Goal: Communication & Community: Answer question/provide support

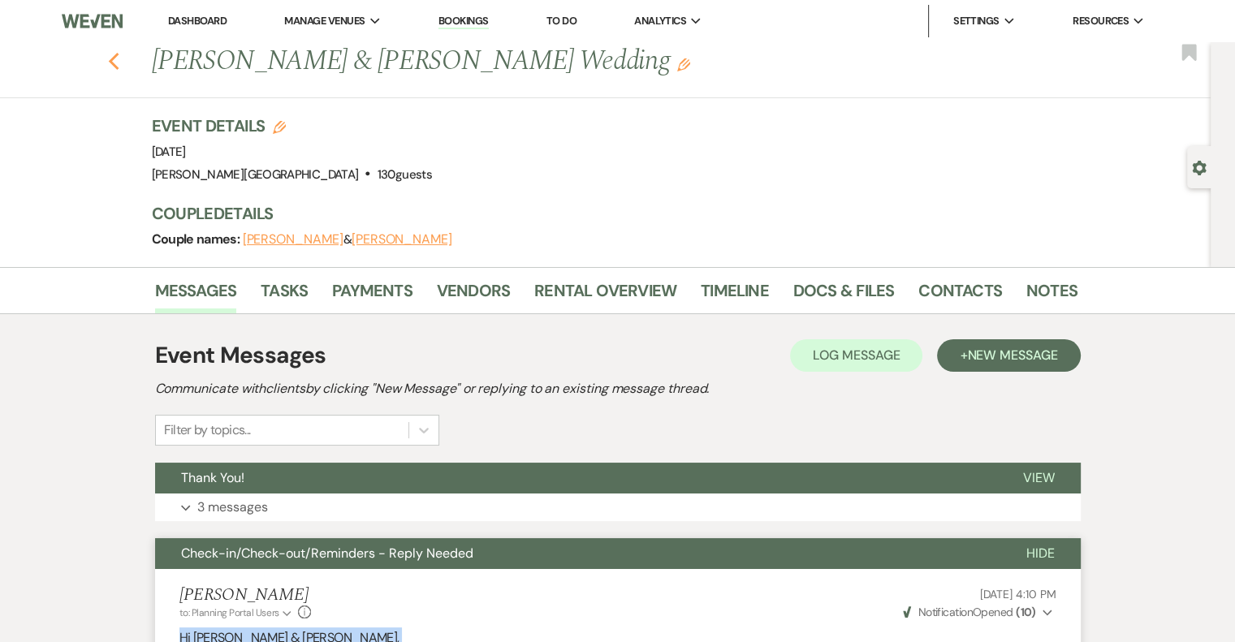
click at [120, 67] on icon "Previous" at bounding box center [114, 61] width 12 height 19
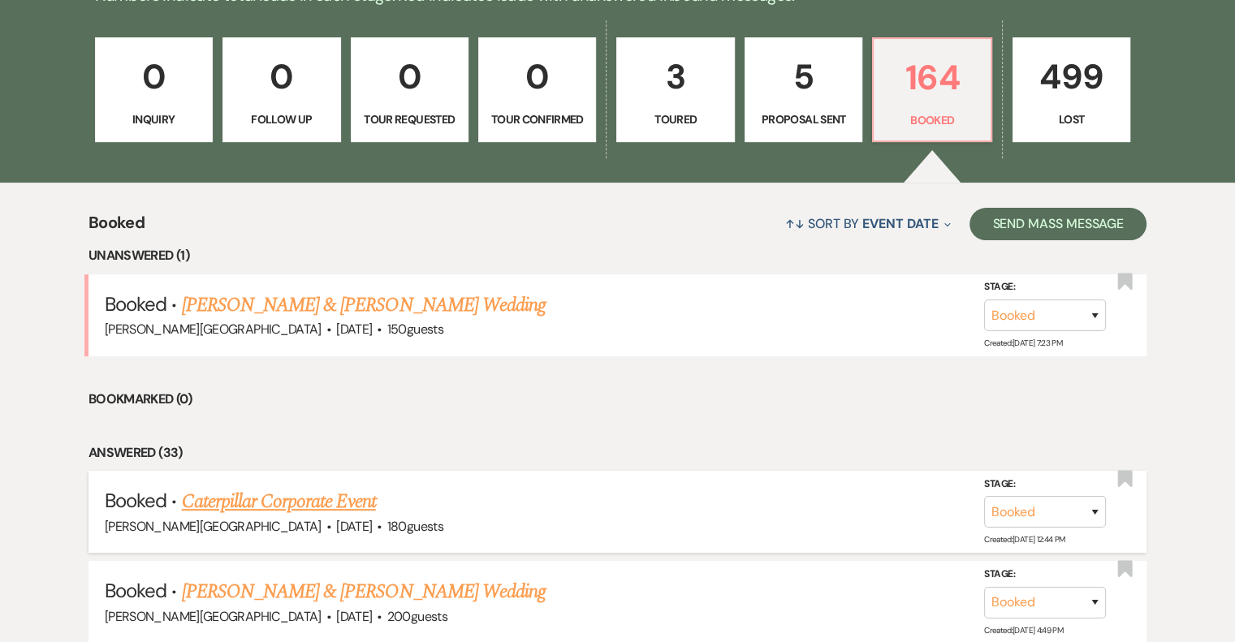
scroll to position [487, 0]
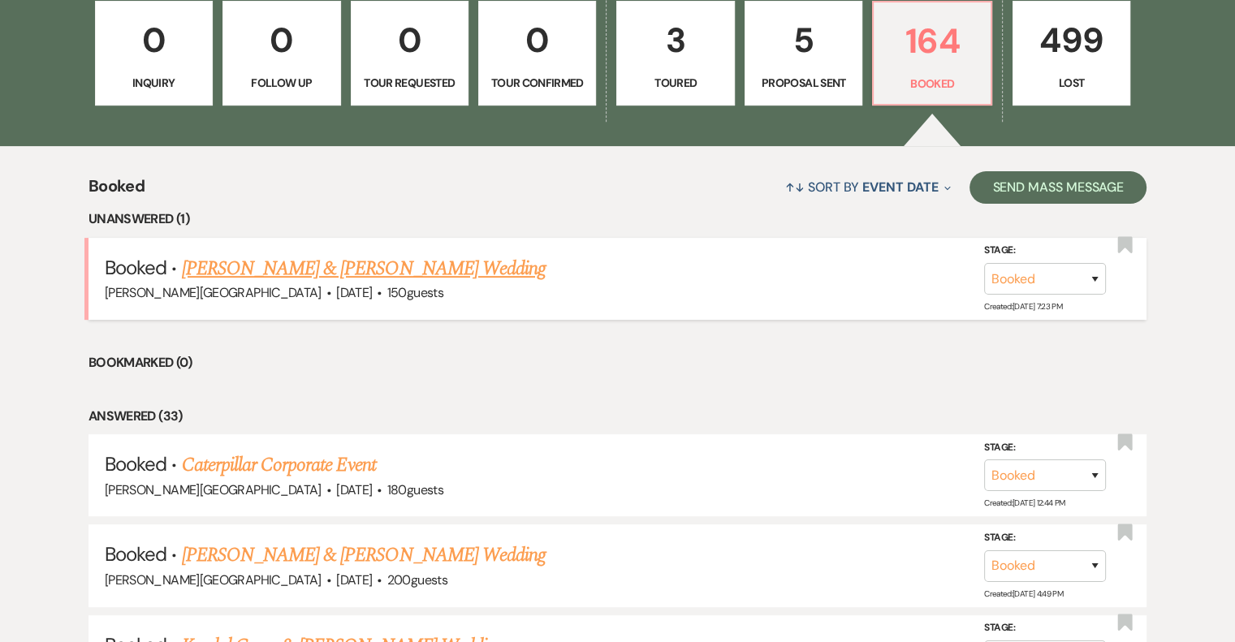
click at [339, 262] on link "[PERSON_NAME] & [PERSON_NAME] Wedding" at bounding box center [364, 268] width 364 height 29
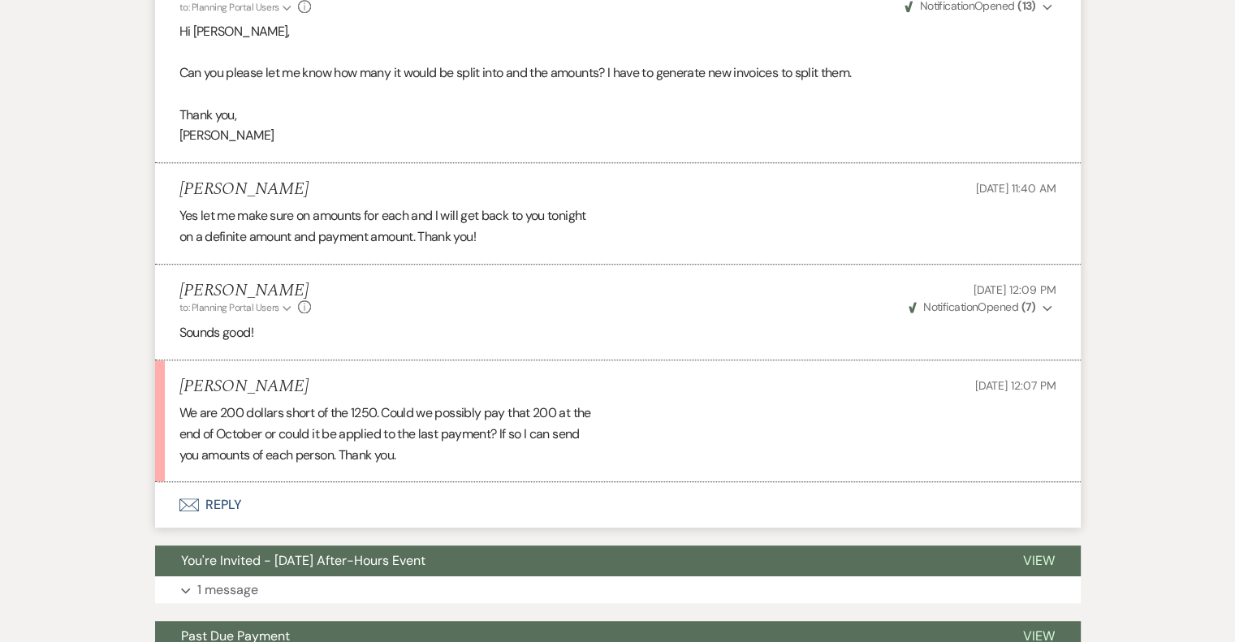
scroll to position [1137, 0]
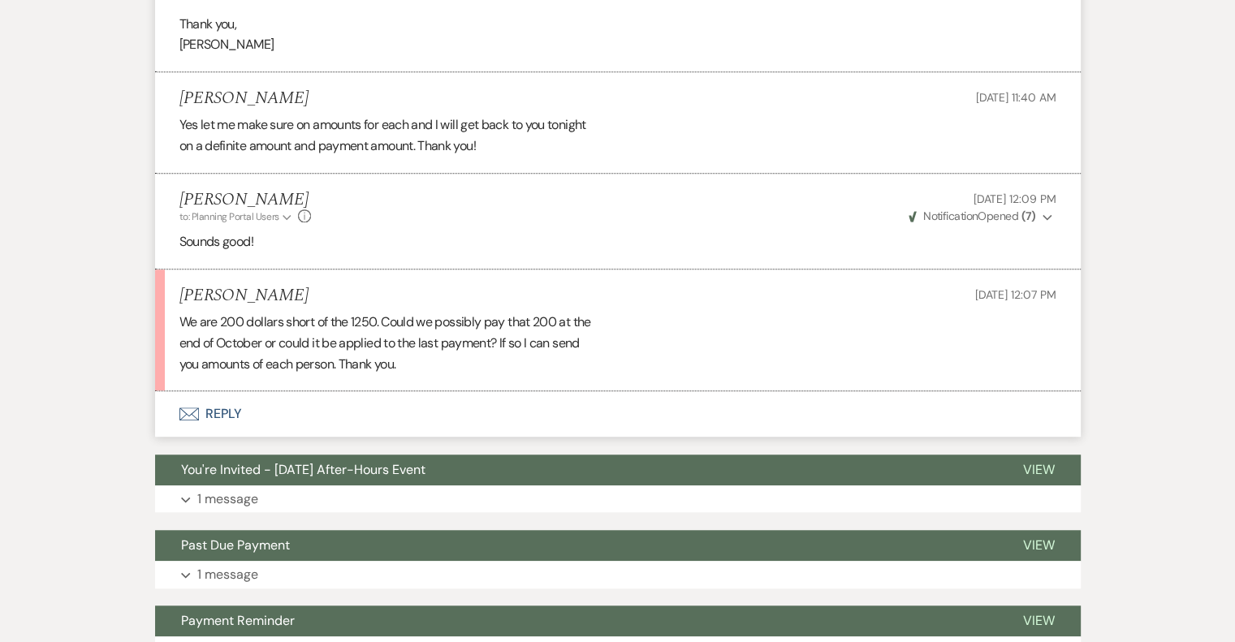
click at [224, 415] on button "Envelope Reply" at bounding box center [617, 413] width 925 height 45
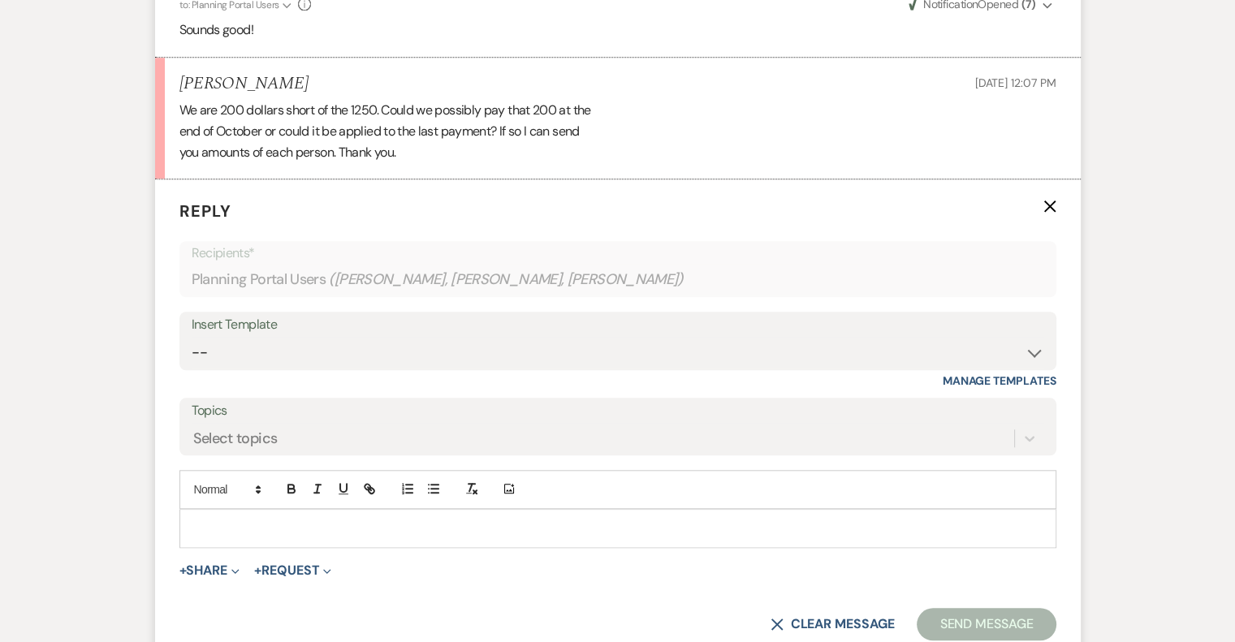
scroll to position [1283, 0]
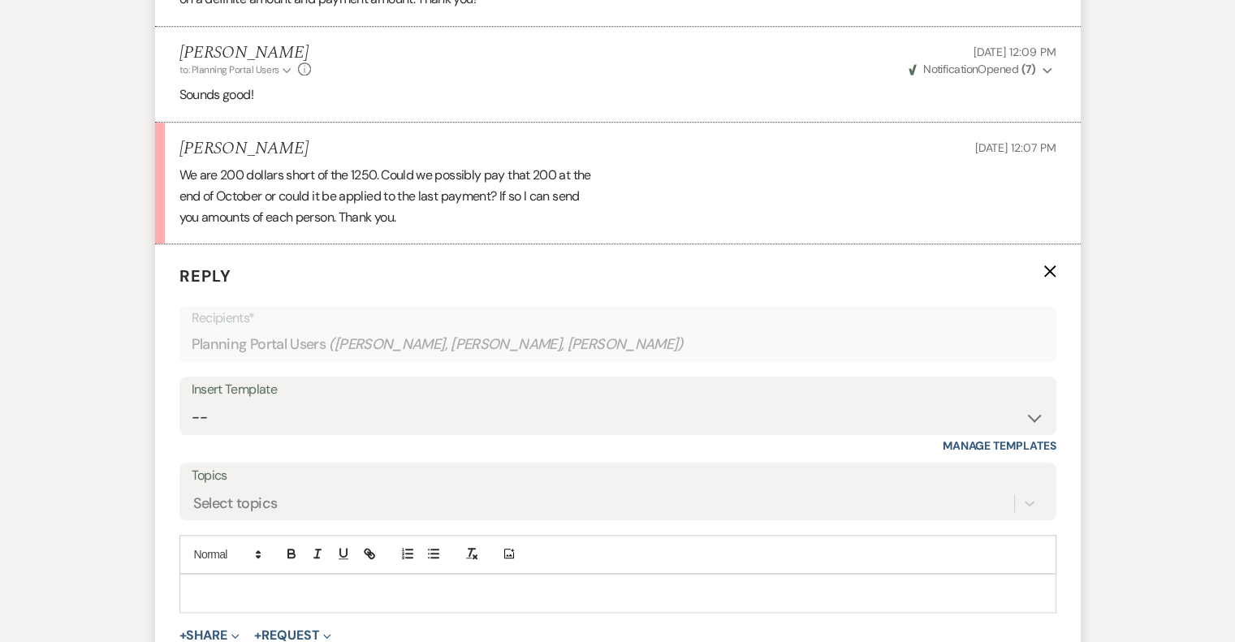
click at [191, 587] on div at bounding box center [617, 593] width 875 height 37
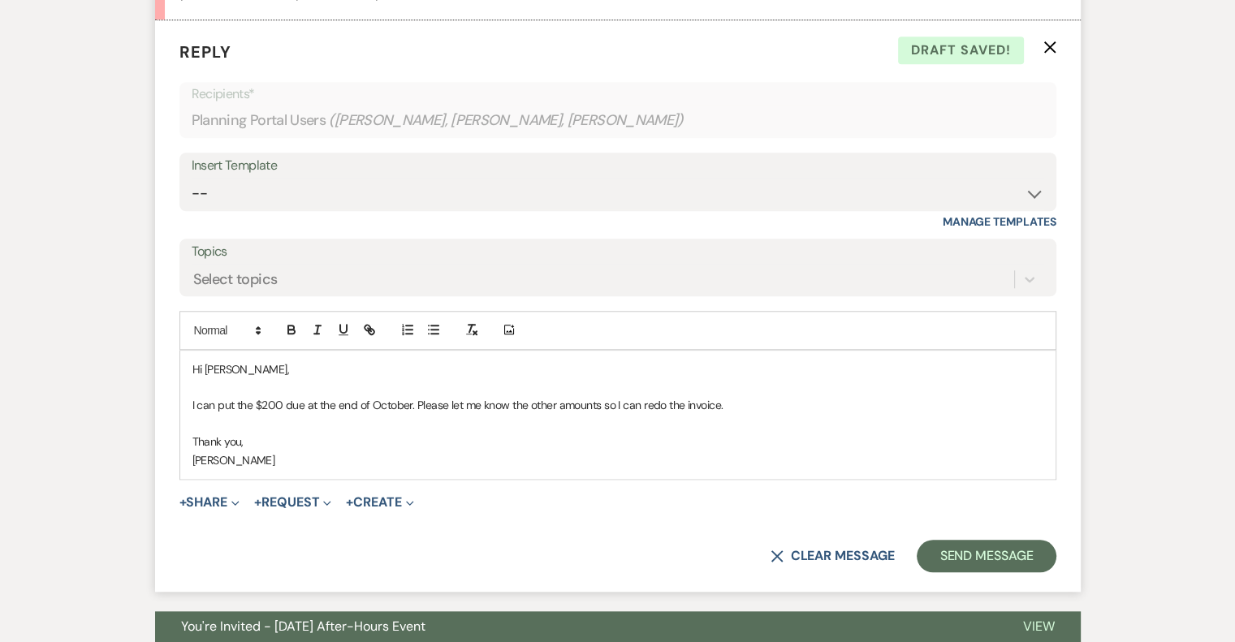
scroll to position [1574, 0]
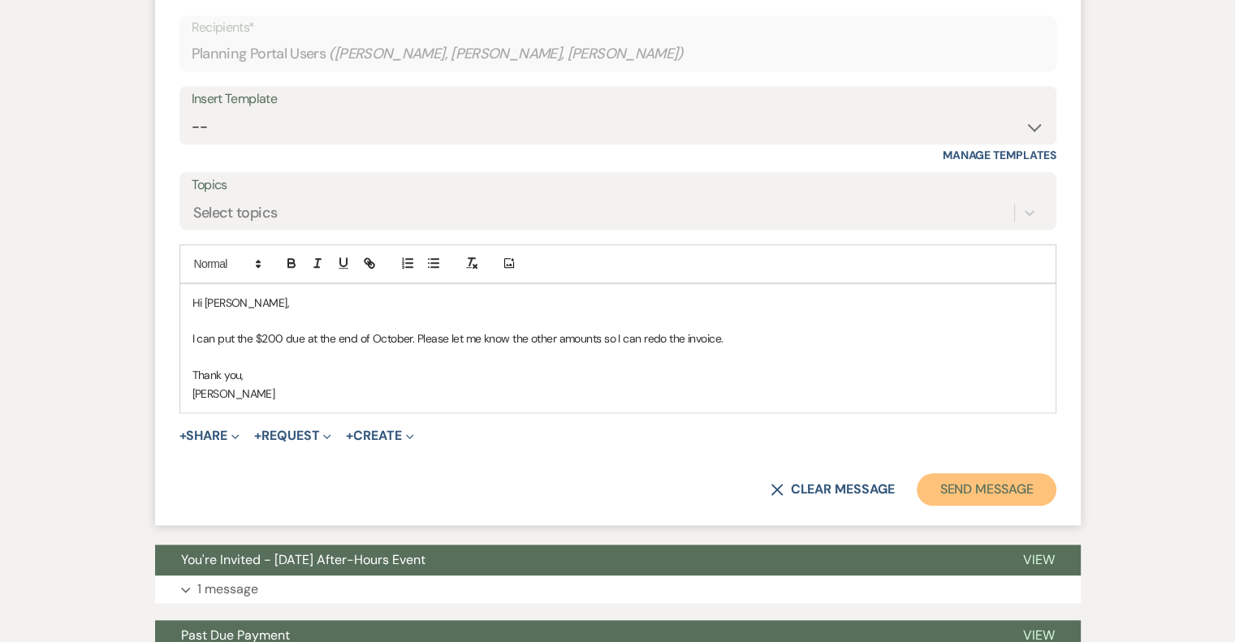
click at [990, 485] on button "Send Message" at bounding box center [986, 489] width 139 height 32
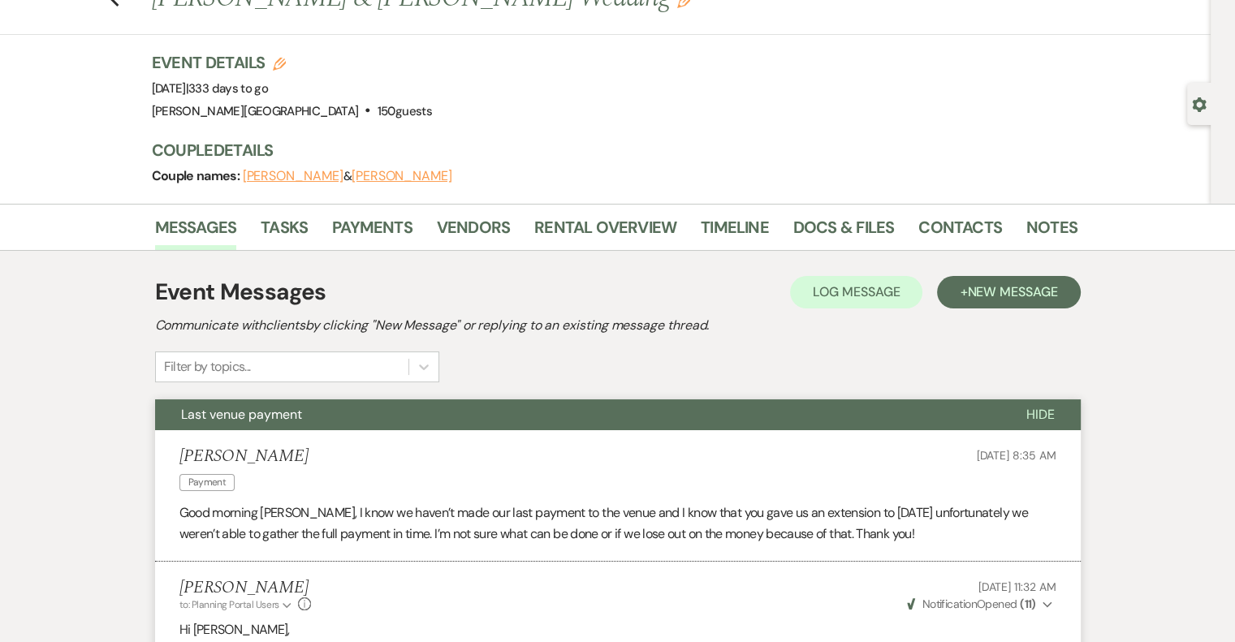
scroll to position [0, 0]
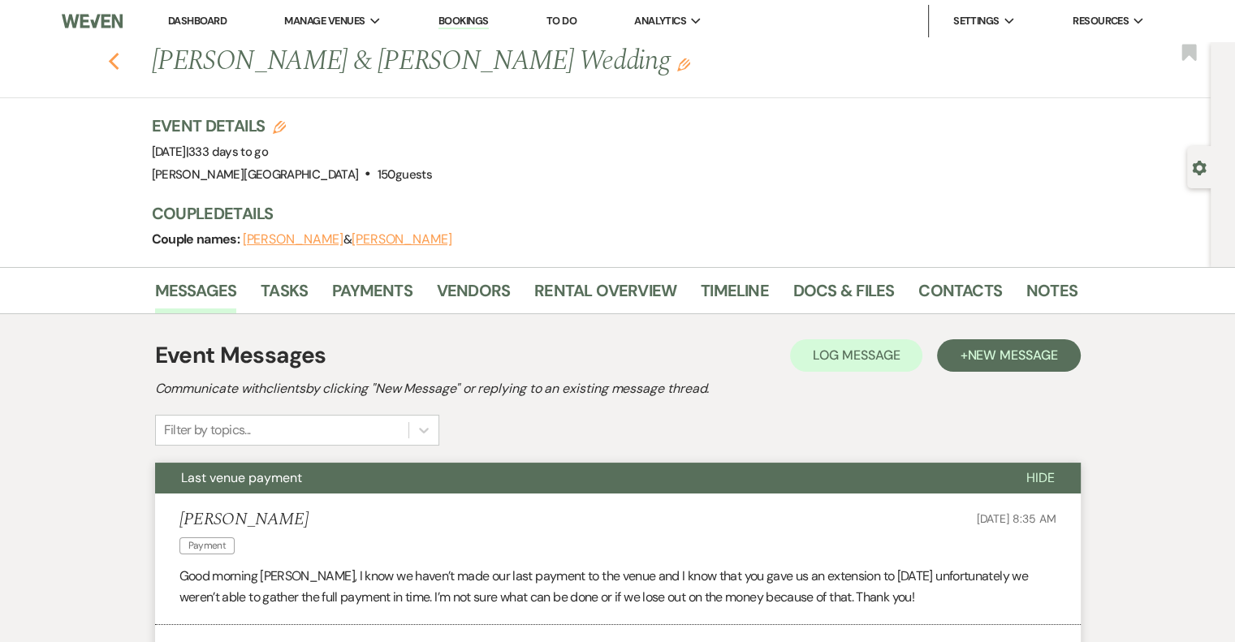
click at [118, 58] on use "button" at bounding box center [113, 62] width 11 height 18
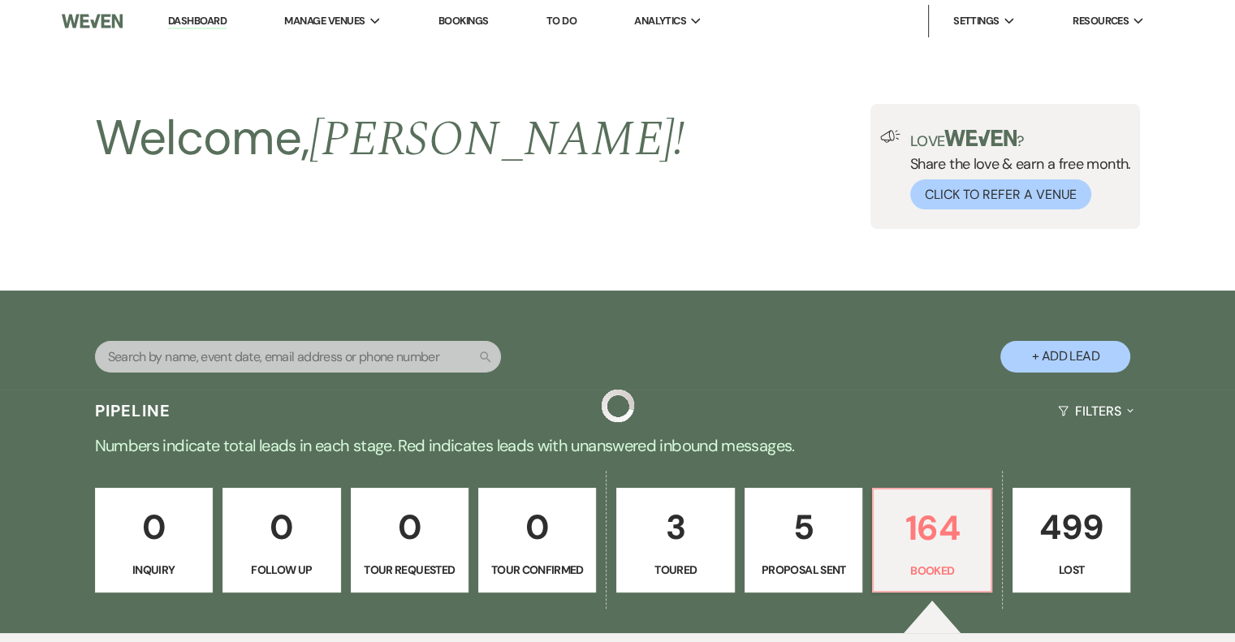
scroll to position [487, 0]
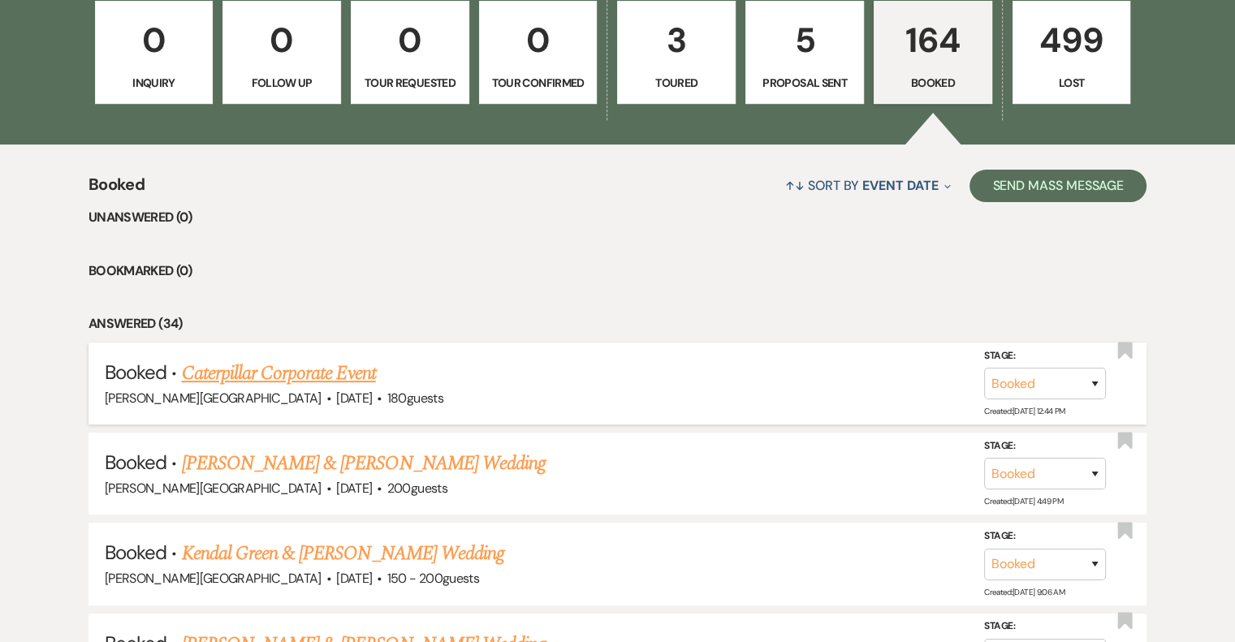
click at [350, 375] on link "Caterpillar Corporate Event" at bounding box center [279, 373] width 194 height 29
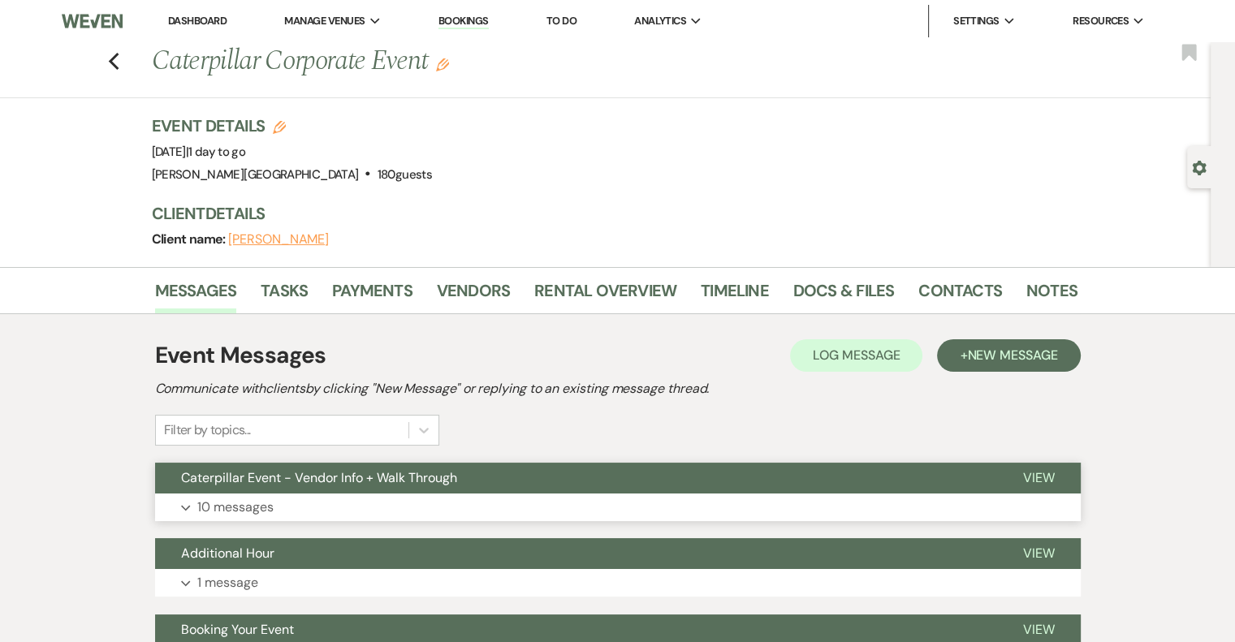
click at [224, 512] on p "10 messages" at bounding box center [235, 507] width 76 height 21
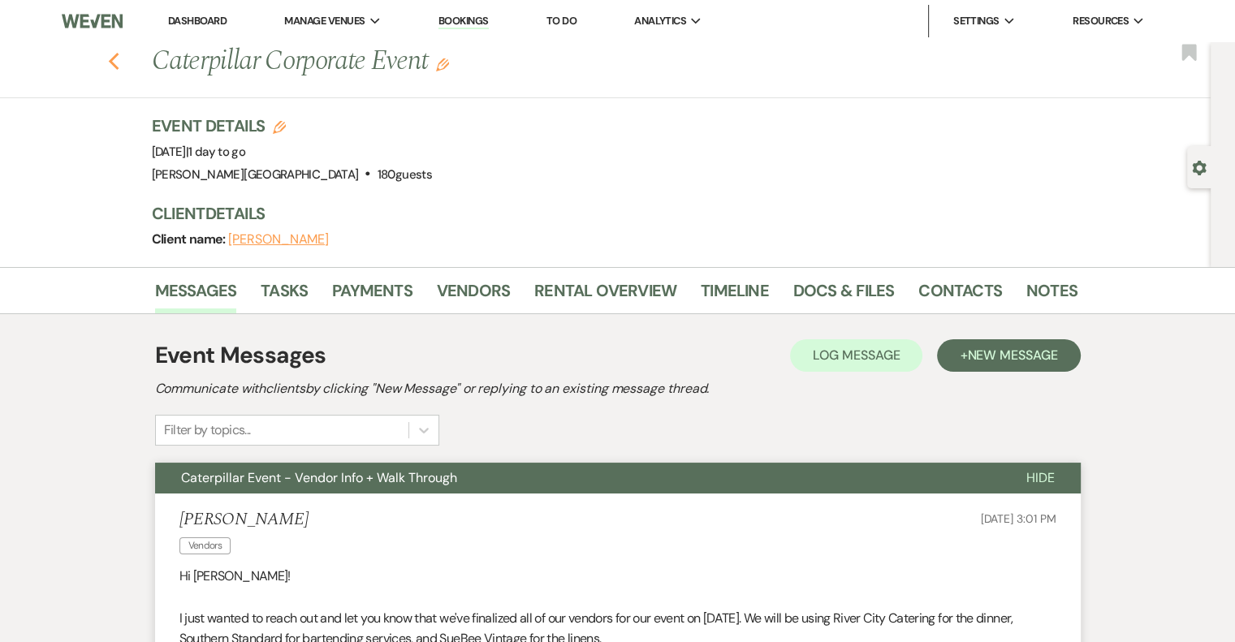
click at [120, 59] on icon "Previous" at bounding box center [114, 61] width 12 height 19
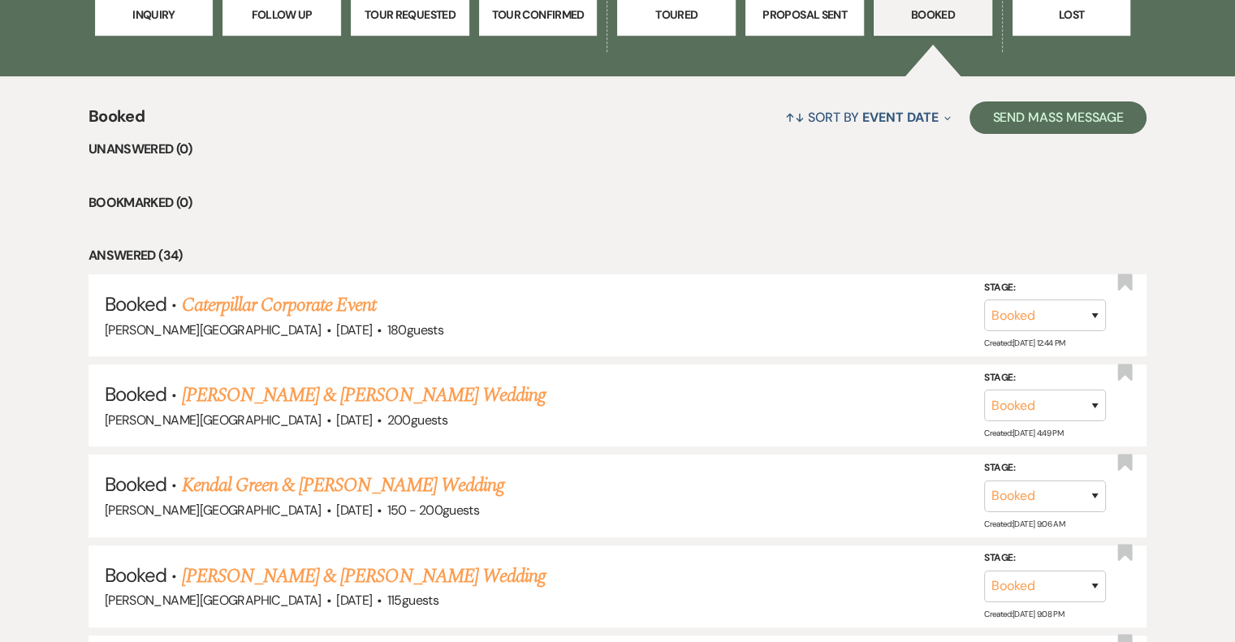
scroll to position [568, 0]
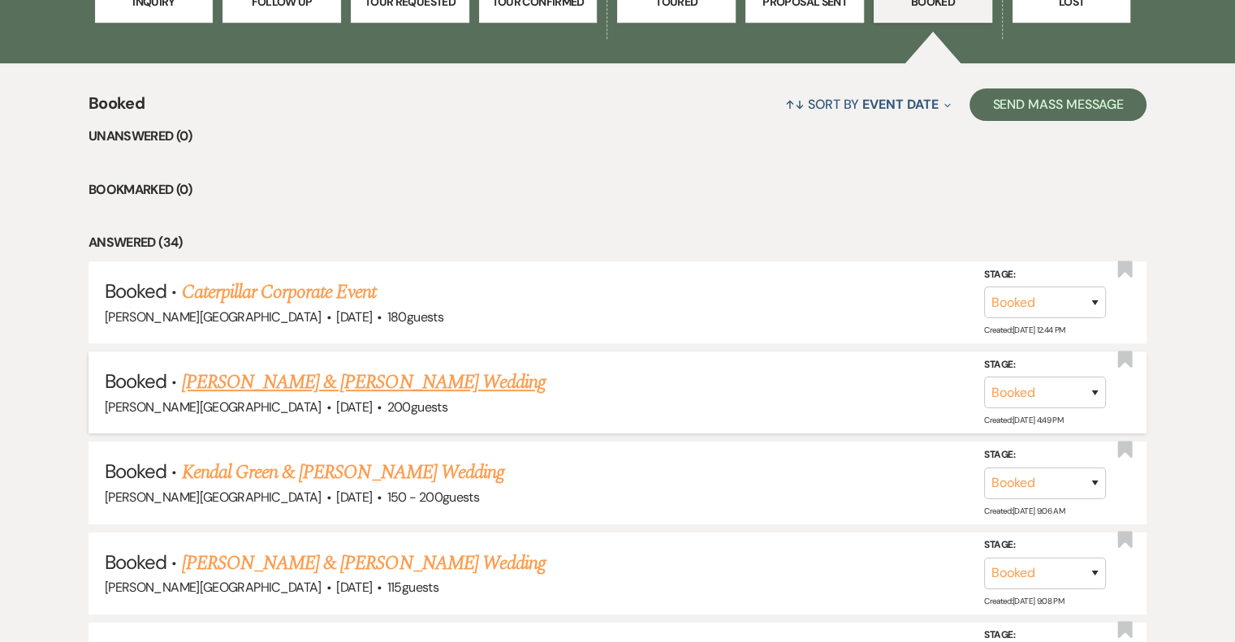
click at [459, 377] on link "[PERSON_NAME] & [PERSON_NAME] Wedding" at bounding box center [364, 382] width 364 height 29
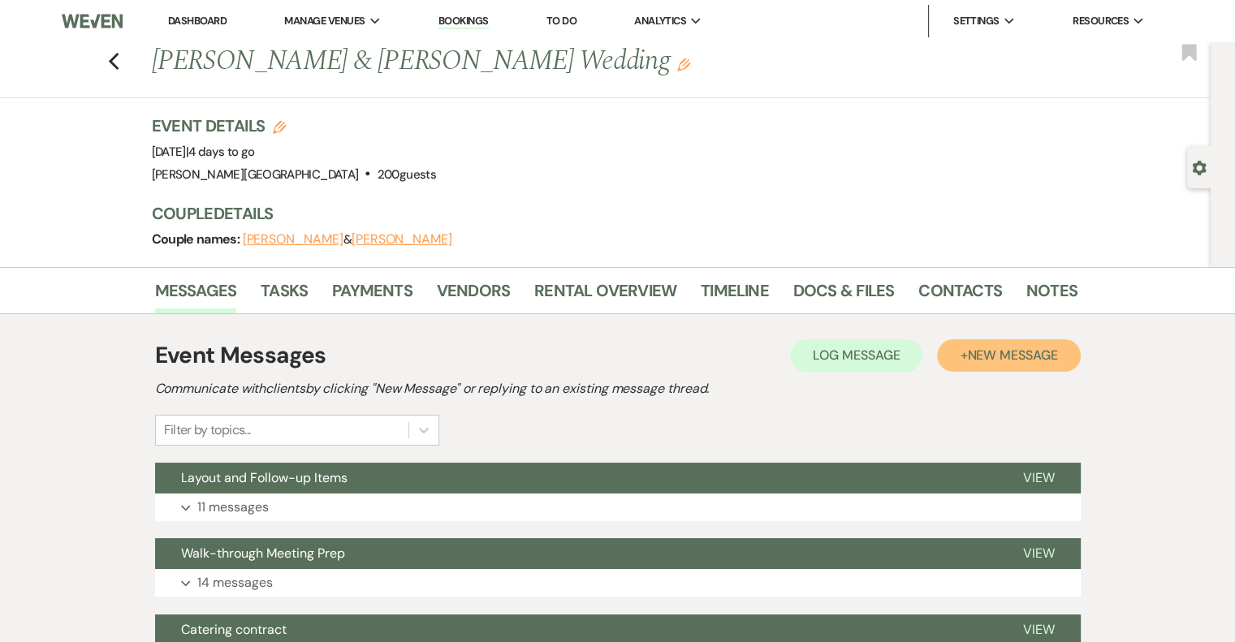
click at [1029, 355] on span "New Message" at bounding box center [1012, 355] width 90 height 17
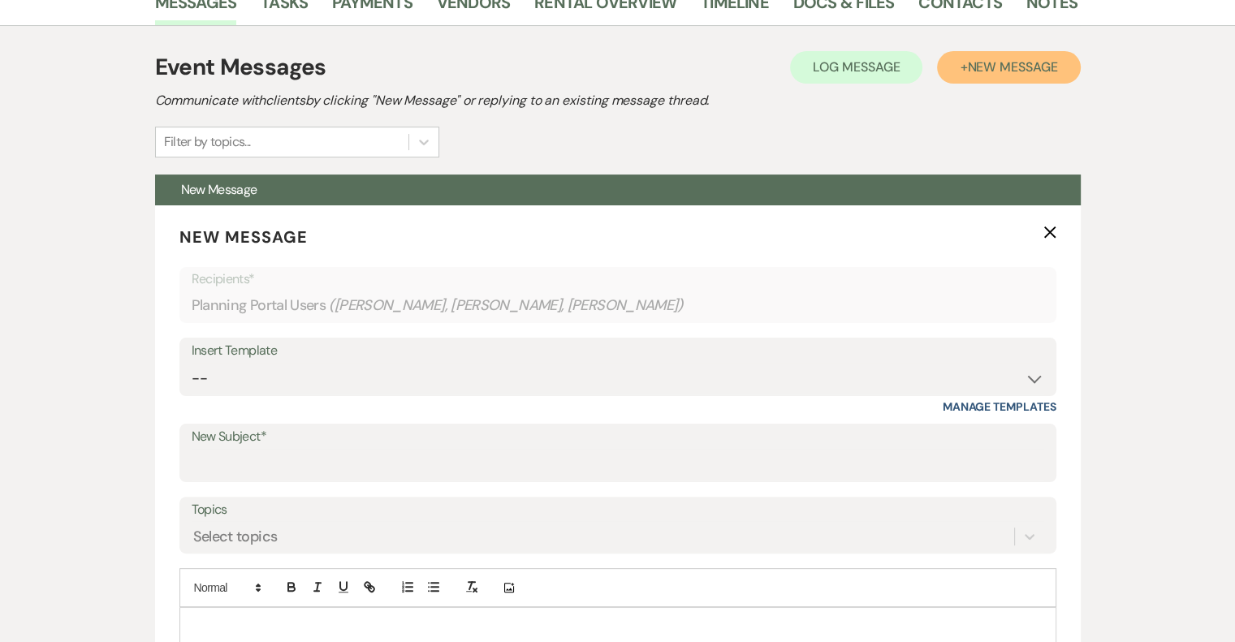
scroll to position [406, 0]
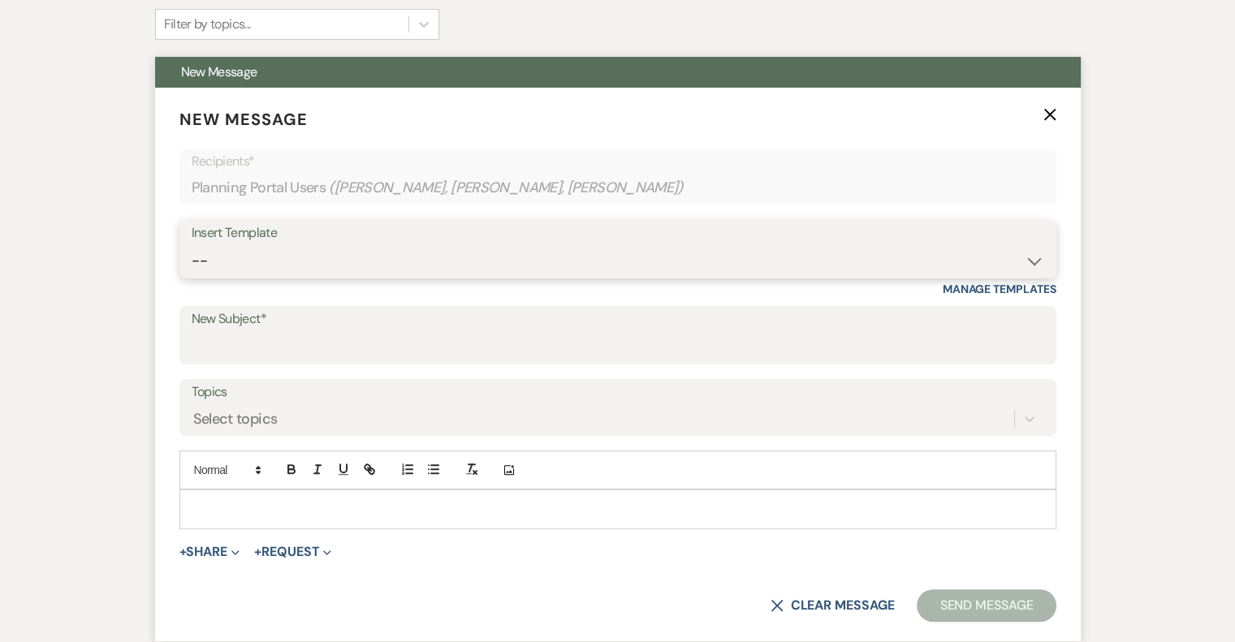
click at [349, 262] on select "-- Weven Planning Portal Introduction (Booked Events) Initial Inquiry Response …" at bounding box center [618, 261] width 852 height 32
select select "1782"
click at [192, 245] on select "-- Weven Planning Portal Introduction (Booked Events) Initial Inquiry Response …" at bounding box center [618, 261] width 852 height 32
type input "Check-in/Check-out/Reminders - Reply Needed"
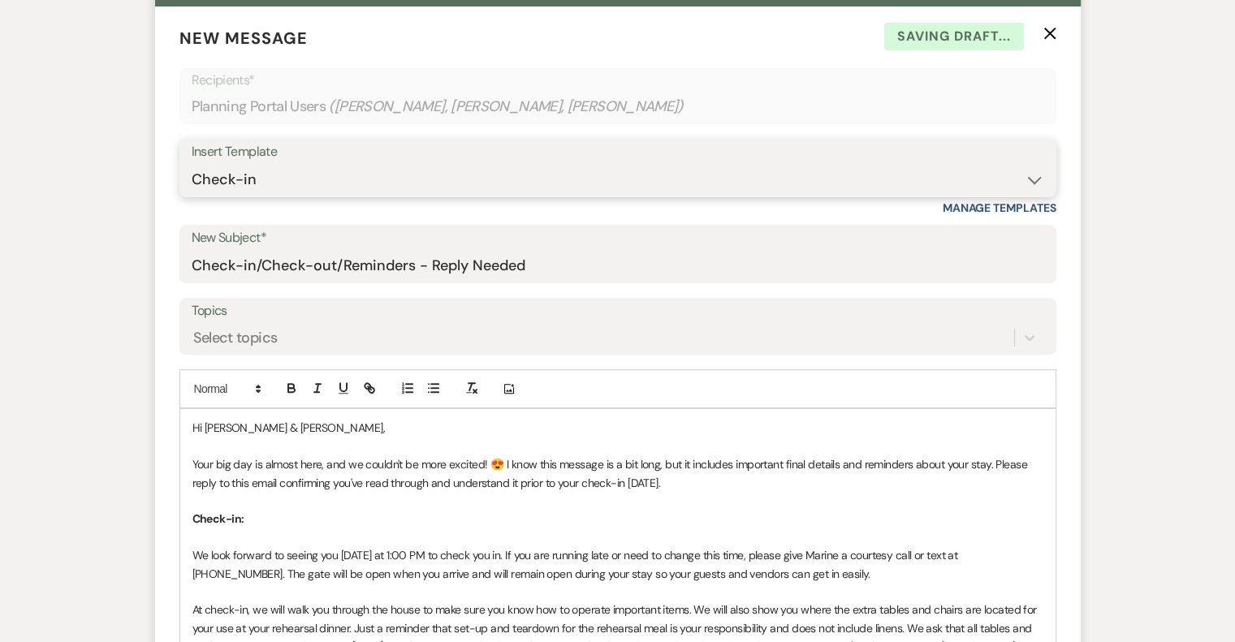
scroll to position [649, 0]
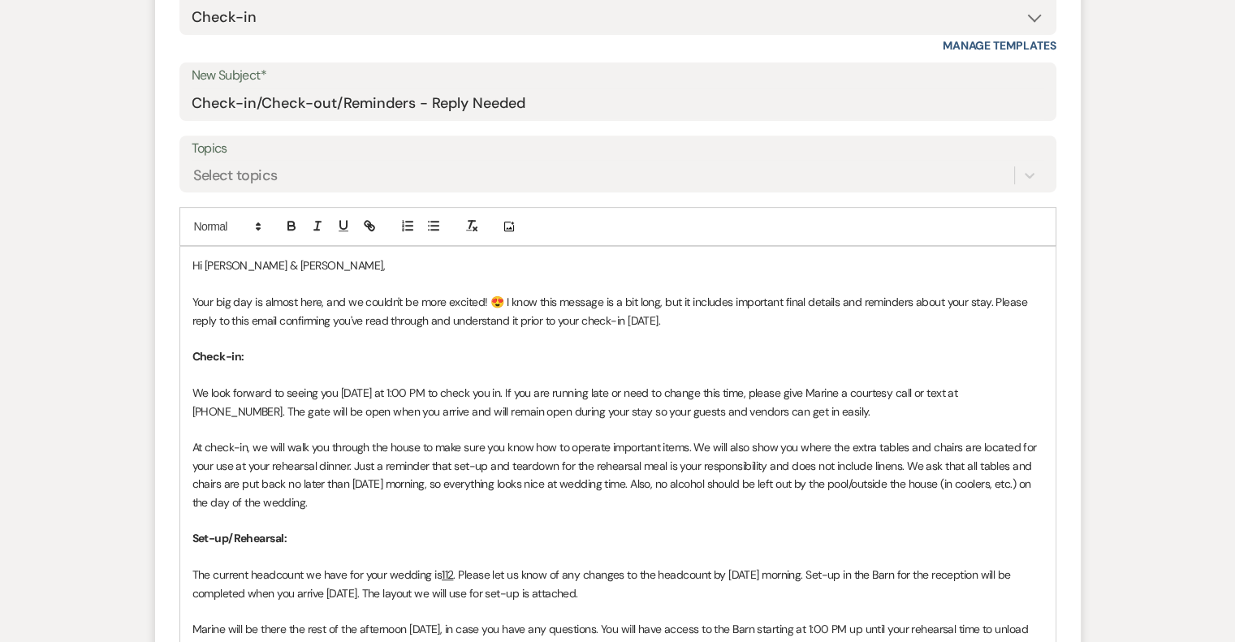
drag, startPoint x: 994, startPoint y: 300, endPoint x: 672, endPoint y: 326, distance: 322.5
click at [672, 326] on p "Your big day is almost here, and we couldn't be more excited! 😍 I know this mes…" at bounding box center [617, 311] width 851 height 37
click at [343, 225] on icon "button" at bounding box center [343, 225] width 15 height 15
click at [553, 421] on p at bounding box center [617, 430] width 851 height 18
drag, startPoint x: 830, startPoint y: 394, endPoint x: 802, endPoint y: 392, distance: 27.6
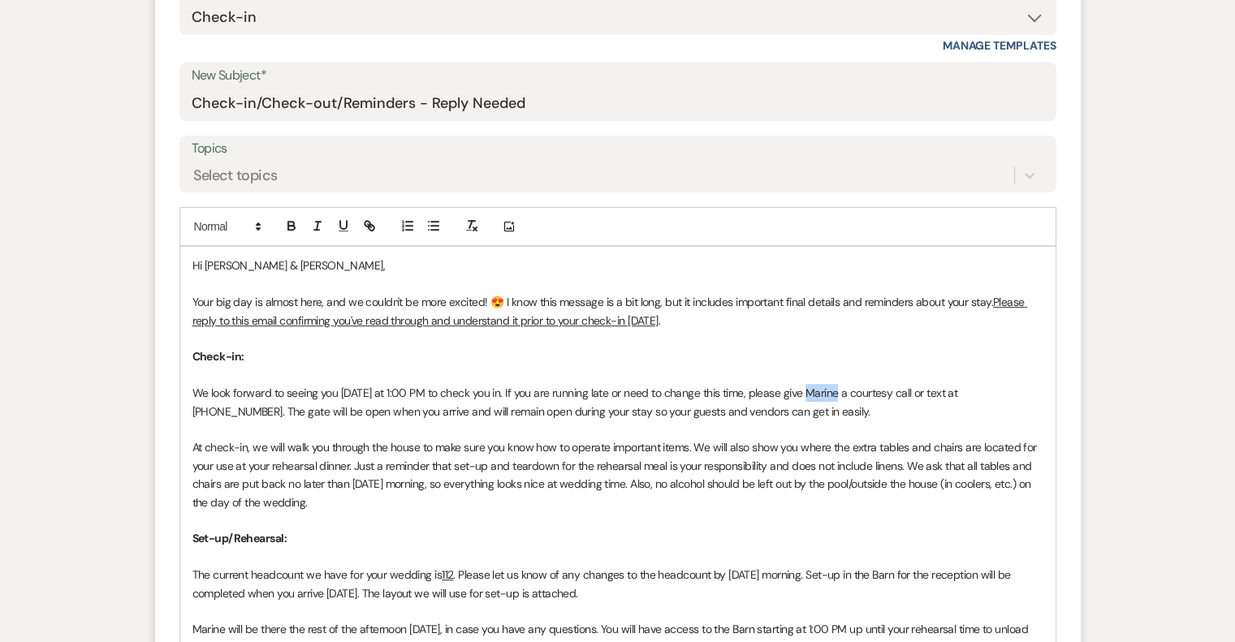
click at [802, 392] on p "We look forward to seeing you [DATE] at 1:00 PM to check you in. If you are run…" at bounding box center [617, 402] width 851 height 37
drag, startPoint x: 1004, startPoint y: 389, endPoint x: 937, endPoint y: 386, distance: 67.4
click at [937, 386] on p "We look forward to seeing you [DATE] at 1:00 PM to check you in. If you are run…" at bounding box center [617, 402] width 851 height 37
click at [490, 412] on p "We look forward to seeing you [DATE] at 1:00 PM to check you in. If you are run…" at bounding box center [617, 402] width 851 height 37
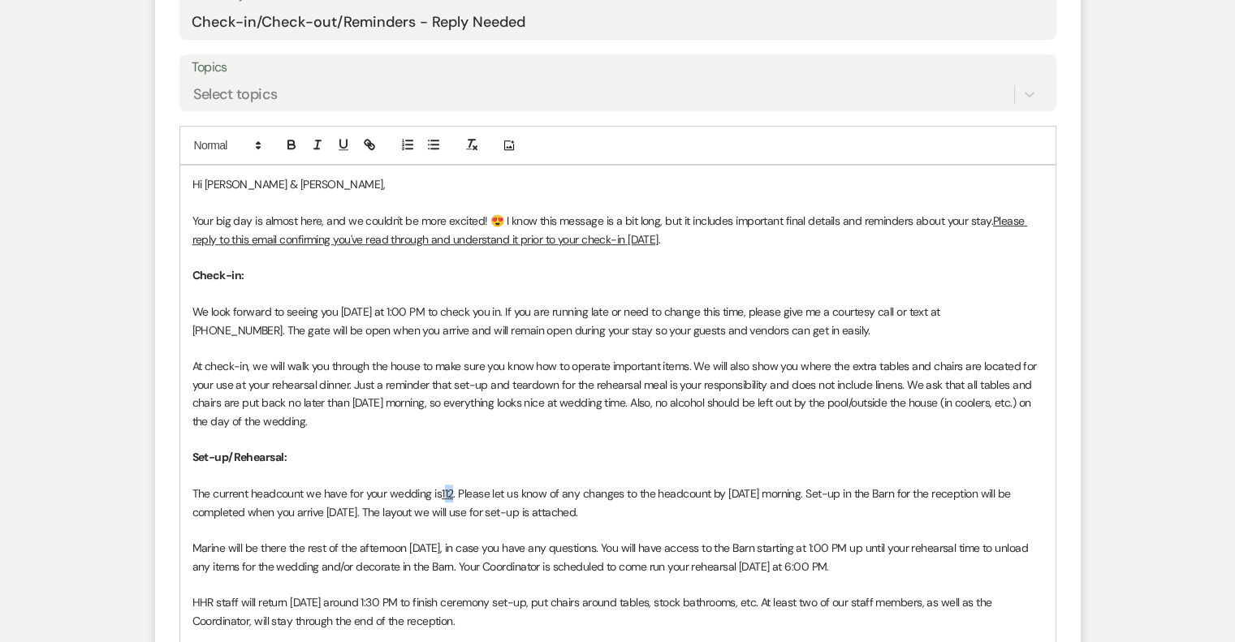
click at [444, 492] on u "112" at bounding box center [447, 493] width 11 height 15
click at [252, 493] on p "The current headcount we have for your wedding is 185 . Please let us know of a…" at bounding box center [617, 503] width 851 height 37
drag, startPoint x: 412, startPoint y: 493, endPoint x: 375, endPoint y: 491, distance: 37.4
click at [375, 491] on p "The final headcount we have for your wedding is 185 . Please let us know of any…" at bounding box center [617, 503] width 851 height 37
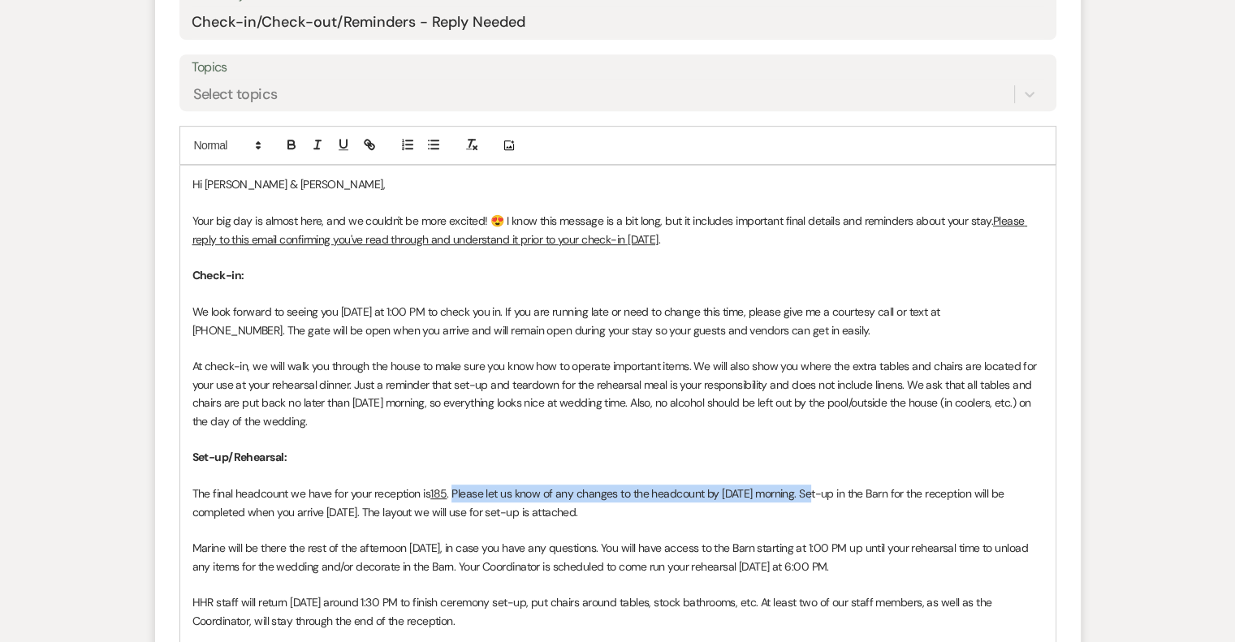
drag, startPoint x: 809, startPoint y: 491, endPoint x: 453, endPoint y: 498, distance: 356.5
click at [453, 498] on p "The final headcount we have for your reception is 185 . Please let us know of a…" at bounding box center [617, 503] width 851 height 37
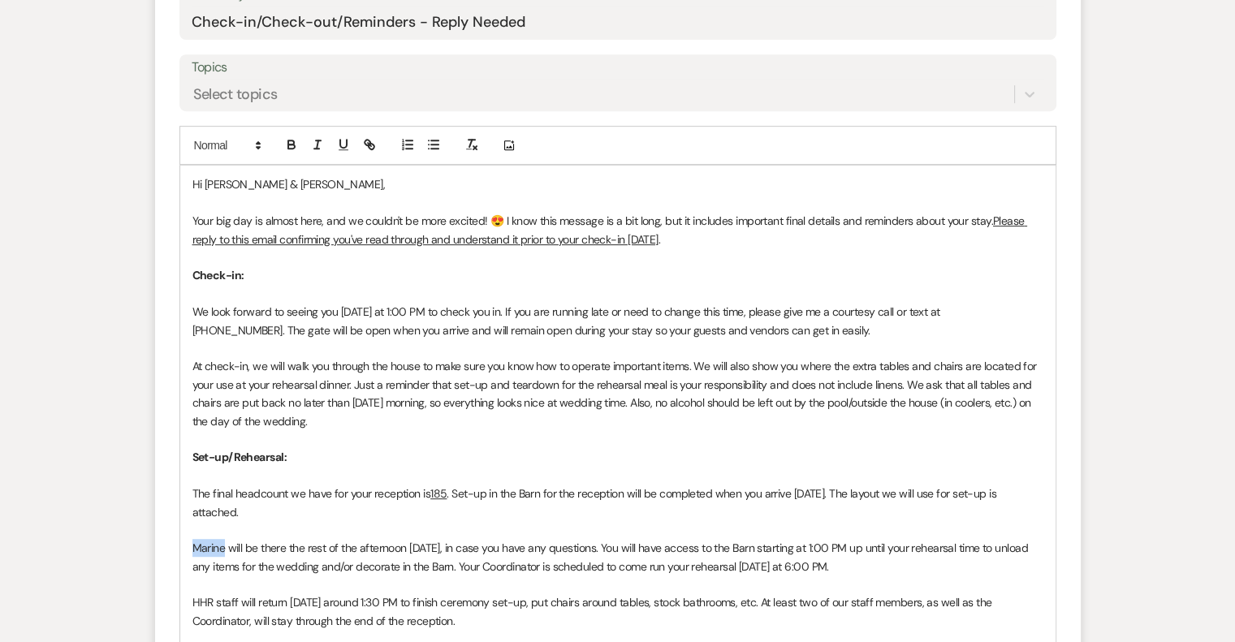
drag, startPoint x: 226, startPoint y: 548, endPoint x: 190, endPoint y: 547, distance: 35.7
drag, startPoint x: 320, startPoint y: 546, endPoint x: 274, endPoint y: 541, distance: 45.7
click at [274, 541] on p "We will be there the rest of the afternoon [DATE], in case you have any questio…" at bounding box center [617, 557] width 851 height 37
click at [474, 553] on p "We will be there in the afternoon [DATE], in case you have any questions. You w…" at bounding box center [617, 557] width 851 height 37
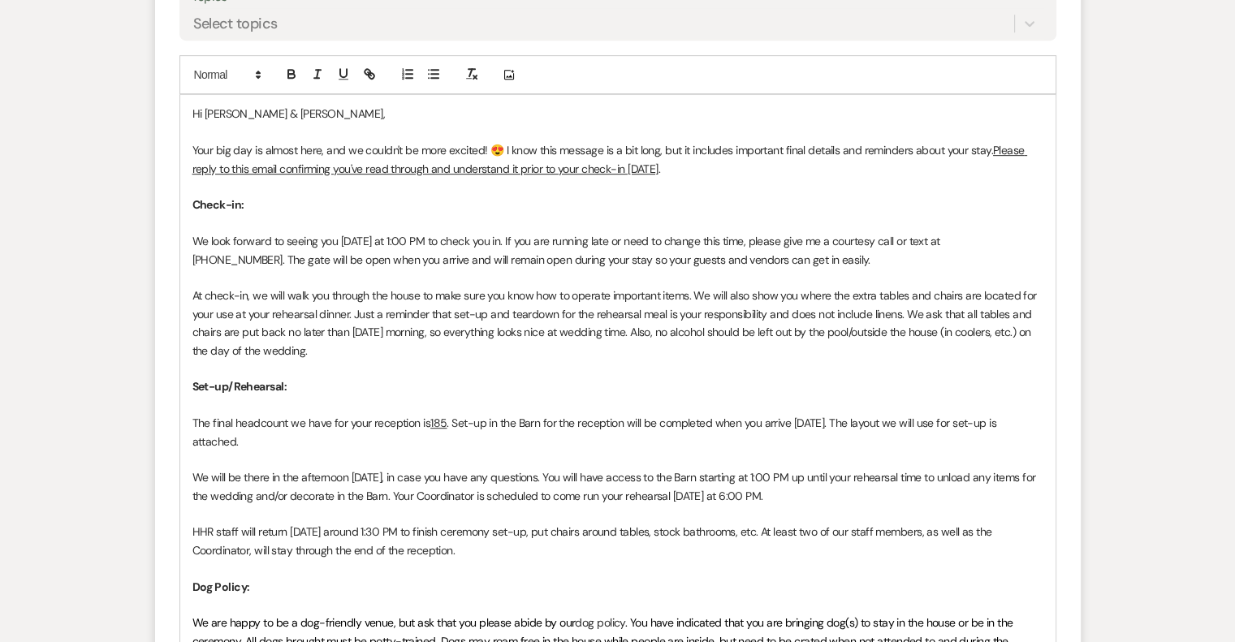
scroll to position [812, 0]
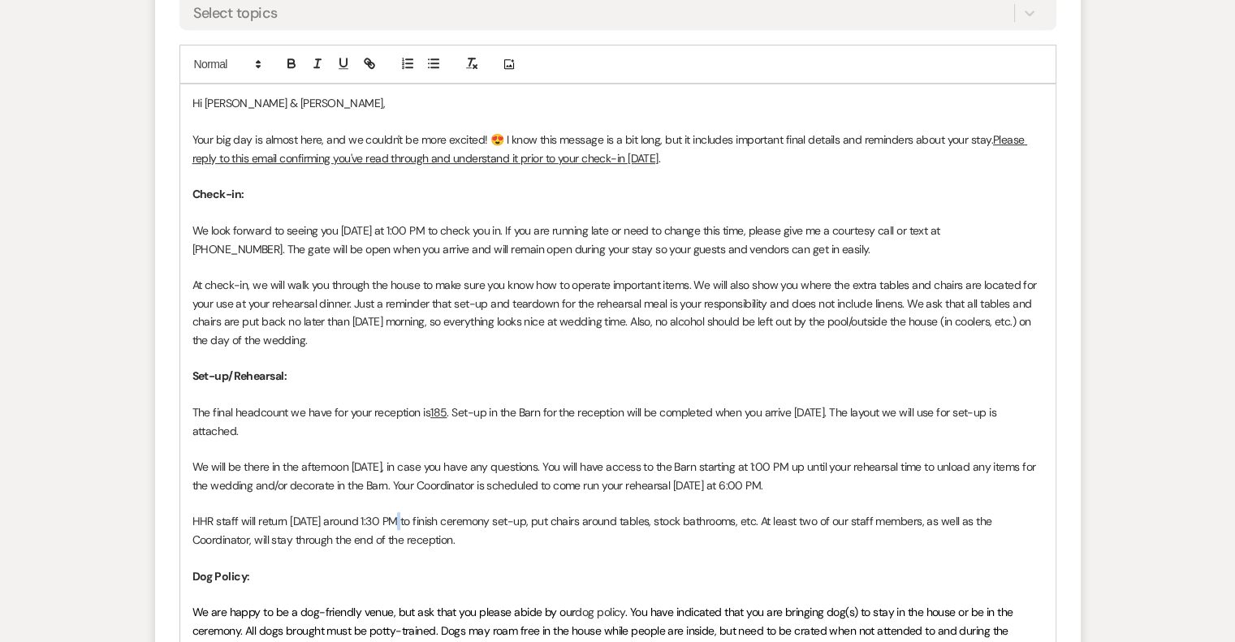
click at [393, 518] on p "HHR staff will return [DATE] around 1:30 PM to finish ceremony set-up, put chai…" at bounding box center [617, 530] width 851 height 37
click at [623, 534] on p "HHR staff will return [DATE] around 1:00 PM to finish ceremony set-up, put chai…" at bounding box center [617, 530] width 851 height 37
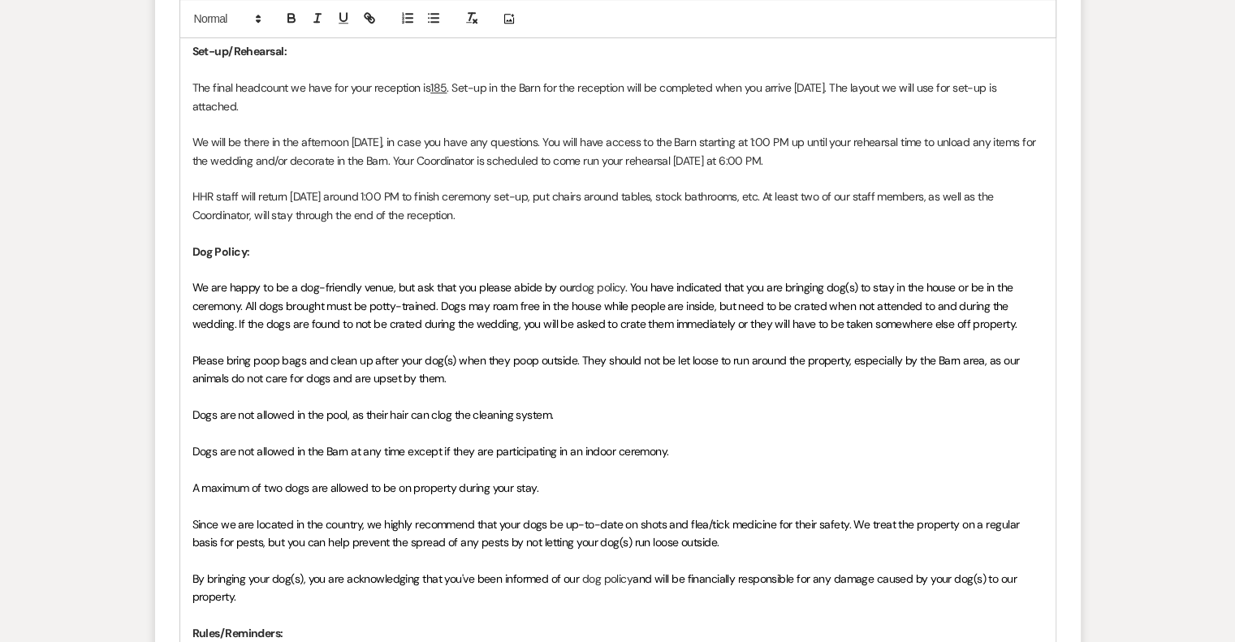
scroll to position [1299, 0]
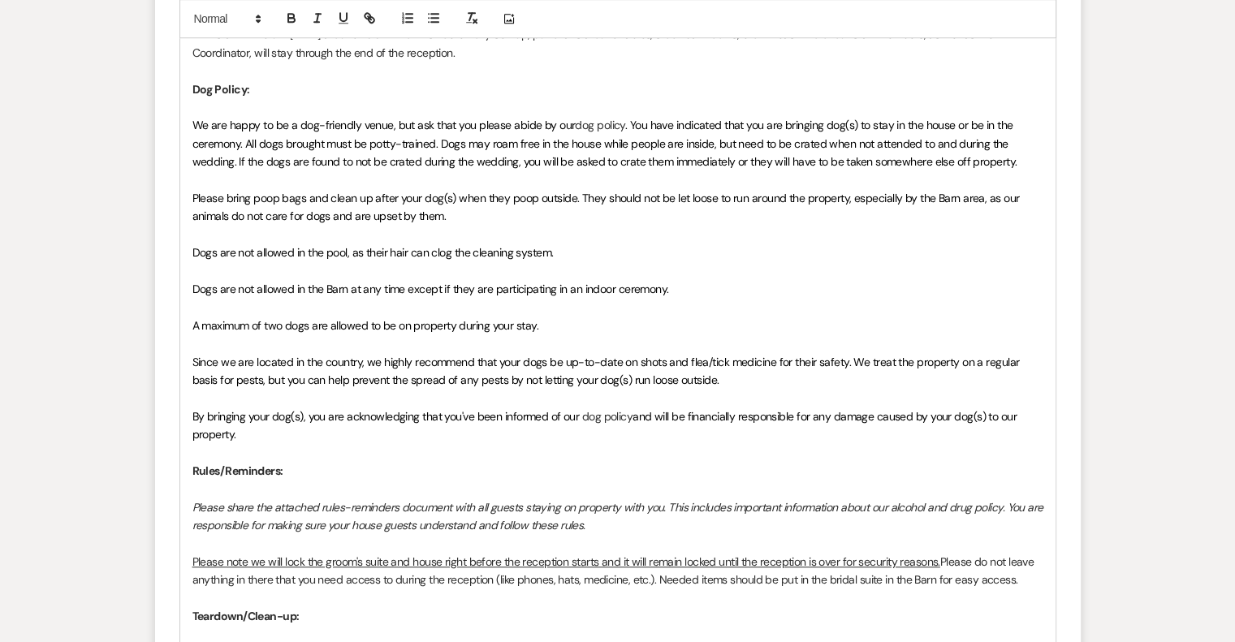
drag, startPoint x: 239, startPoint y: 439, endPoint x: 178, endPoint y: 129, distance: 316.2
click at [178, 129] on form "New Message X Draft Recipients* Planning Portal Users ( [PERSON_NAME], [PERSON_…" at bounding box center [617, 170] width 925 height 1951
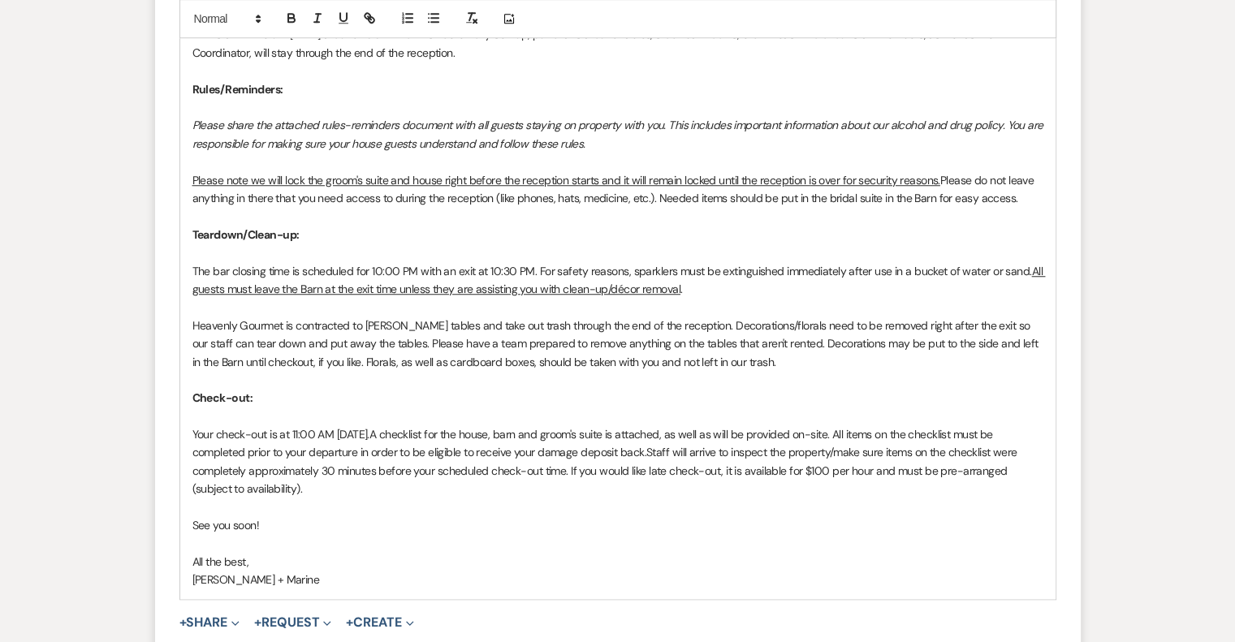
click at [453, 269] on p "The bar closing time is scheduled for 10:00 PM with an exit at 10:30 PM. For sa…" at bounding box center [617, 280] width 851 height 37
click at [818, 290] on p "The bar closing time is scheduled for 10:00 PM with a sparkler exit at 10:30 PM…" at bounding box center [617, 280] width 851 height 37
drag, startPoint x: 282, startPoint y: 324, endPoint x: 189, endPoint y: 320, distance: 92.6
click at [189, 320] on div "Hi [PERSON_NAME] & [PERSON_NAME], Your big day is almost here, and we couldn't …" at bounding box center [617, 97] width 875 height 1001
click at [628, 379] on p at bounding box center [617, 380] width 851 height 18
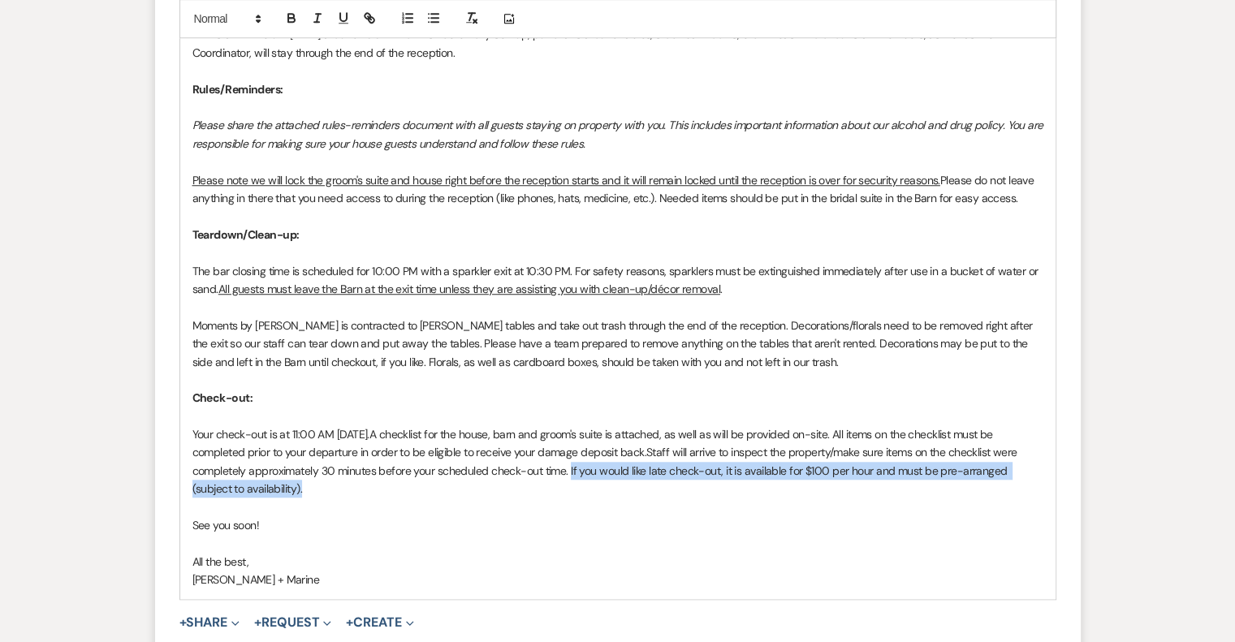
drag, startPoint x: 571, startPoint y: 469, endPoint x: 581, endPoint y: 482, distance: 16.7
click at [581, 482] on p "Your check-out is at 11:00 AM [DATE]. A checklist for the house, barn and groom…" at bounding box center [617, 461] width 851 height 73
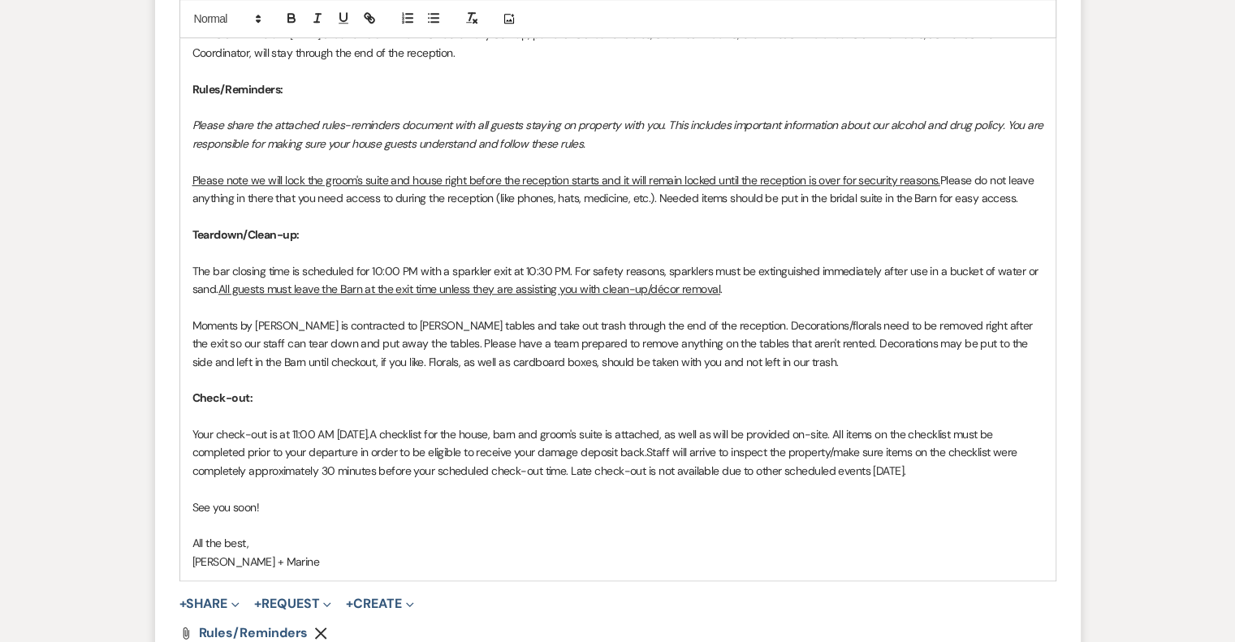
click at [264, 565] on p "[PERSON_NAME] + Marine" at bounding box center [617, 562] width 851 height 18
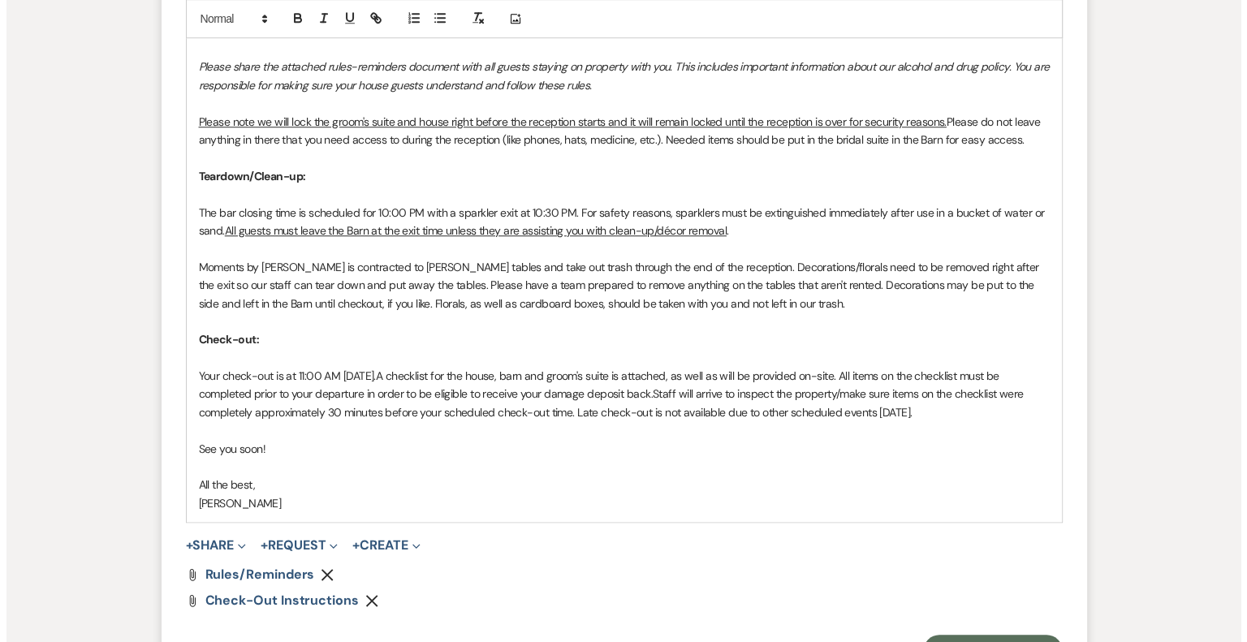
scroll to position [1525, 0]
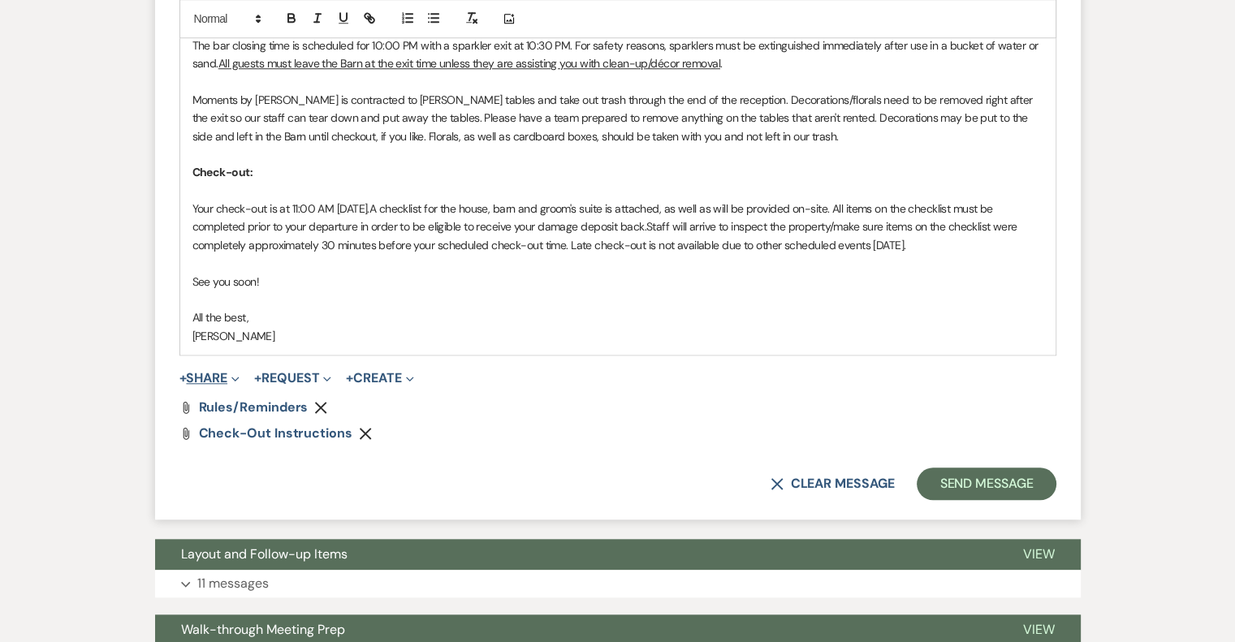
click at [226, 377] on button "+ Share Expand" at bounding box center [209, 378] width 61 height 13
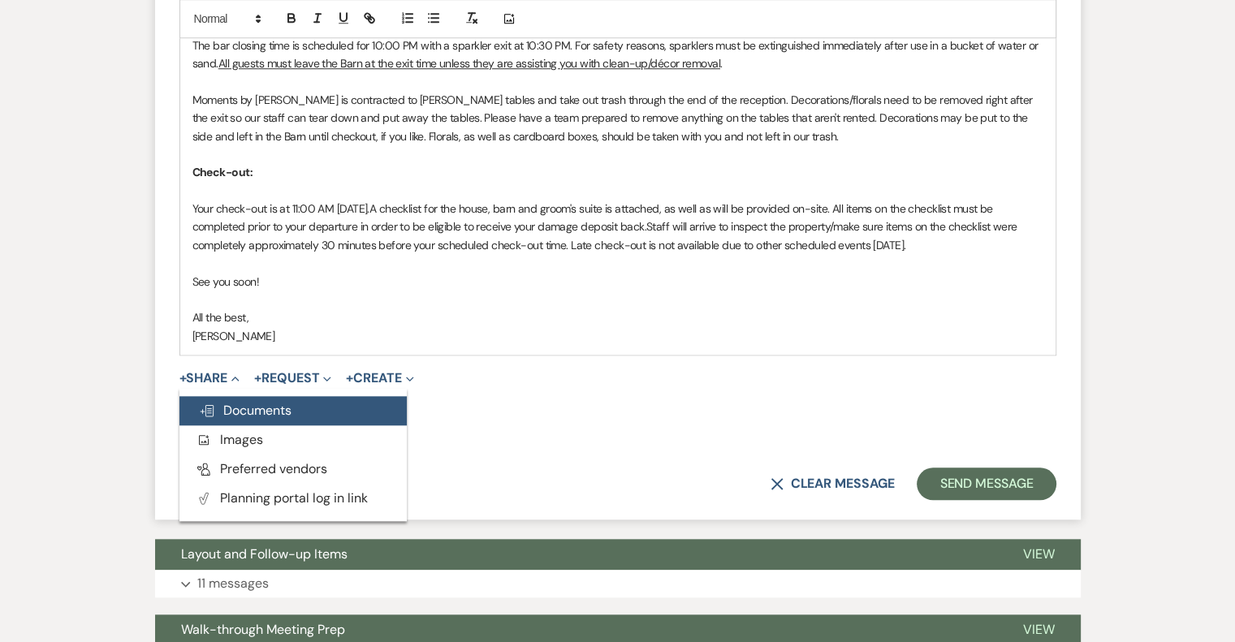
click at [232, 402] on span "Doc Upload Documents" at bounding box center [245, 410] width 93 height 17
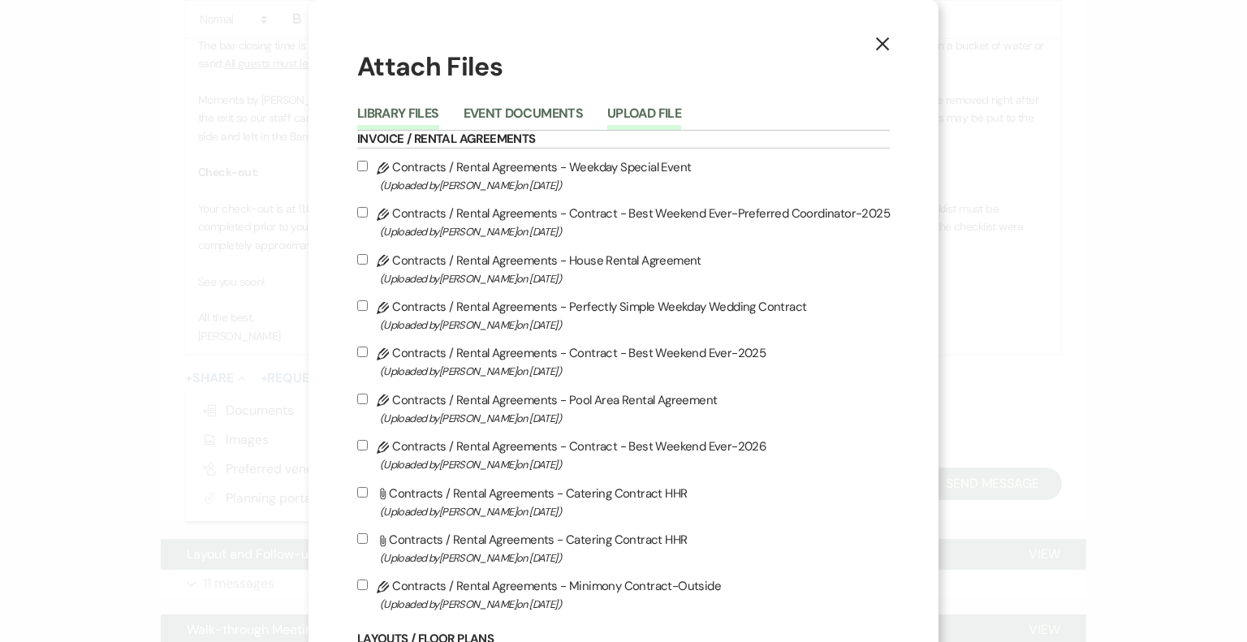
click at [673, 113] on button "Upload File" at bounding box center [644, 118] width 74 height 23
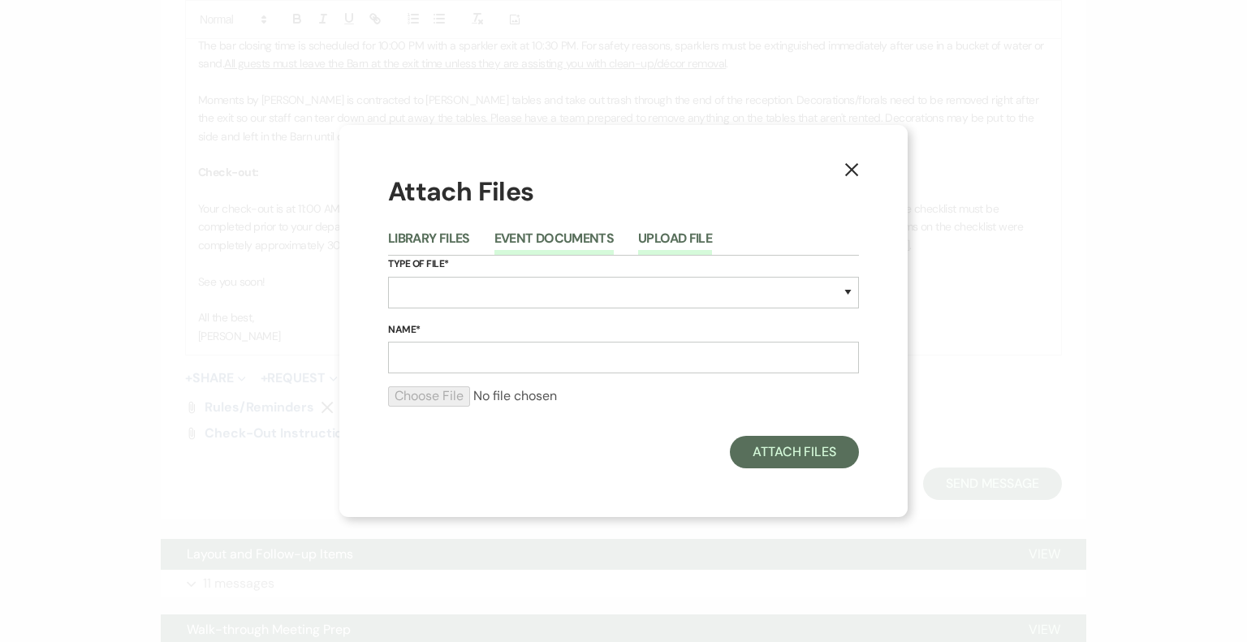
click at [573, 235] on button "Event Documents" at bounding box center [553, 243] width 119 height 23
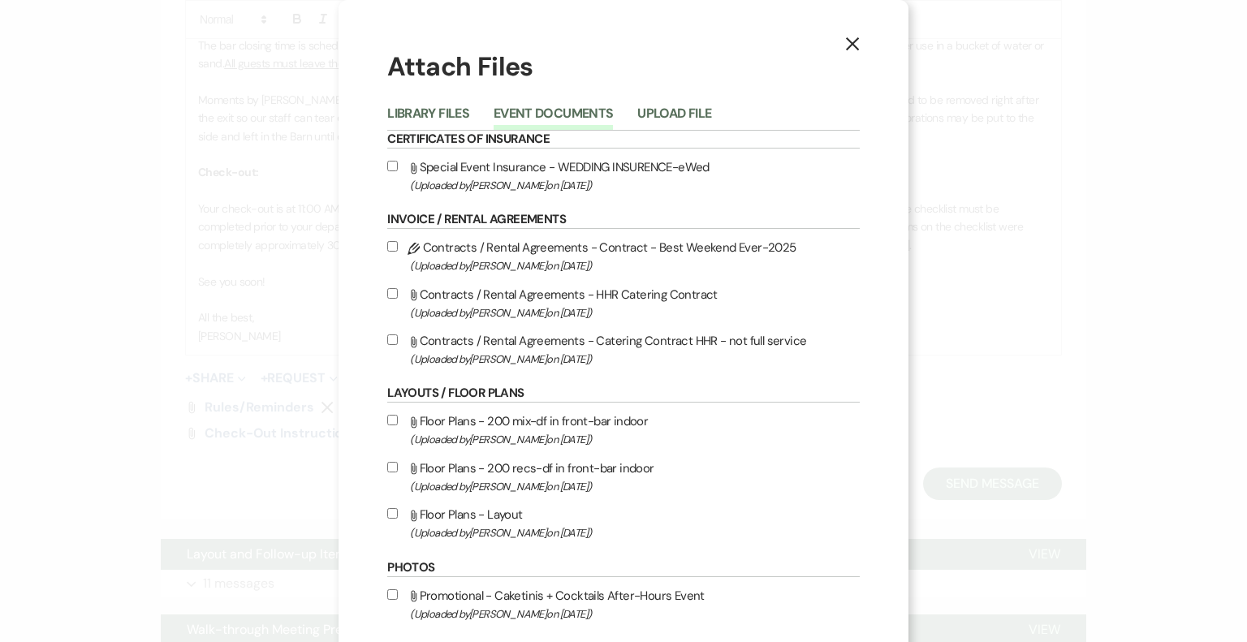
scroll to position [162, 0]
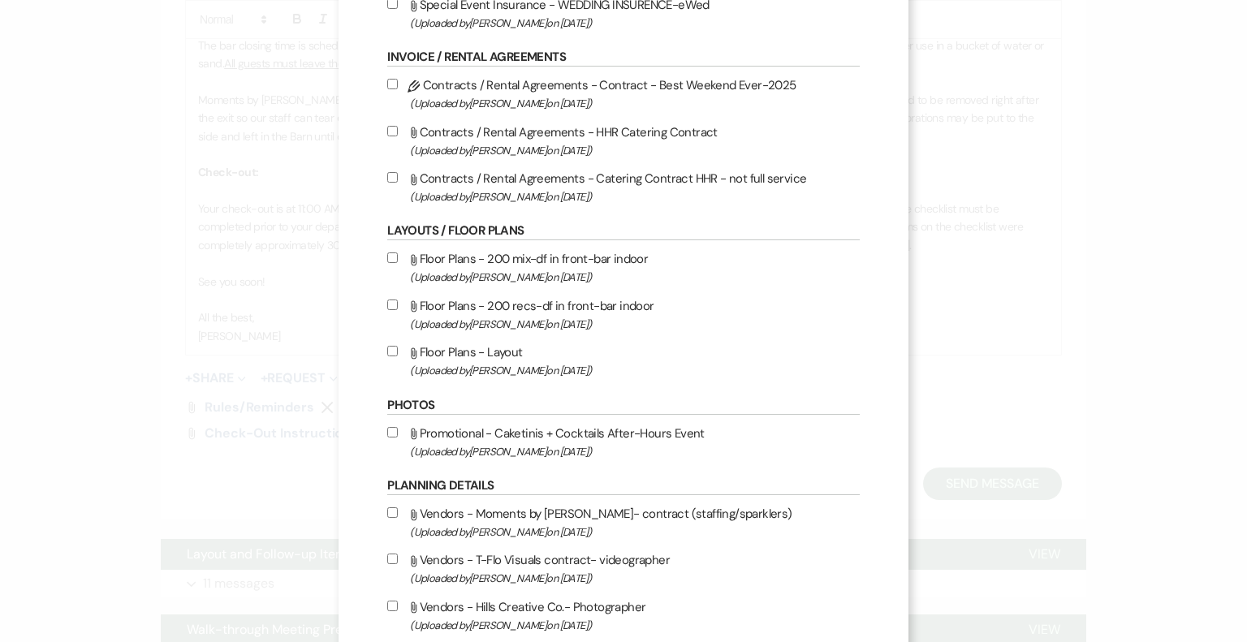
click at [387, 348] on input "Attach File Floor Plans - Layout (Uploaded by [PERSON_NAME] on [DATE] )" at bounding box center [392, 351] width 11 height 11
checkbox input "true"
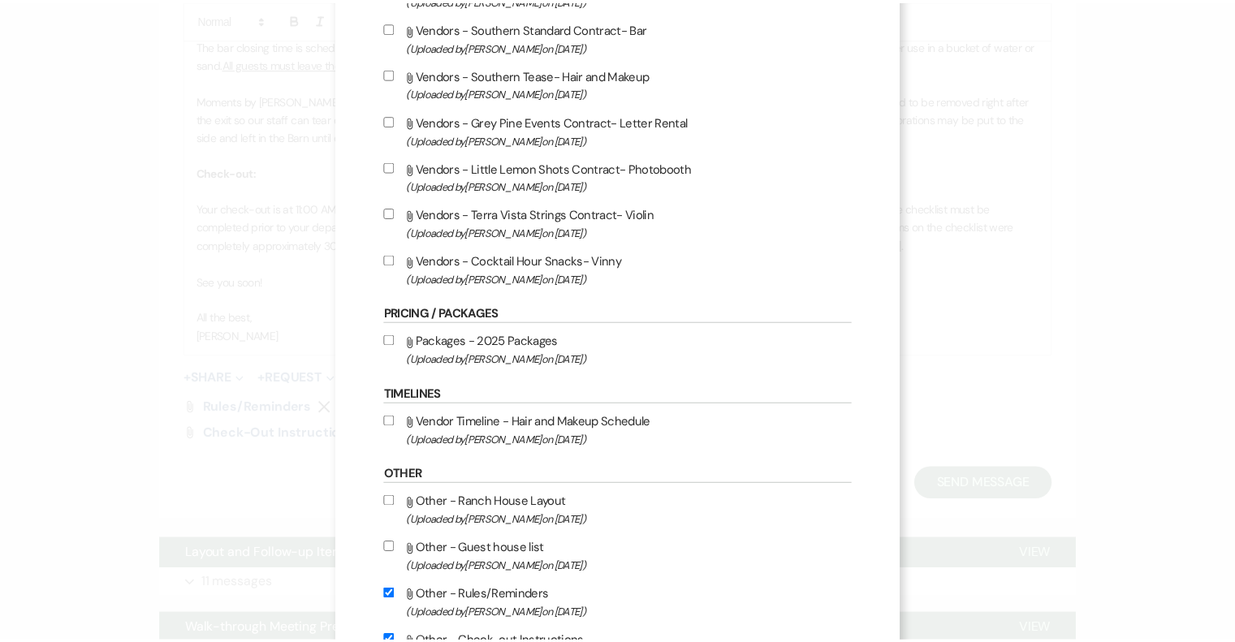
scroll to position [1248, 0]
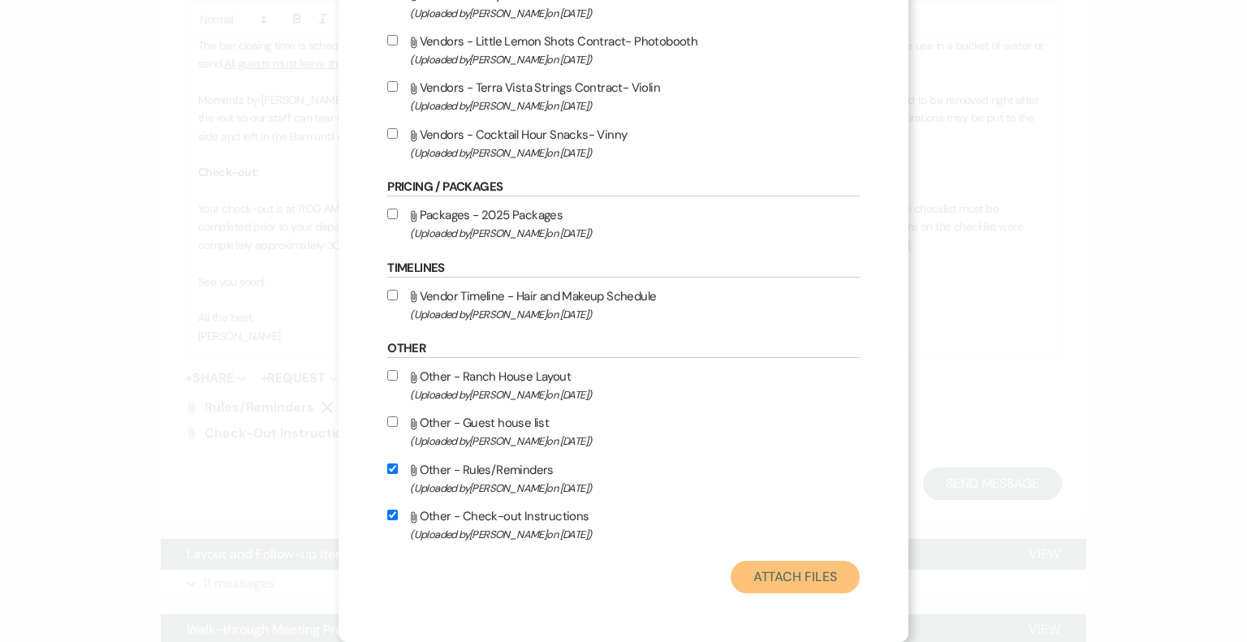
click at [767, 577] on button "Attach Files" at bounding box center [795, 577] width 129 height 32
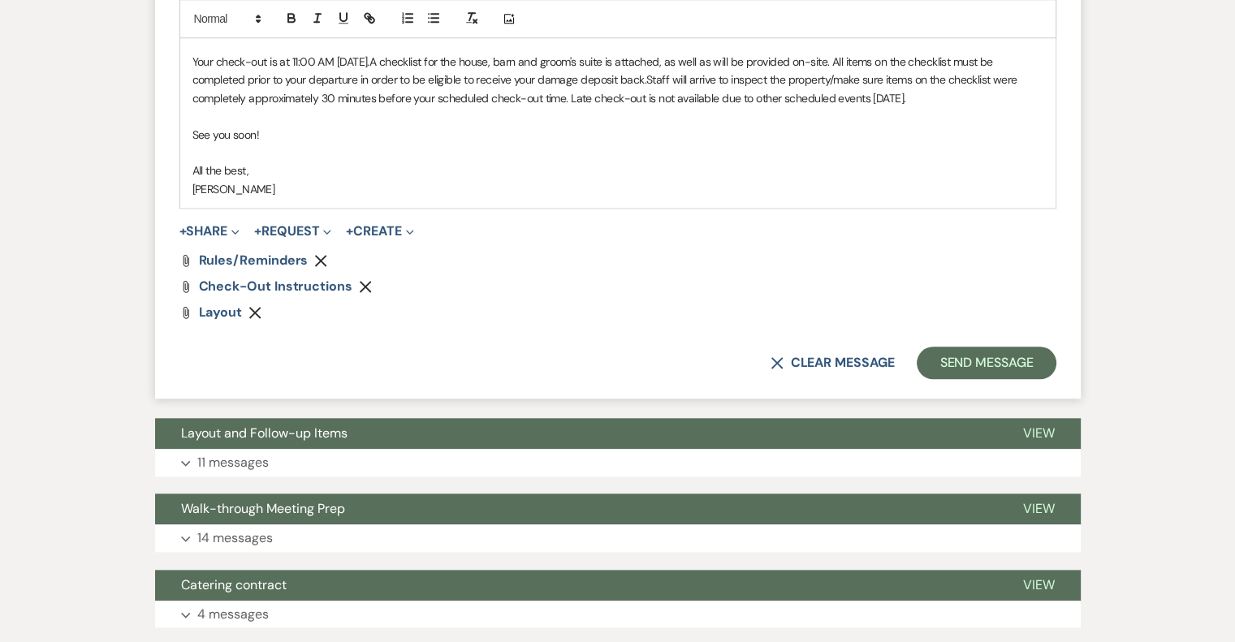
scroll to position [1705, 0]
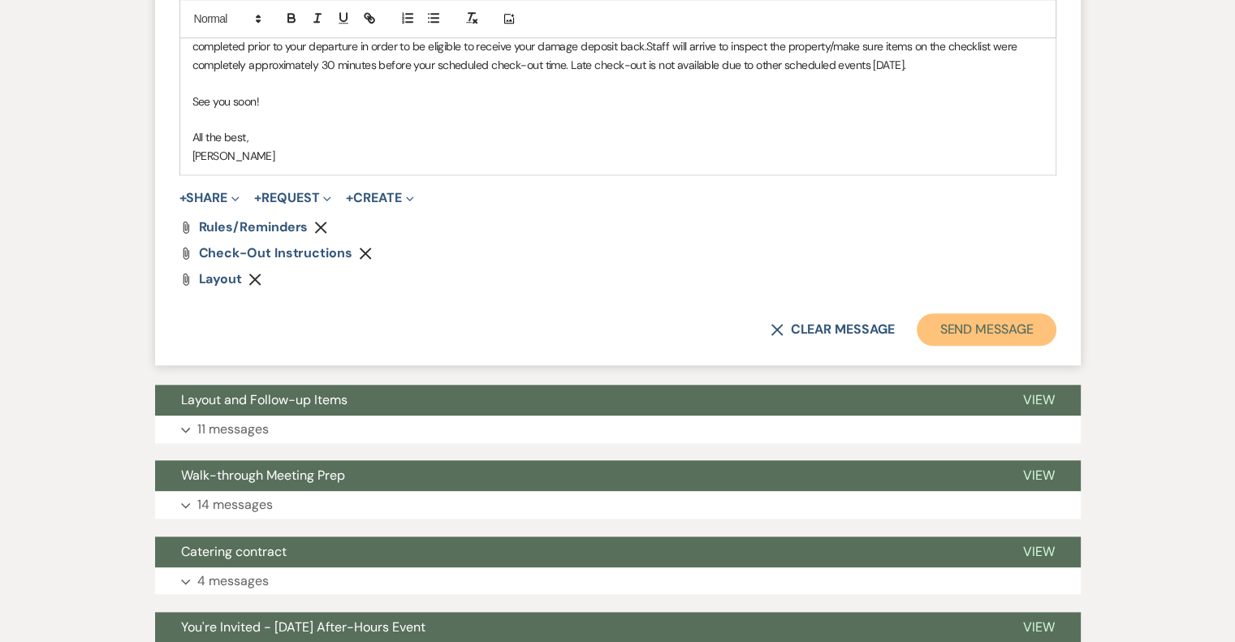
click at [973, 334] on button "Send Message" at bounding box center [986, 329] width 139 height 32
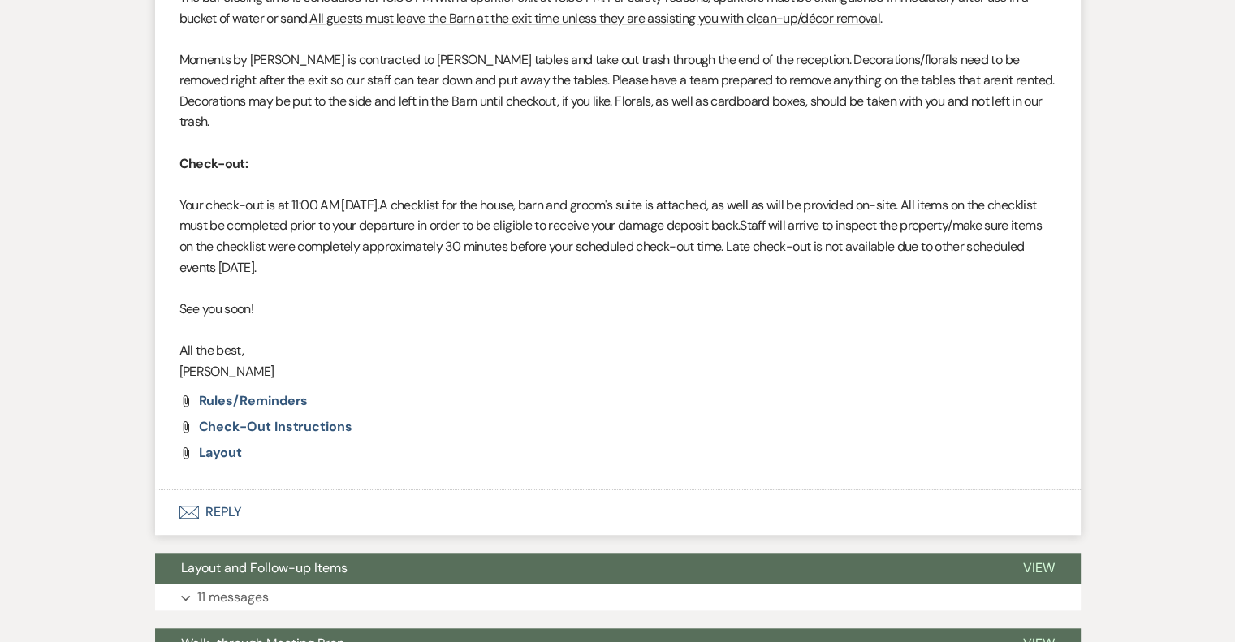
scroll to position [1542, 0]
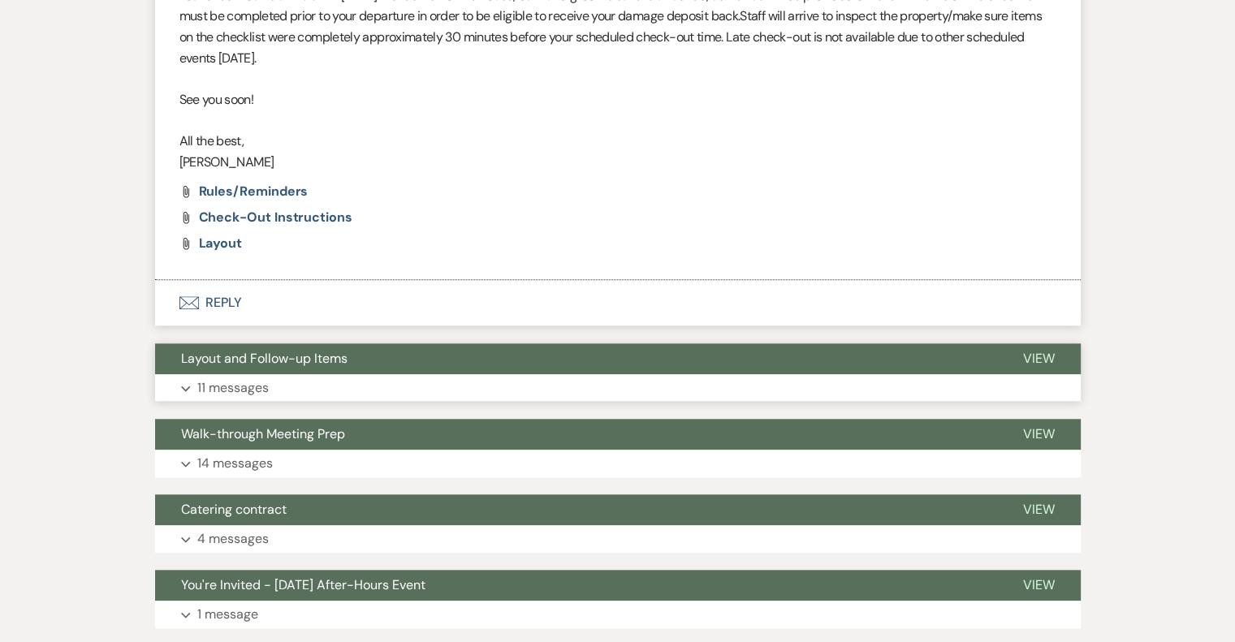
click at [253, 377] on p "11 messages" at bounding box center [232, 387] width 71 height 21
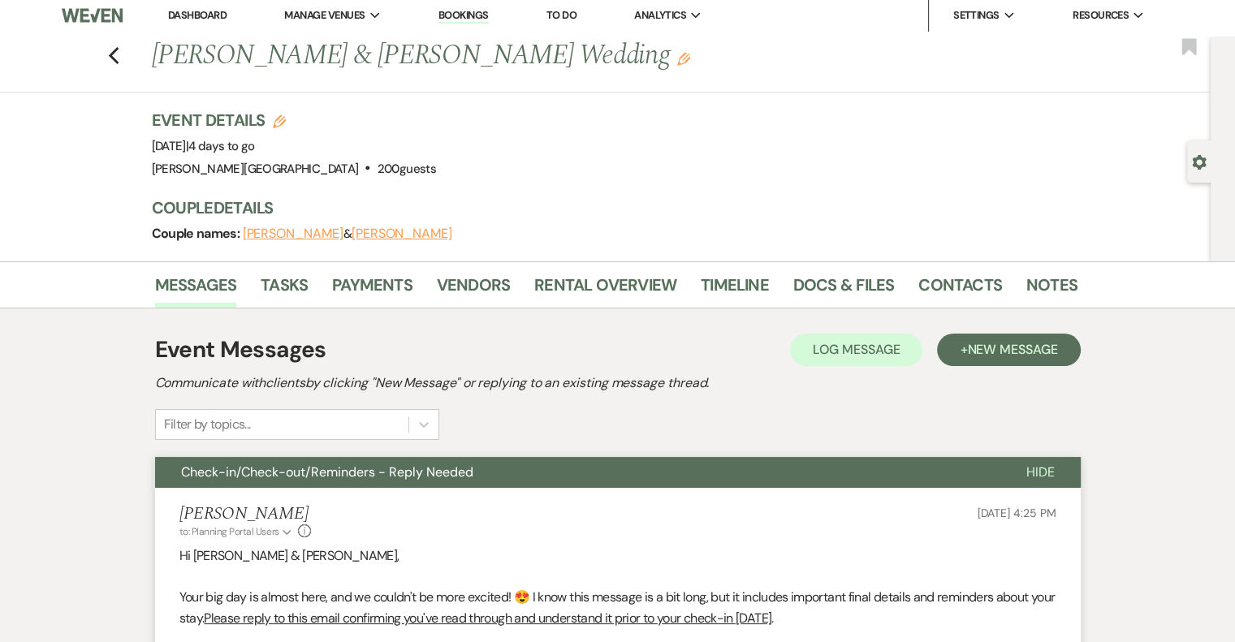
scroll to position [0, 0]
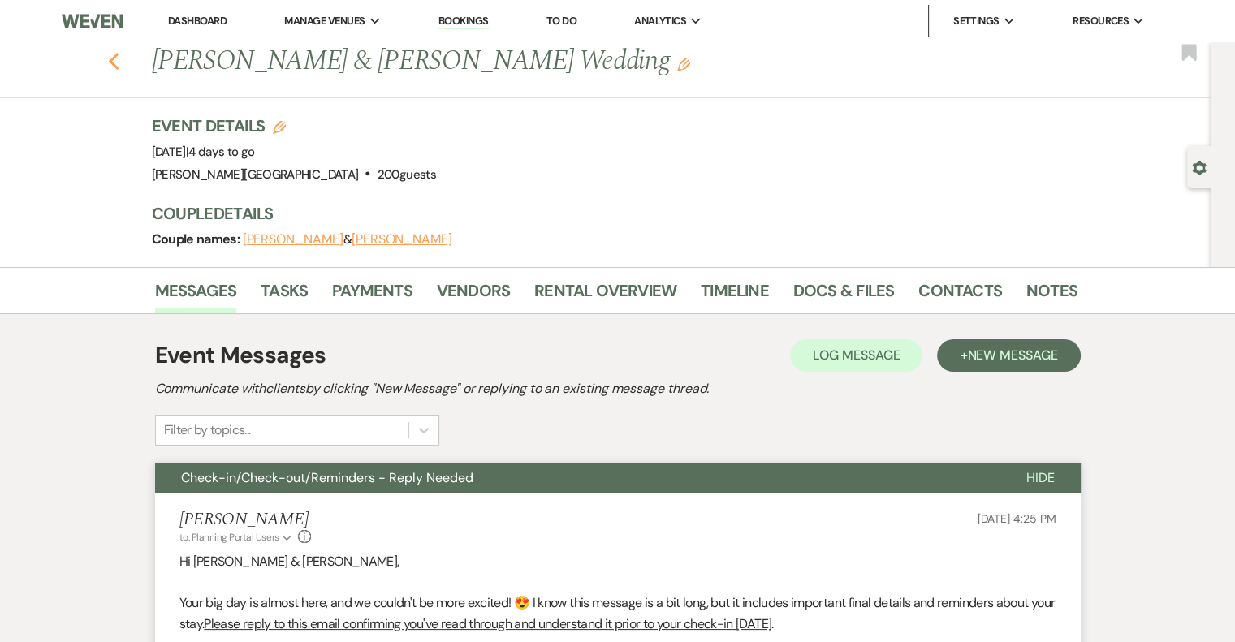
click at [119, 58] on use "button" at bounding box center [113, 62] width 11 height 18
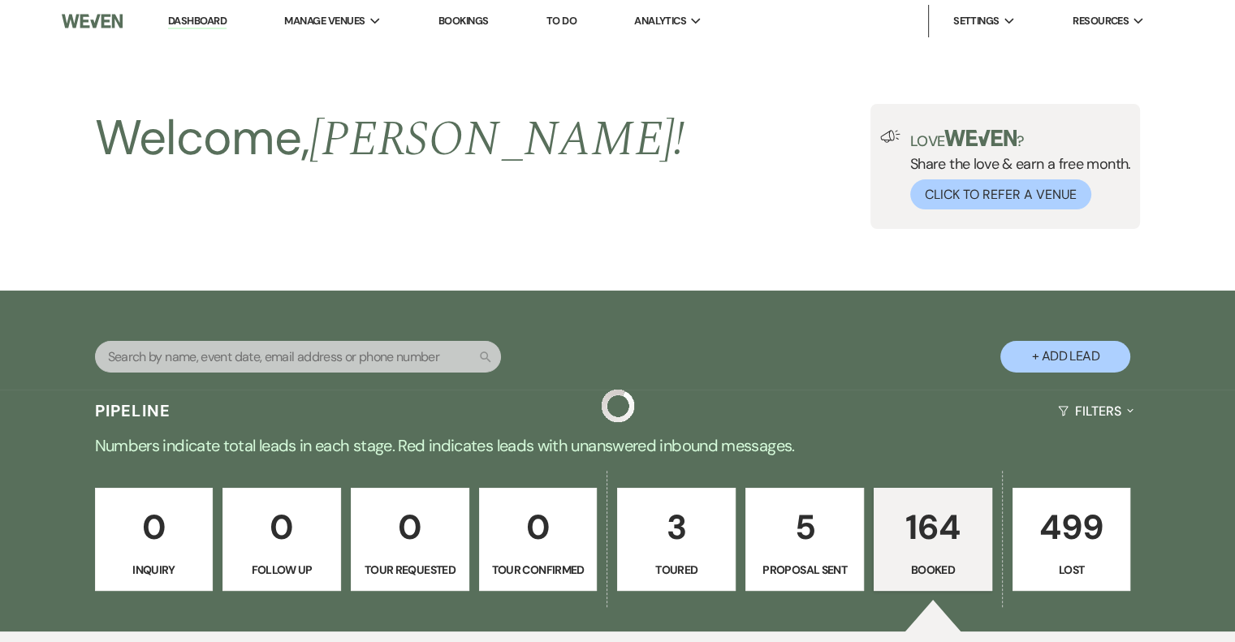
scroll to position [568, 0]
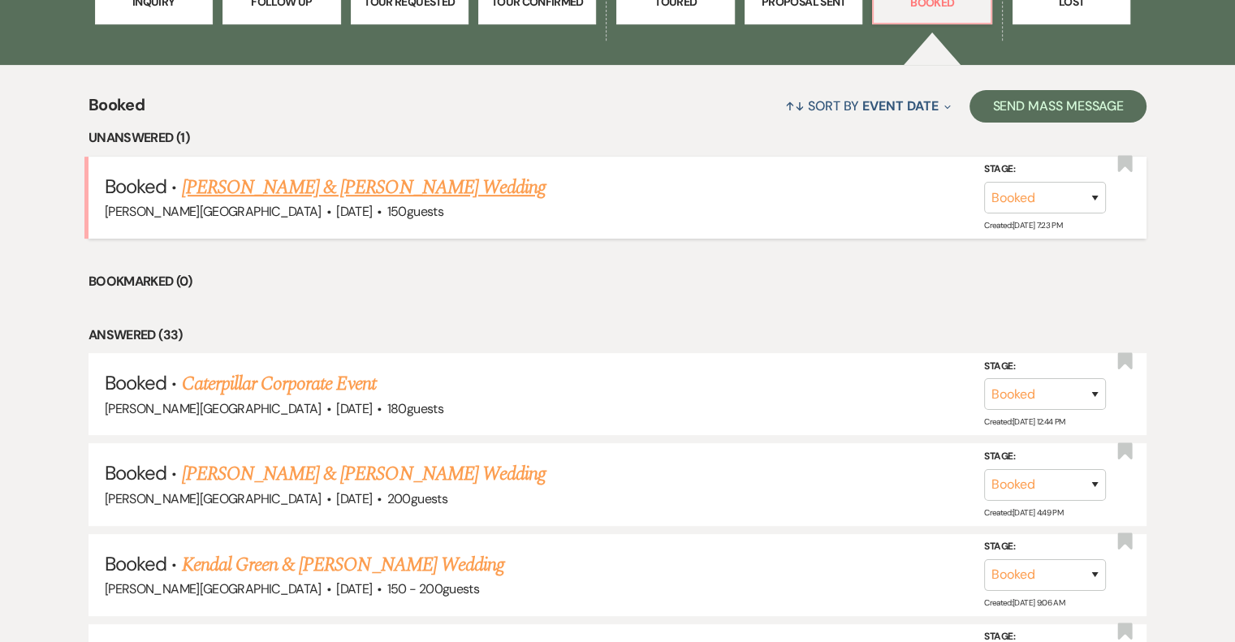
click at [390, 181] on link "[PERSON_NAME] & [PERSON_NAME] Wedding" at bounding box center [364, 187] width 364 height 29
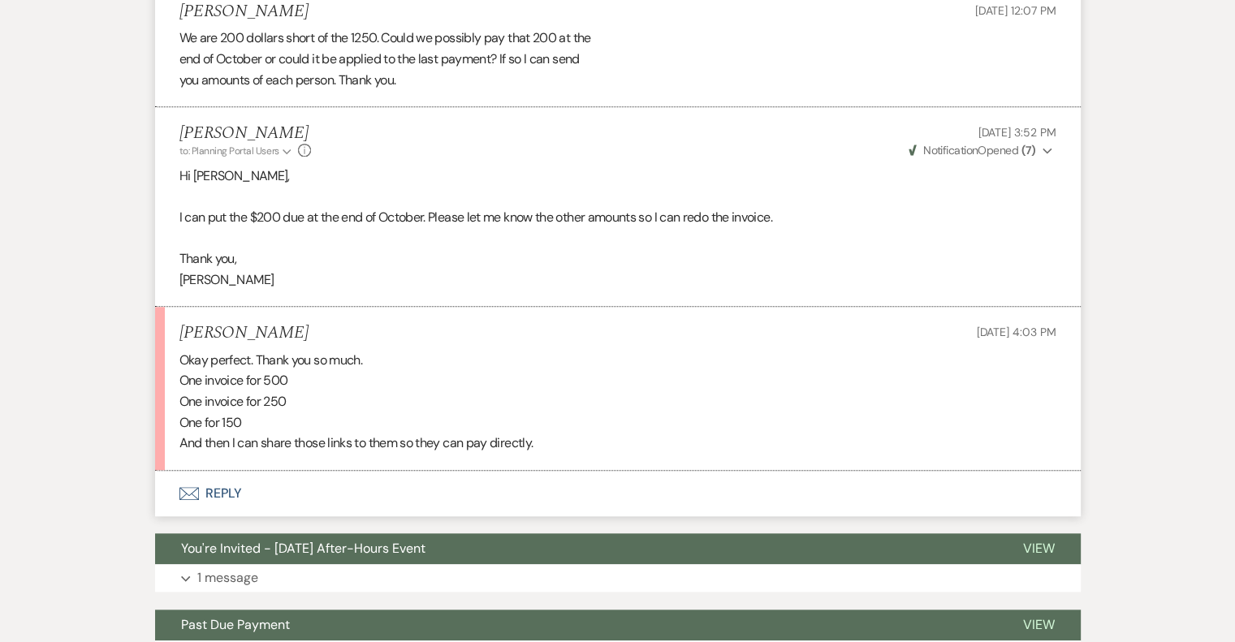
scroll to position [1462, 0]
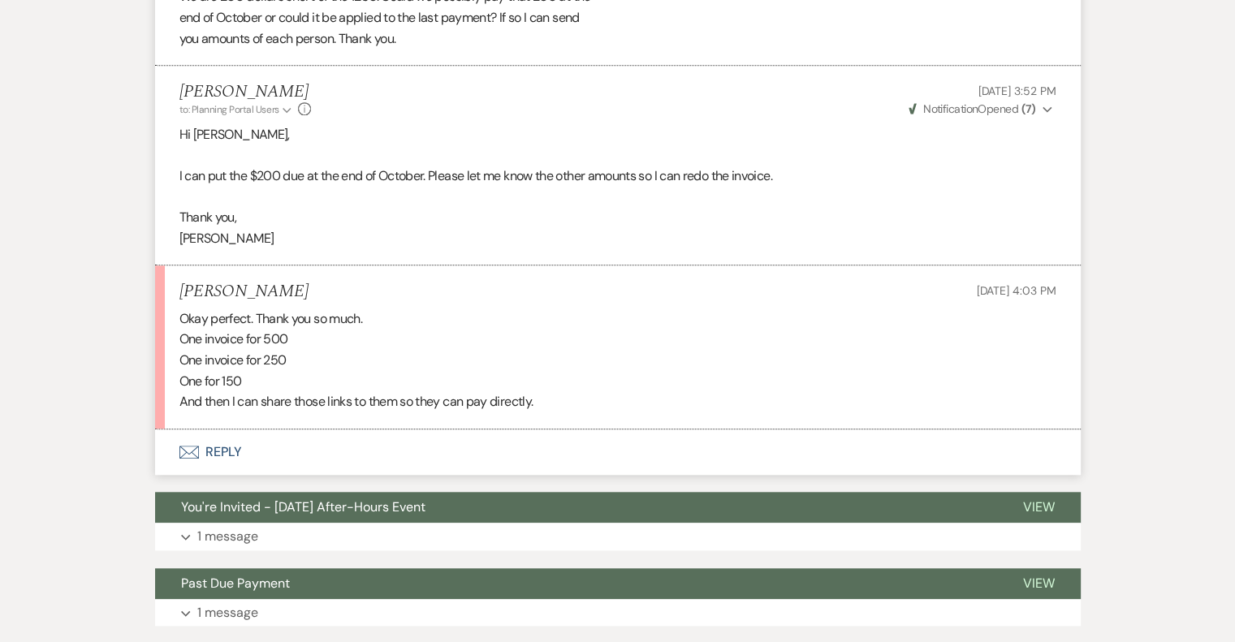
click at [223, 447] on button "Envelope Reply" at bounding box center [617, 451] width 925 height 45
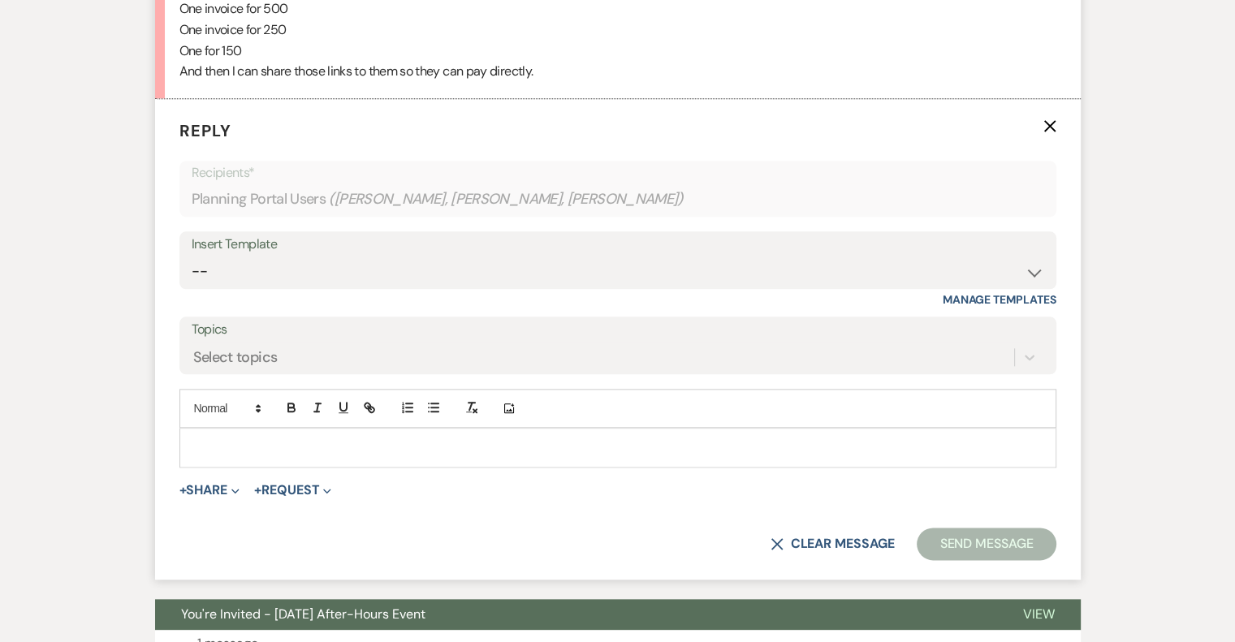
scroll to position [1809, 0]
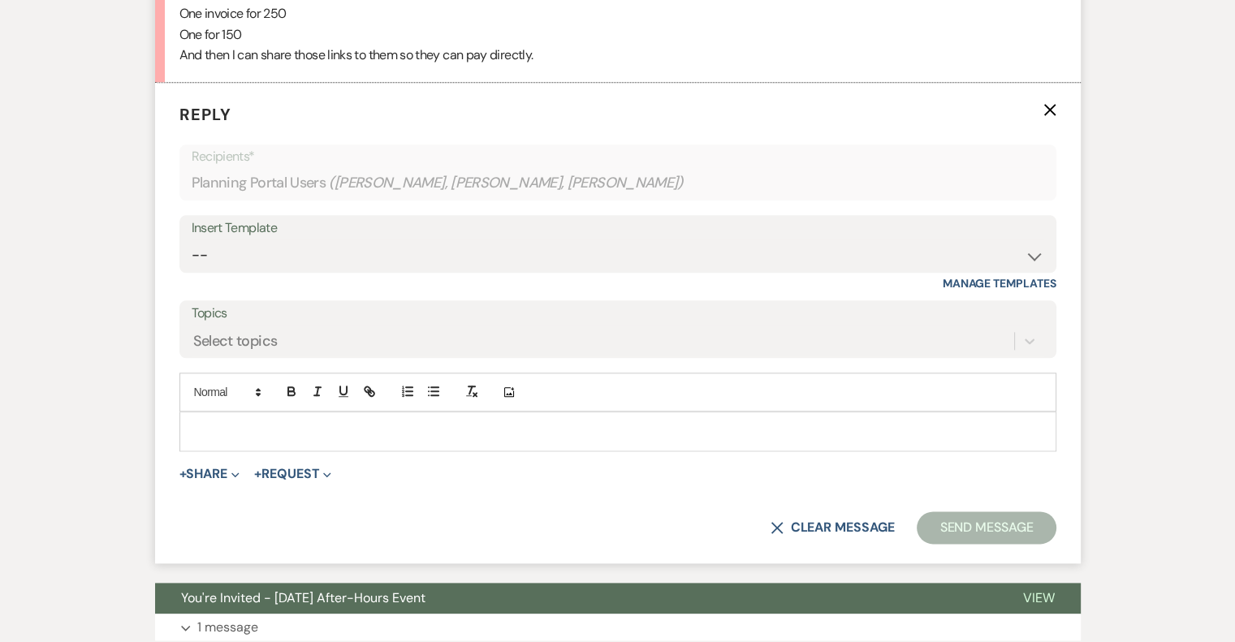
click at [269, 428] on p at bounding box center [617, 431] width 851 height 18
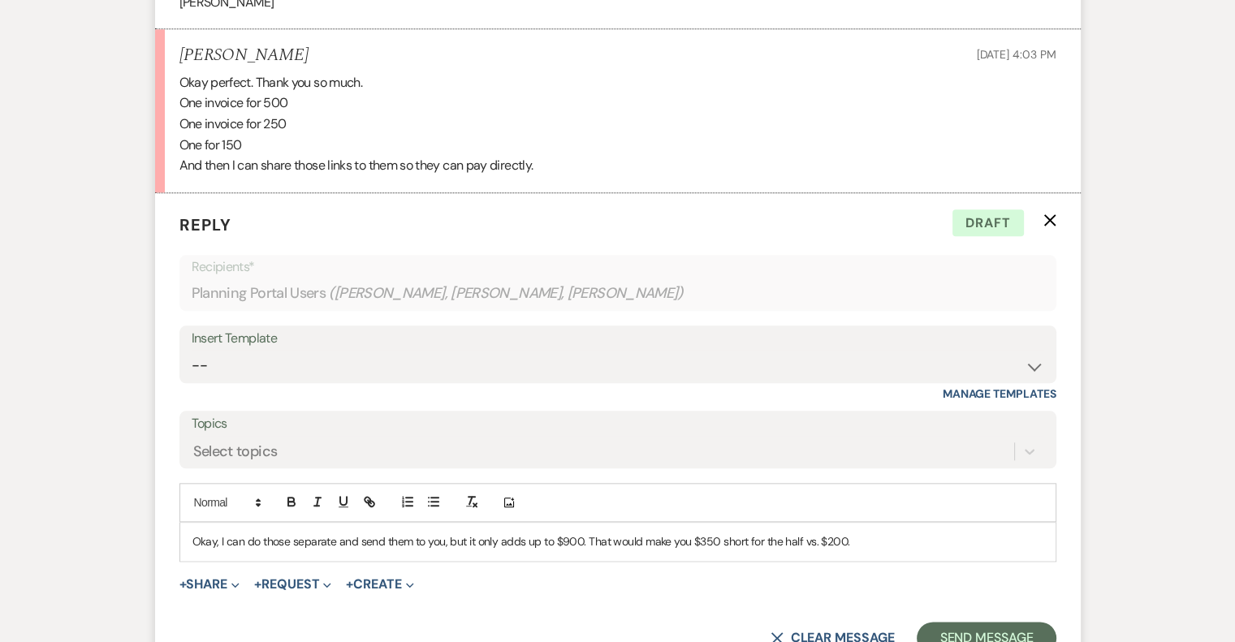
scroll to position [1728, 0]
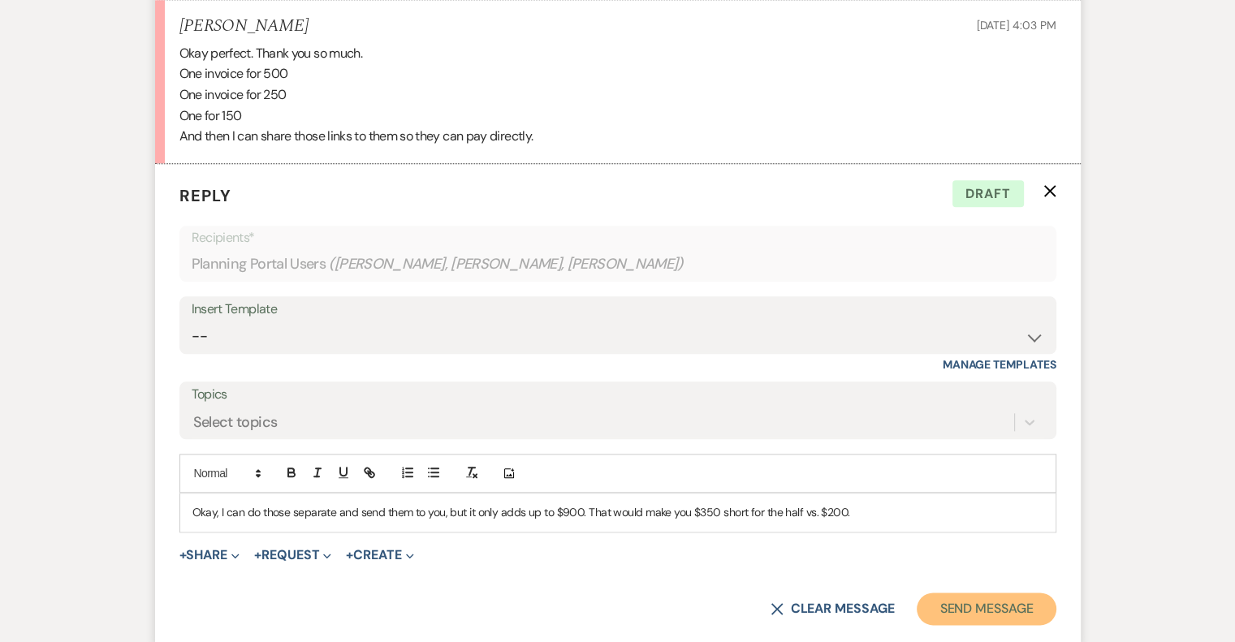
click at [992, 605] on button "Send Message" at bounding box center [986, 609] width 139 height 32
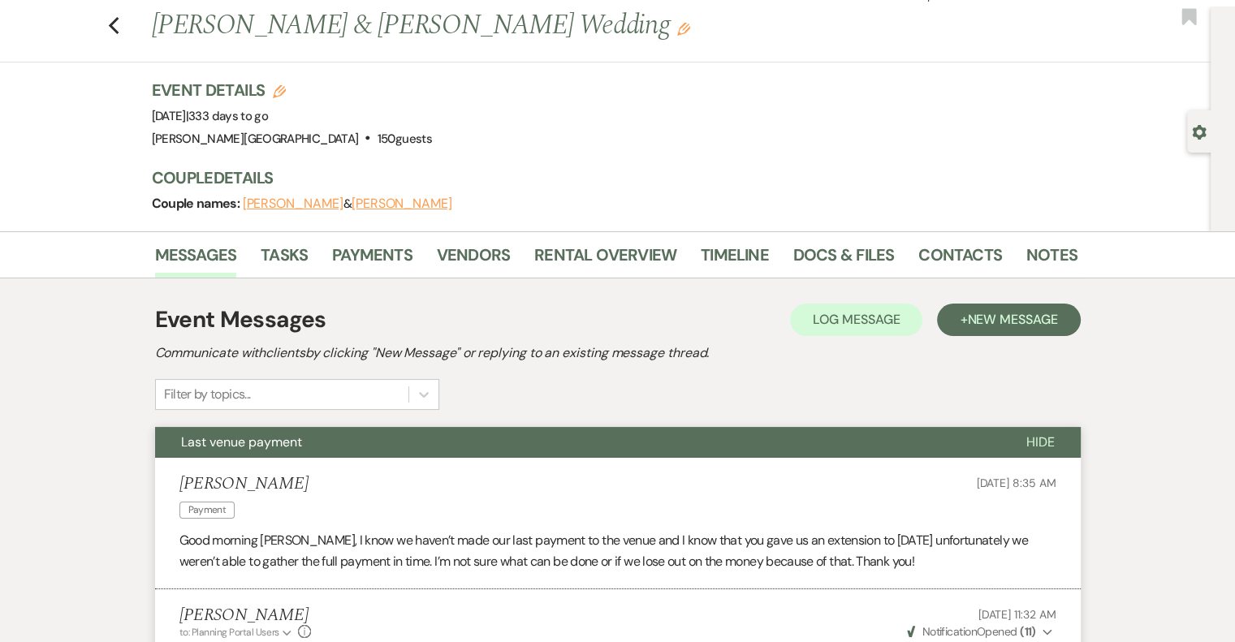
scroll to position [0, 0]
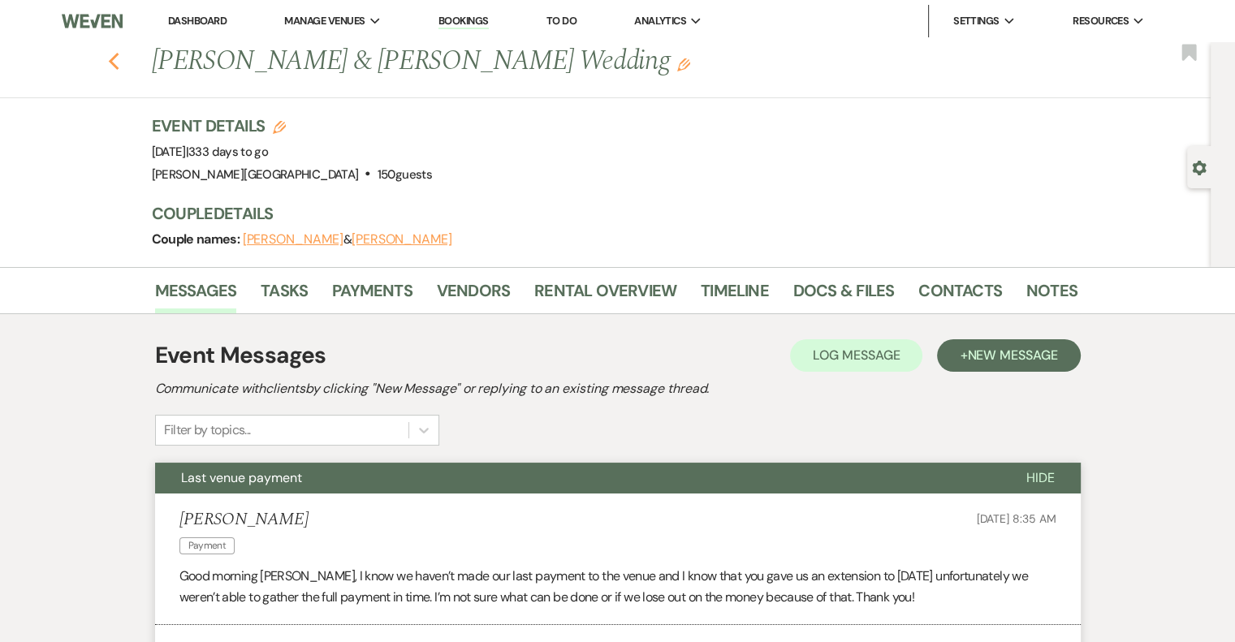
click at [120, 61] on icon "Previous" at bounding box center [114, 61] width 12 height 19
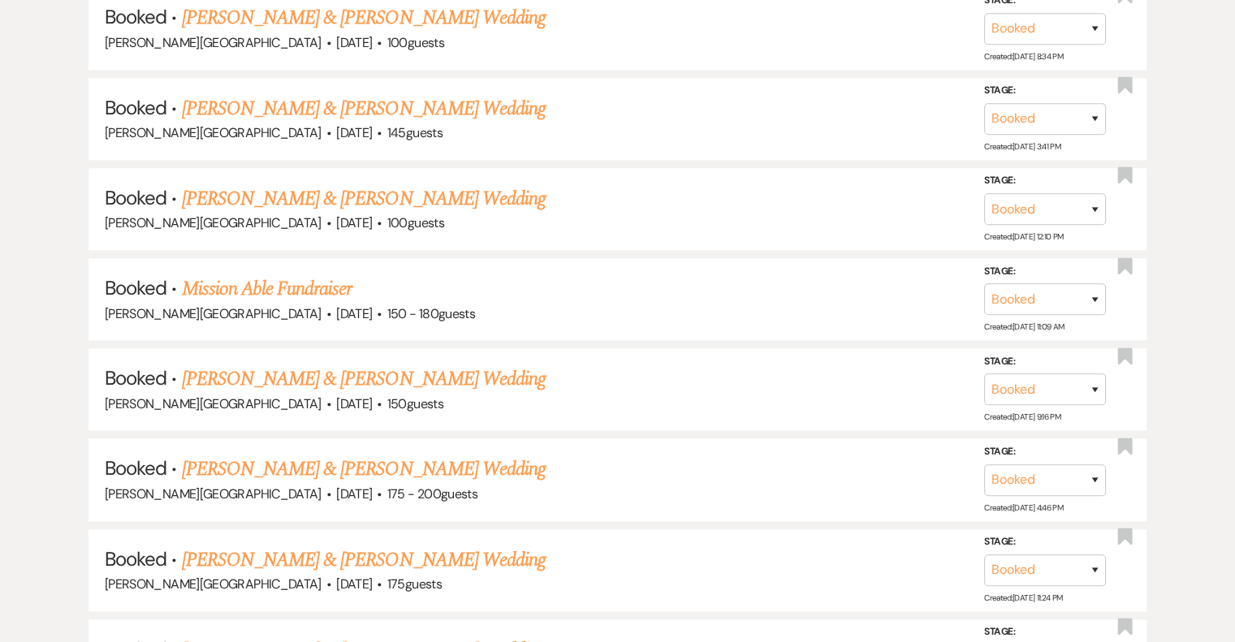
scroll to position [2030, 0]
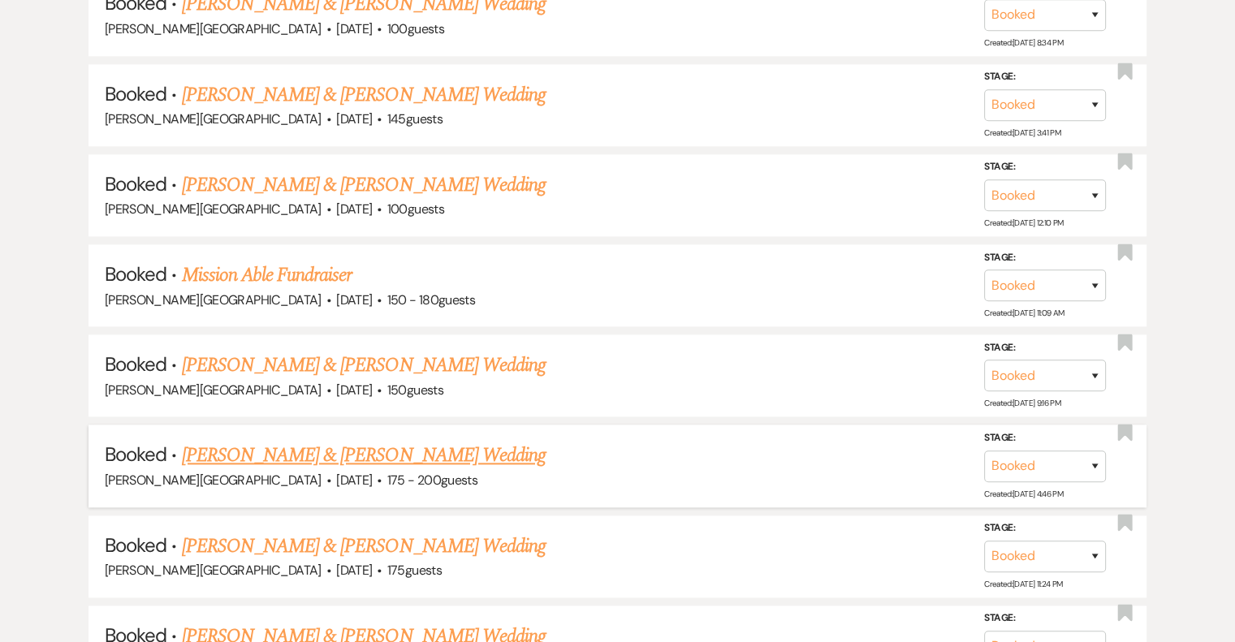
click at [470, 442] on link "[PERSON_NAME] & [PERSON_NAME] Wedding" at bounding box center [364, 455] width 364 height 29
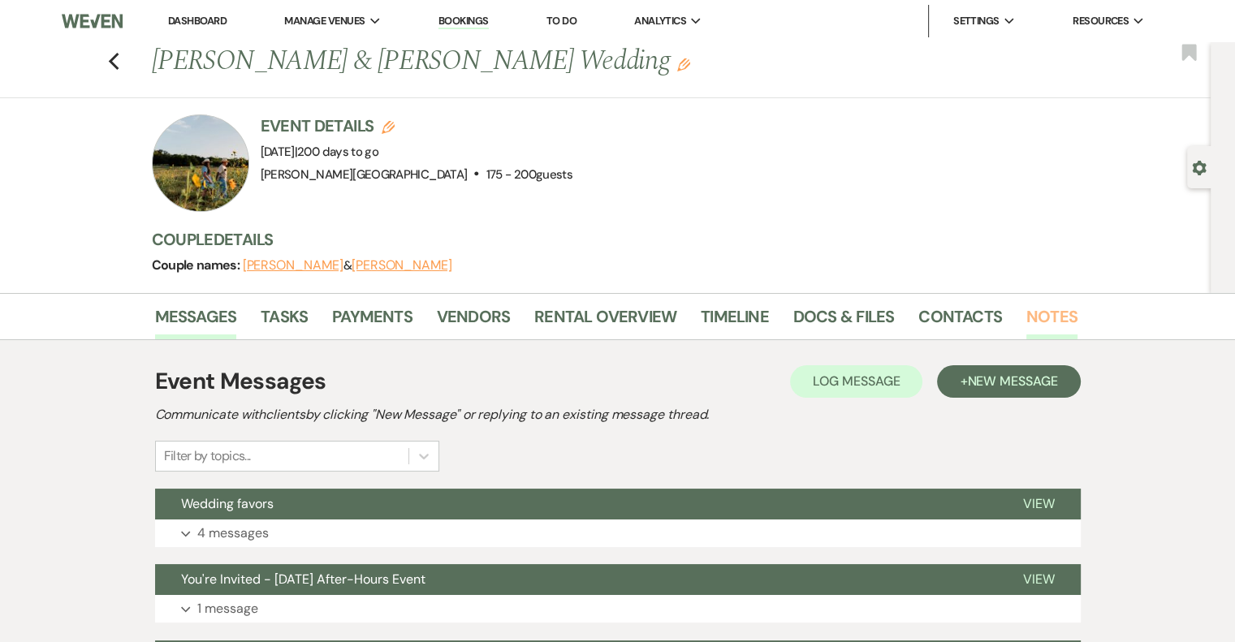
click at [1038, 319] on link "Notes" at bounding box center [1051, 322] width 51 height 36
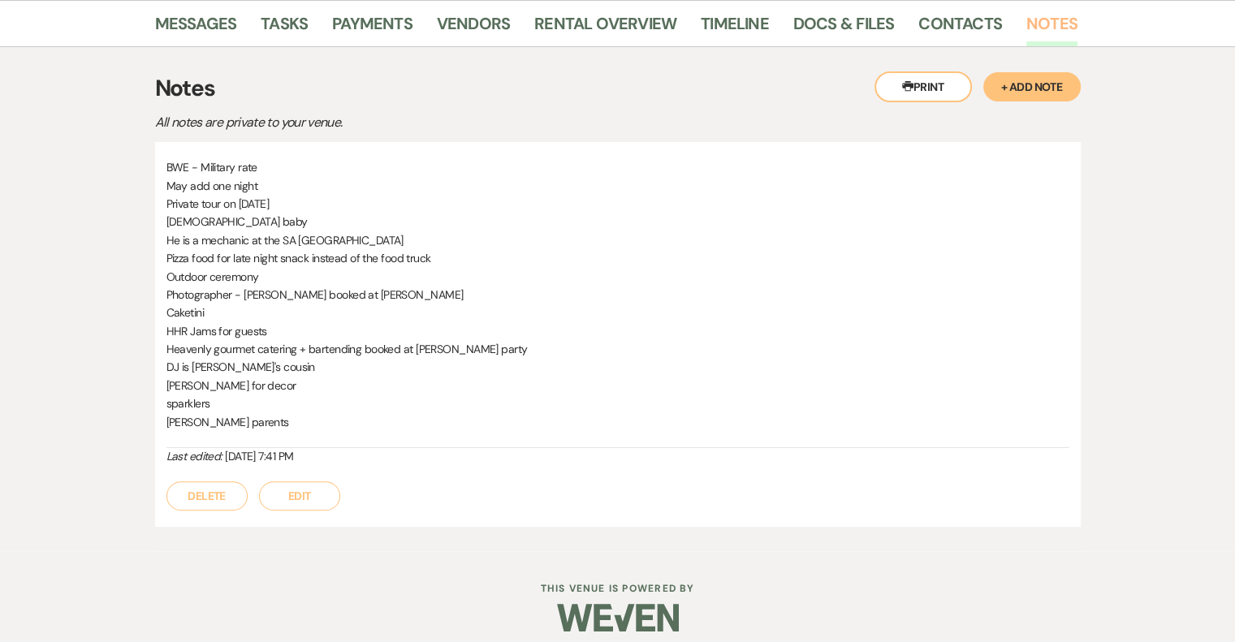
scroll to position [305, 0]
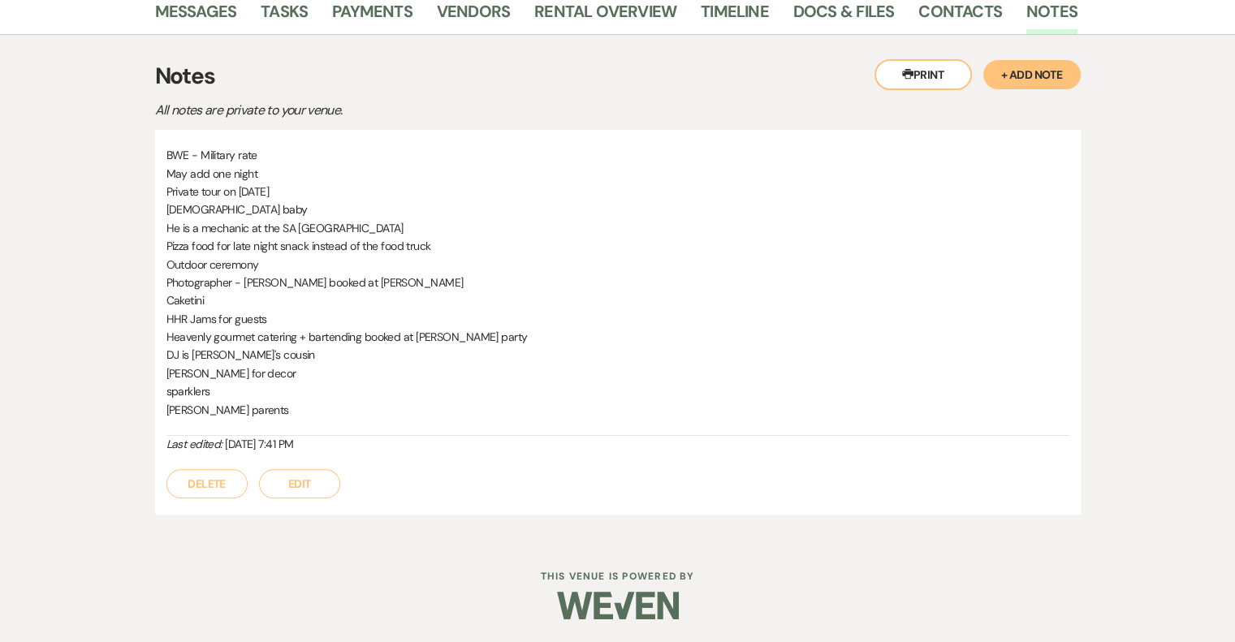
drag, startPoint x: 166, startPoint y: 152, endPoint x: 412, endPoint y: 435, distance: 374.7
click at [412, 435] on div "BWE - Military rate May add one night Private tour on [DATE] [DEMOGRAPHIC_DATA]…" at bounding box center [617, 299] width 903 height 307
copy div "BWE - Military rate May add one night Private tour on [DATE] [DEMOGRAPHIC_DATA]…"
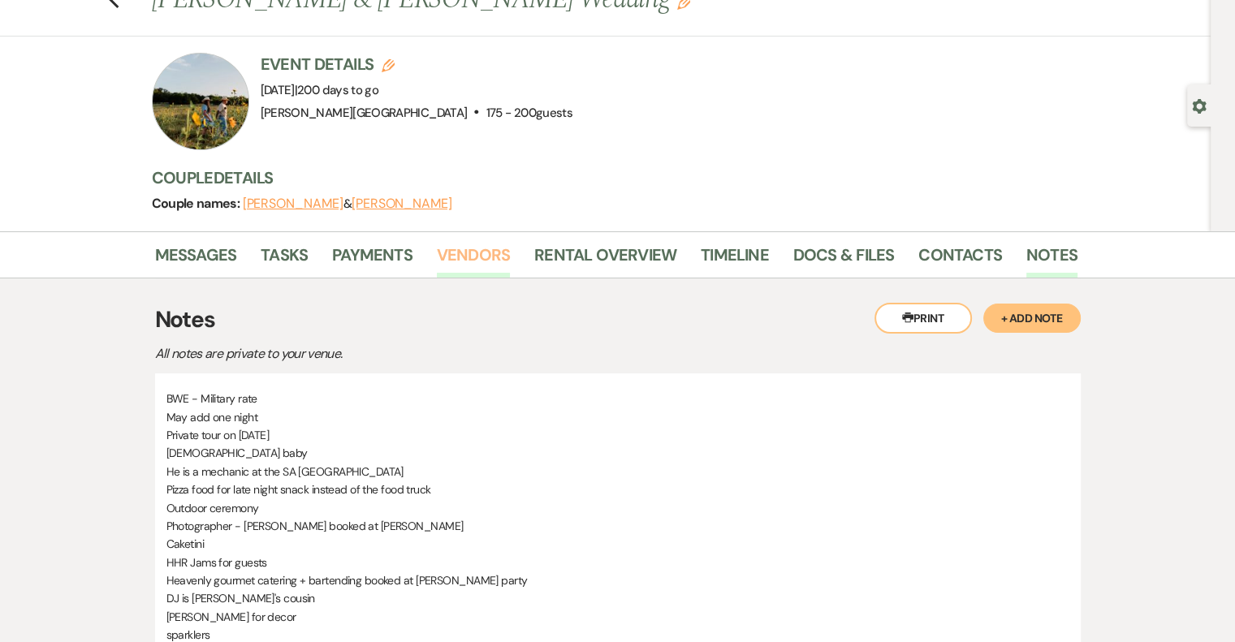
click at [454, 257] on link "Vendors" at bounding box center [473, 260] width 73 height 36
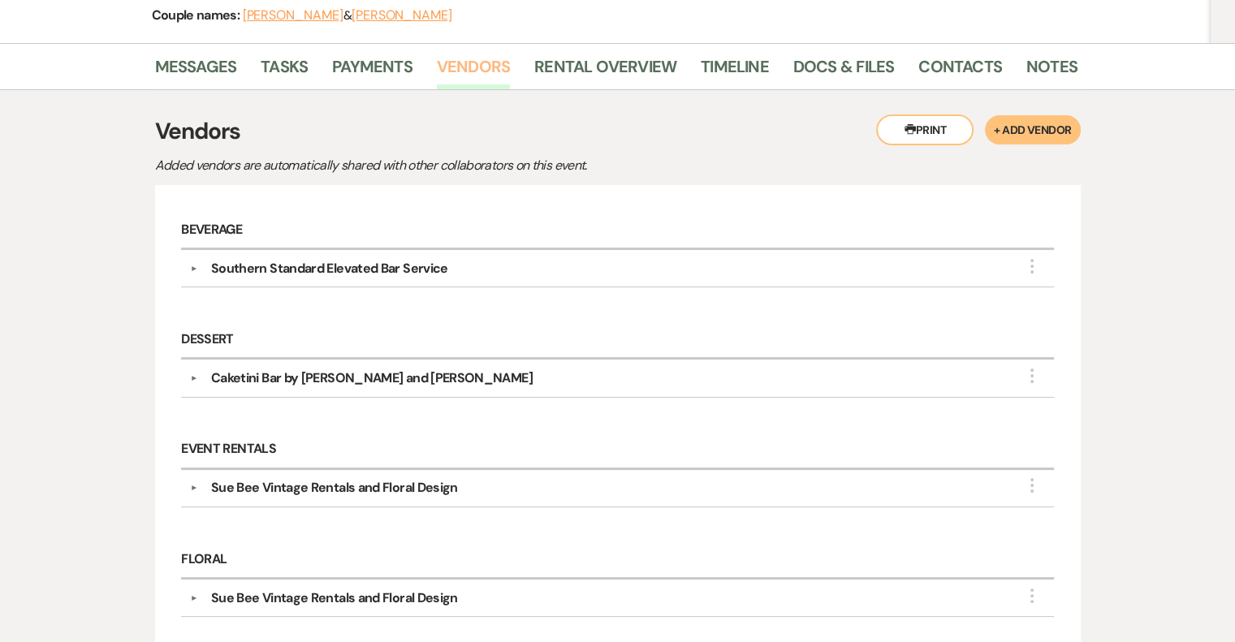
scroll to position [244, 0]
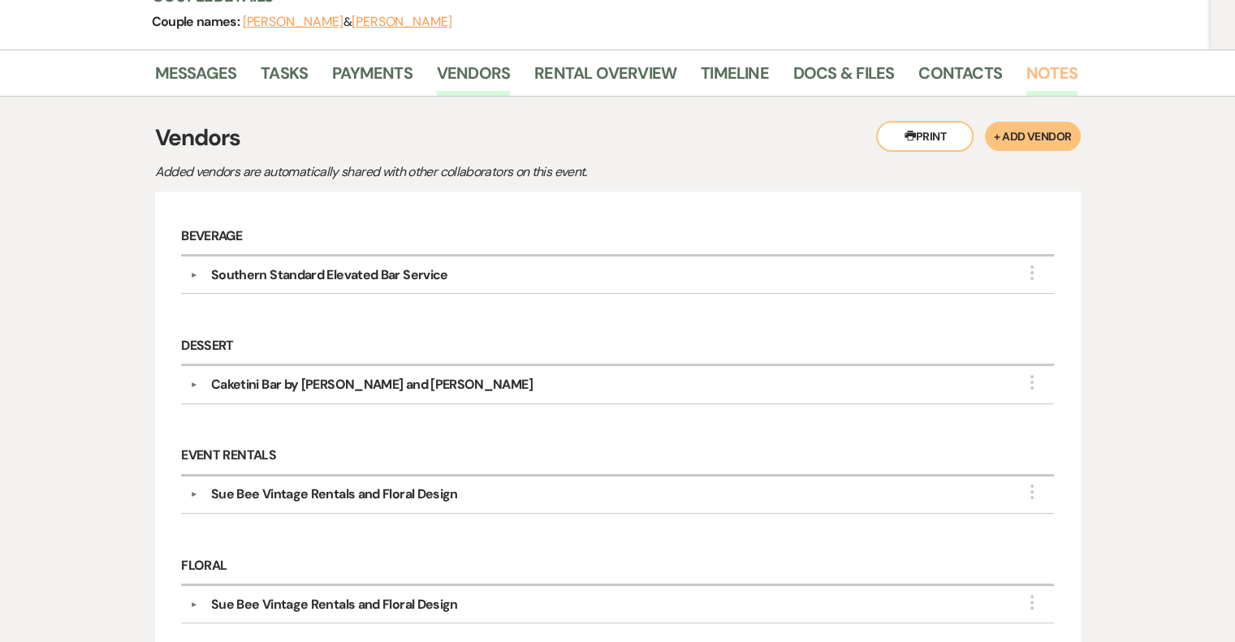
click at [1045, 69] on link "Notes" at bounding box center [1051, 78] width 51 height 36
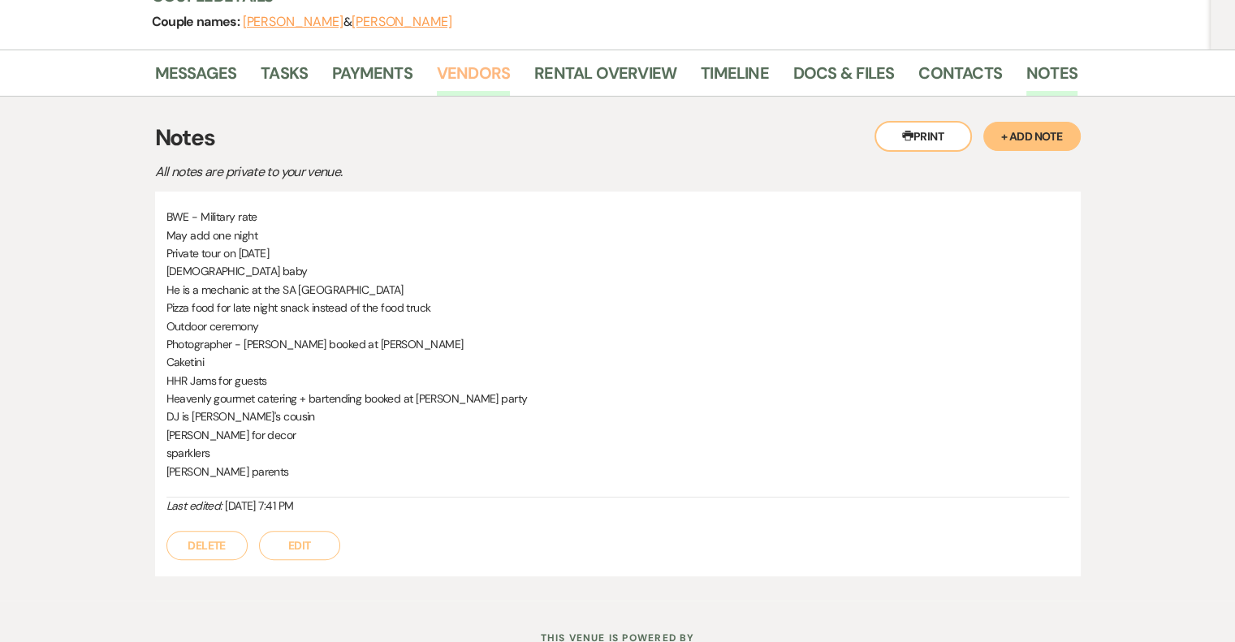
click at [468, 71] on link "Vendors" at bounding box center [473, 78] width 73 height 36
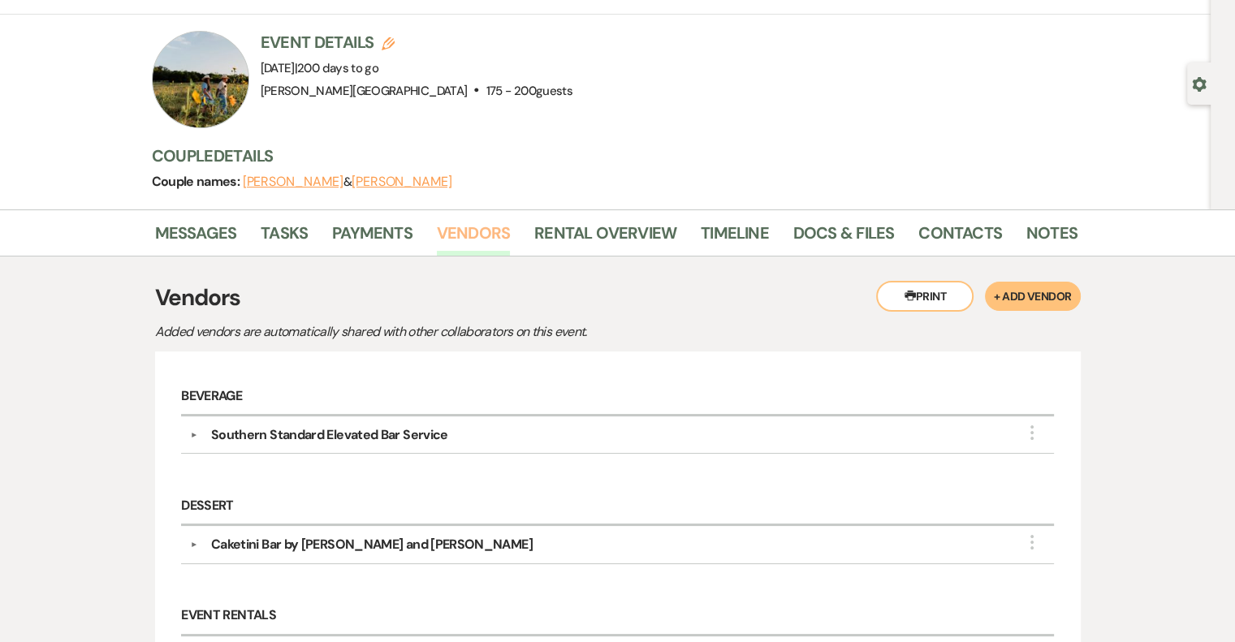
scroll to position [81, 0]
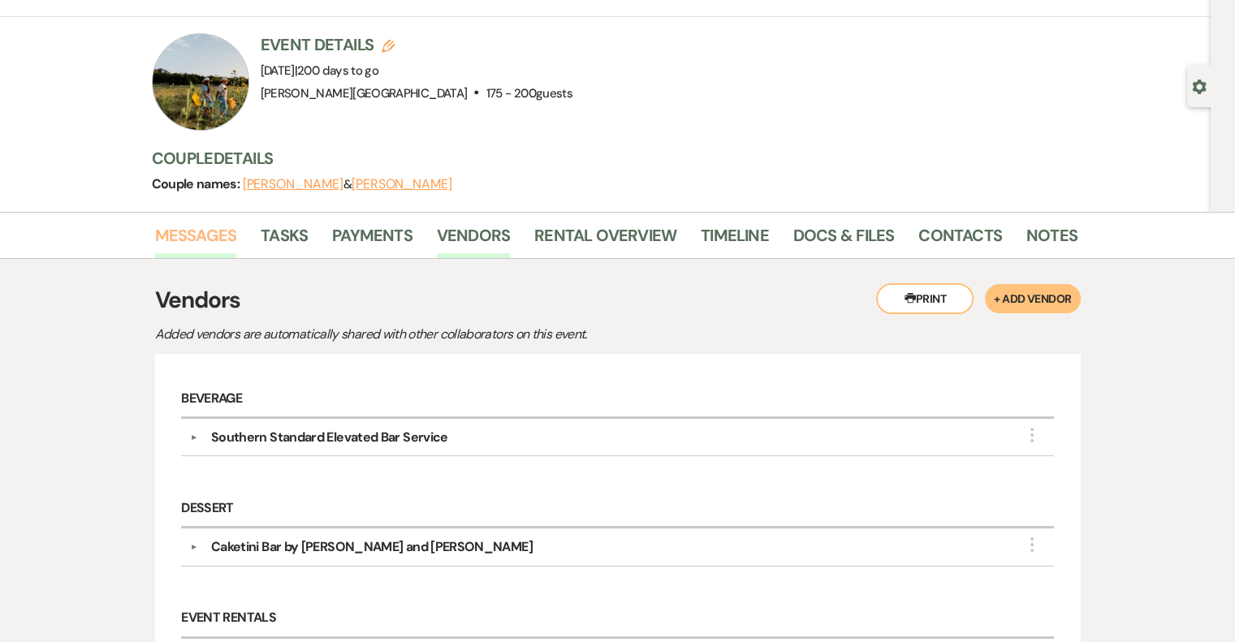
click at [192, 242] on link "Messages" at bounding box center [196, 240] width 82 height 36
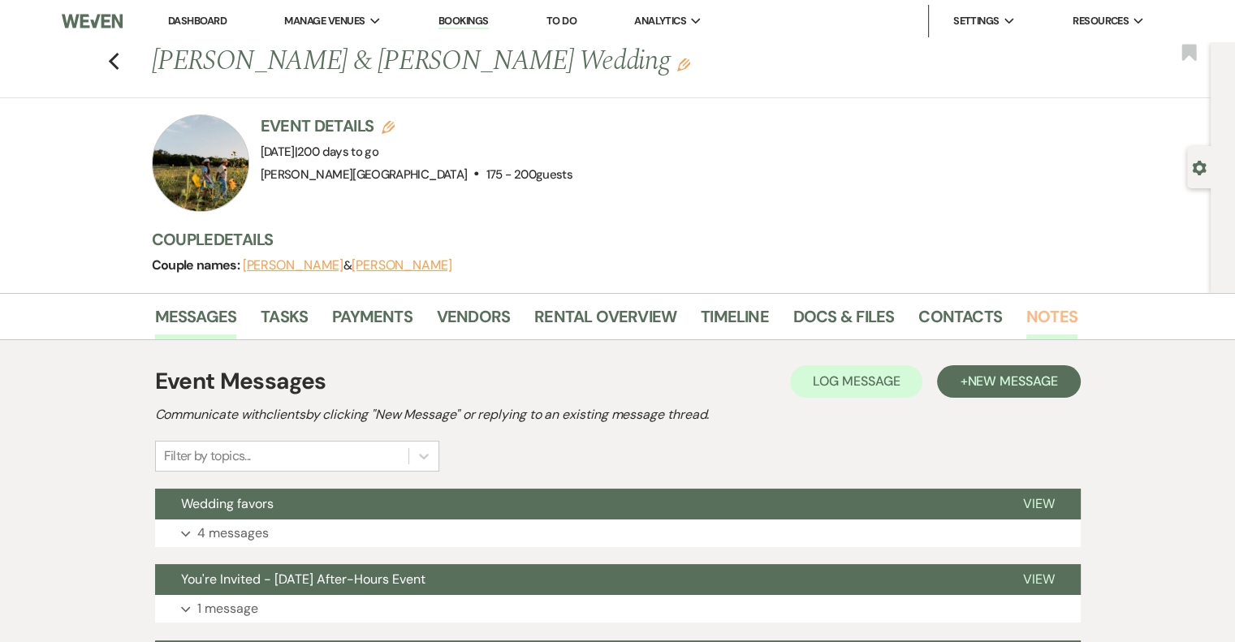
click at [1052, 312] on link "Notes" at bounding box center [1051, 322] width 51 height 36
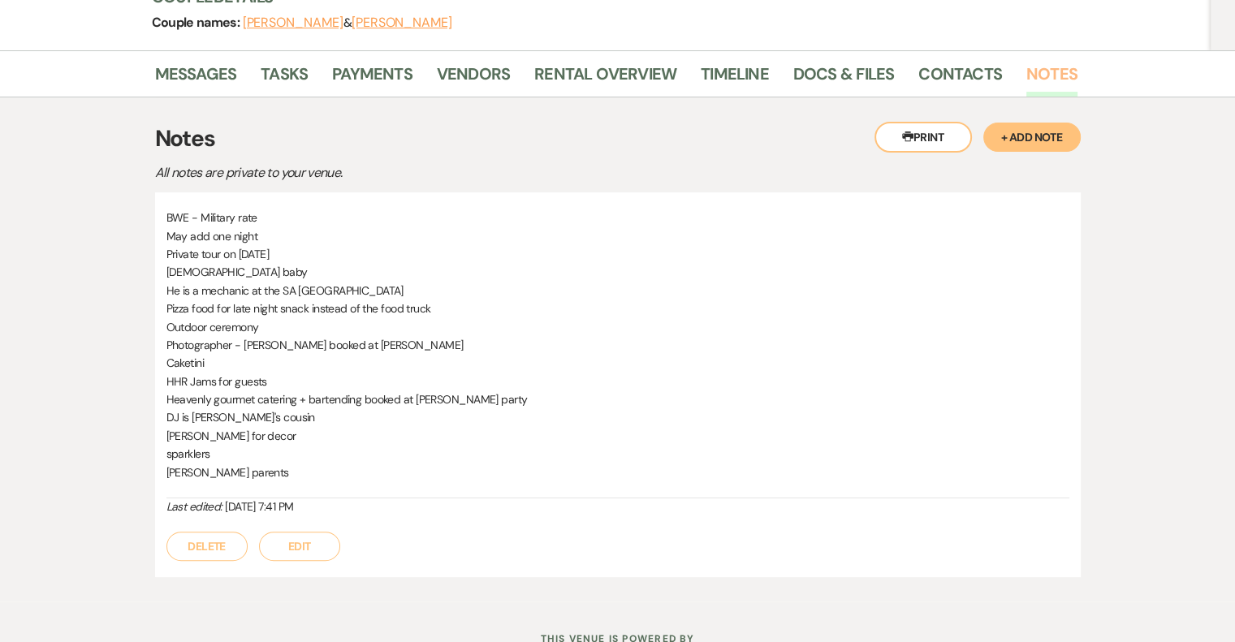
scroll to position [244, 0]
click at [935, 73] on link "Contacts" at bounding box center [960, 78] width 84 height 36
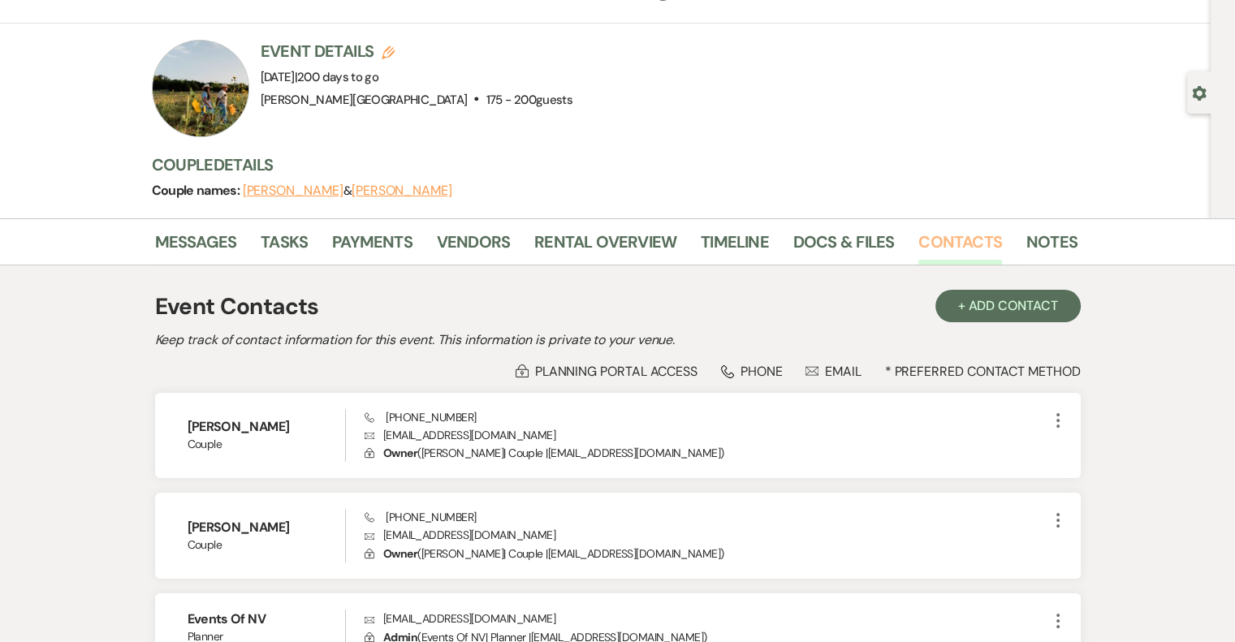
scroll to position [162, 0]
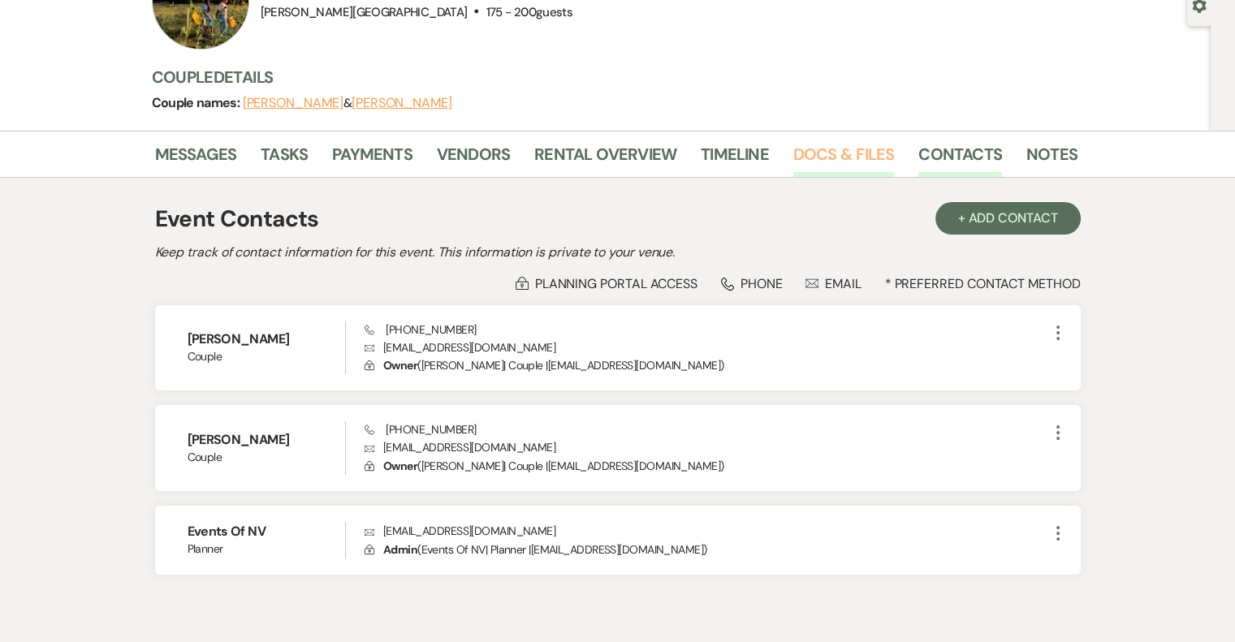
click at [836, 154] on link "Docs & Files" at bounding box center [843, 159] width 101 height 36
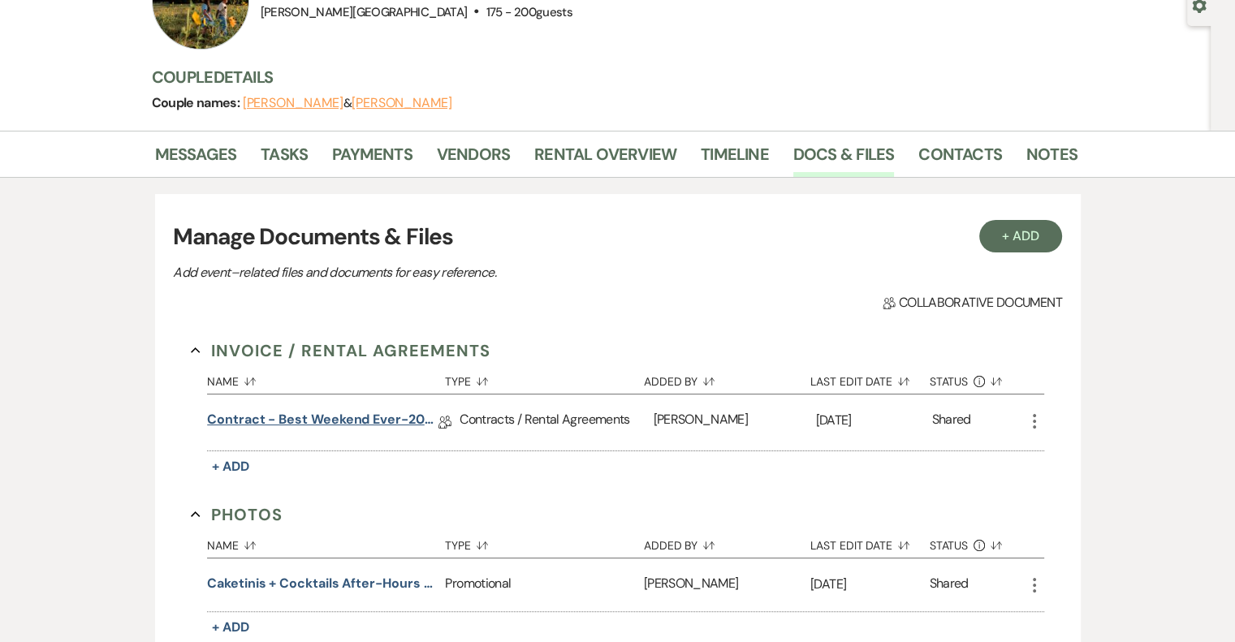
click at [409, 424] on link "Contract - Best Weekend Ever-2026" at bounding box center [322, 422] width 231 height 25
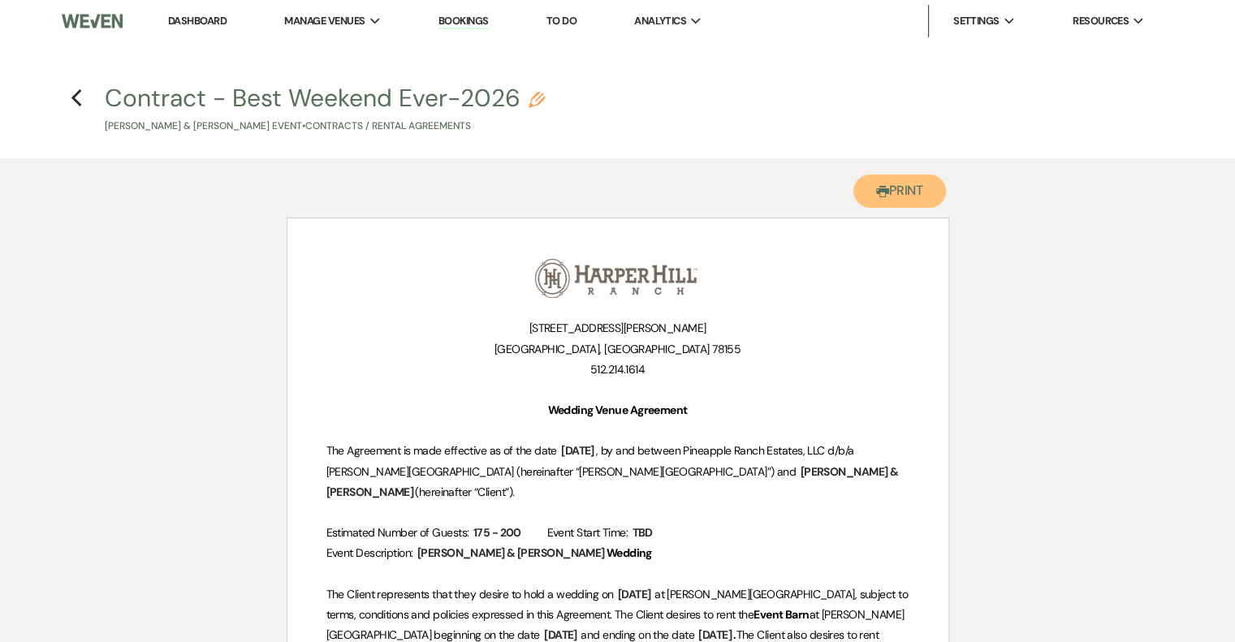
click at [918, 188] on button "Printer Print" at bounding box center [899, 191] width 93 height 33
click at [78, 93] on use "button" at bounding box center [76, 98] width 11 height 18
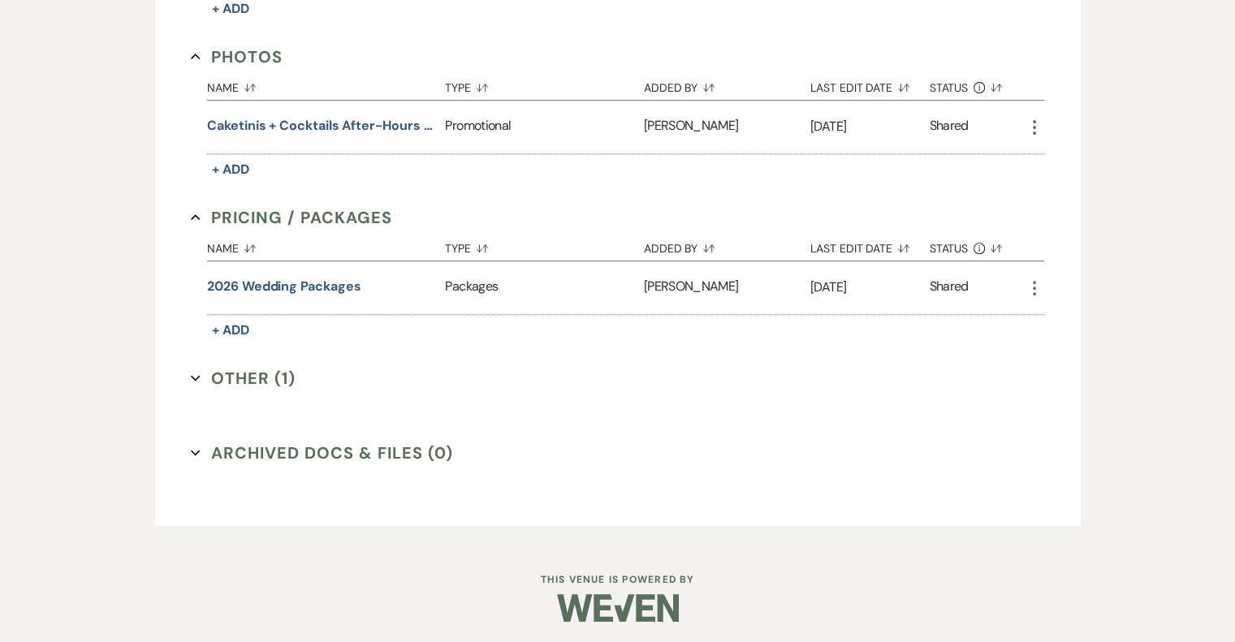
scroll to position [621, 0]
click at [248, 366] on button "Other (1) Expand" at bounding box center [243, 377] width 105 height 24
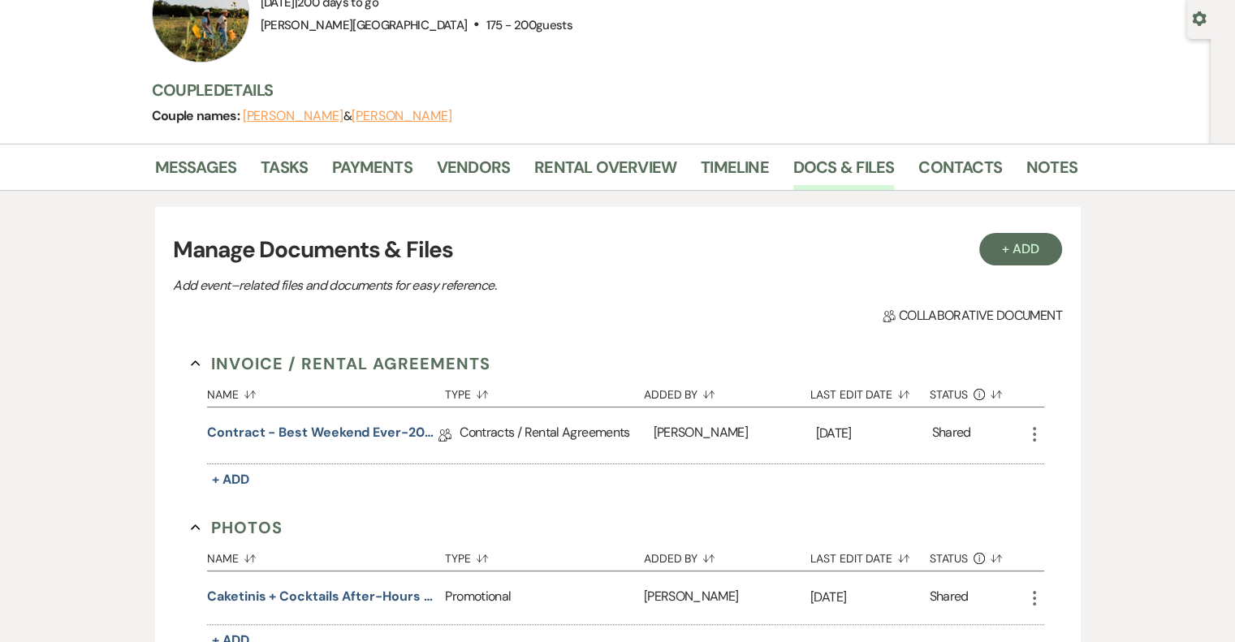
scroll to position [0, 0]
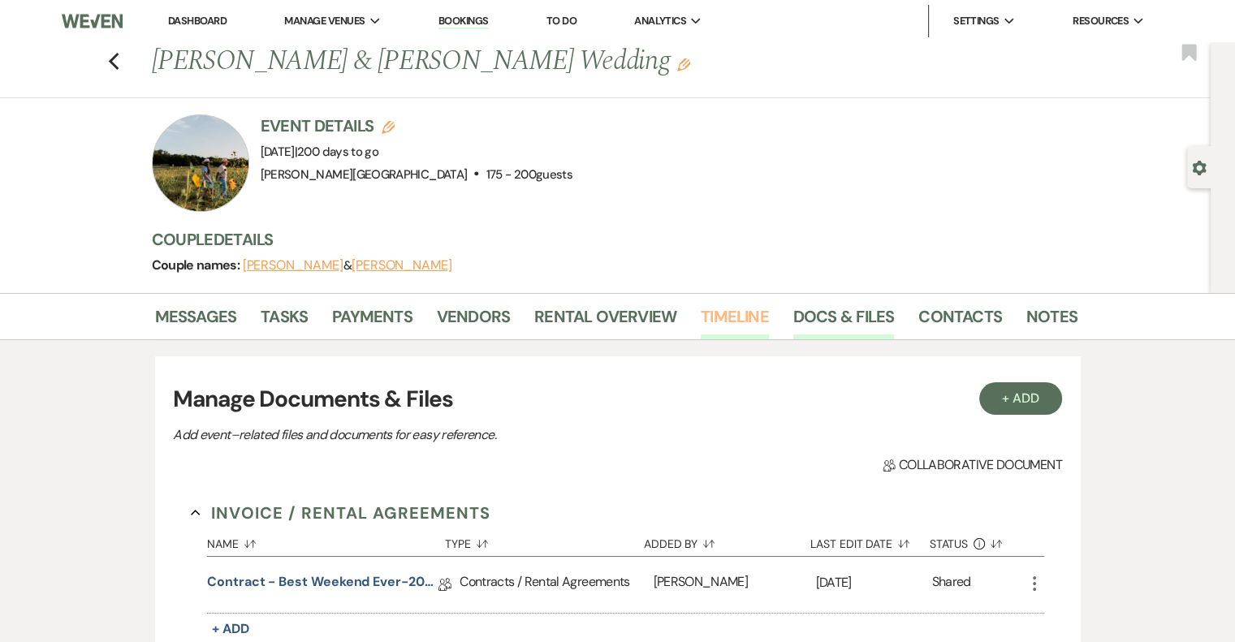
click at [744, 319] on link "Timeline" at bounding box center [735, 322] width 68 height 36
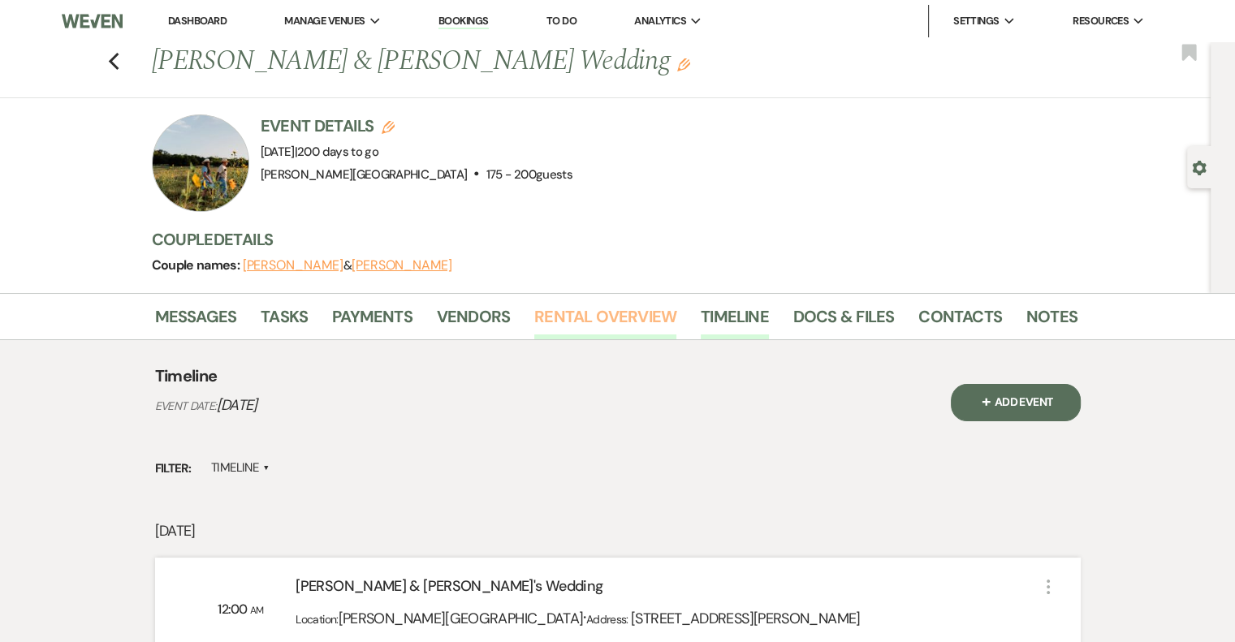
click at [588, 309] on link "Rental Overview" at bounding box center [605, 322] width 142 height 36
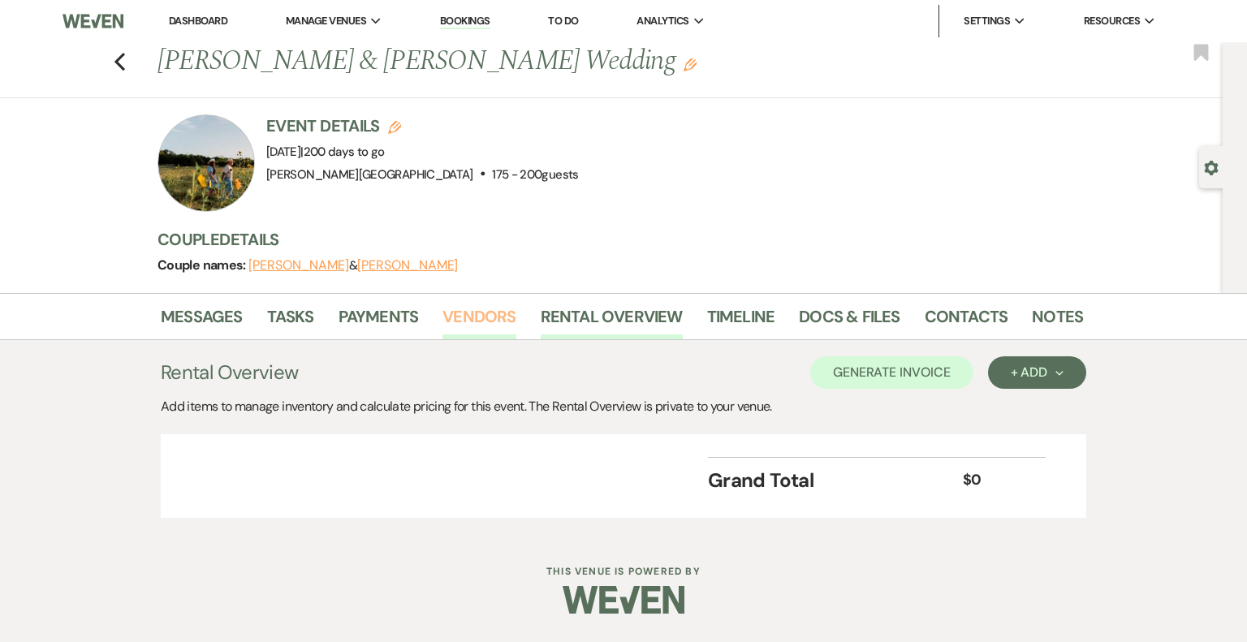
click at [489, 317] on link "Vendors" at bounding box center [478, 322] width 73 height 36
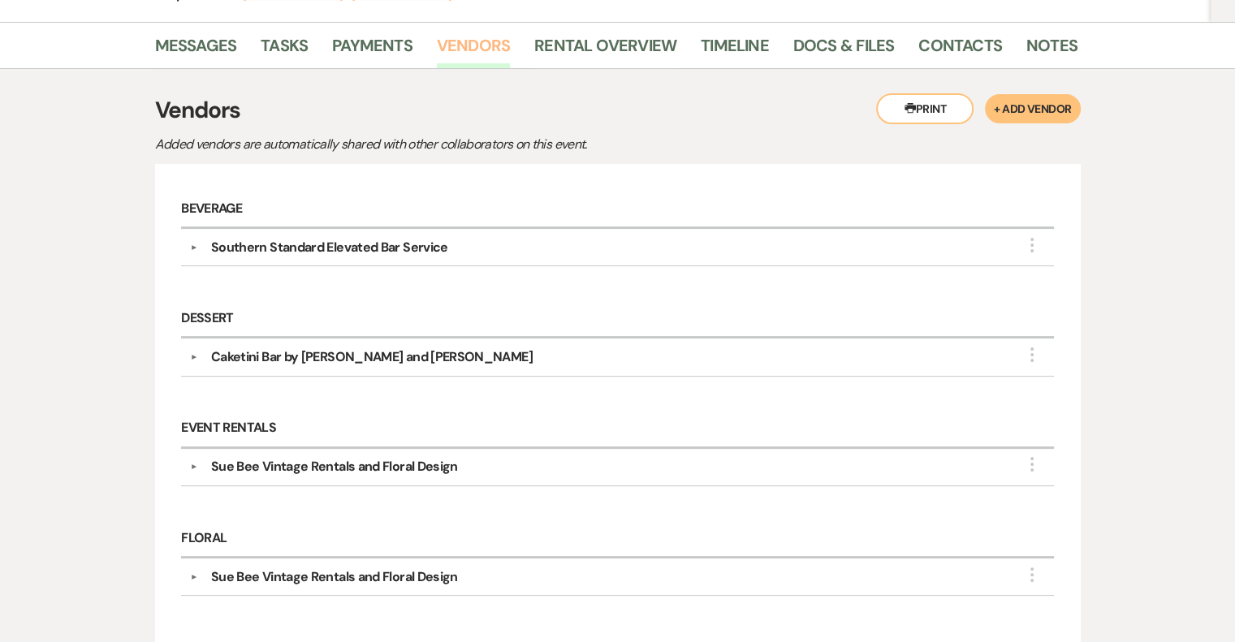
scroll to position [325, 0]
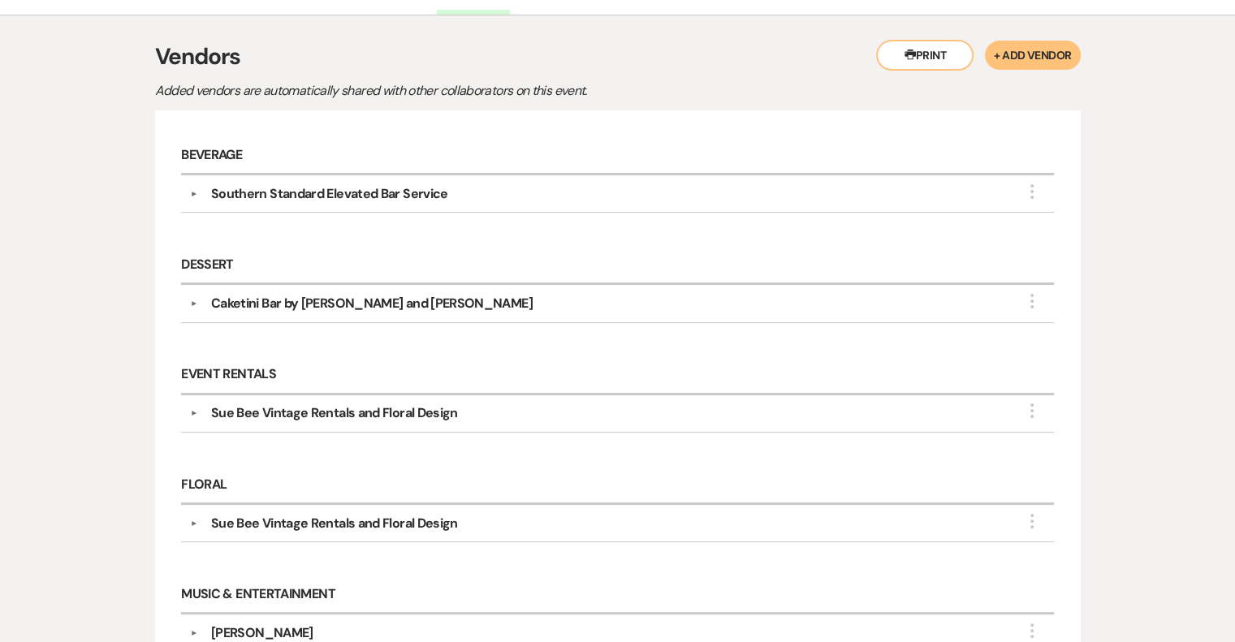
click at [195, 191] on button "▼" at bounding box center [193, 194] width 19 height 8
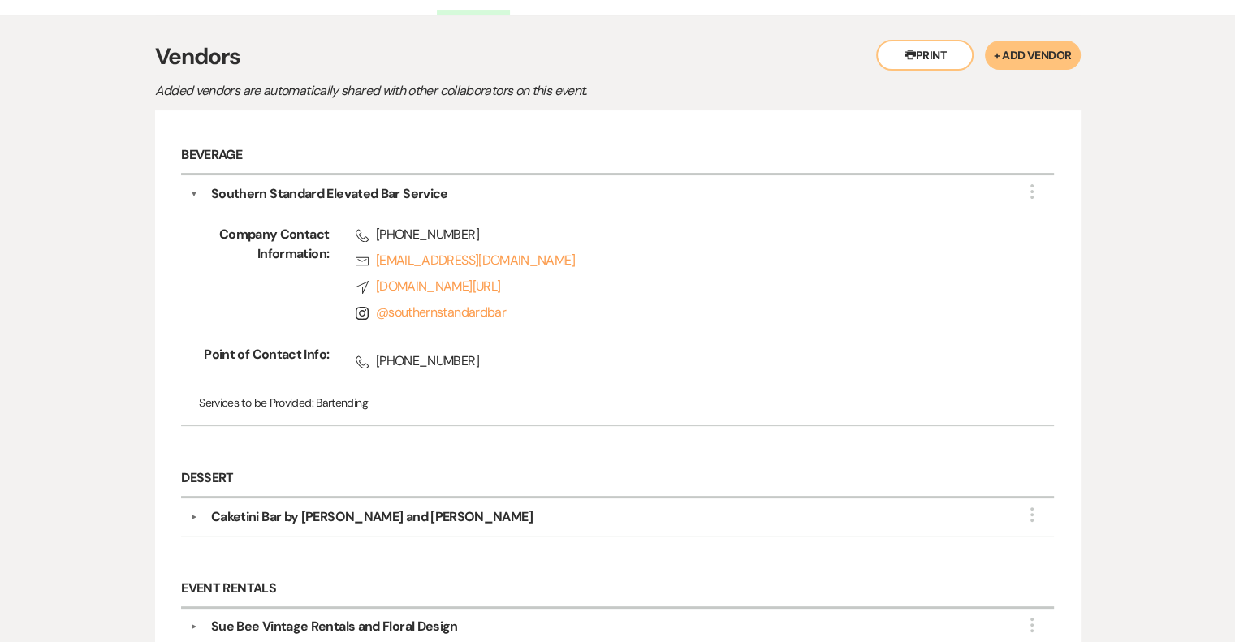
click at [193, 513] on button "▼" at bounding box center [193, 517] width 19 height 8
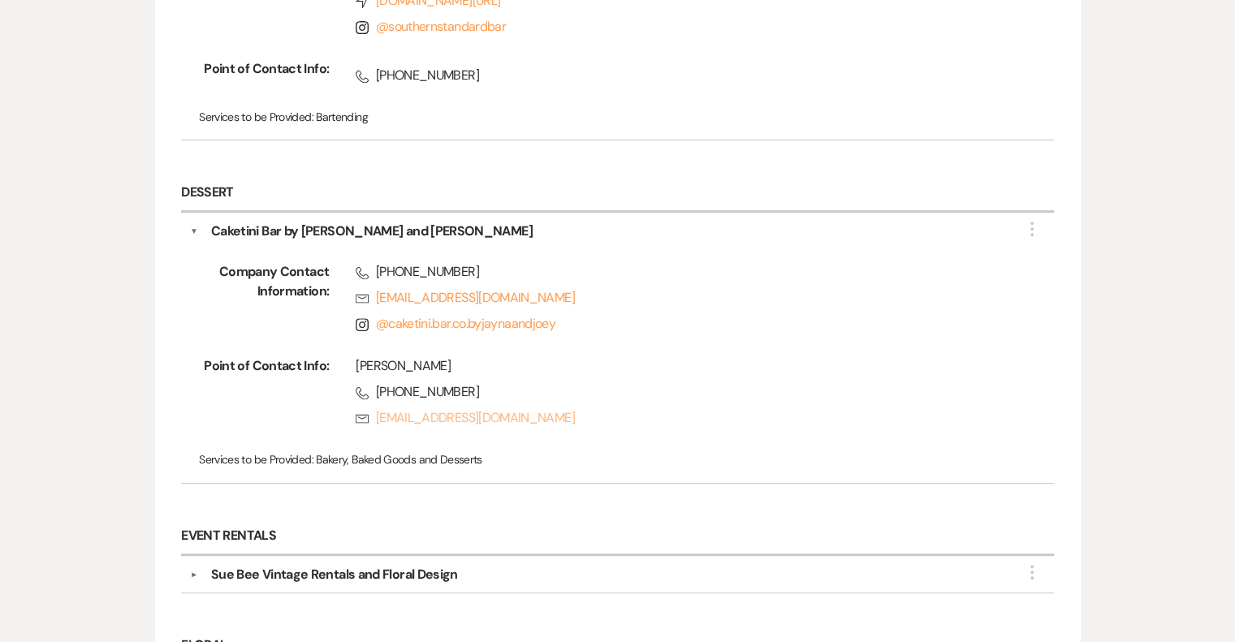
scroll to position [649, 0]
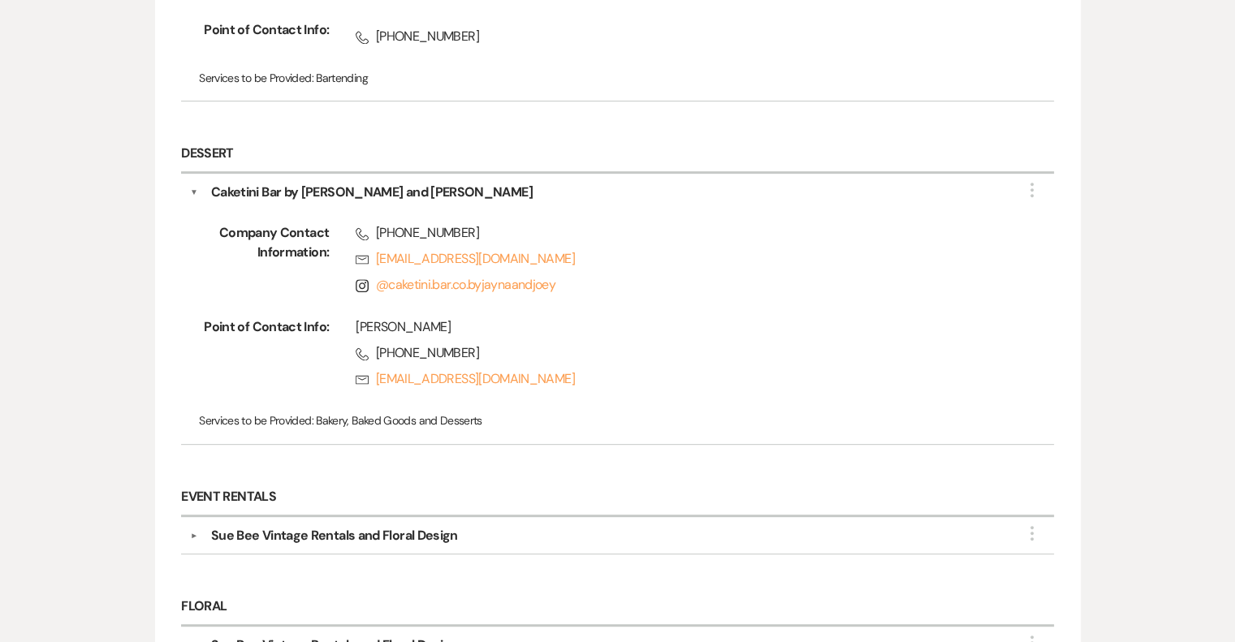
click at [193, 532] on button "▼" at bounding box center [193, 536] width 19 height 8
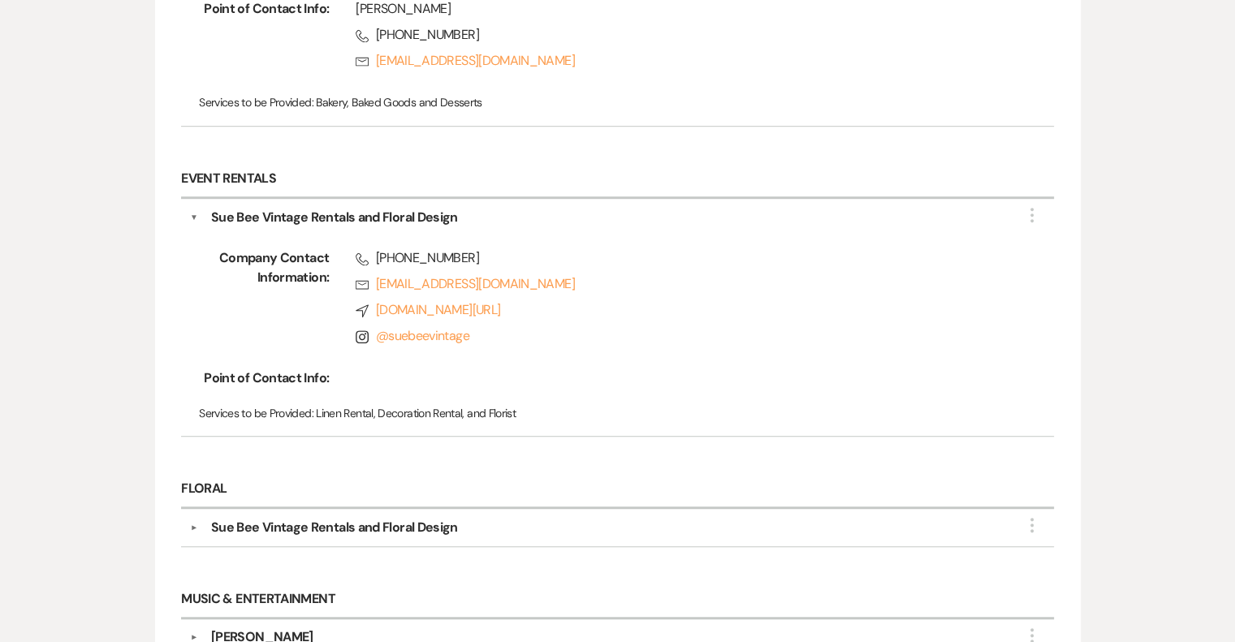
scroll to position [974, 0]
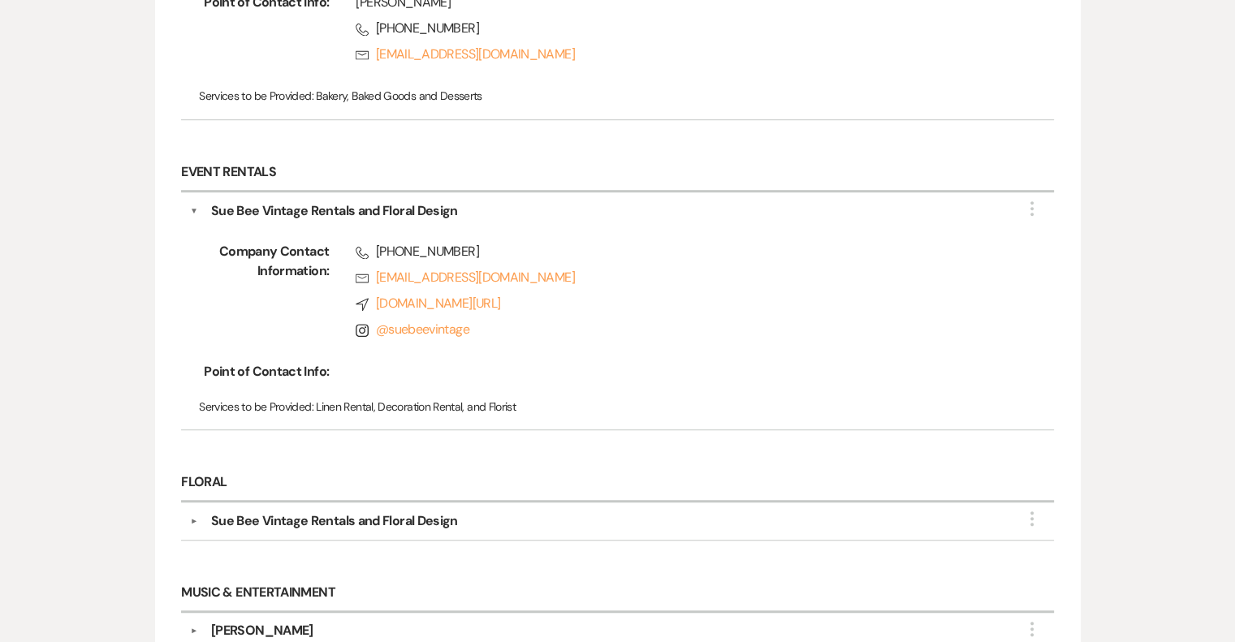
click at [195, 517] on button "▼" at bounding box center [193, 521] width 19 height 8
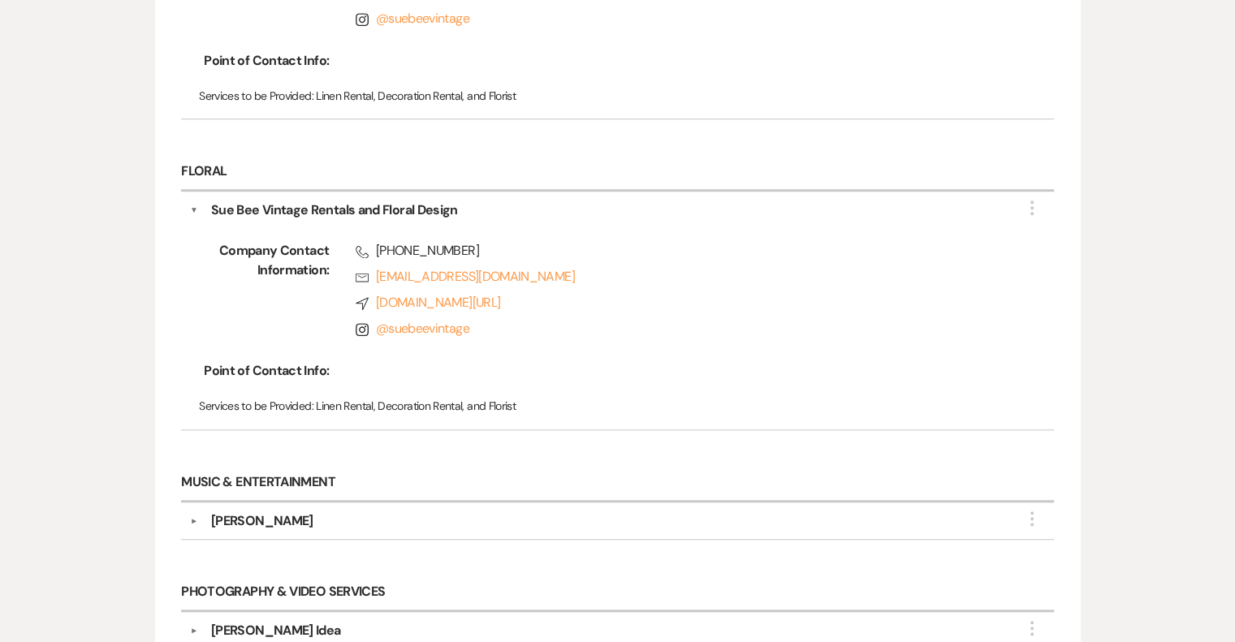
scroll to position [1299, 0]
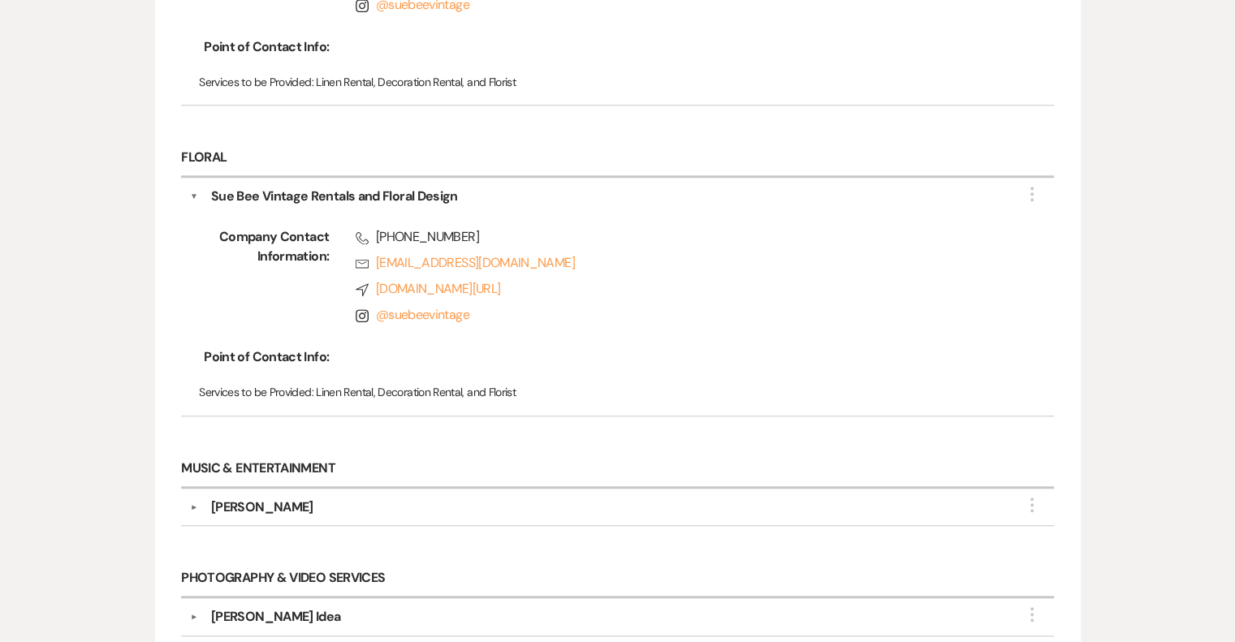
click at [194, 503] on div "▼ [PERSON_NAME] More" at bounding box center [617, 507] width 855 height 19
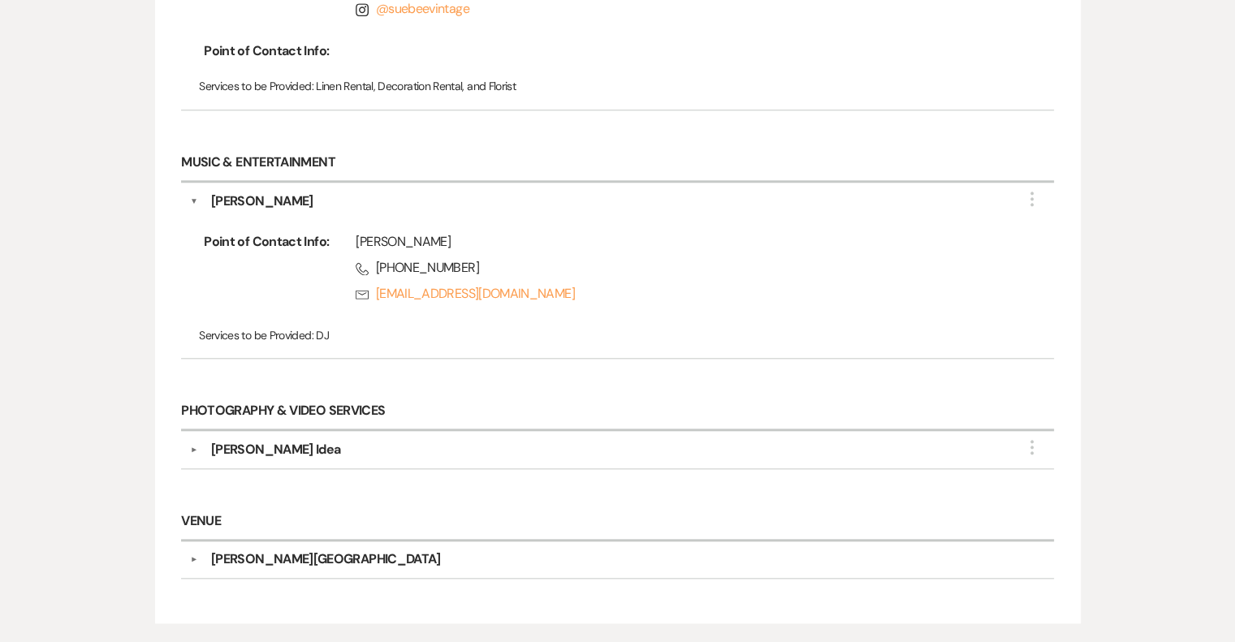
scroll to position [1624, 0]
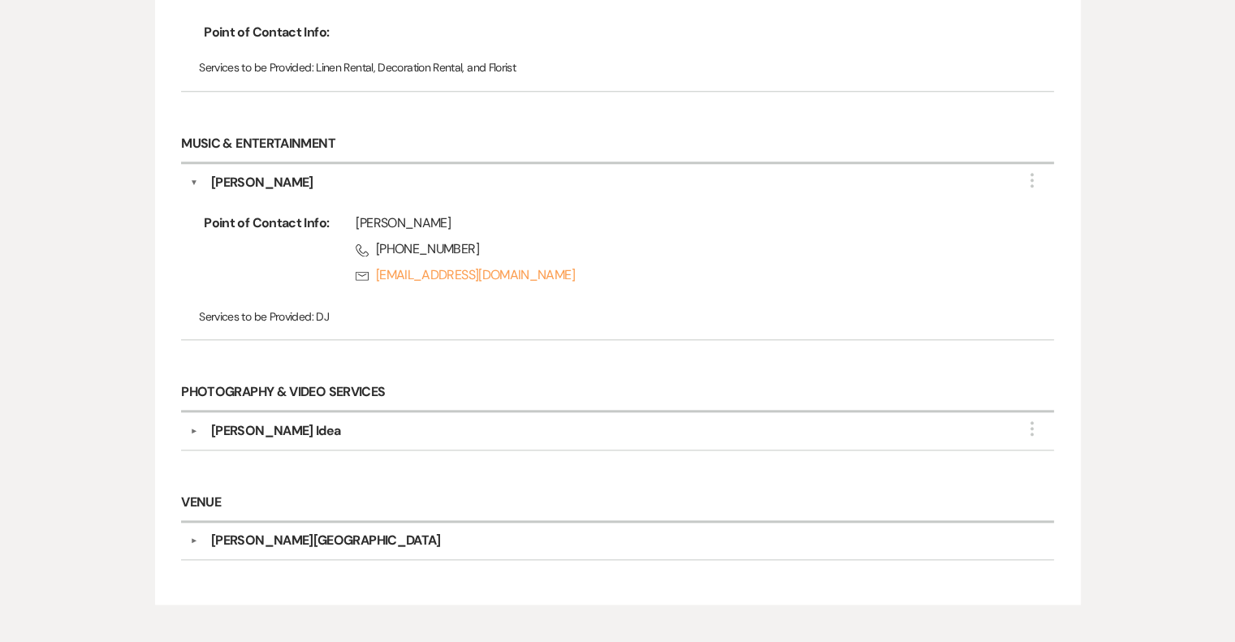
click at [195, 427] on button "▼" at bounding box center [193, 431] width 19 height 8
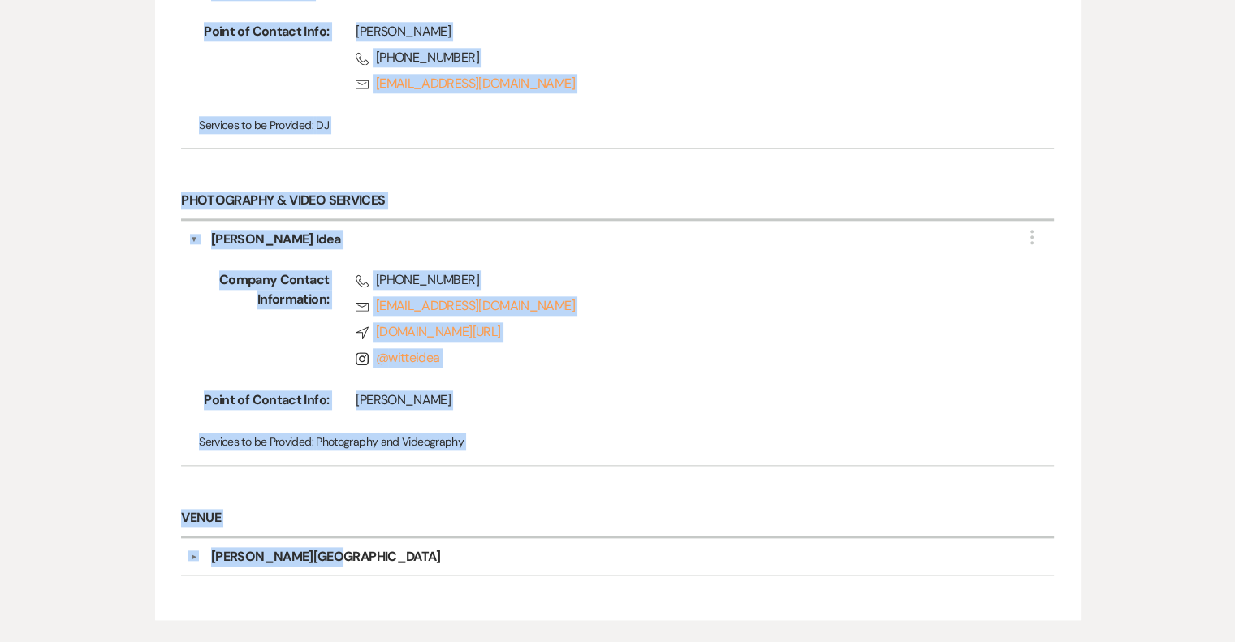
scroll to position [1926, 0]
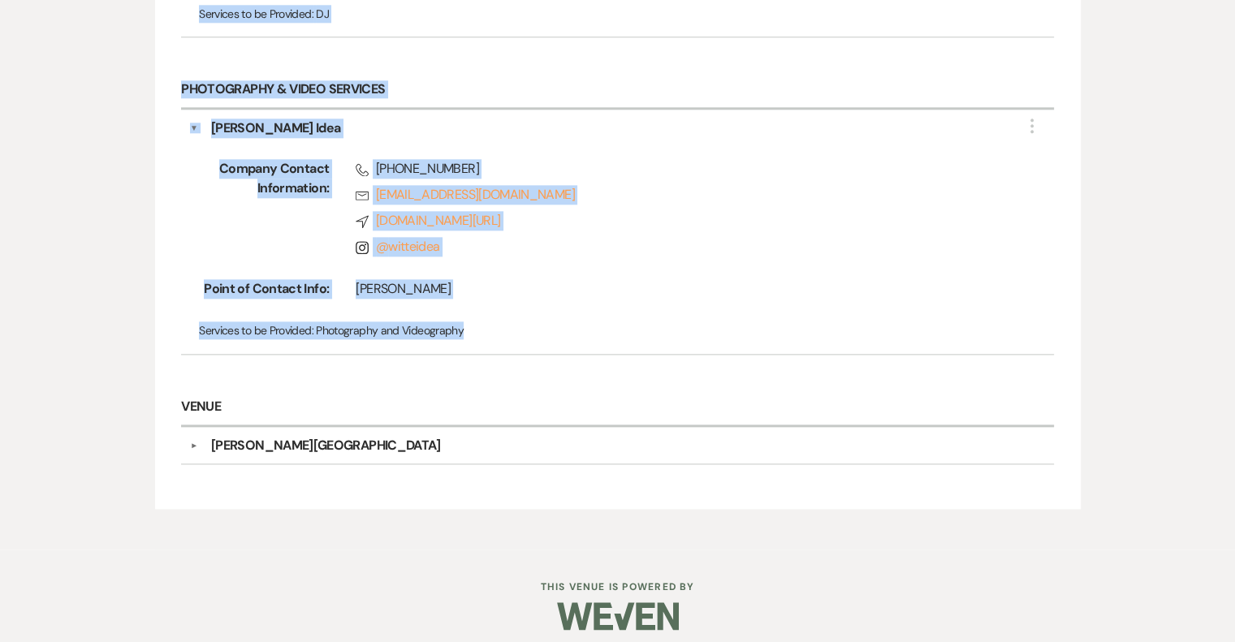
drag, startPoint x: 182, startPoint y: 314, endPoint x: 575, endPoint y: 313, distance: 392.9
copy div "Loremips ▼ Dolorsit Ametcons Adipisci Eli Seddoei Temp Incidid Utlabor Etdolore…"
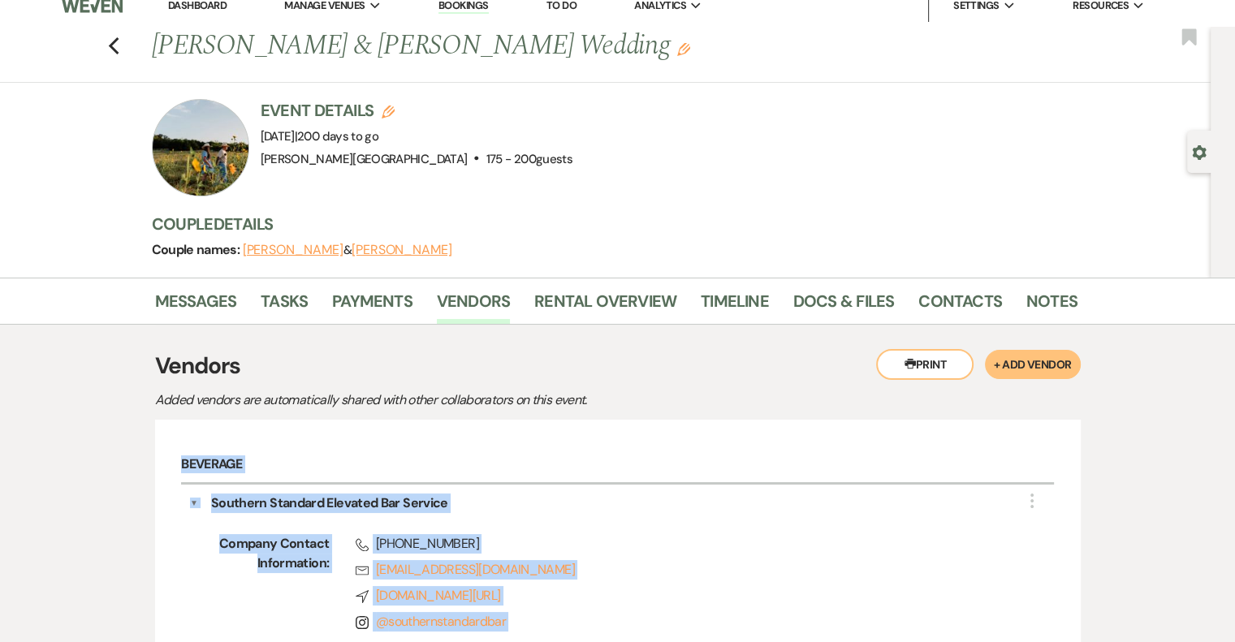
scroll to position [0, 0]
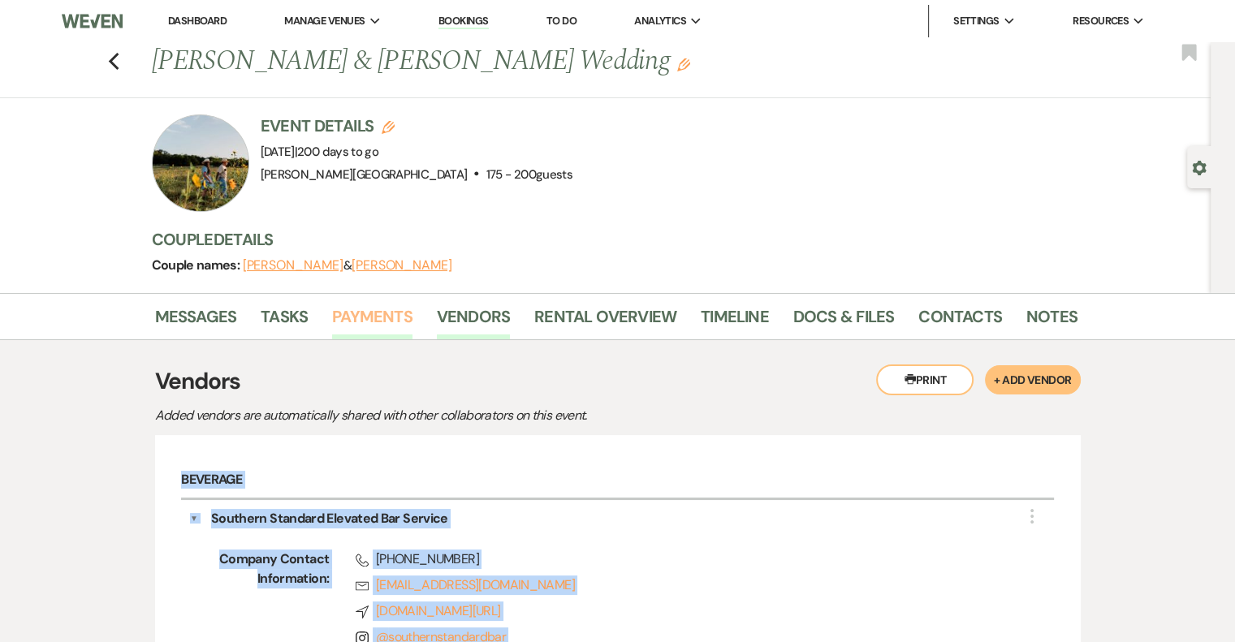
click at [375, 321] on link "Payments" at bounding box center [372, 322] width 80 height 36
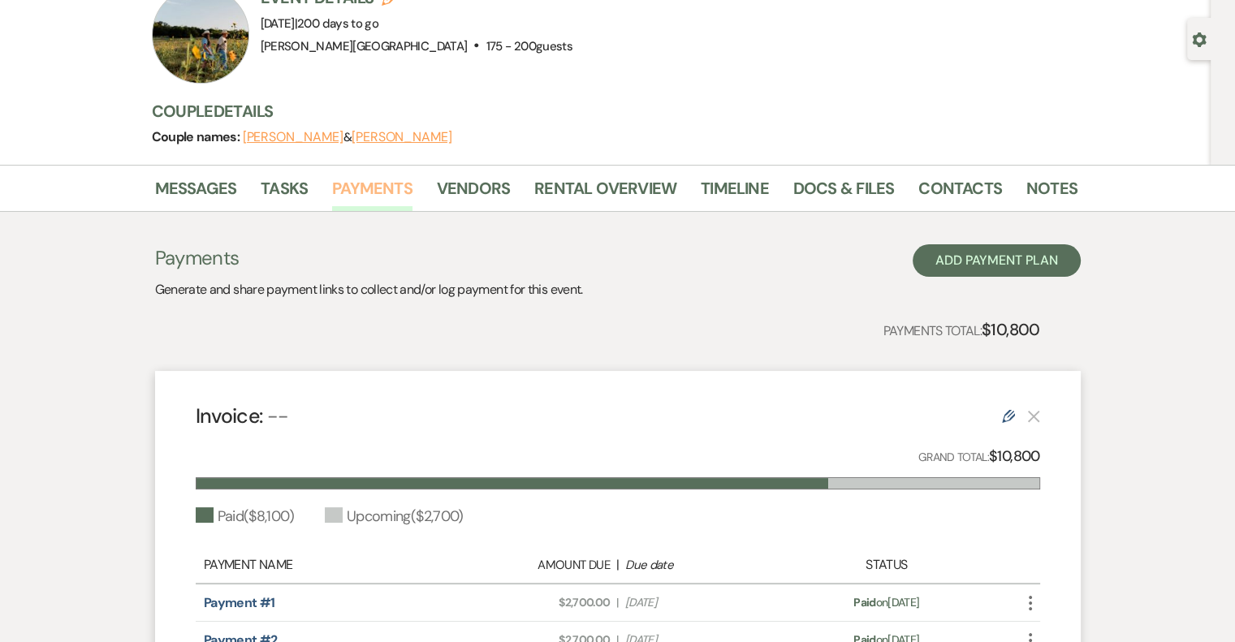
scroll to position [81, 0]
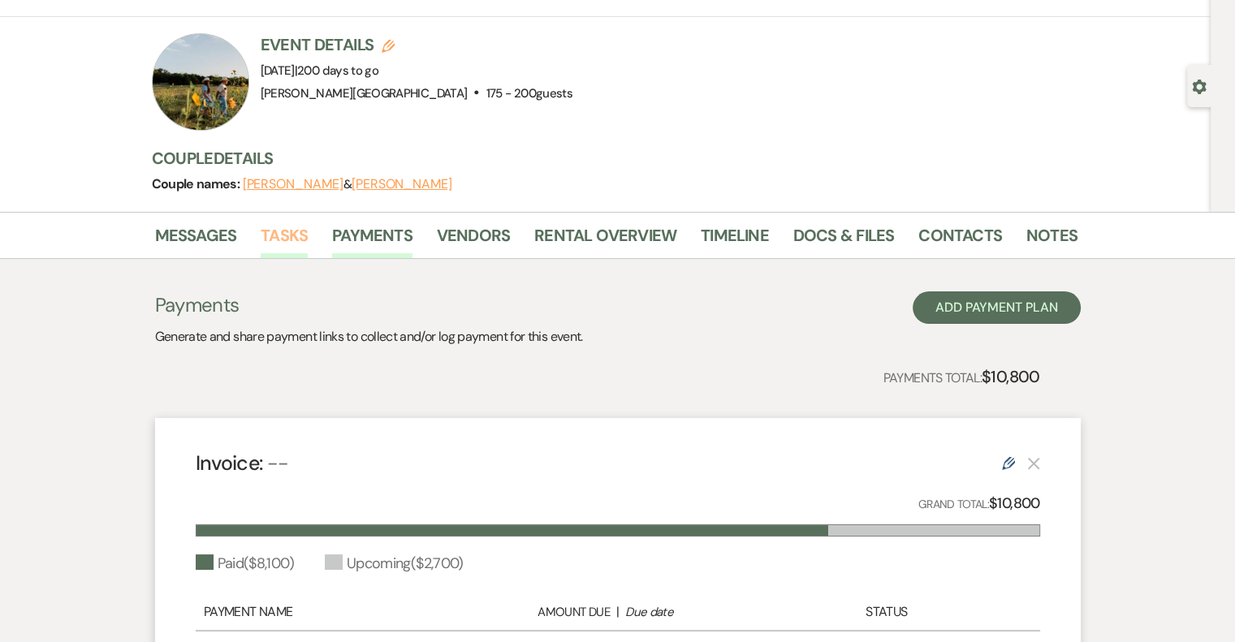
click at [282, 240] on link "Tasks" at bounding box center [284, 240] width 47 height 36
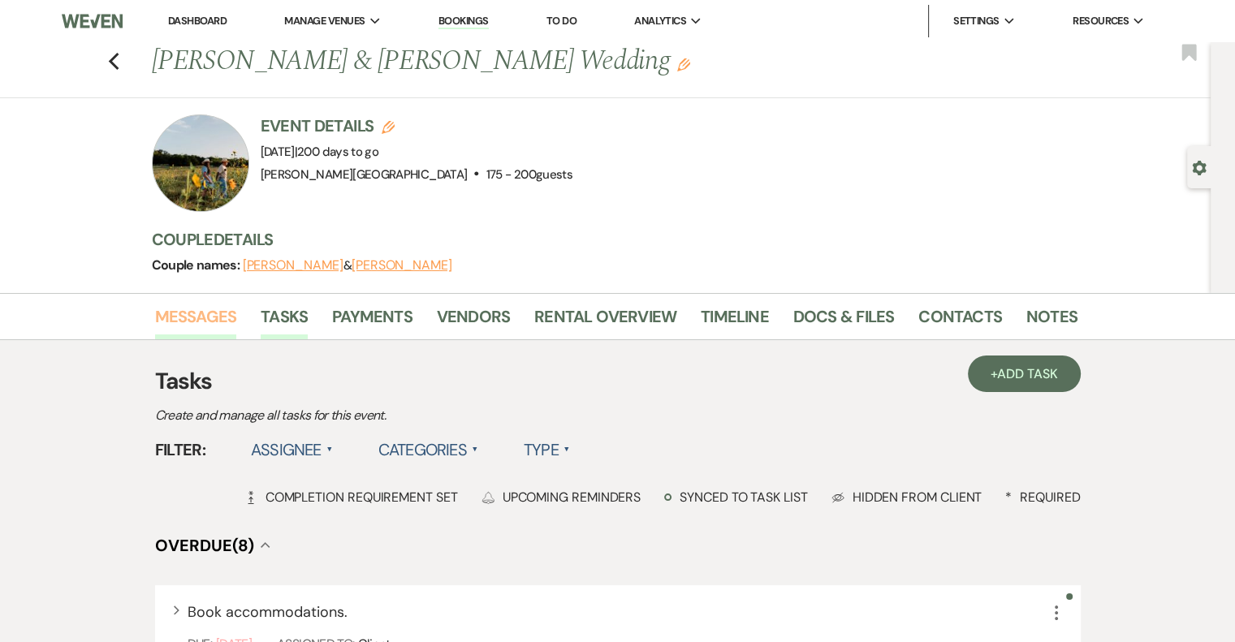
click at [202, 314] on link "Messages" at bounding box center [196, 322] width 82 height 36
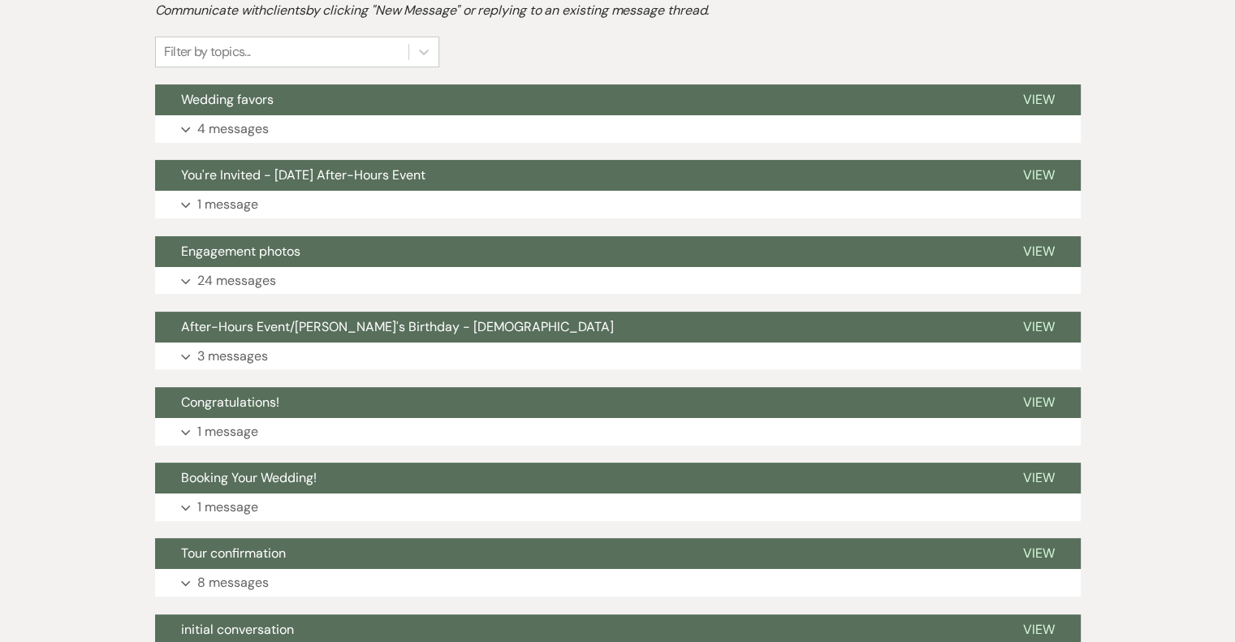
scroll to position [638, 0]
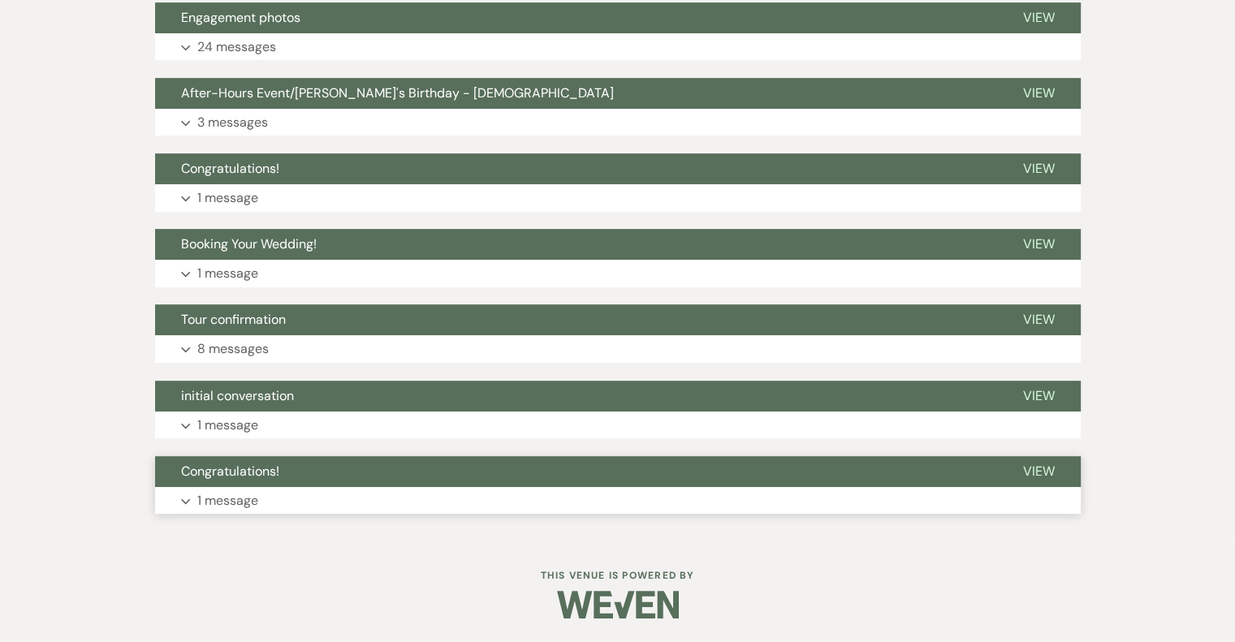
click at [239, 500] on p "1 message" at bounding box center [227, 500] width 61 height 21
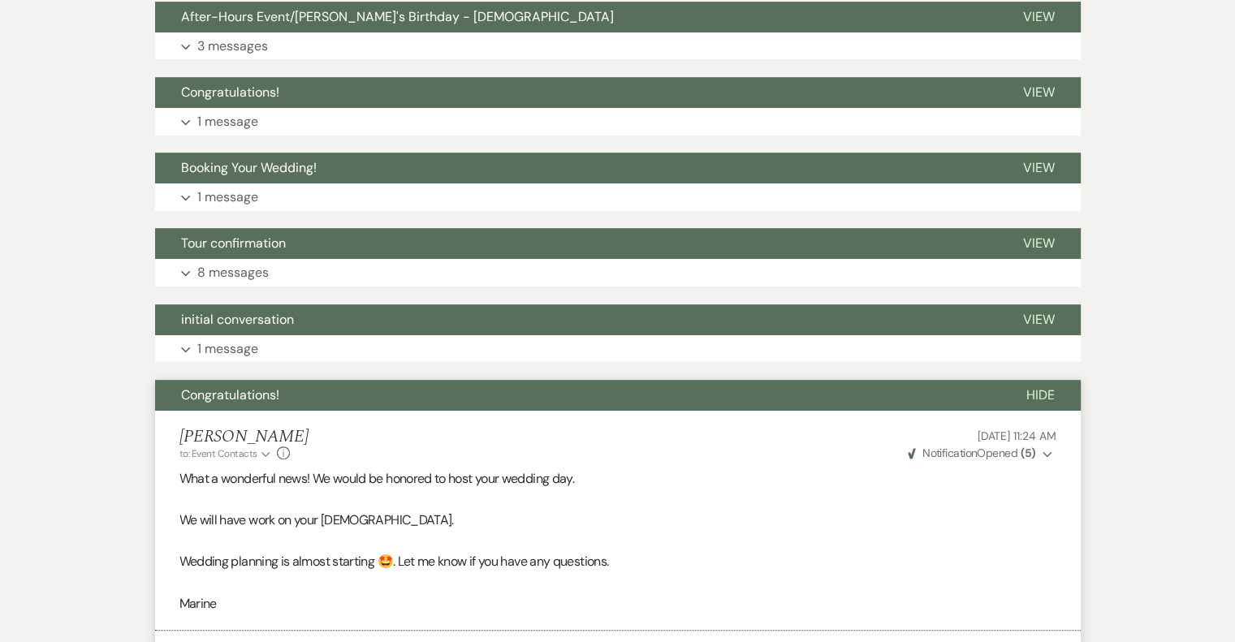
scroll to position [714, 0]
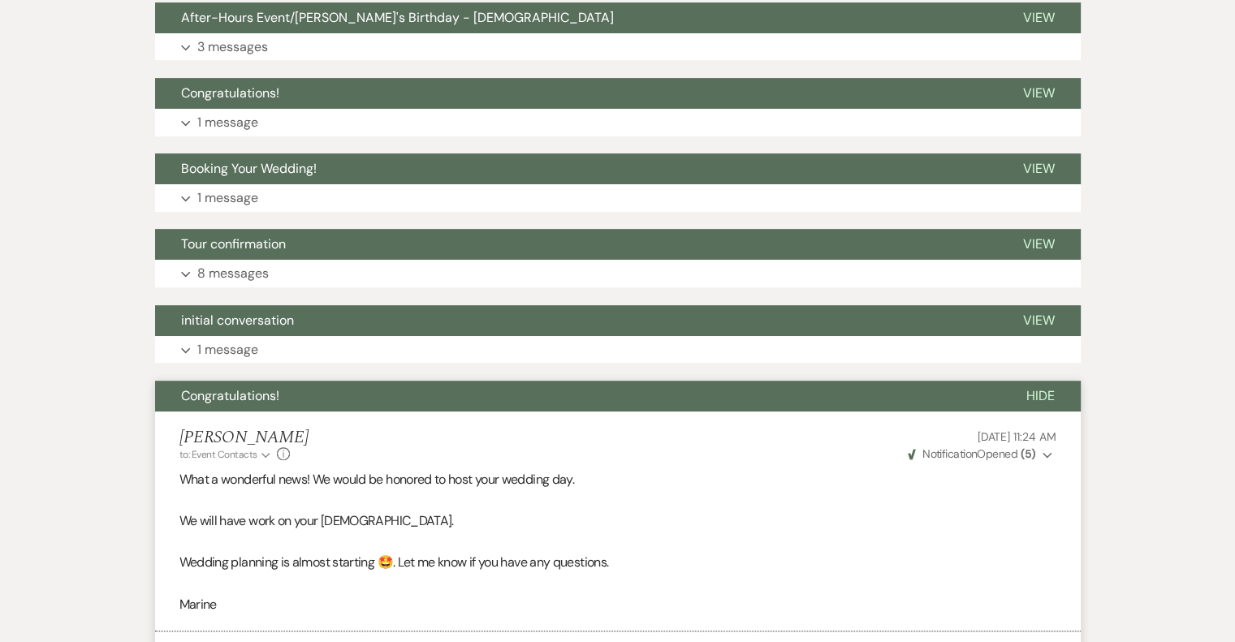
click at [262, 401] on span "Congratulations!" at bounding box center [230, 395] width 98 height 17
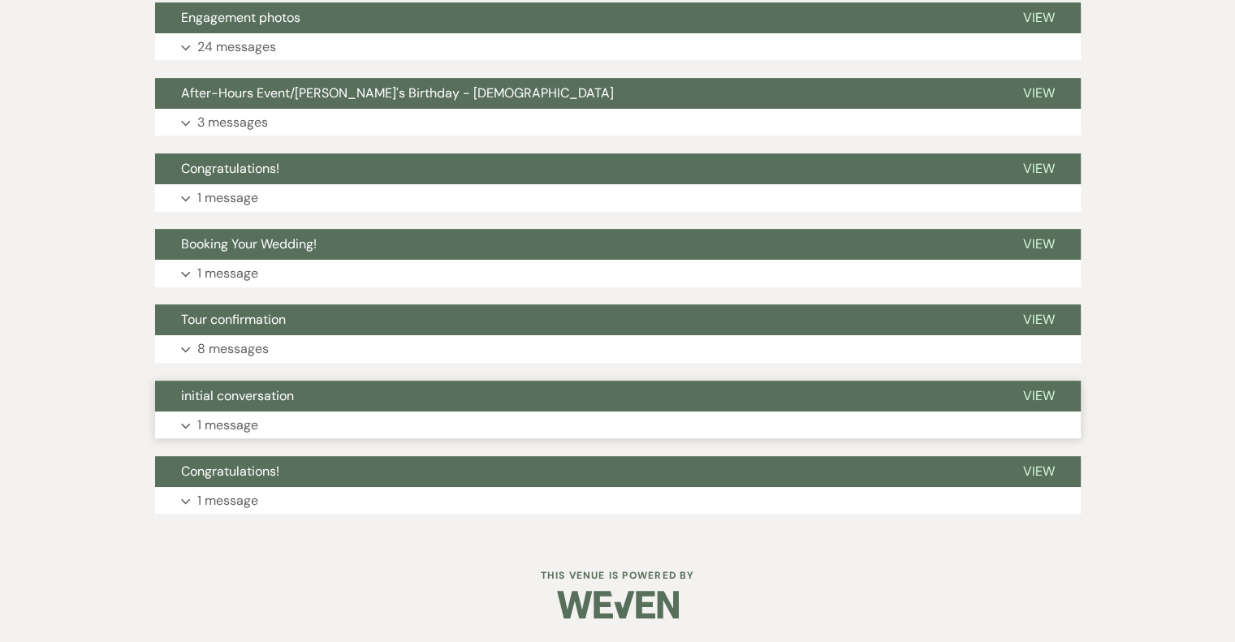
click at [229, 425] on p "1 message" at bounding box center [227, 425] width 61 height 21
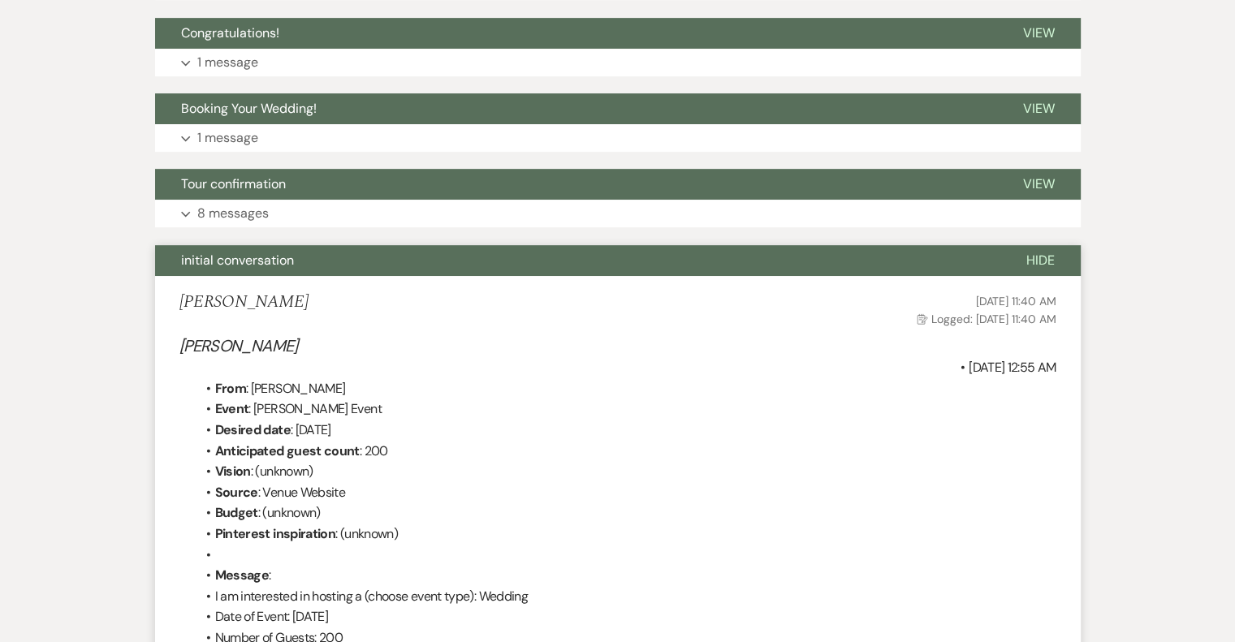
scroll to position [719, 0]
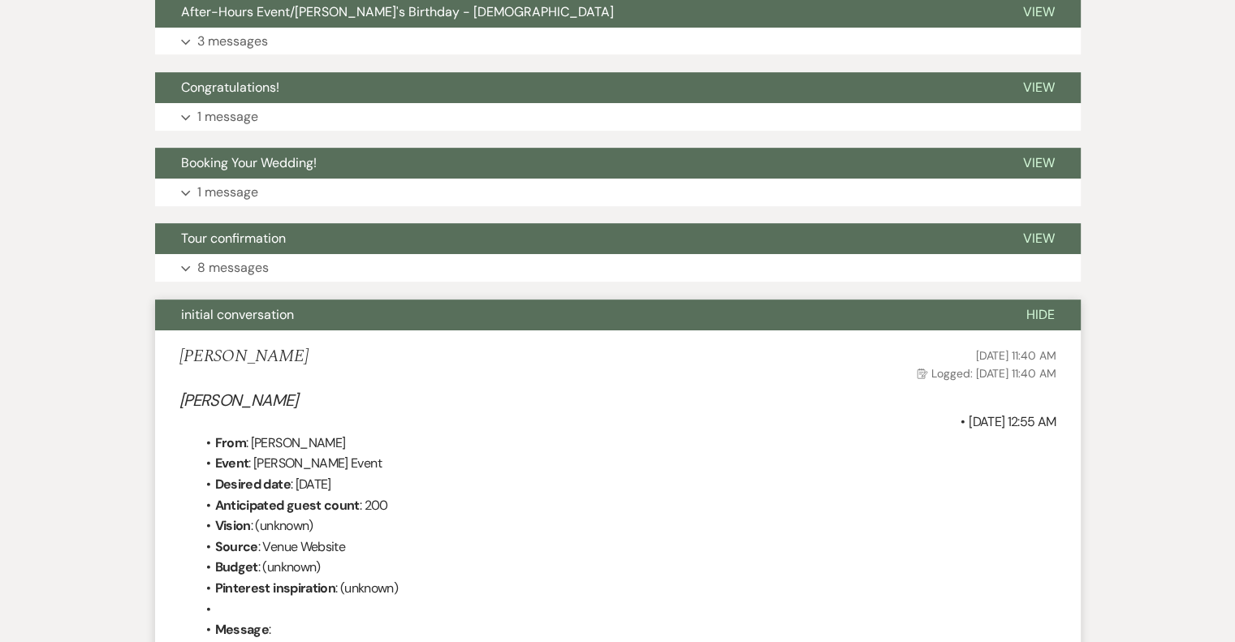
click at [254, 319] on span "initial conversation" at bounding box center [237, 314] width 113 height 17
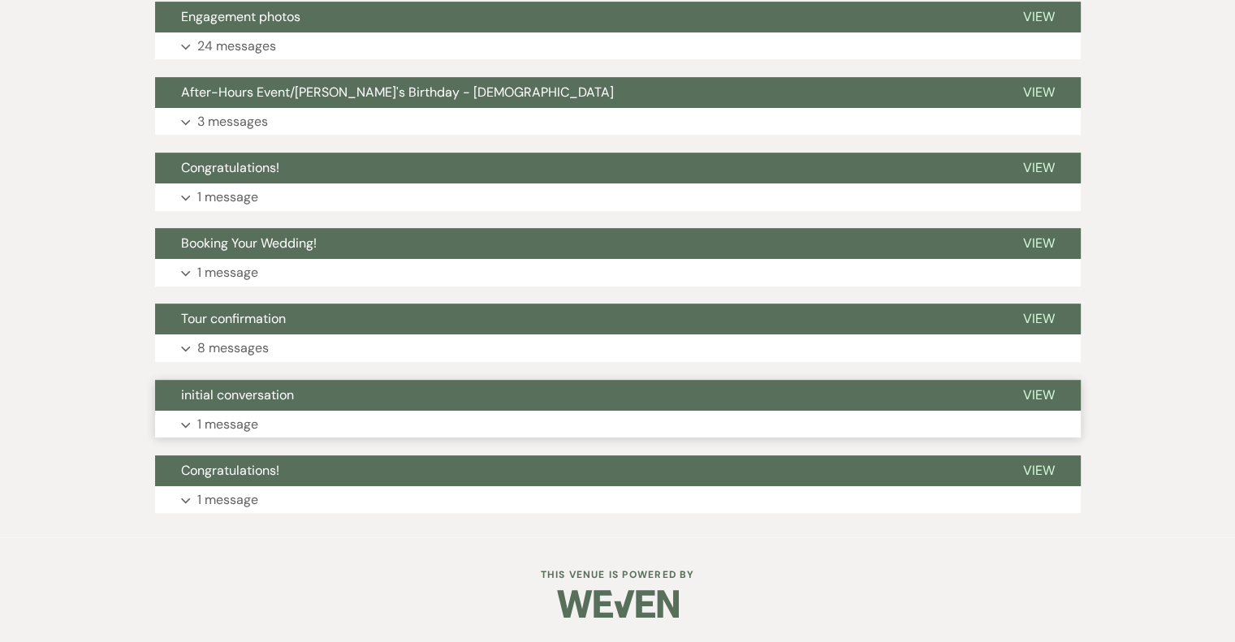
scroll to position [638, 0]
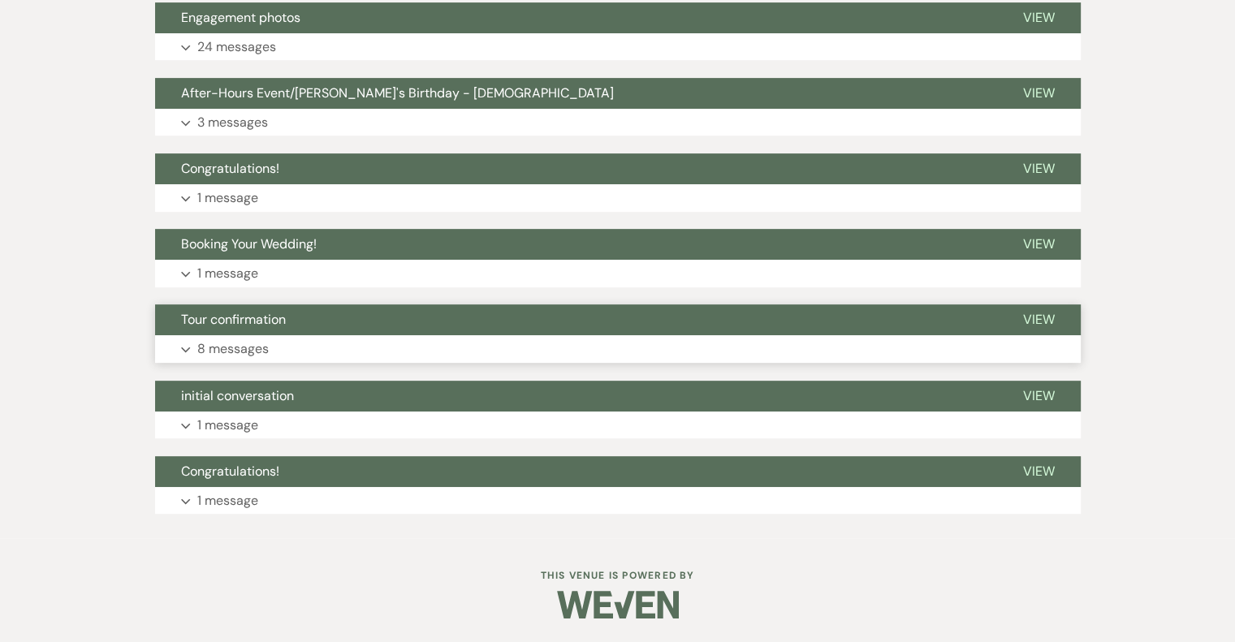
click at [252, 351] on p "8 messages" at bounding box center [232, 349] width 71 height 21
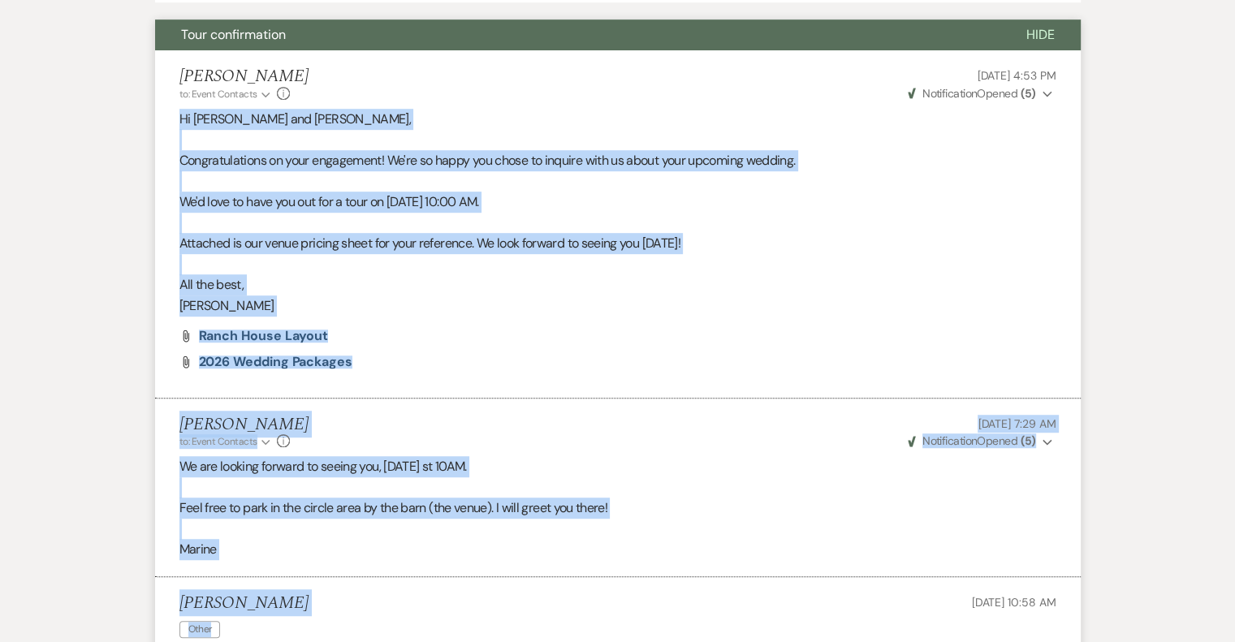
scroll to position [937, 0]
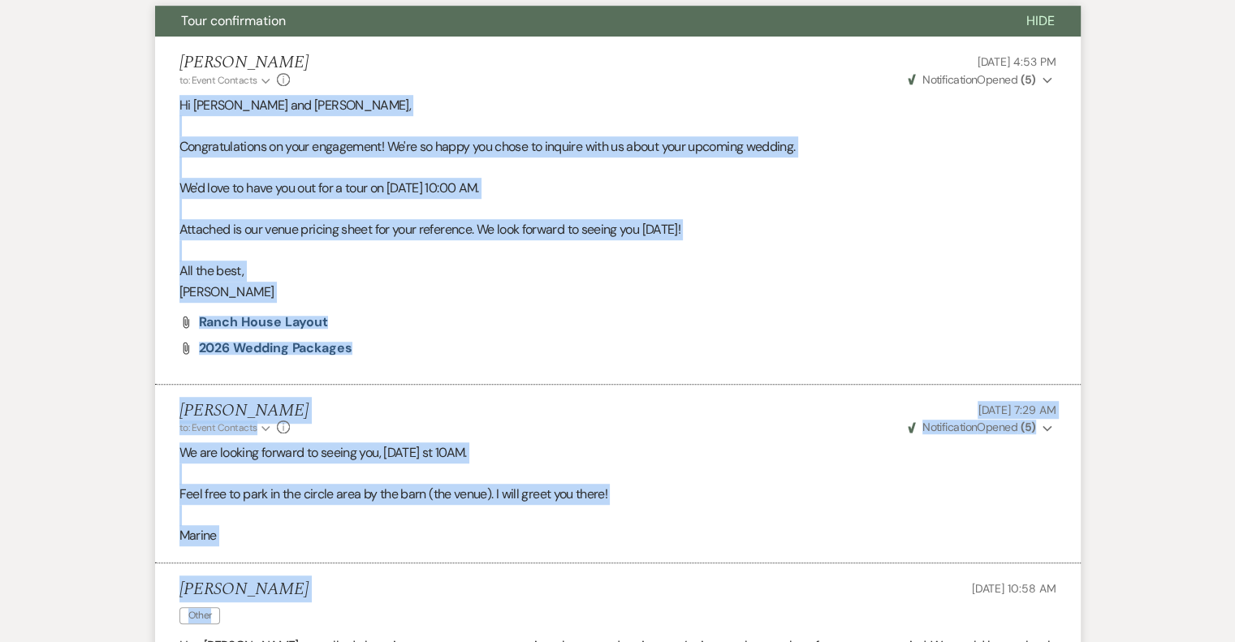
drag, startPoint x: 180, startPoint y: 239, endPoint x: 636, endPoint y: 587, distance: 574.0
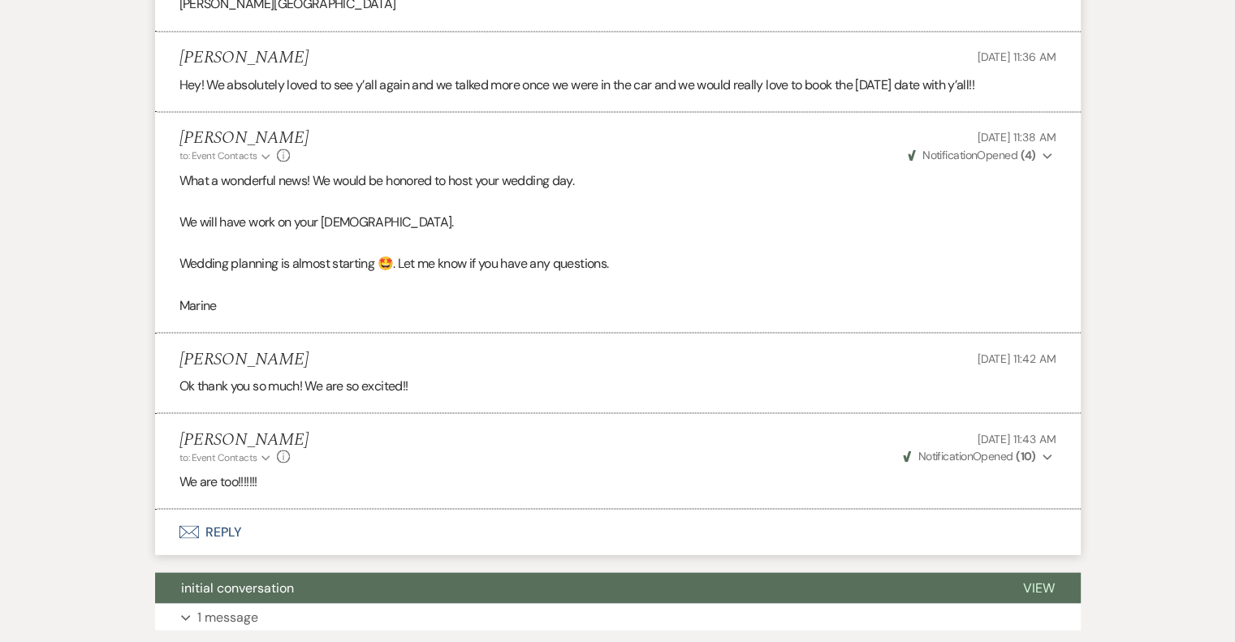
scroll to position [2804, 0]
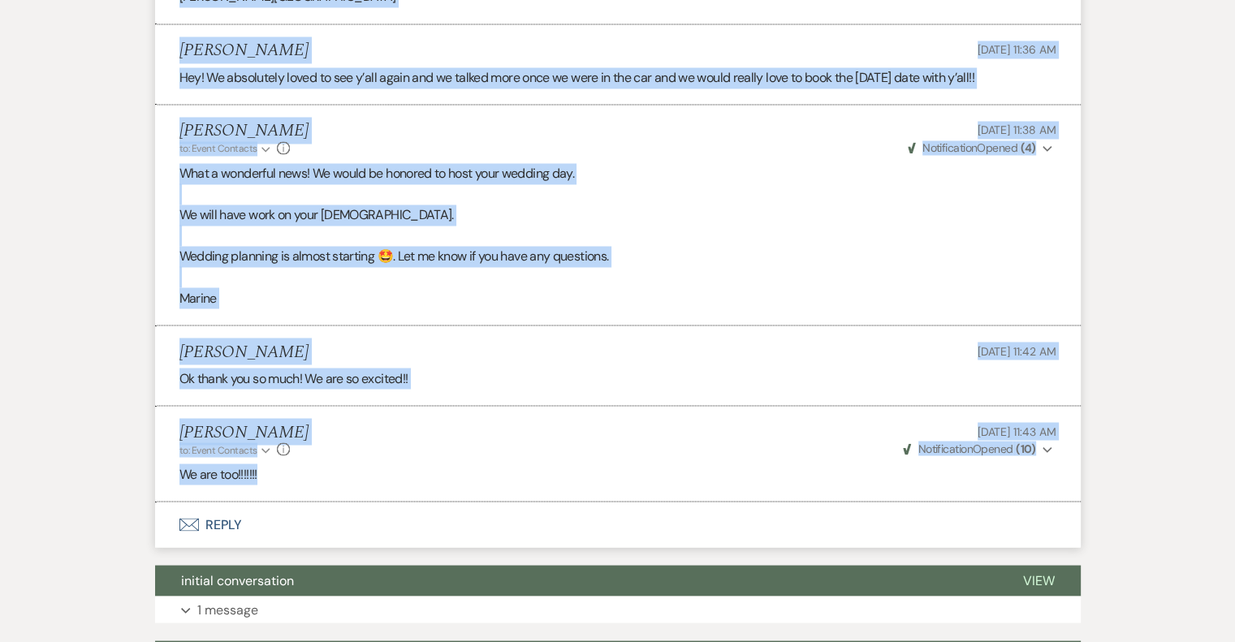
click at [399, 485] on li "[PERSON_NAME] to: Event Contacts Expand Info [DATE] 11:43 AM Weven Check Notifi…" at bounding box center [617, 454] width 925 height 96
copy ul "Lo Ipsum dol Sitame, Consecteturadip el sedd eiusmodtem! In'ut la etdol mag ali…"
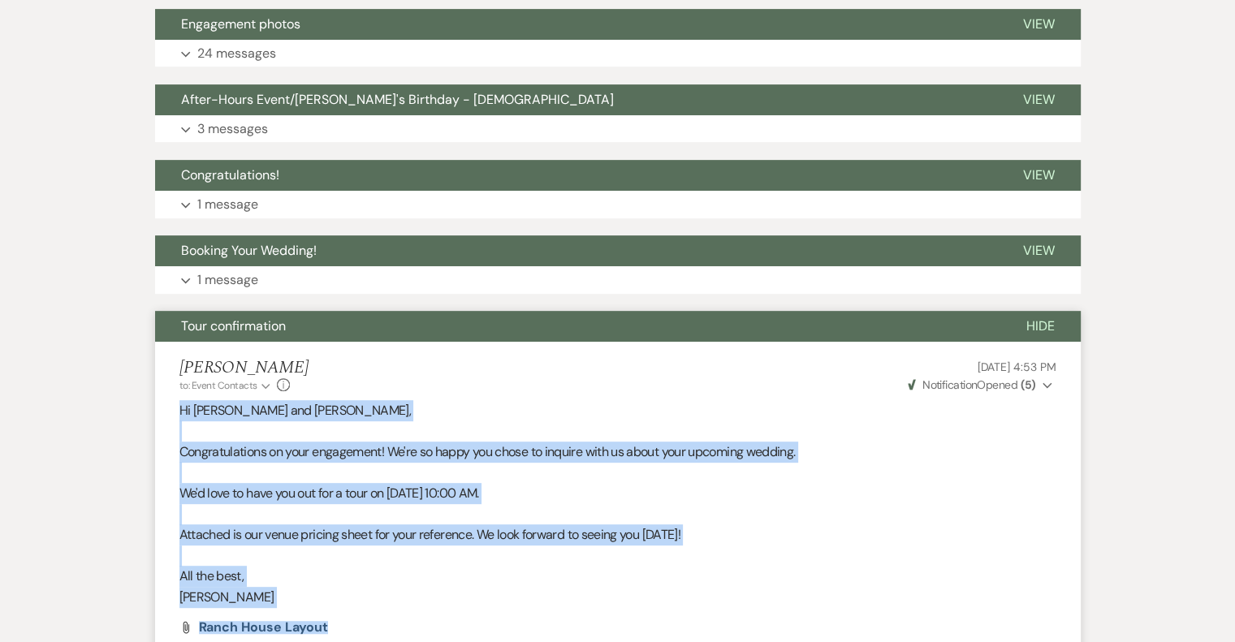
scroll to position [612, 0]
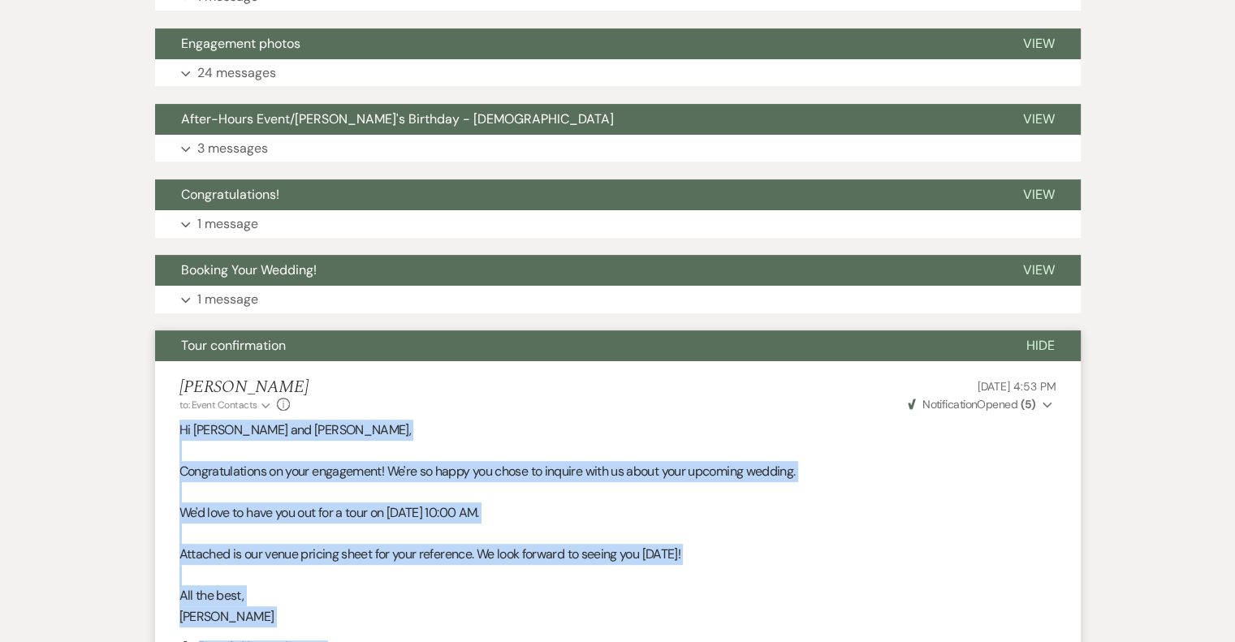
click at [239, 347] on span "Tour confirmation" at bounding box center [233, 345] width 105 height 17
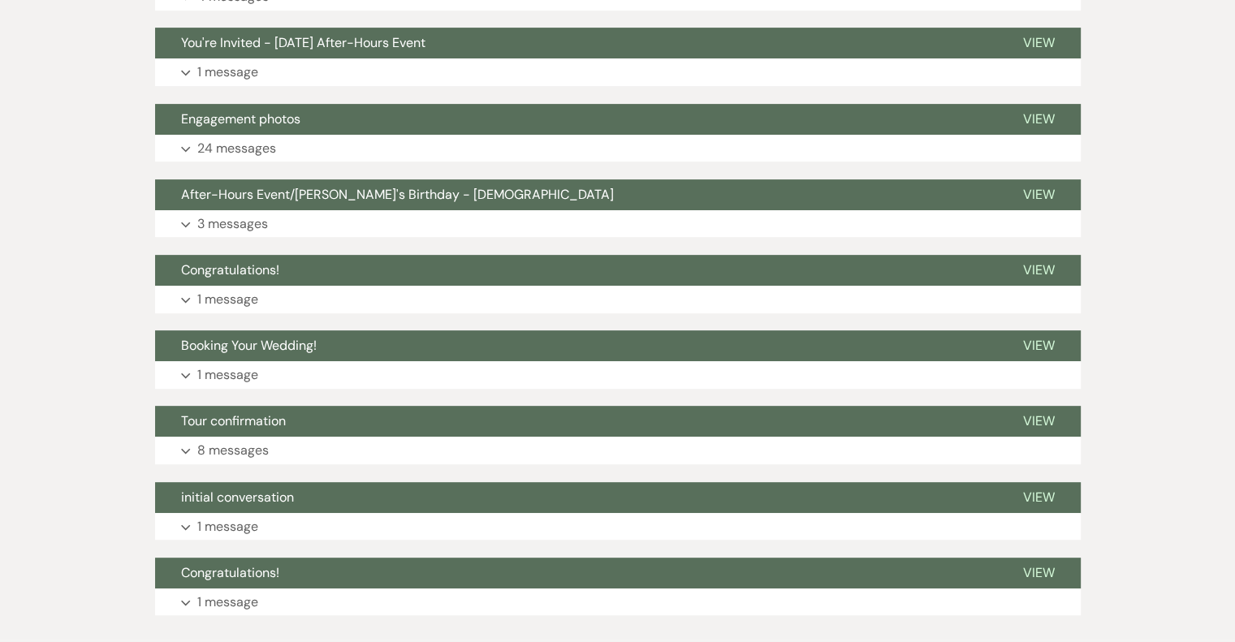
scroll to position [531, 0]
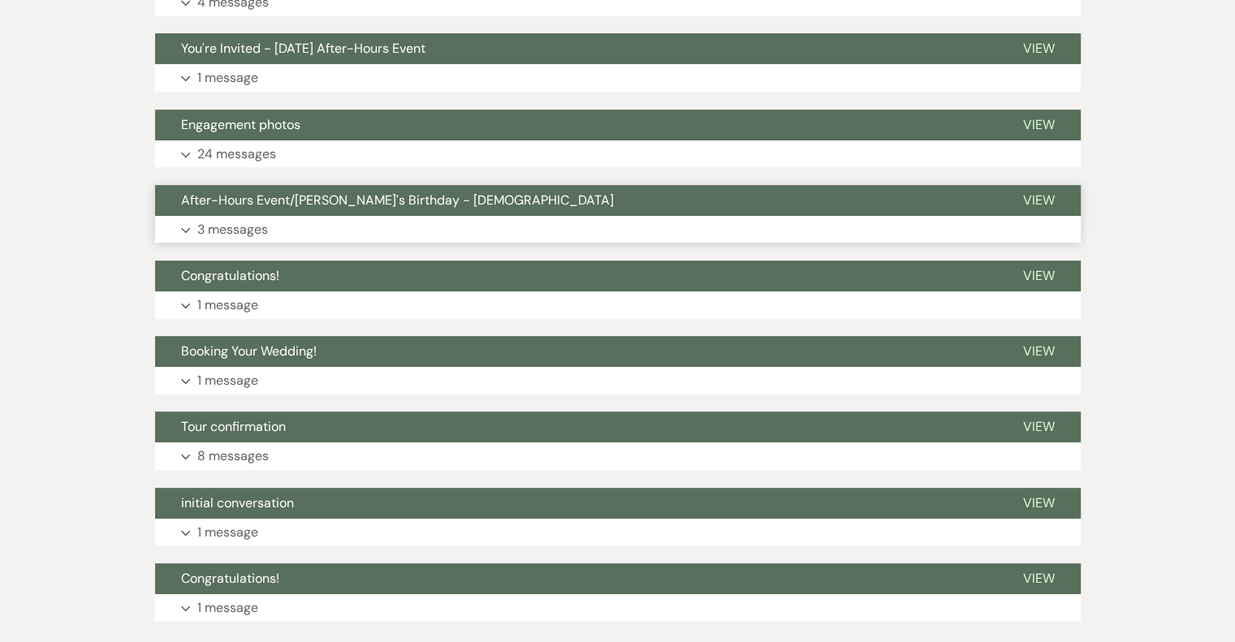
click at [224, 235] on p "3 messages" at bounding box center [232, 229] width 71 height 21
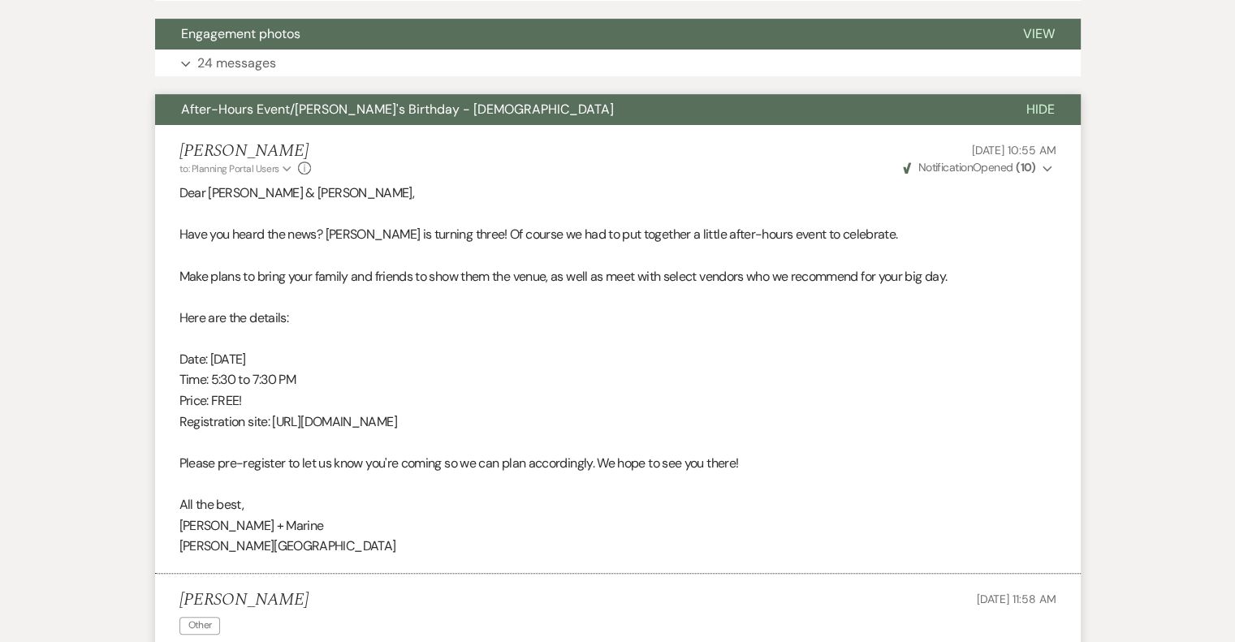
scroll to position [451, 0]
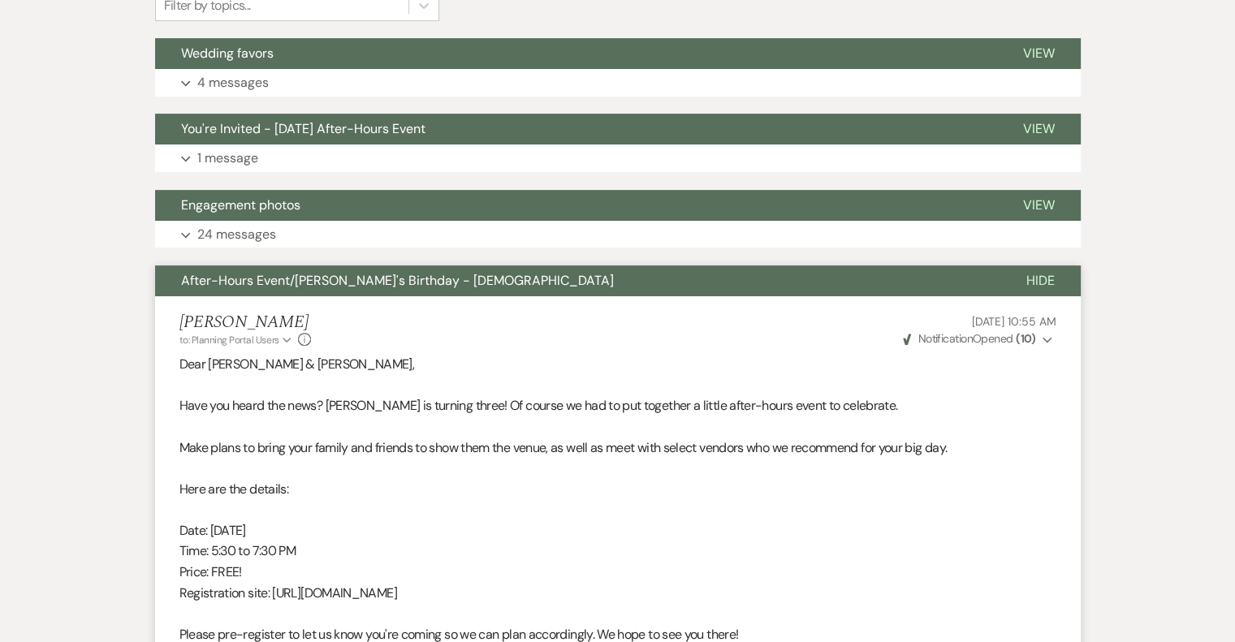
click at [220, 279] on span "After-Hours Event/[PERSON_NAME]'s Birthday - [DEMOGRAPHIC_DATA]" at bounding box center [397, 280] width 433 height 17
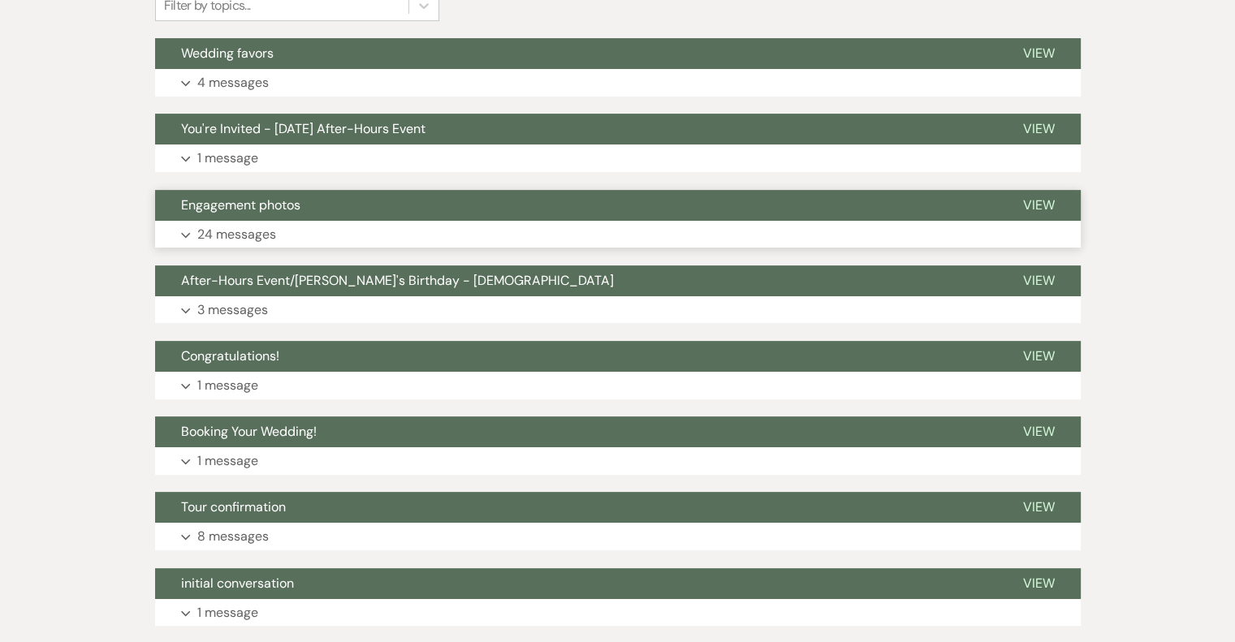
click at [232, 234] on p "24 messages" at bounding box center [236, 234] width 79 height 21
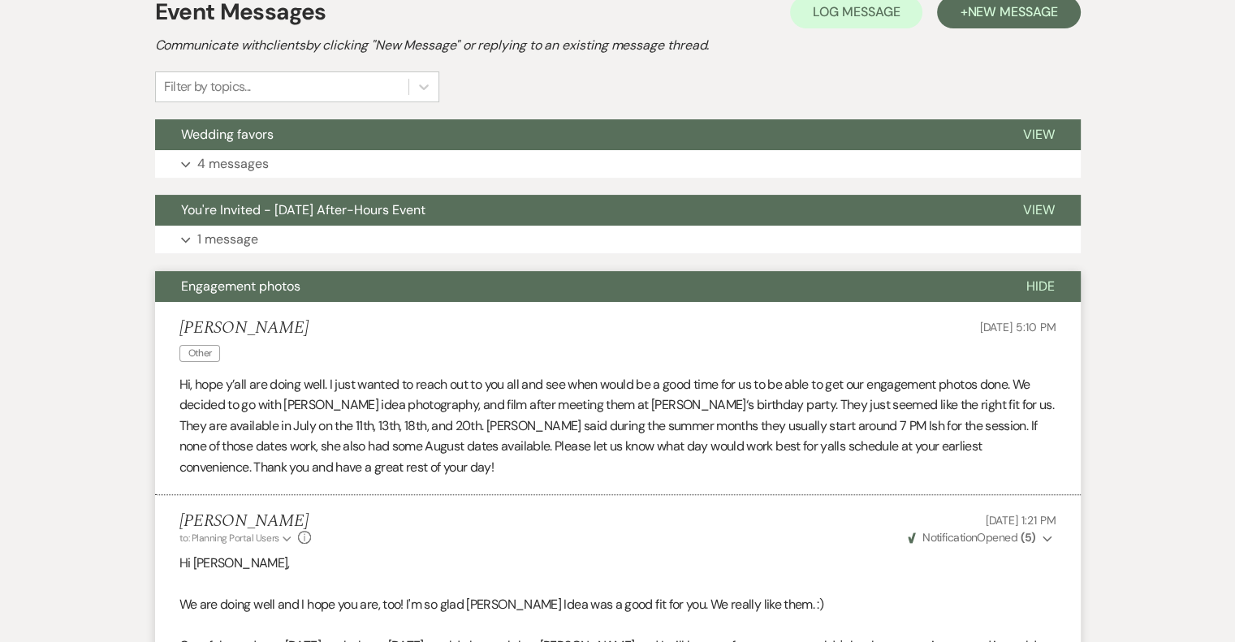
scroll to position [288, 0]
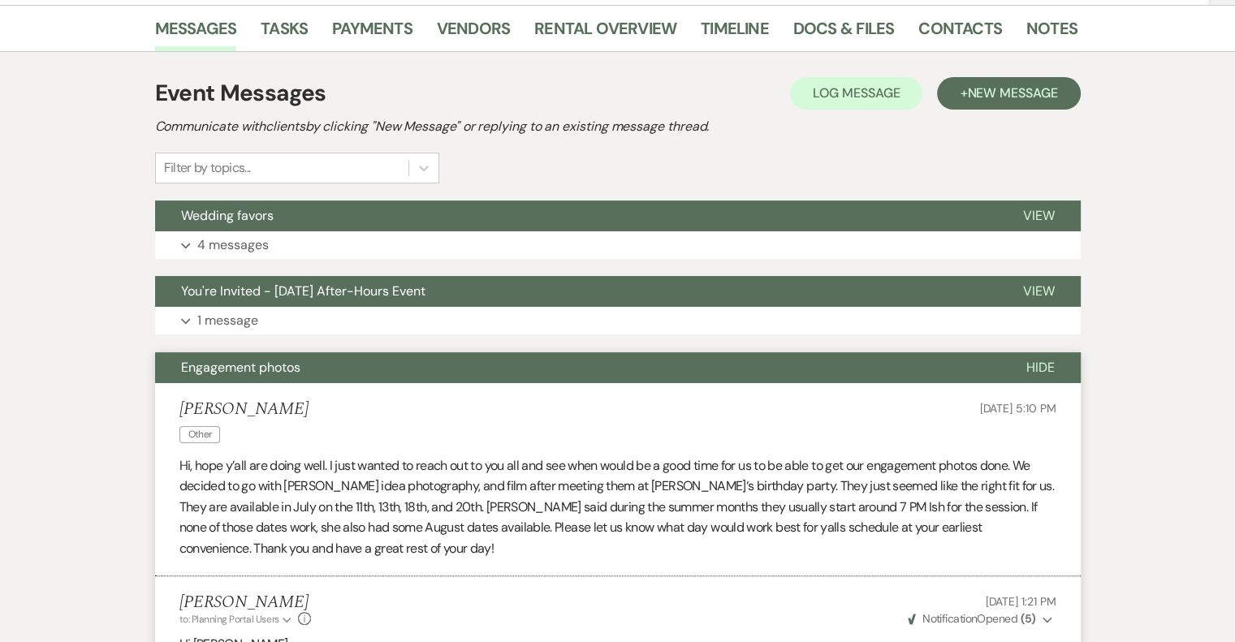
click at [252, 368] on span "Engagement photos" at bounding box center [240, 367] width 119 height 17
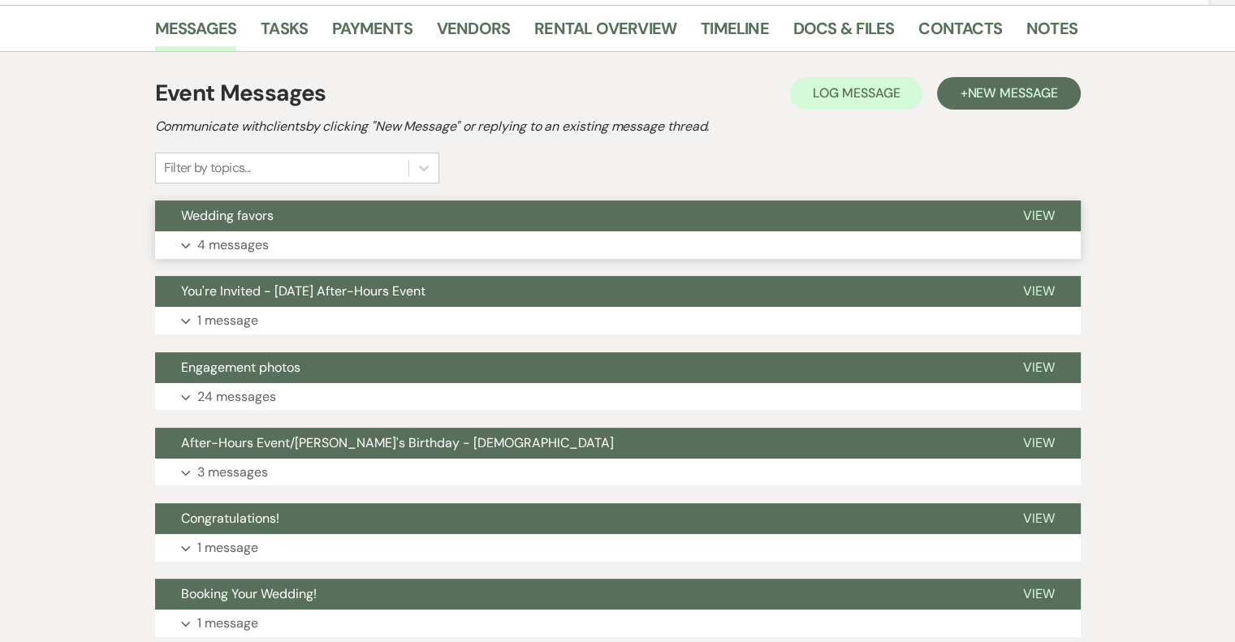
click at [252, 246] on p "4 messages" at bounding box center [232, 245] width 71 height 21
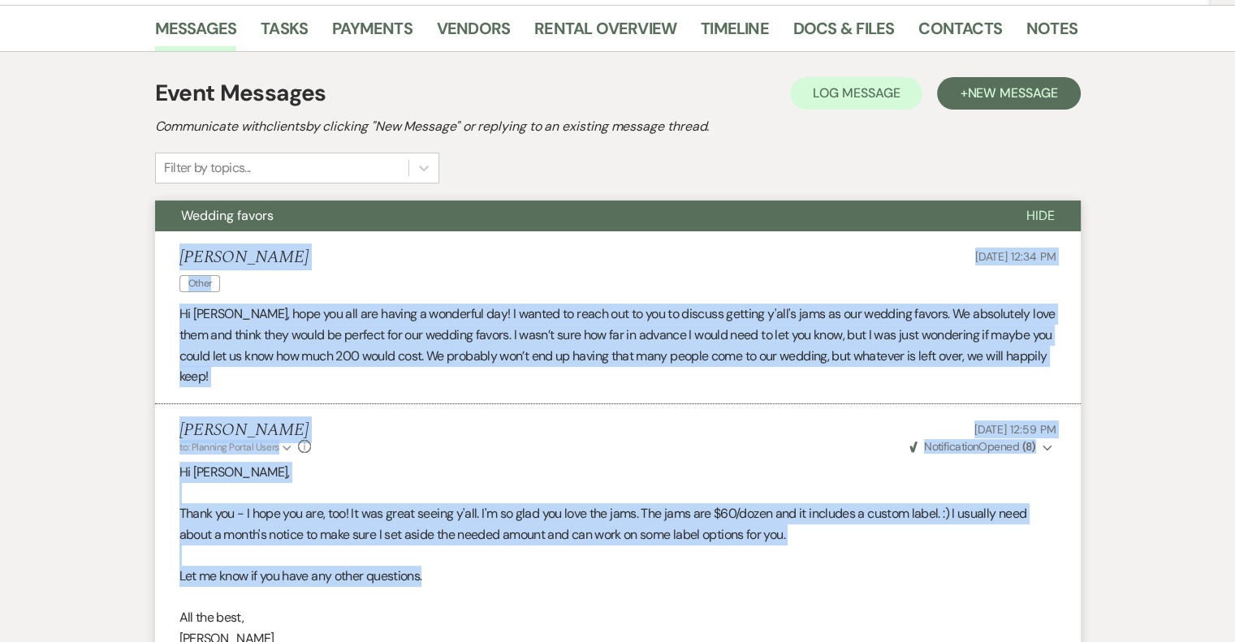
drag, startPoint x: 183, startPoint y: 252, endPoint x: 473, endPoint y: 576, distance: 435.3
click at [473, 576] on ul "[PERSON_NAME] Other [DATE] 12:34 PM Hi [PERSON_NAME], hope you all are having a…" at bounding box center [617, 588] width 925 height 715
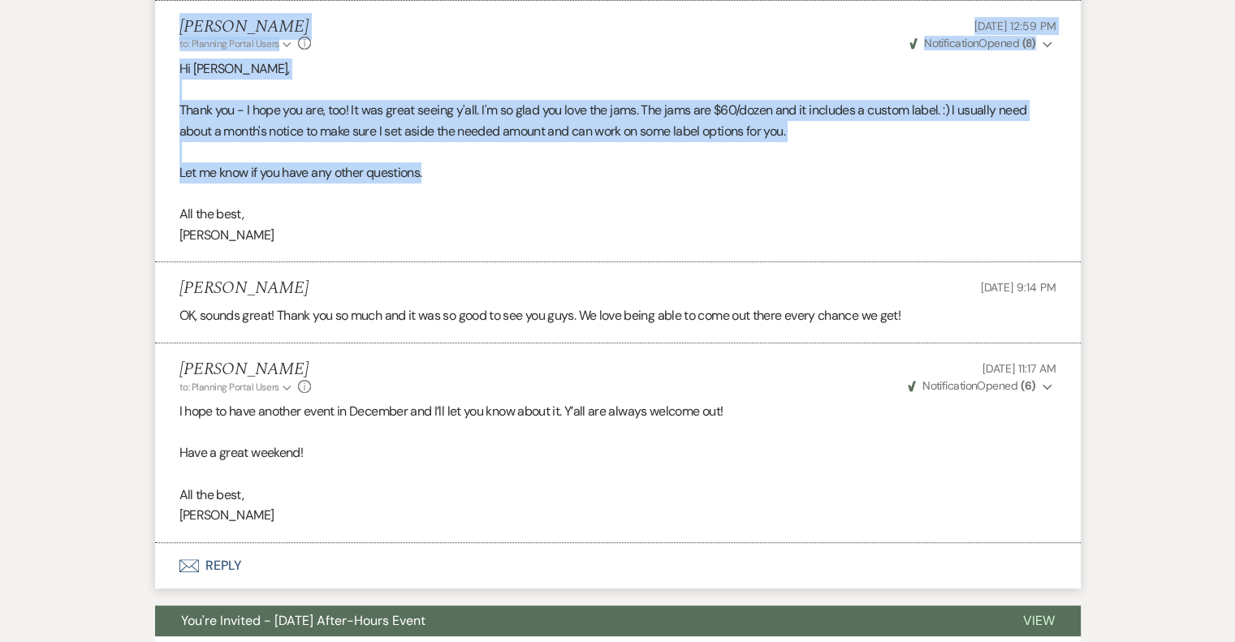
scroll to position [694, 0]
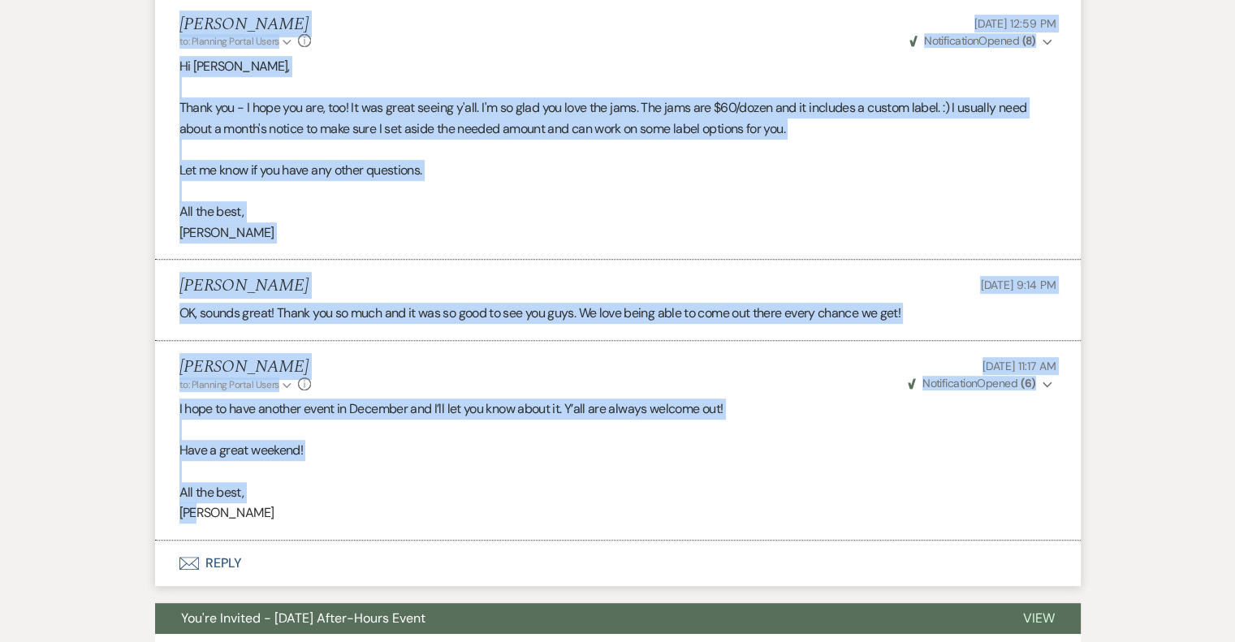
click at [304, 509] on p "[PERSON_NAME]" at bounding box center [617, 513] width 877 height 21
copy ul "Lorem Ipsumdolo Sitam Con 20, 4383, 01:60 AD El Sed, doei tem inc utl etdolo m …"
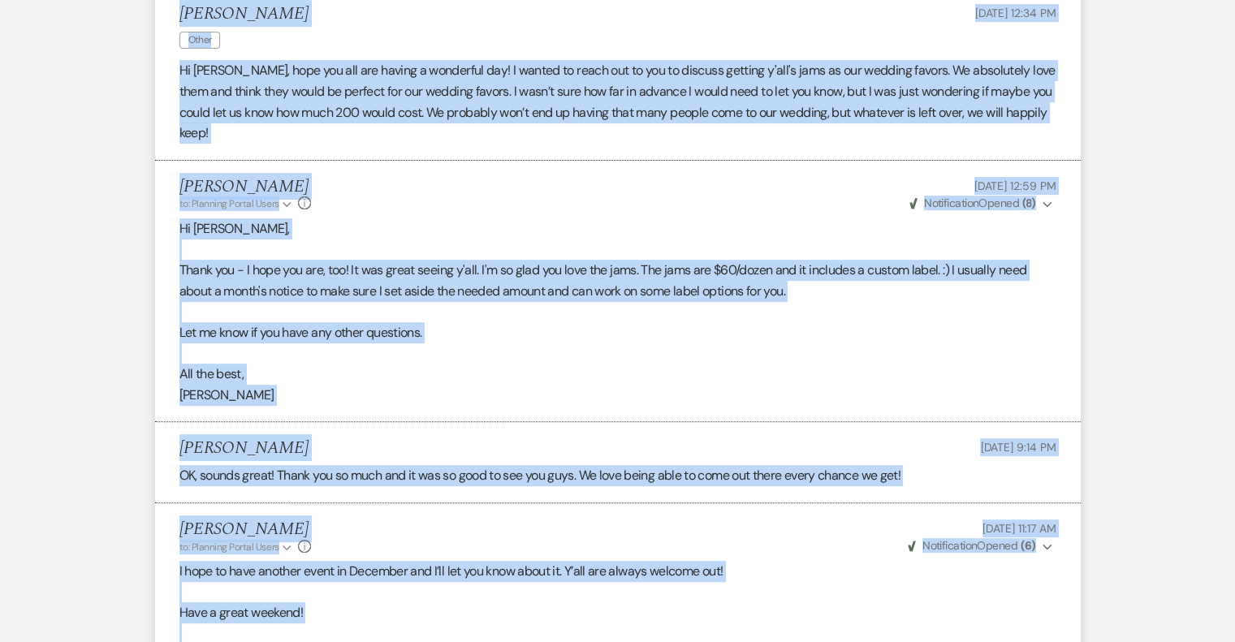
scroll to position [45, 0]
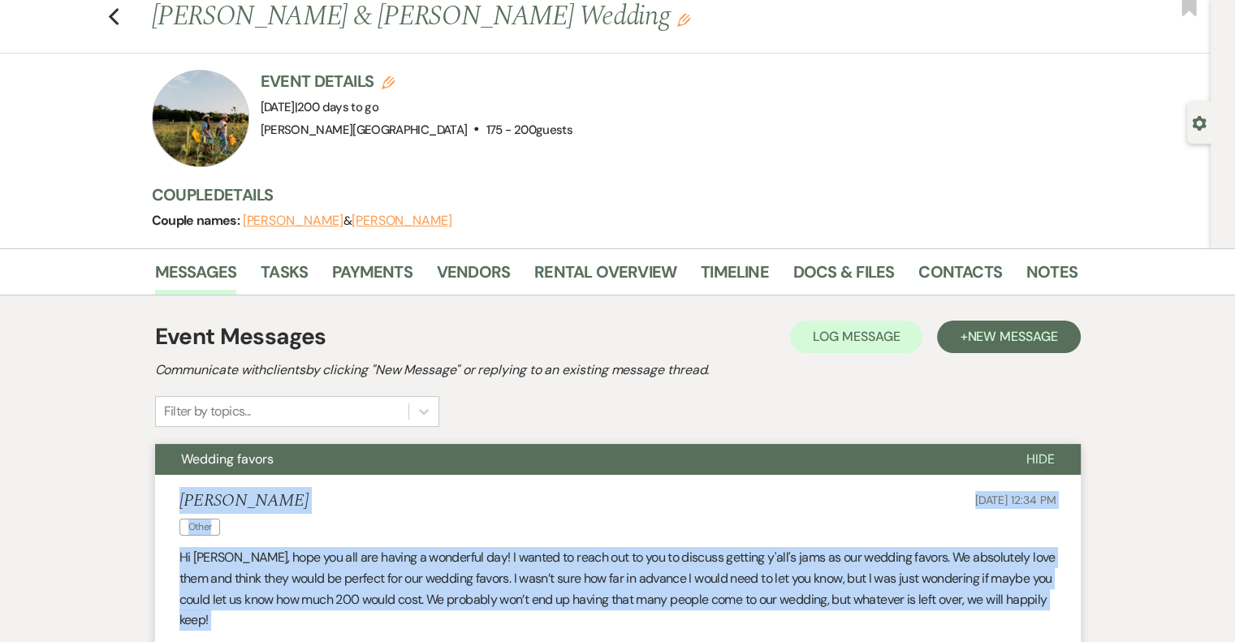
click at [261, 464] on span "Wedding favors" at bounding box center [227, 459] width 93 height 17
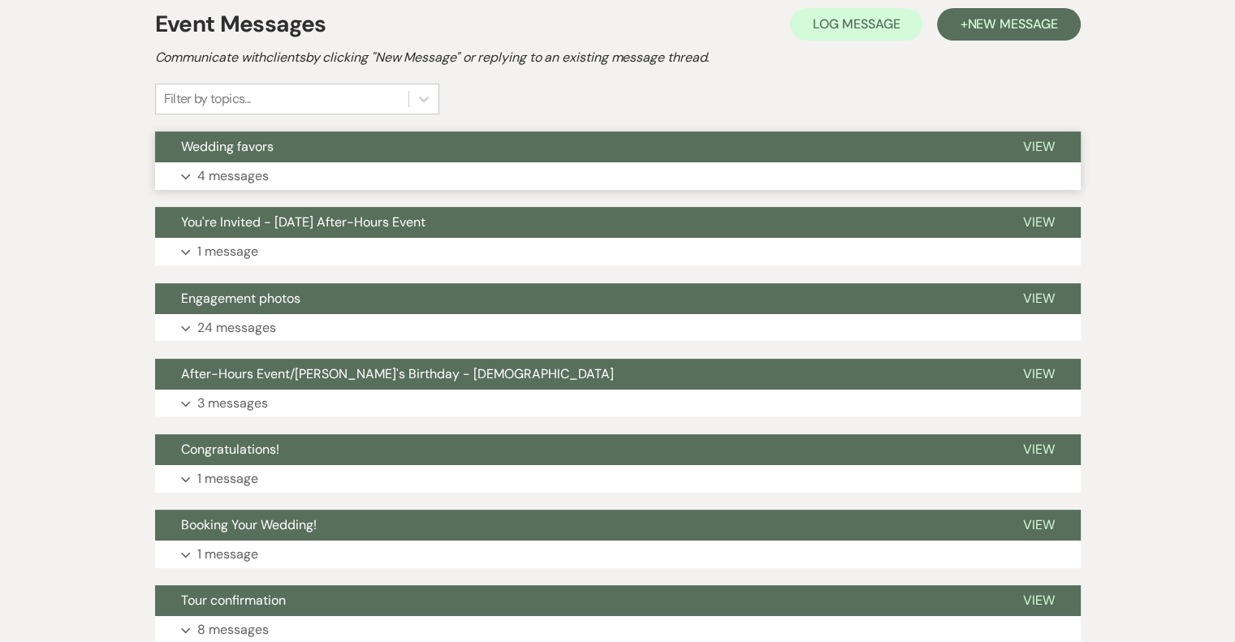
scroll to position [369, 0]
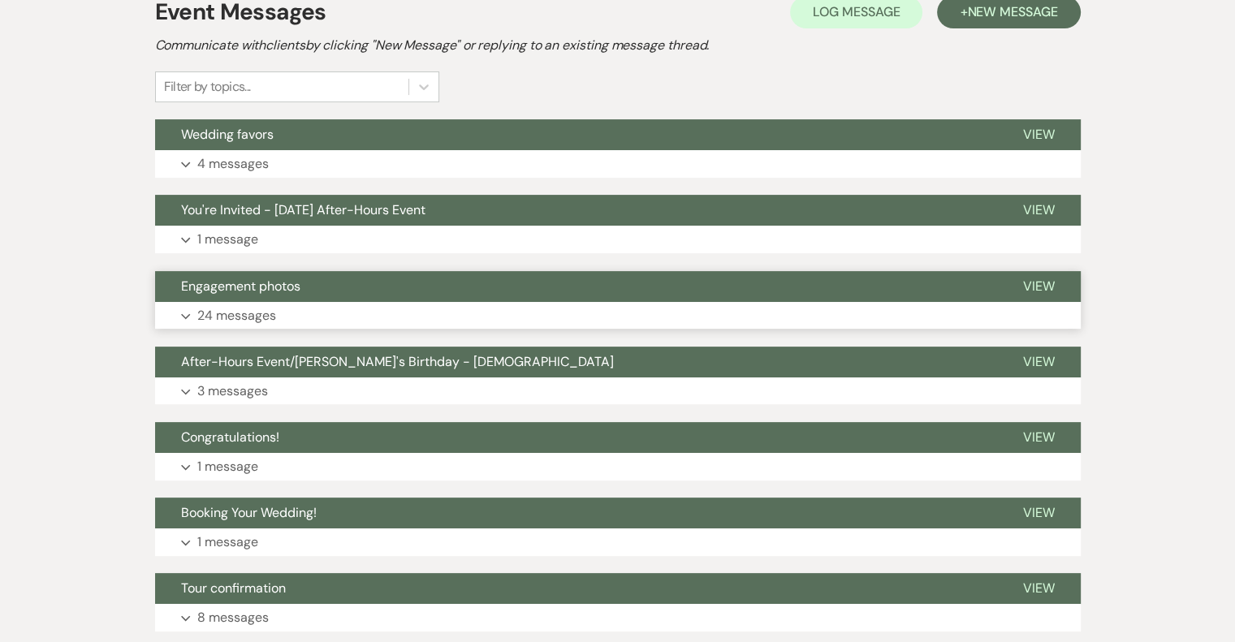
click at [264, 317] on p "24 messages" at bounding box center [236, 315] width 79 height 21
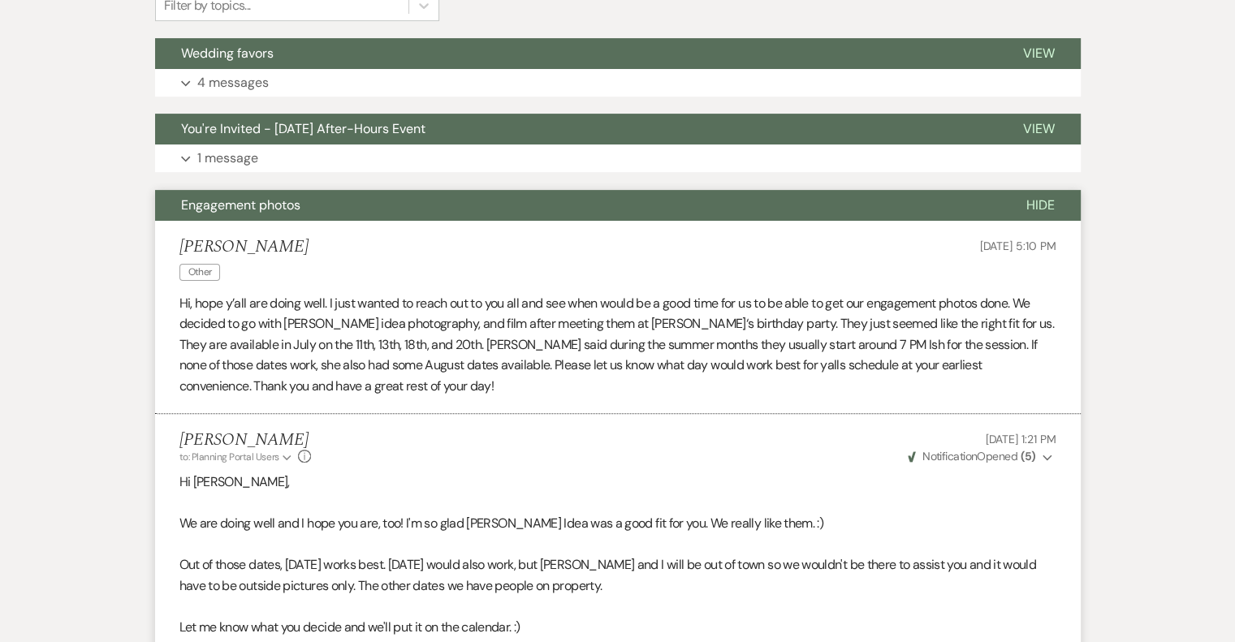
scroll to position [126, 0]
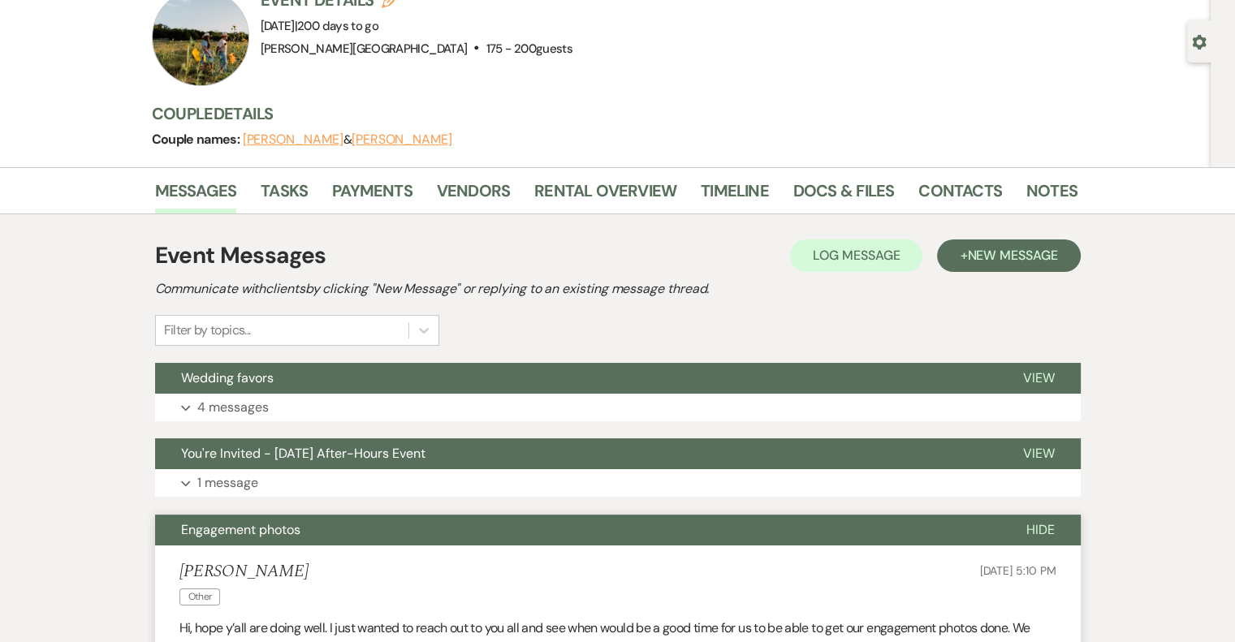
click at [276, 530] on span "Engagement photos" at bounding box center [240, 529] width 119 height 17
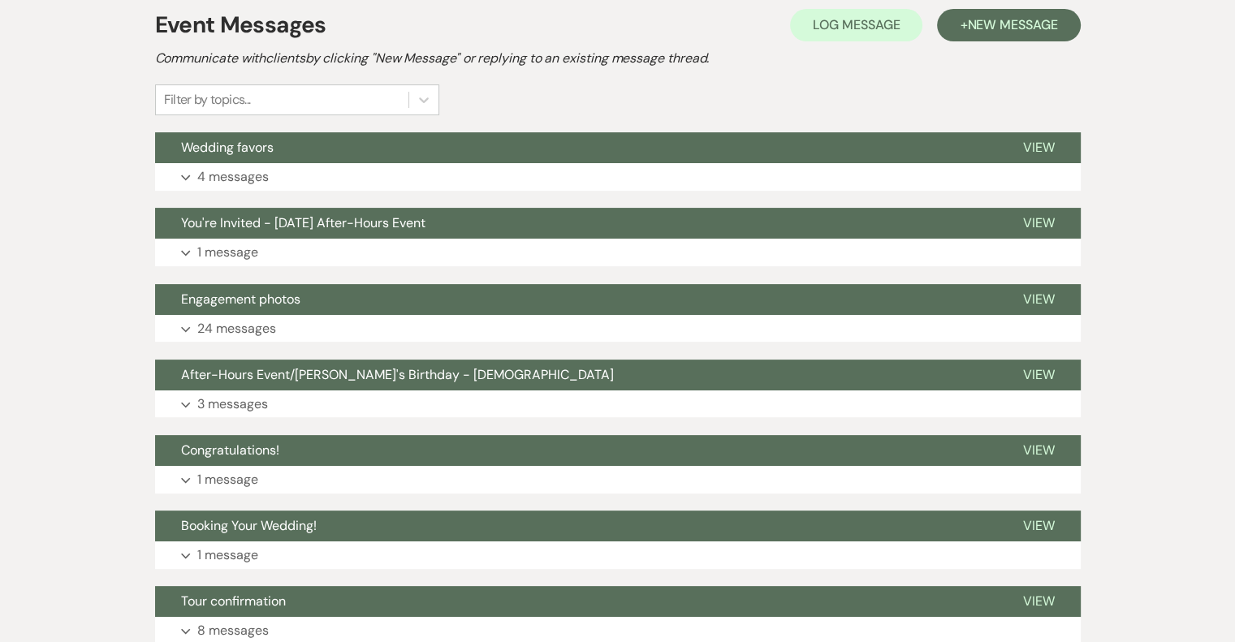
scroll to position [369, 0]
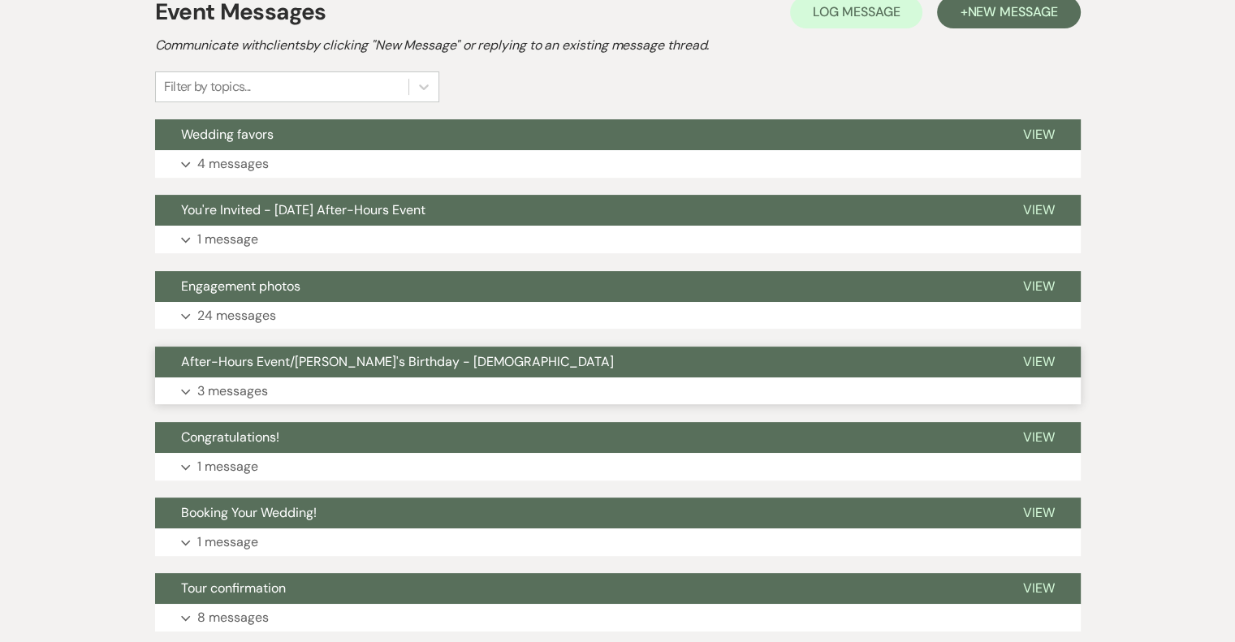
click at [252, 394] on p "3 messages" at bounding box center [232, 391] width 71 height 21
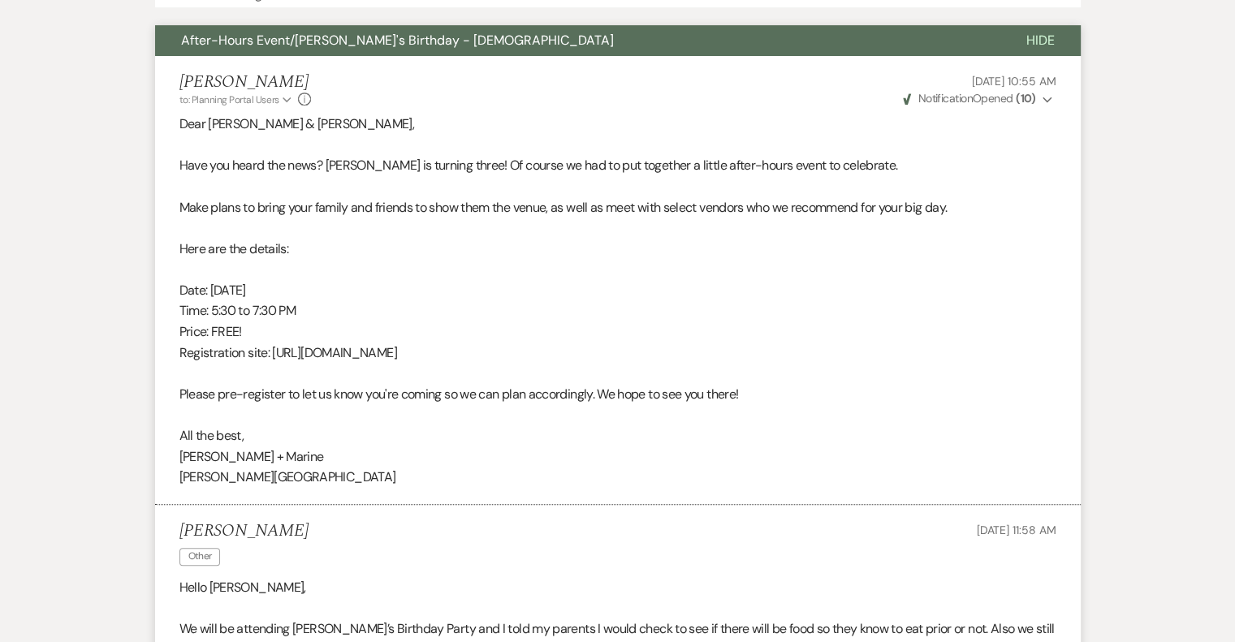
scroll to position [532, 0]
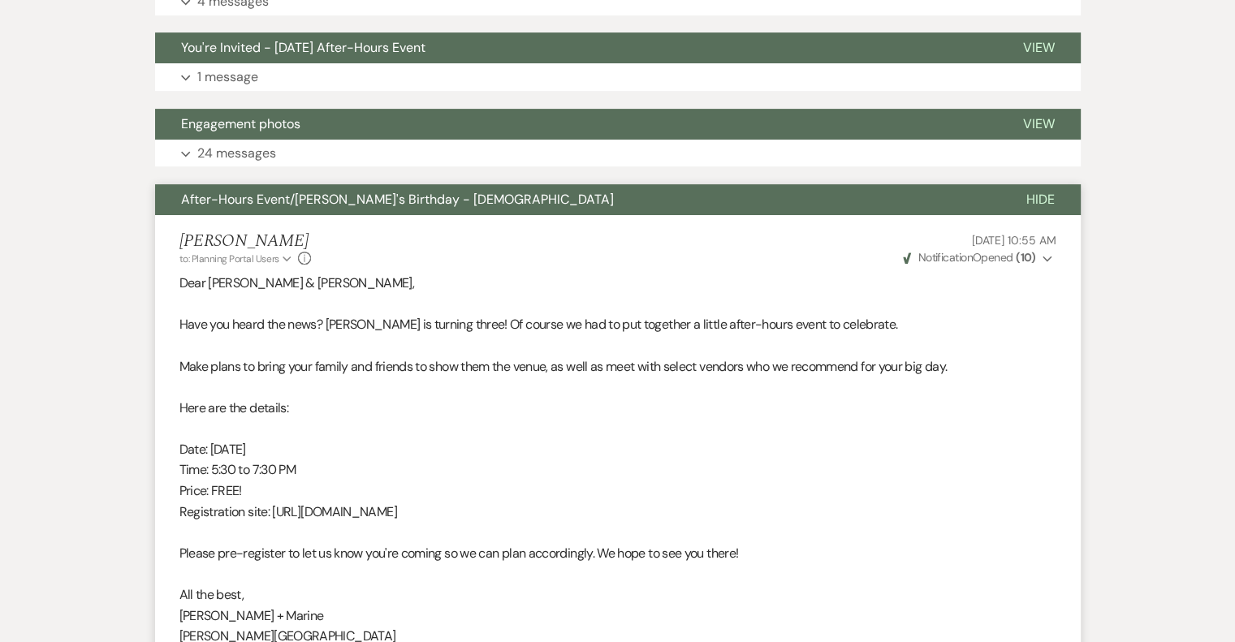
click at [303, 196] on span "After-Hours Event/[PERSON_NAME]'s Birthday - [DEMOGRAPHIC_DATA]" at bounding box center [397, 199] width 433 height 17
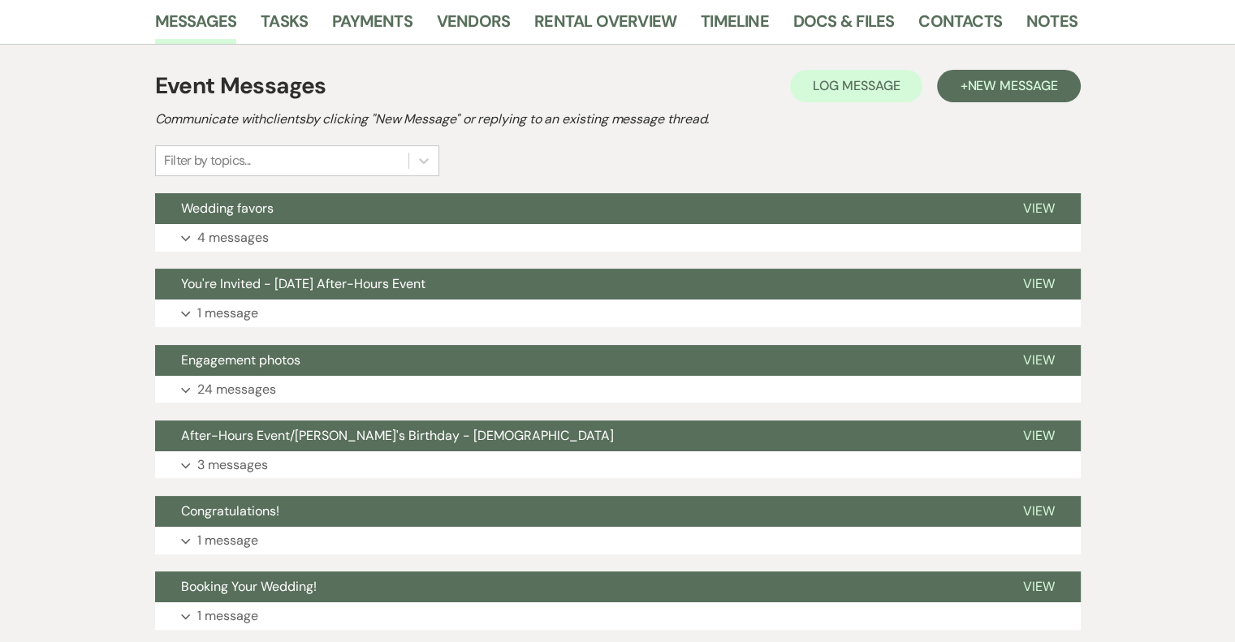
scroll to position [126, 0]
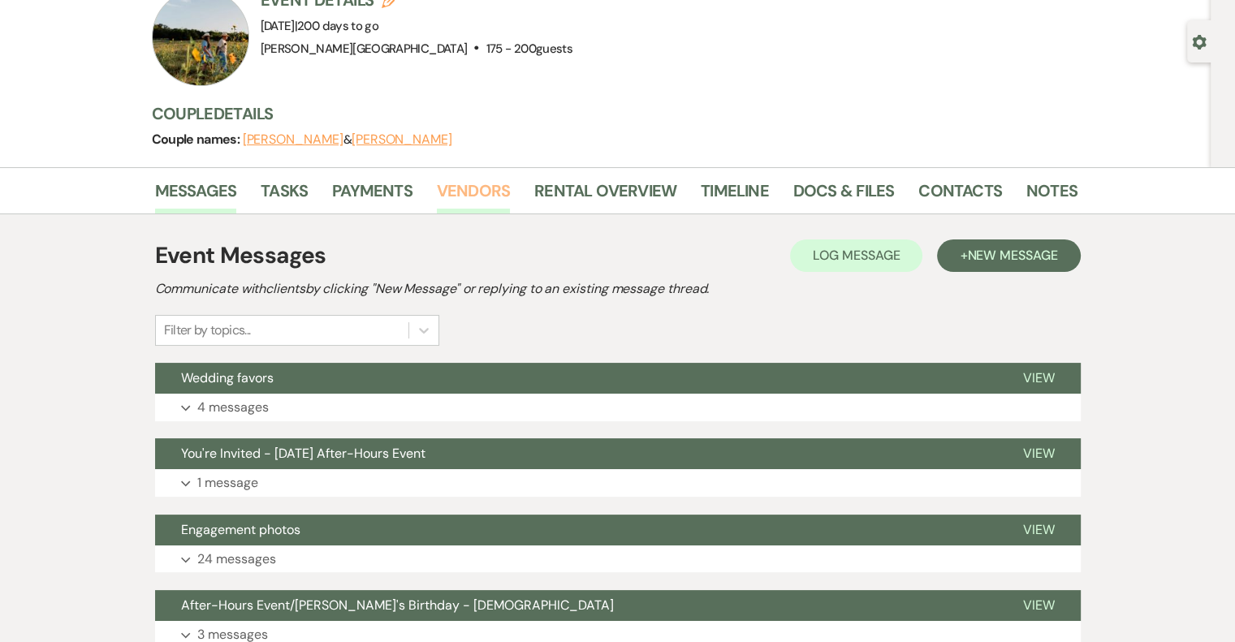
click at [470, 195] on link "Vendors" at bounding box center [473, 196] width 73 height 36
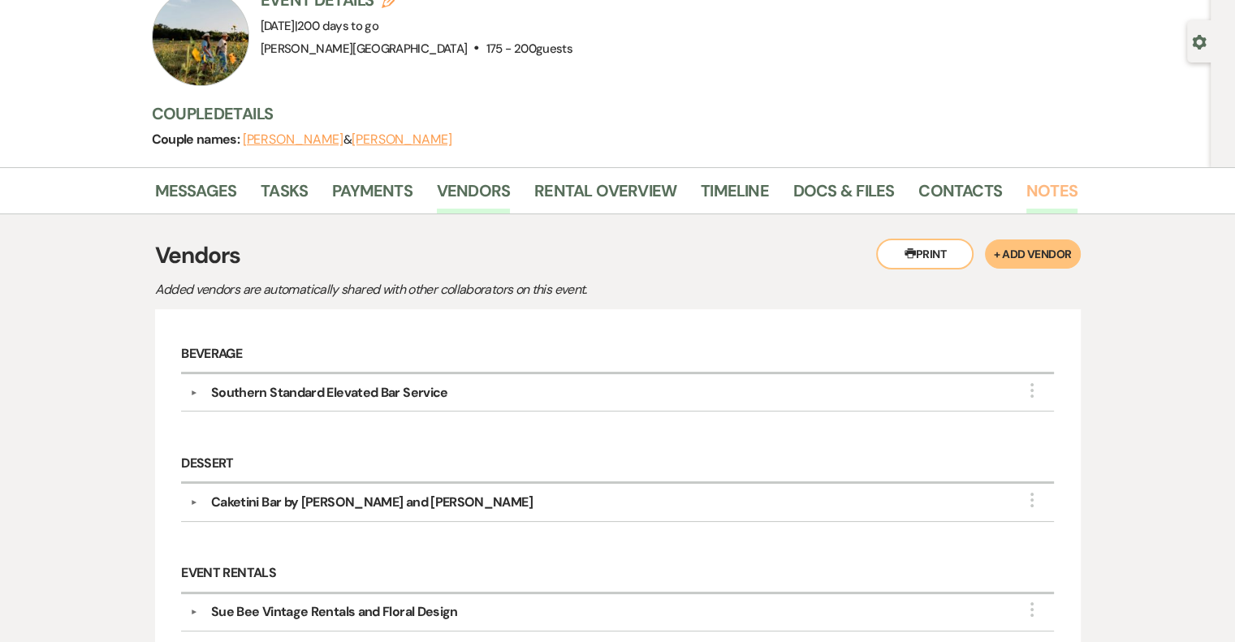
click at [1049, 200] on link "Notes" at bounding box center [1051, 196] width 51 height 36
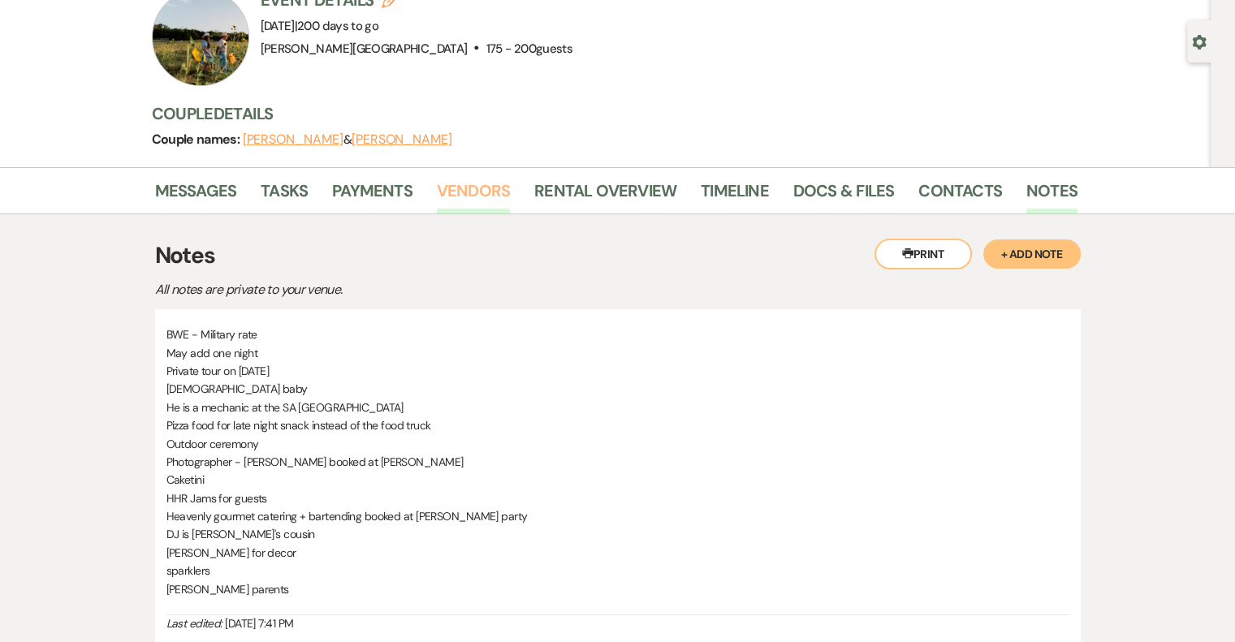
click at [481, 195] on link "Vendors" at bounding box center [473, 196] width 73 height 36
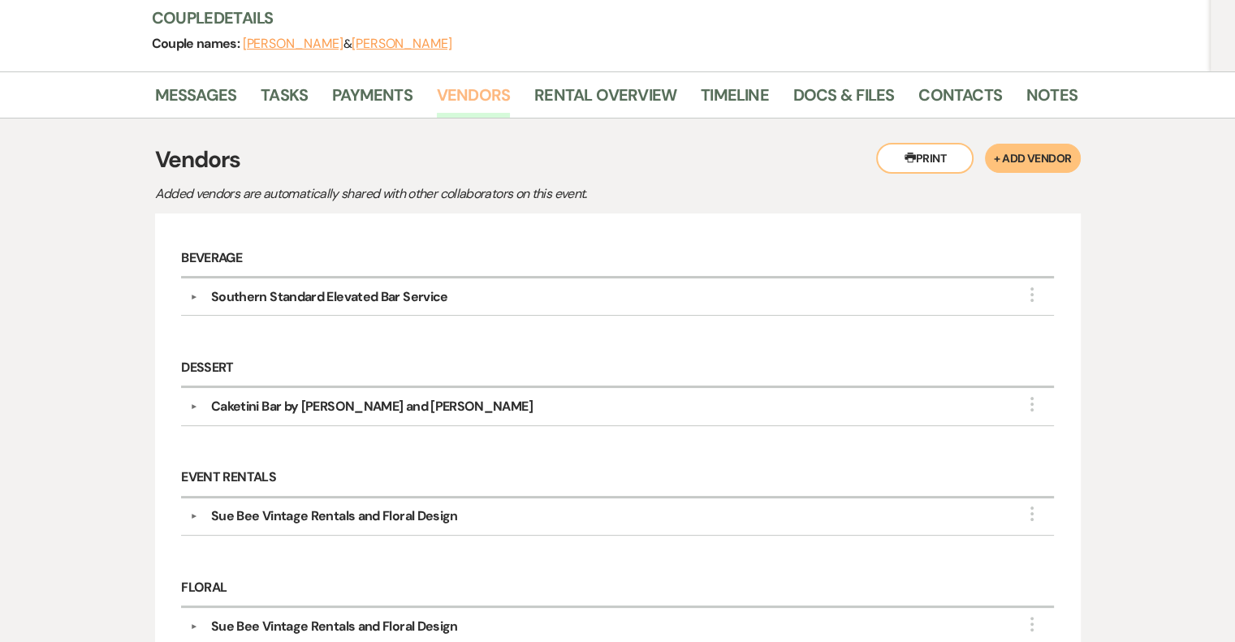
scroll to position [288, 0]
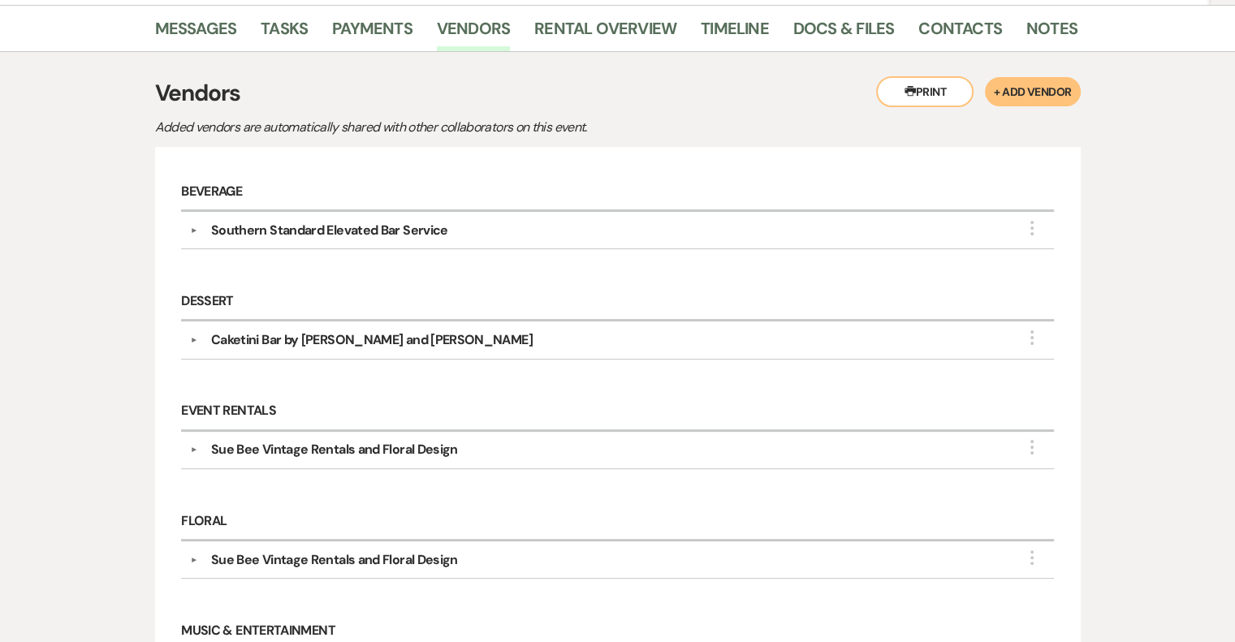
click at [192, 446] on button "▼" at bounding box center [193, 450] width 19 height 8
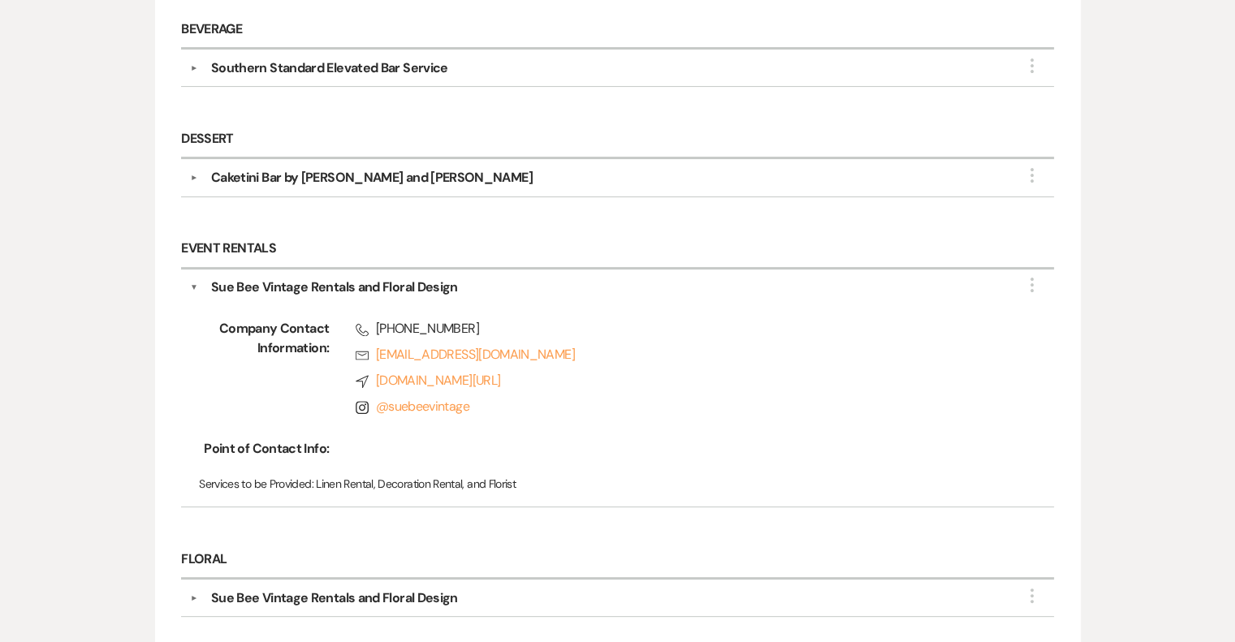
scroll to position [532, 0]
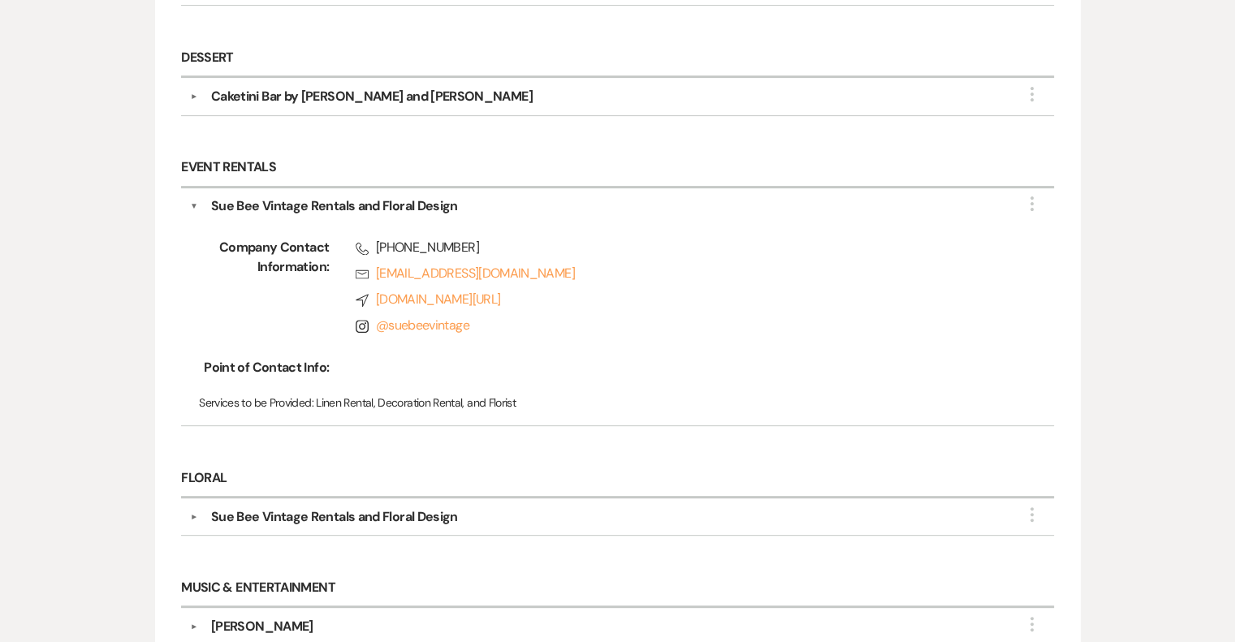
click at [195, 201] on button "▼" at bounding box center [194, 205] width 8 height 19
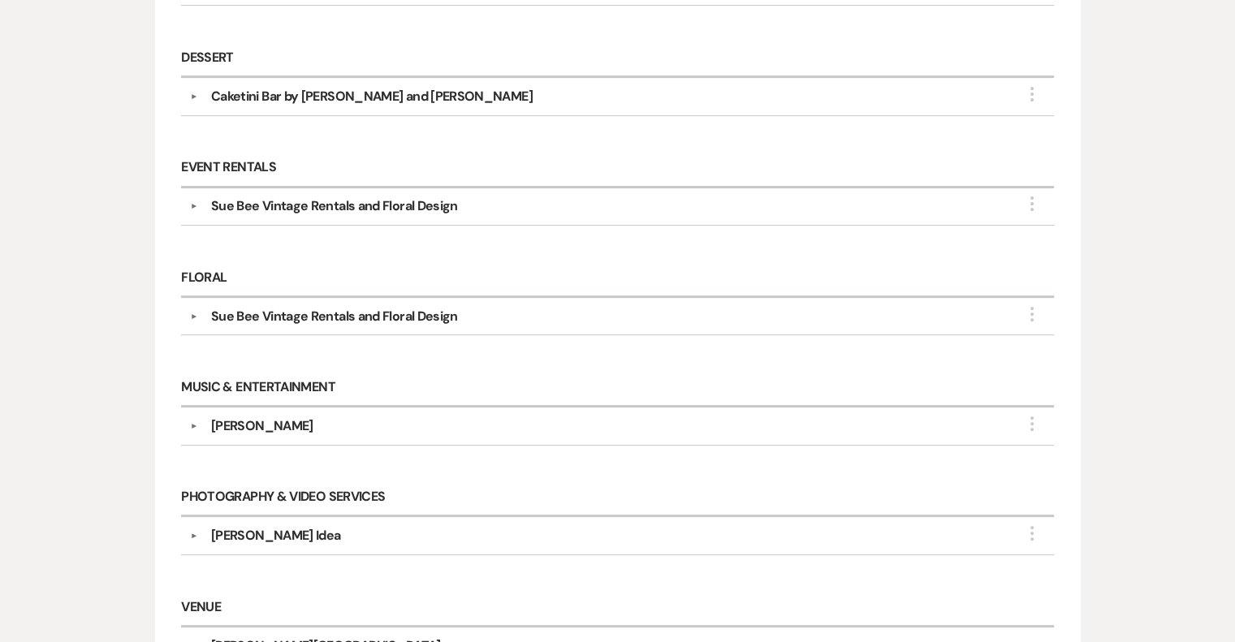
click at [192, 422] on button "▼" at bounding box center [193, 426] width 19 height 8
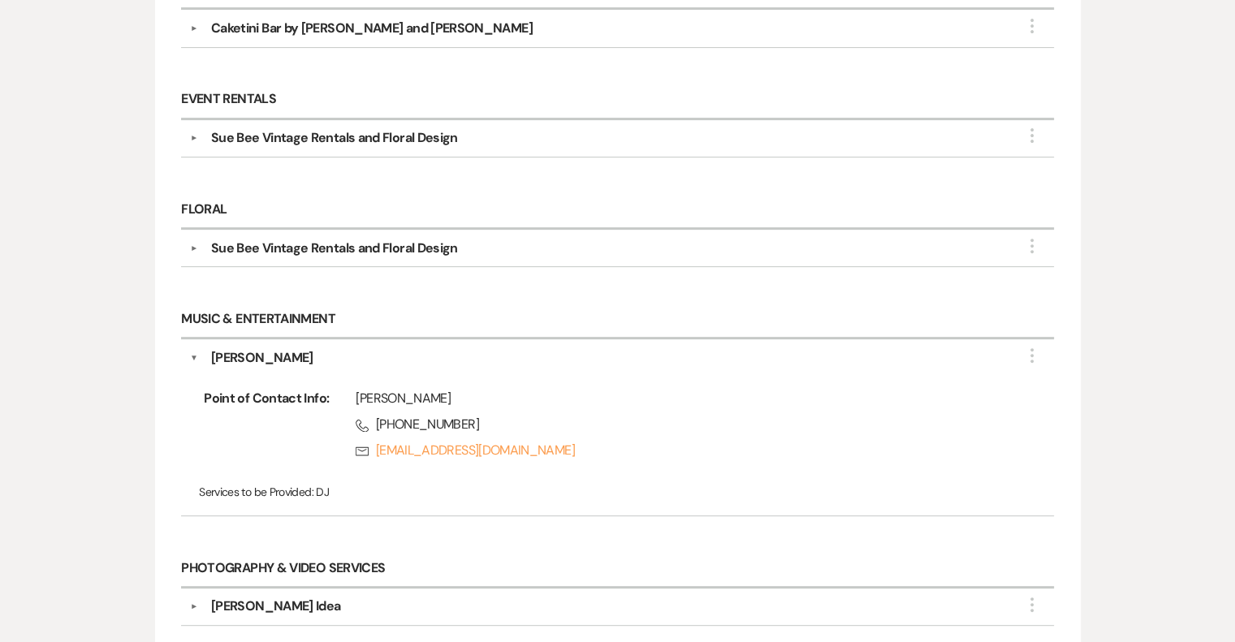
scroll to position [613, 0]
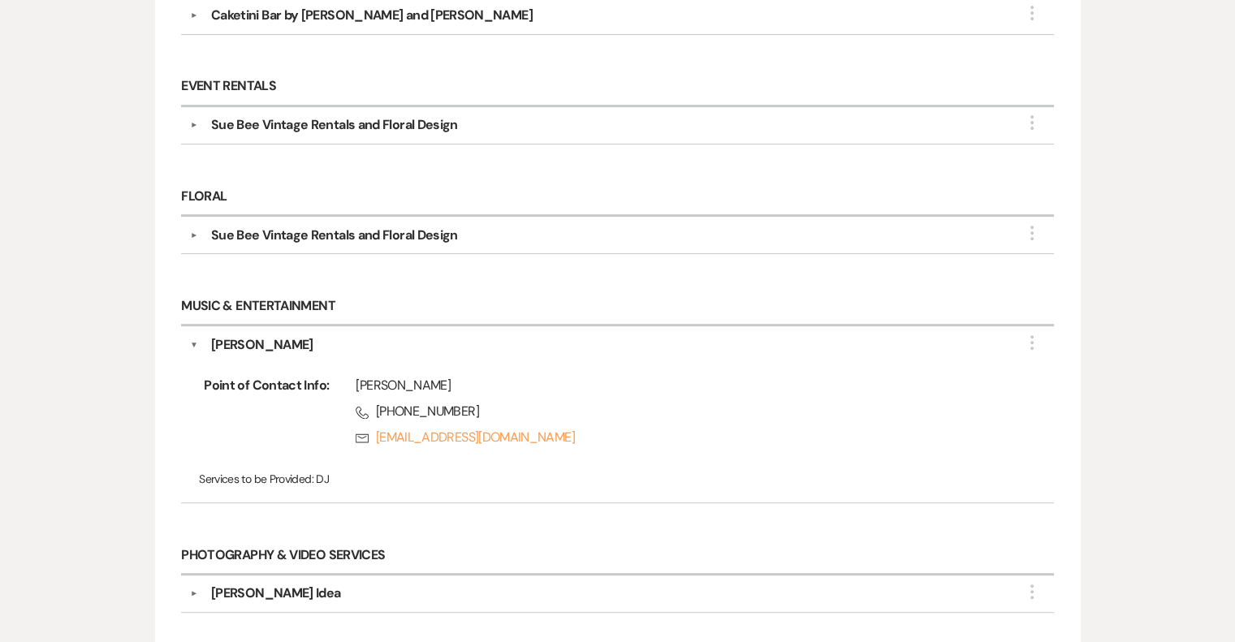
click at [196, 335] on button "▼" at bounding box center [194, 344] width 8 height 19
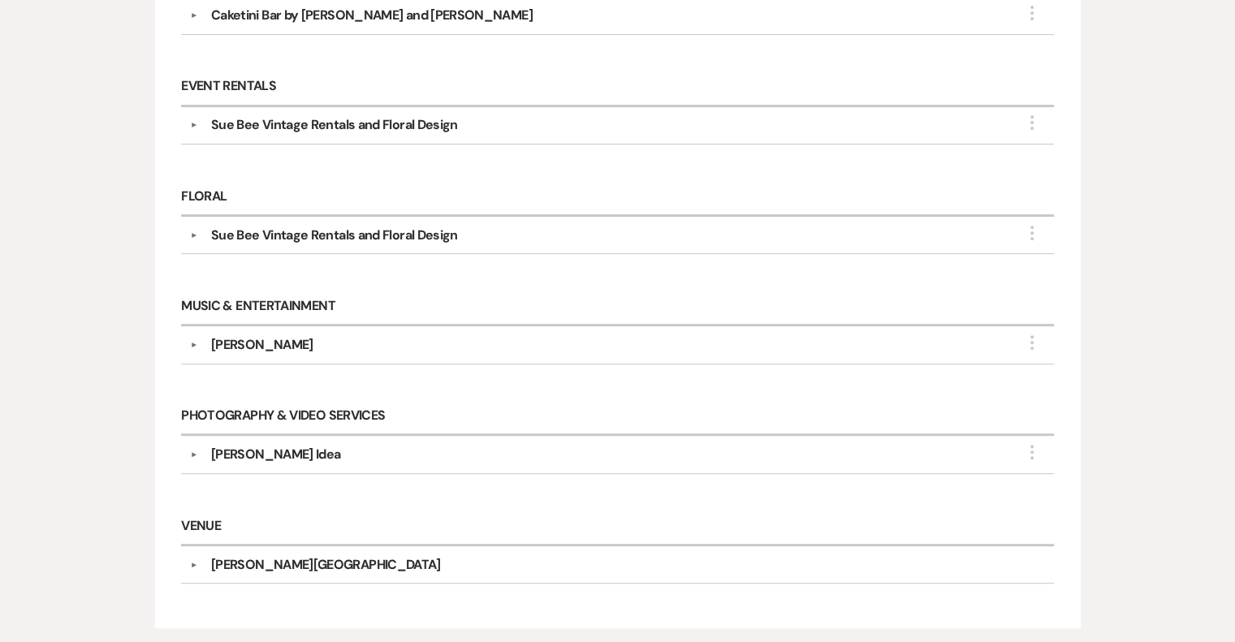
click at [192, 451] on button "▼" at bounding box center [193, 455] width 19 height 8
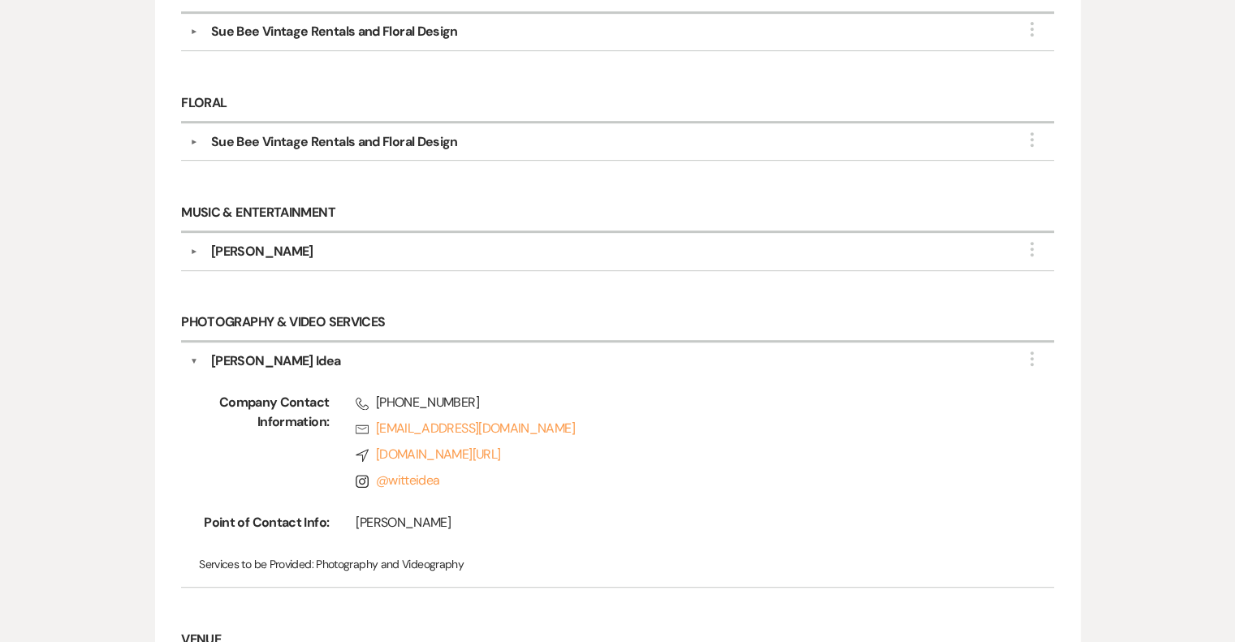
scroll to position [694, 0]
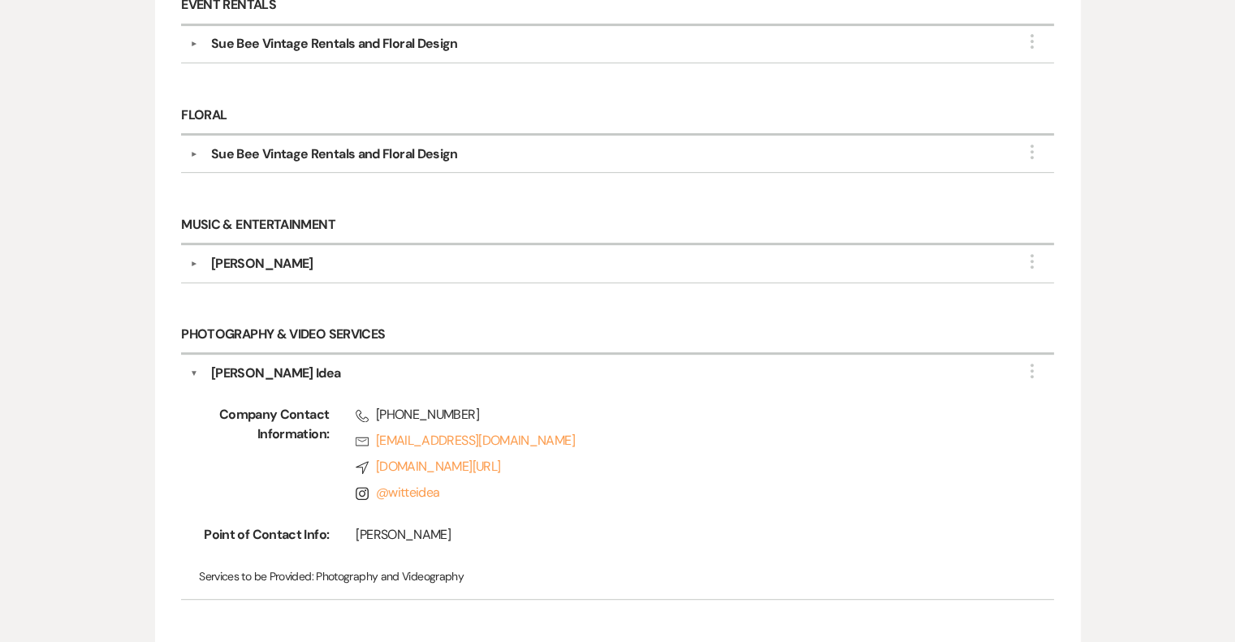
click at [192, 364] on button "▼" at bounding box center [194, 373] width 8 height 19
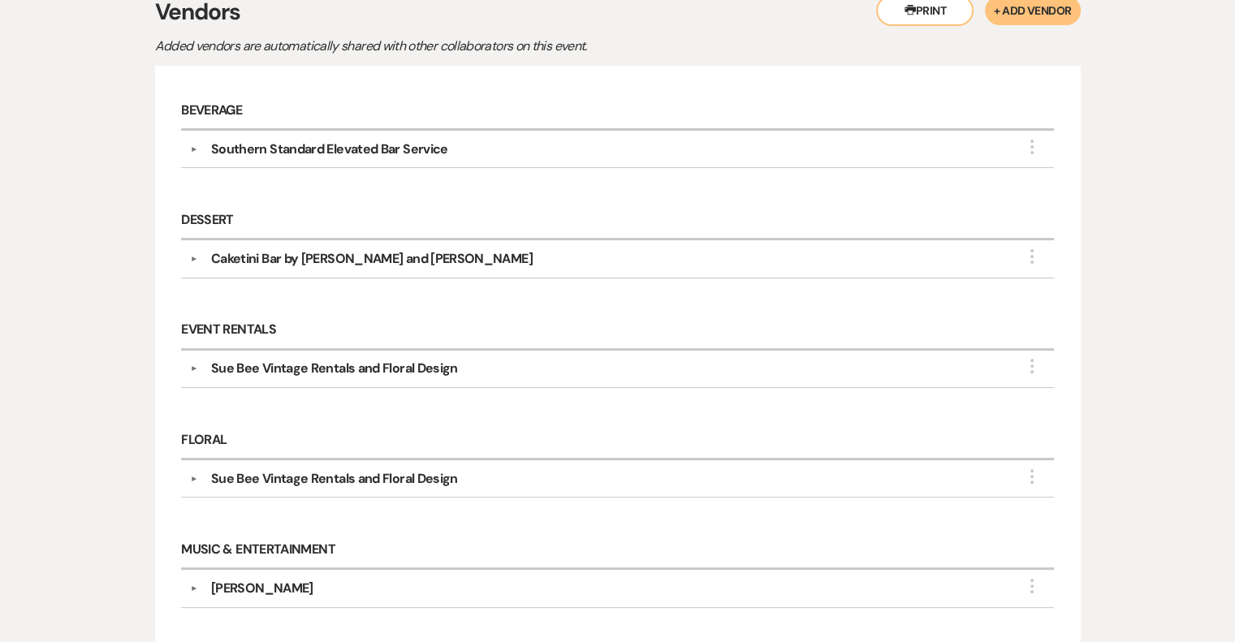
scroll to position [45, 0]
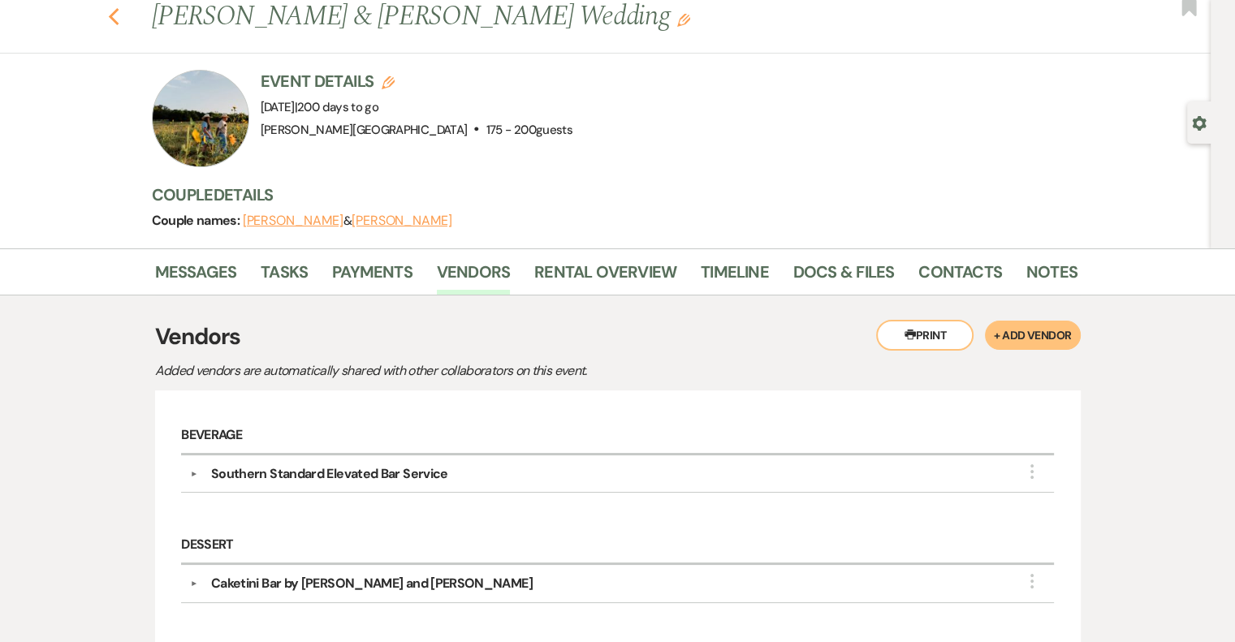
click at [116, 15] on use "button" at bounding box center [113, 17] width 11 height 18
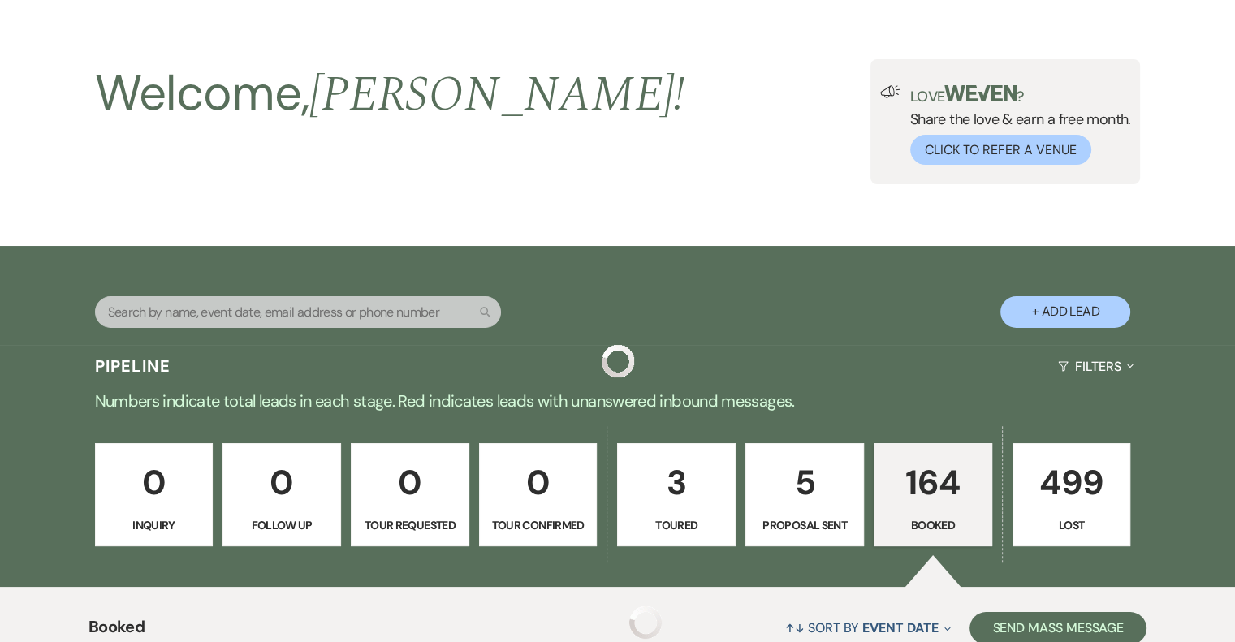
scroll to position [2030, 0]
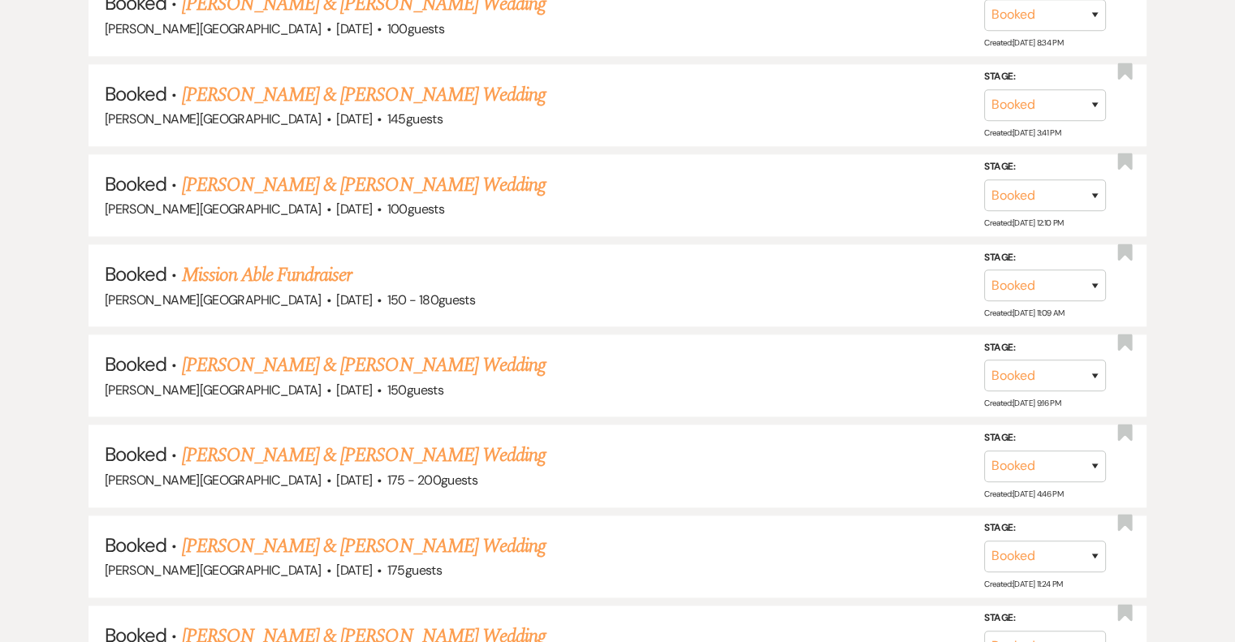
drag, startPoint x: 313, startPoint y: 532, endPoint x: 363, endPoint y: 491, distance: 64.7
click at [313, 532] on link "[PERSON_NAME] & [PERSON_NAME] Wedding" at bounding box center [364, 546] width 364 height 29
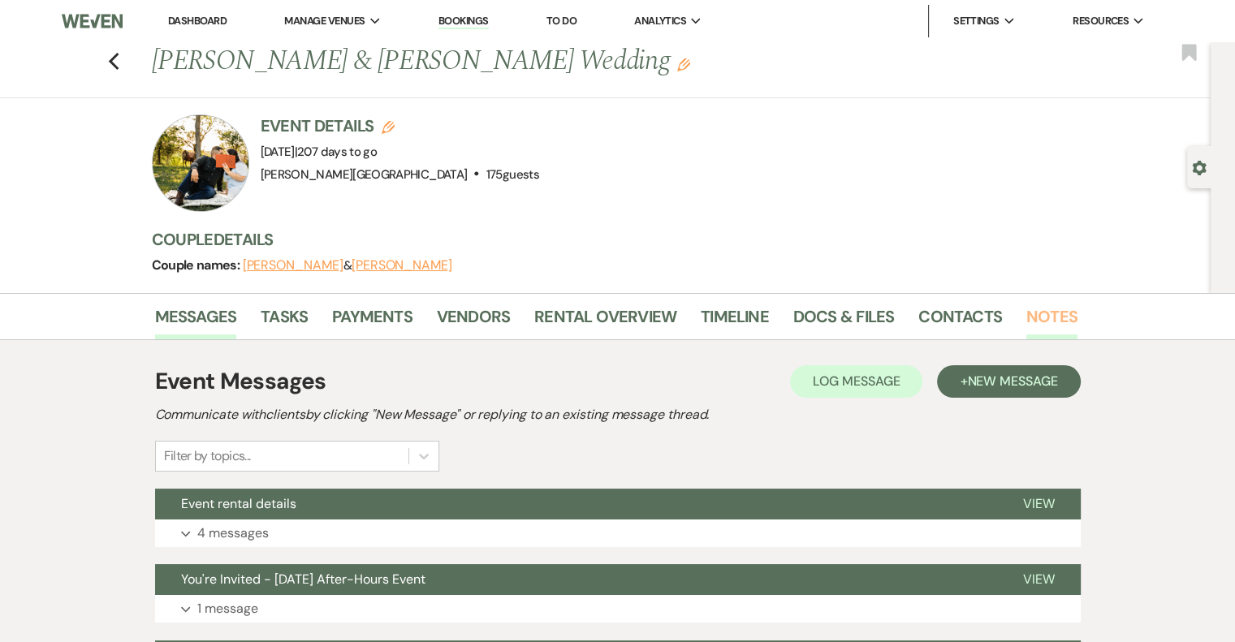
click at [1044, 313] on link "Notes" at bounding box center [1051, 322] width 51 height 36
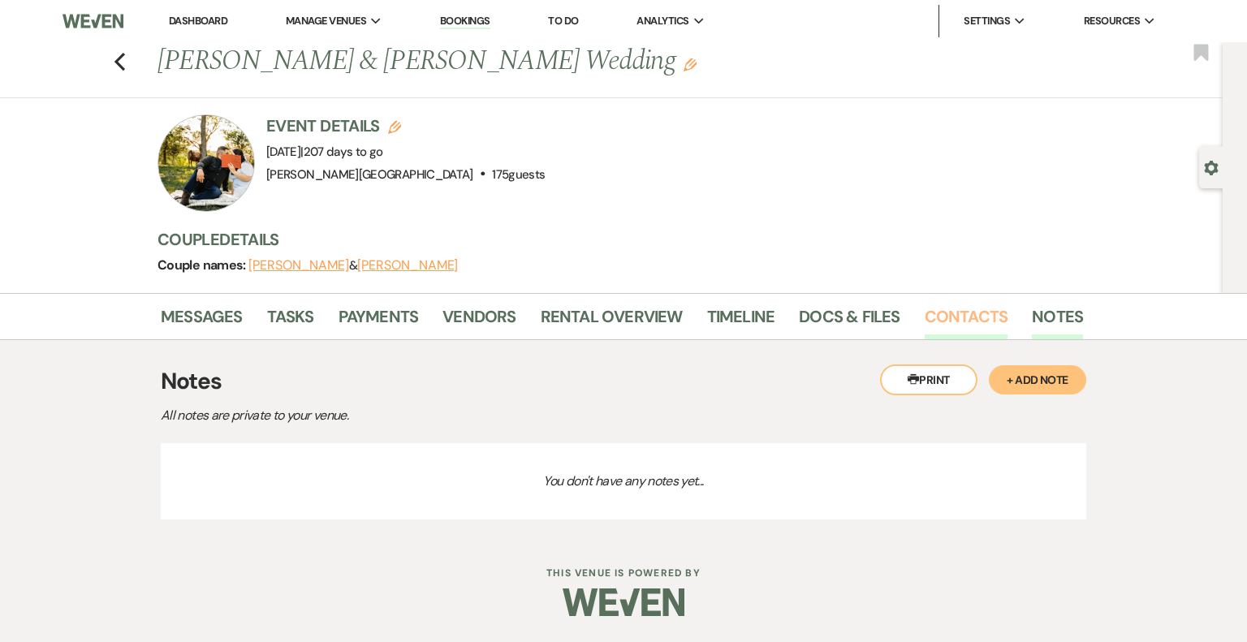
click at [980, 313] on link "Contacts" at bounding box center [967, 322] width 84 height 36
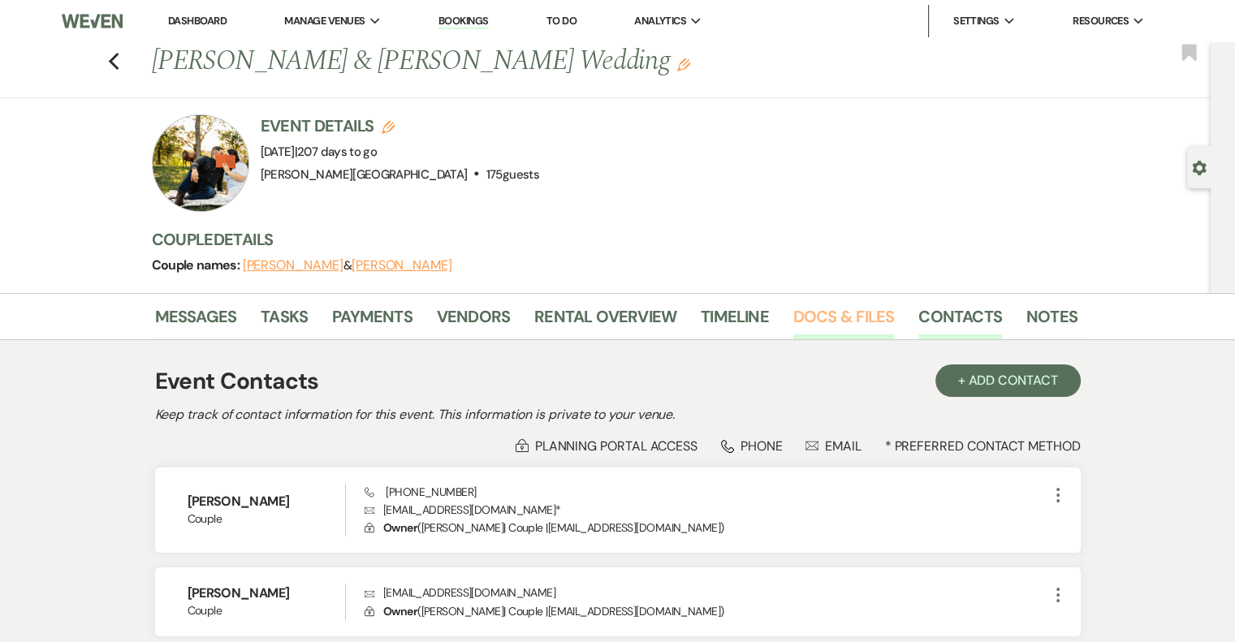
click at [836, 316] on link "Docs & Files" at bounding box center [843, 322] width 101 height 36
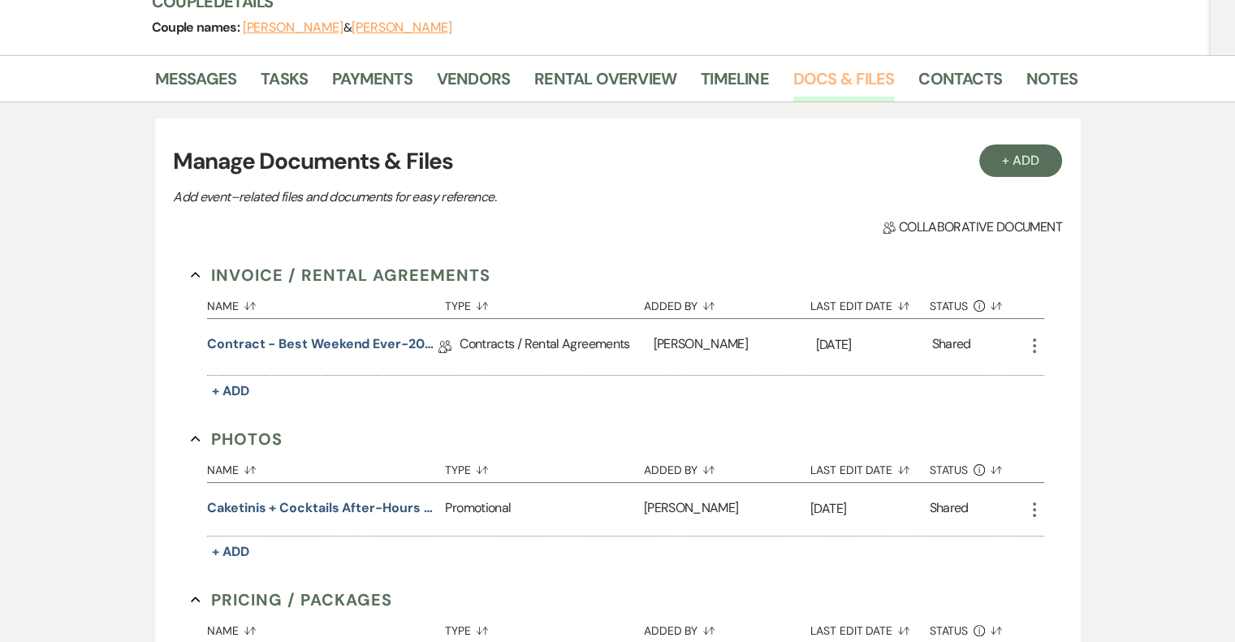
scroll to position [244, 0]
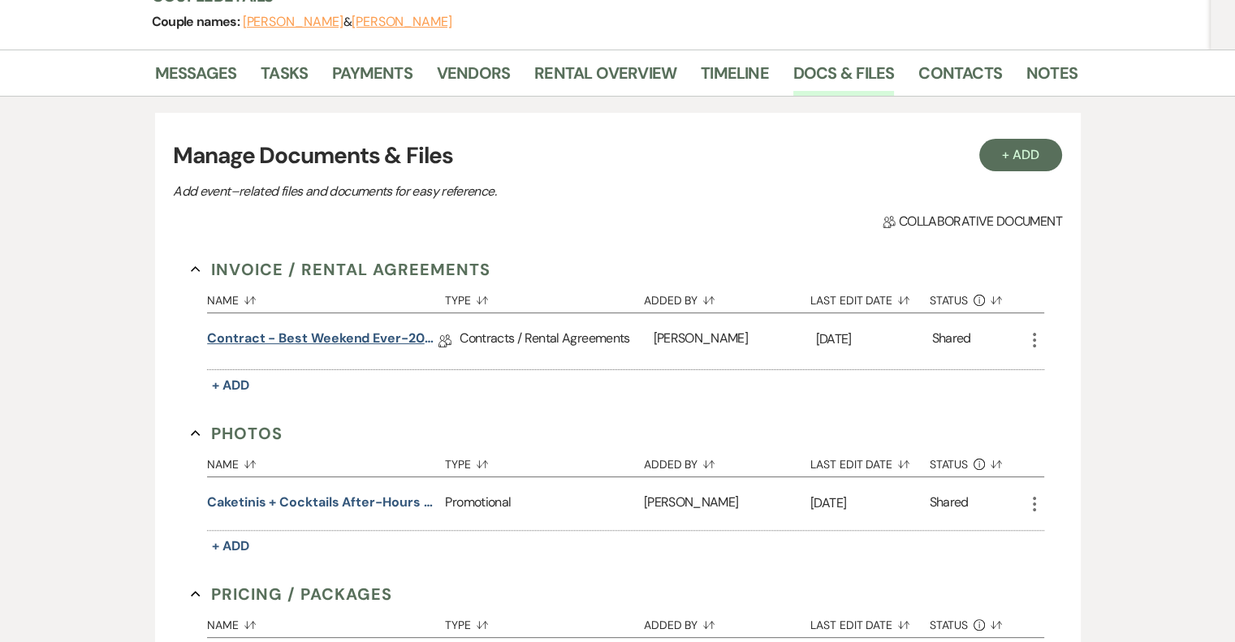
click at [419, 339] on link "Contract - Best Weekend Ever-2026" at bounding box center [322, 341] width 231 height 25
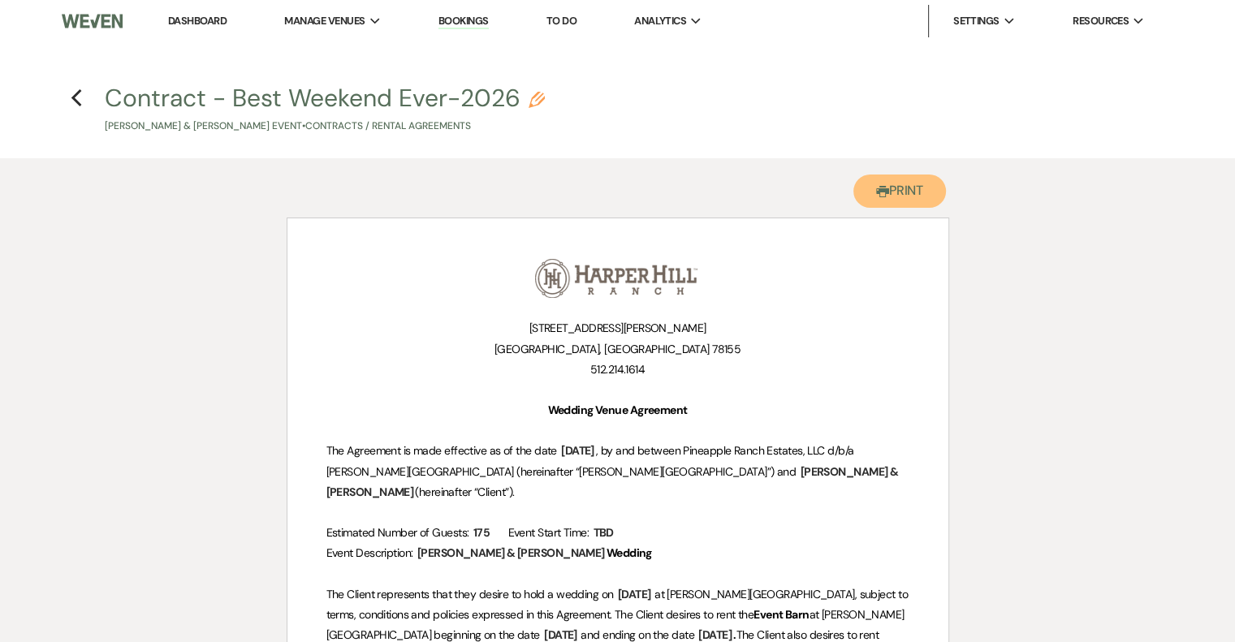
drag, startPoint x: 895, startPoint y: 194, endPoint x: 489, endPoint y: 264, distance: 411.9
click at [895, 194] on button "Printer Print" at bounding box center [899, 191] width 93 height 33
click at [75, 93] on icon "Previous" at bounding box center [77, 97] width 12 height 19
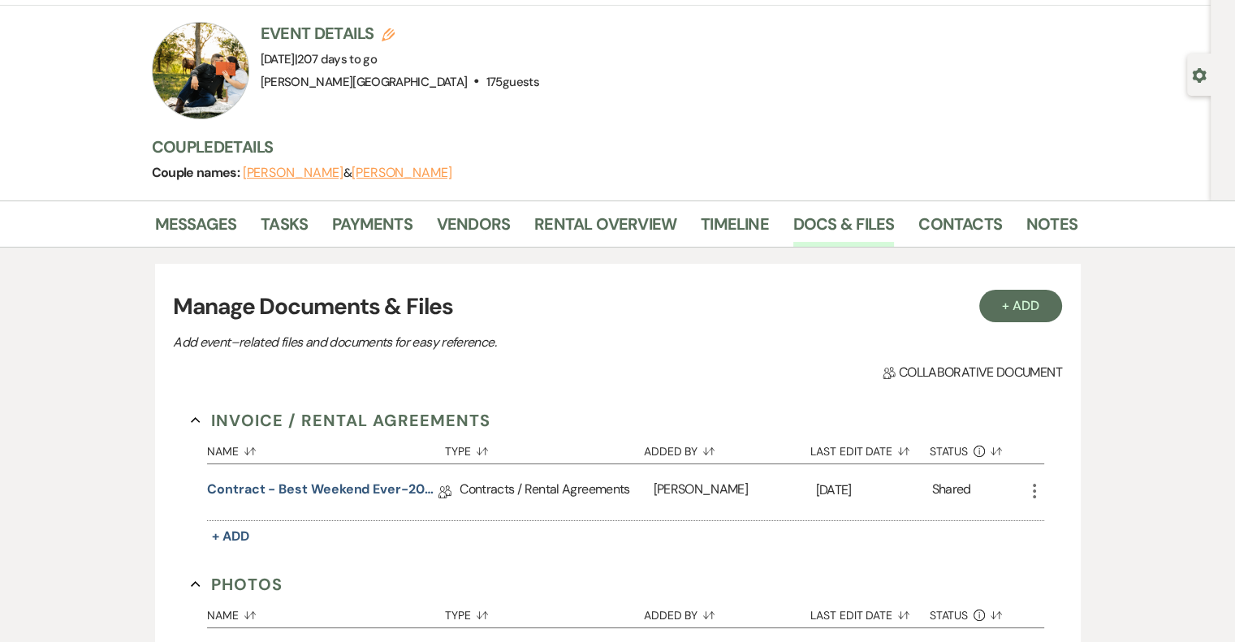
scroll to position [81, 0]
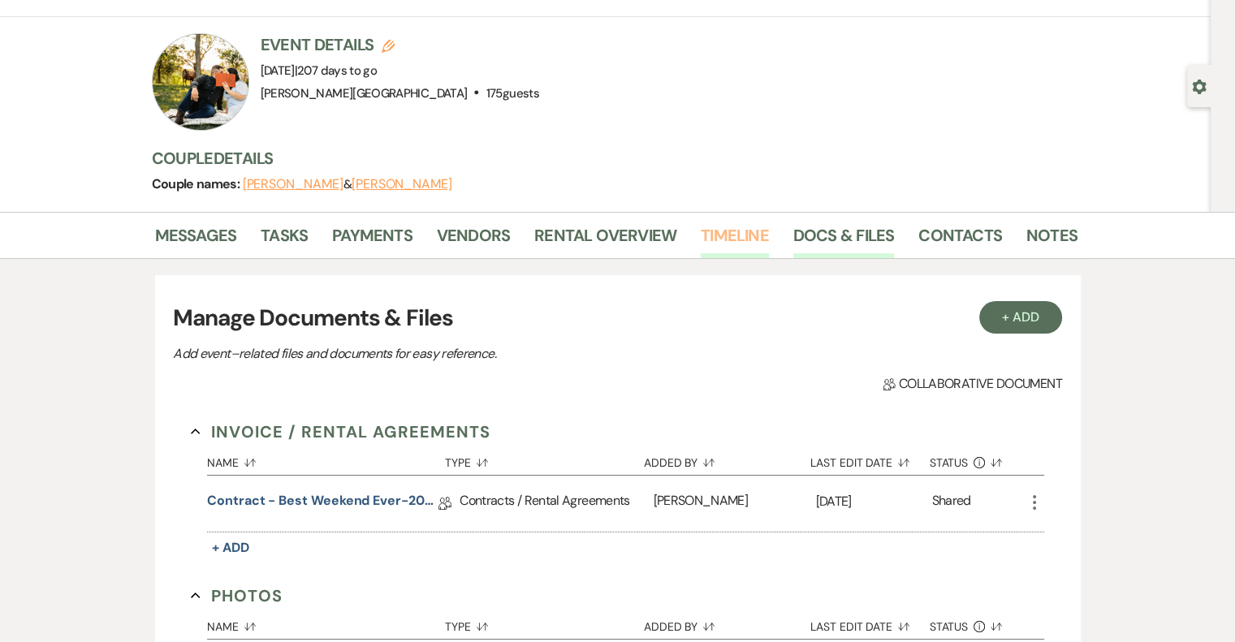
click at [732, 235] on link "Timeline" at bounding box center [735, 240] width 68 height 36
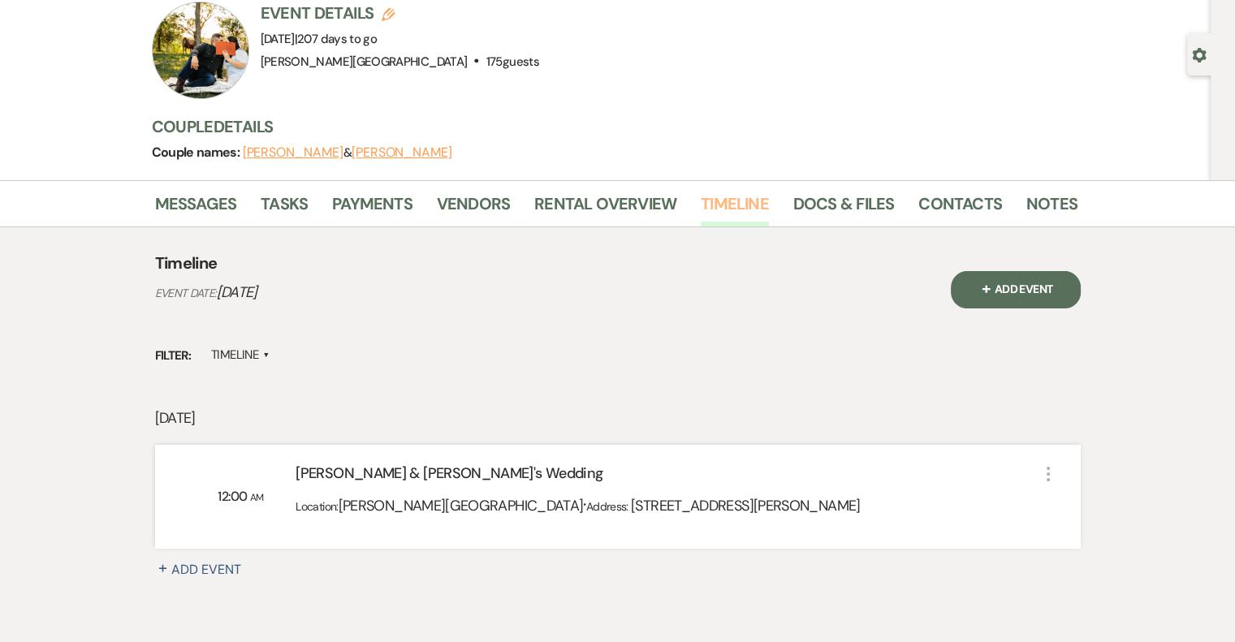
scroll to position [55, 0]
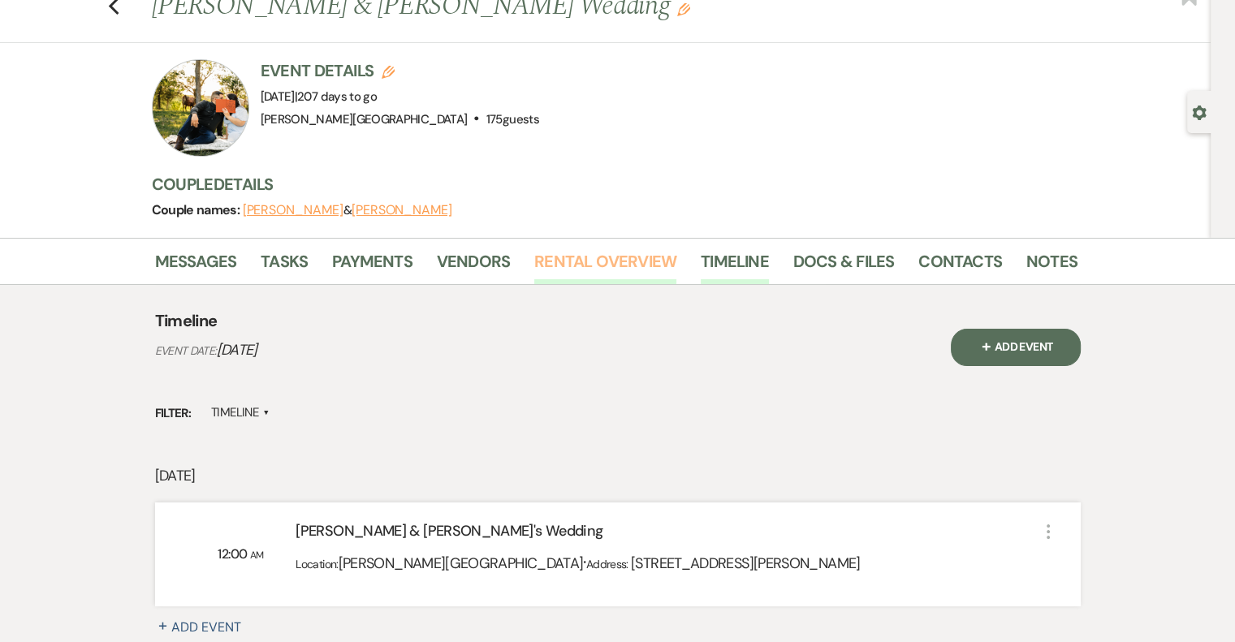
click at [628, 263] on link "Rental Overview" at bounding box center [605, 266] width 142 height 36
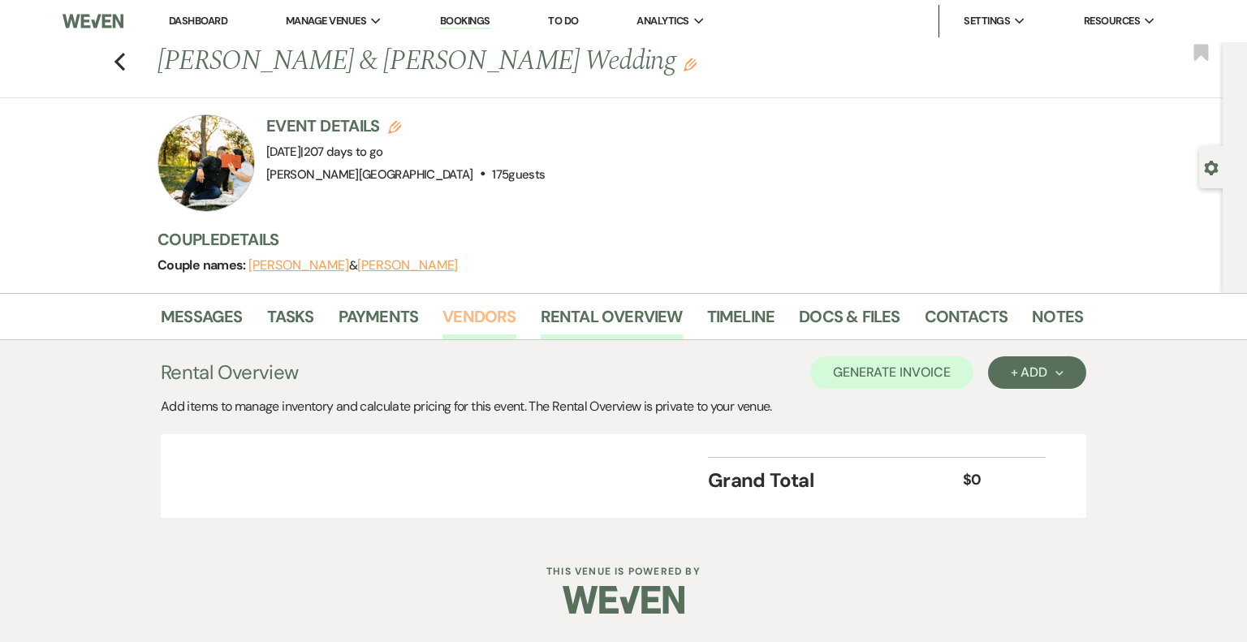
click at [480, 320] on link "Vendors" at bounding box center [478, 322] width 73 height 36
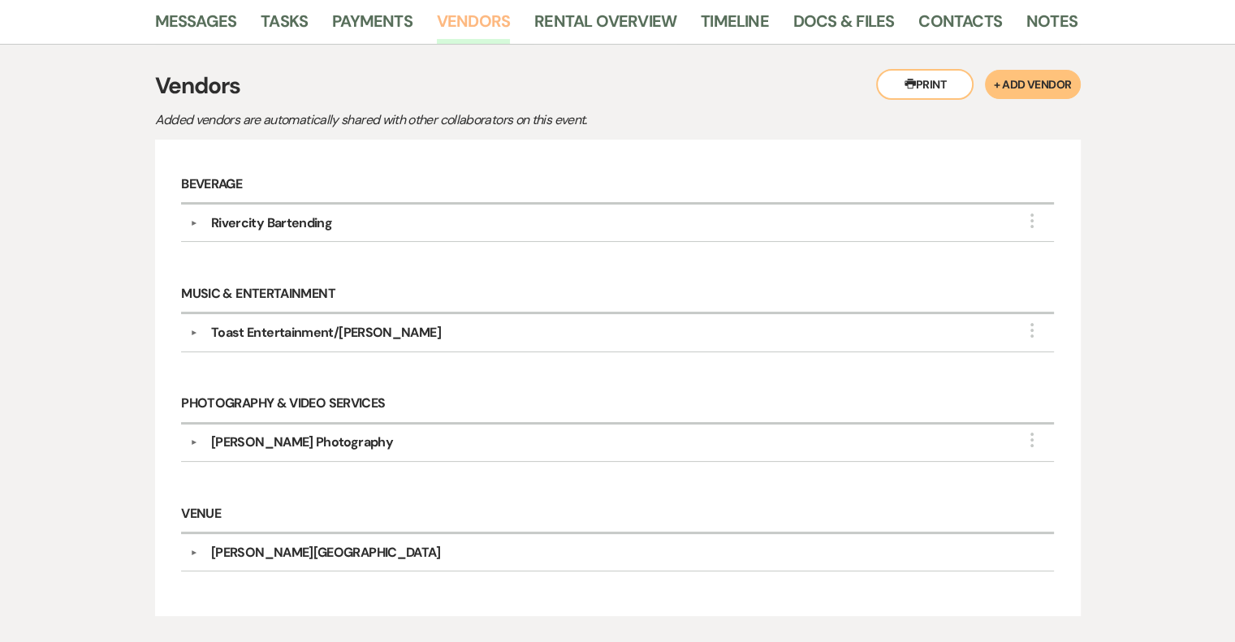
scroll to position [408, 0]
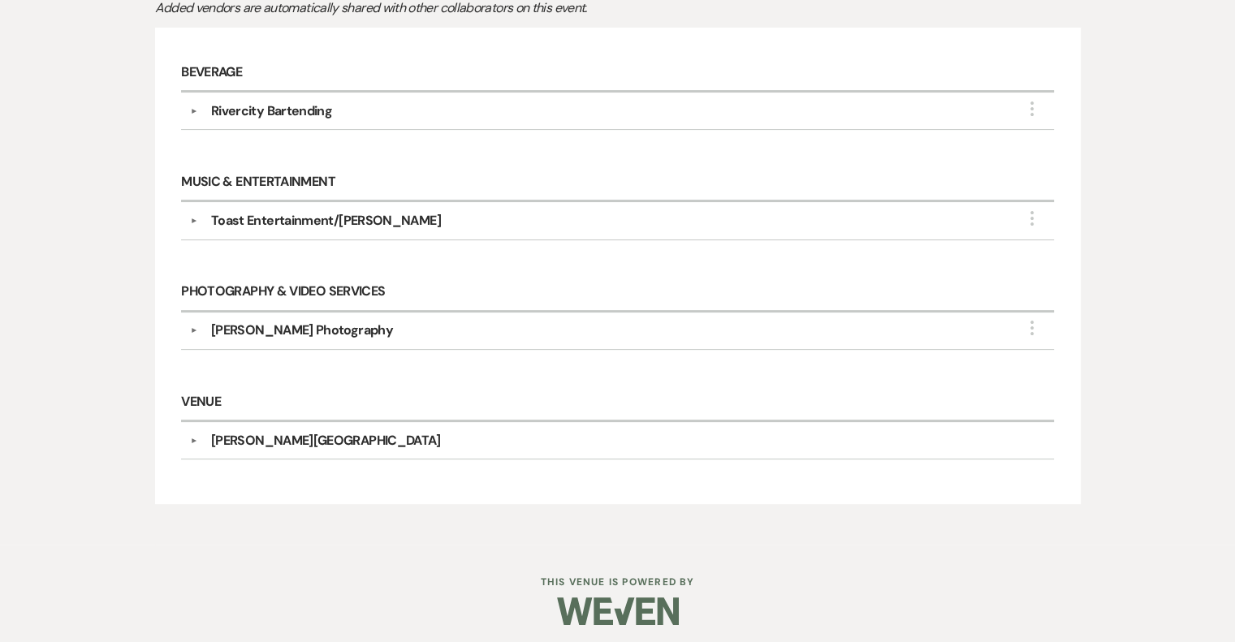
click at [196, 109] on button "▼" at bounding box center [193, 111] width 19 height 8
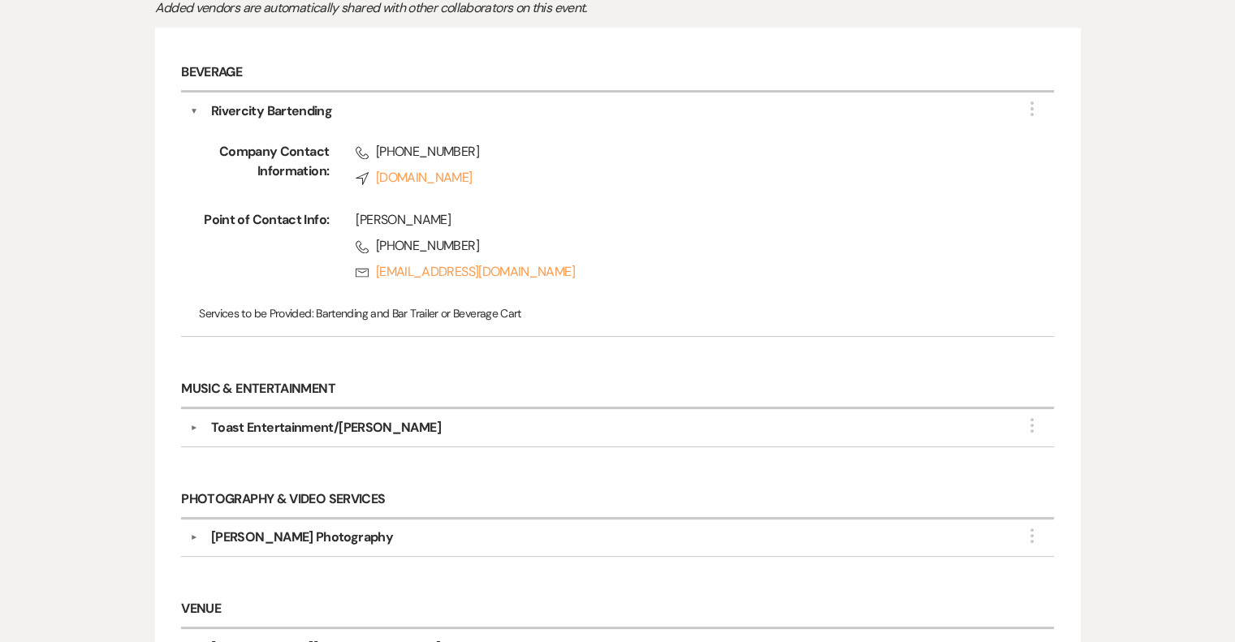
click at [192, 424] on button "▼" at bounding box center [193, 428] width 19 height 8
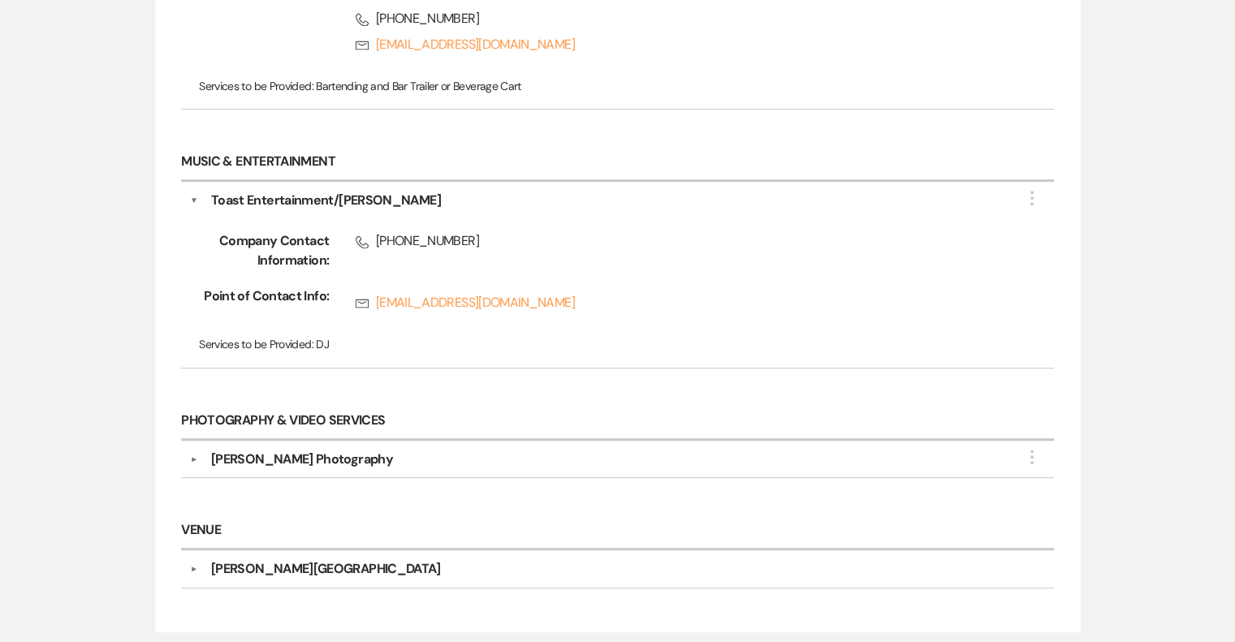
scroll to position [651, 0]
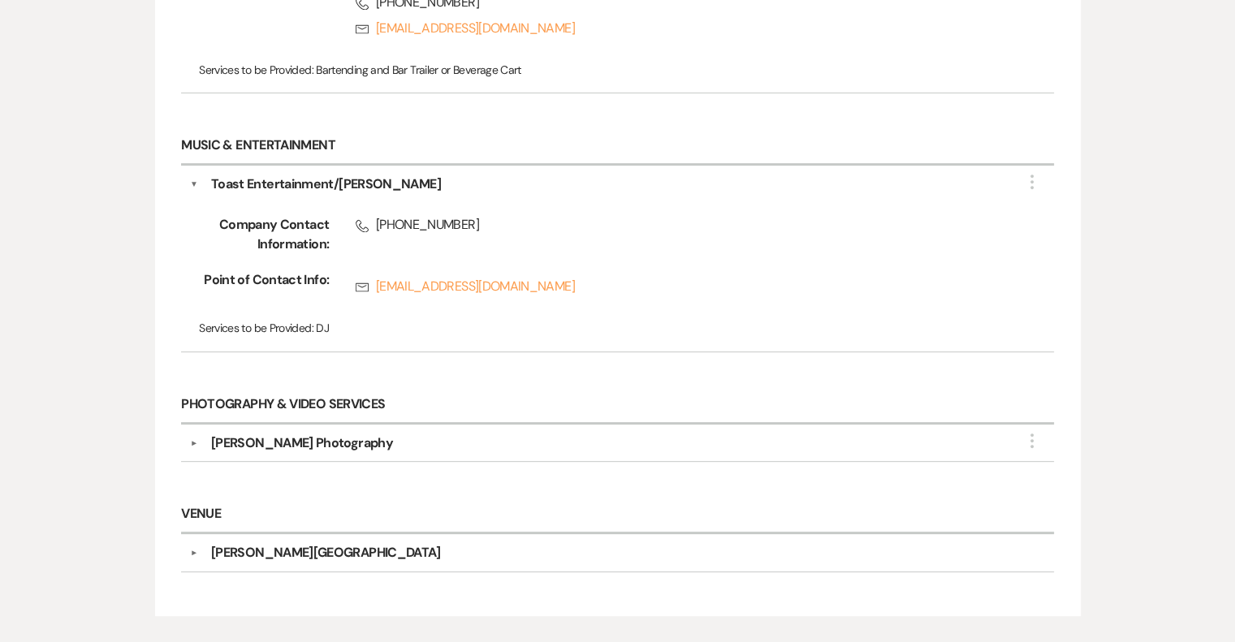
click at [195, 439] on button "▼" at bounding box center [193, 443] width 19 height 8
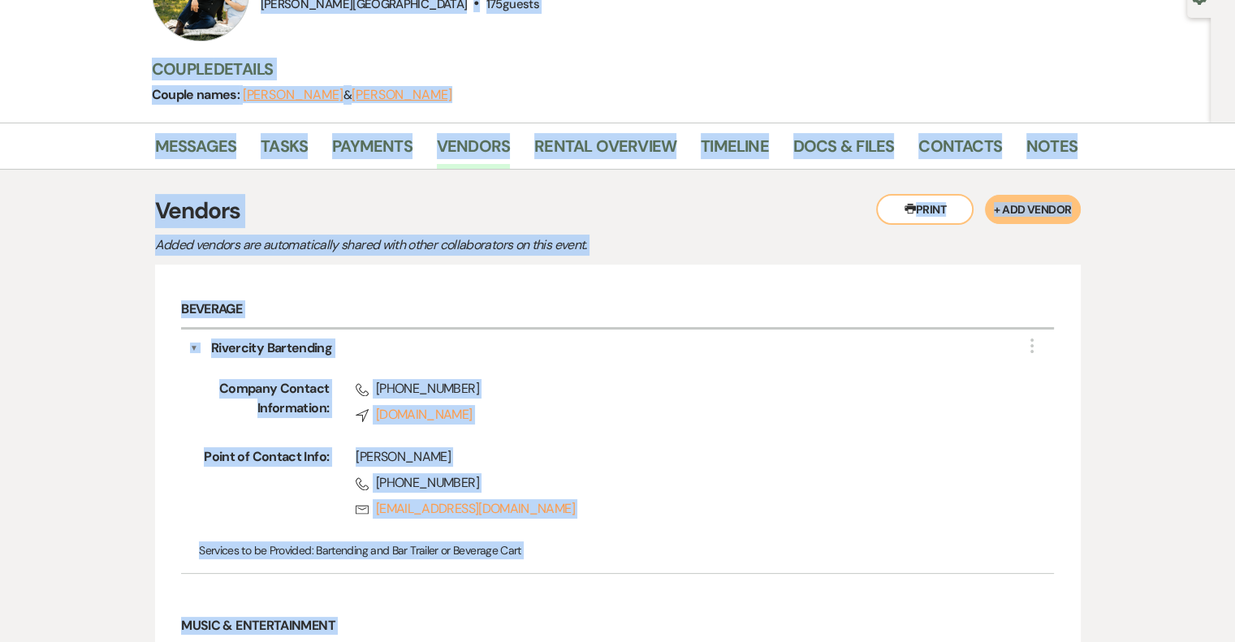
scroll to position [99, 0]
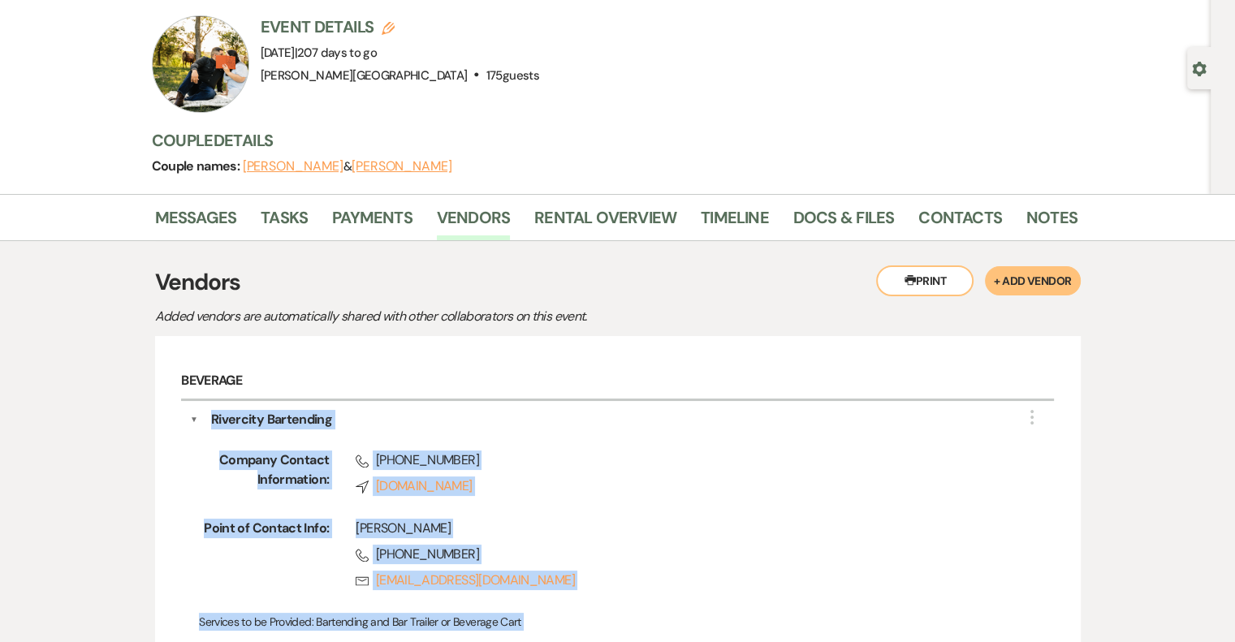
drag, startPoint x: 421, startPoint y: 541, endPoint x: 214, endPoint y: 422, distance: 237.8
copy div "Rivercity Bartending More Company Contact Information: Phone [PHONE_NUMBER] Com…"
click at [386, 210] on link "Payments" at bounding box center [372, 223] width 80 height 36
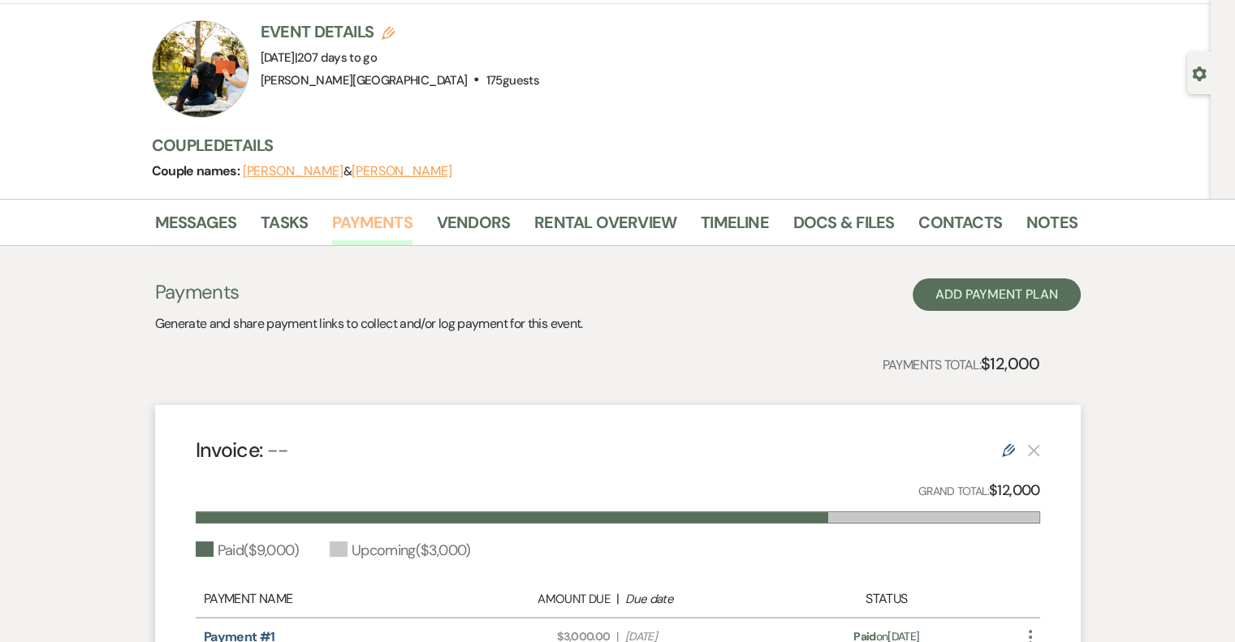
scroll to position [81, 0]
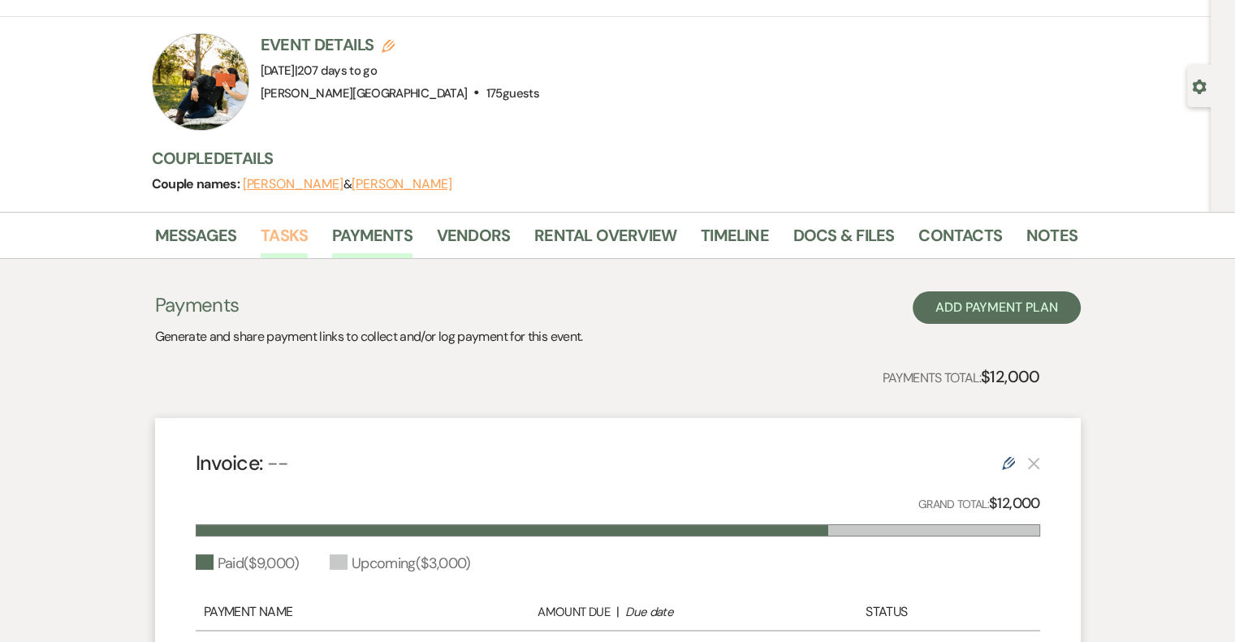
click at [296, 235] on link "Tasks" at bounding box center [284, 240] width 47 height 36
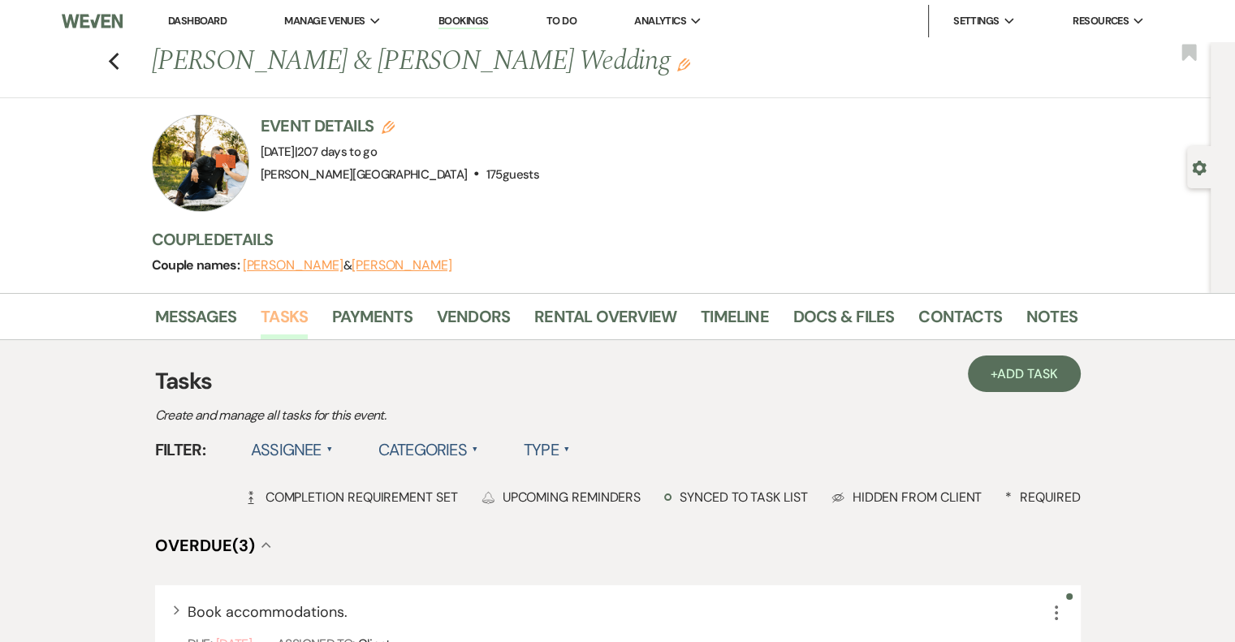
scroll to position [162, 0]
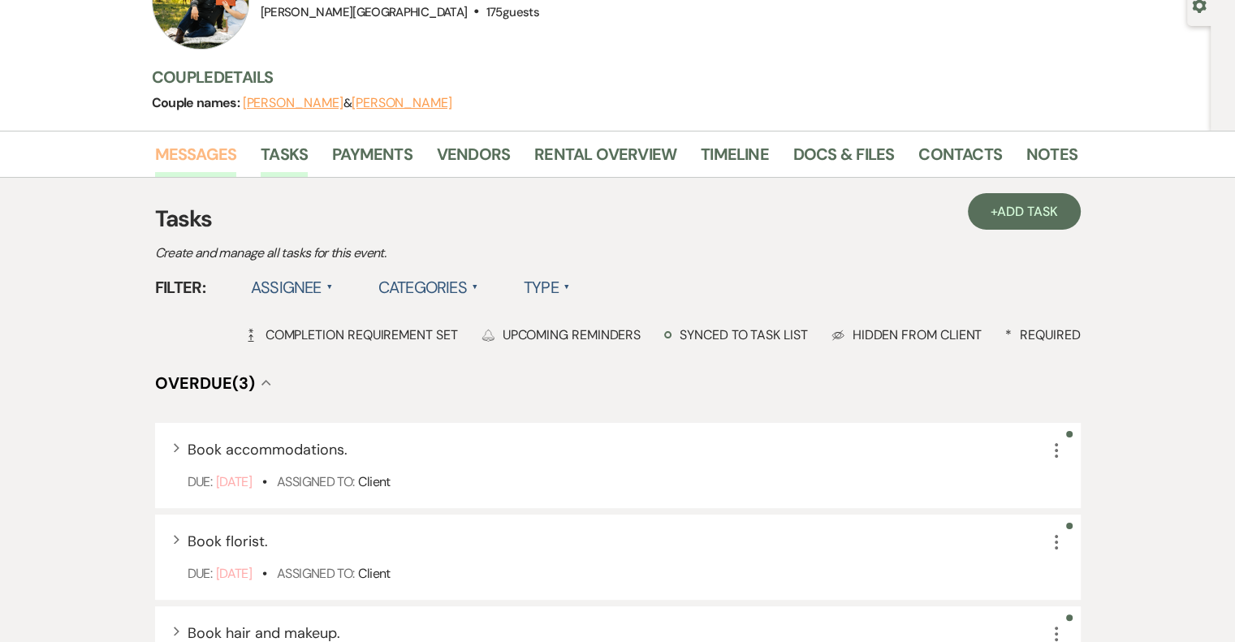
click at [192, 155] on link "Messages" at bounding box center [196, 159] width 82 height 36
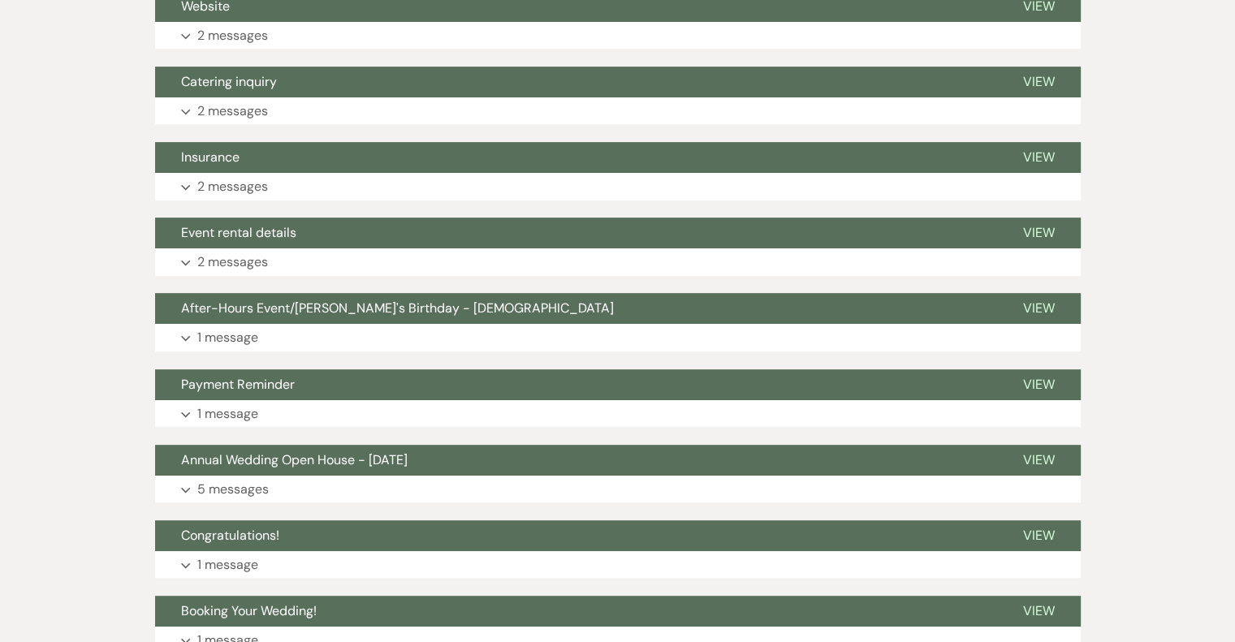
scroll to position [865, 0]
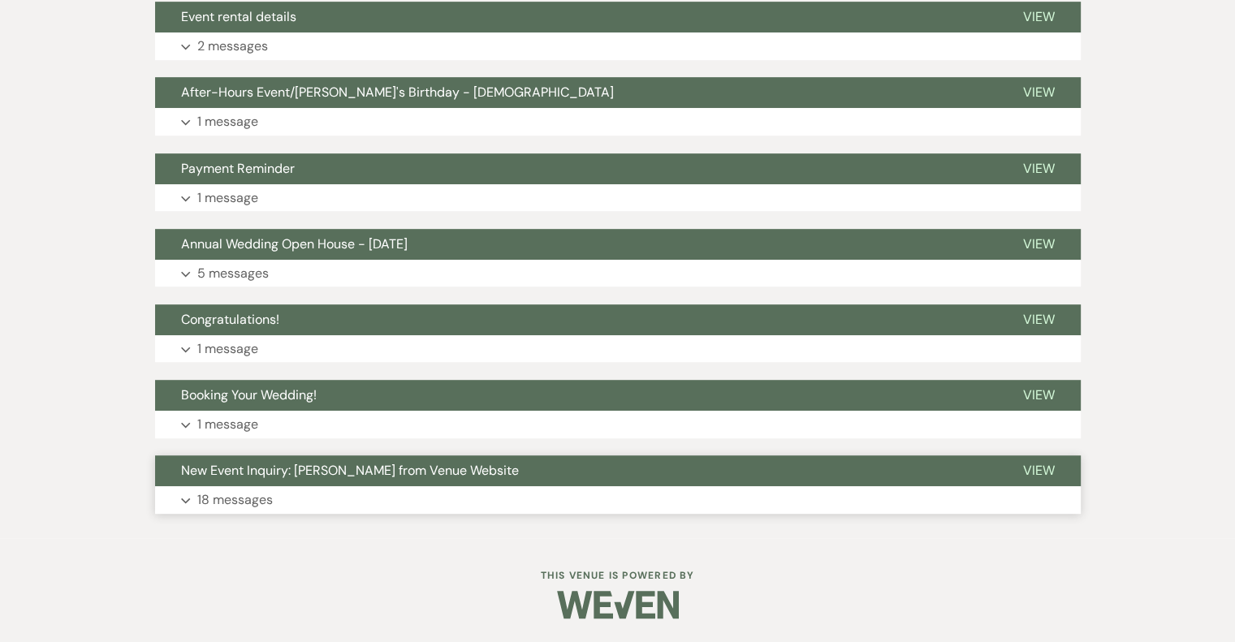
click at [254, 506] on p "18 messages" at bounding box center [234, 500] width 75 height 21
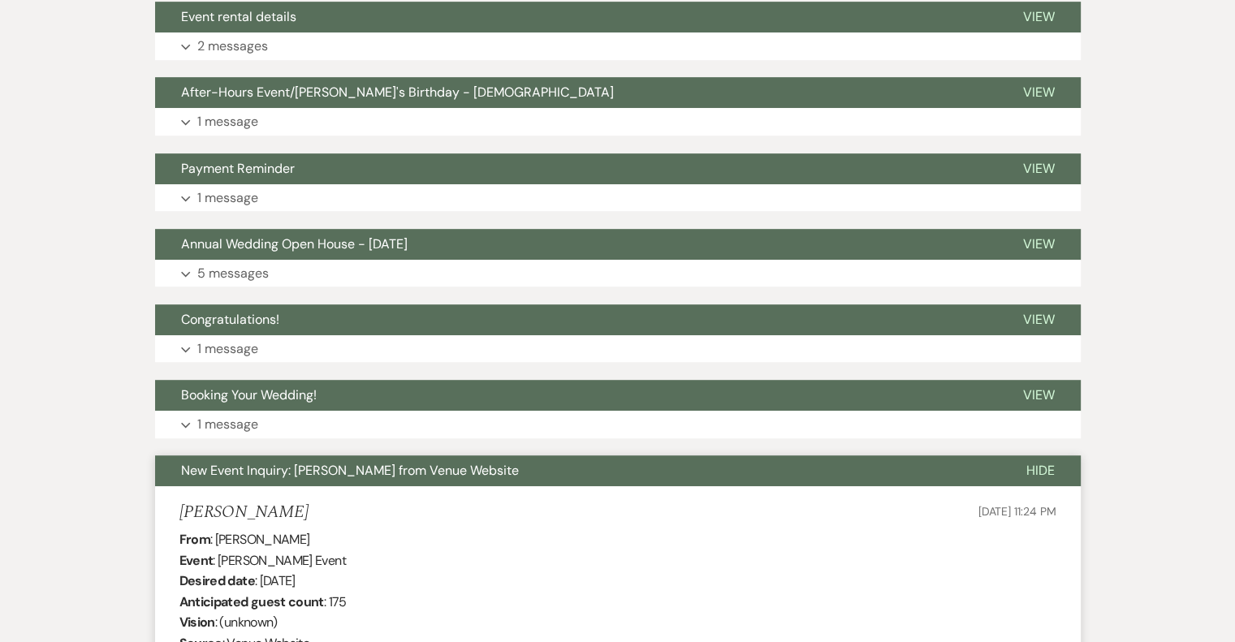
scroll to position [1028, 0]
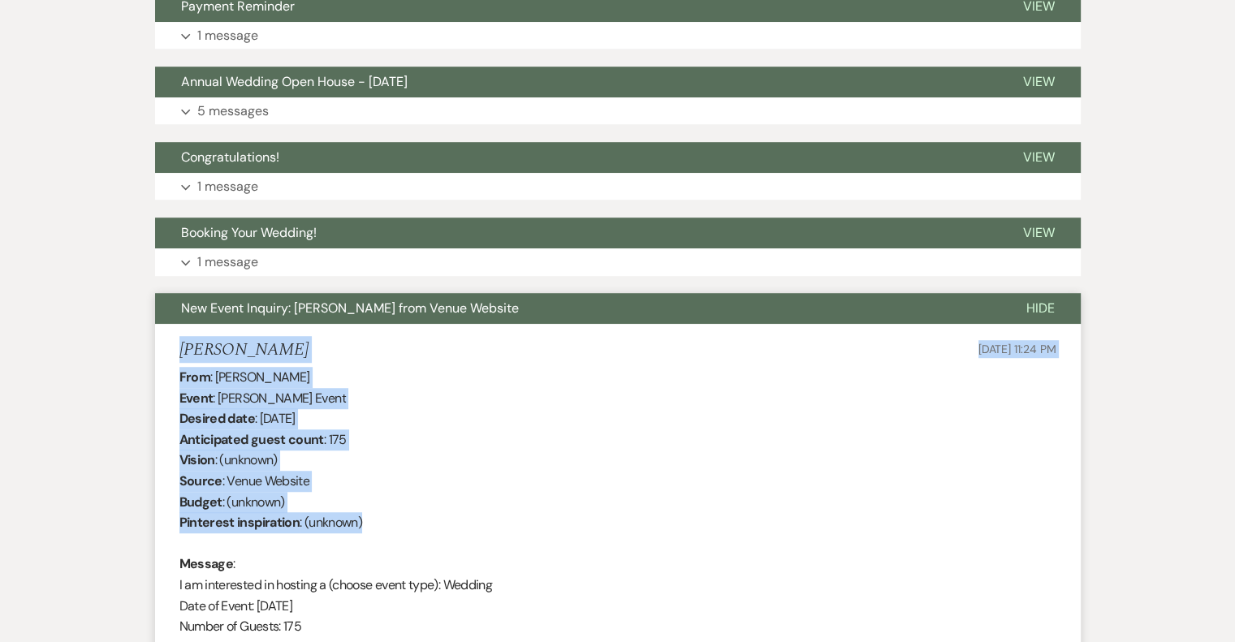
drag, startPoint x: 231, startPoint y: 352, endPoint x: 536, endPoint y: 520, distance: 348.8
click at [536, 520] on li "[PERSON_NAME] [DATE] 11:24 PM From : [PERSON_NAME] Event : [PERSON_NAME] Event …" at bounding box center [617, 592] width 925 height 537
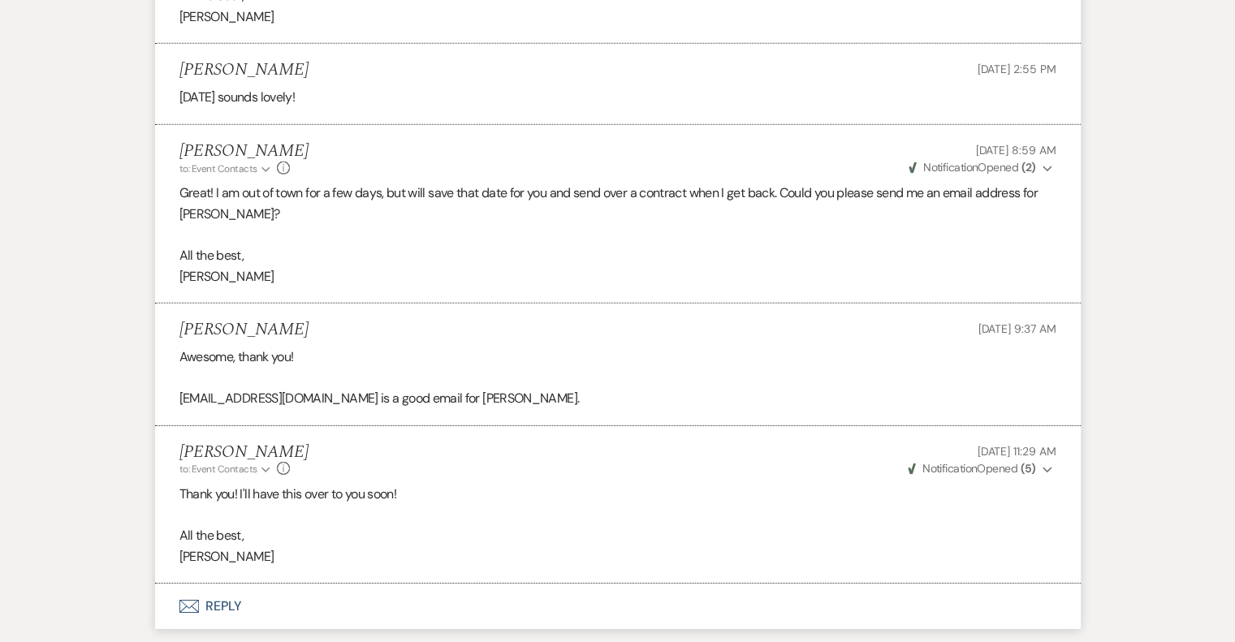
scroll to position [5201, 0]
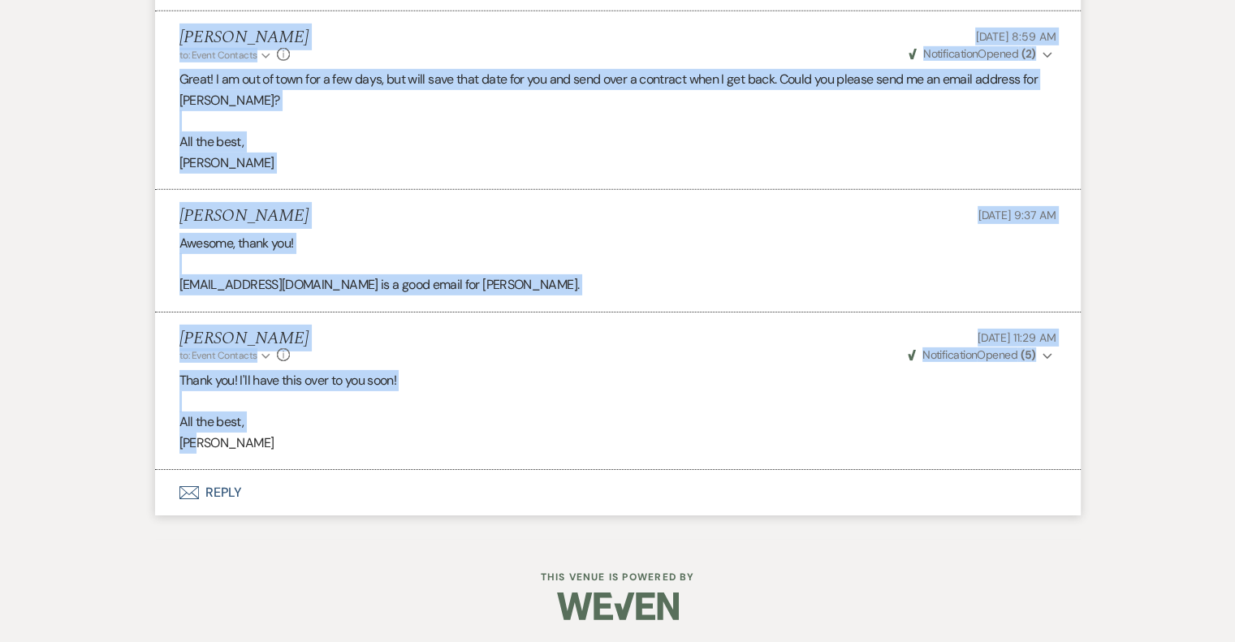
click at [344, 446] on p "[PERSON_NAME]" at bounding box center [617, 443] width 877 height 21
copy ul "[PERSON_NAME] [DATE] 11:24 PM From : [PERSON_NAME] Event : [PERSON_NAME] Event …"
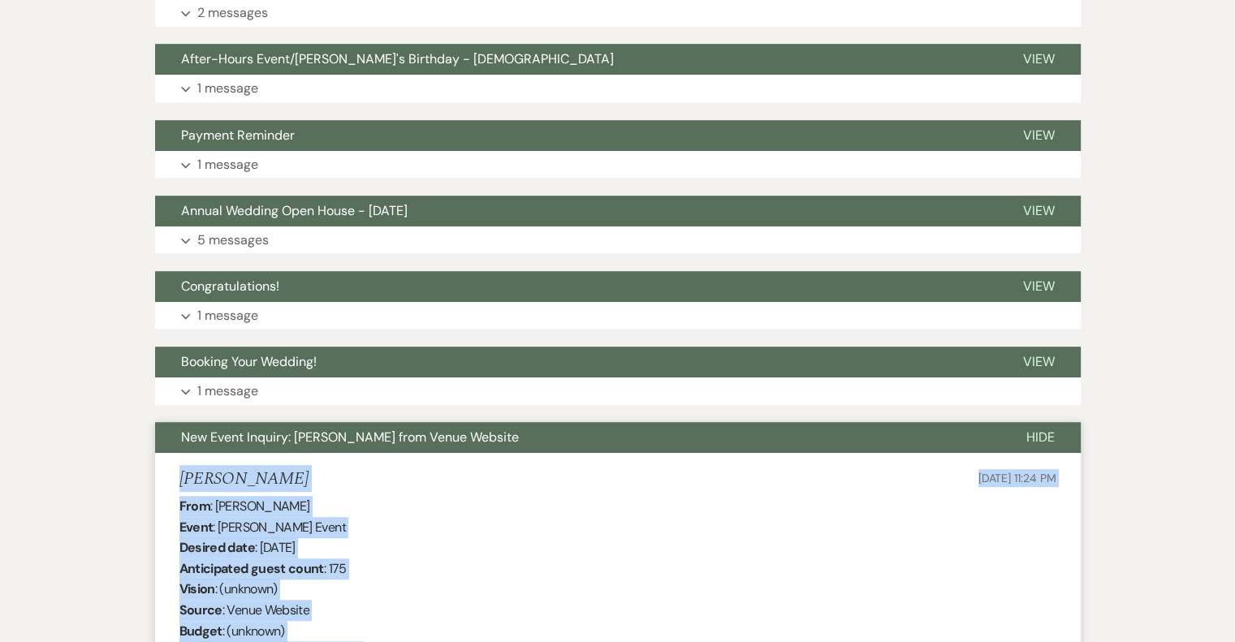
scroll to position [898, 0]
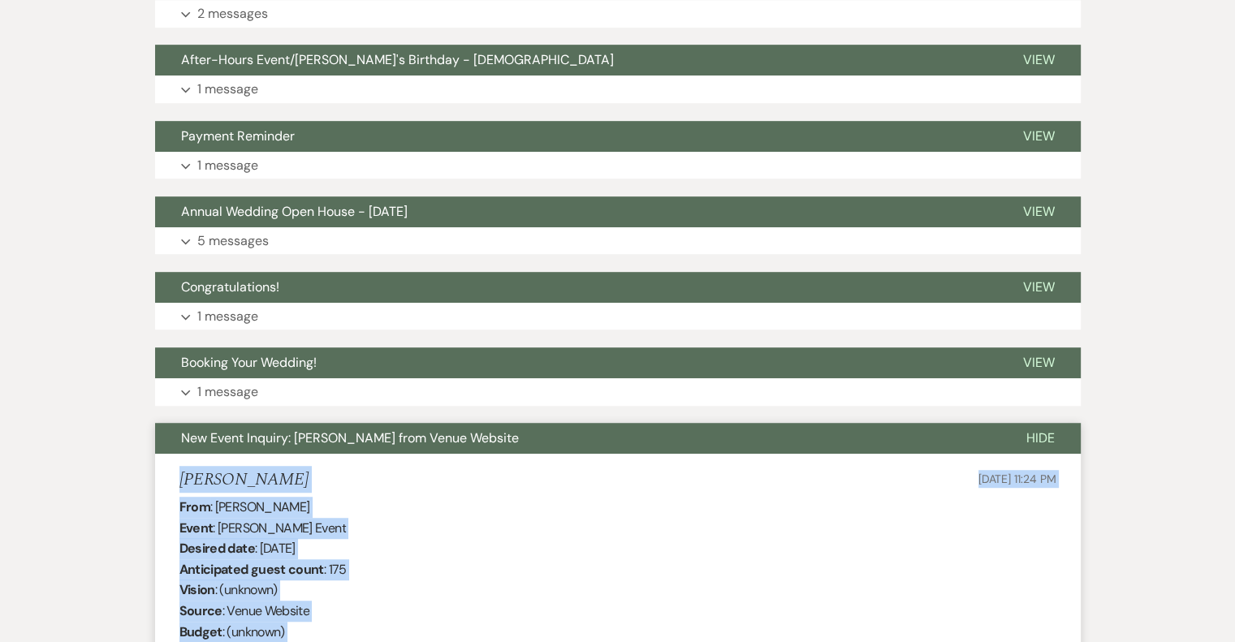
click at [195, 442] on span "New Event Inquiry: [PERSON_NAME] from Venue Website" at bounding box center [350, 437] width 338 height 17
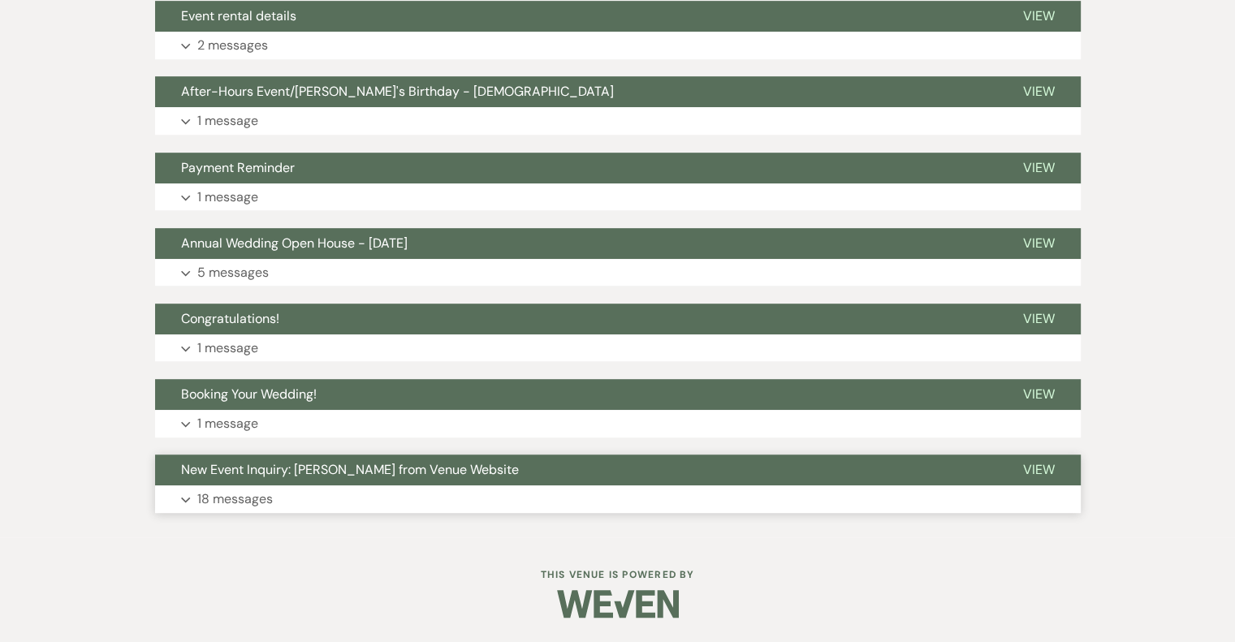
scroll to position [865, 0]
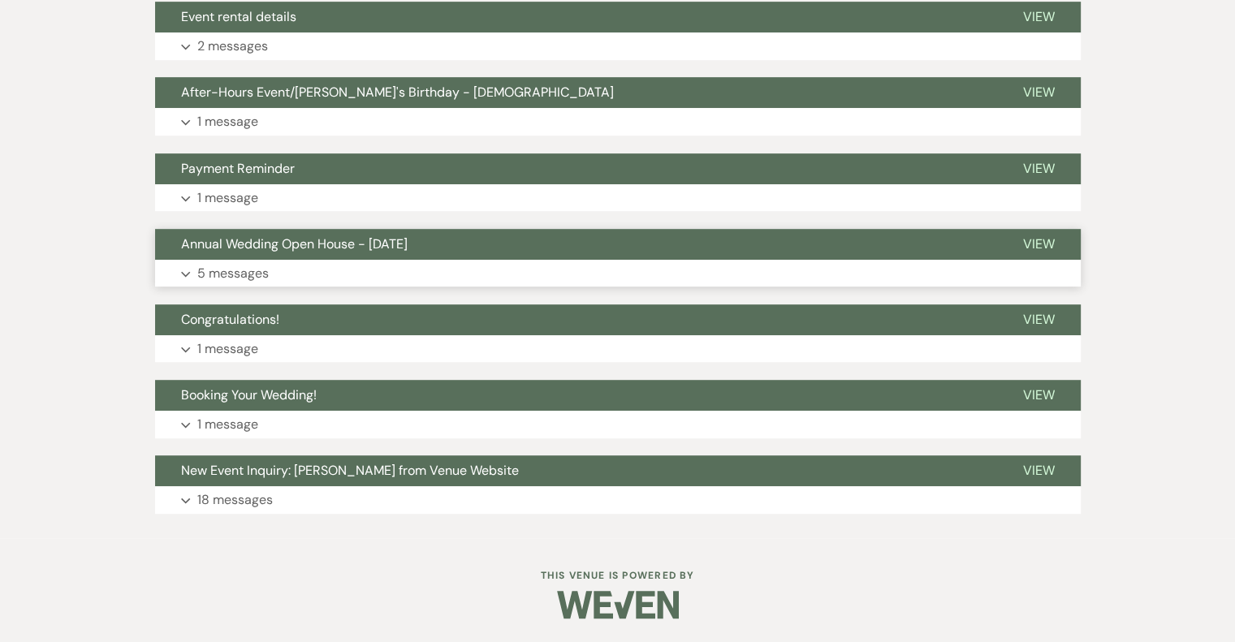
click at [250, 276] on p "5 messages" at bounding box center [232, 273] width 71 height 21
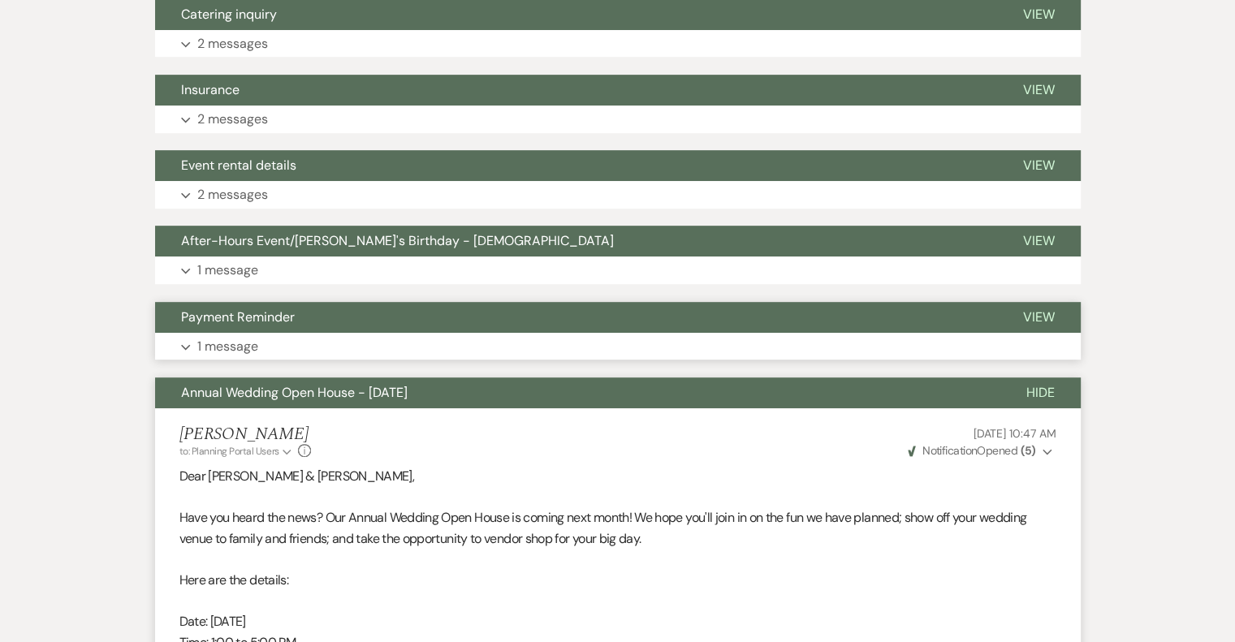
scroll to position [703, 0]
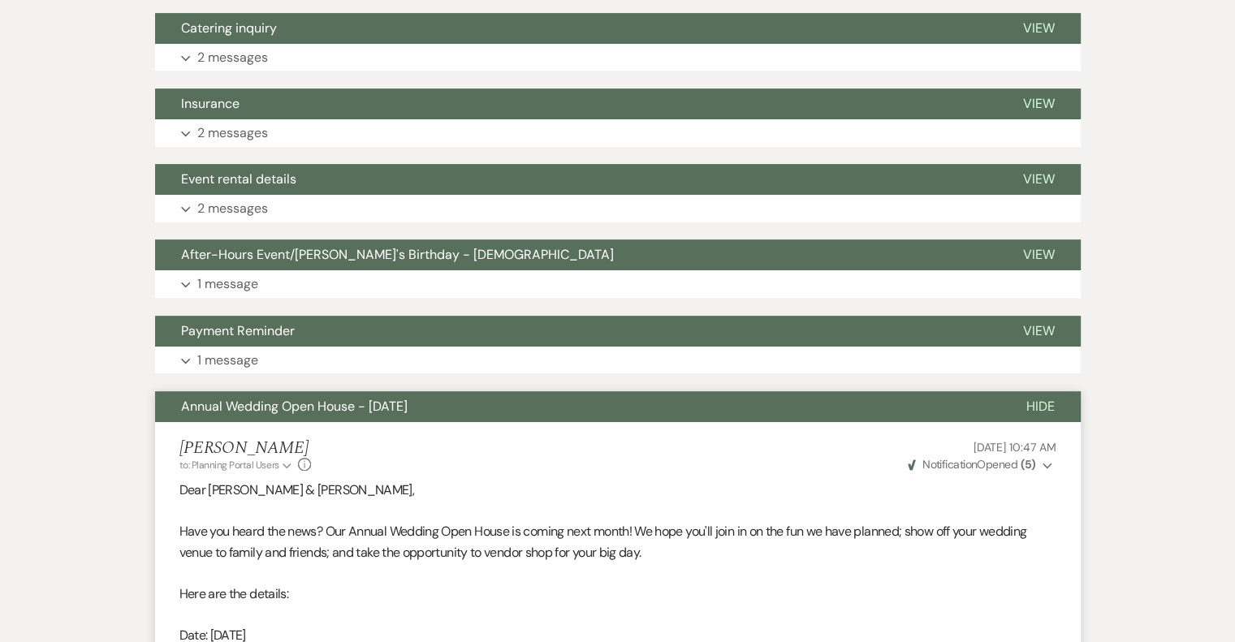
click at [313, 408] on span "Annual Wedding Open House - [DATE]" at bounding box center [294, 406] width 226 height 17
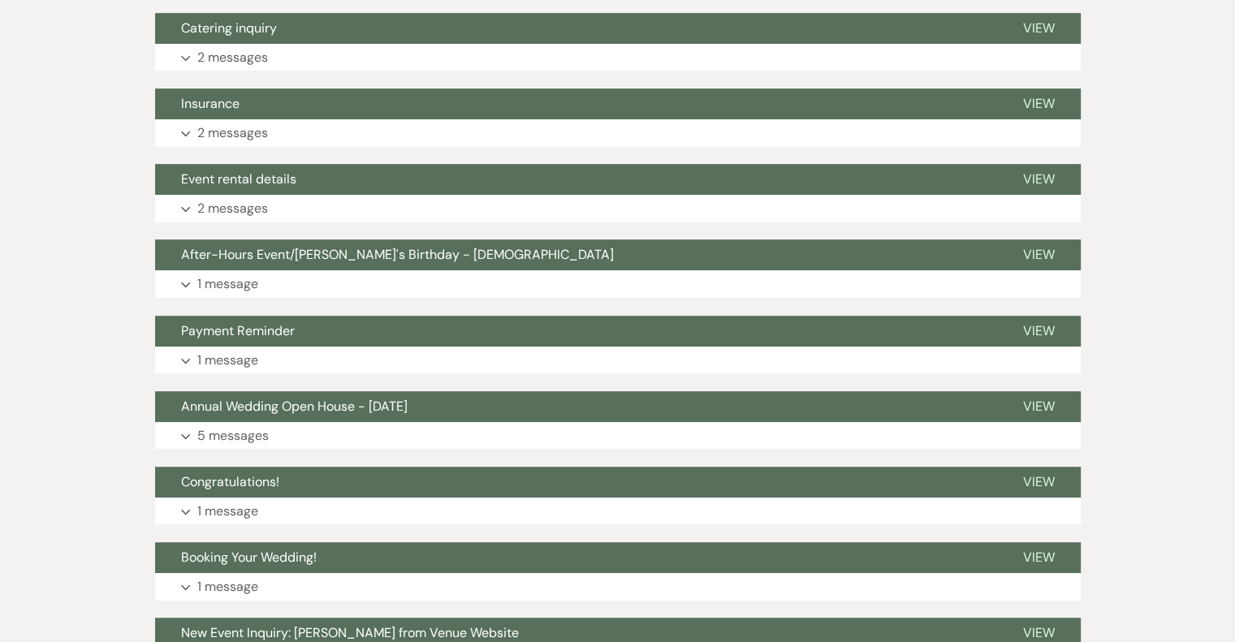
scroll to position [541, 0]
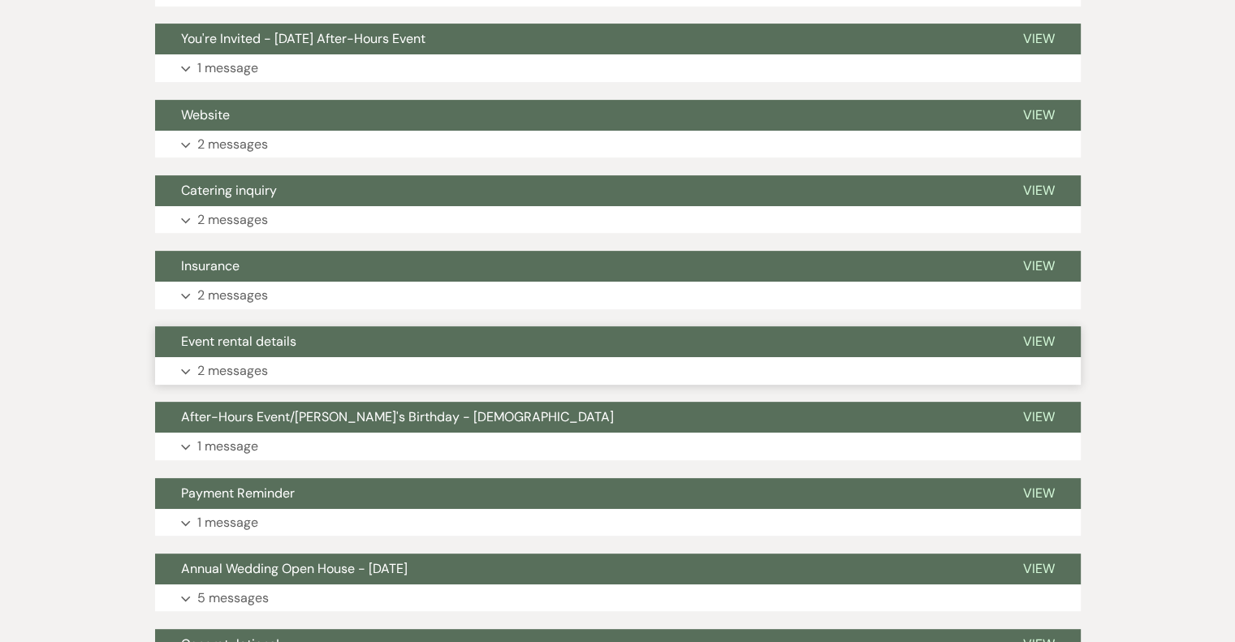
click at [231, 371] on p "2 messages" at bounding box center [232, 370] width 71 height 21
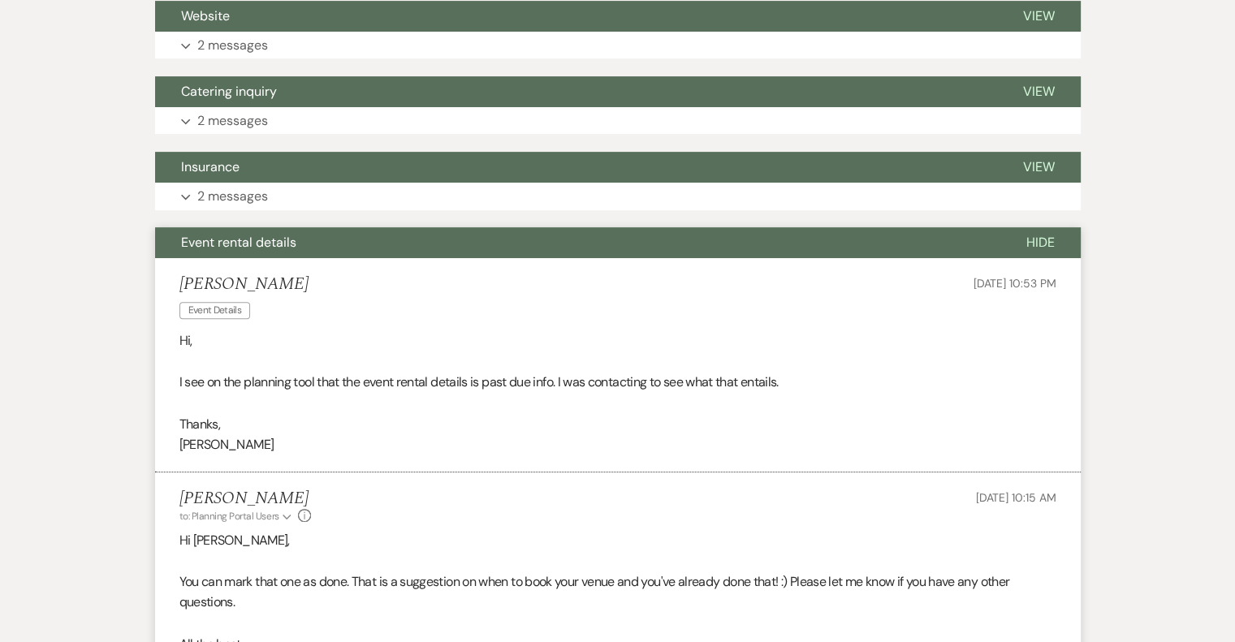
scroll to position [703, 0]
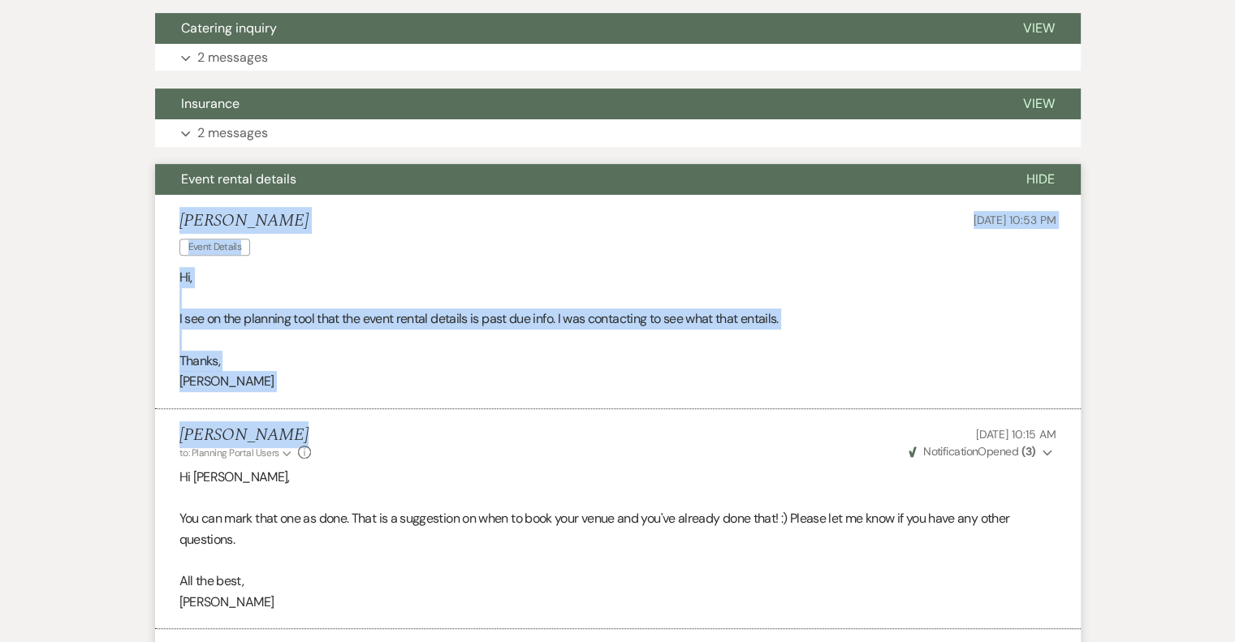
drag, startPoint x: 180, startPoint y: 218, endPoint x: 425, endPoint y: 426, distance: 321.4
click at [425, 426] on ul "[PERSON_NAME] Event Details [DATE] 10:53 PM Hi, I see on the planning tool that…" at bounding box center [617, 412] width 925 height 434
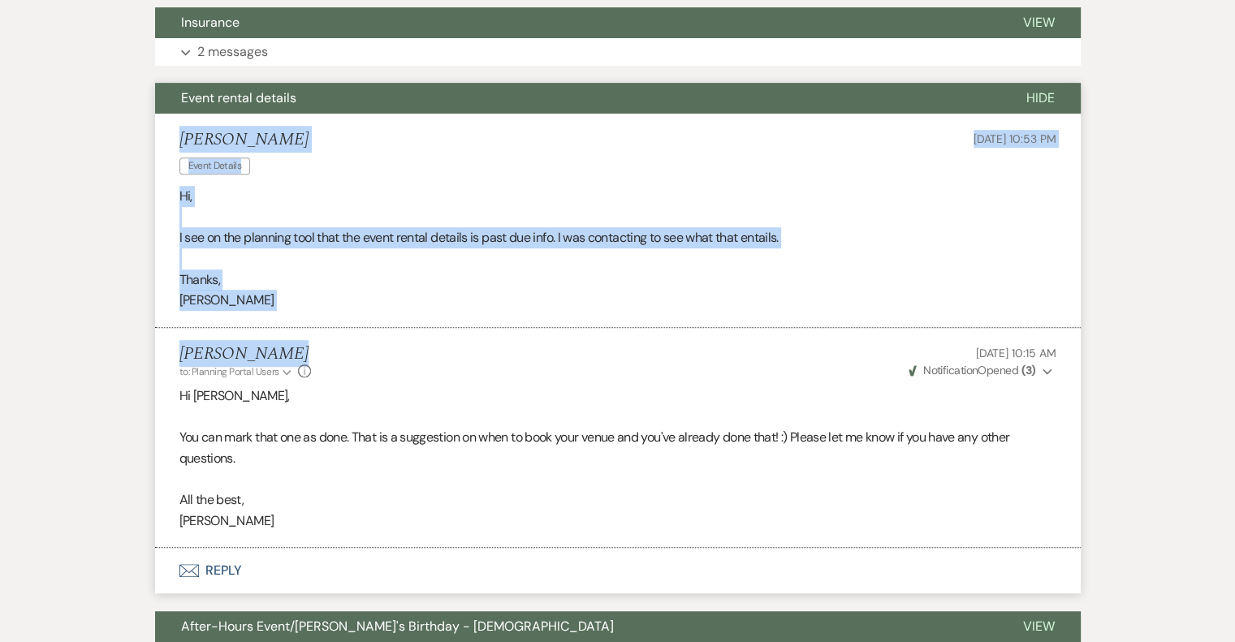
scroll to position [622, 0]
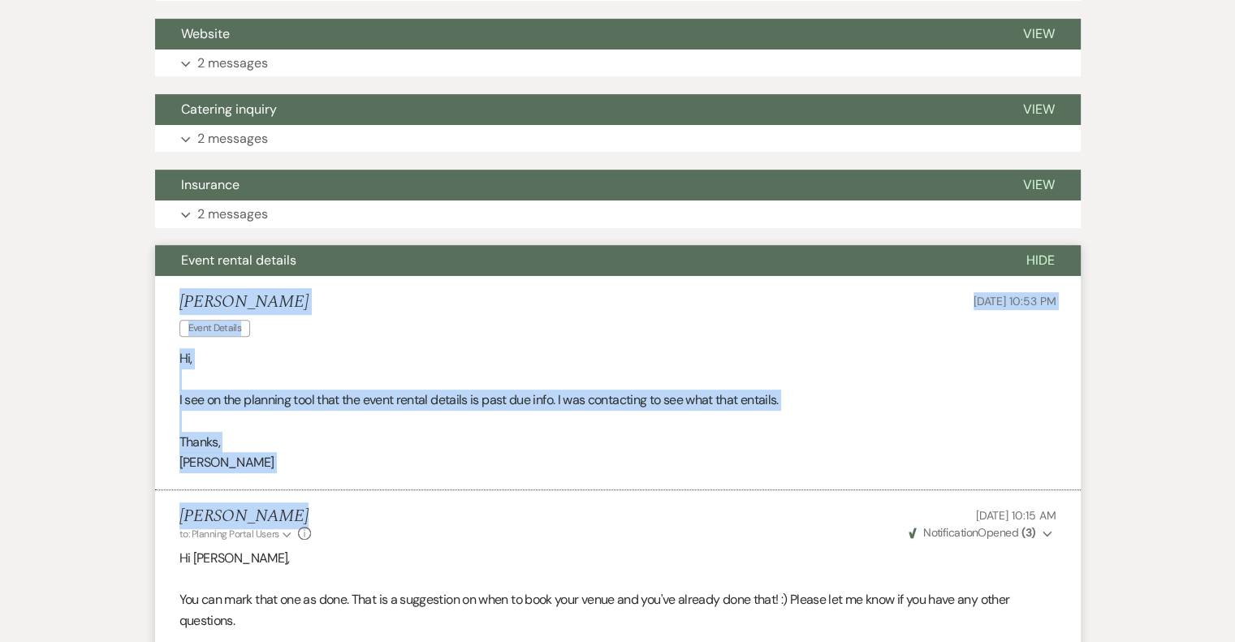
click at [274, 261] on span "Event rental details" at bounding box center [238, 260] width 115 height 17
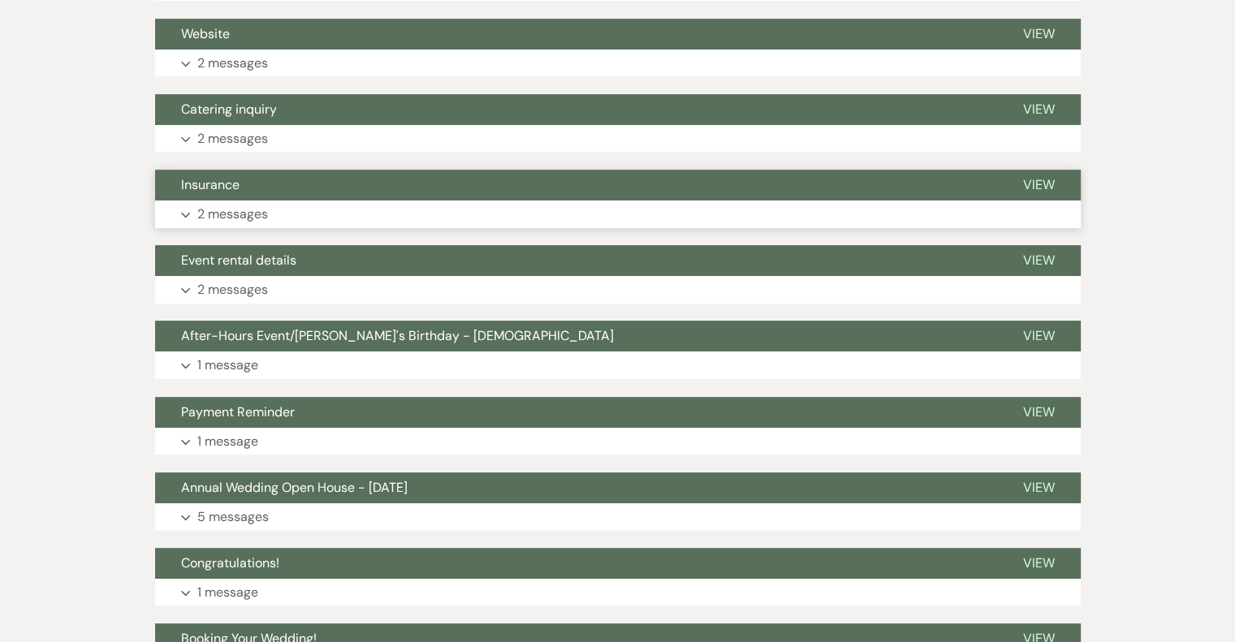
click at [238, 206] on p "2 messages" at bounding box center [232, 214] width 71 height 21
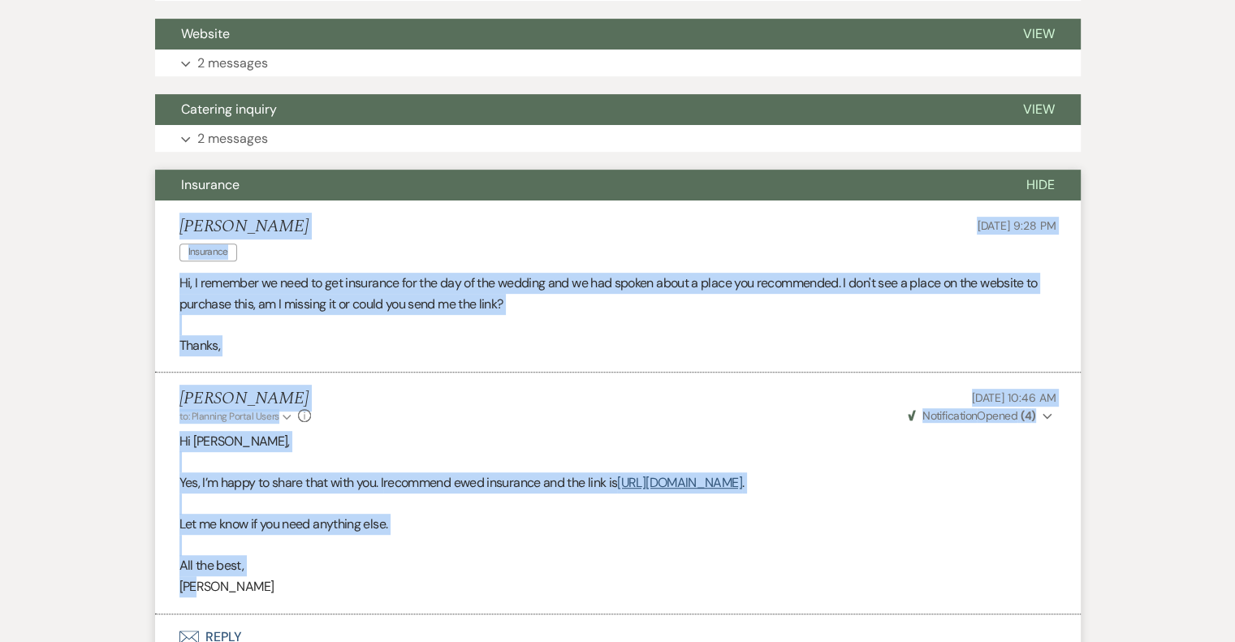
drag, startPoint x: 181, startPoint y: 218, endPoint x: 494, endPoint y: 606, distance: 498.8
click at [494, 606] on ul "[PERSON_NAME] Insurance [DATE] 9:28 PM Hi, I remember we need to get insurance …" at bounding box center [617, 408] width 925 height 414
copy ul "[PERSON_NAME] Insurance [DATE] 9:28 PM Hi, I remember we need to get insurance …"
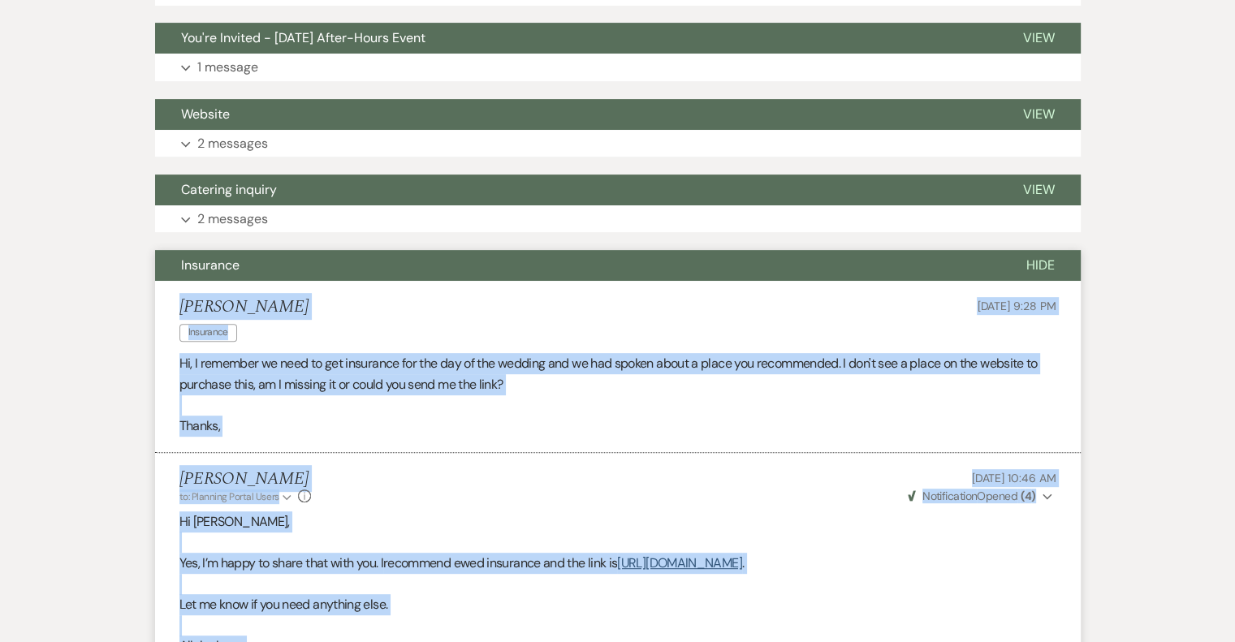
scroll to position [541, 0]
click at [203, 261] on span "Insurance" at bounding box center [210, 265] width 58 height 17
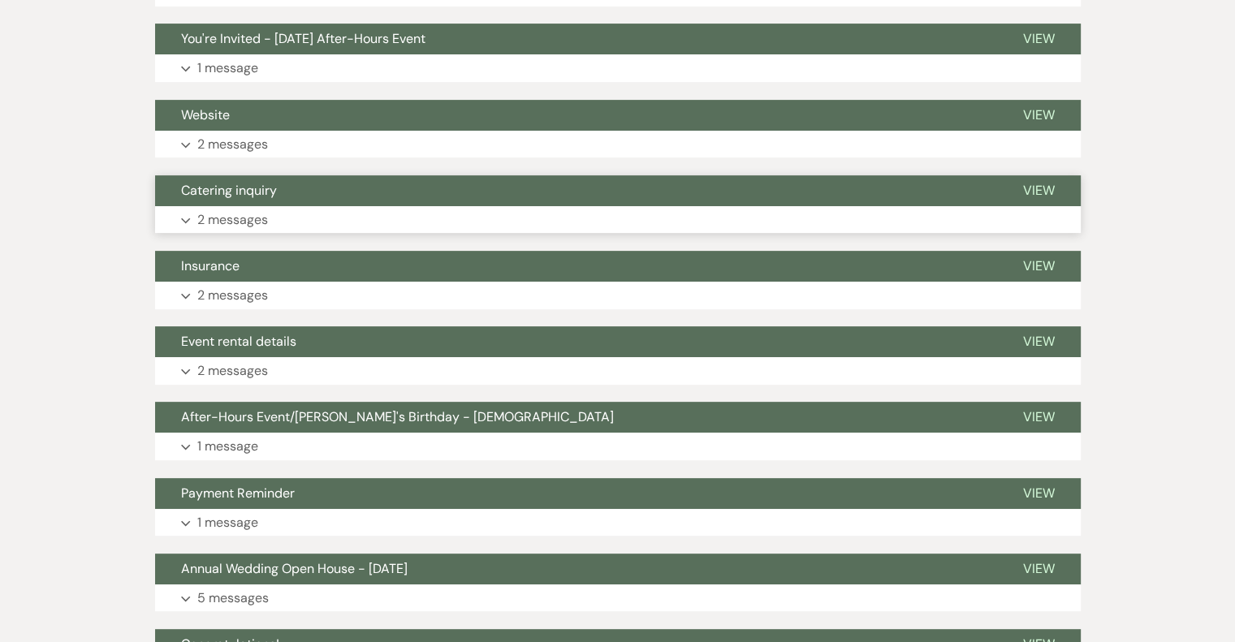
click at [219, 218] on p "2 messages" at bounding box center [232, 219] width 71 height 21
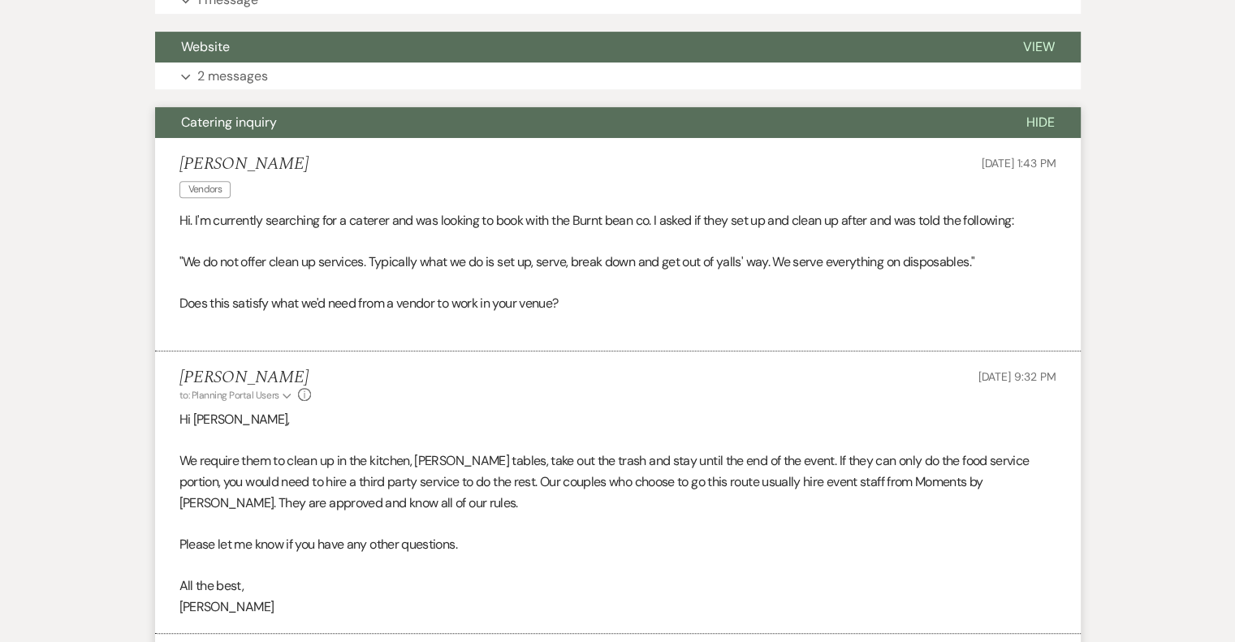
scroll to position [622, 0]
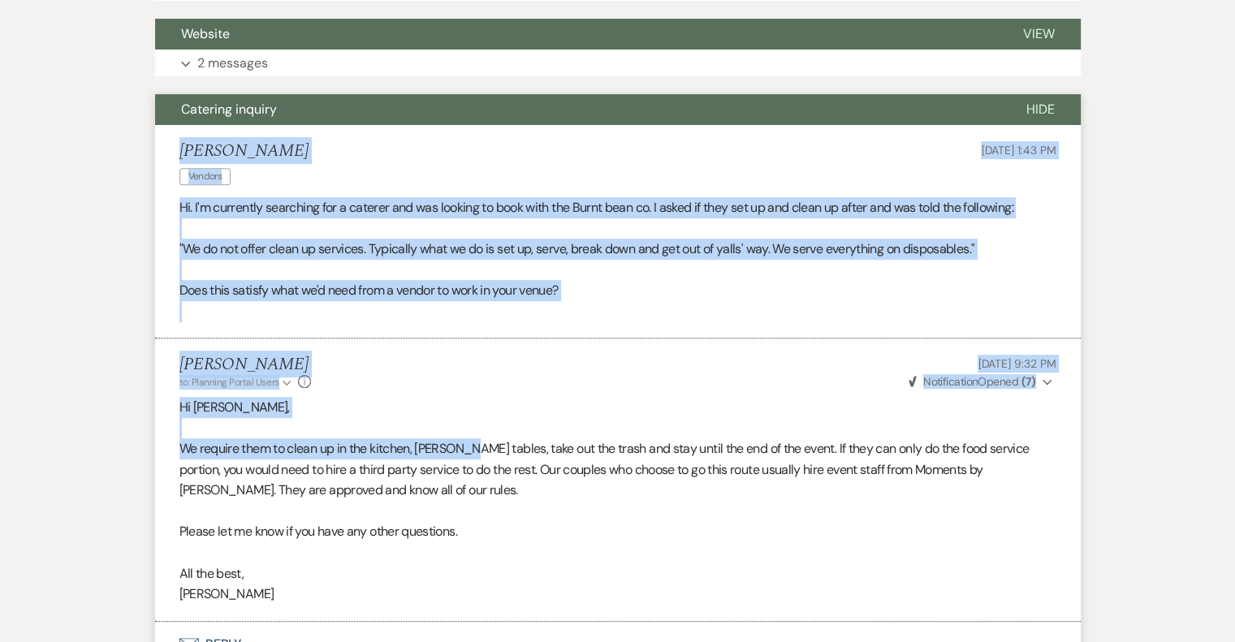
drag, startPoint x: 181, startPoint y: 143, endPoint x: 469, endPoint y: 437, distance: 411.6
click at [469, 437] on ul "[PERSON_NAME] [DATE] 1:43 PM Hi. I'm currently searching for a caterer and was …" at bounding box center [617, 373] width 925 height 497
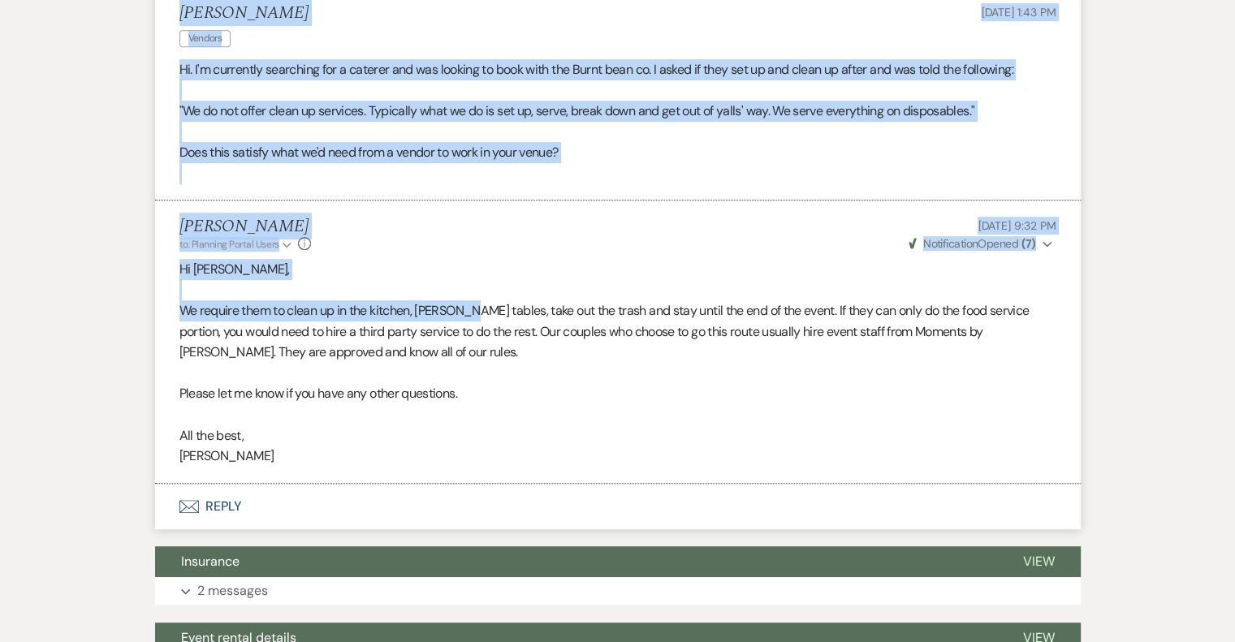
scroll to position [865, 0]
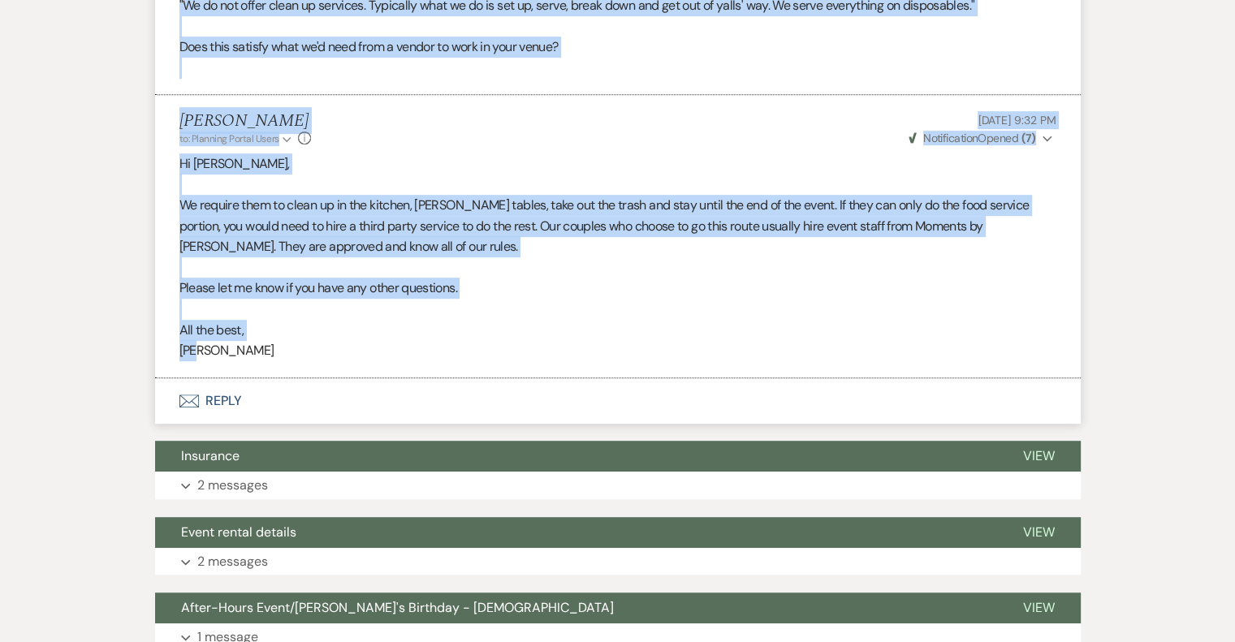
click at [405, 359] on p "[PERSON_NAME]" at bounding box center [617, 350] width 877 height 21
copy ul "[PERSON_NAME] [DATE] 1:43 PM Hi. I'm currently searching for a caterer and was …"
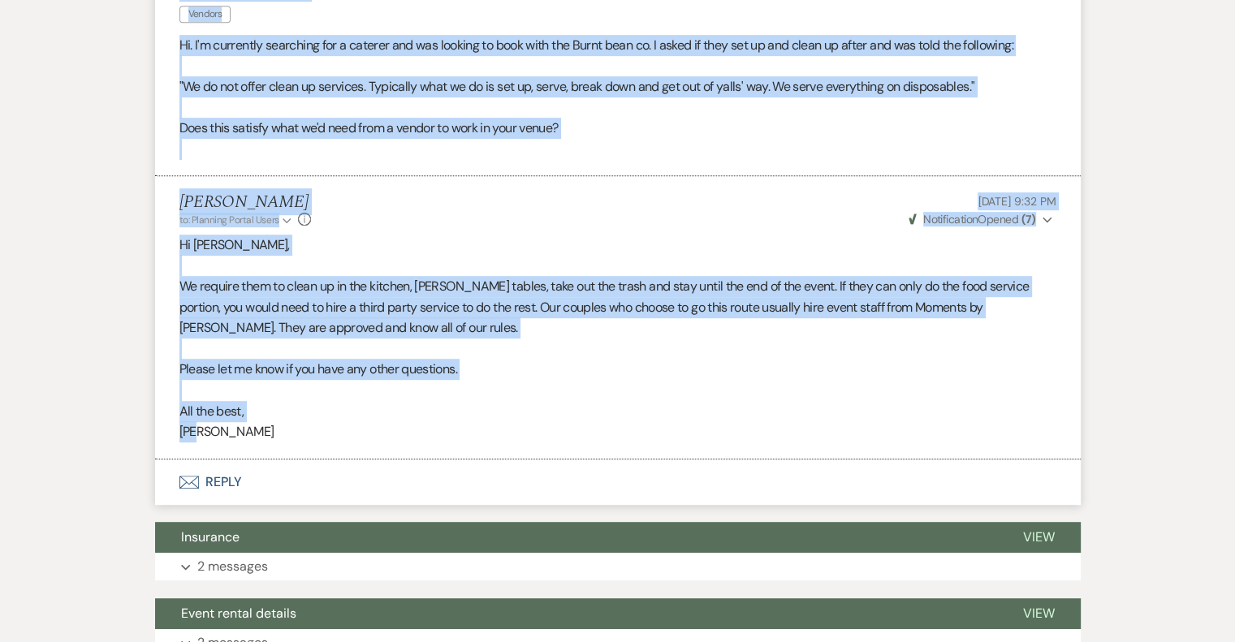
scroll to position [703, 0]
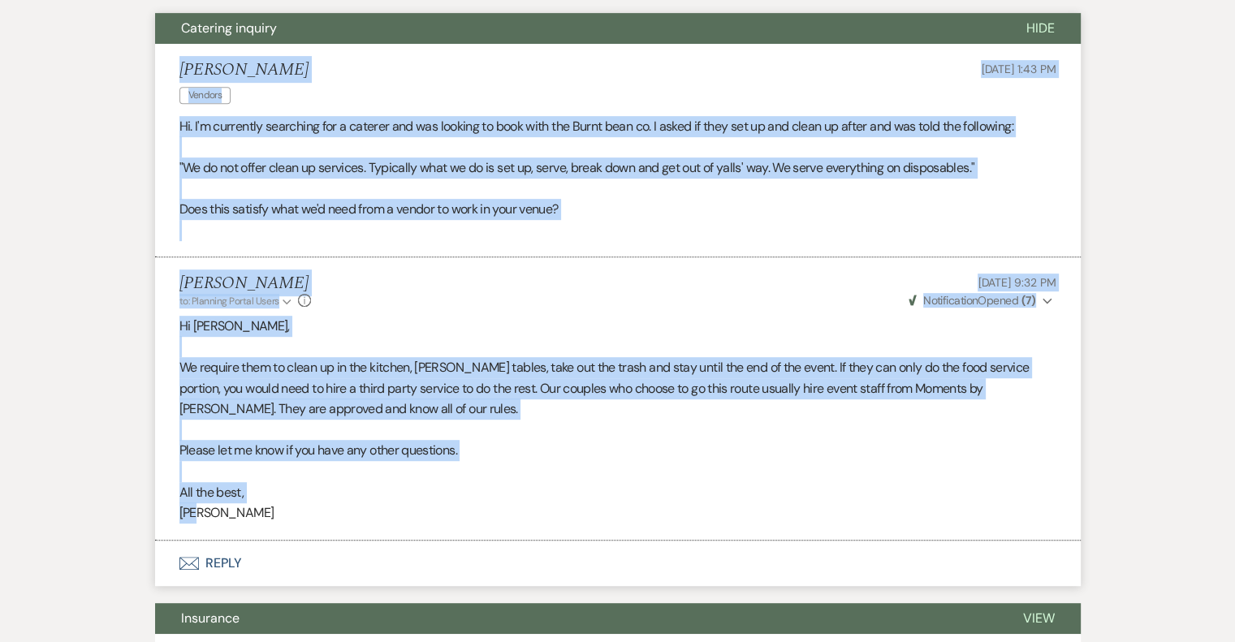
click at [227, 27] on span "Catering inquiry" at bounding box center [229, 27] width 96 height 17
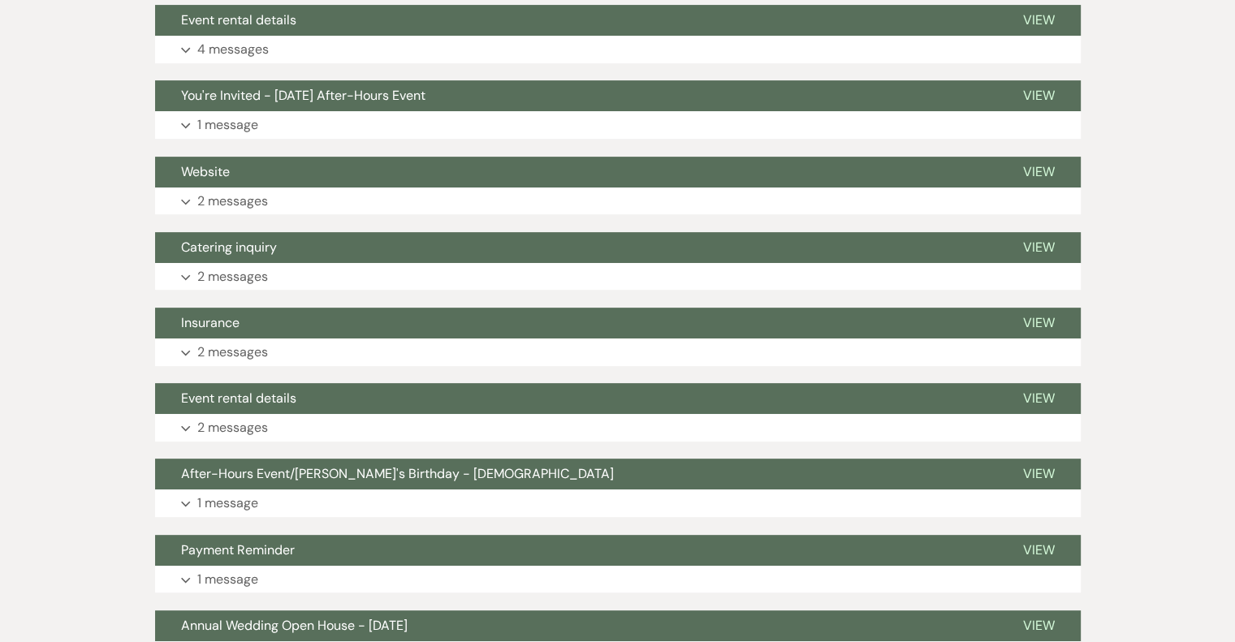
scroll to position [459, 0]
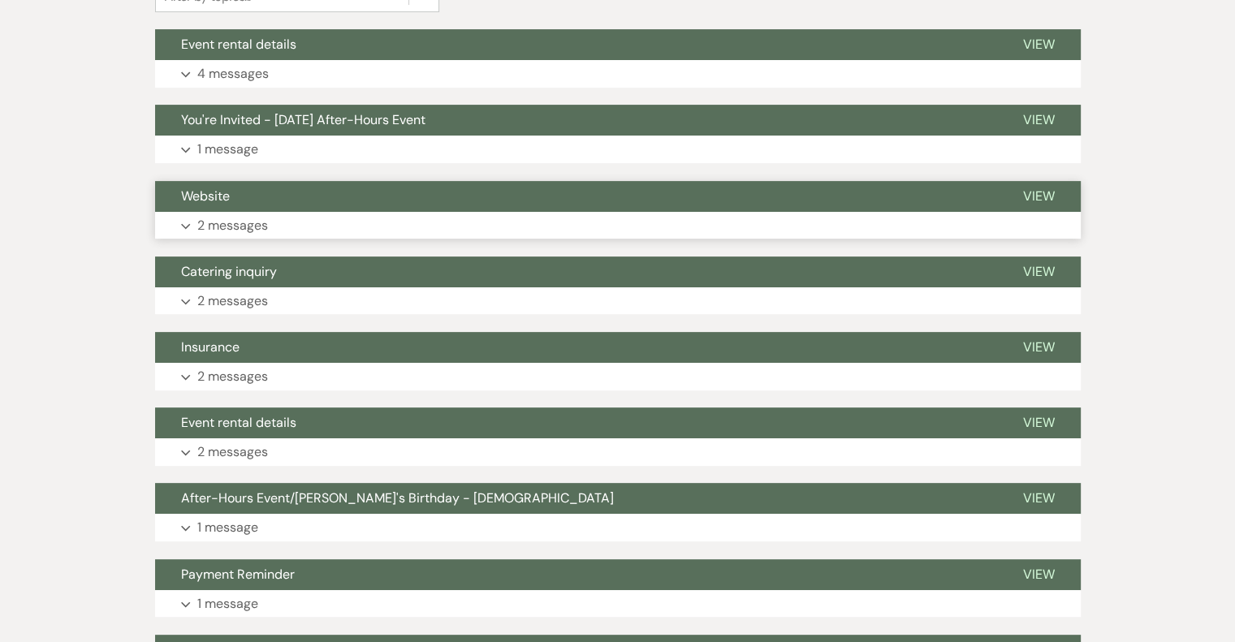
click at [211, 188] on span "Website" at bounding box center [205, 196] width 49 height 17
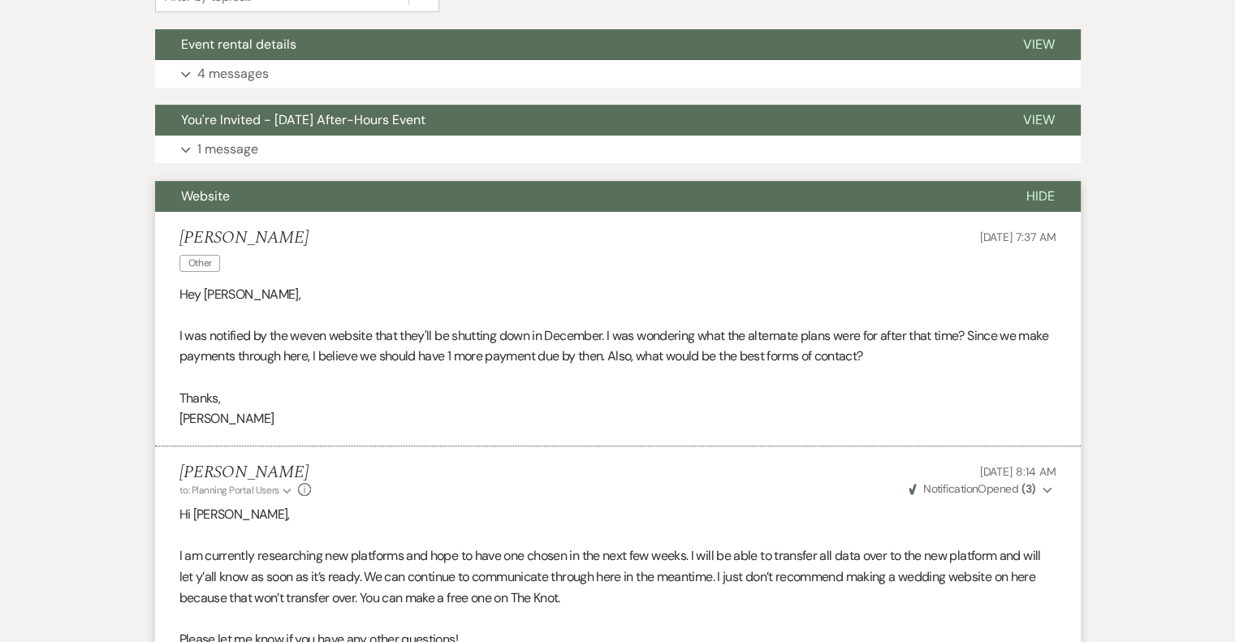
click at [209, 200] on span "Website" at bounding box center [205, 196] width 49 height 17
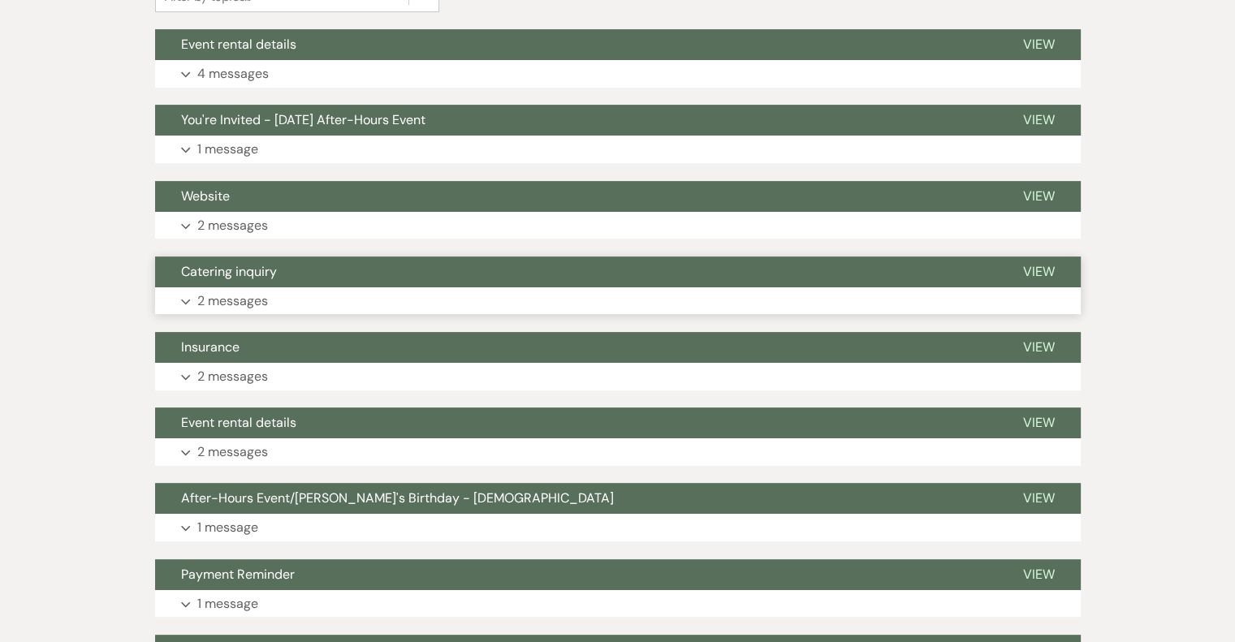
scroll to position [297, 0]
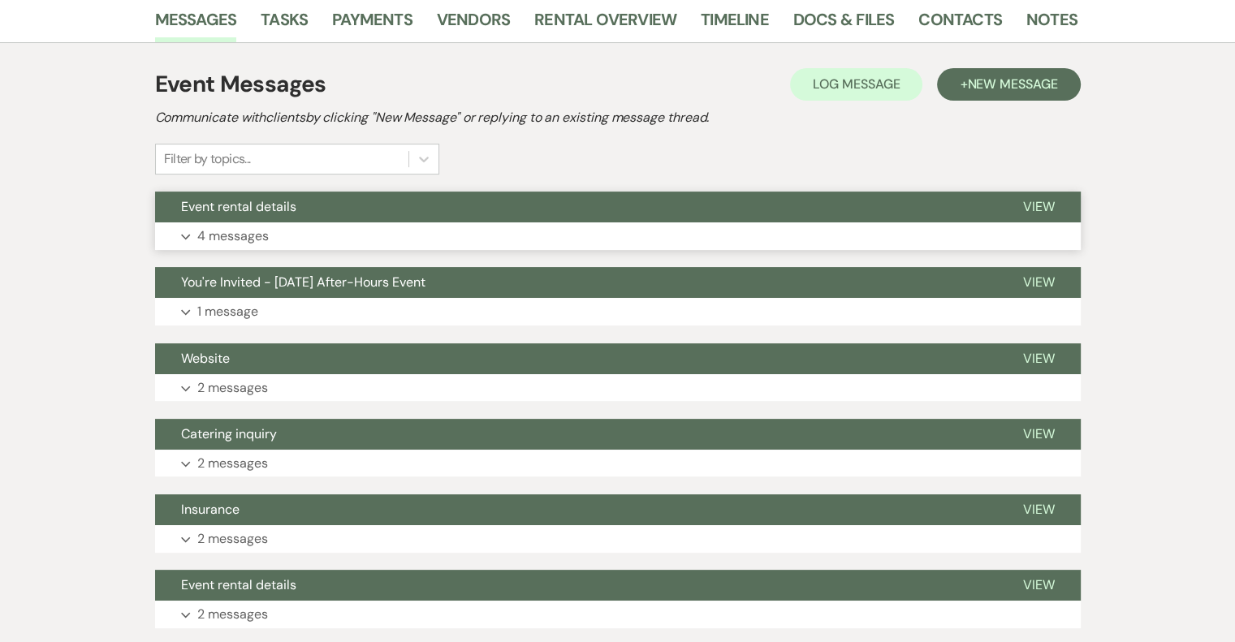
click at [254, 239] on p "4 messages" at bounding box center [232, 236] width 71 height 21
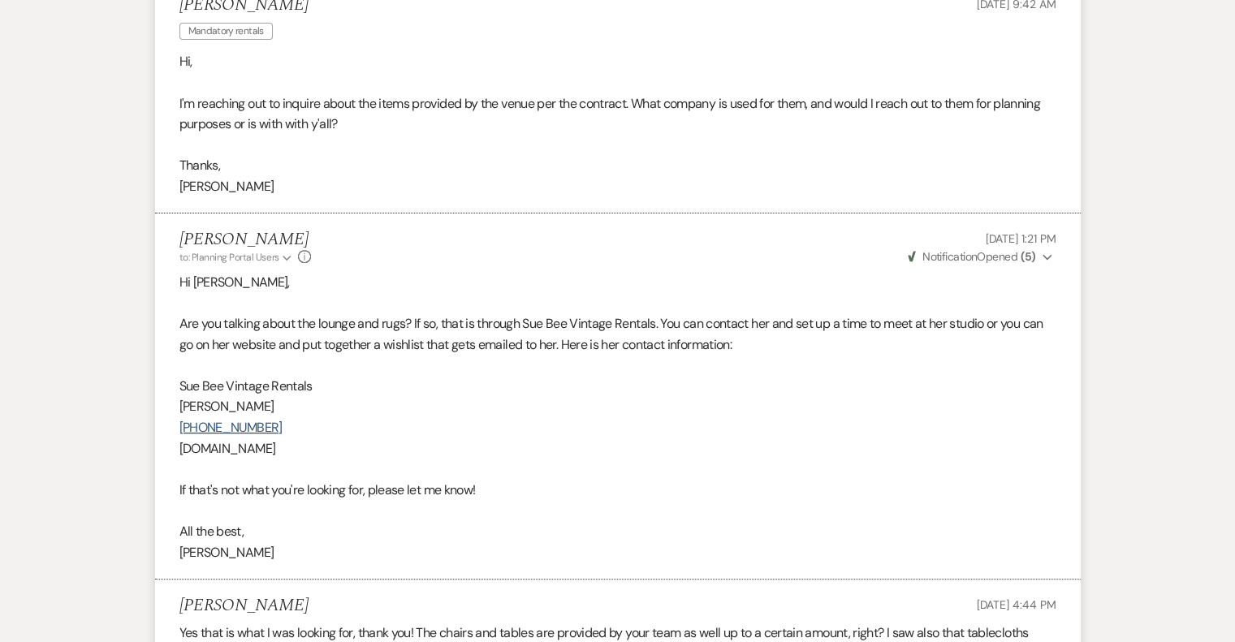
scroll to position [459, 0]
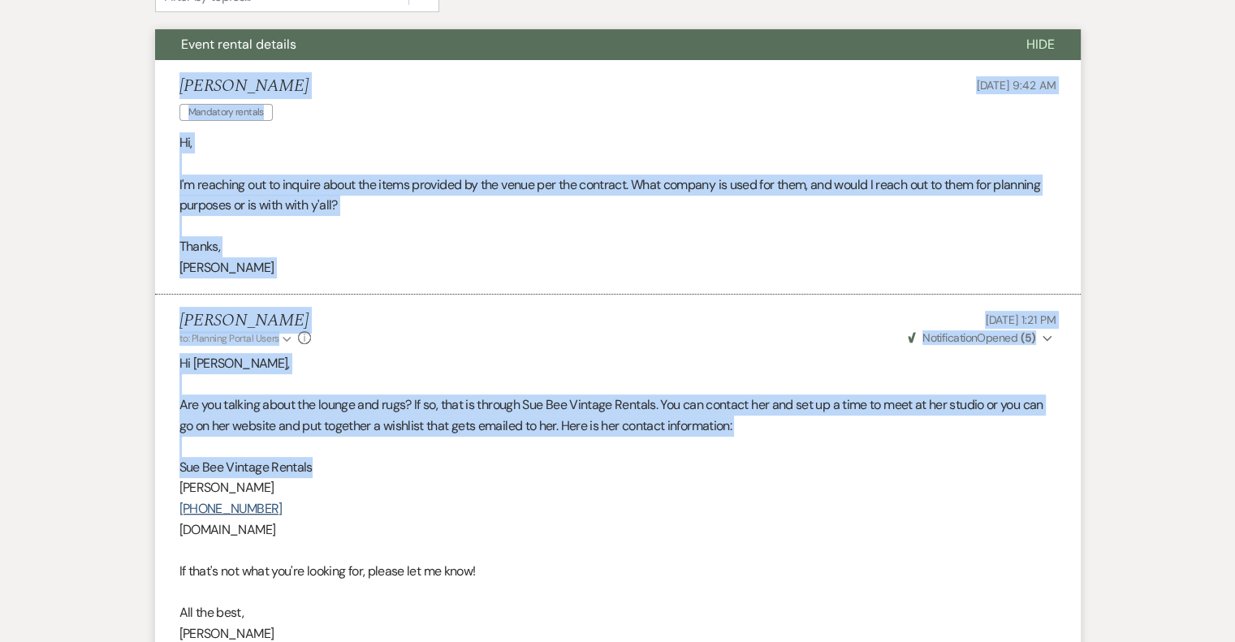
drag, startPoint x: 179, startPoint y: 81, endPoint x: 557, endPoint y: 468, distance: 540.8
click at [557, 468] on ul "[PERSON_NAME] Mandatory rentals [DATE] 9:42 AM Hi, I'm reaching out to inquire …" at bounding box center [617, 563] width 925 height 1006
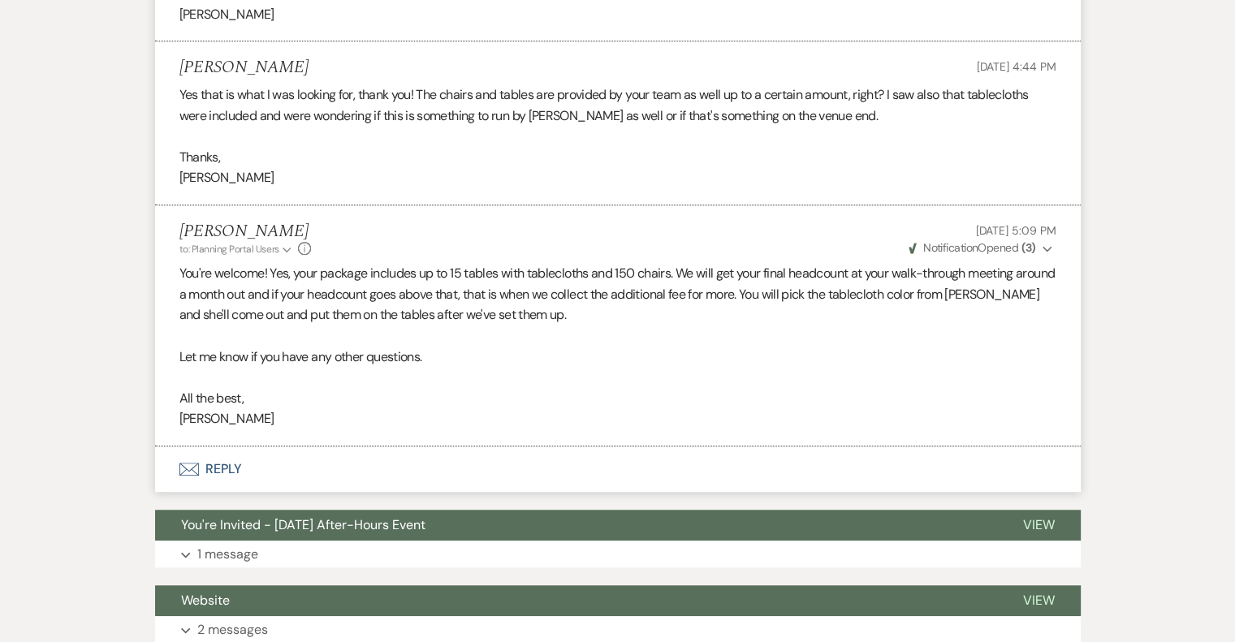
scroll to position [1109, 0]
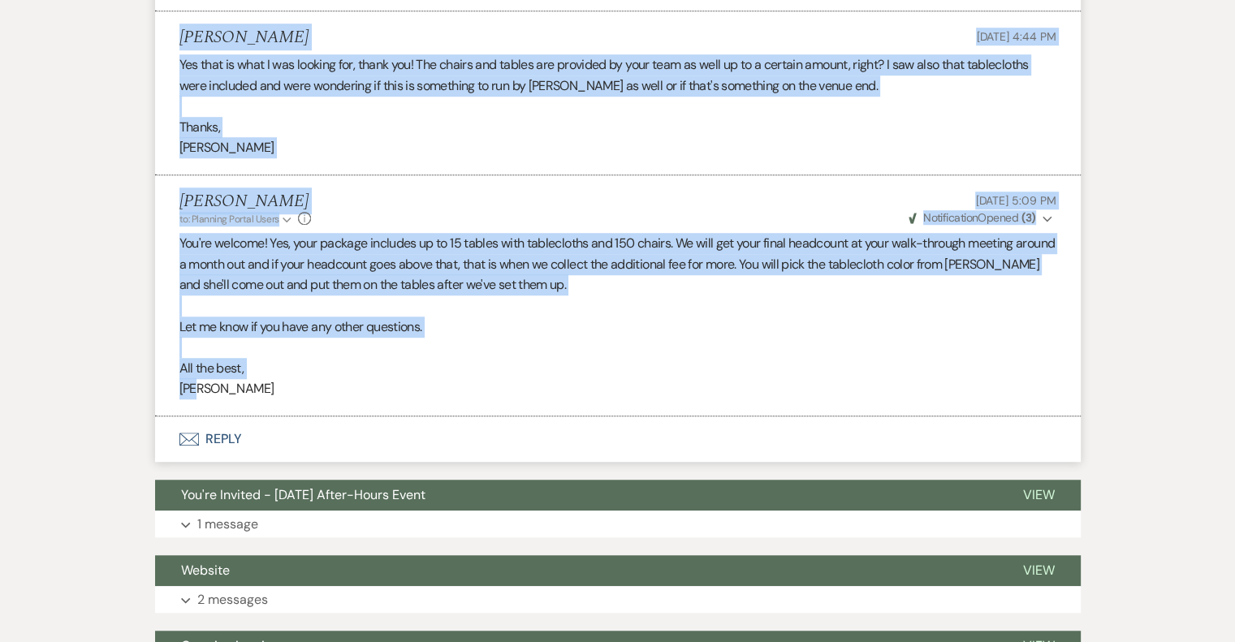
click at [334, 395] on p "[PERSON_NAME]" at bounding box center [617, 388] width 877 height 21
copy ul "[PERSON_NAME] Mandatory rentals [DATE] 9:42 AM Hi, I'm reaching out to inquire …"
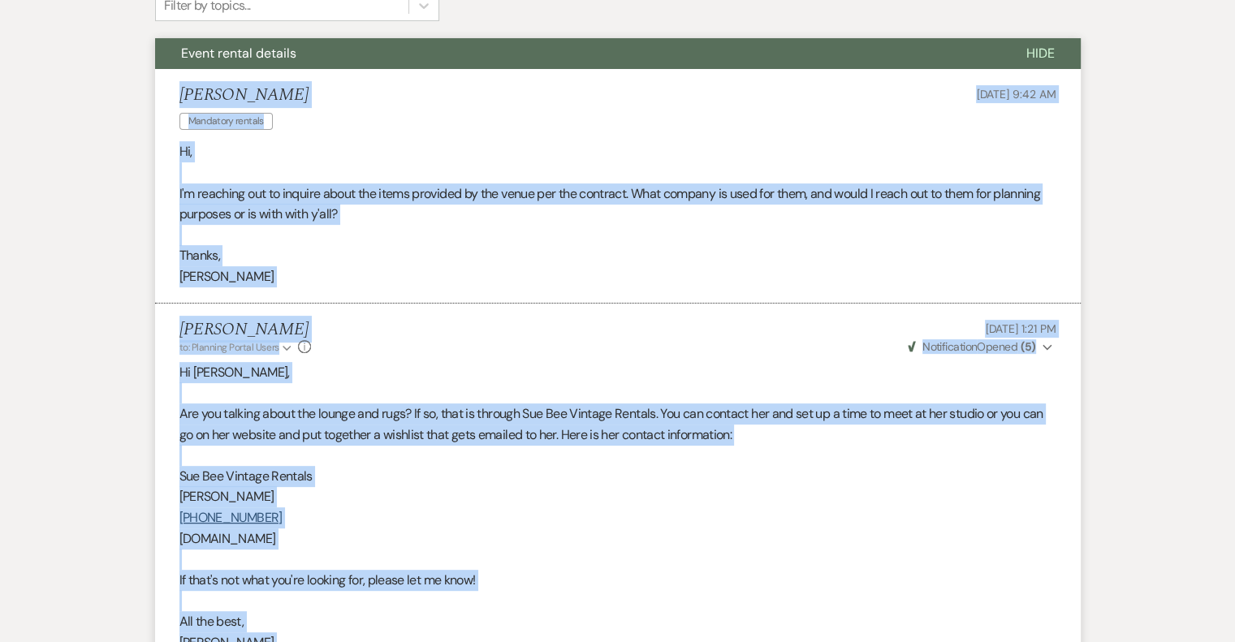
scroll to position [216, 0]
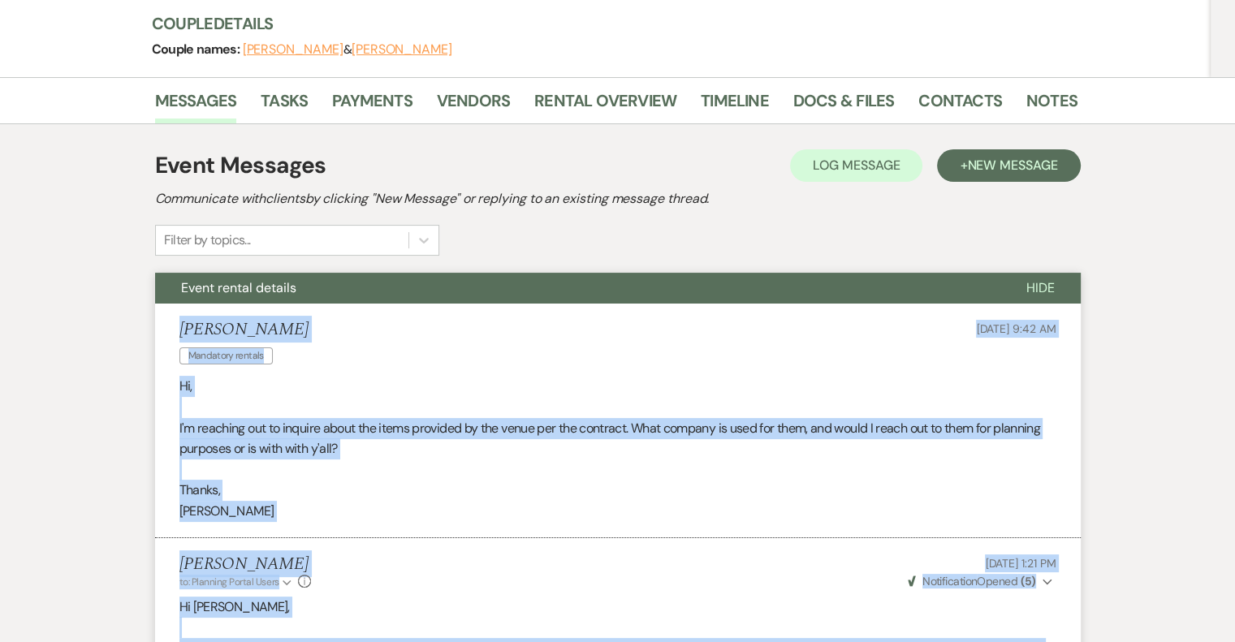
click at [233, 282] on span "Event rental details" at bounding box center [238, 287] width 115 height 17
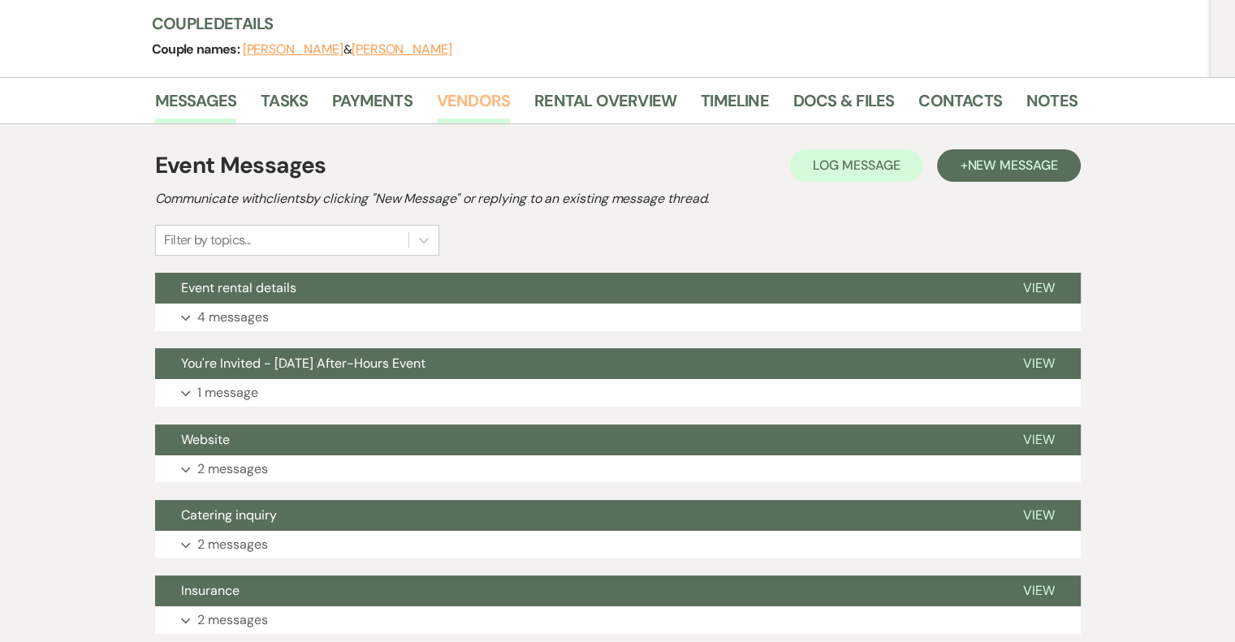
click at [453, 108] on link "Vendors" at bounding box center [473, 106] width 73 height 36
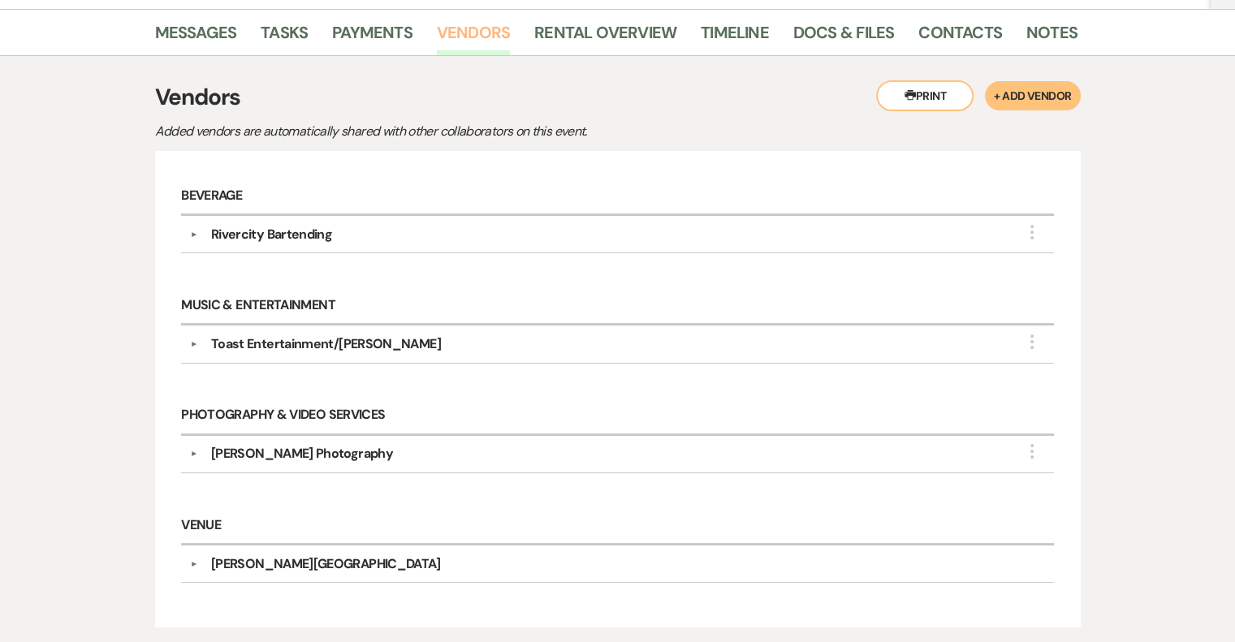
scroll to position [297, 0]
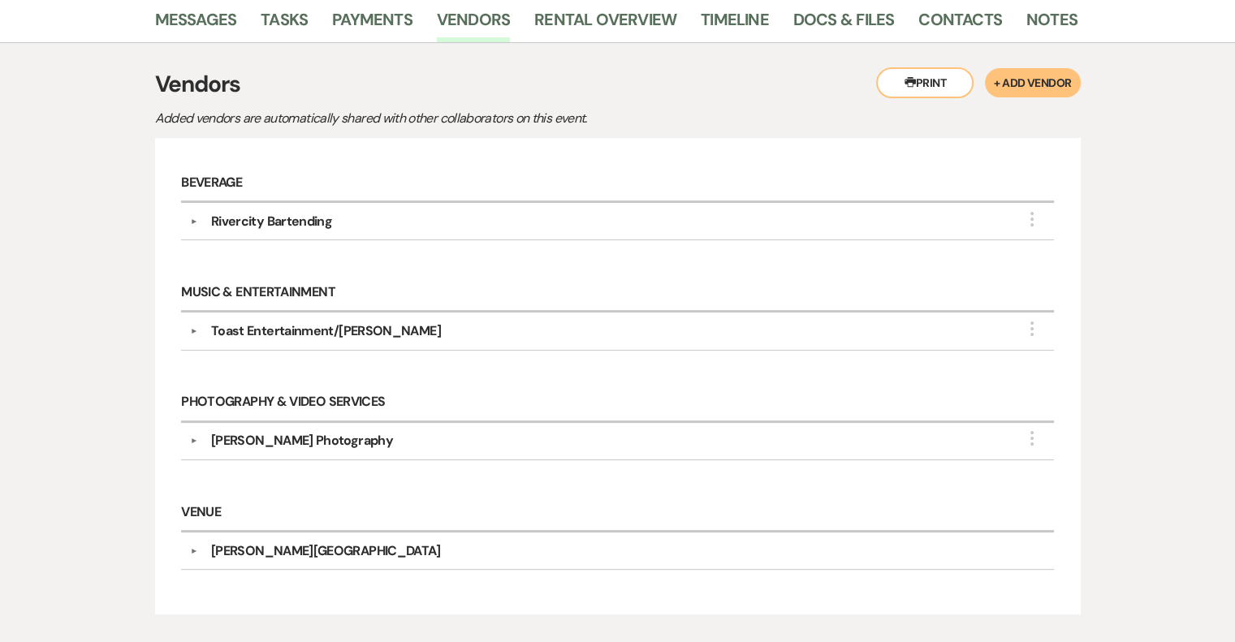
click at [193, 328] on button "▼" at bounding box center [193, 331] width 19 height 8
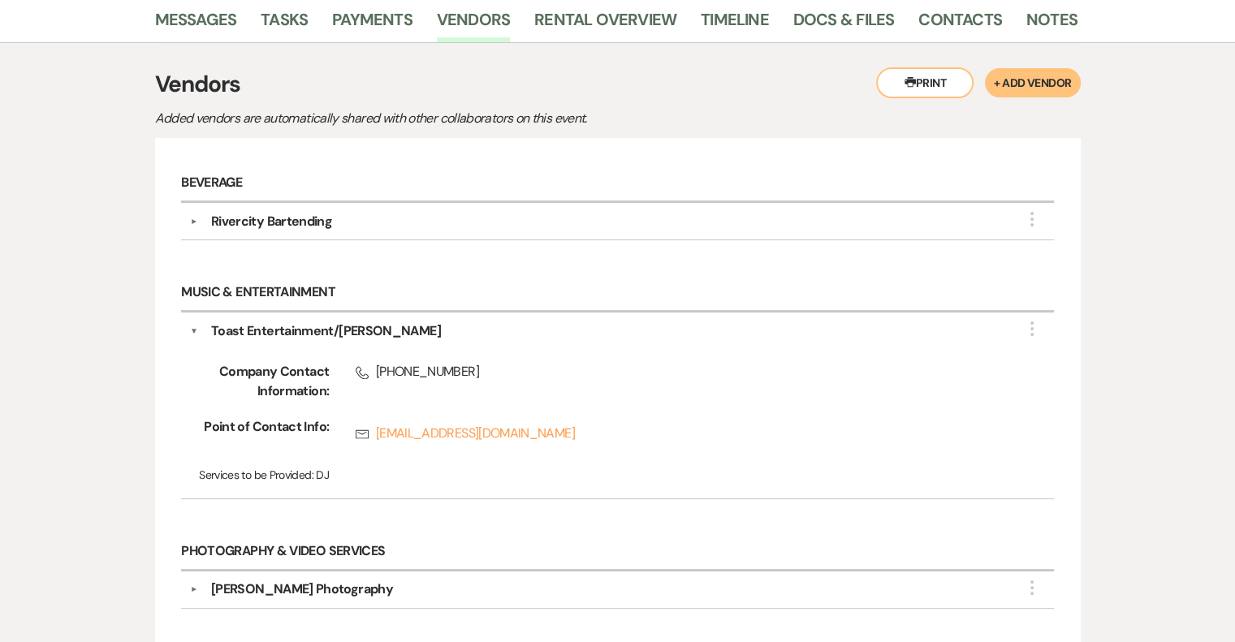
click at [193, 329] on button "▼" at bounding box center [194, 330] width 8 height 19
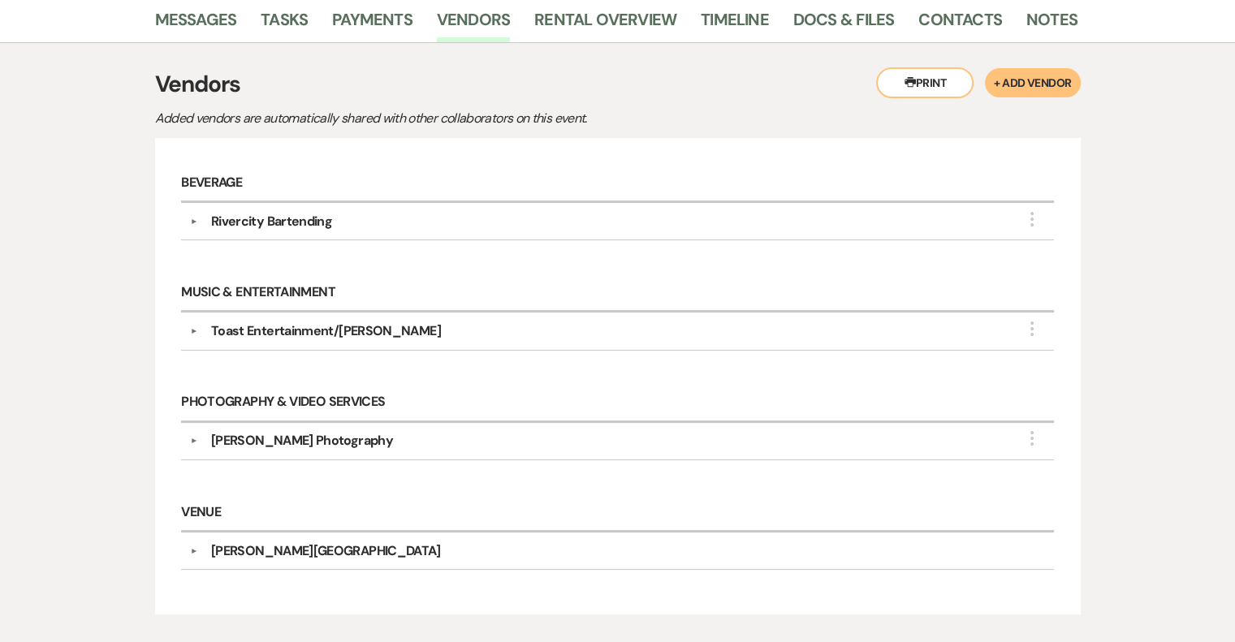
click at [242, 434] on div "[PERSON_NAME] Photography" at bounding box center [302, 440] width 182 height 19
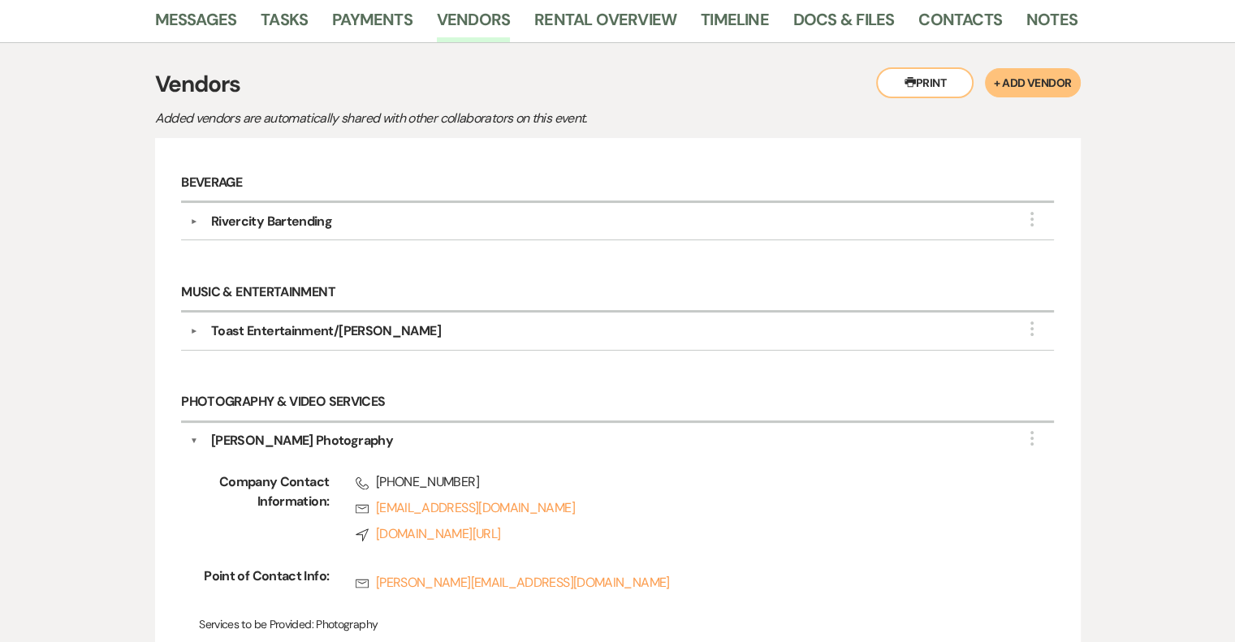
click at [242, 434] on div "[PERSON_NAME] Photography" at bounding box center [302, 440] width 182 height 19
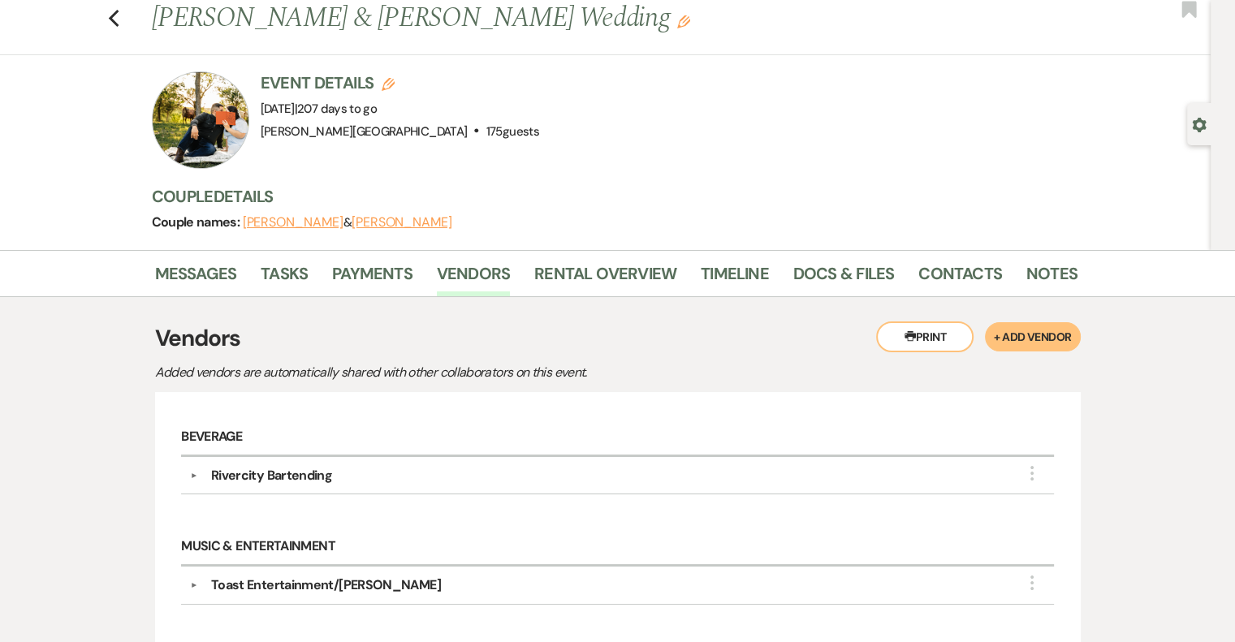
scroll to position [0, 0]
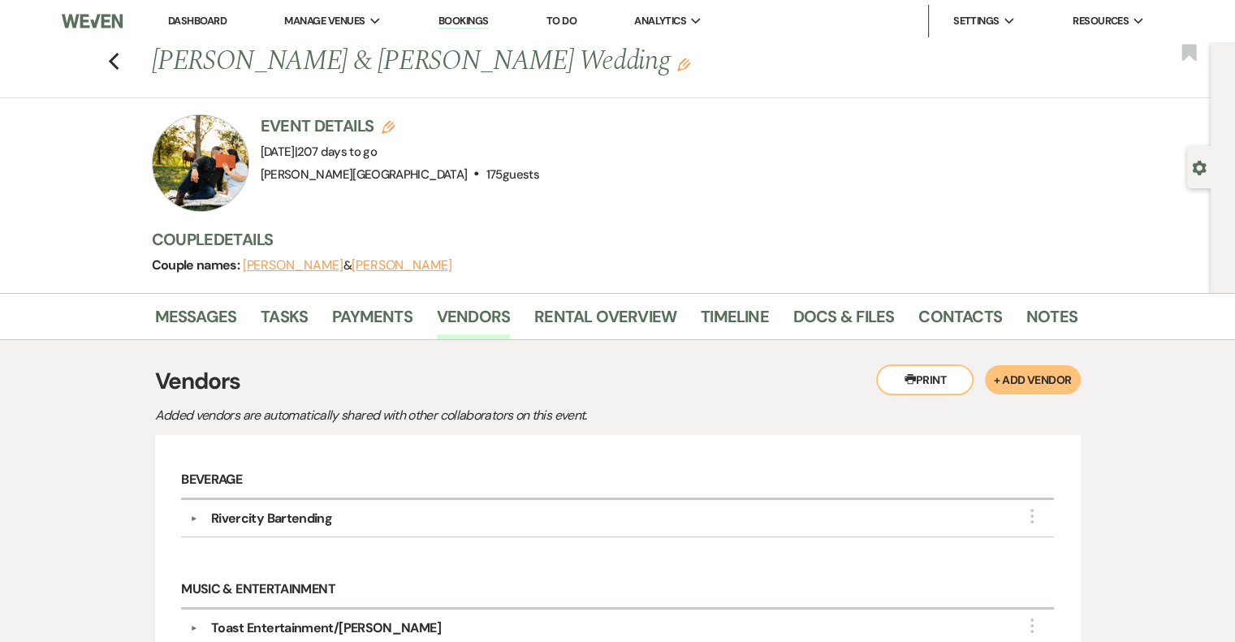
click at [206, 15] on link "Dashboard" at bounding box center [197, 21] width 58 height 14
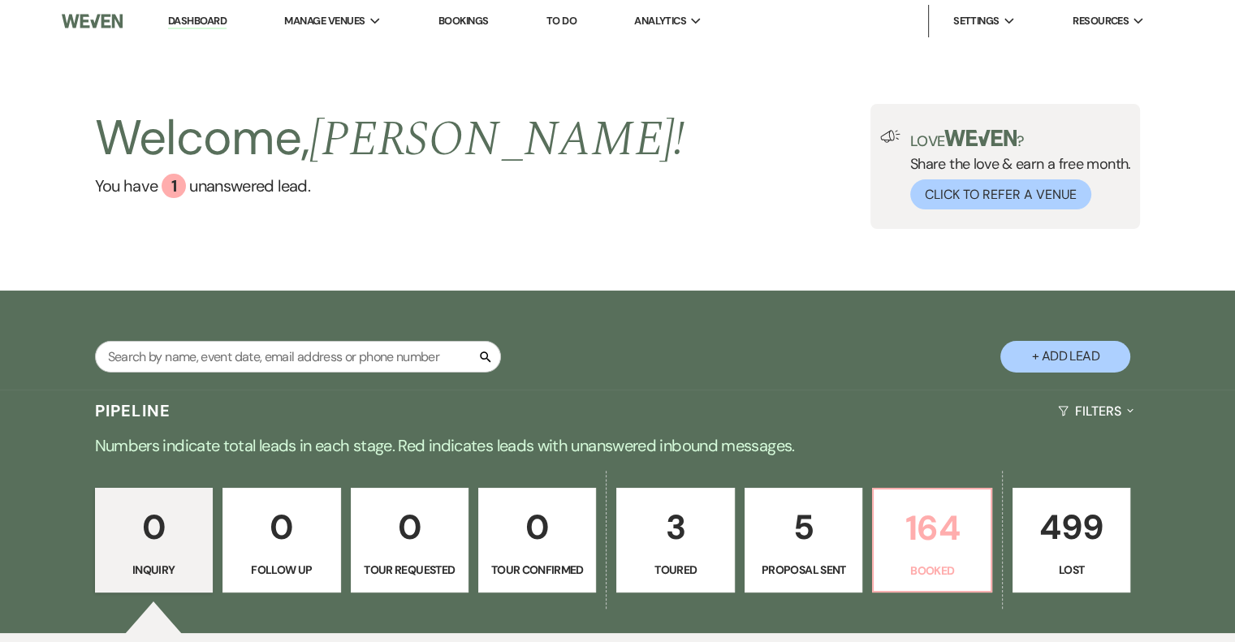
click at [963, 553] on p "164" at bounding box center [931, 528] width 97 height 54
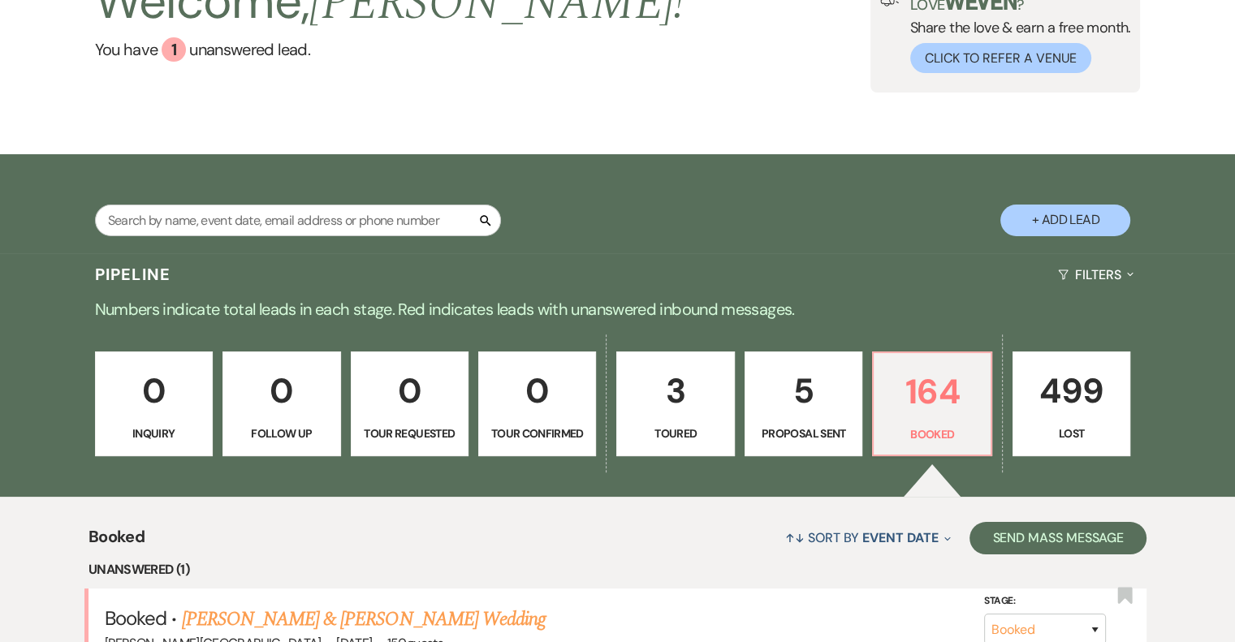
scroll to position [406, 0]
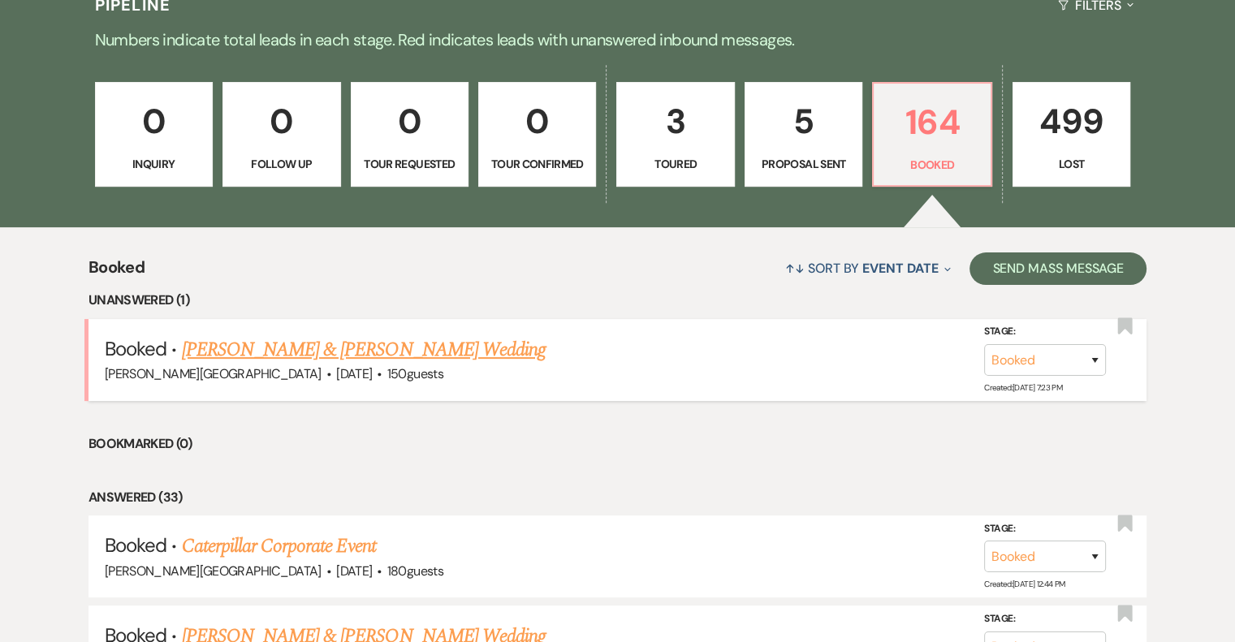
click at [416, 357] on link "[PERSON_NAME] & [PERSON_NAME] Wedding" at bounding box center [364, 349] width 364 height 29
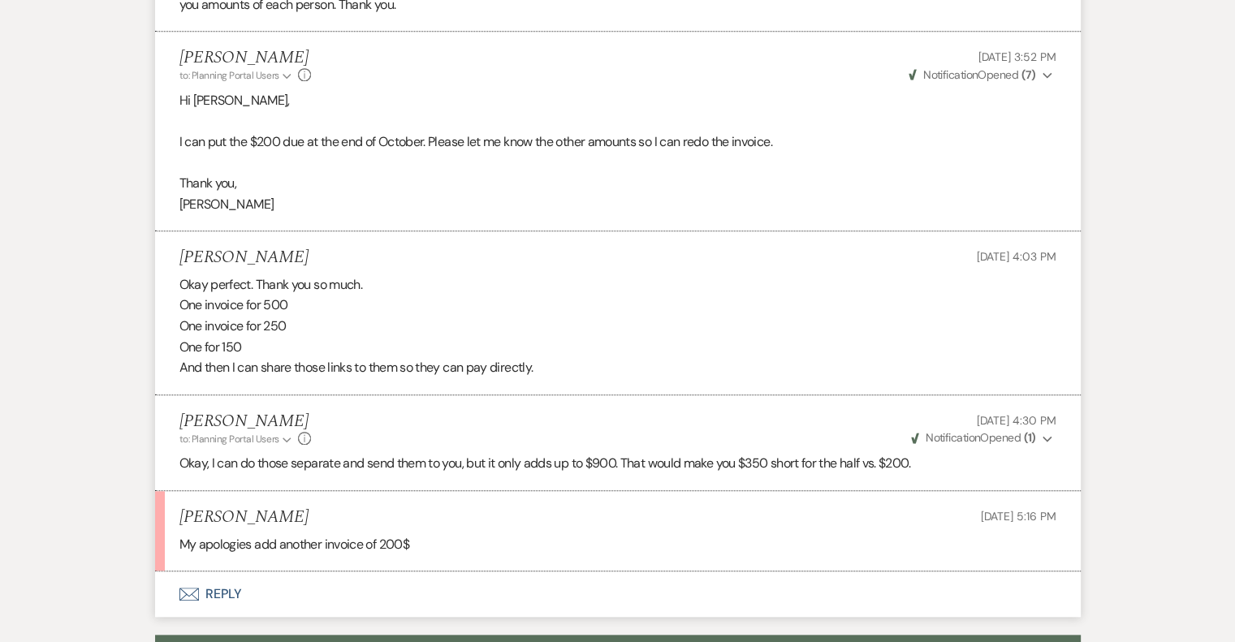
scroll to position [1543, 0]
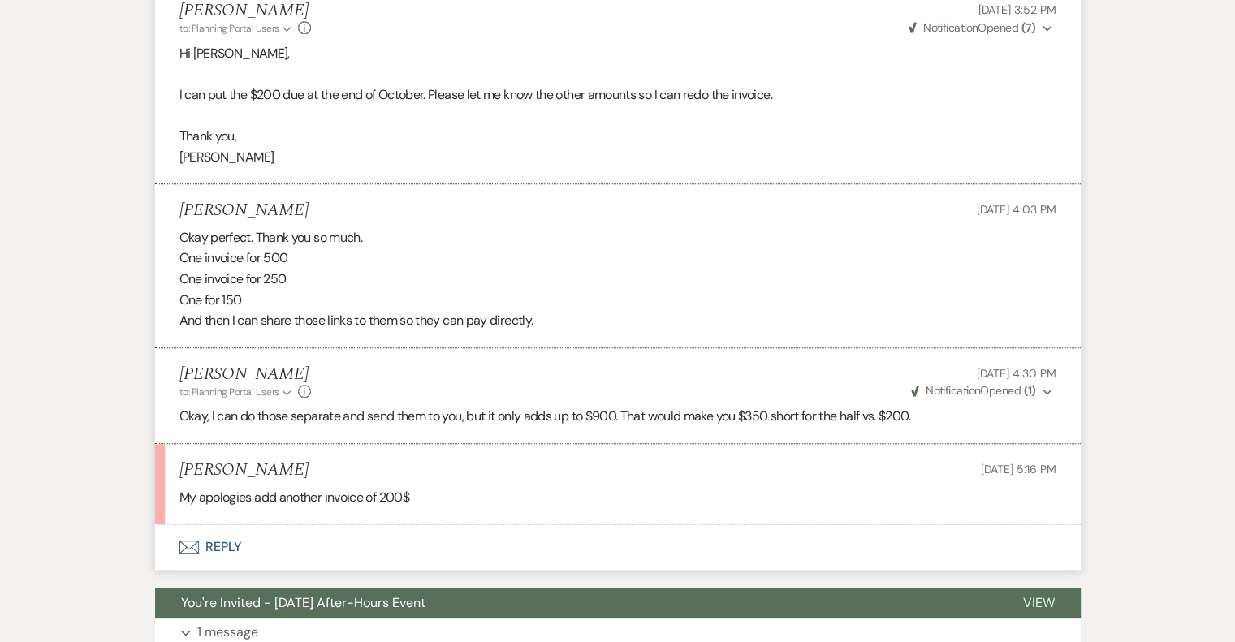
click at [225, 545] on button "Envelope Reply" at bounding box center [617, 546] width 925 height 45
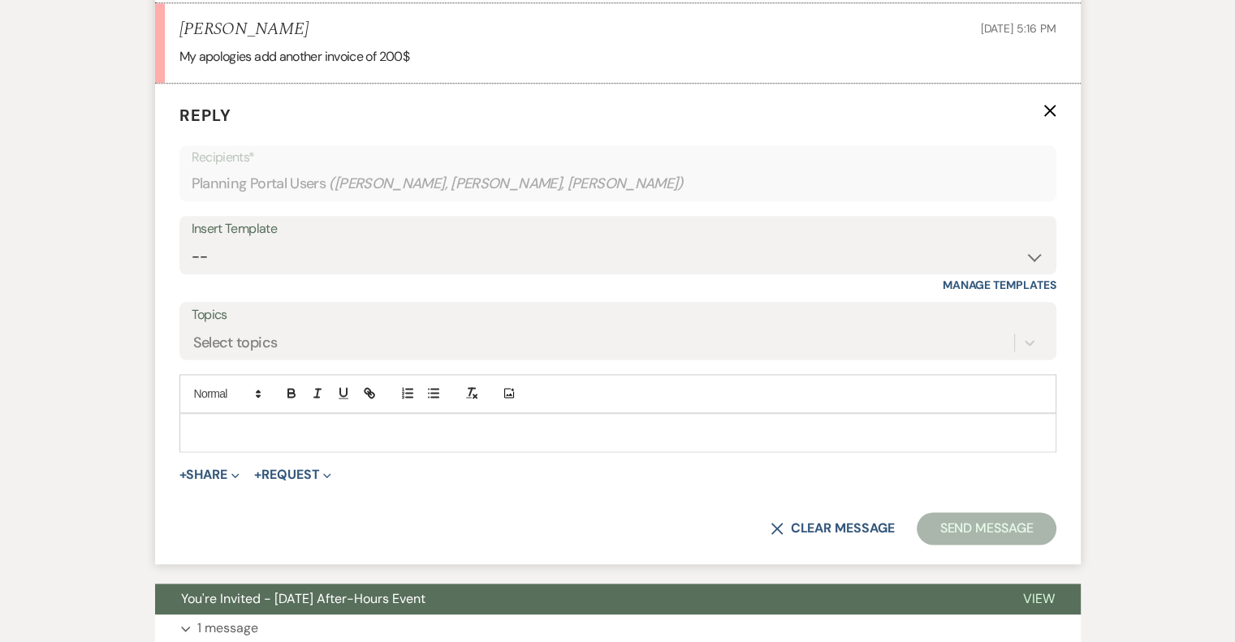
scroll to position [1985, 0]
click at [231, 427] on p at bounding box center [617, 432] width 851 height 18
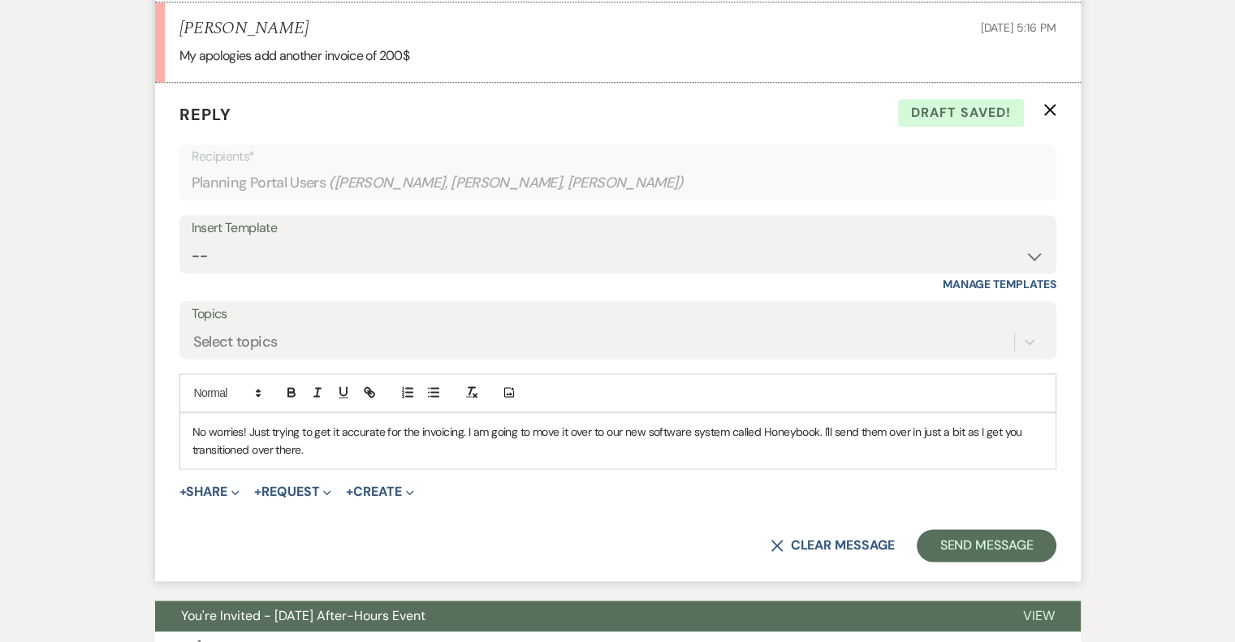
click at [468, 429] on p "No worries! Just trying to get it accurate for the invoicing. I am going to mov…" at bounding box center [617, 441] width 851 height 37
click at [323, 455] on p "No worries! Just trying to get it accurate for the invoicing. :) I am going to …" at bounding box center [617, 441] width 851 height 37
click at [961, 540] on button "Send Message" at bounding box center [986, 545] width 139 height 32
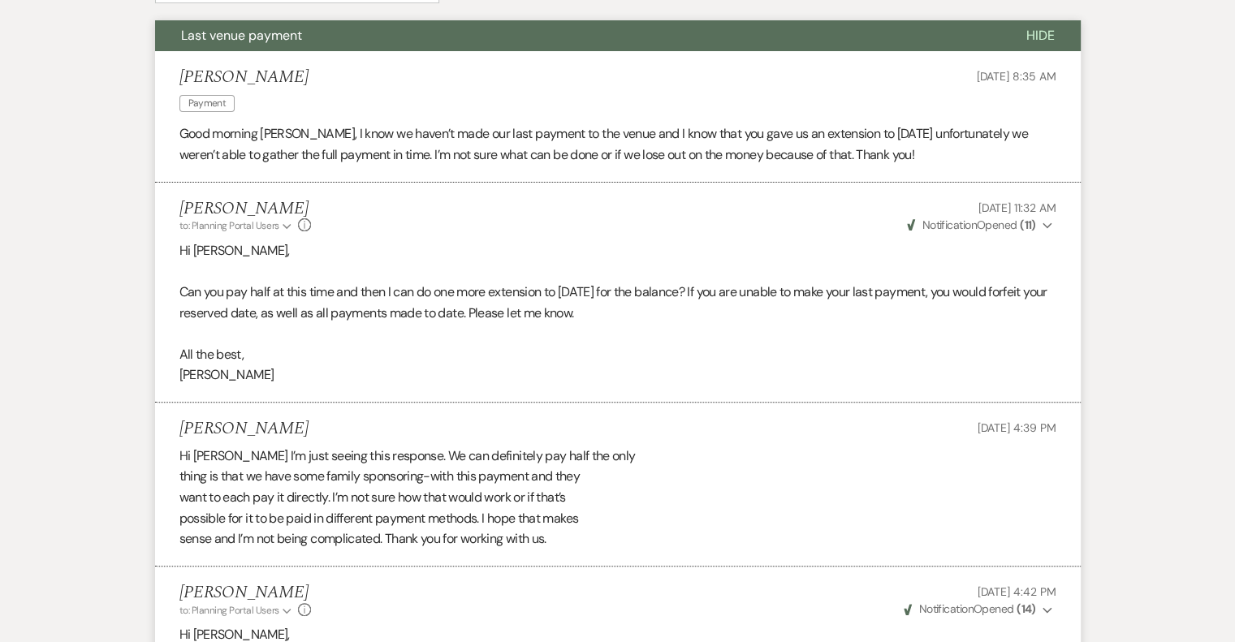
scroll to position [0, 0]
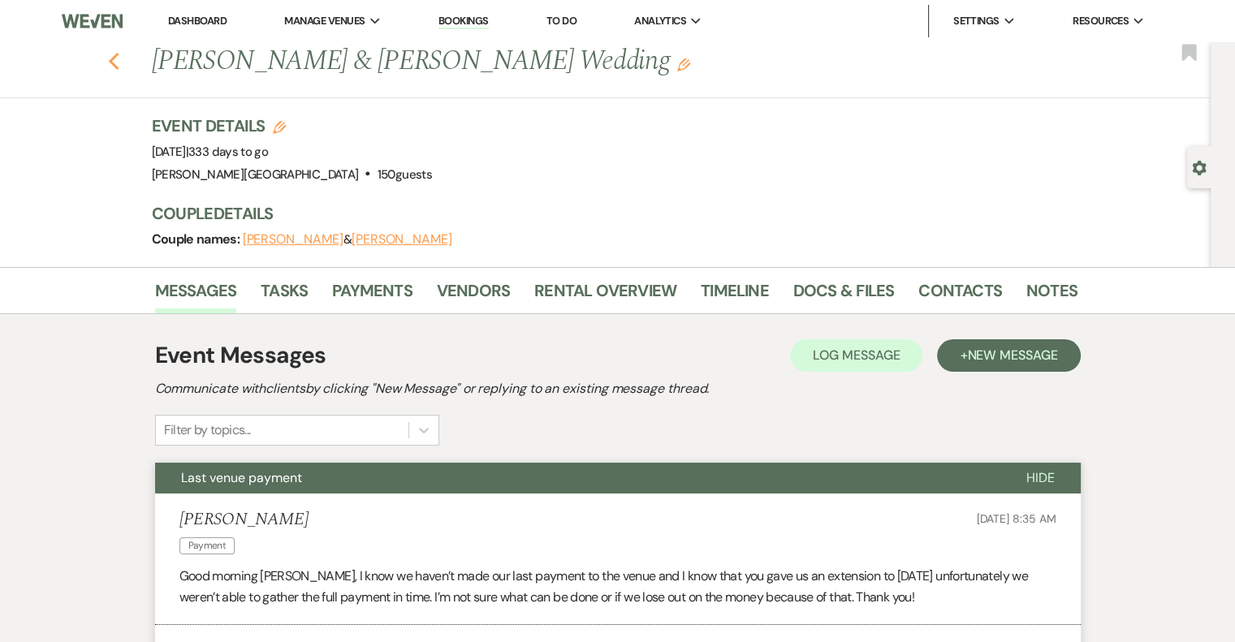
click at [119, 60] on use "button" at bounding box center [113, 62] width 11 height 18
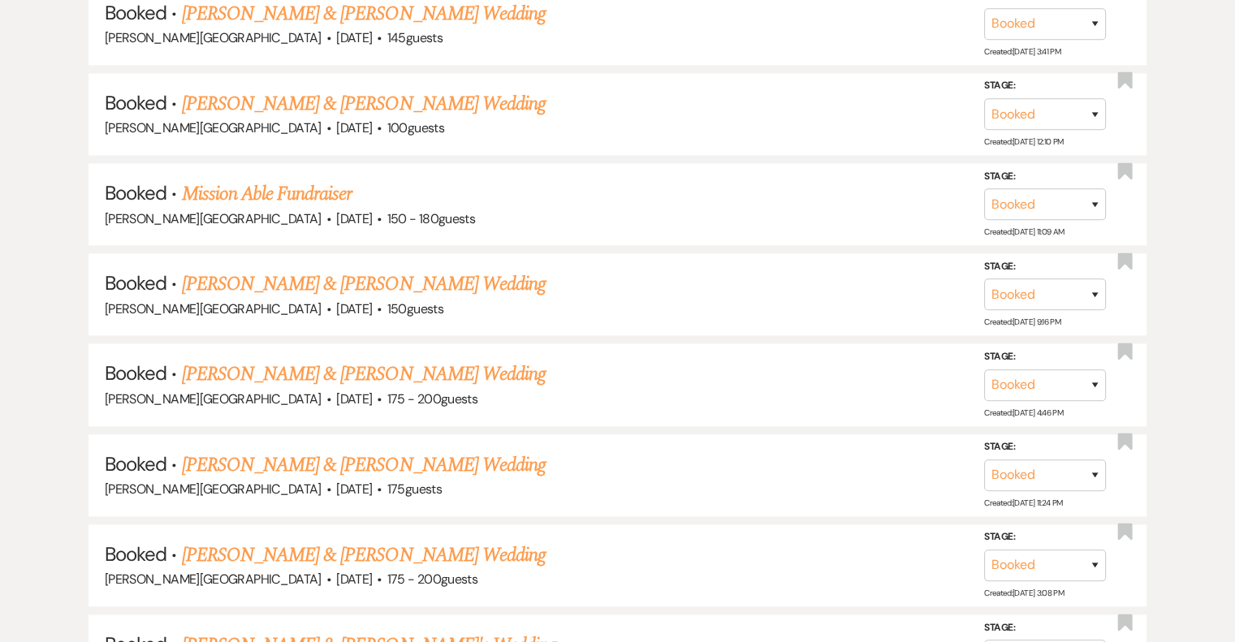
scroll to position [2192, 0]
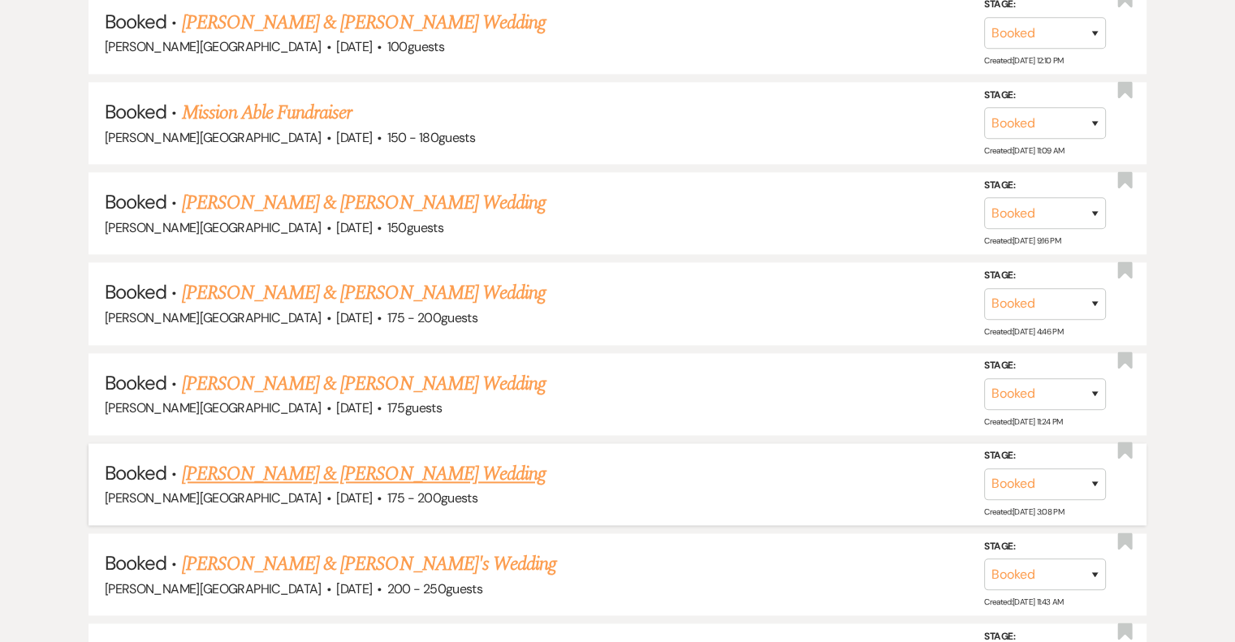
click at [417, 459] on link "[PERSON_NAME] & [PERSON_NAME] Wedding" at bounding box center [364, 473] width 364 height 29
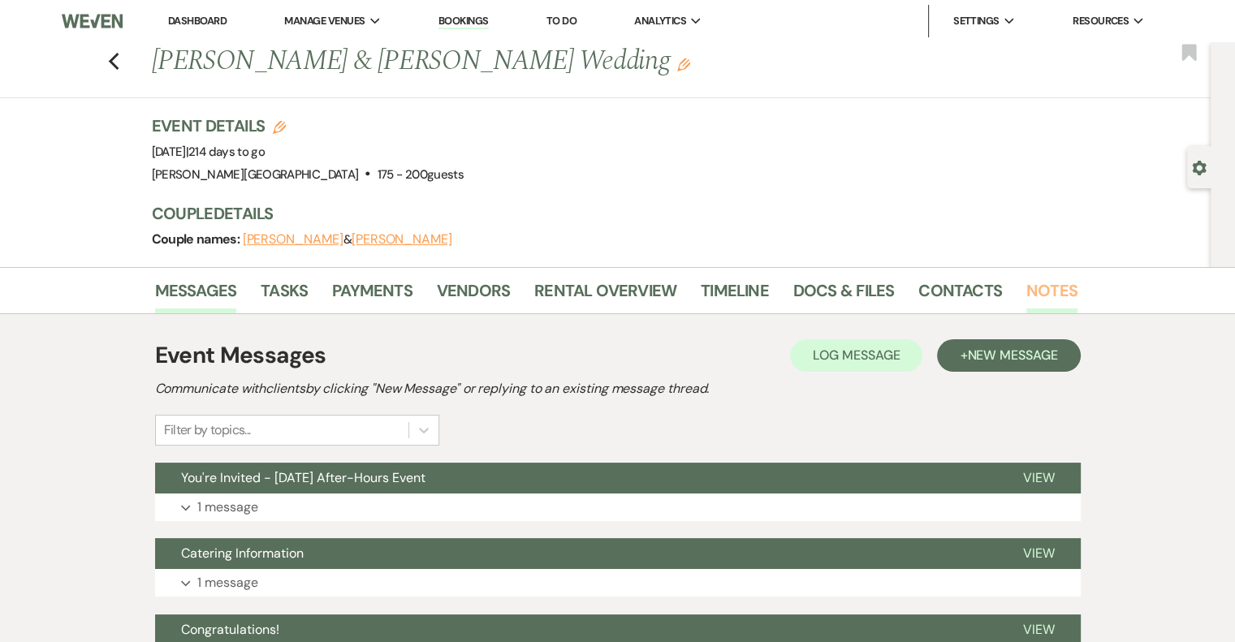
click at [1059, 296] on link "Notes" at bounding box center [1051, 296] width 51 height 36
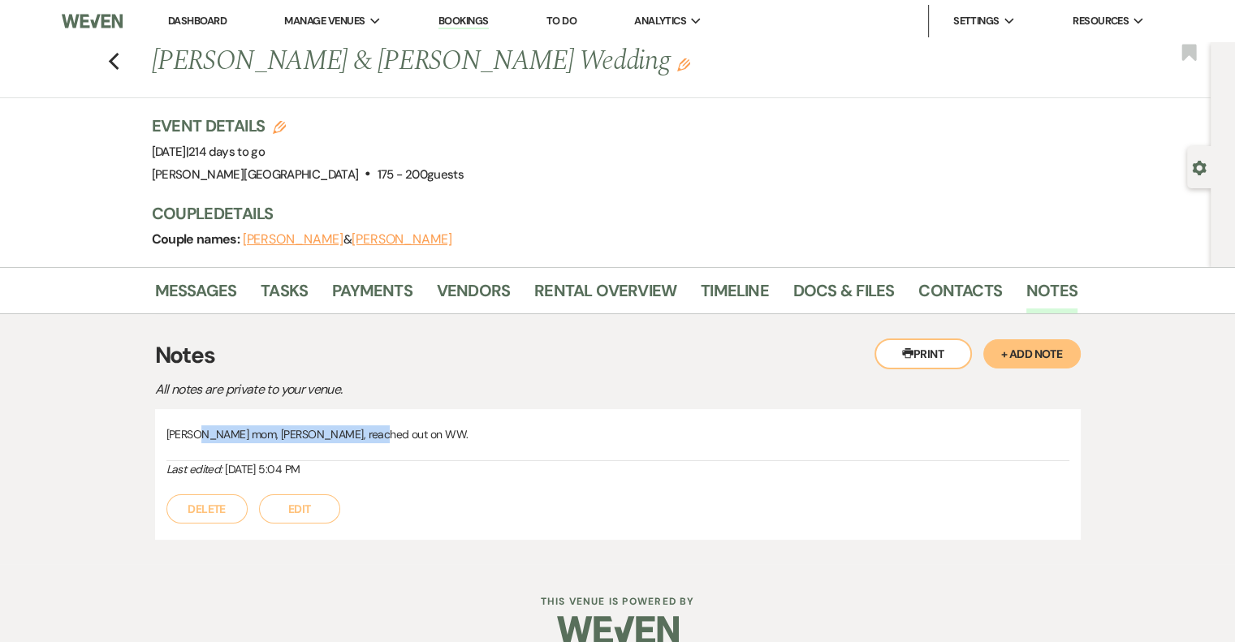
drag, startPoint x: 389, startPoint y: 436, endPoint x: 201, endPoint y: 439, distance: 188.4
click at [201, 439] on p "[PERSON_NAME] mom, [PERSON_NAME], reached out on WW." at bounding box center [617, 434] width 903 height 18
click at [167, 436] on p "[PERSON_NAME] mom, [PERSON_NAME], reached out on WW." at bounding box center [617, 434] width 903 height 18
drag, startPoint x: 169, startPoint y: 434, endPoint x: 353, endPoint y: 465, distance: 186.8
click at [353, 465] on div "[PERSON_NAME] mom, [PERSON_NAME], reached out on WW. Last edited: [DATE] 5:04 PM" at bounding box center [617, 451] width 903 height 52
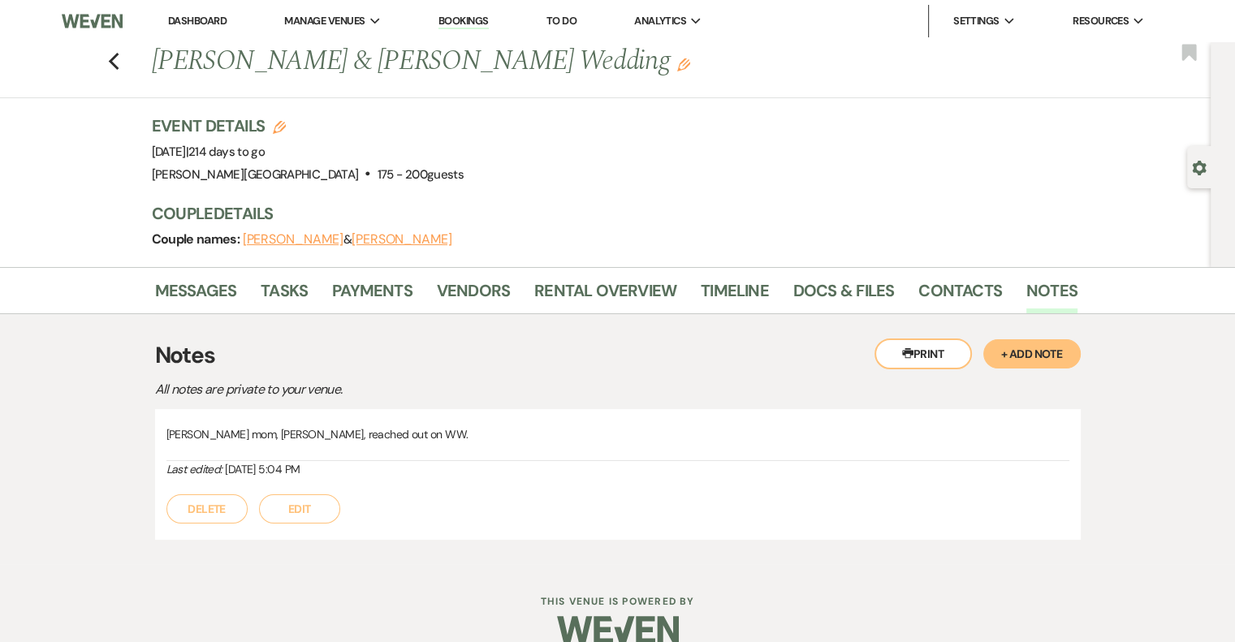
copy div "[PERSON_NAME] mom, [PERSON_NAME], reached out on WW. Last edited: [DATE] 5:04 PM"
click at [947, 298] on link "Contacts" at bounding box center [960, 296] width 84 height 36
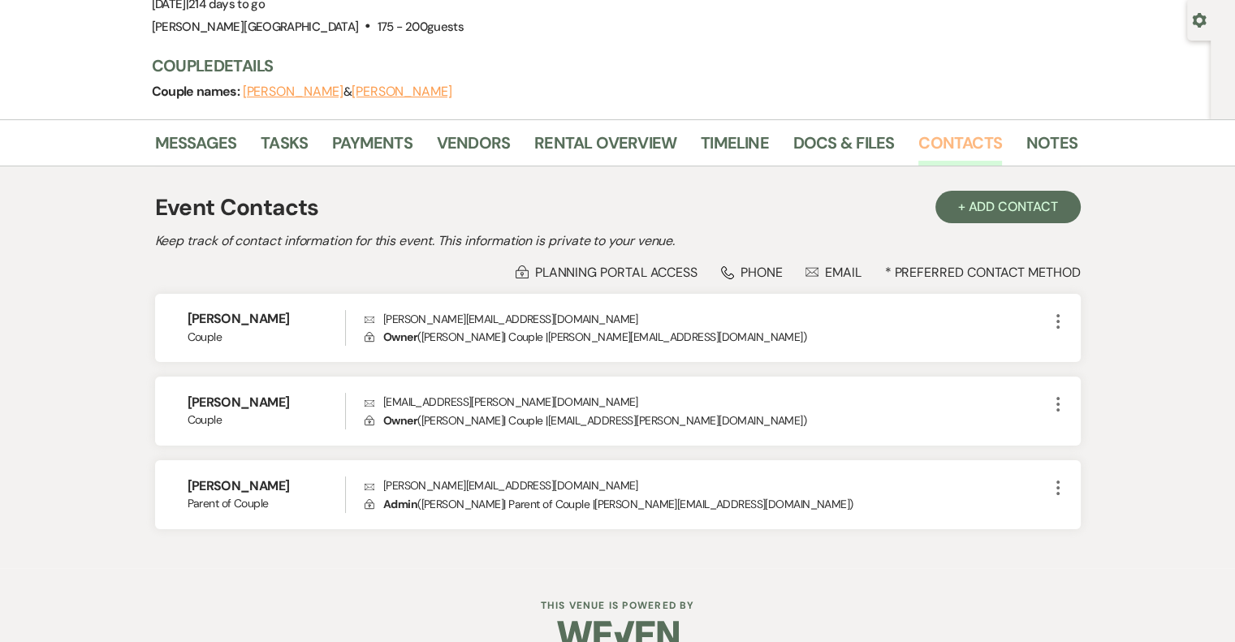
scroll to position [162, 0]
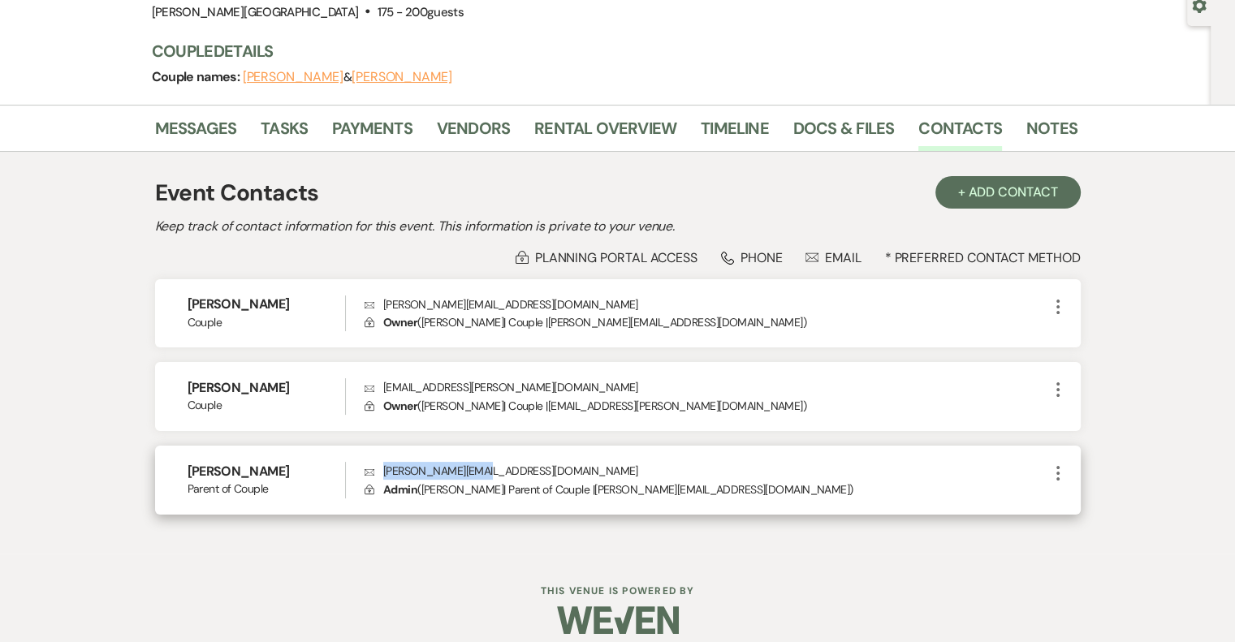
drag, startPoint x: 498, startPoint y: 470, endPoint x: 383, endPoint y: 473, distance: 114.5
click at [383, 473] on p "Envelope [PERSON_NAME][EMAIL_ADDRESS][DOMAIN_NAME]" at bounding box center [706, 471] width 683 height 18
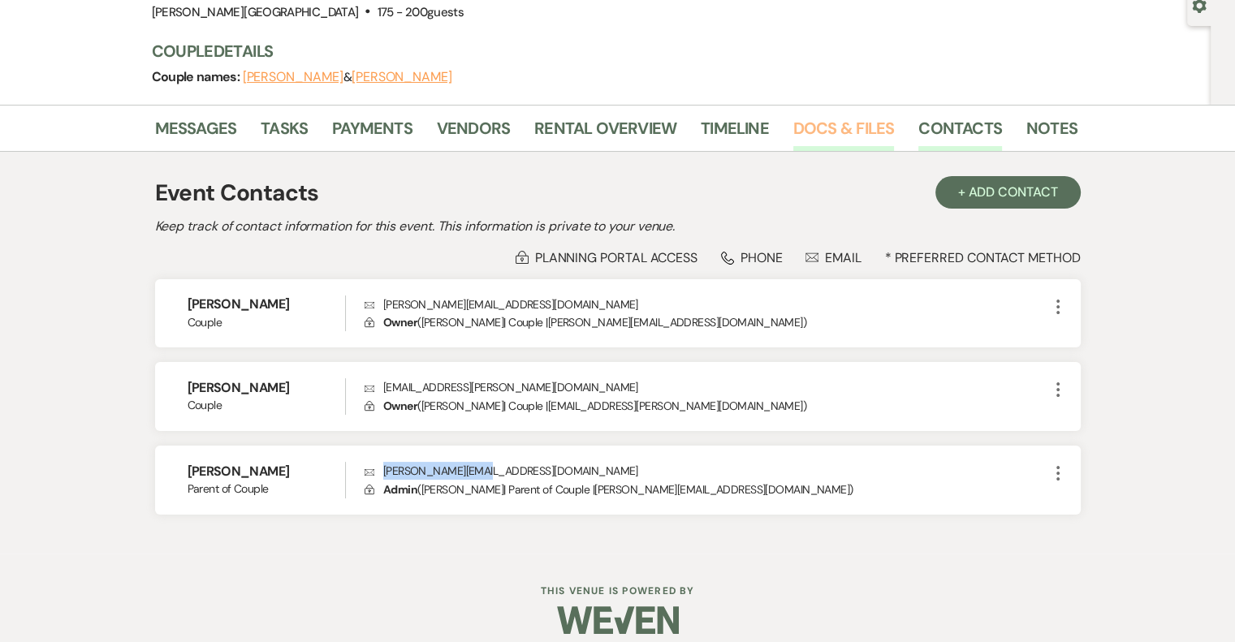
click at [841, 131] on link "Docs & Files" at bounding box center [843, 133] width 101 height 36
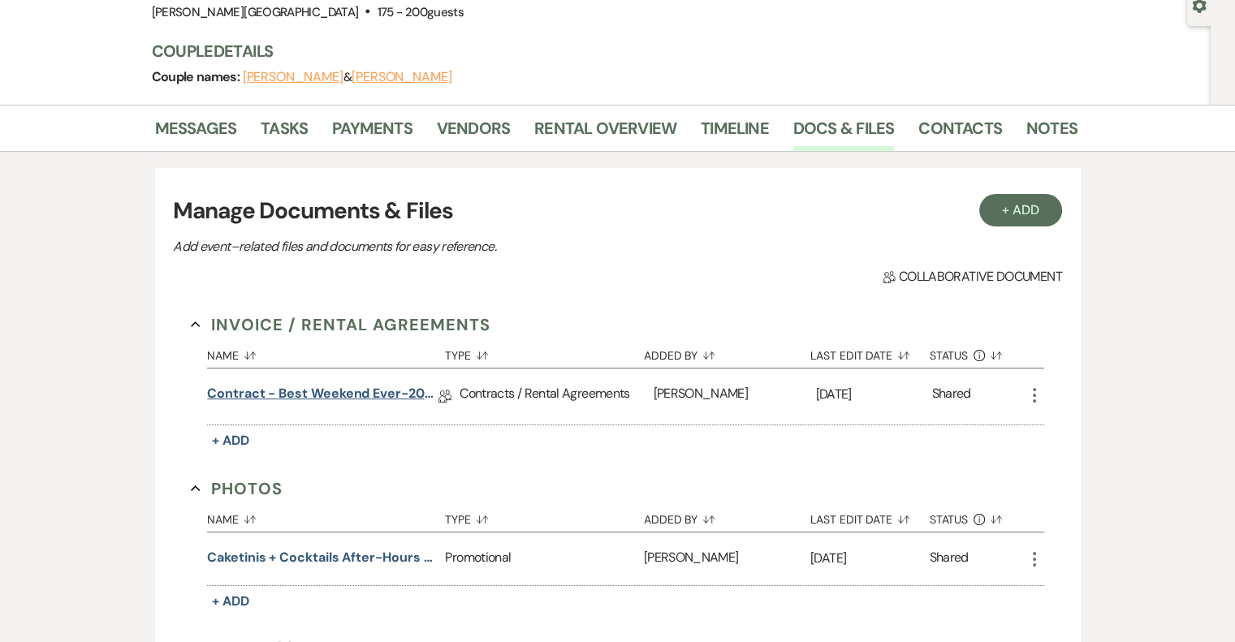
click at [406, 395] on link "Contract - Best Weekend Ever-2026" at bounding box center [322, 396] width 231 height 25
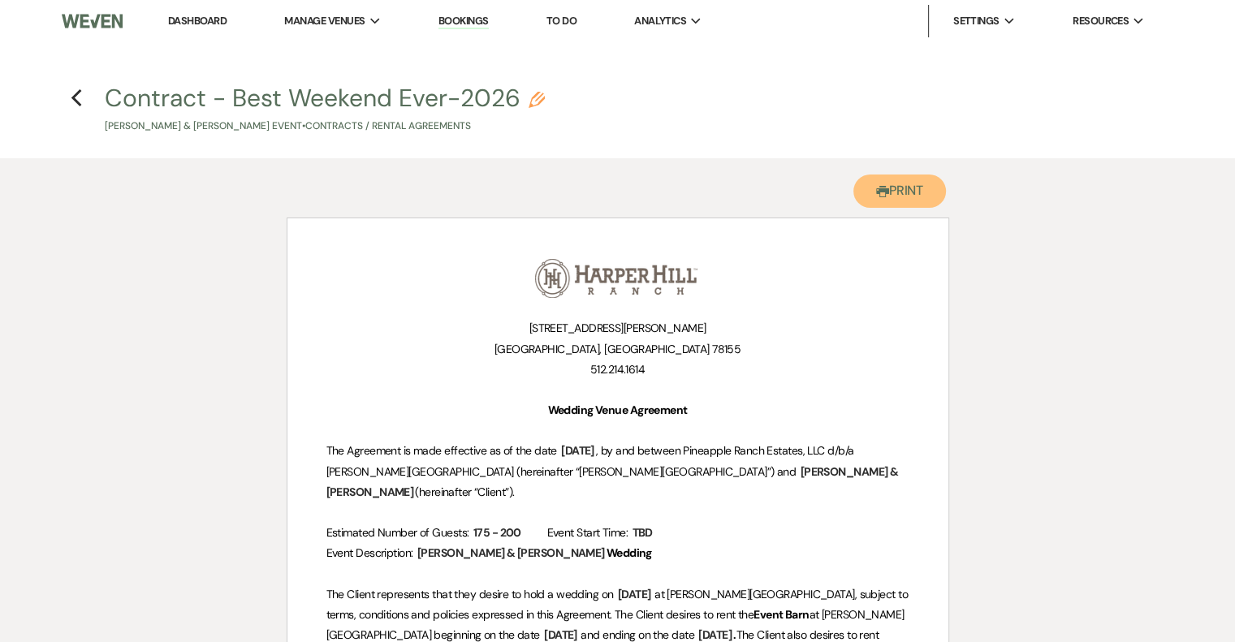
click at [895, 186] on button "Printer Print" at bounding box center [899, 191] width 93 height 33
click at [75, 94] on use "button" at bounding box center [76, 98] width 11 height 18
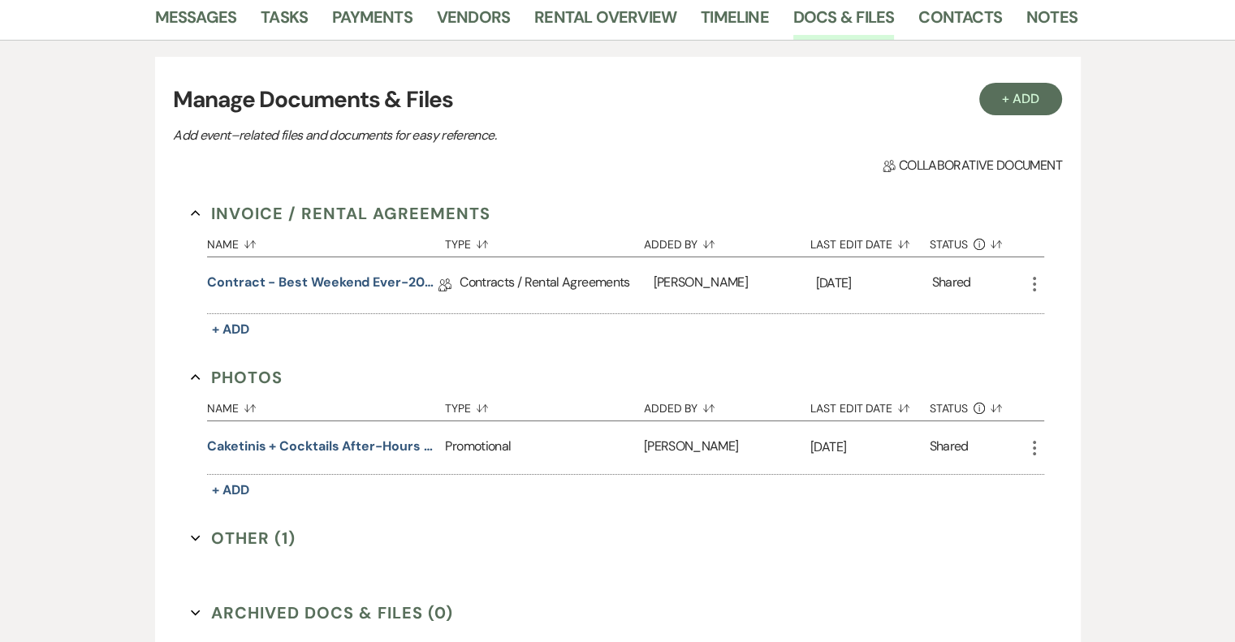
scroll to position [406, 0]
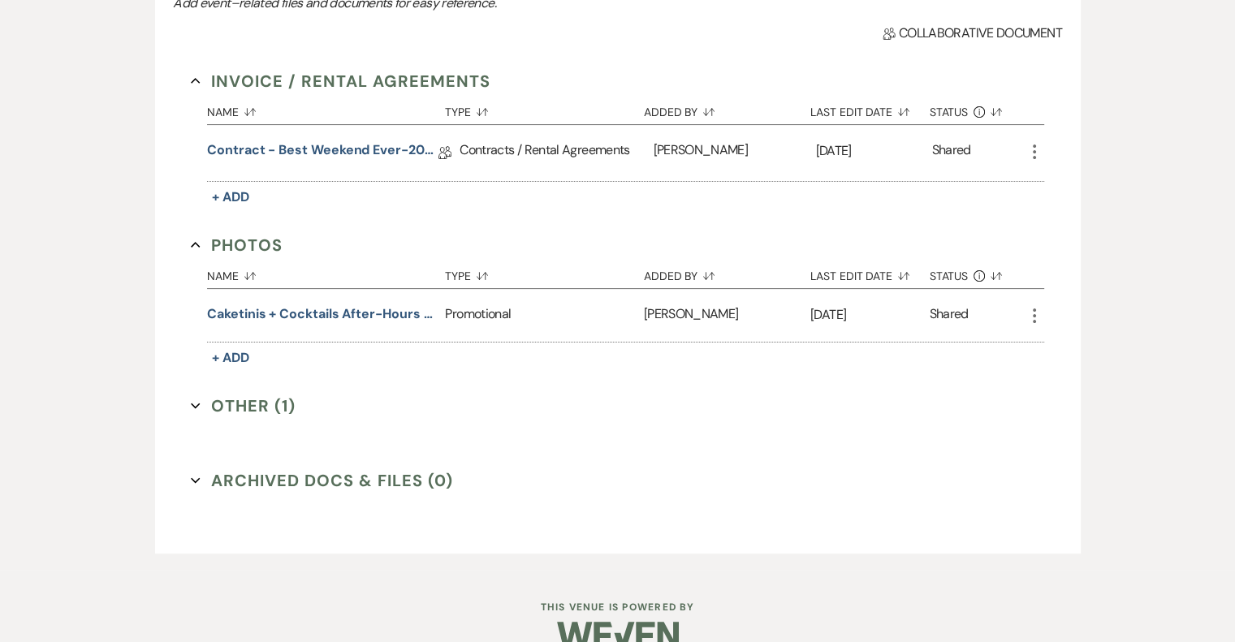
click at [269, 405] on button "Other (1) Expand" at bounding box center [243, 406] width 105 height 24
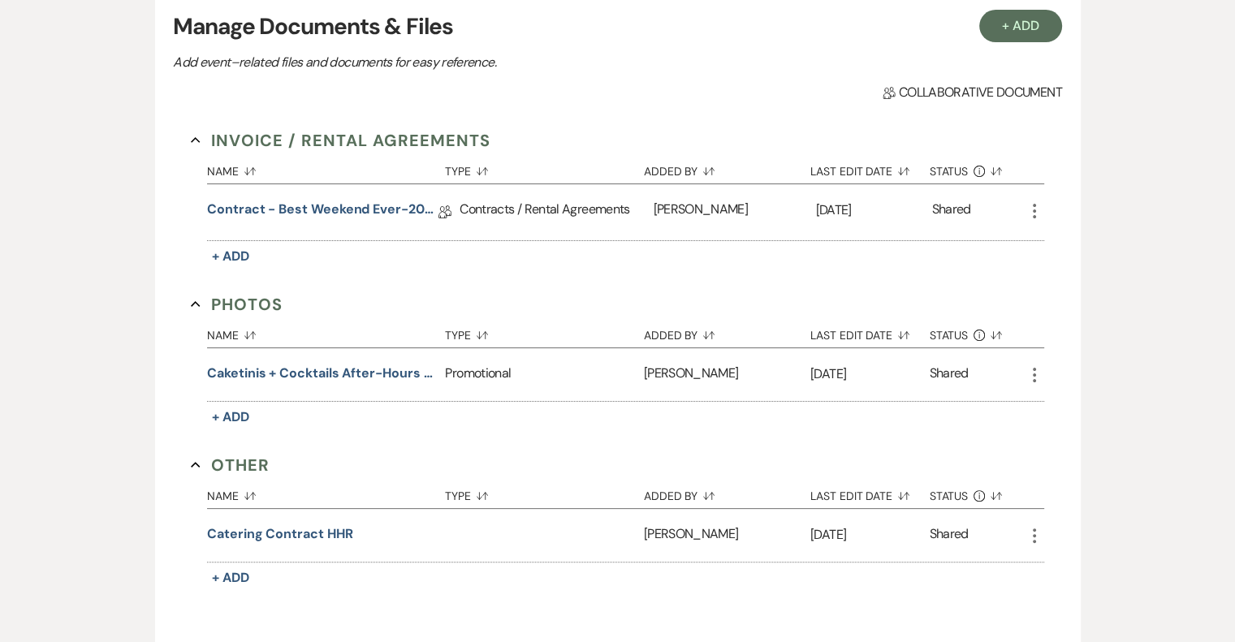
scroll to position [141, 0]
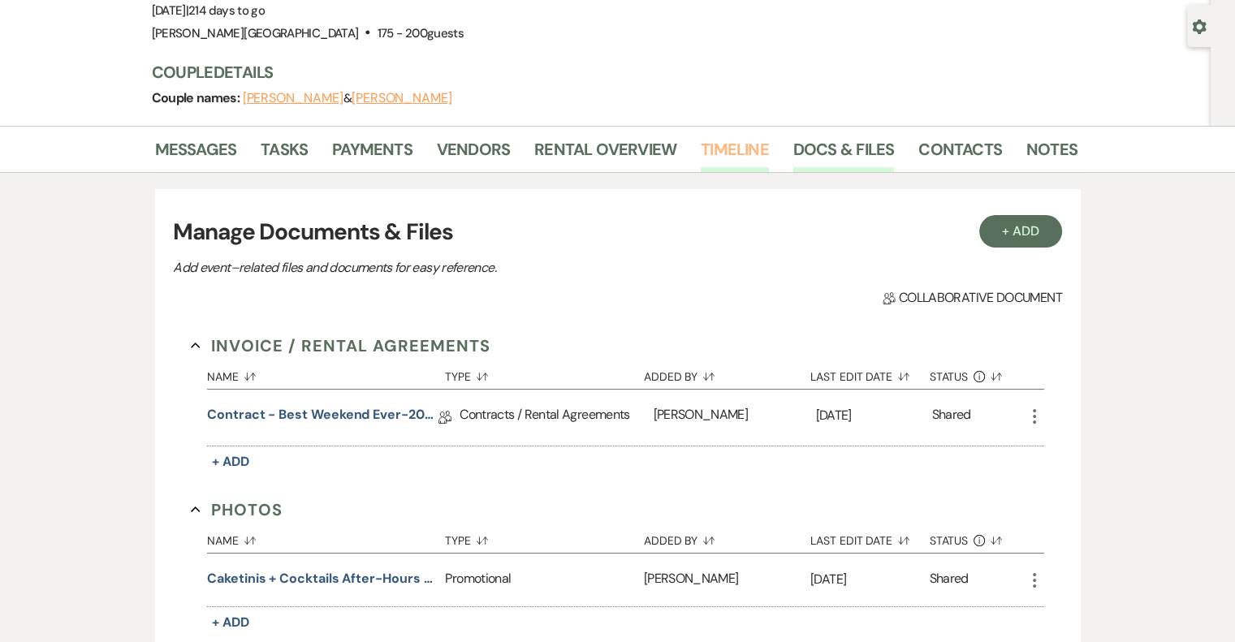
click at [723, 150] on link "Timeline" at bounding box center [735, 154] width 68 height 36
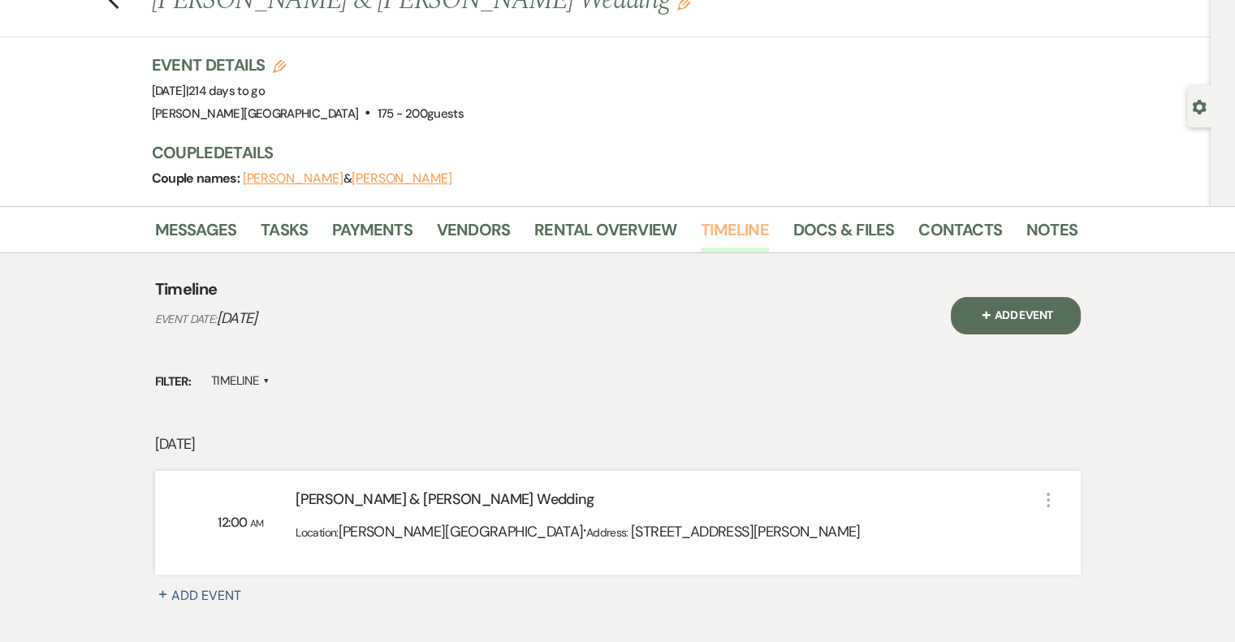
scroll to position [29, 0]
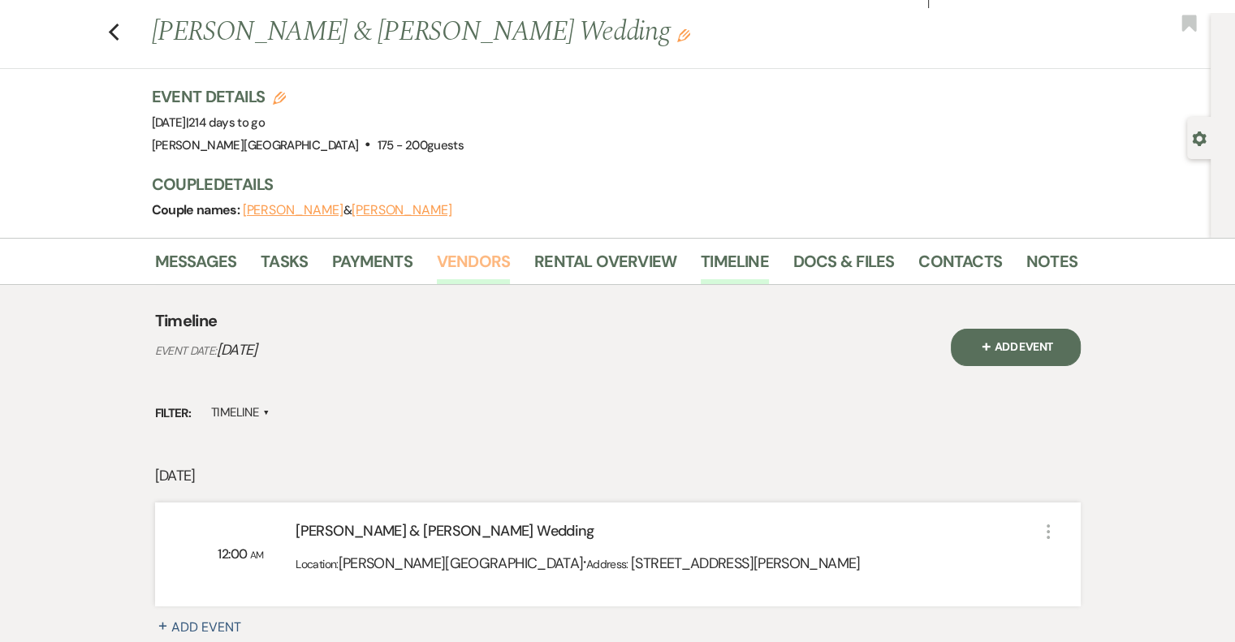
click at [481, 263] on link "Vendors" at bounding box center [473, 266] width 73 height 36
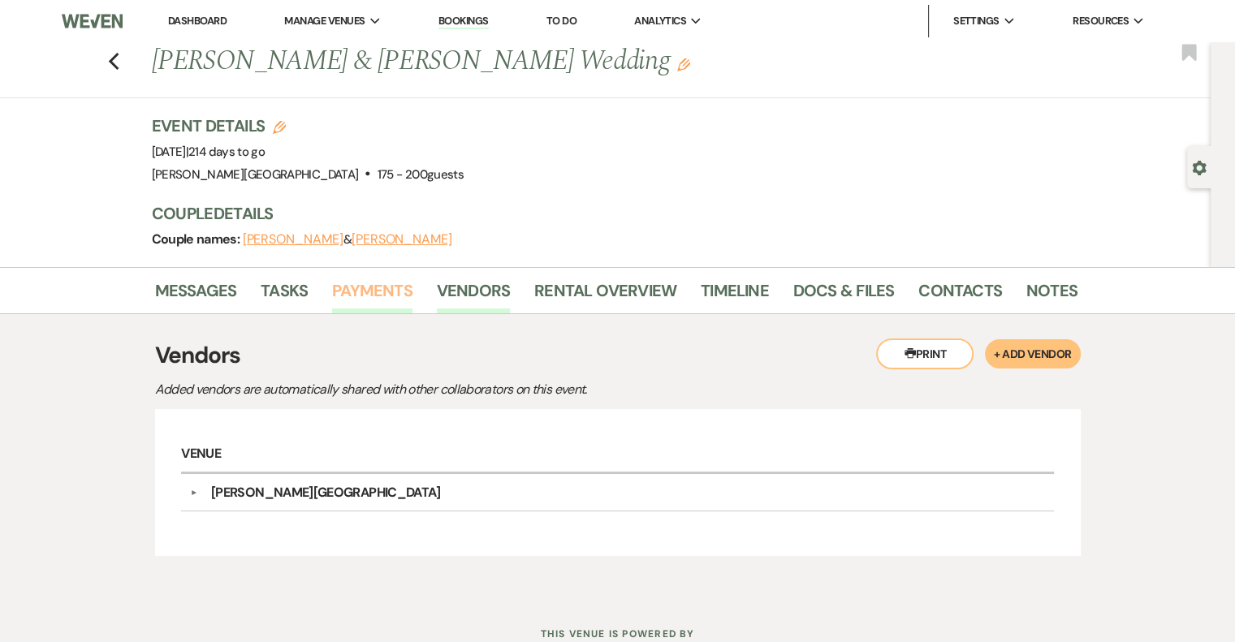
click at [384, 291] on link "Payments" at bounding box center [372, 296] width 80 height 36
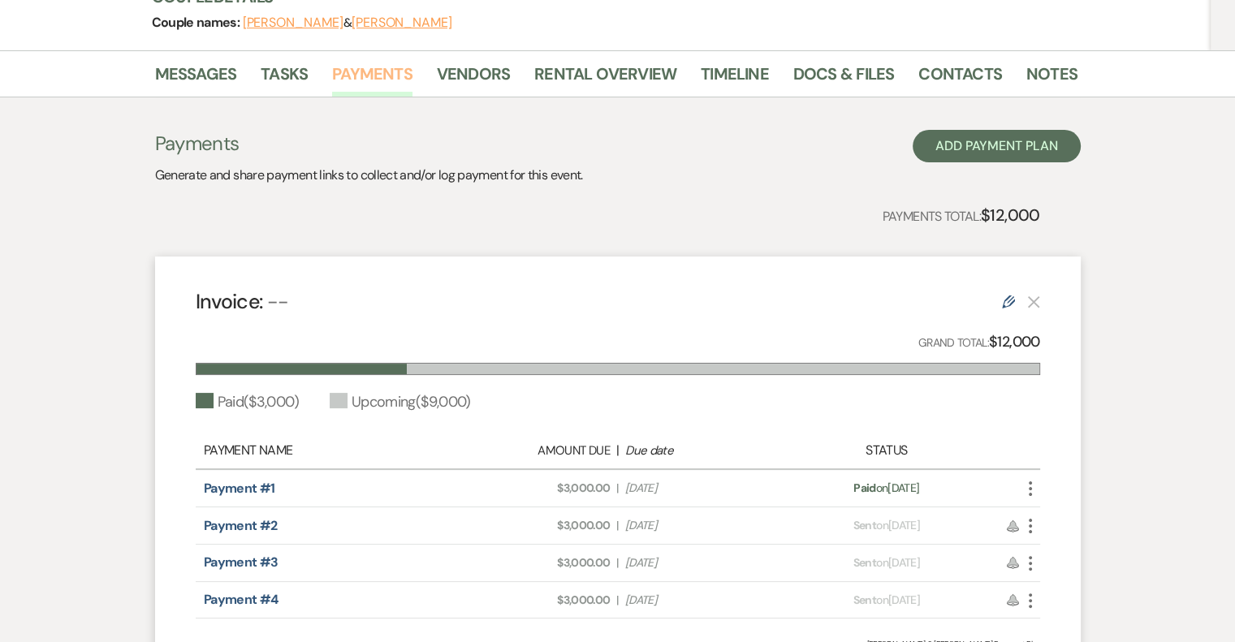
scroll to position [162, 0]
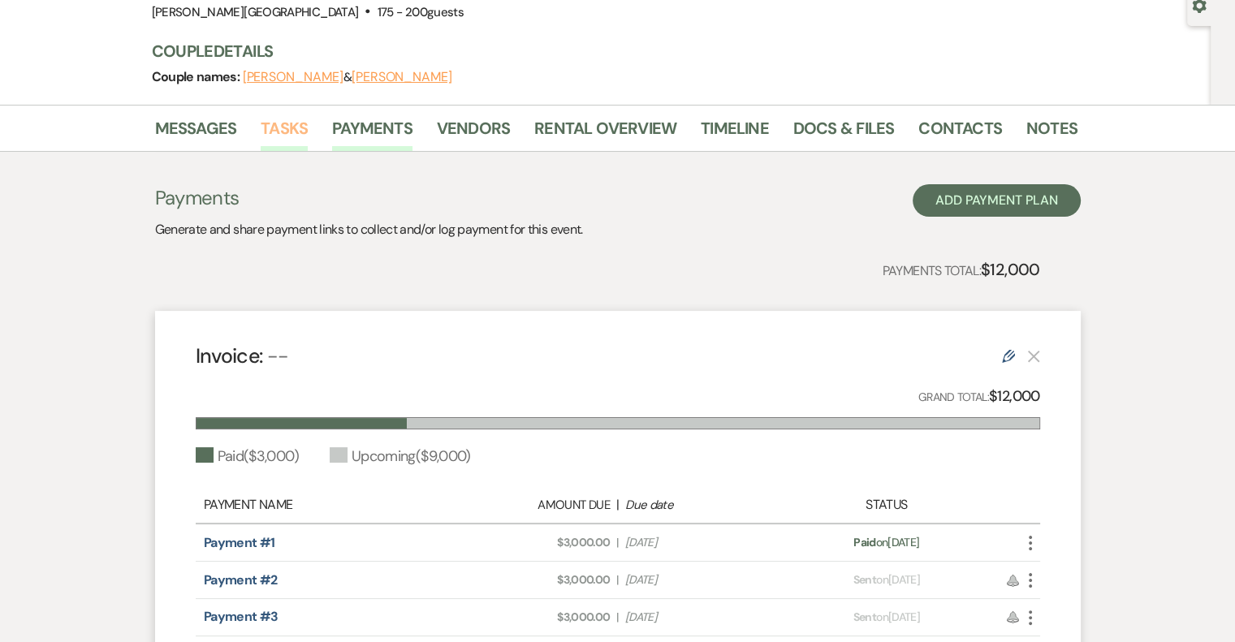
click at [298, 129] on link "Tasks" at bounding box center [284, 133] width 47 height 36
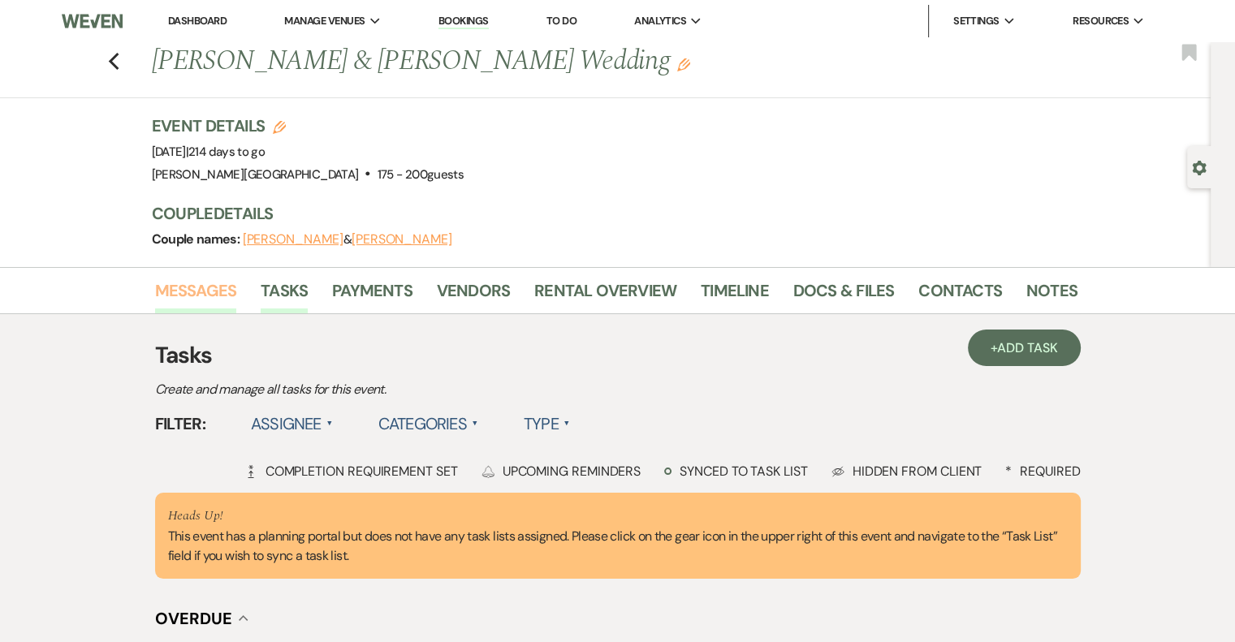
click at [217, 296] on link "Messages" at bounding box center [196, 296] width 82 height 36
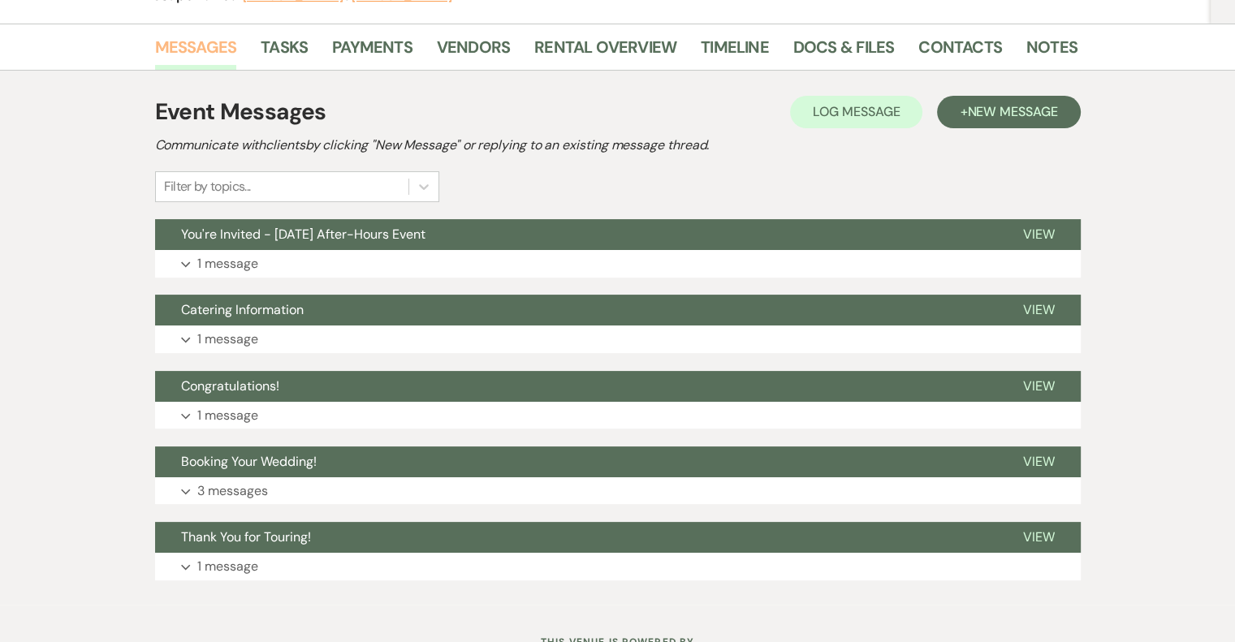
scroll to position [310, 0]
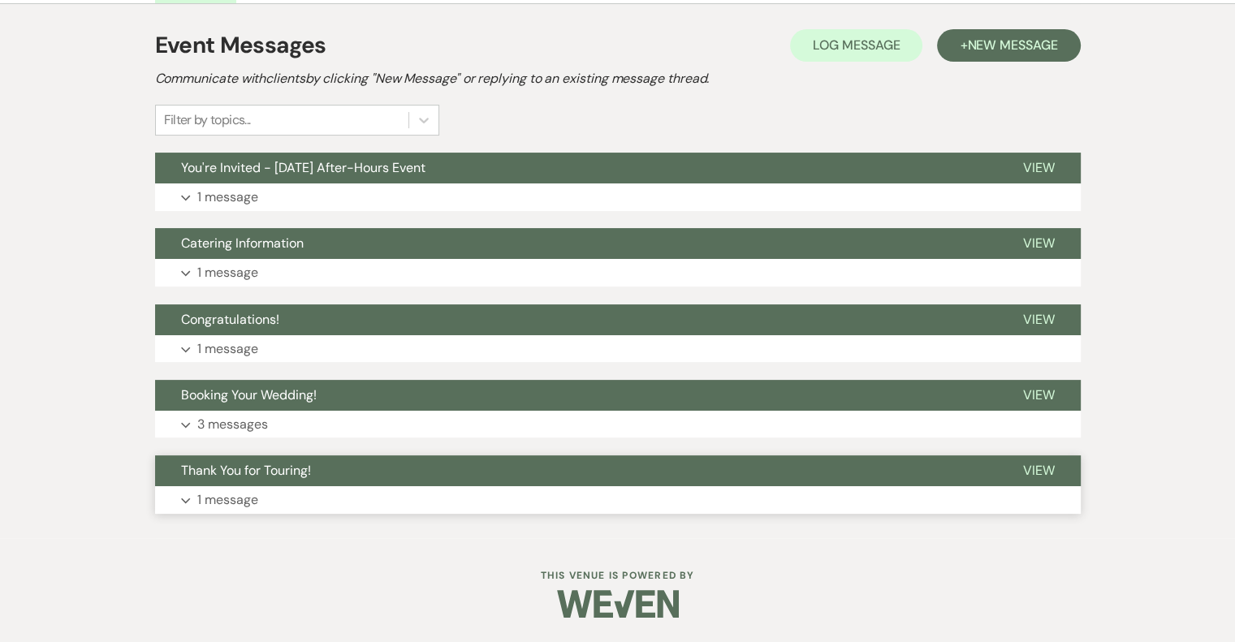
click at [225, 501] on p "1 message" at bounding box center [227, 500] width 61 height 21
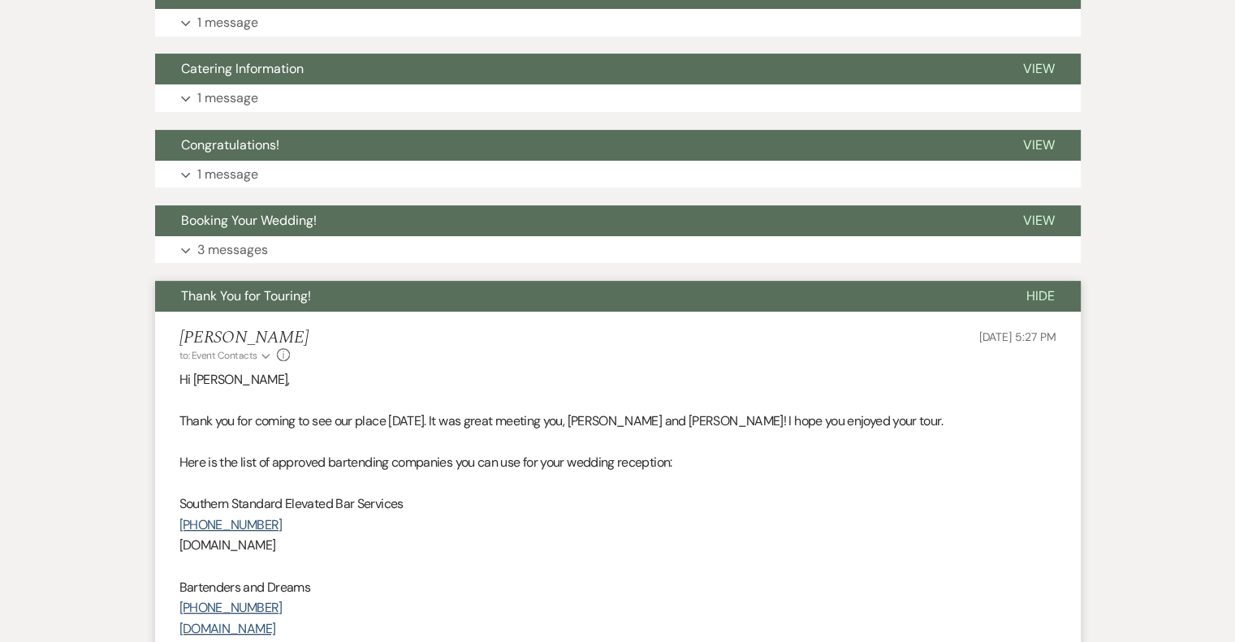
scroll to position [554, 0]
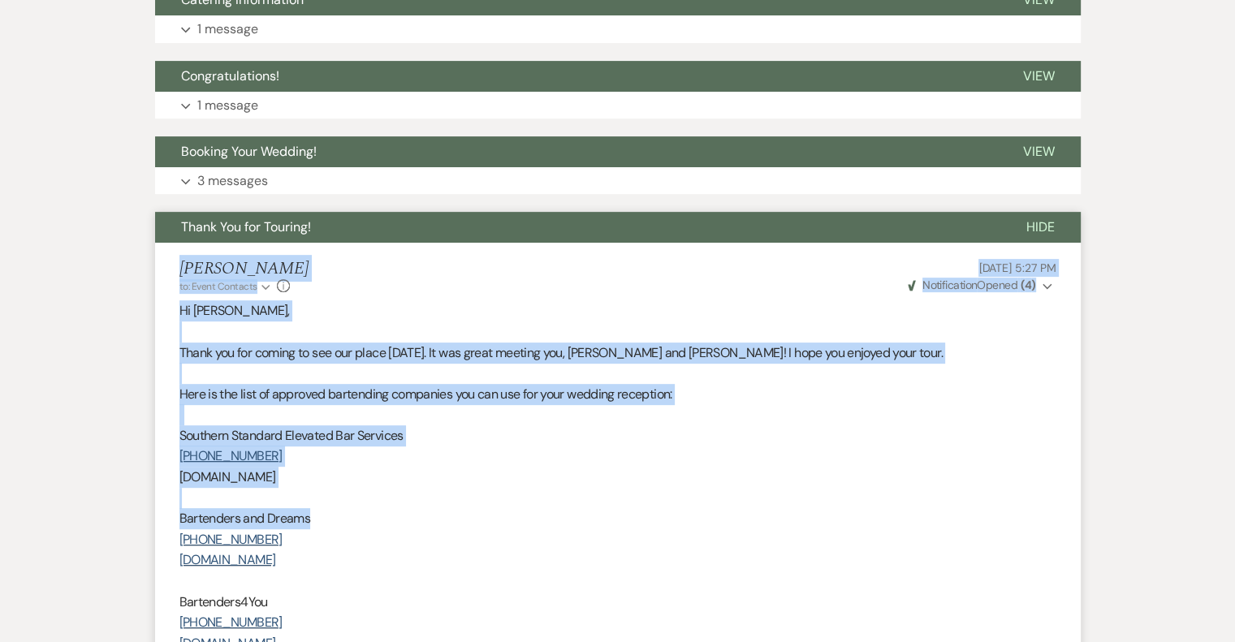
drag, startPoint x: 183, startPoint y: 265, endPoint x: 498, endPoint y: 524, distance: 408.9
click at [498, 524] on li "[PERSON_NAME] to: Event Contacts Expand Info [DATE] 5:27 PM Weven Check Notific…" at bounding box center [617, 613] width 925 height 740
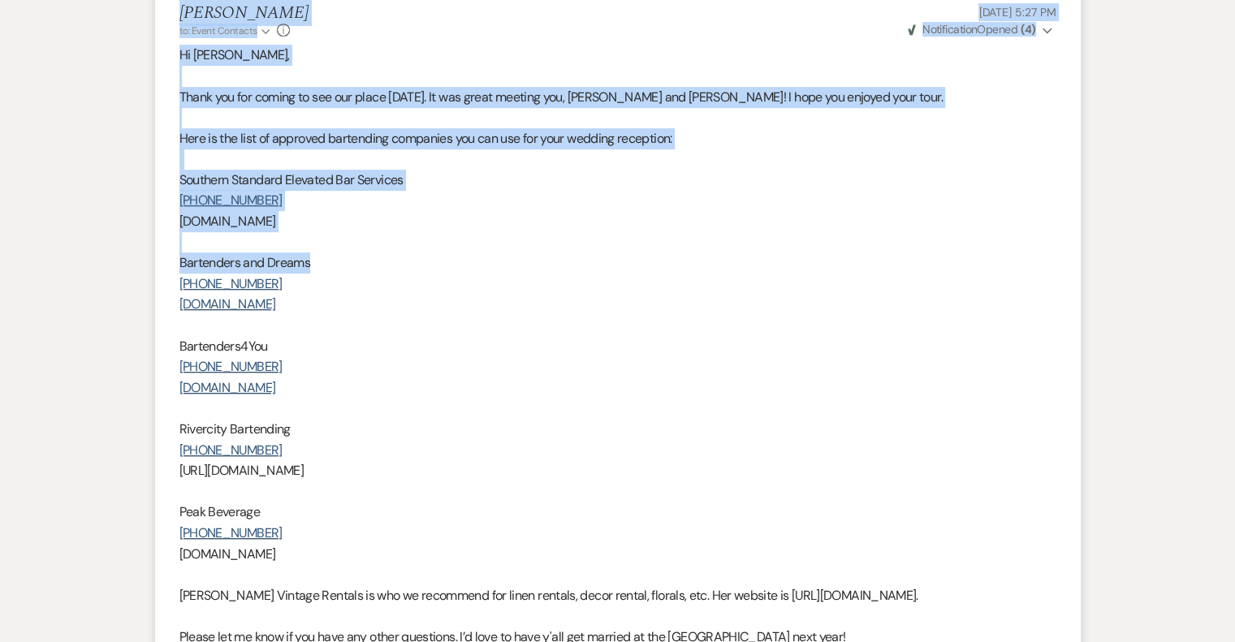
scroll to position [960, 0]
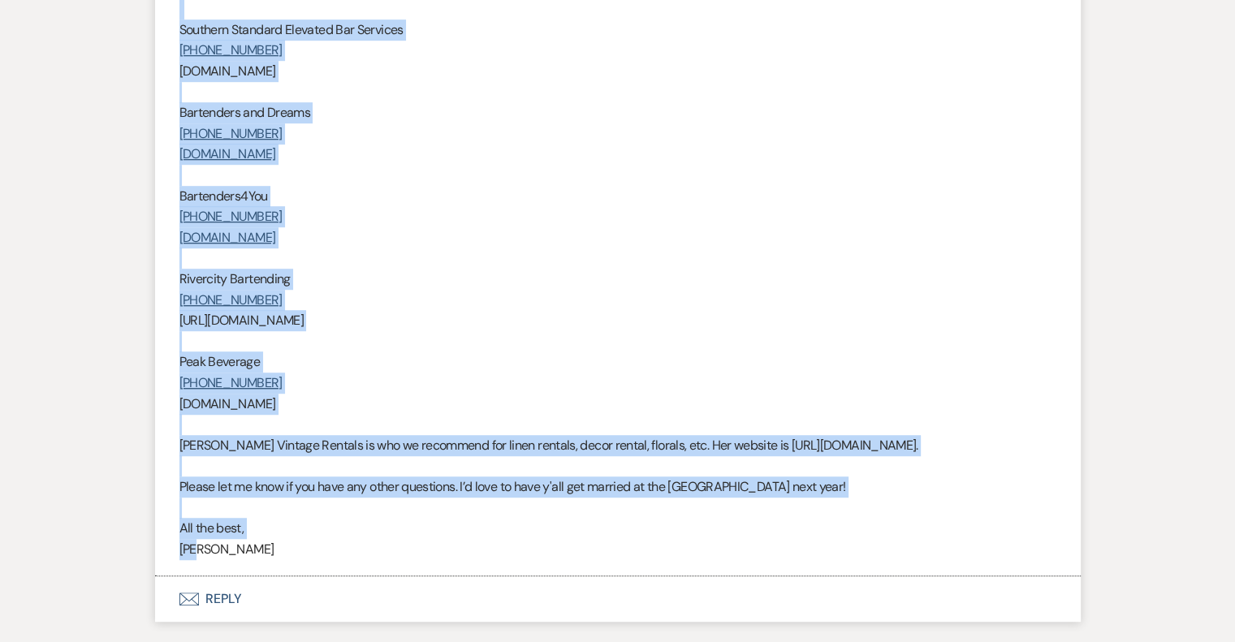
click at [404, 546] on p "[PERSON_NAME]" at bounding box center [617, 549] width 877 height 21
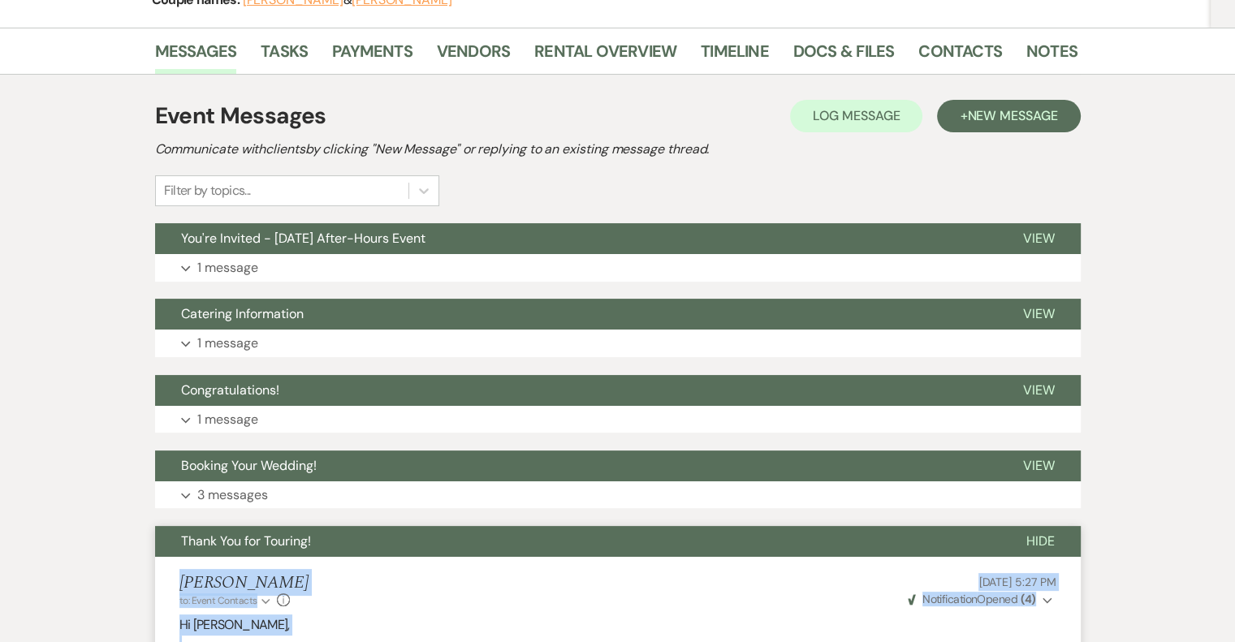
scroll to position [310, 0]
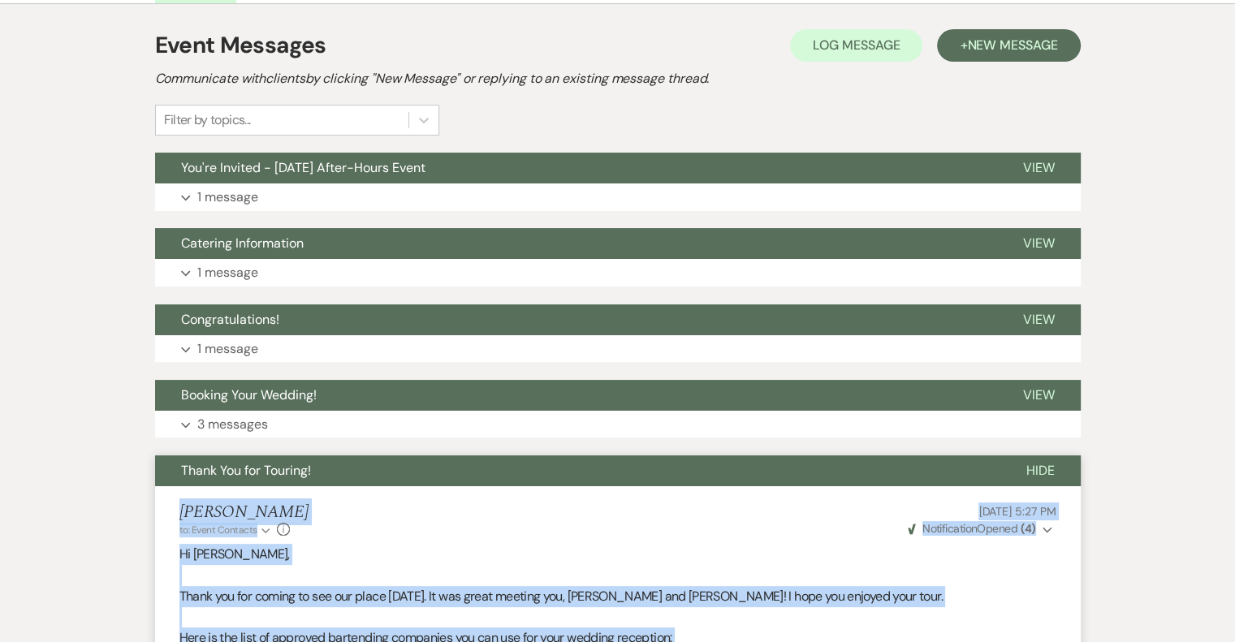
click at [257, 472] on span "Thank You for Touring!" at bounding box center [246, 470] width 130 height 17
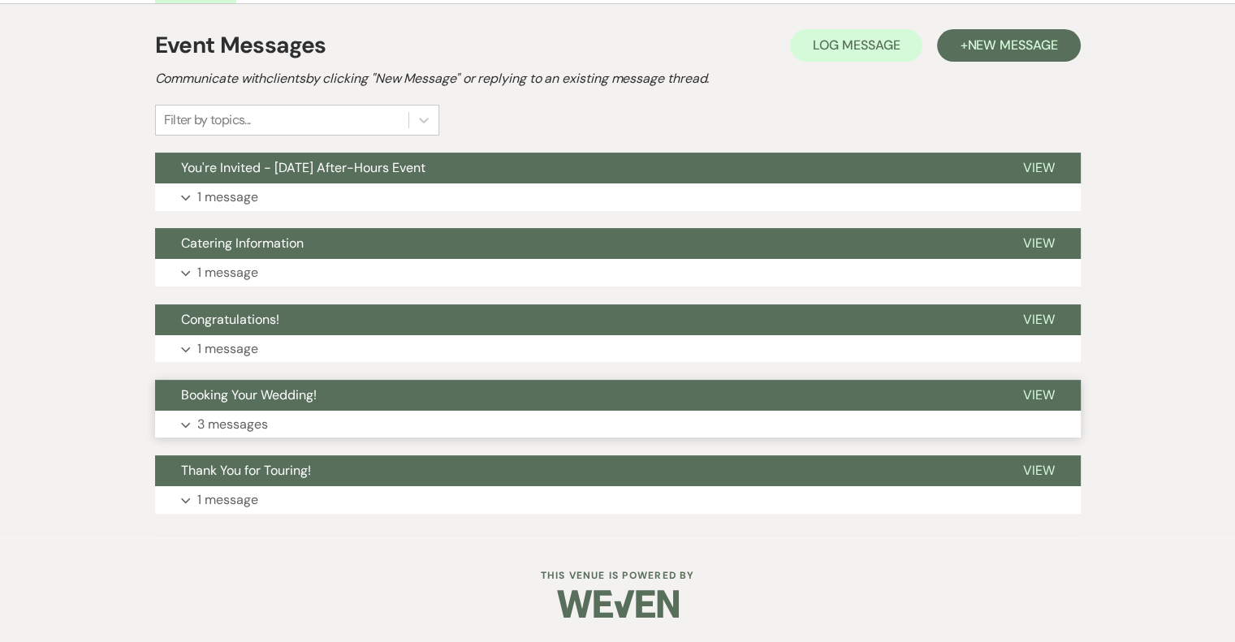
click at [252, 427] on p "3 messages" at bounding box center [232, 424] width 71 height 21
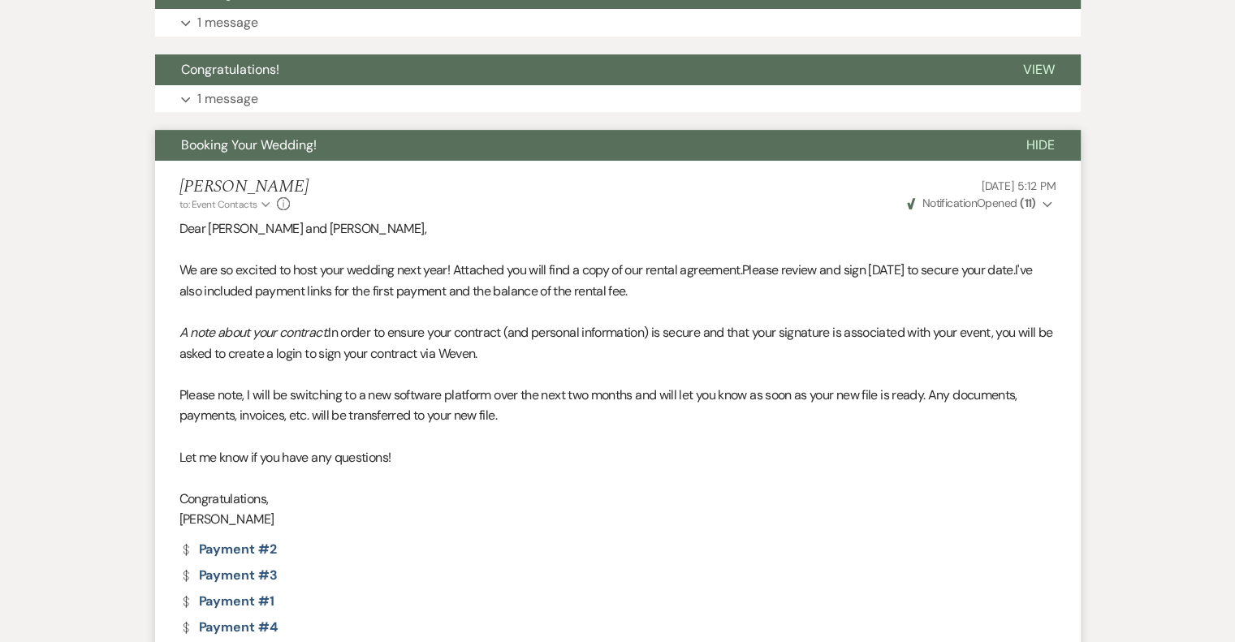
scroll to position [554, 0]
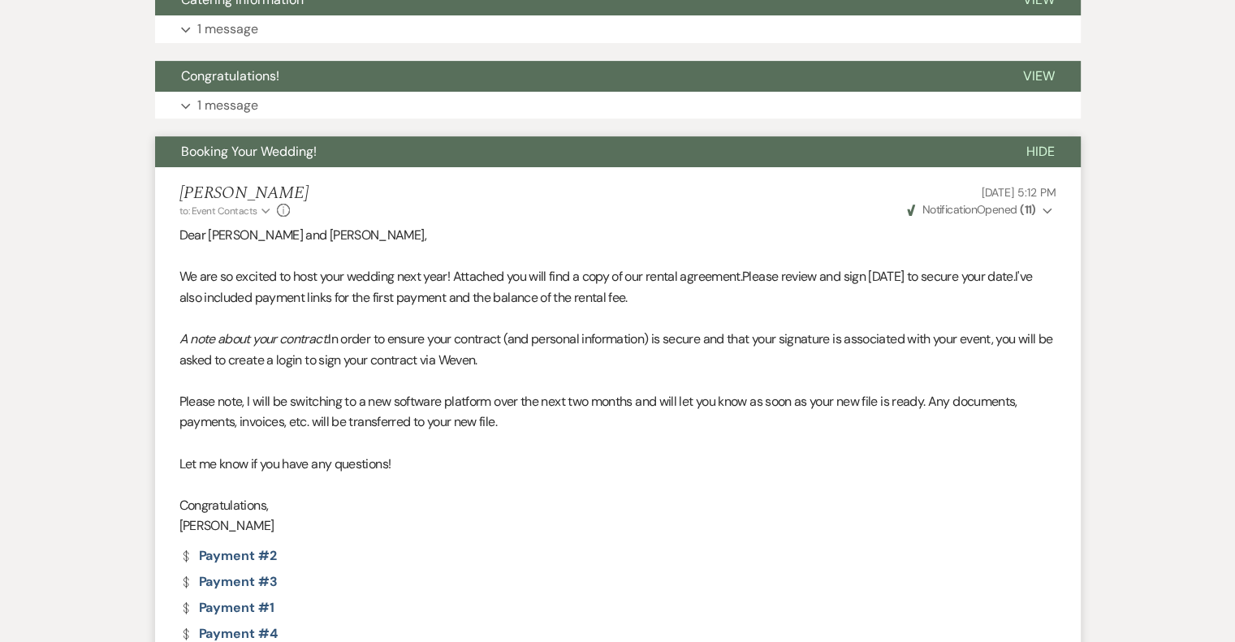
click at [287, 158] on span "Booking Your Wedding!" at bounding box center [249, 151] width 136 height 17
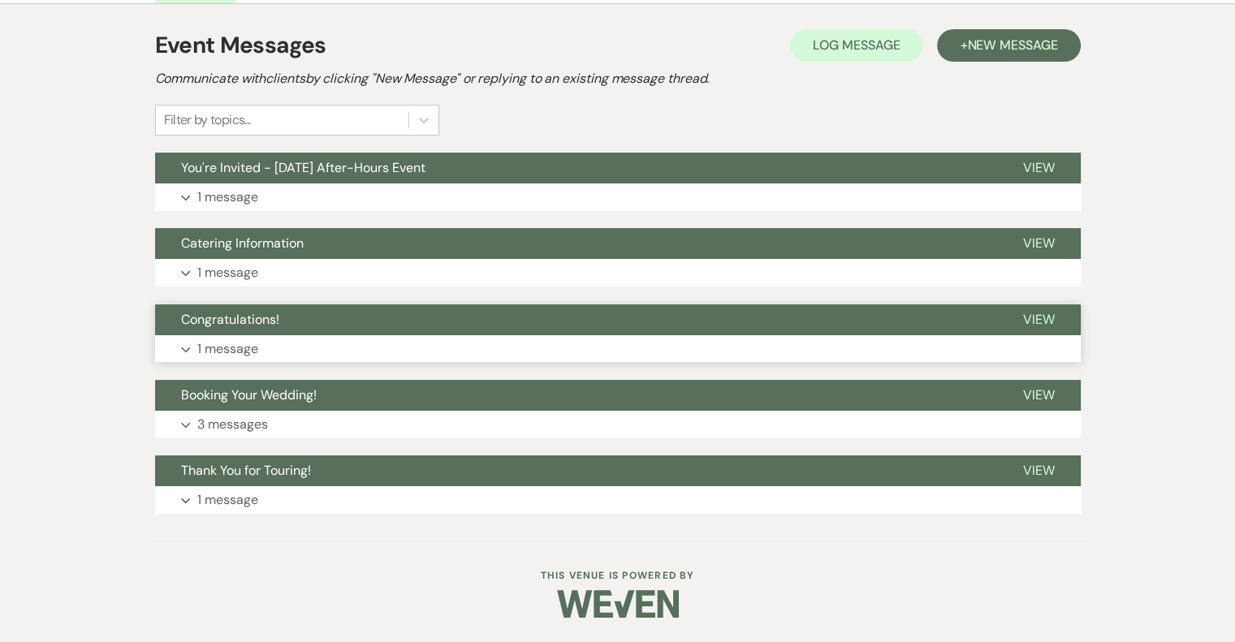
click at [222, 351] on p "1 message" at bounding box center [227, 349] width 61 height 21
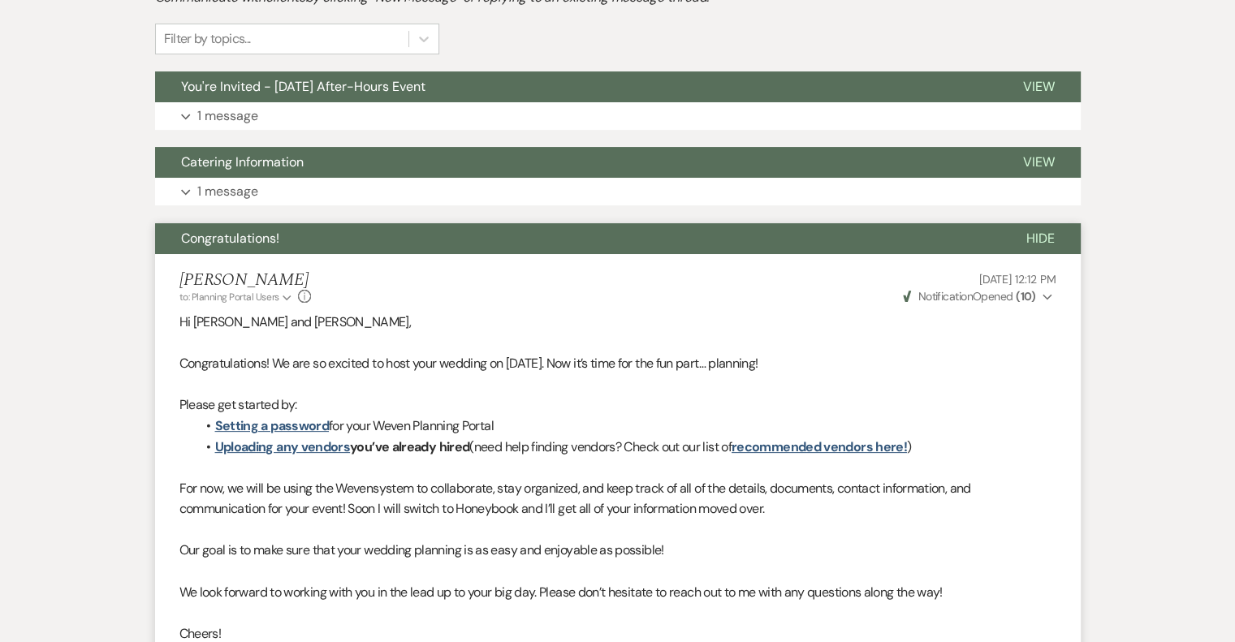
click at [249, 241] on span "Congratulations!" at bounding box center [230, 238] width 98 height 17
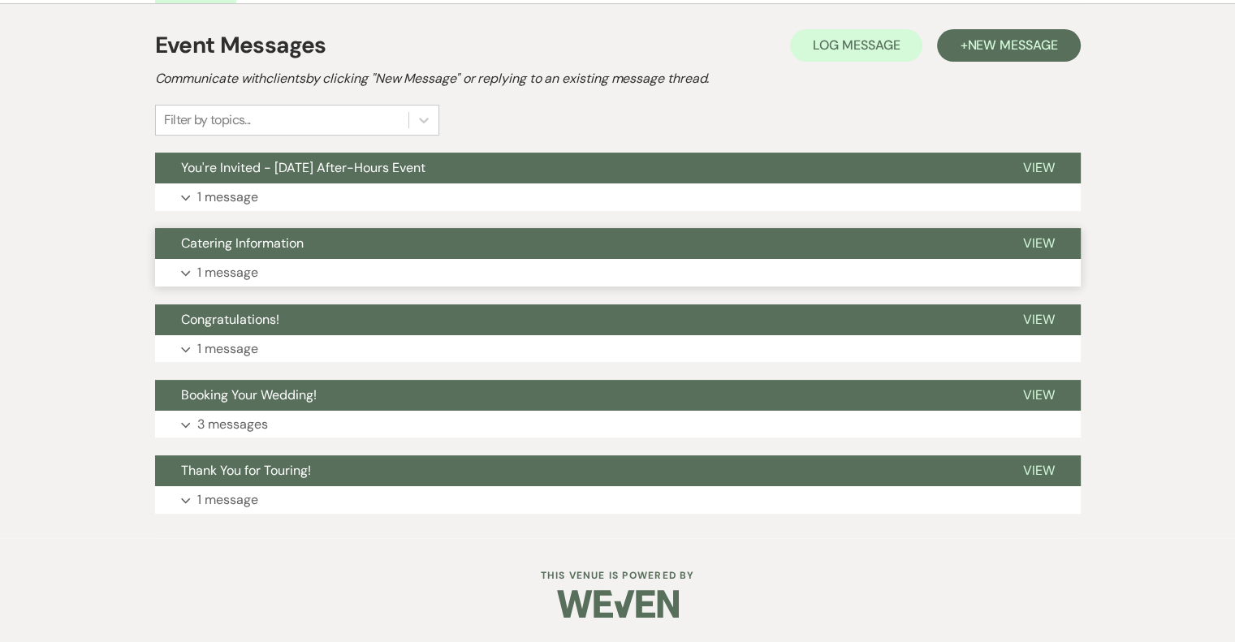
click at [218, 276] on p "1 message" at bounding box center [227, 272] width 61 height 21
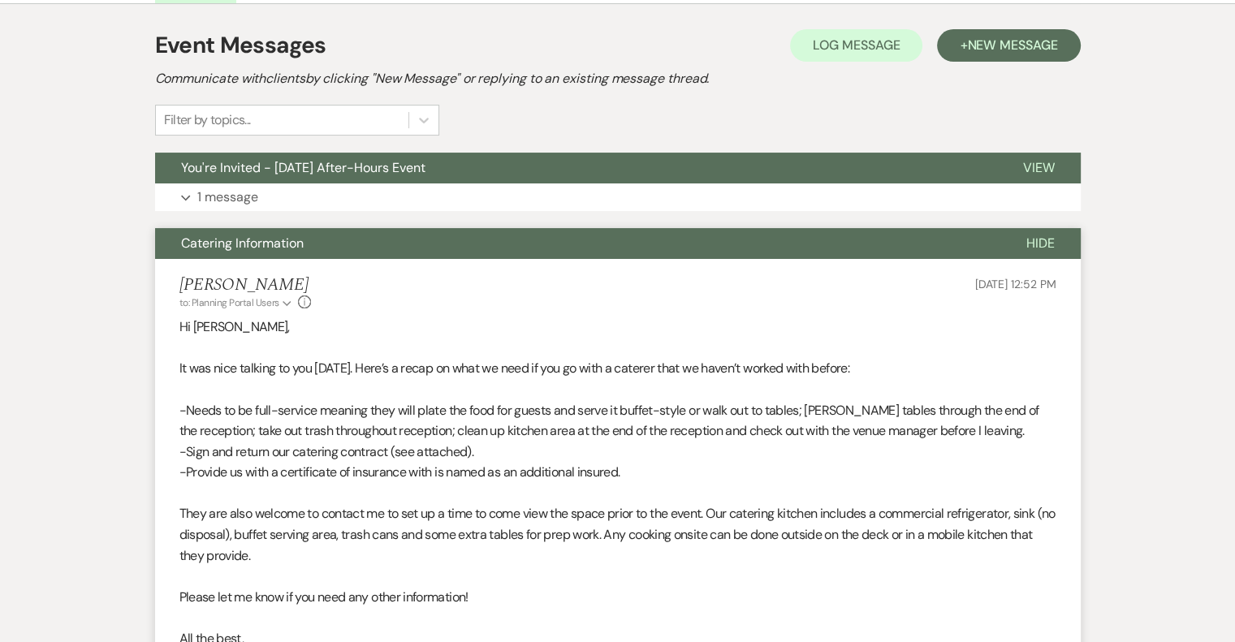
scroll to position [391, 0]
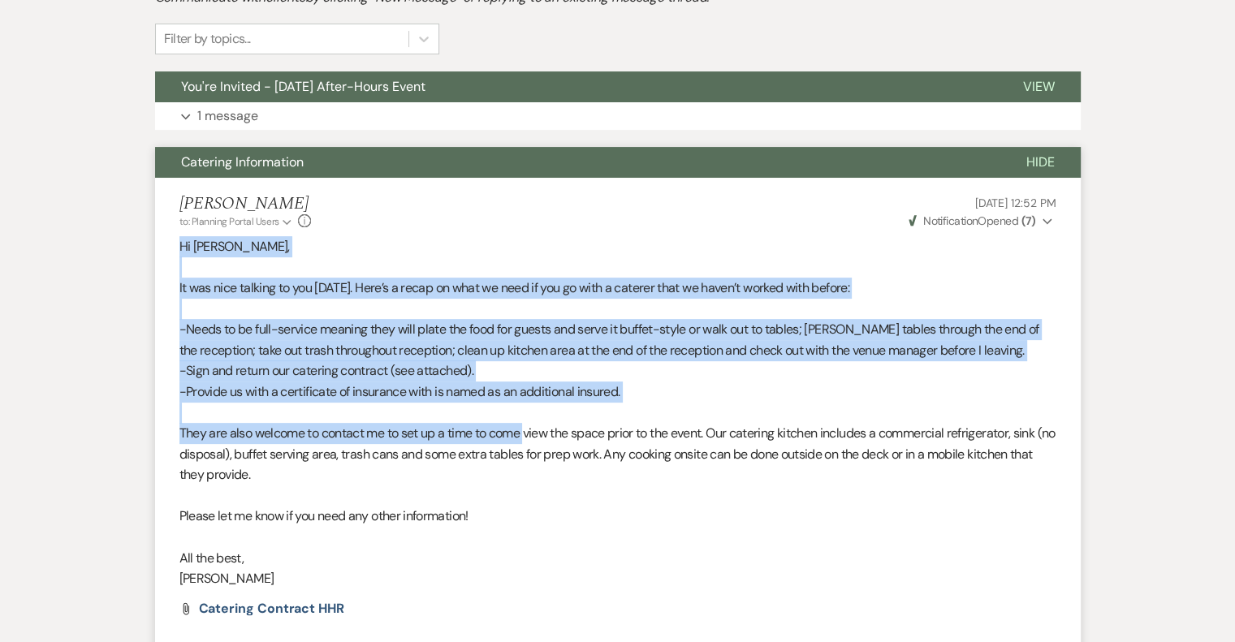
drag, startPoint x: 179, startPoint y: 241, endPoint x: 528, endPoint y: 442, distance: 402.6
click at [528, 442] on div "Hi [PERSON_NAME], It was nice talking to you [DATE]. Here’s a recap on what we …" at bounding box center [617, 412] width 877 height 353
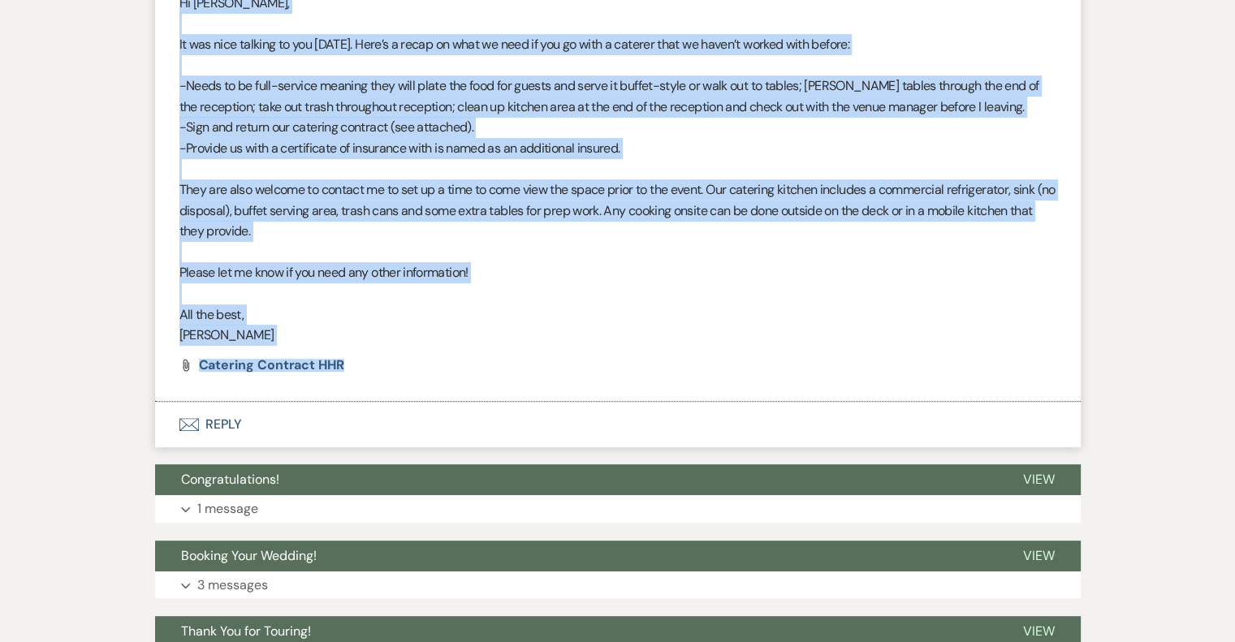
click at [424, 358] on li "[PERSON_NAME] to: Planning Portal Users Expand Info [DATE] 12:52 PM Weven Check…" at bounding box center [617, 167] width 925 height 467
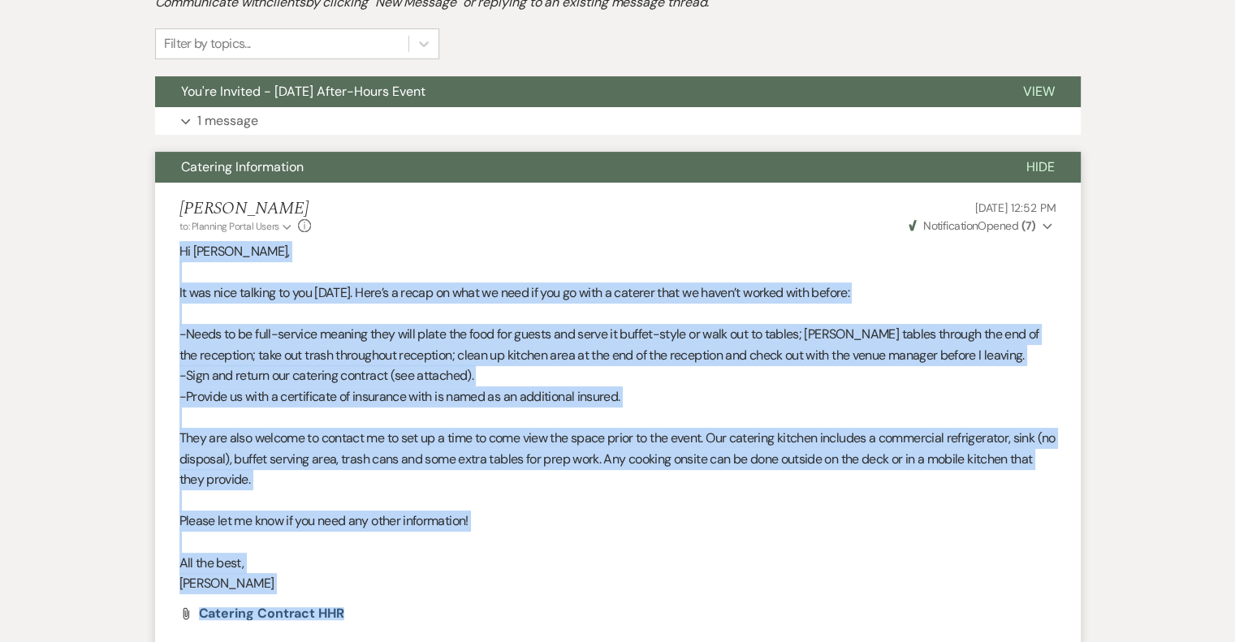
scroll to position [229, 0]
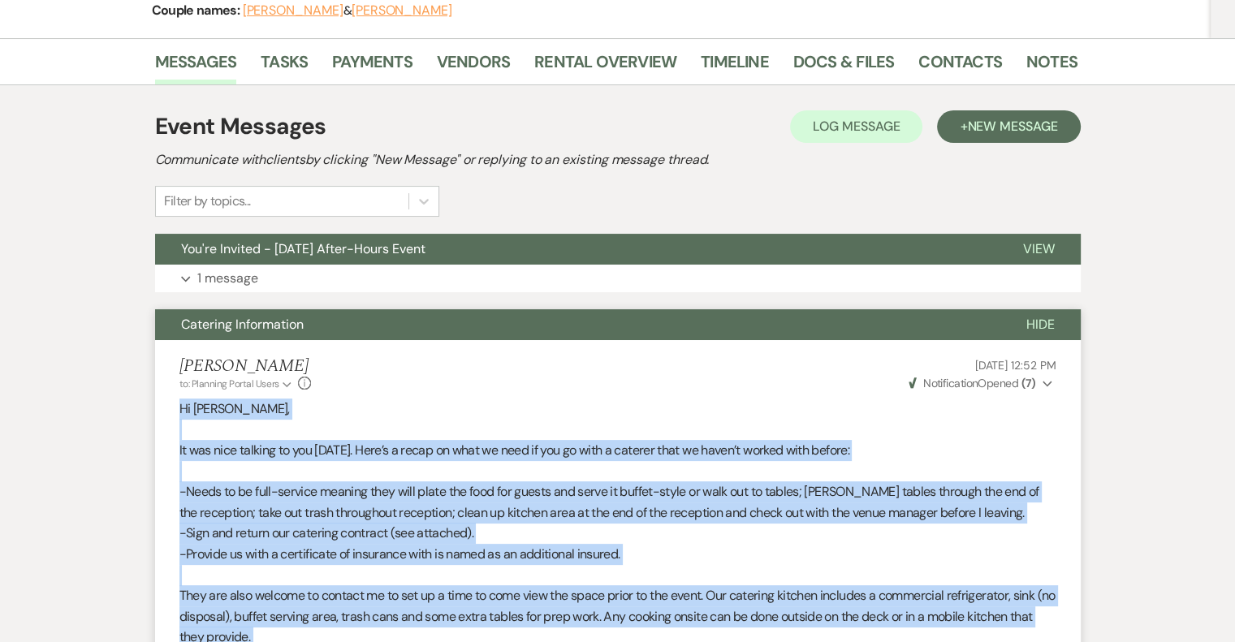
click at [264, 330] on span "Catering Information" at bounding box center [242, 324] width 123 height 17
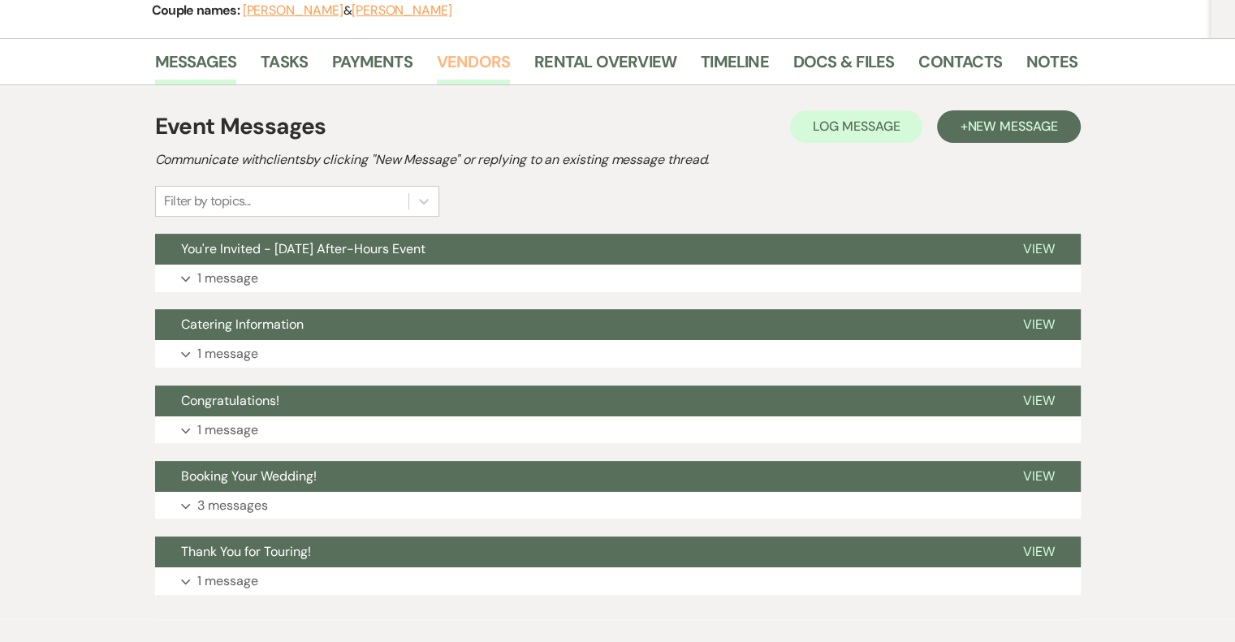
click at [446, 56] on link "Vendors" at bounding box center [473, 67] width 73 height 36
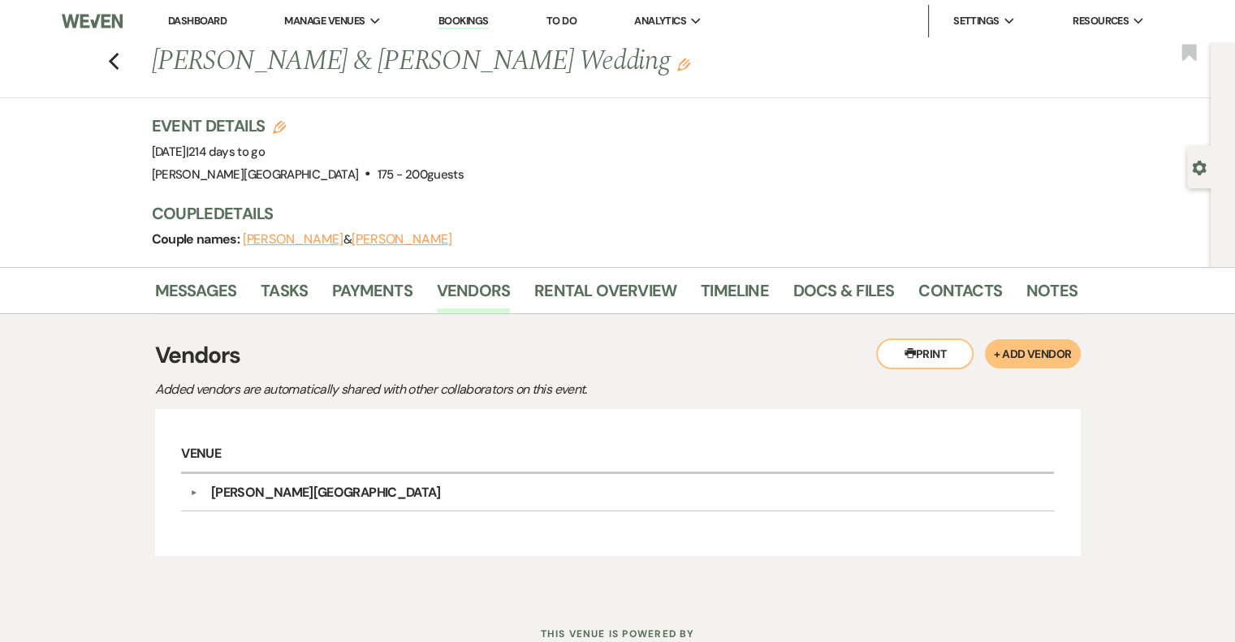
click at [111, 61] on div "Previous [PERSON_NAME] & [PERSON_NAME] Wedding Edit Bookmark" at bounding box center [601, 70] width 1219 height 56
click at [119, 66] on use "button" at bounding box center [113, 62] width 11 height 18
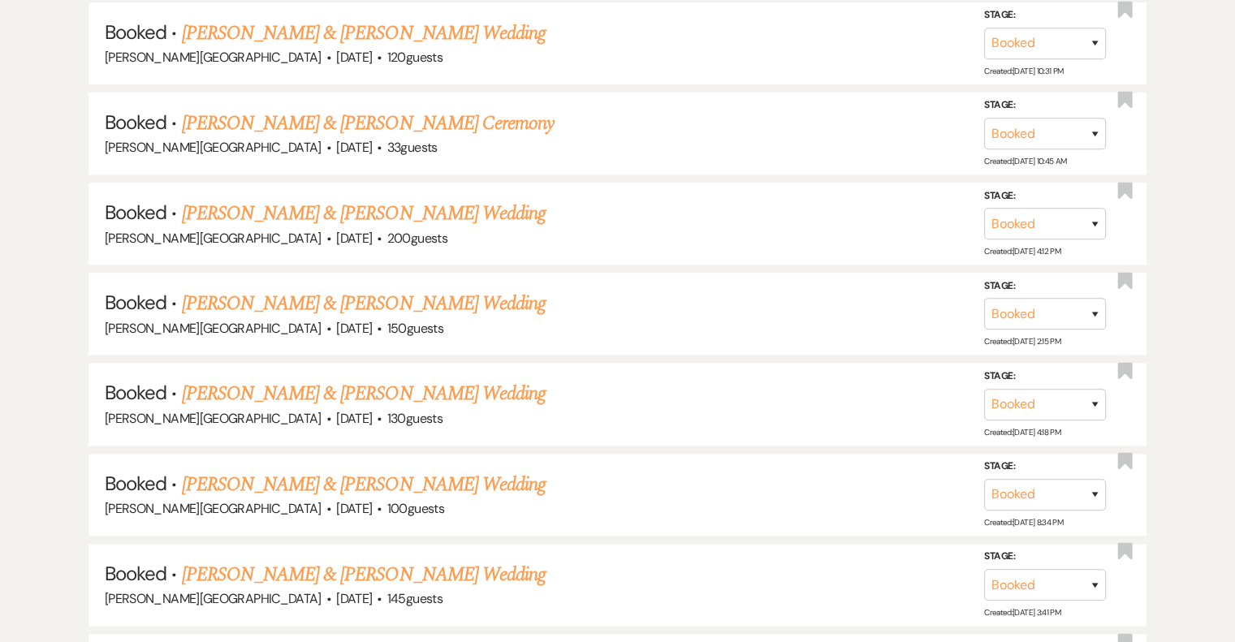
scroll to position [1715, 0]
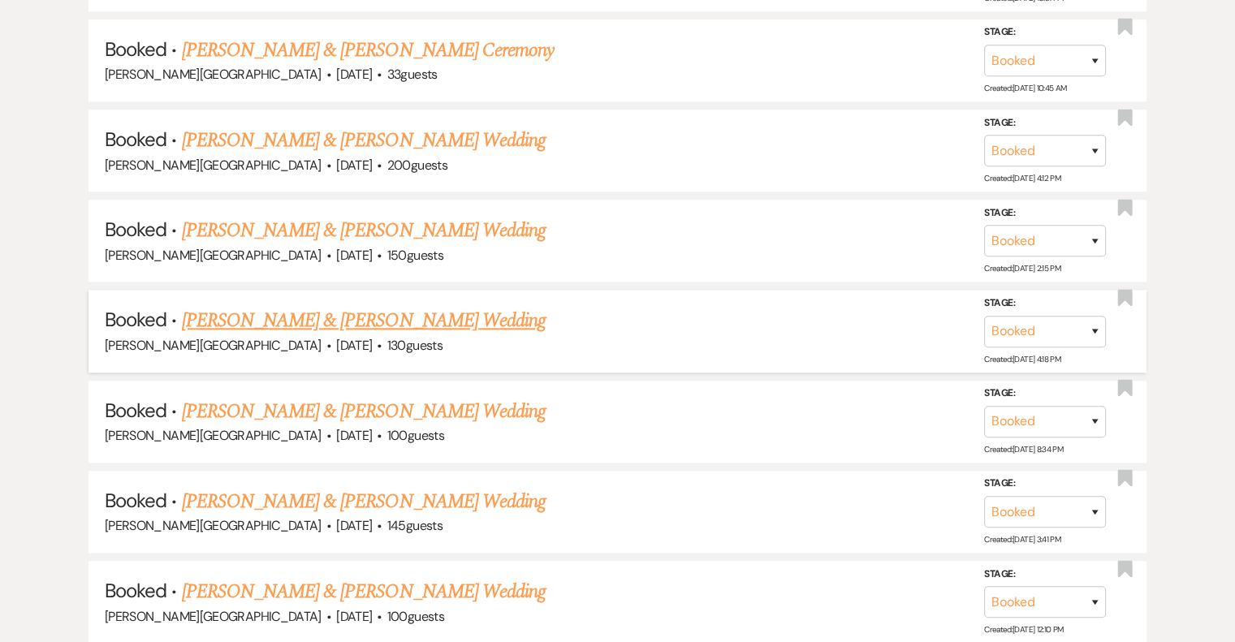
click at [455, 306] on link "[PERSON_NAME] & [PERSON_NAME] Wedding" at bounding box center [364, 320] width 364 height 29
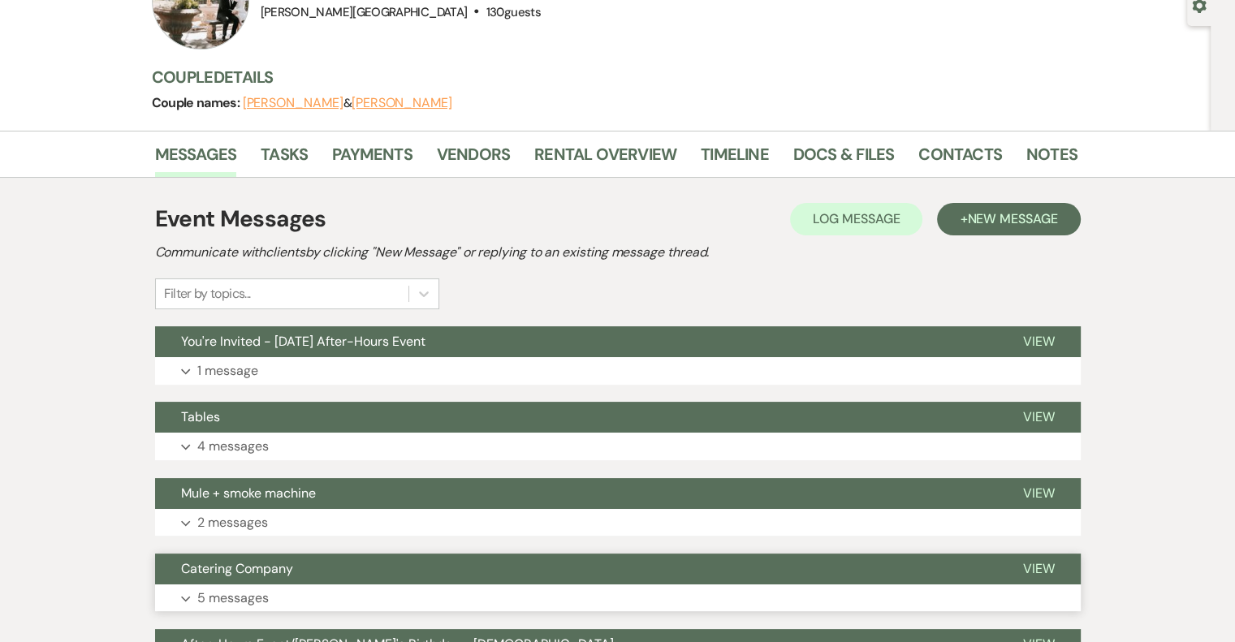
scroll to position [162, 0]
click at [476, 156] on link "Vendors" at bounding box center [473, 159] width 73 height 36
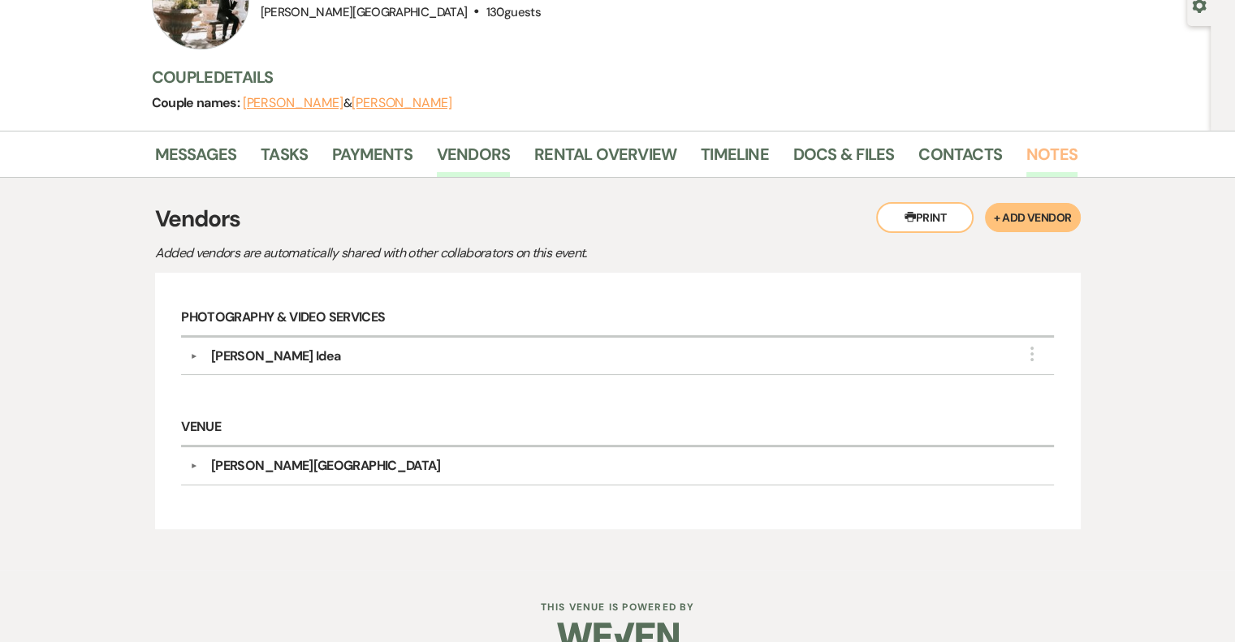
click at [1033, 153] on link "Notes" at bounding box center [1051, 159] width 51 height 36
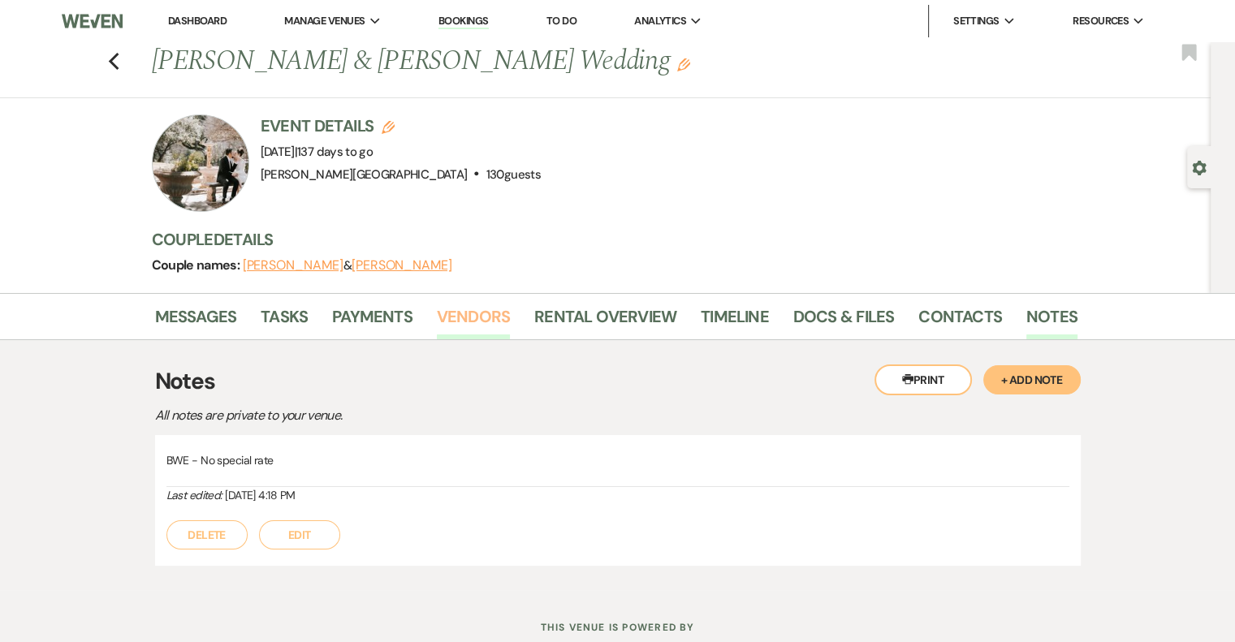
click at [467, 321] on link "Vendors" at bounding box center [473, 322] width 73 height 36
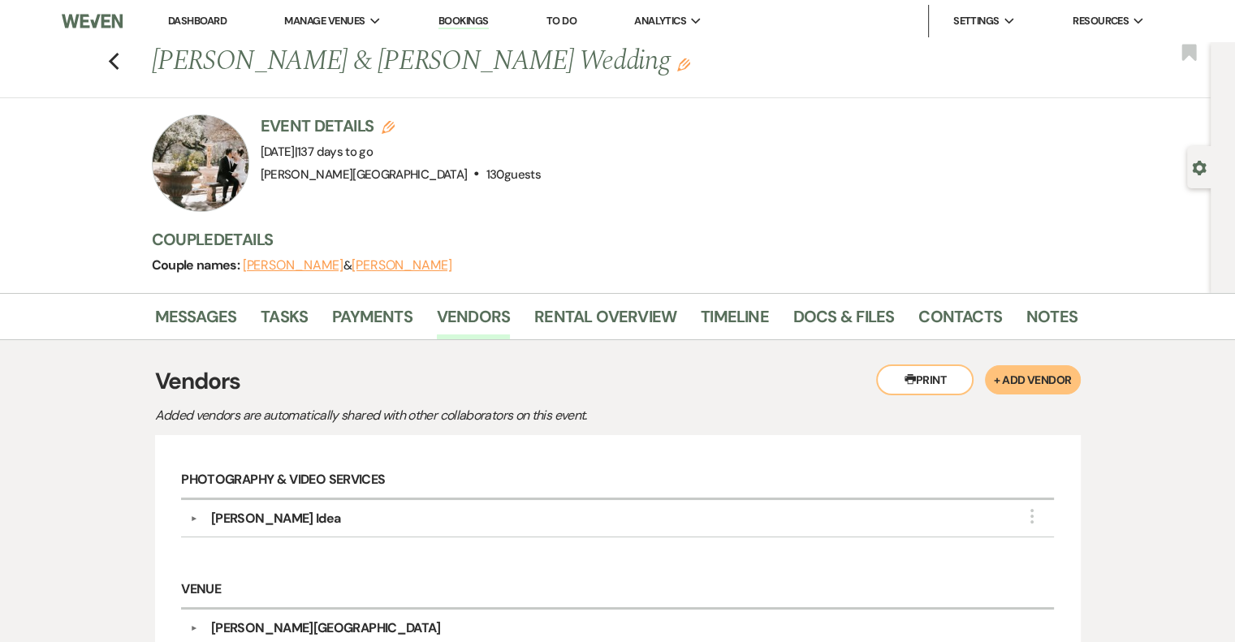
click at [194, 519] on button "▼" at bounding box center [193, 519] width 19 height 8
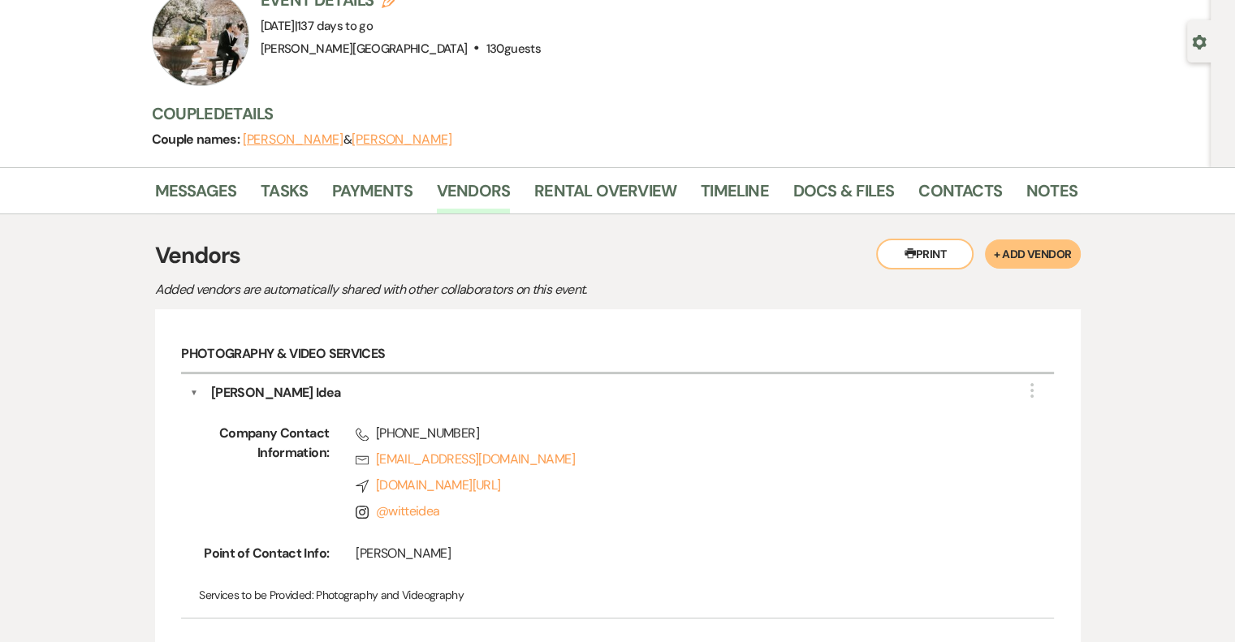
scroll to position [162, 0]
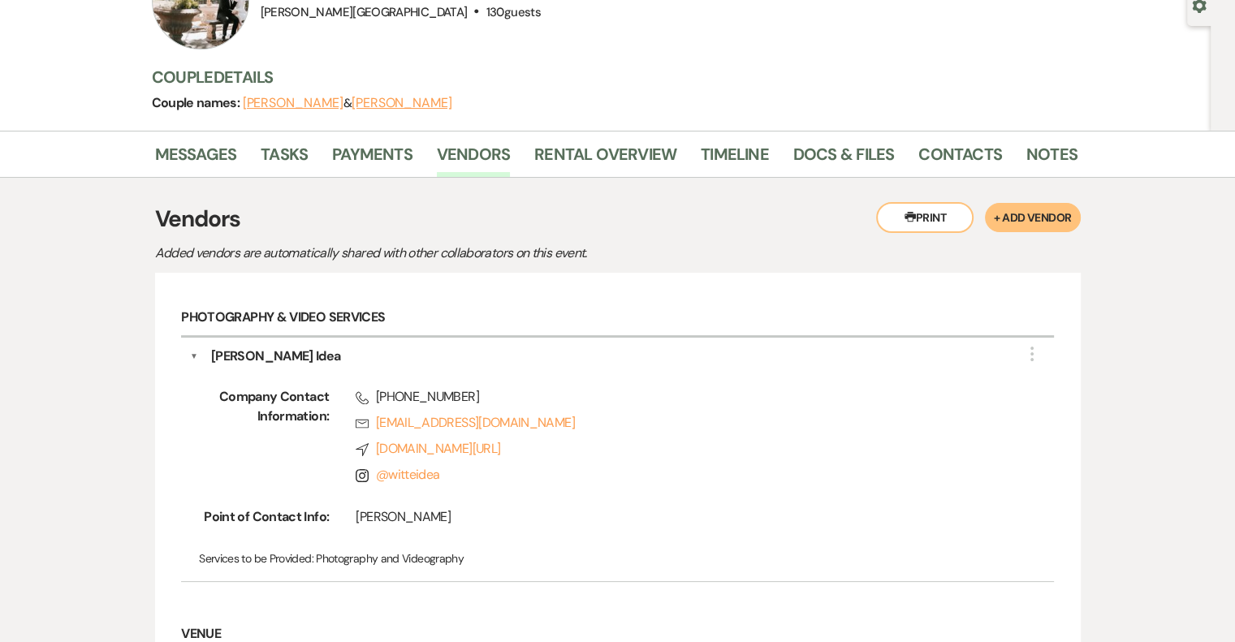
click at [196, 357] on button "▼" at bounding box center [194, 356] width 8 height 19
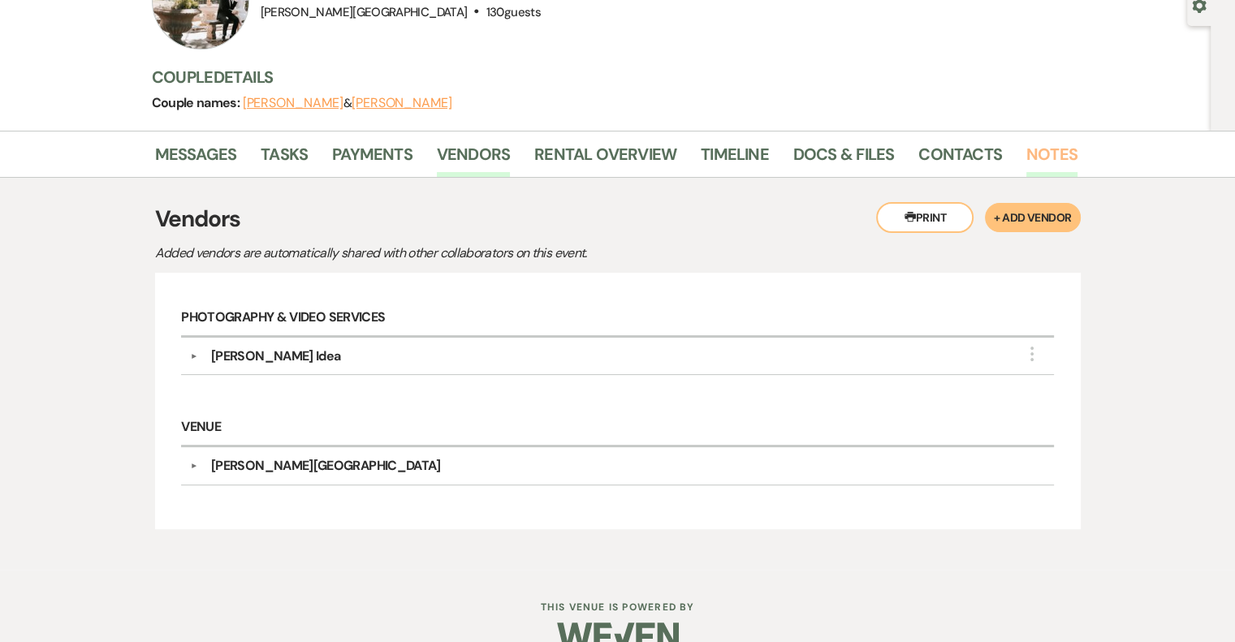
click at [1045, 146] on link "Notes" at bounding box center [1051, 159] width 51 height 36
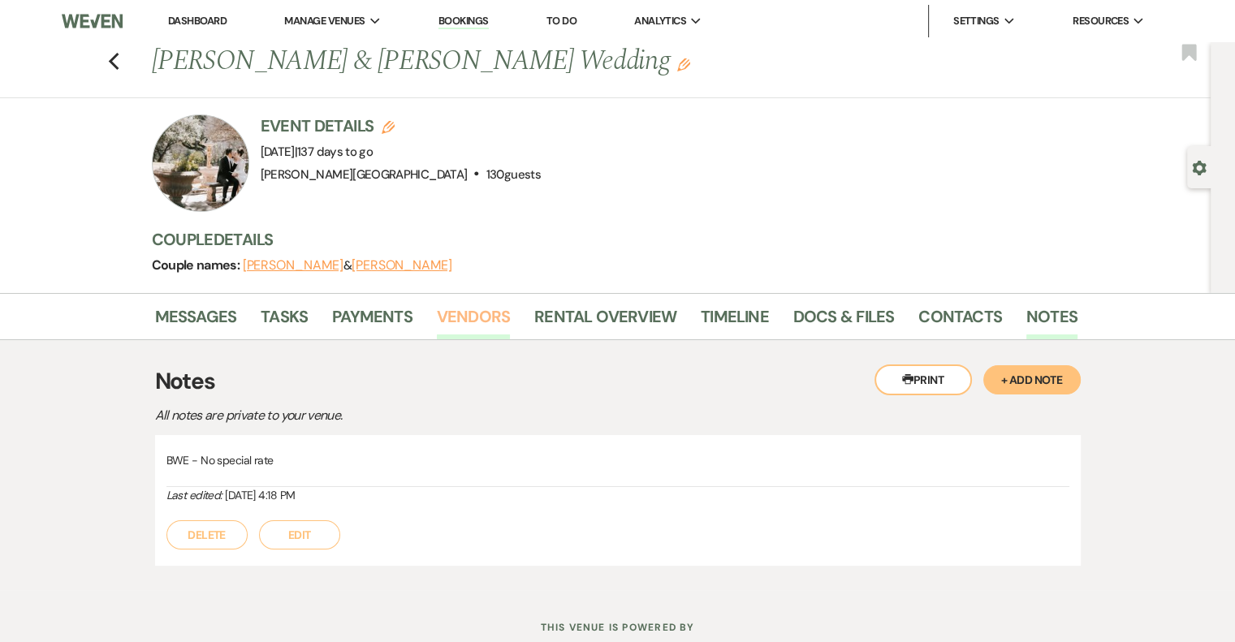
click at [472, 316] on link "Vendors" at bounding box center [473, 322] width 73 height 36
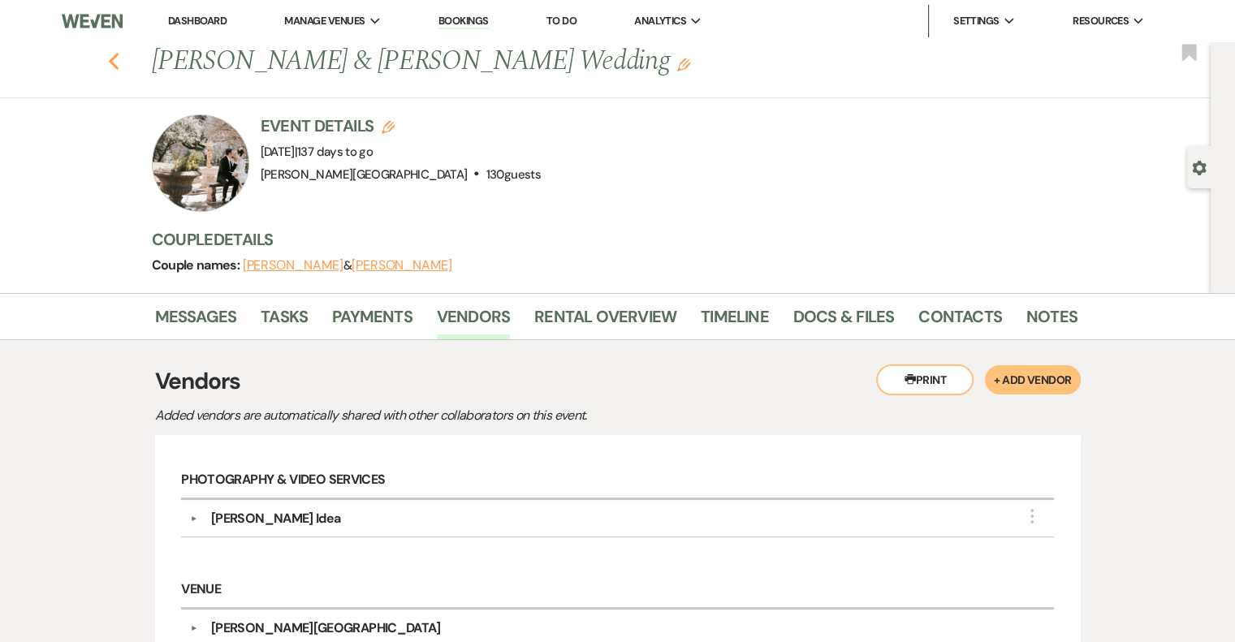
click at [118, 60] on use "button" at bounding box center [113, 62] width 11 height 18
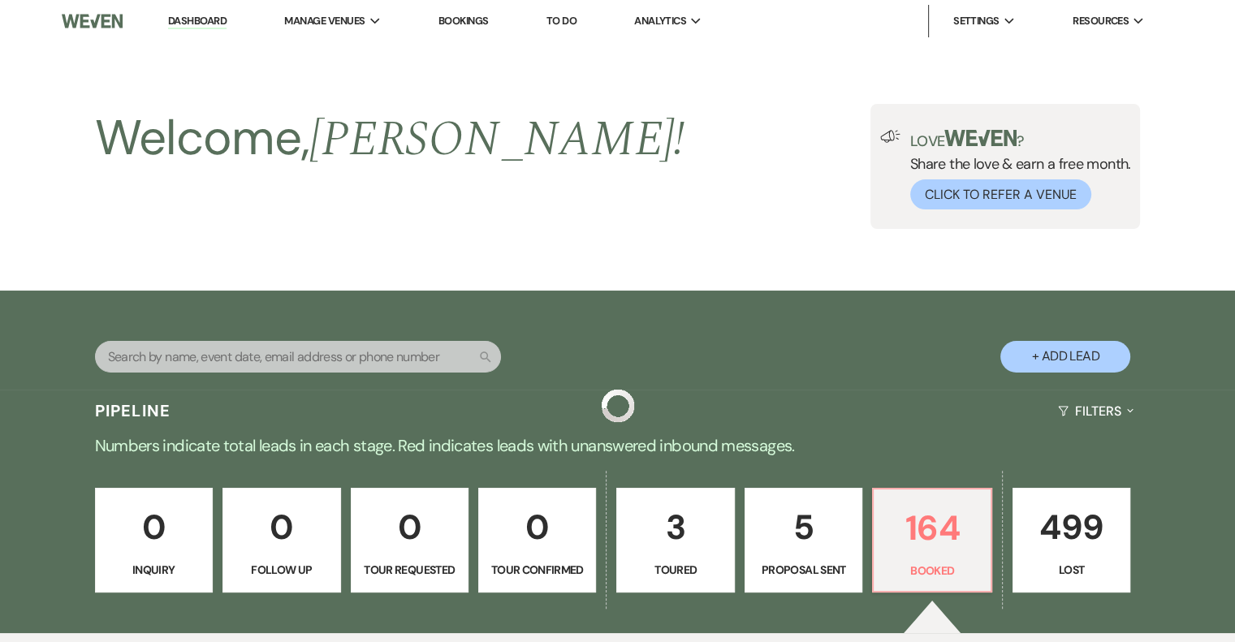
scroll to position [1715, 0]
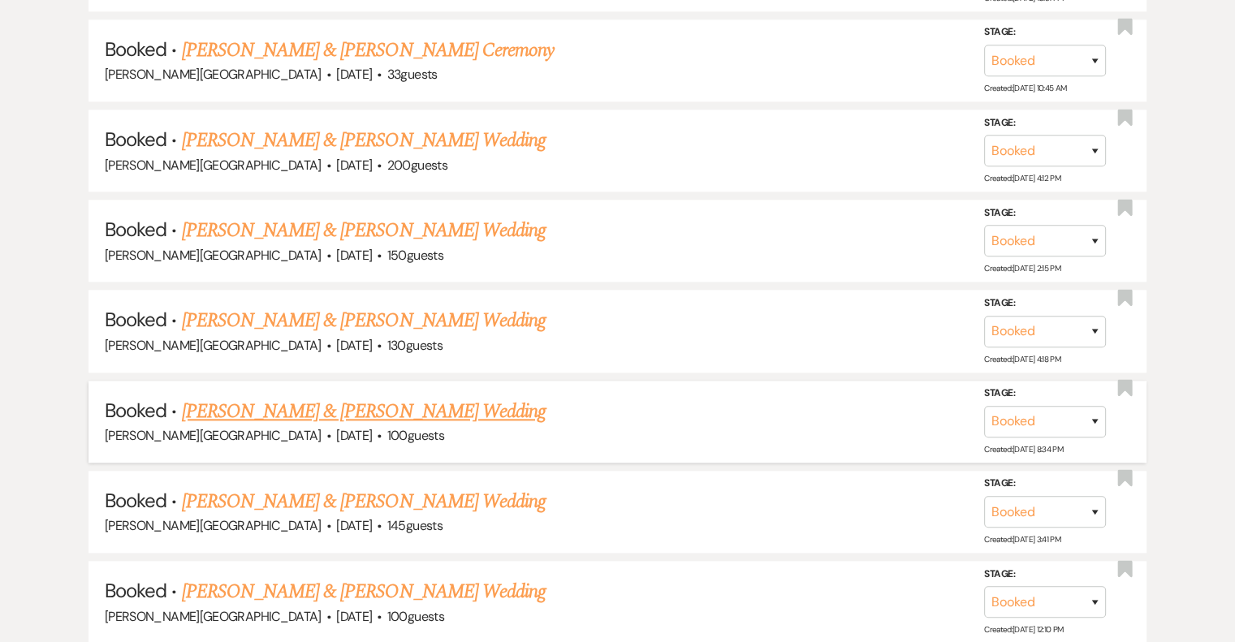
click at [409, 397] on link "[PERSON_NAME] & [PERSON_NAME] Wedding" at bounding box center [364, 411] width 364 height 29
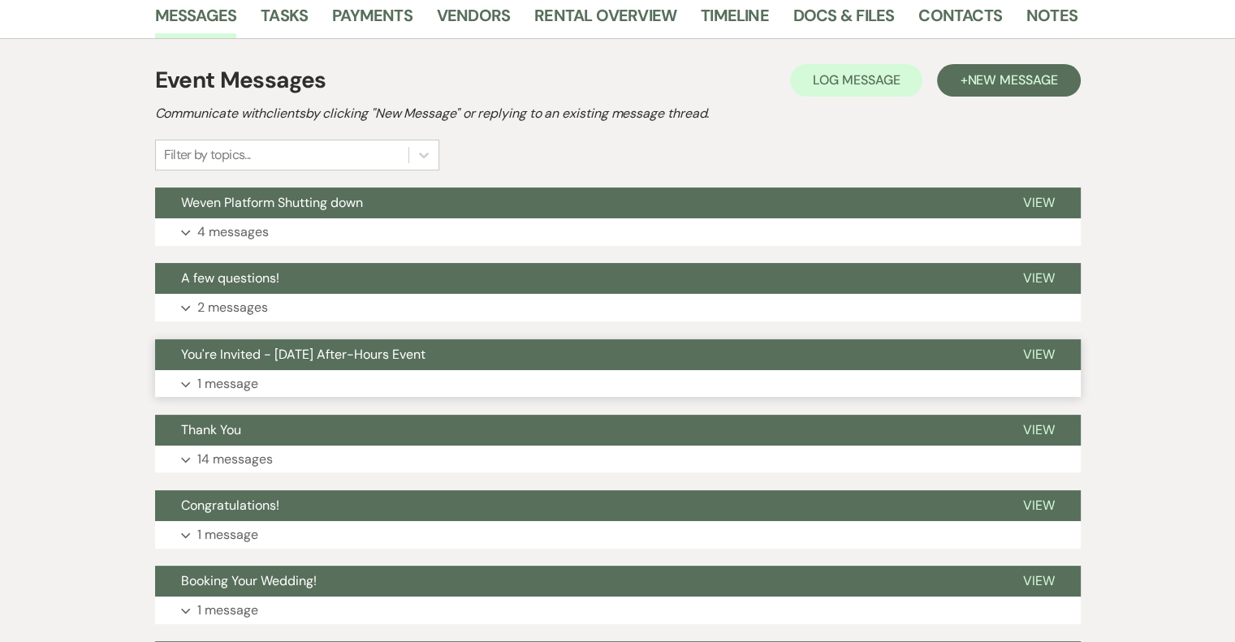
scroll to position [136, 0]
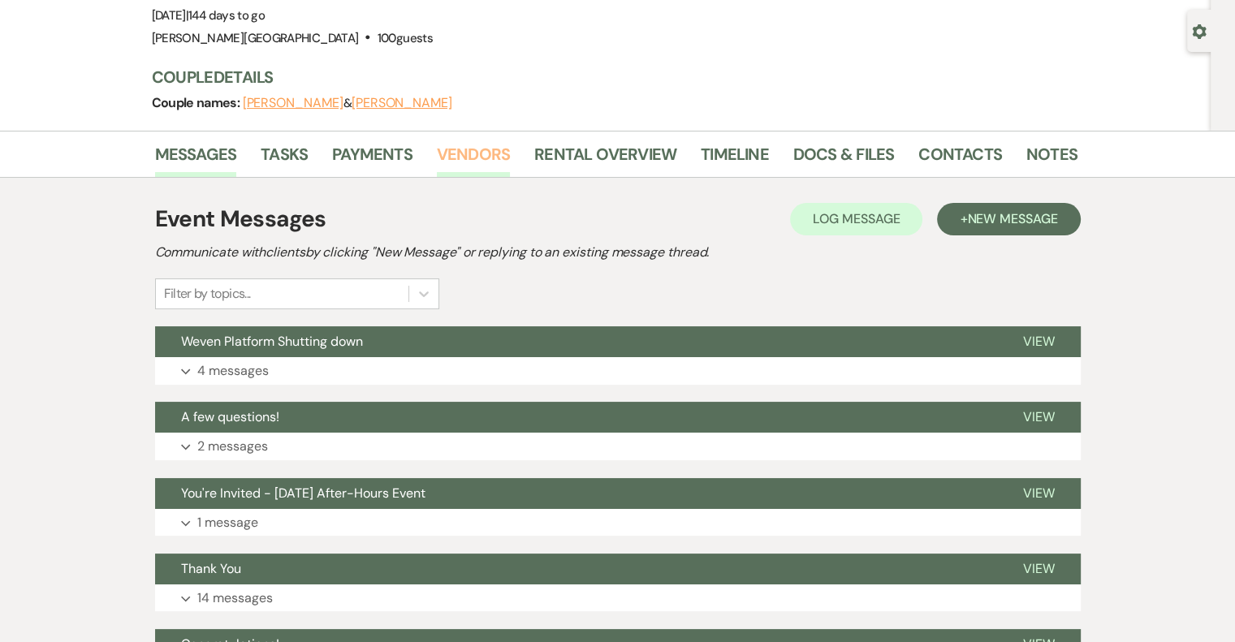
click at [463, 153] on link "Vendors" at bounding box center [473, 159] width 73 height 36
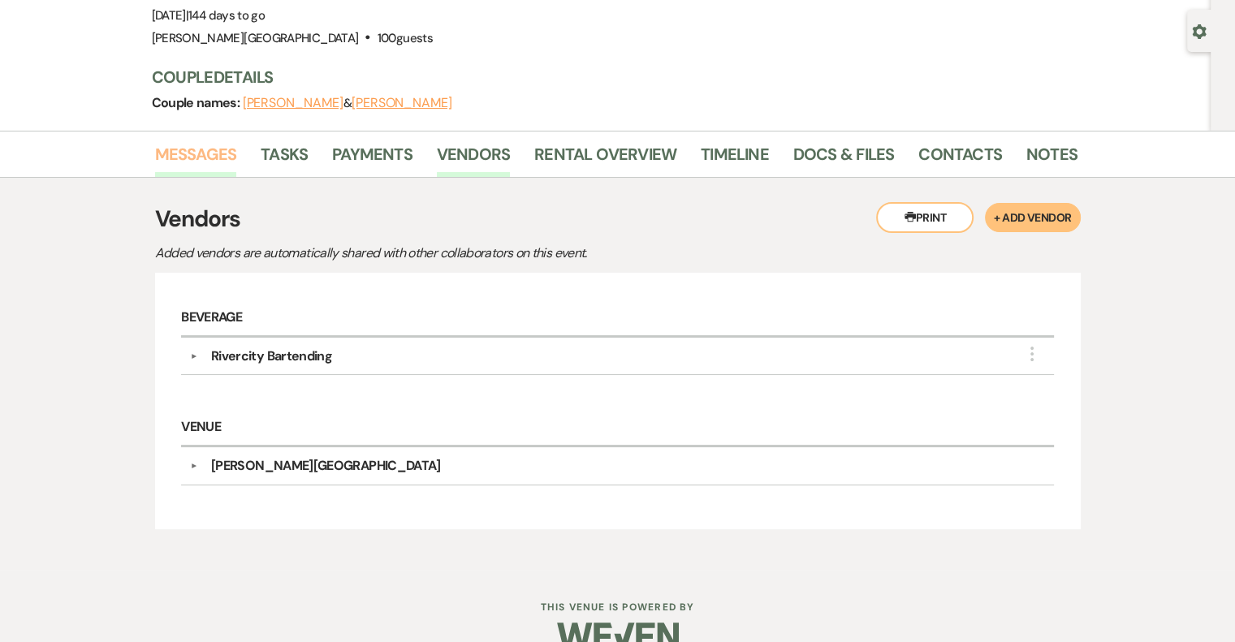
click at [175, 158] on link "Messages" at bounding box center [196, 159] width 82 height 36
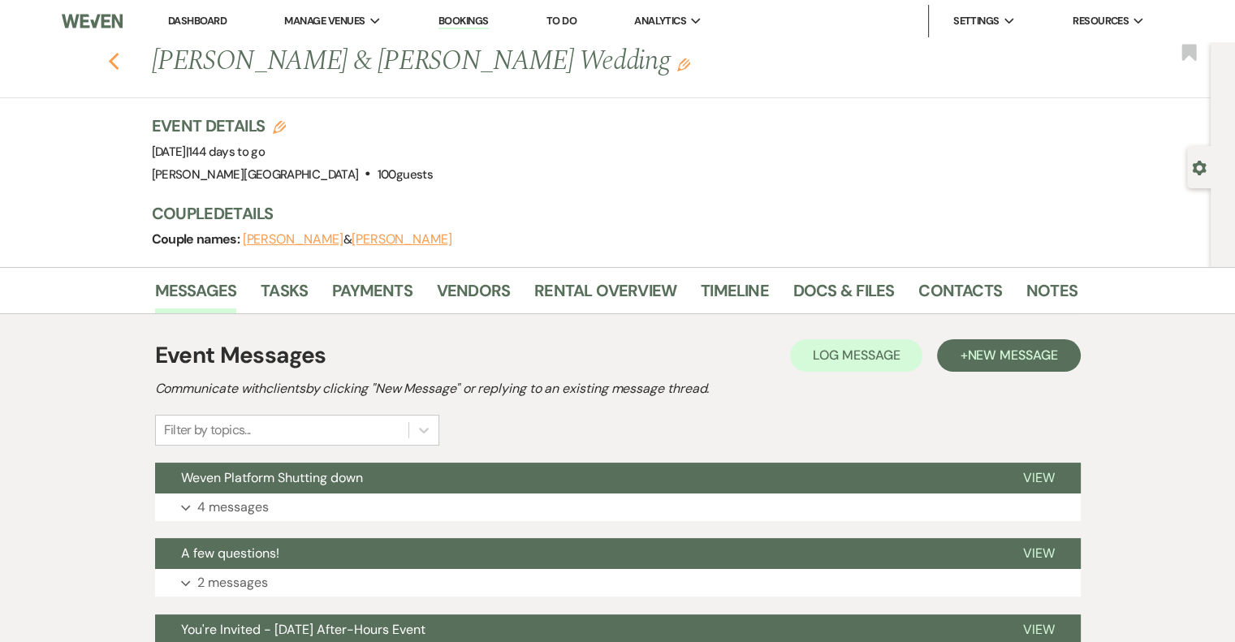
click at [120, 61] on icon "Previous" at bounding box center [114, 61] width 12 height 19
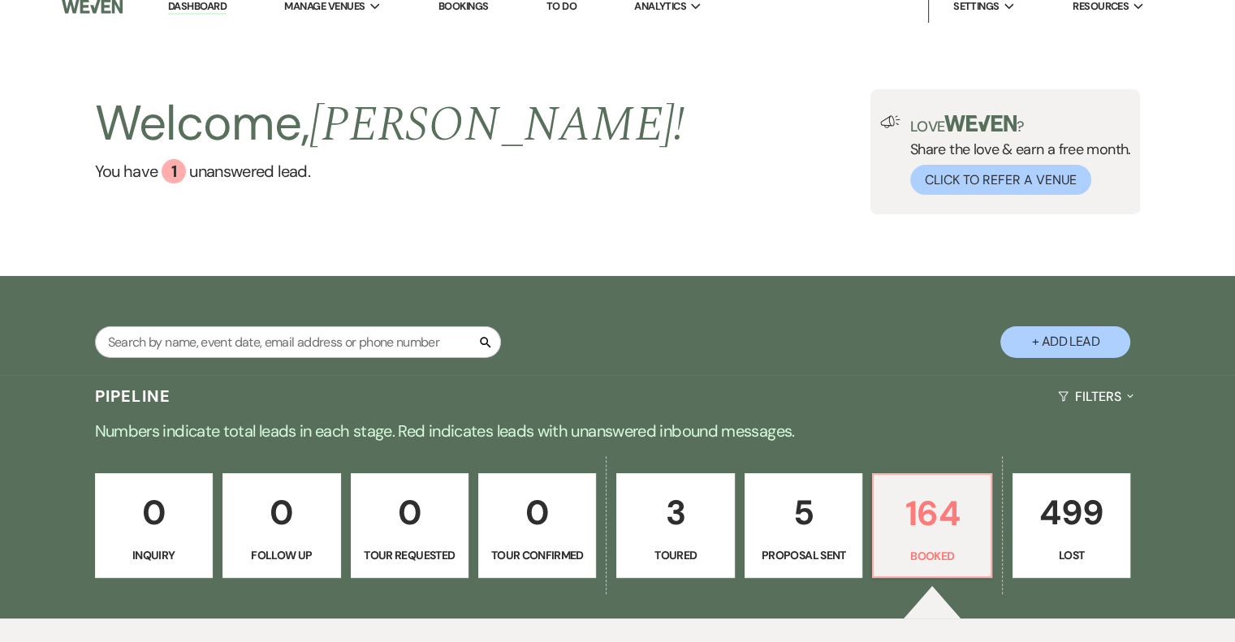
scroll to position [162, 0]
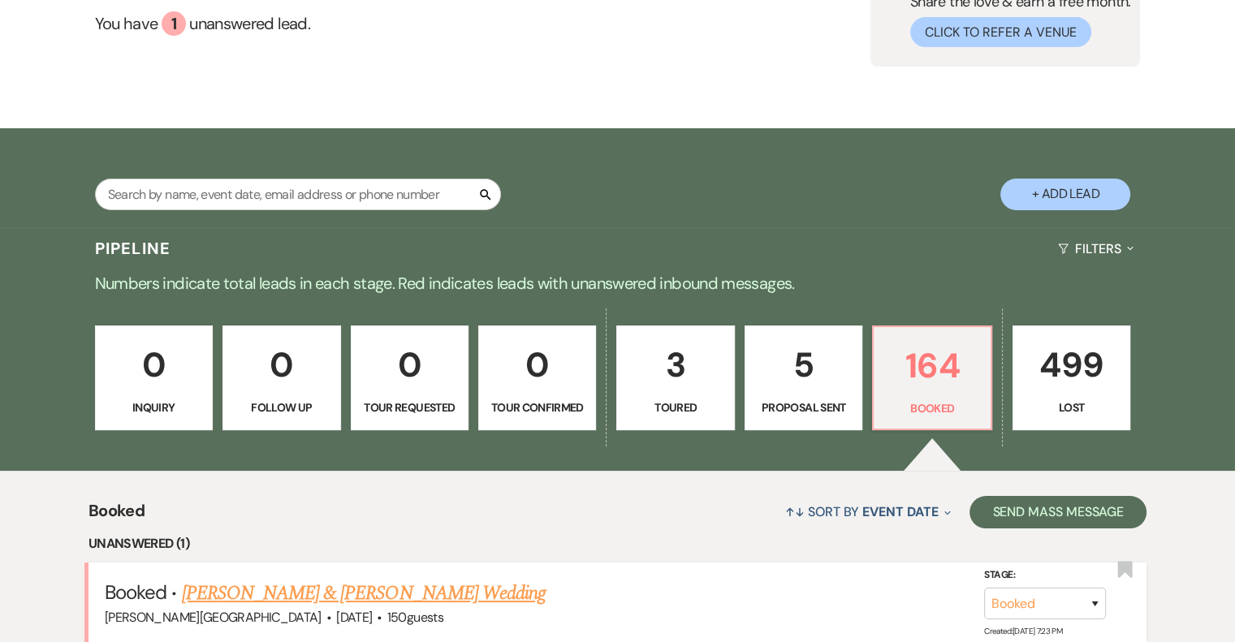
click at [357, 590] on link "[PERSON_NAME] & [PERSON_NAME] Wedding" at bounding box center [364, 593] width 364 height 29
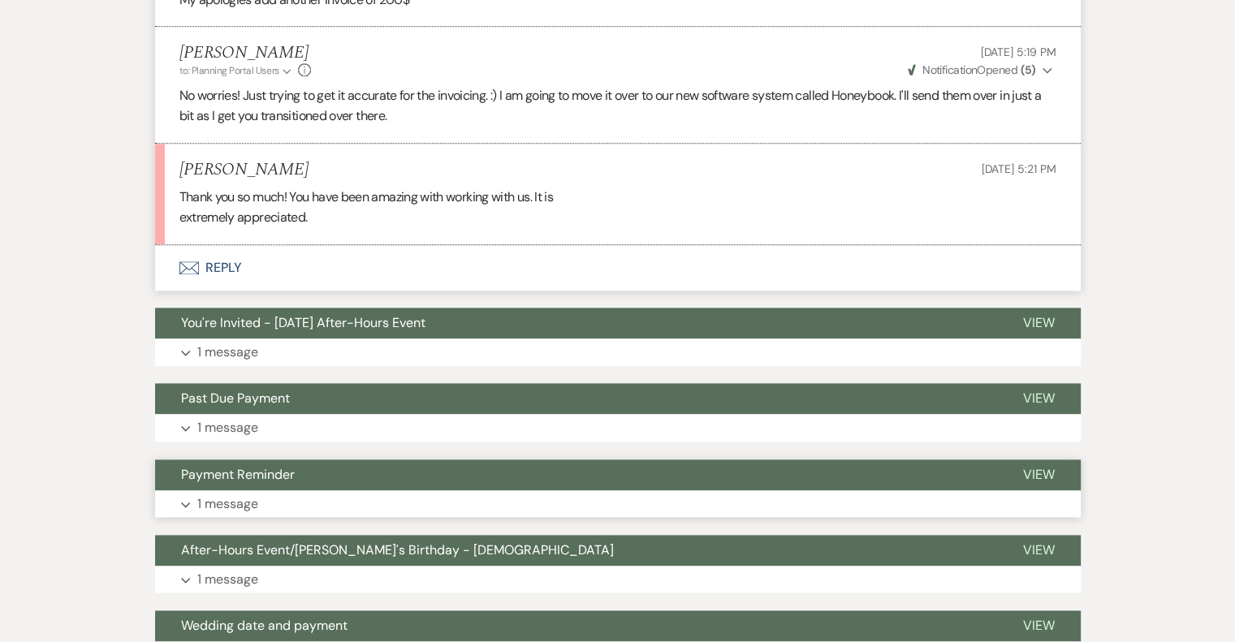
scroll to position [2031, 0]
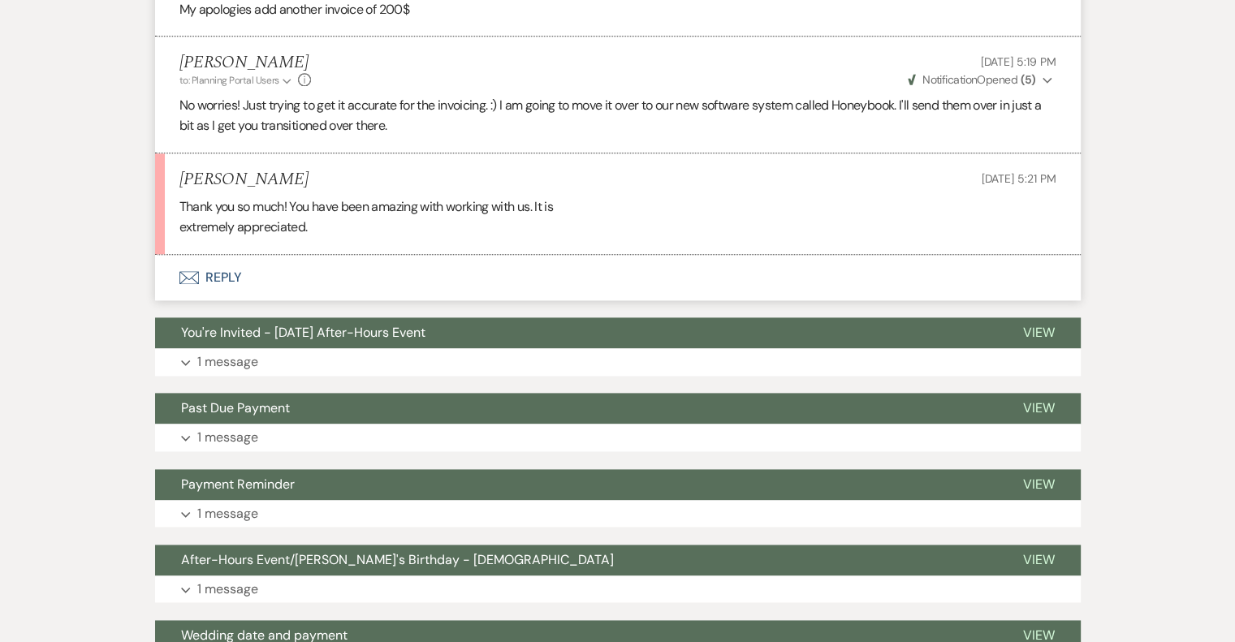
click at [237, 275] on button "Envelope Reply" at bounding box center [617, 277] width 925 height 45
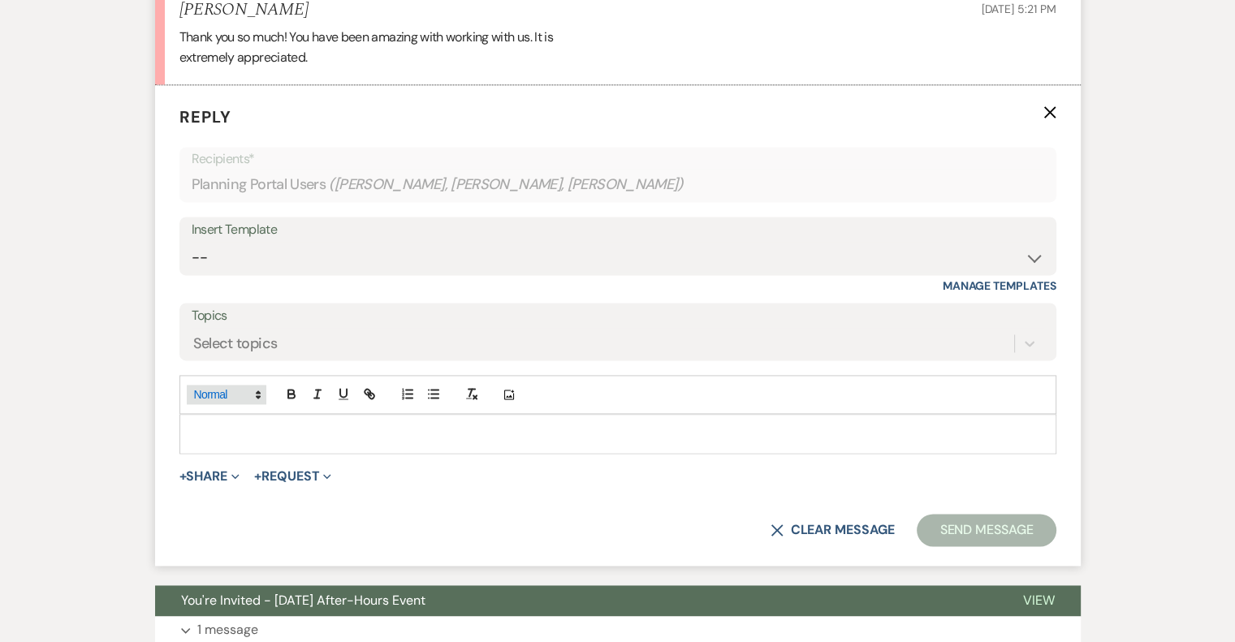
scroll to position [2202, 0]
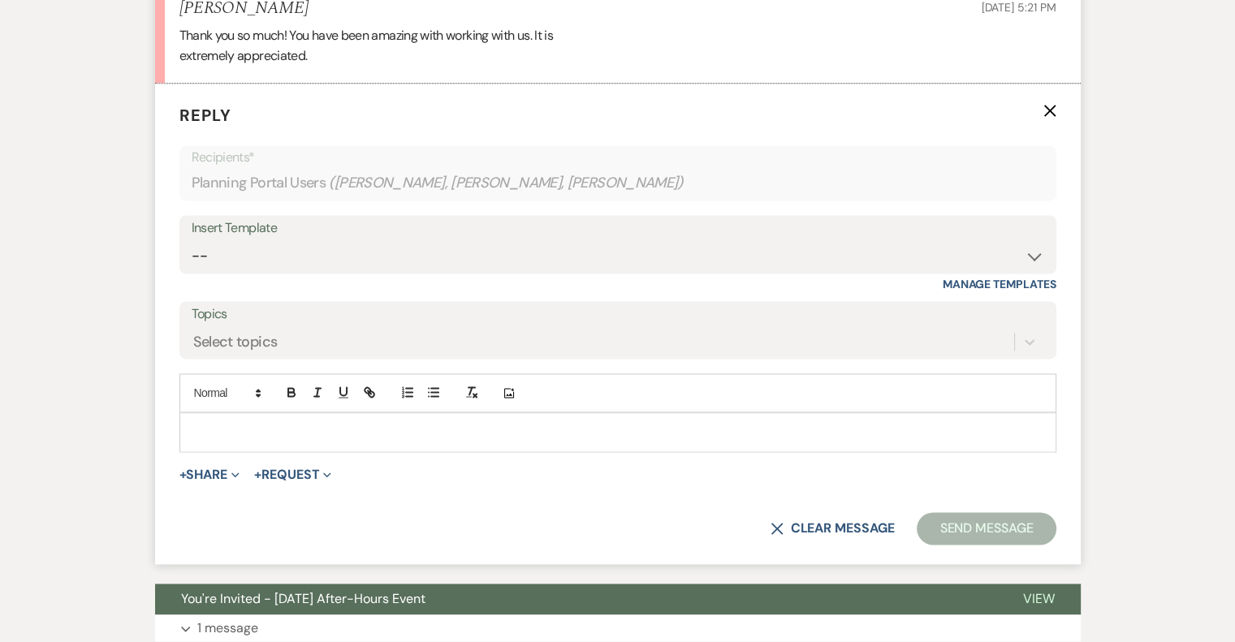
click at [250, 429] on p at bounding box center [617, 432] width 851 height 18
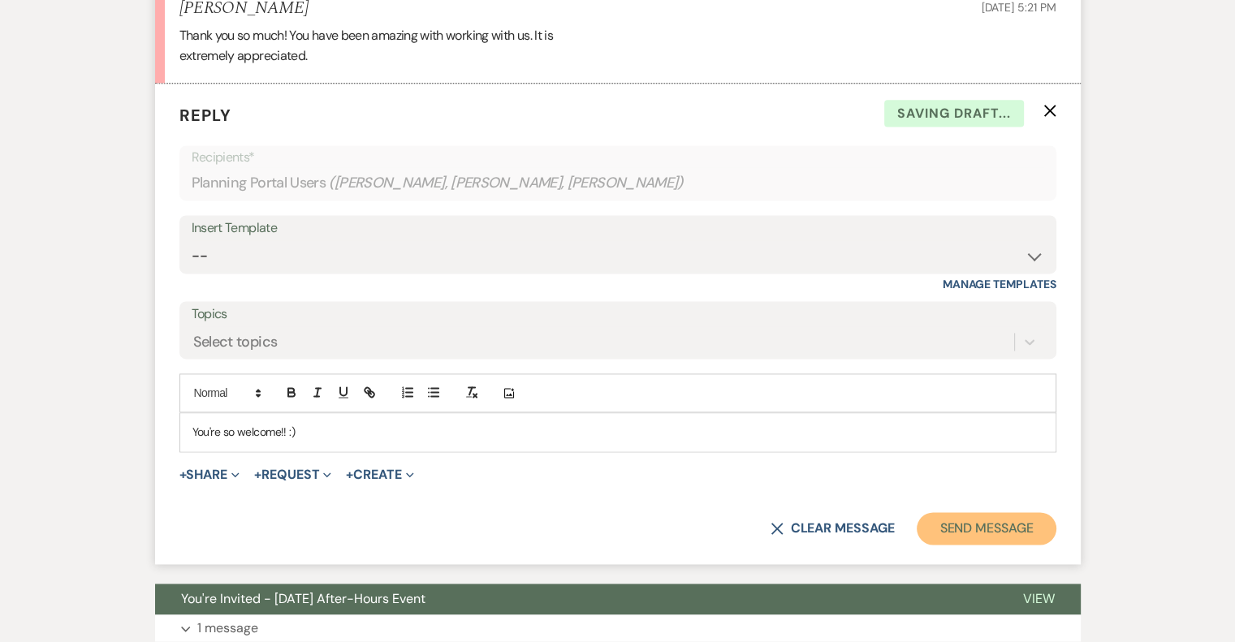
click at [987, 521] on button "Send Message" at bounding box center [986, 528] width 139 height 32
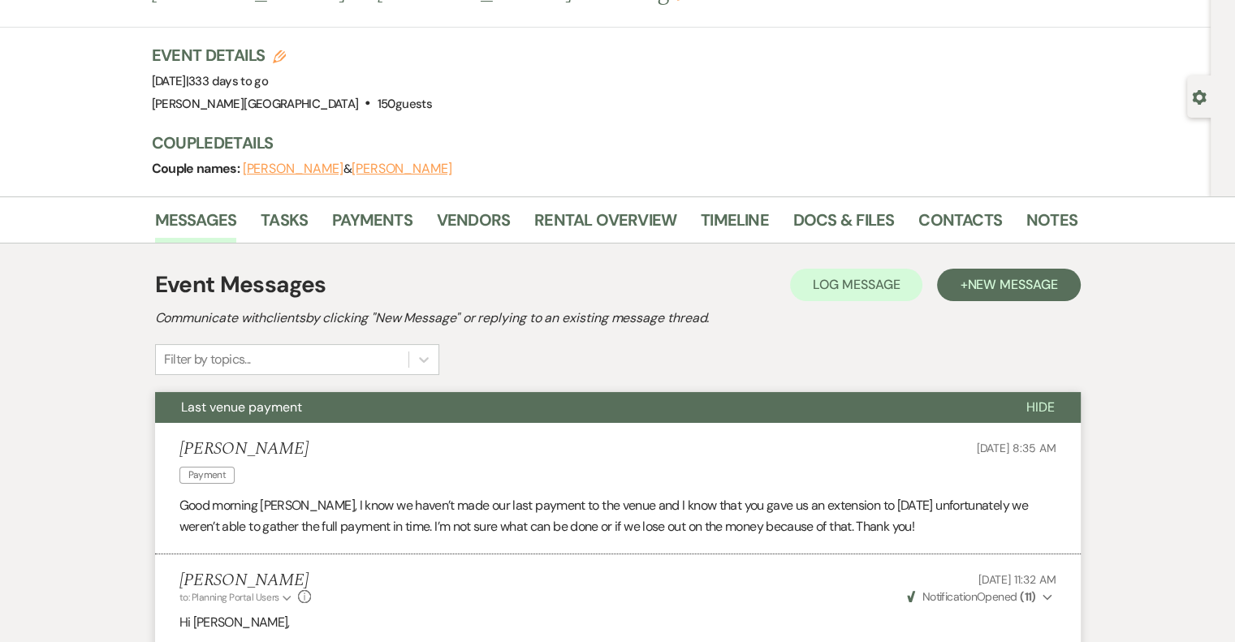
scroll to position [0, 0]
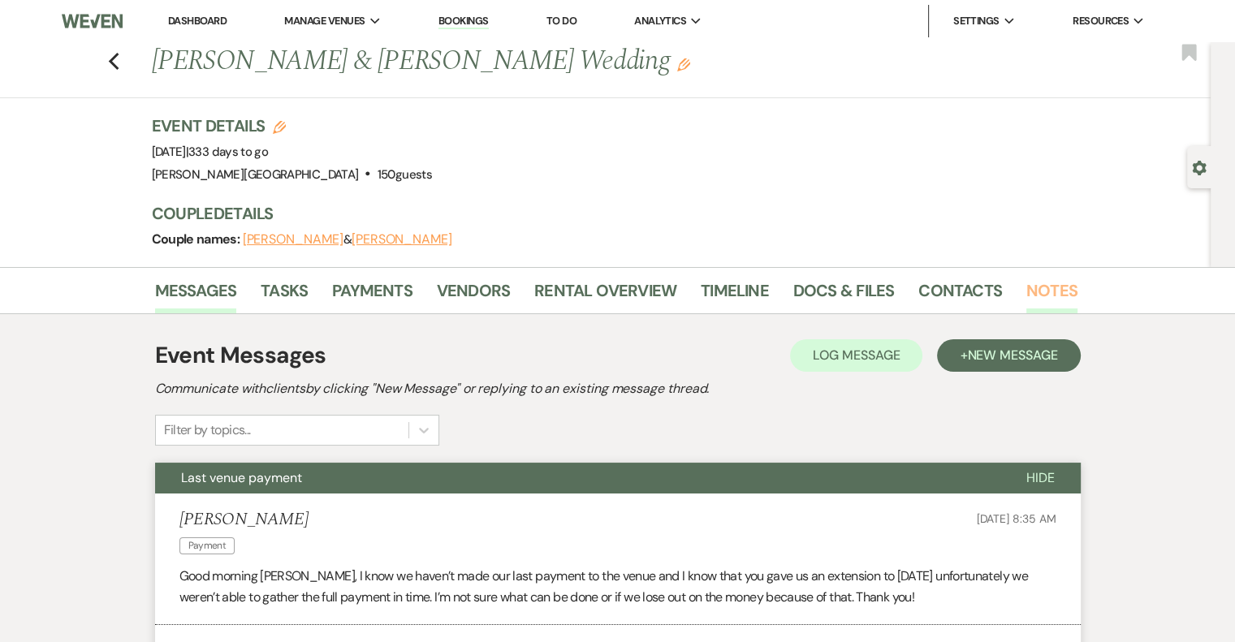
click at [1066, 291] on link "Notes" at bounding box center [1051, 296] width 51 height 36
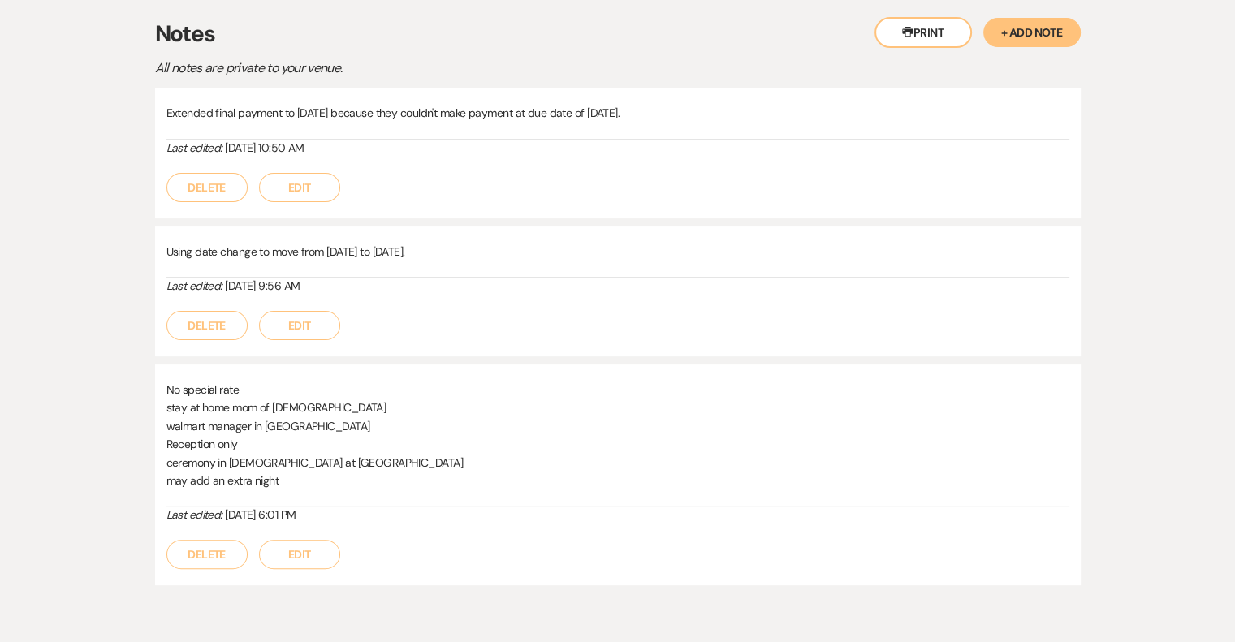
scroll to position [391, 0]
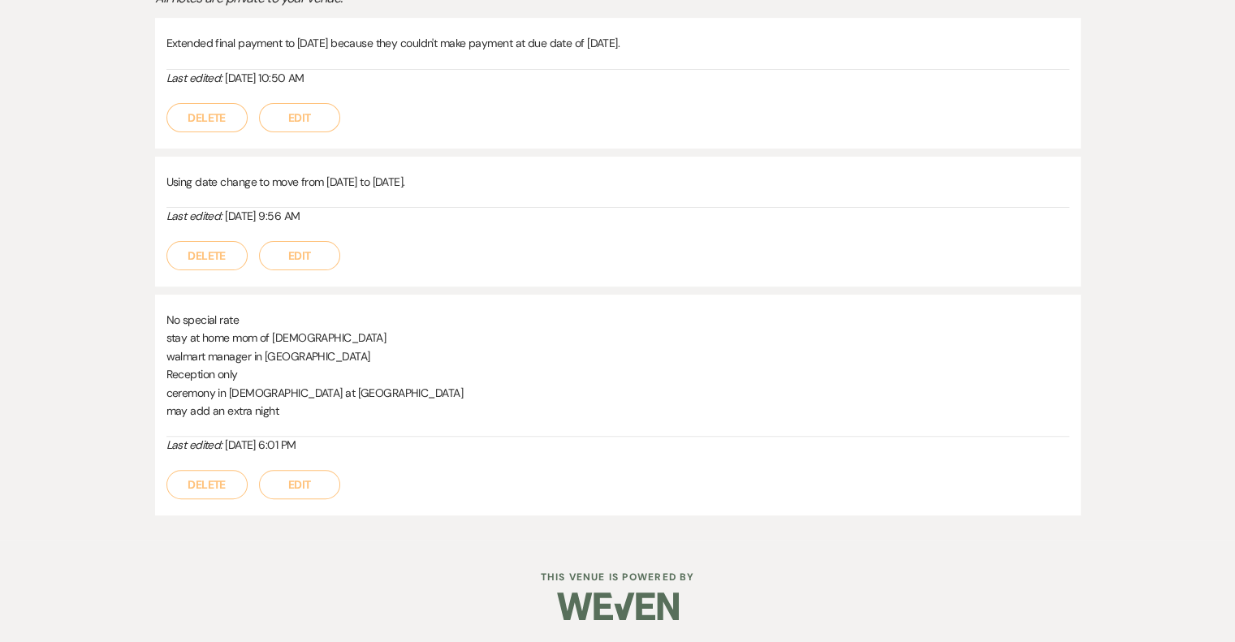
drag, startPoint x: 338, startPoint y: 446, endPoint x: 157, endPoint y: 50, distance: 435.6
click at [157, 50] on div "Extended final payment to [DATE] because they couldn't make payment at due date…" at bounding box center [617, 271] width 925 height 506
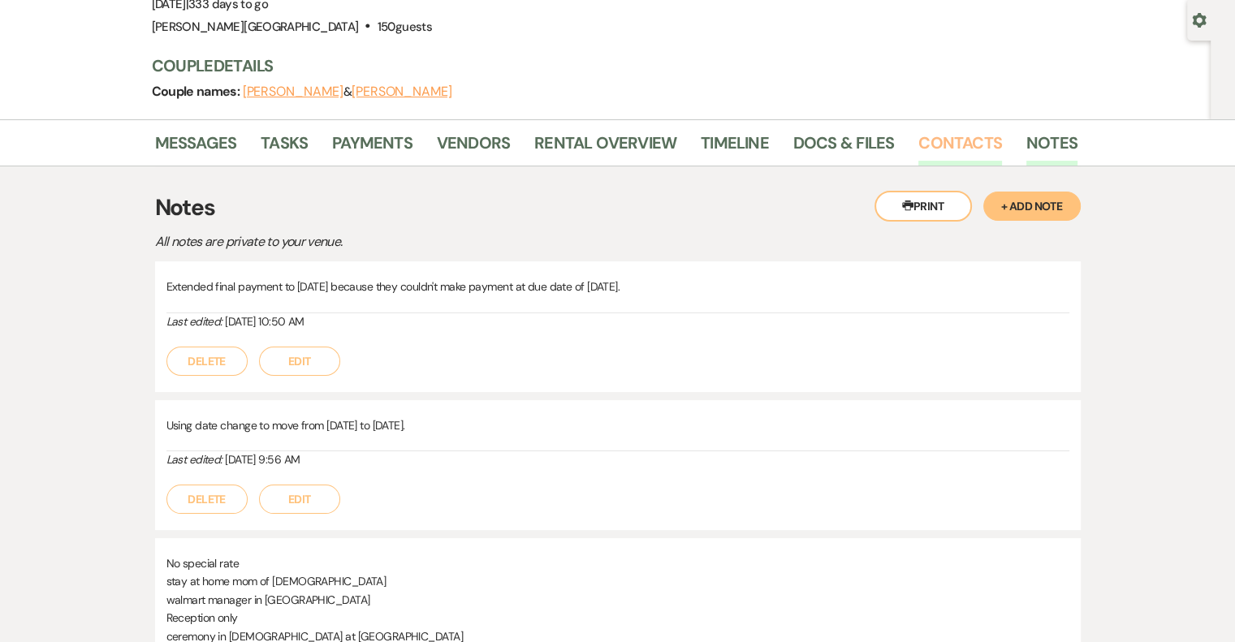
click at [971, 145] on link "Contacts" at bounding box center [960, 148] width 84 height 36
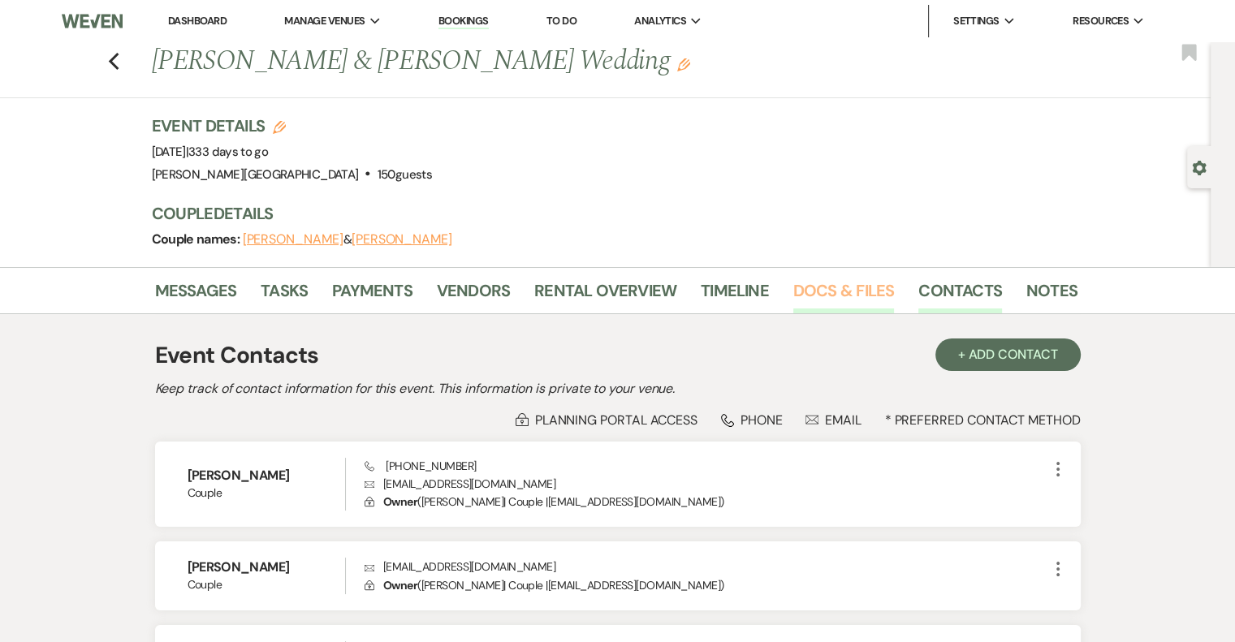
click at [828, 287] on link "Docs & Files" at bounding box center [843, 296] width 101 height 36
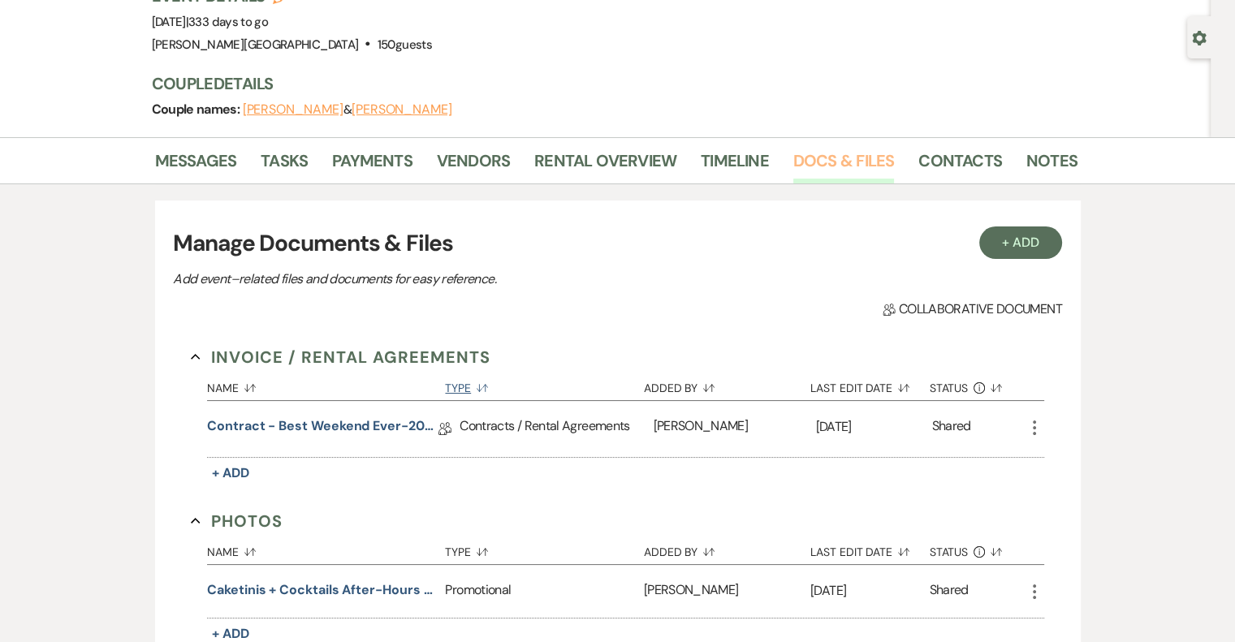
scroll to position [162, 0]
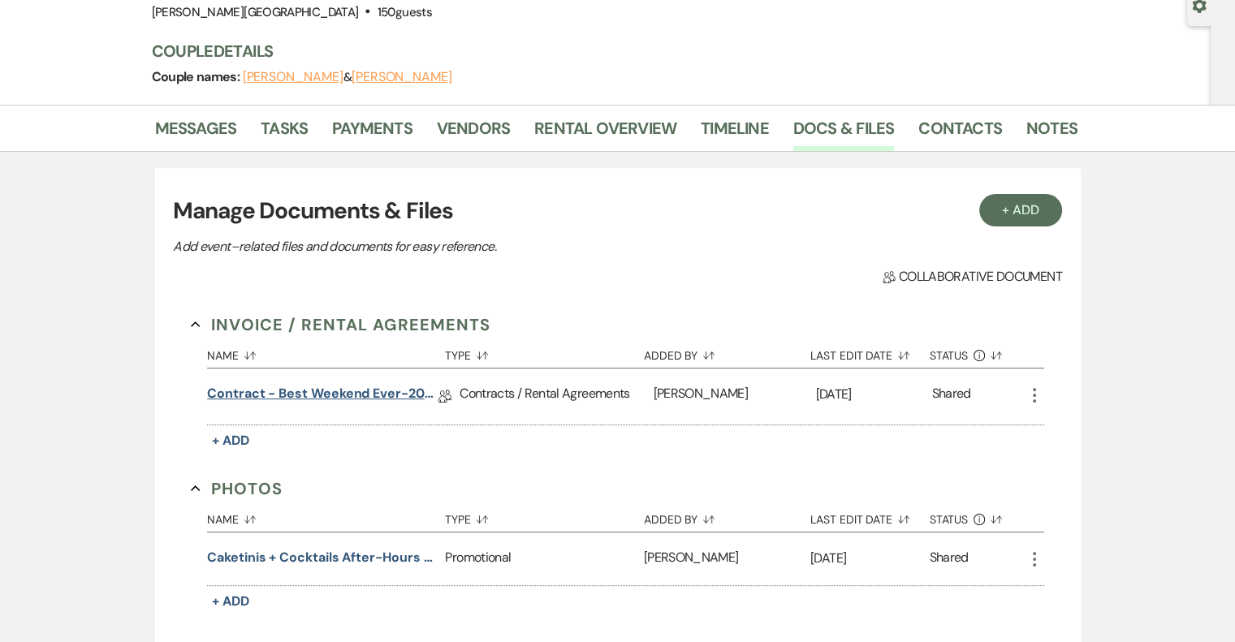
click at [416, 394] on link "Contract - Best Weekend Ever-2025" at bounding box center [322, 396] width 231 height 25
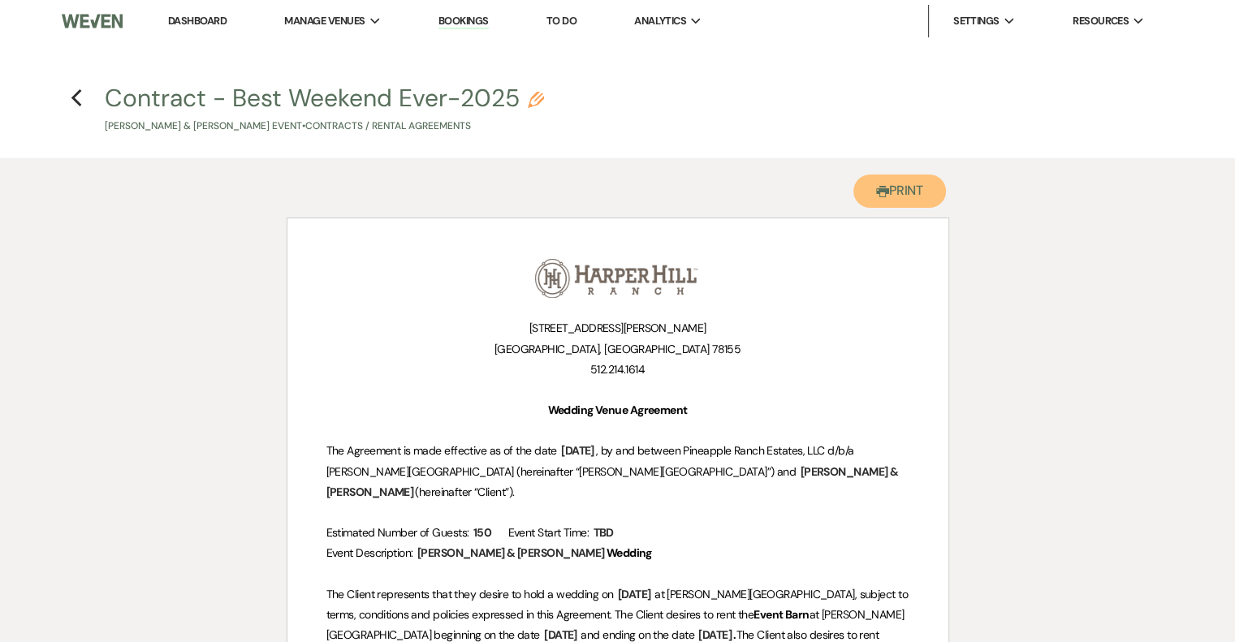
click at [919, 183] on button "Printer Print" at bounding box center [899, 191] width 93 height 33
click at [75, 91] on icon "Previous" at bounding box center [77, 97] width 12 height 19
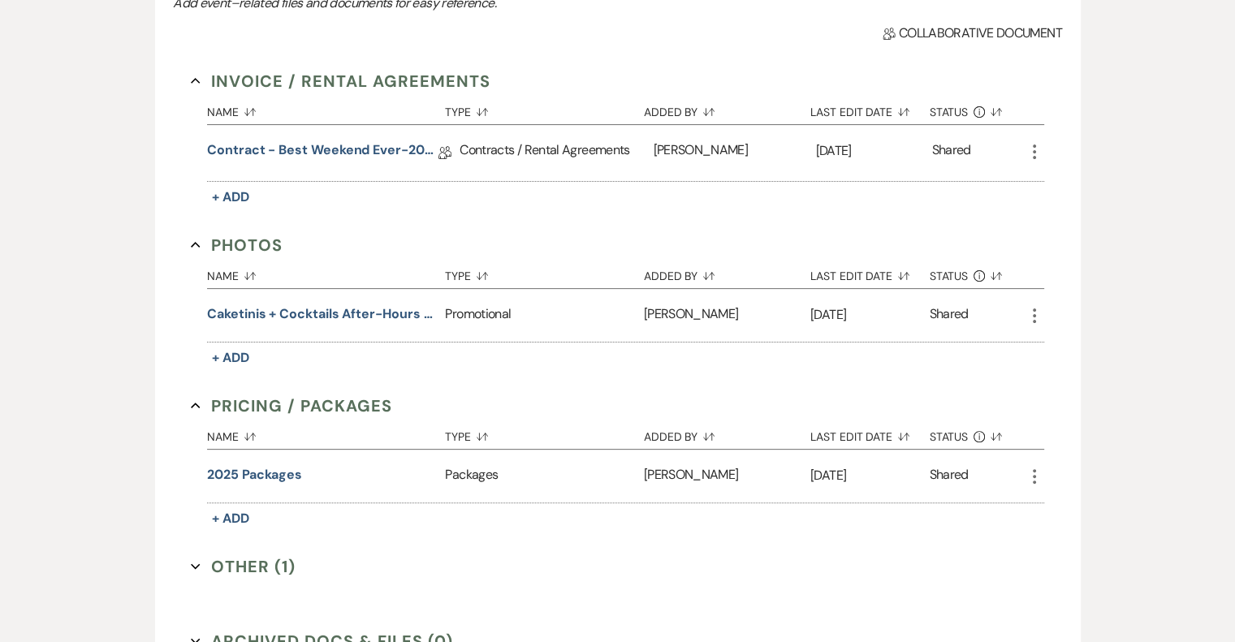
scroll to position [568, 0]
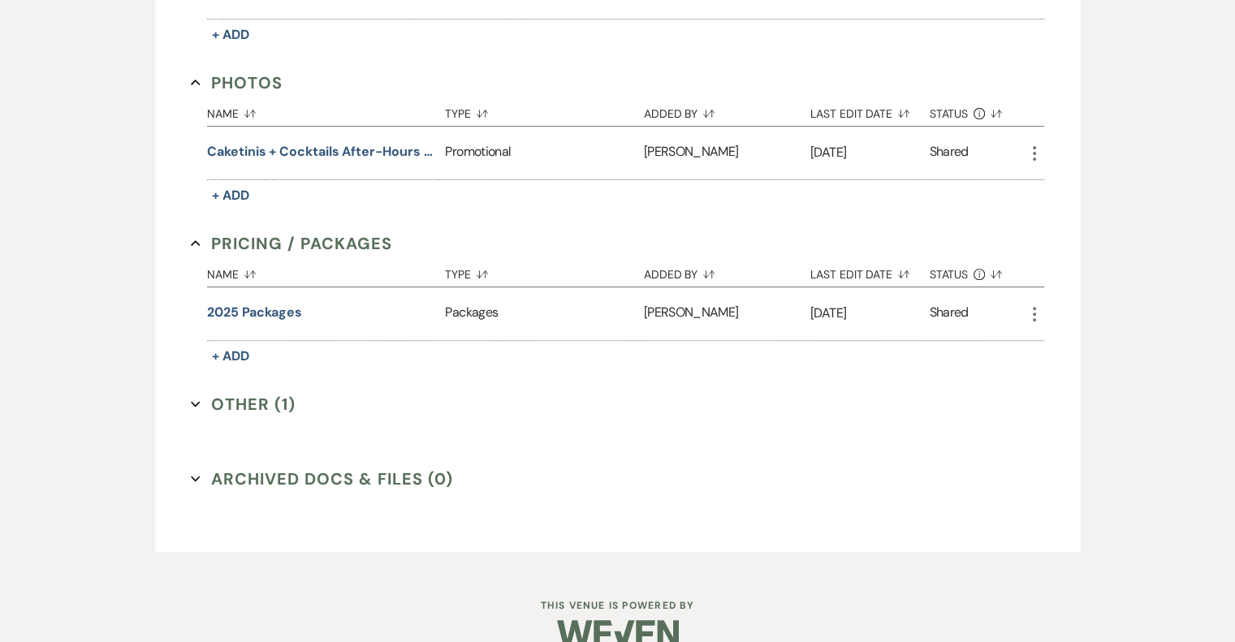
click at [226, 399] on button "Other (1) Expand" at bounding box center [243, 404] width 105 height 24
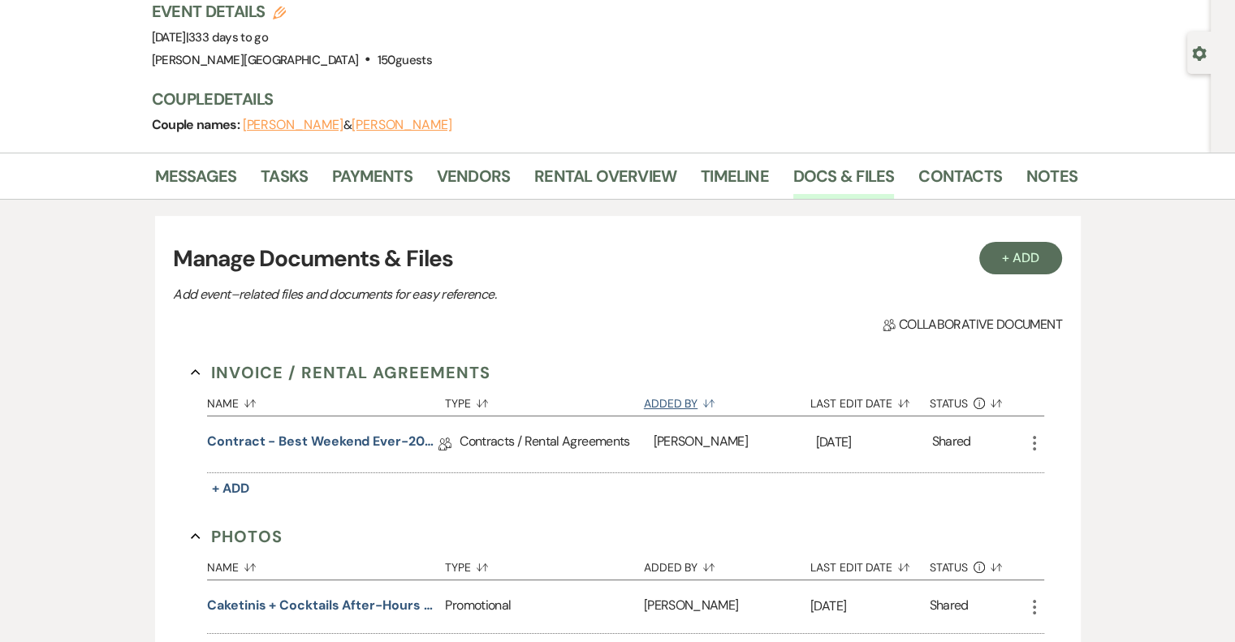
scroll to position [57, 0]
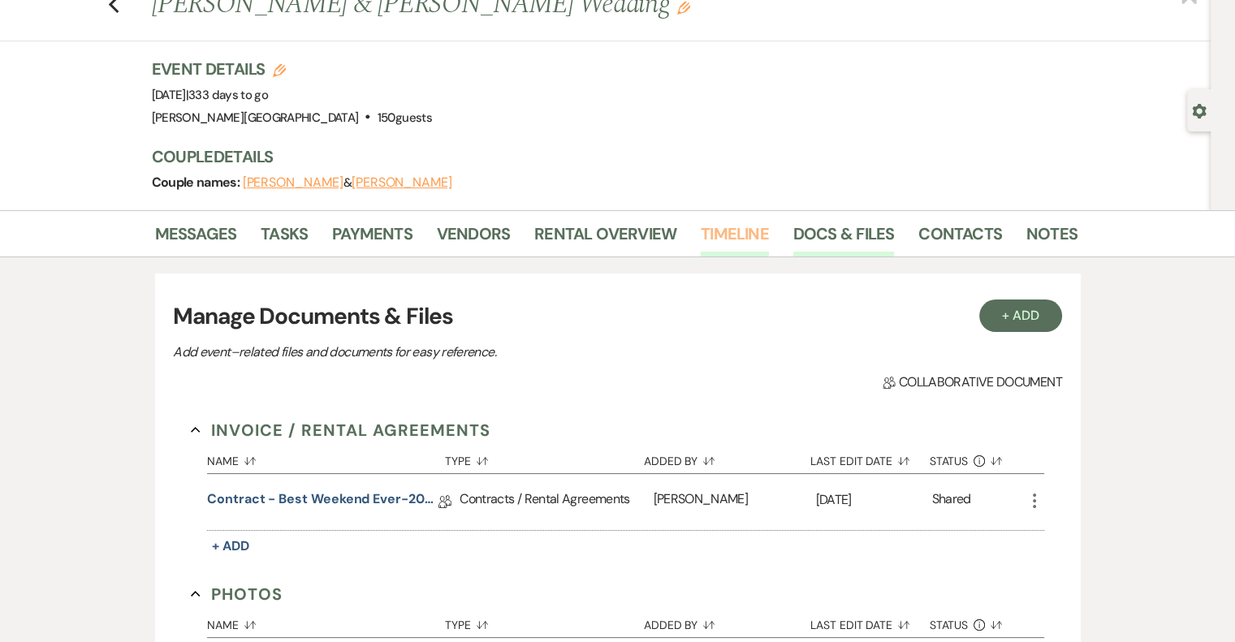
click at [740, 224] on link "Timeline" at bounding box center [735, 239] width 68 height 36
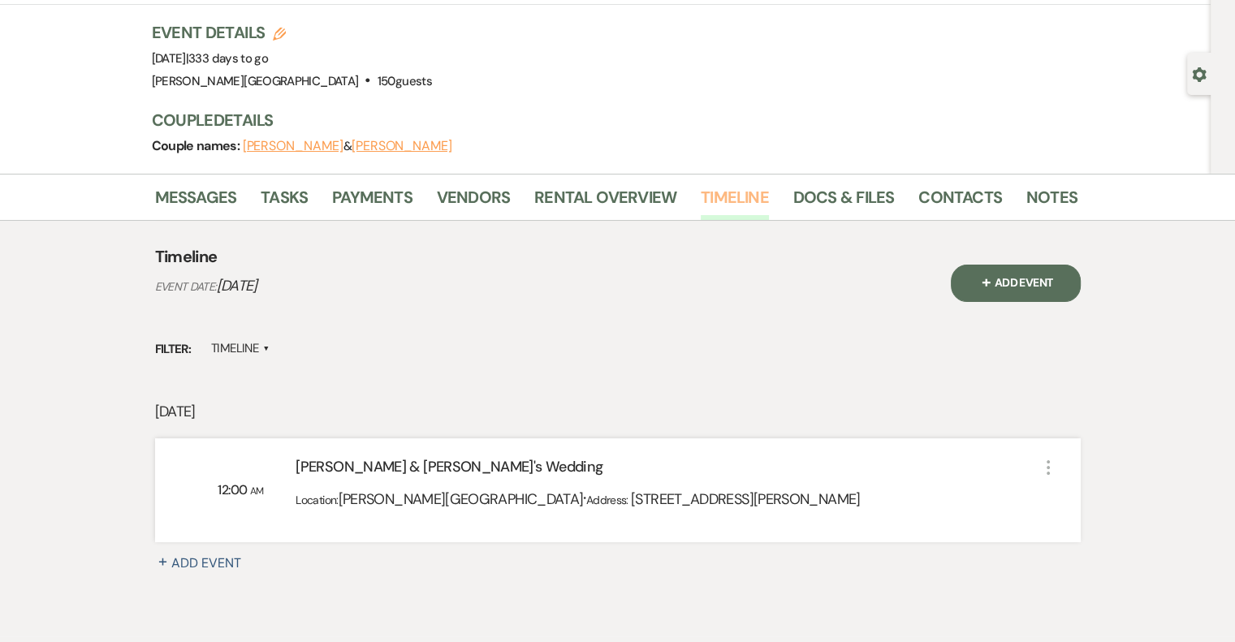
scroll to position [81, 0]
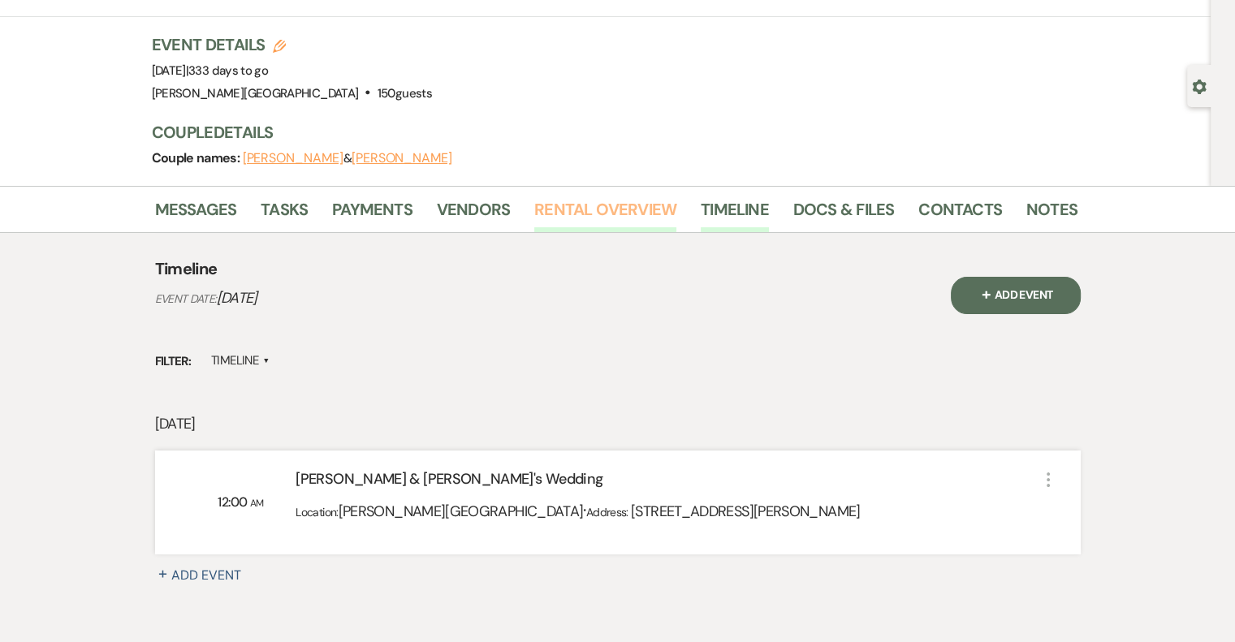
click at [623, 218] on link "Rental Overview" at bounding box center [605, 214] width 142 height 36
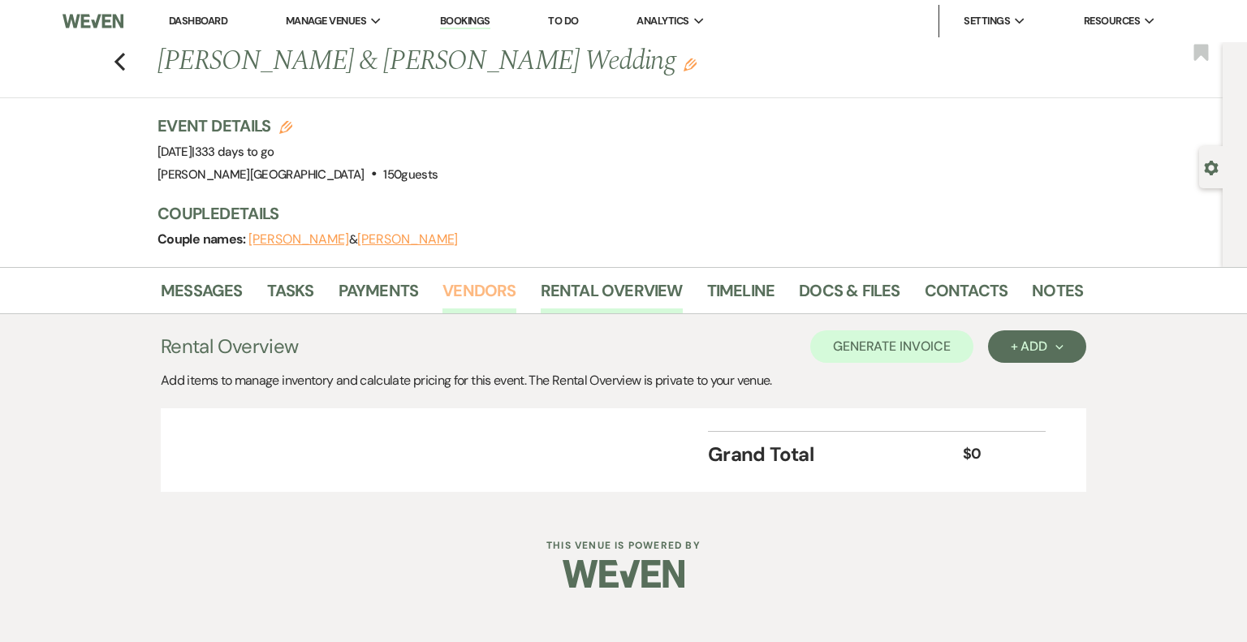
click at [469, 282] on link "Vendors" at bounding box center [478, 296] width 73 height 36
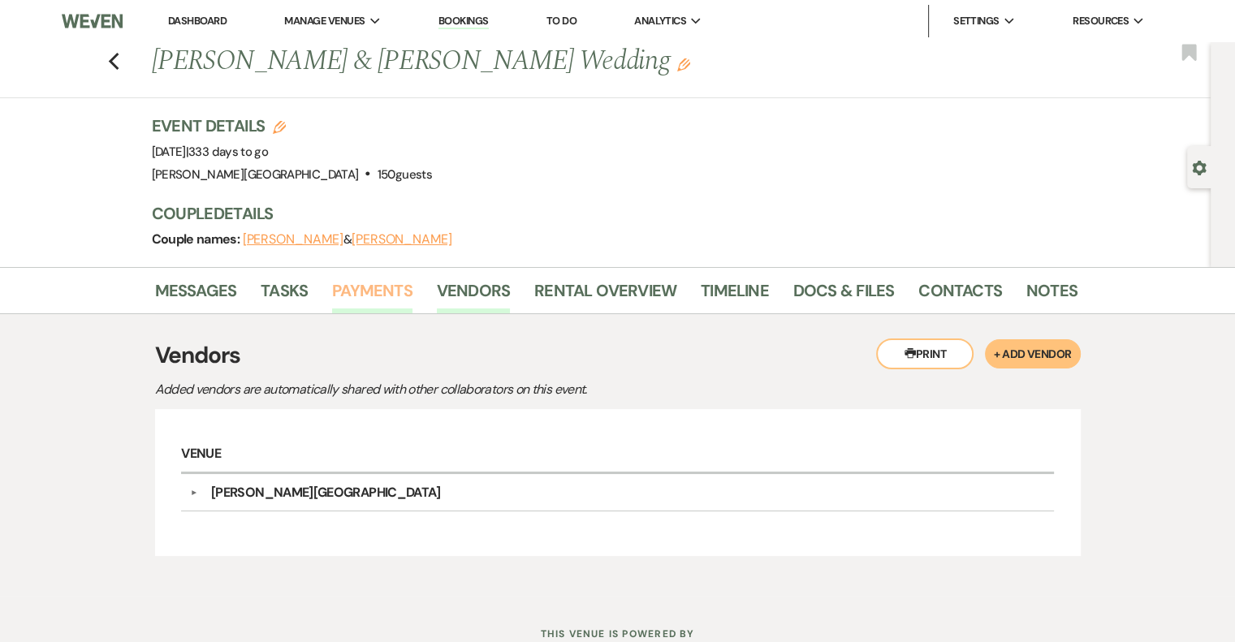
click at [385, 293] on link "Payments" at bounding box center [372, 296] width 80 height 36
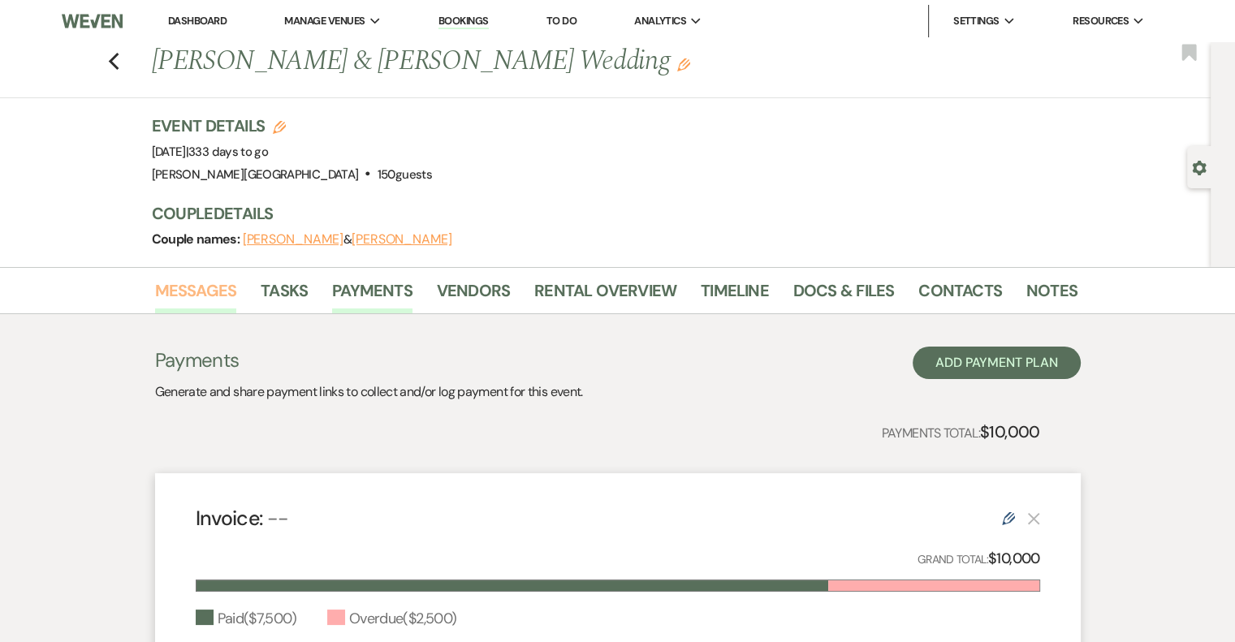
click at [223, 302] on link "Messages" at bounding box center [196, 296] width 82 height 36
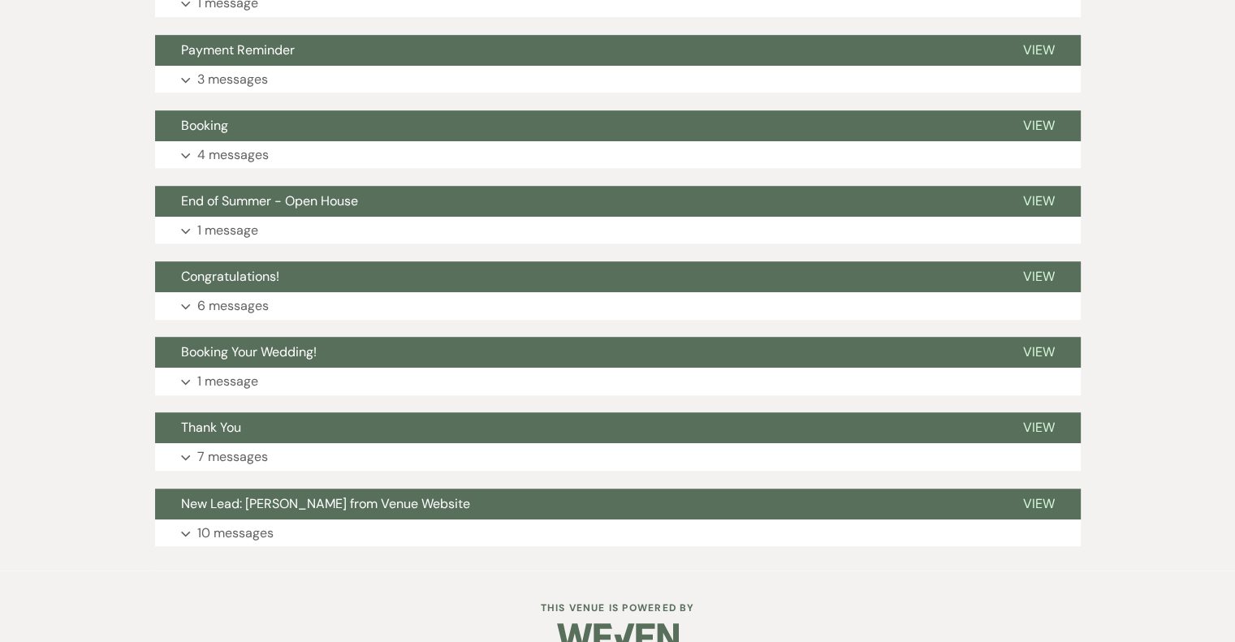
scroll to position [990, 0]
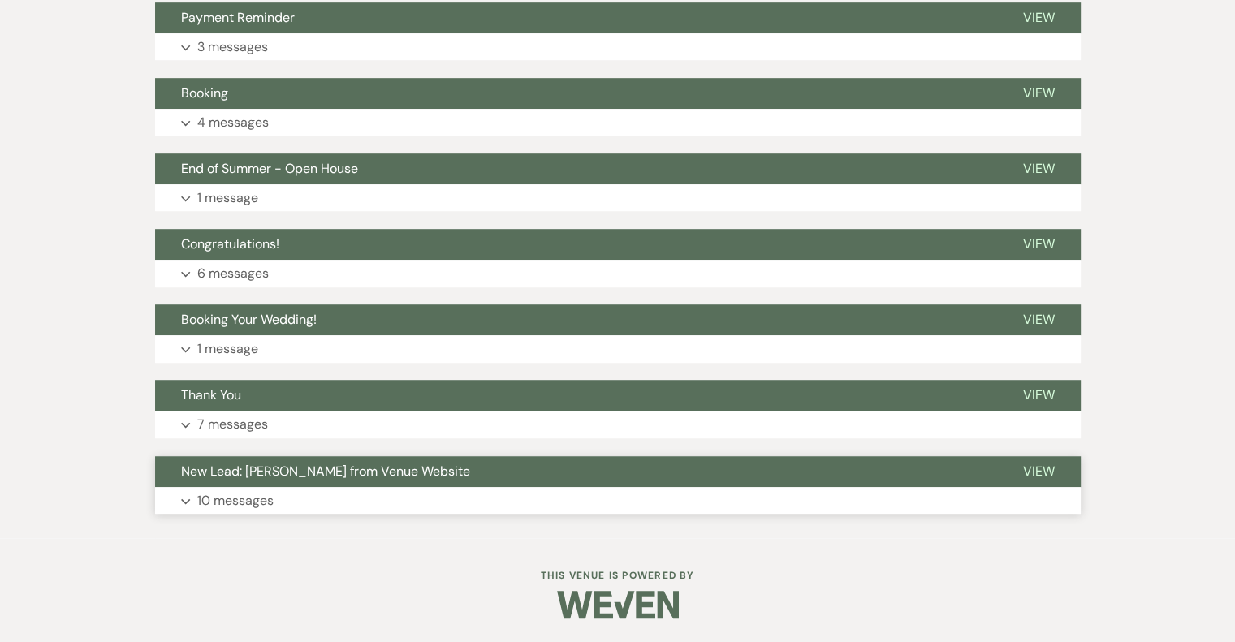
click at [247, 504] on p "10 messages" at bounding box center [235, 500] width 76 height 21
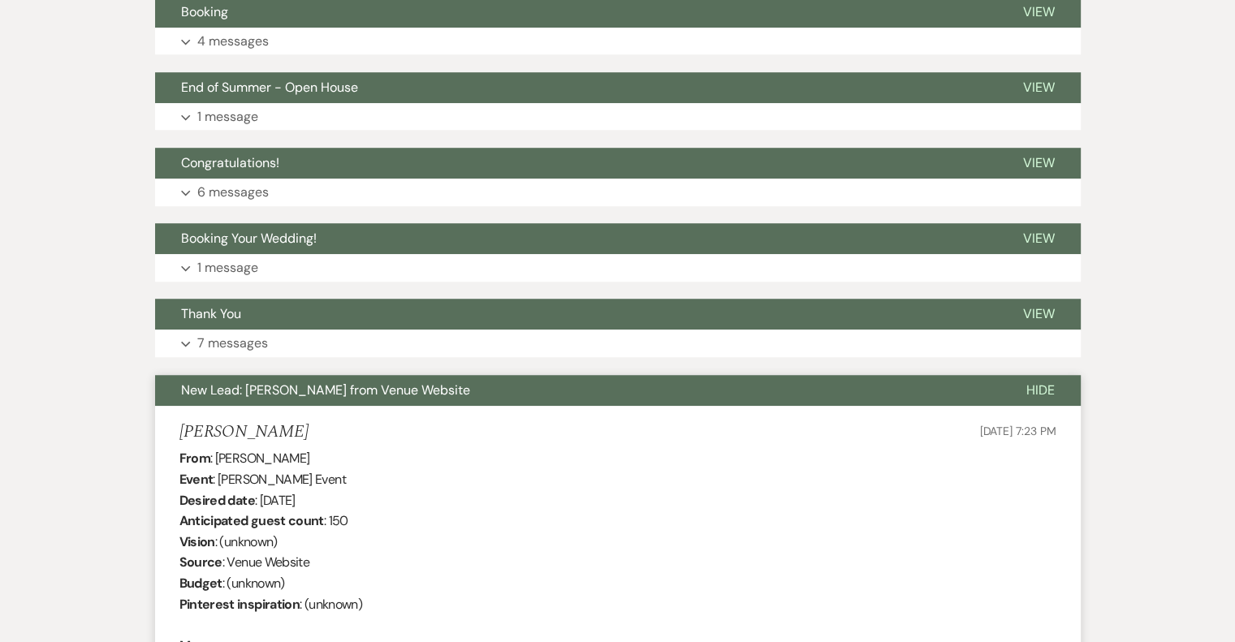
scroll to position [1153, 0]
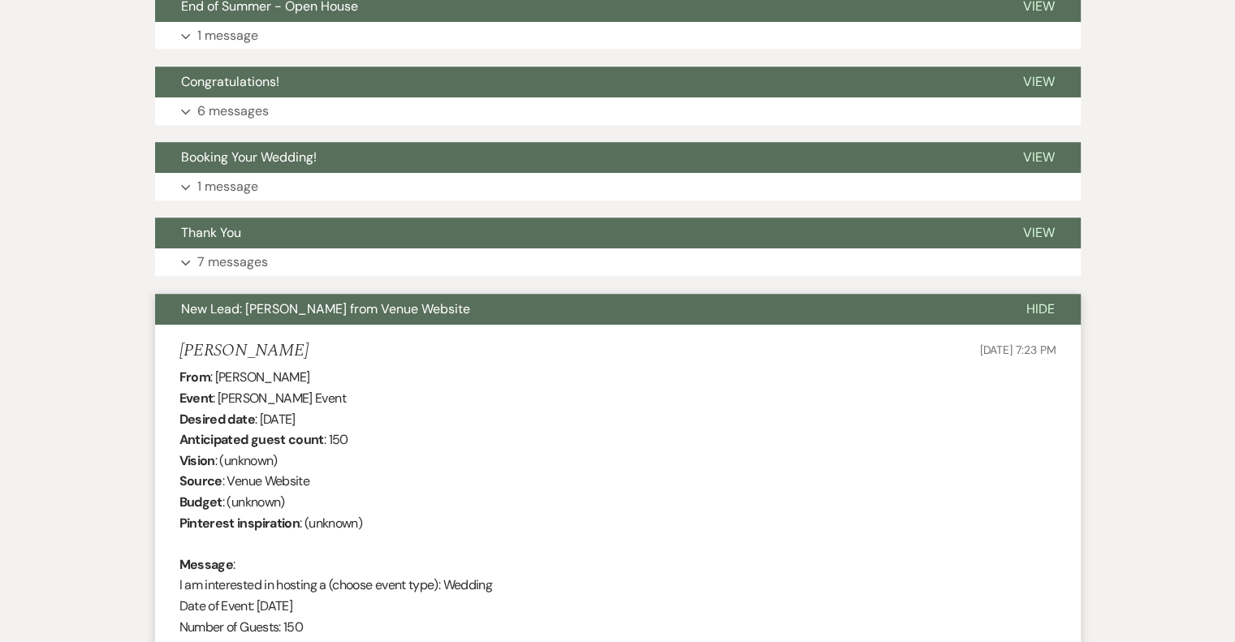
drag, startPoint x: 182, startPoint y: 348, endPoint x: 431, endPoint y: 416, distance: 258.4
click at [417, 421] on li "[PERSON_NAME] [DATE] 7:23 PM From : [PERSON_NAME] Event : [PERSON_NAME] Event D…" at bounding box center [617, 593] width 925 height 537
click at [478, 407] on div "From : [PERSON_NAME] Event : [PERSON_NAME] Event Desired date : [DATE] Anticipa…" at bounding box center [617, 606] width 877 height 478
click at [209, 386] on div "From : [PERSON_NAME] Event : [PERSON_NAME] Event Desired date : [DATE] Anticipa…" at bounding box center [617, 606] width 877 height 478
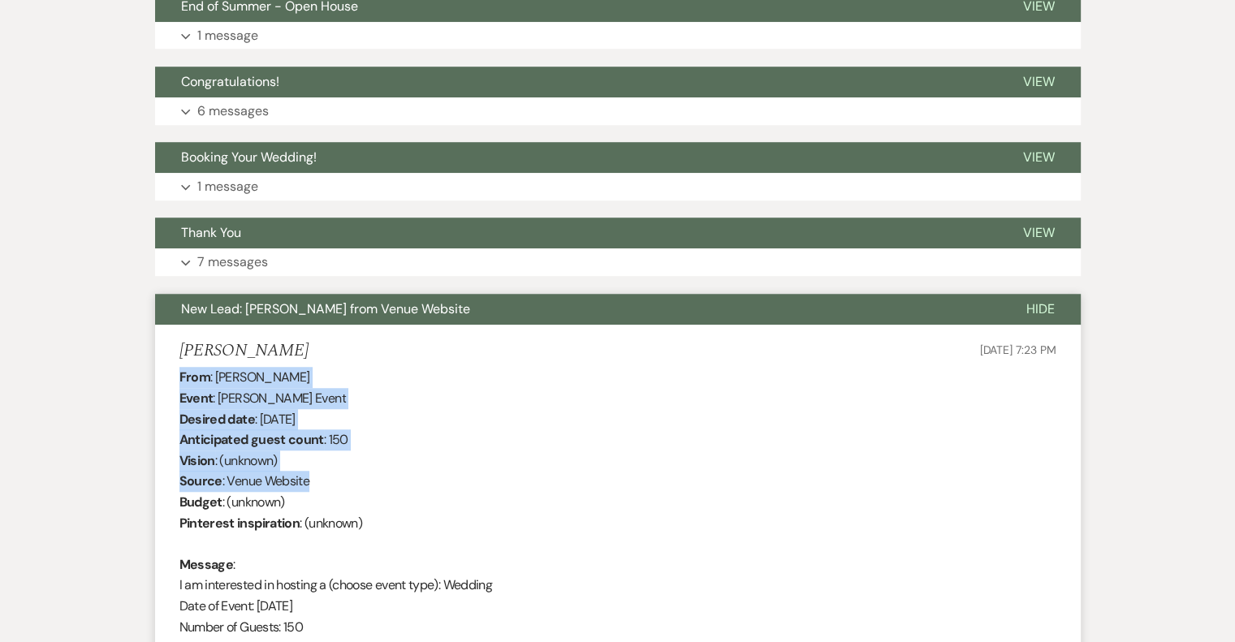
drag, startPoint x: 179, startPoint y: 375, endPoint x: 461, endPoint y: 487, distance: 303.9
click at [461, 487] on li "[PERSON_NAME] [DATE] 7:23 PM From : [PERSON_NAME] Event : [PERSON_NAME] Event D…" at bounding box center [617, 593] width 925 height 537
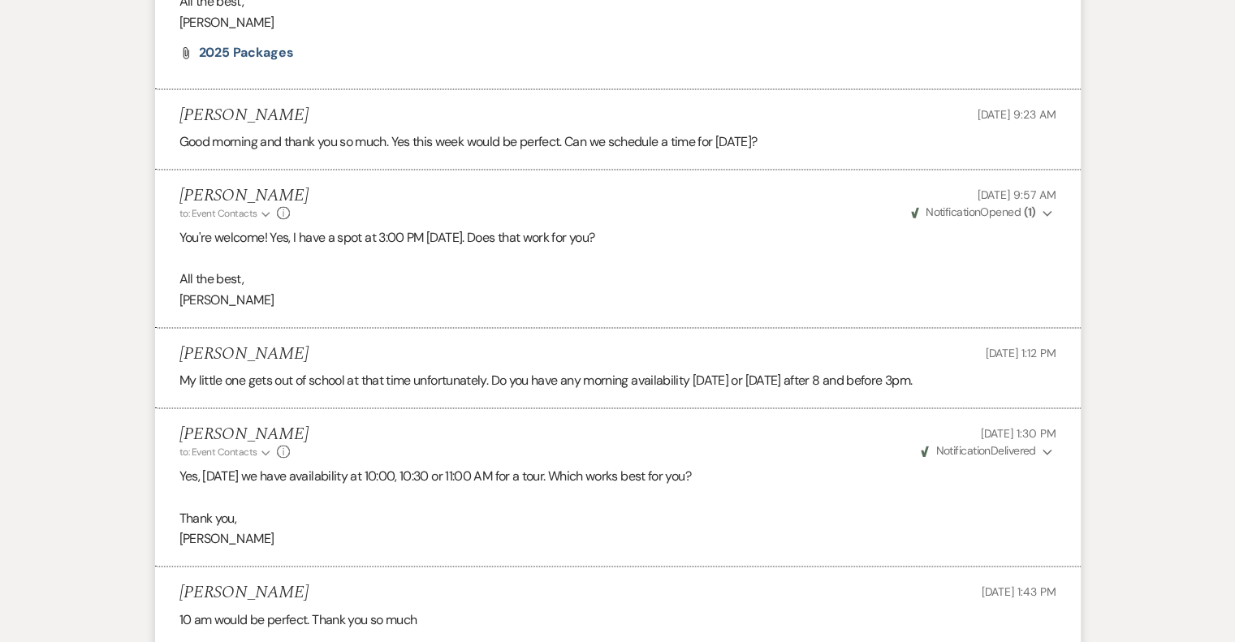
scroll to position [2884, 0]
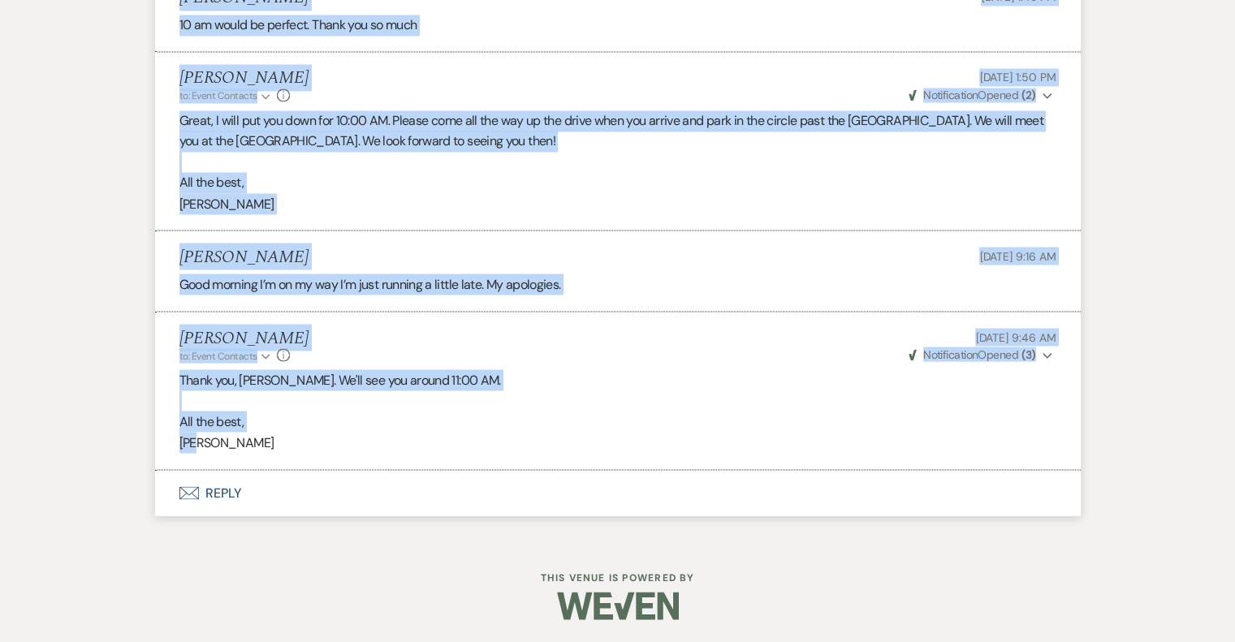
click at [400, 455] on li "[PERSON_NAME] to: Event Contacts Expand Info [DATE] 9:46 AM Weven Check Notific…" at bounding box center [617, 391] width 925 height 158
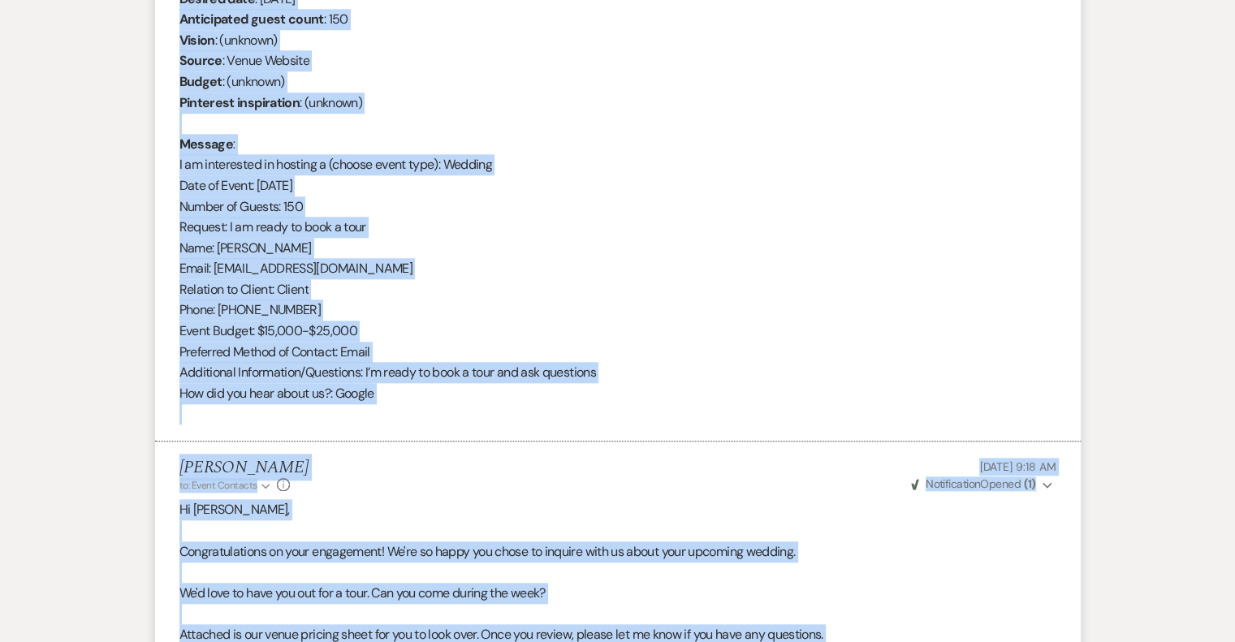
scroll to position [1342, 0]
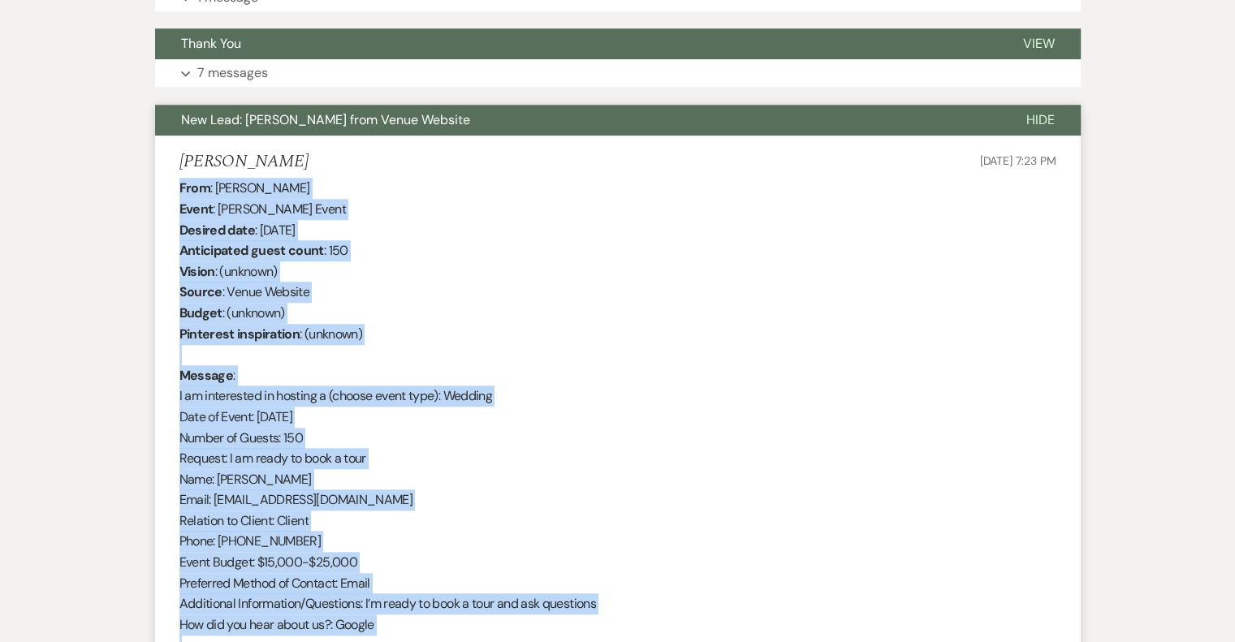
click at [227, 124] on span "New Lead: [PERSON_NAME] from Venue Website" at bounding box center [325, 119] width 289 height 17
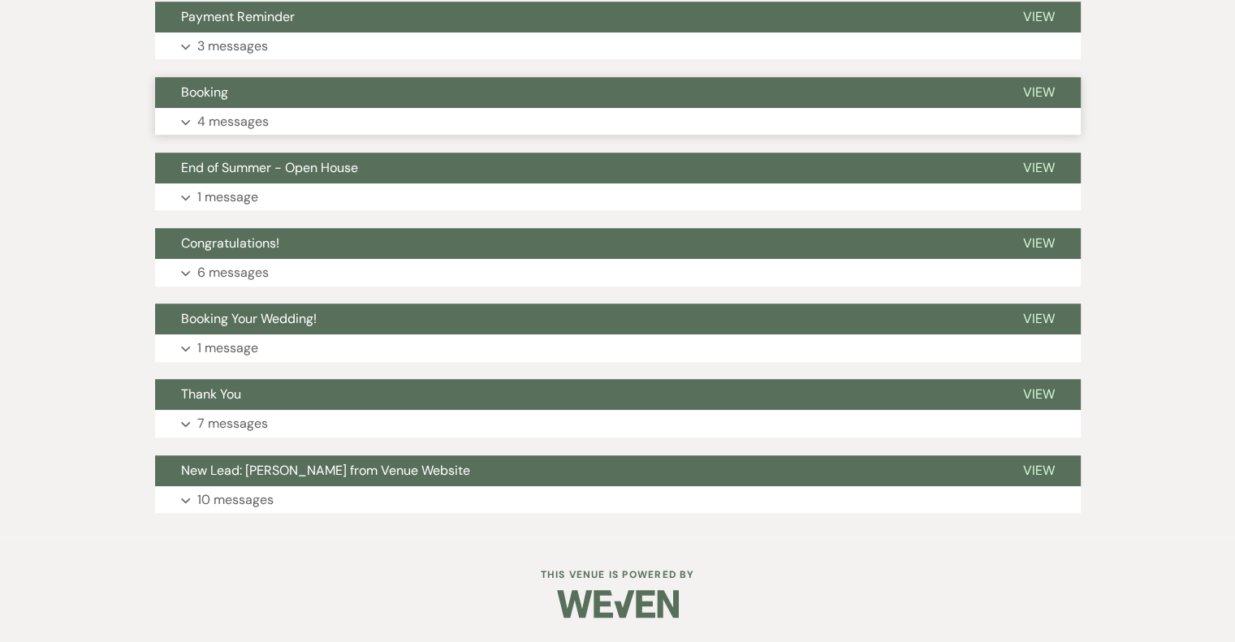
scroll to position [990, 0]
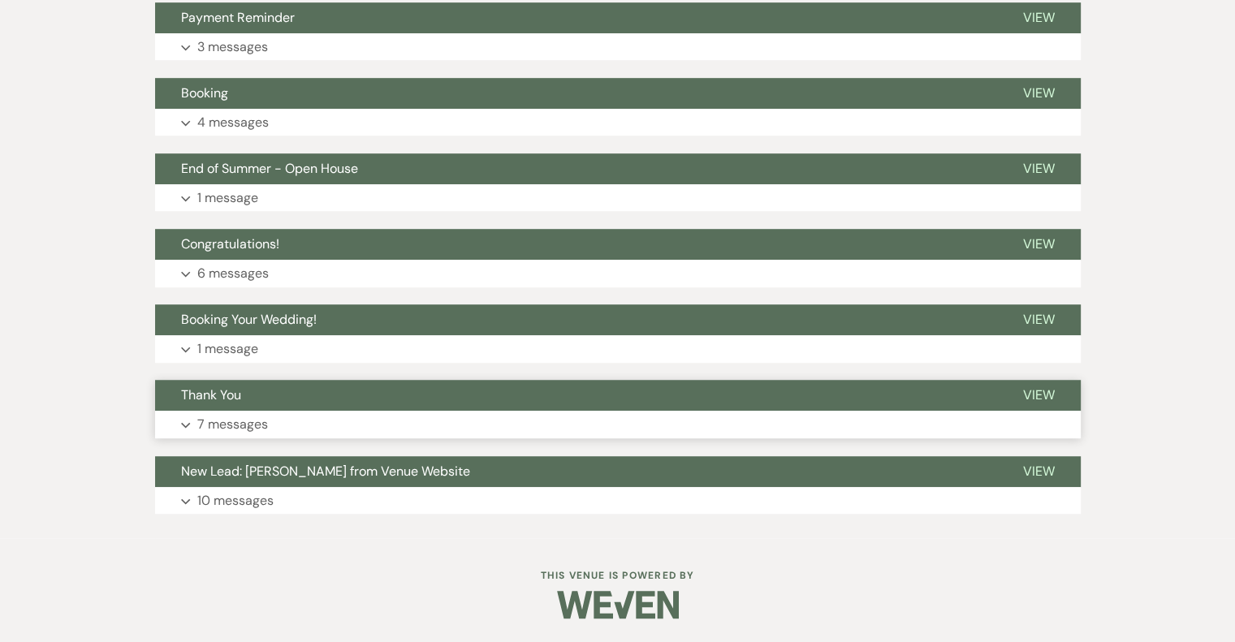
click at [233, 421] on p "7 messages" at bounding box center [232, 424] width 71 height 21
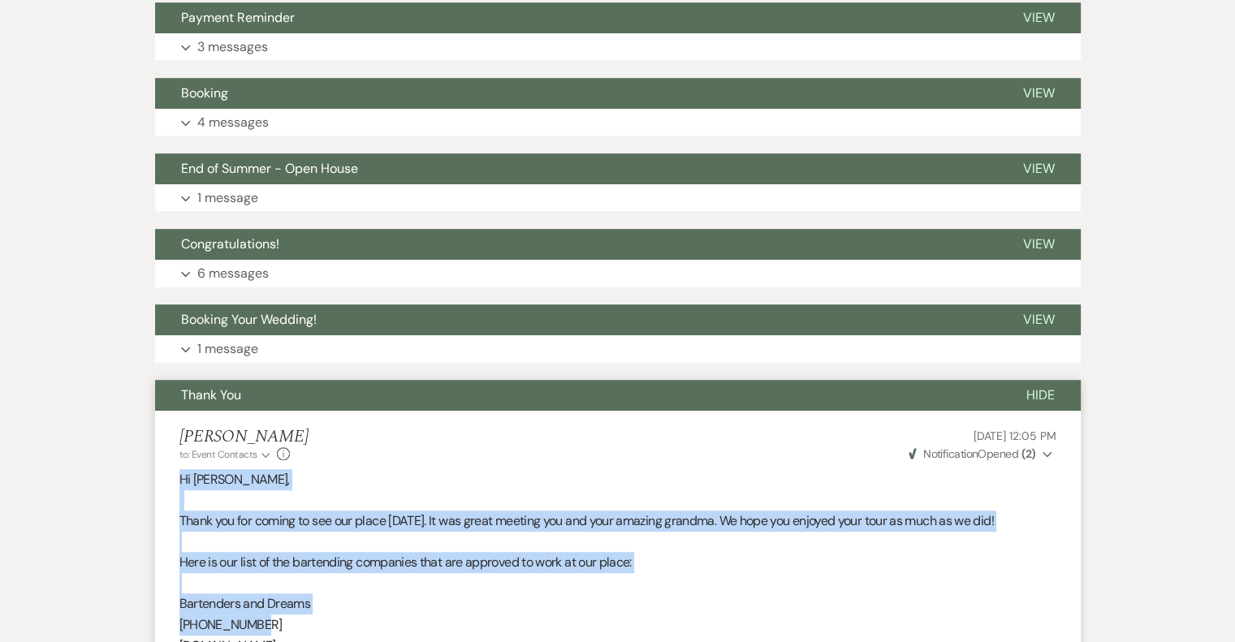
drag, startPoint x: 180, startPoint y: 477, endPoint x: 417, endPoint y: 624, distance: 278.9
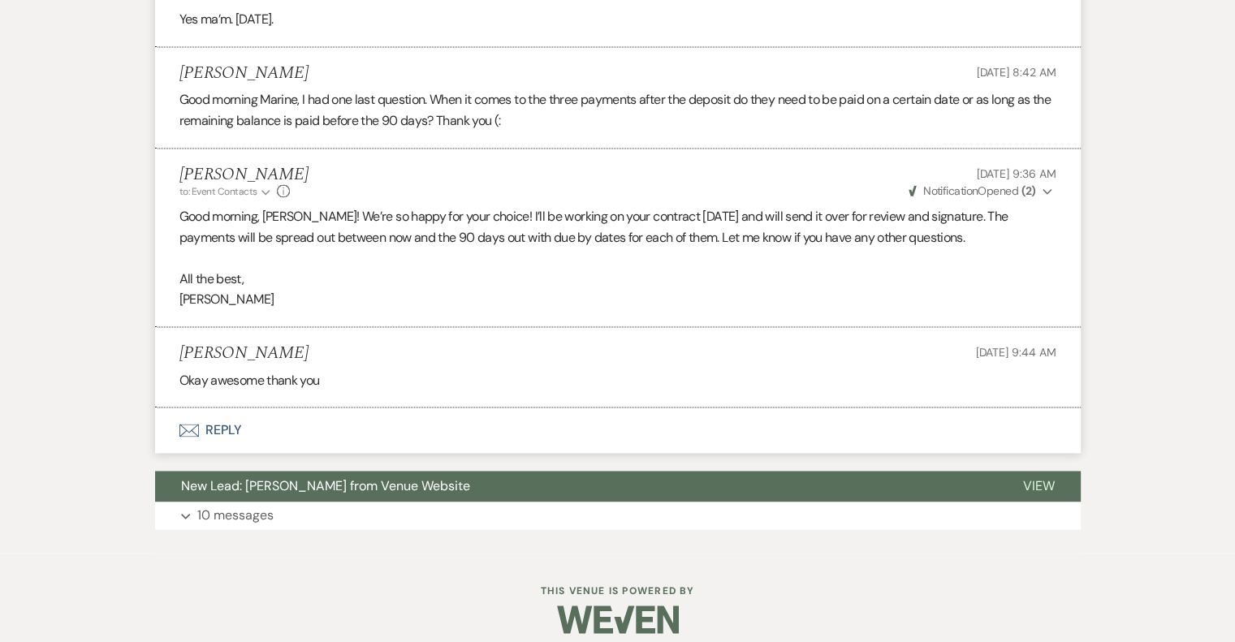
scroll to position [2447, 0]
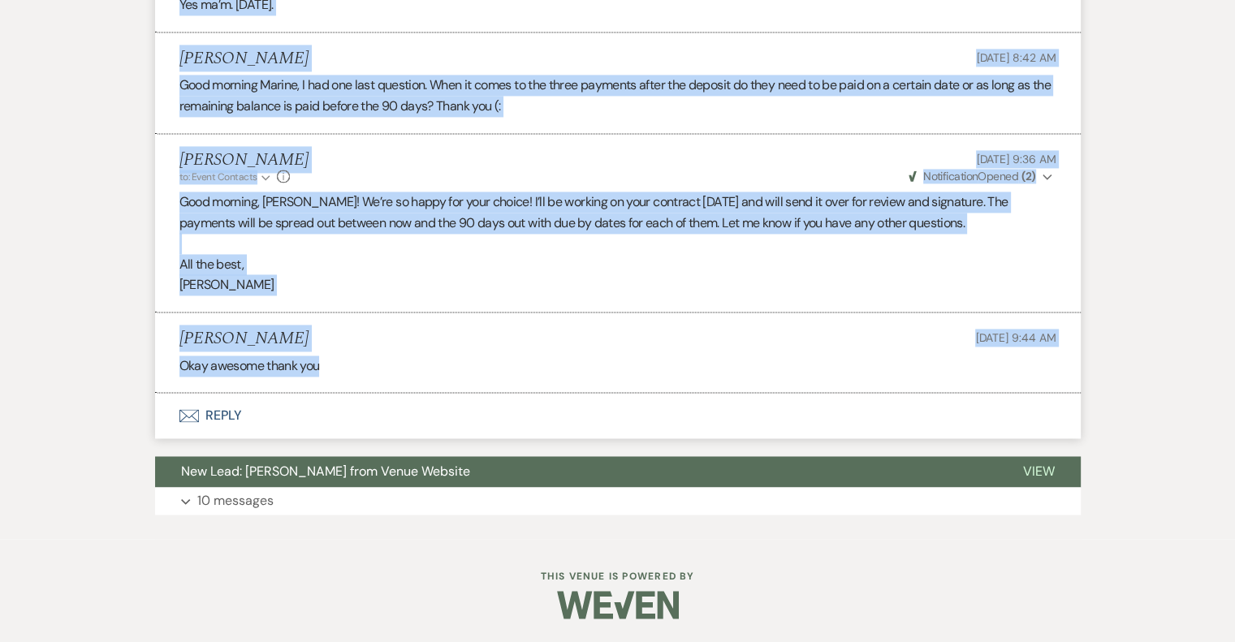
click at [406, 376] on li "[PERSON_NAME] [DATE] 9:44 AM Okay awesome thank you" at bounding box center [617, 353] width 925 height 80
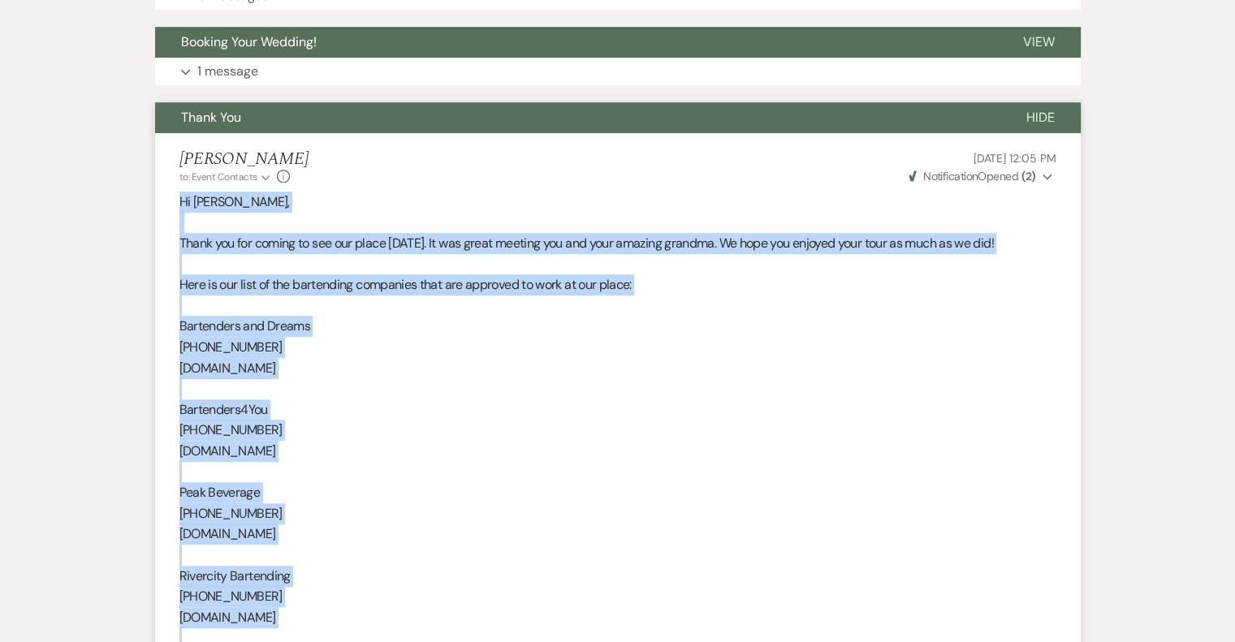
scroll to position [1229, 0]
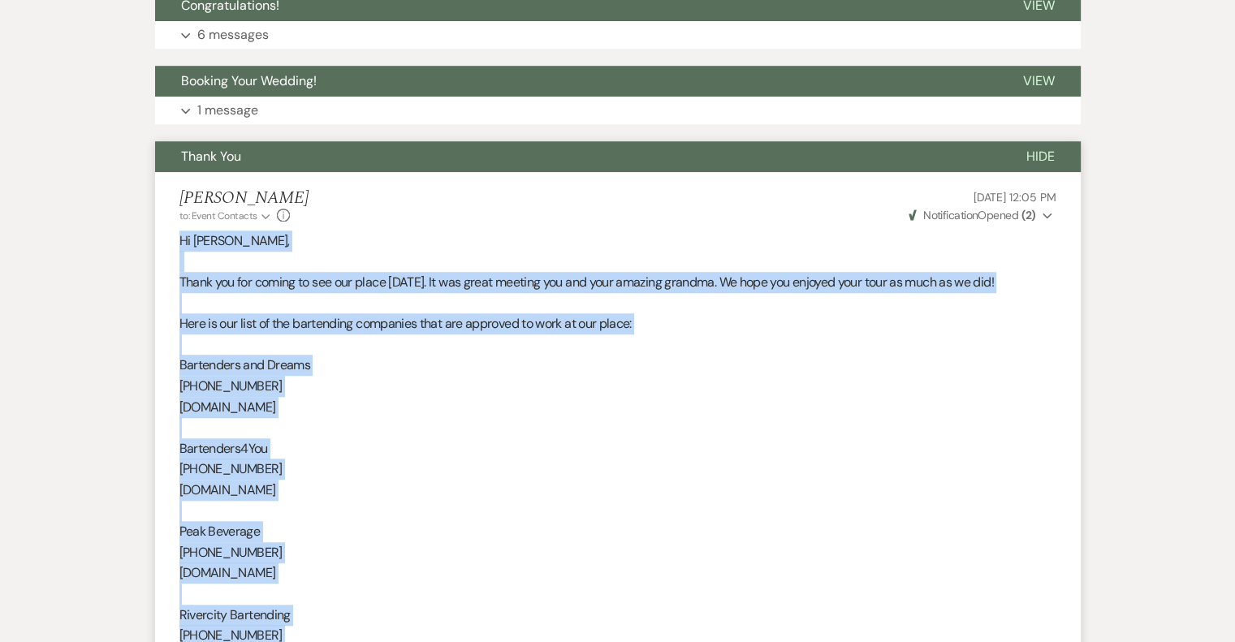
click at [231, 161] on span "Thank You" at bounding box center [211, 156] width 60 height 17
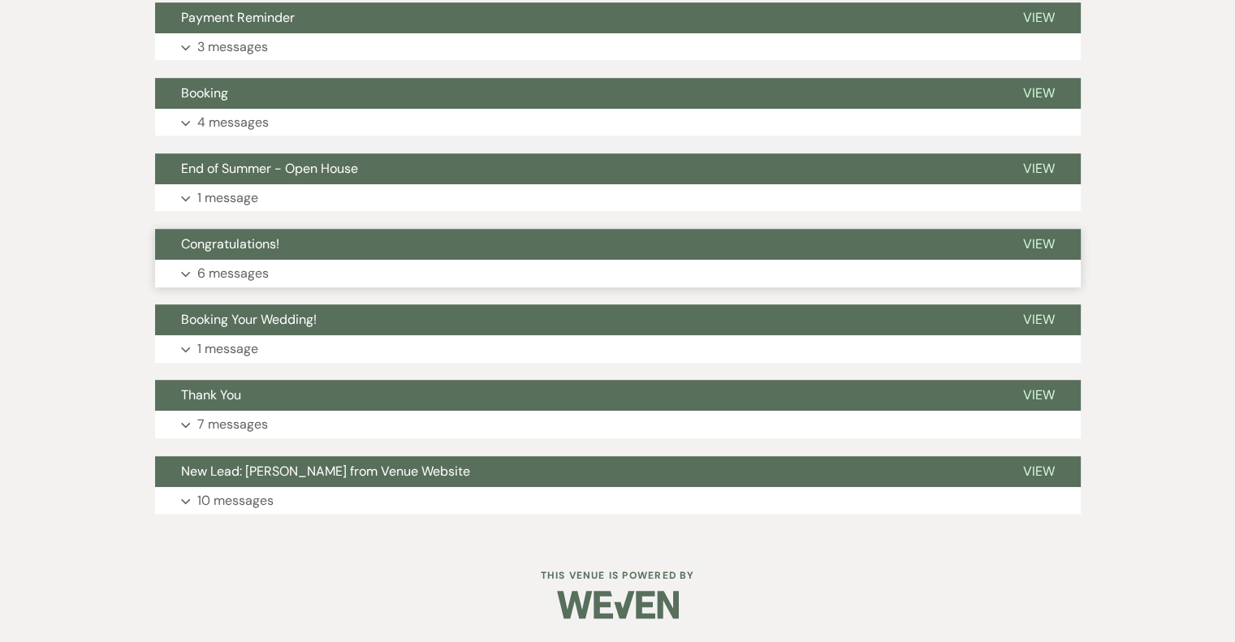
click at [252, 268] on p "6 messages" at bounding box center [232, 273] width 71 height 21
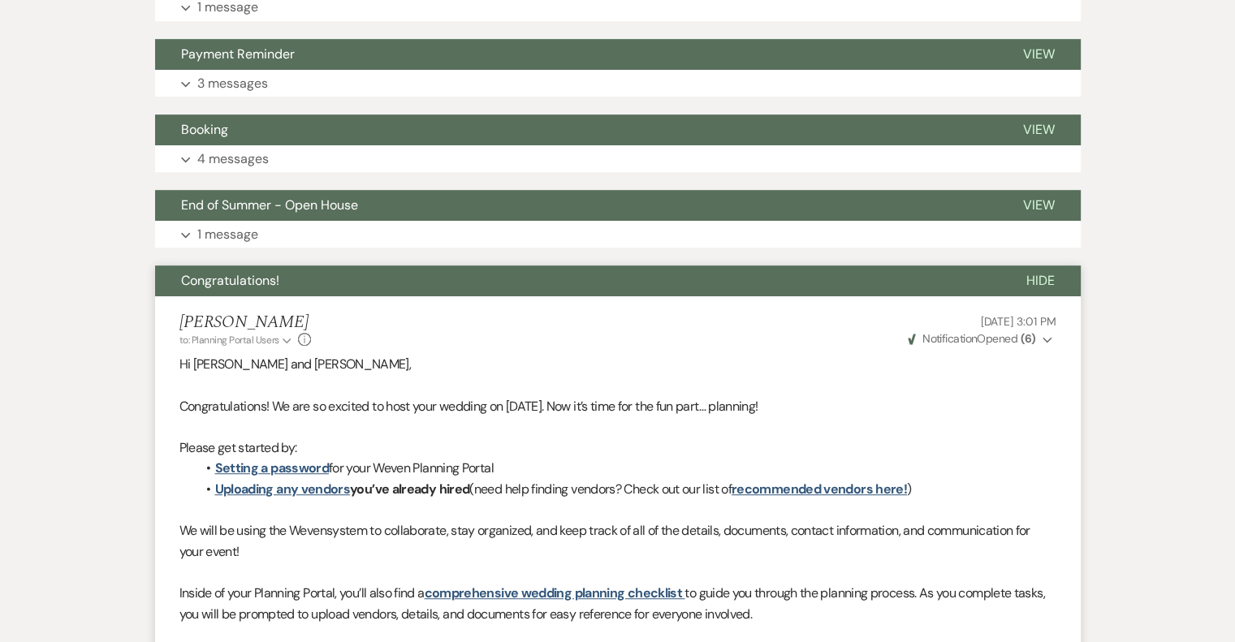
scroll to position [910, 0]
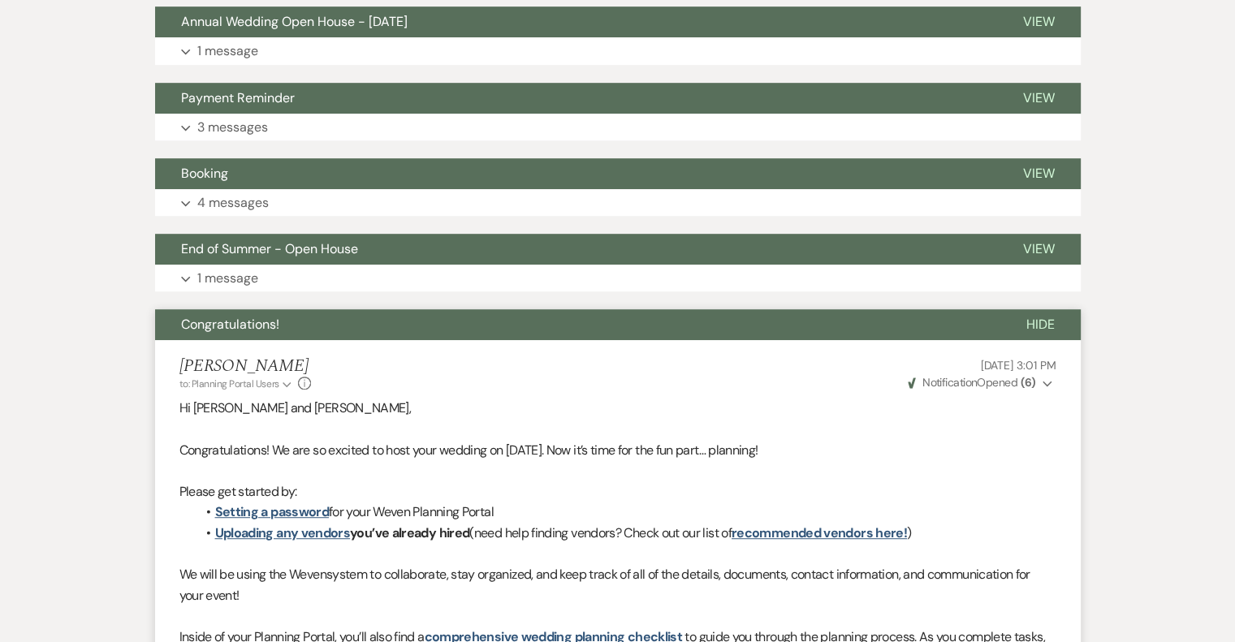
click at [263, 321] on span "Congratulations!" at bounding box center [230, 324] width 98 height 17
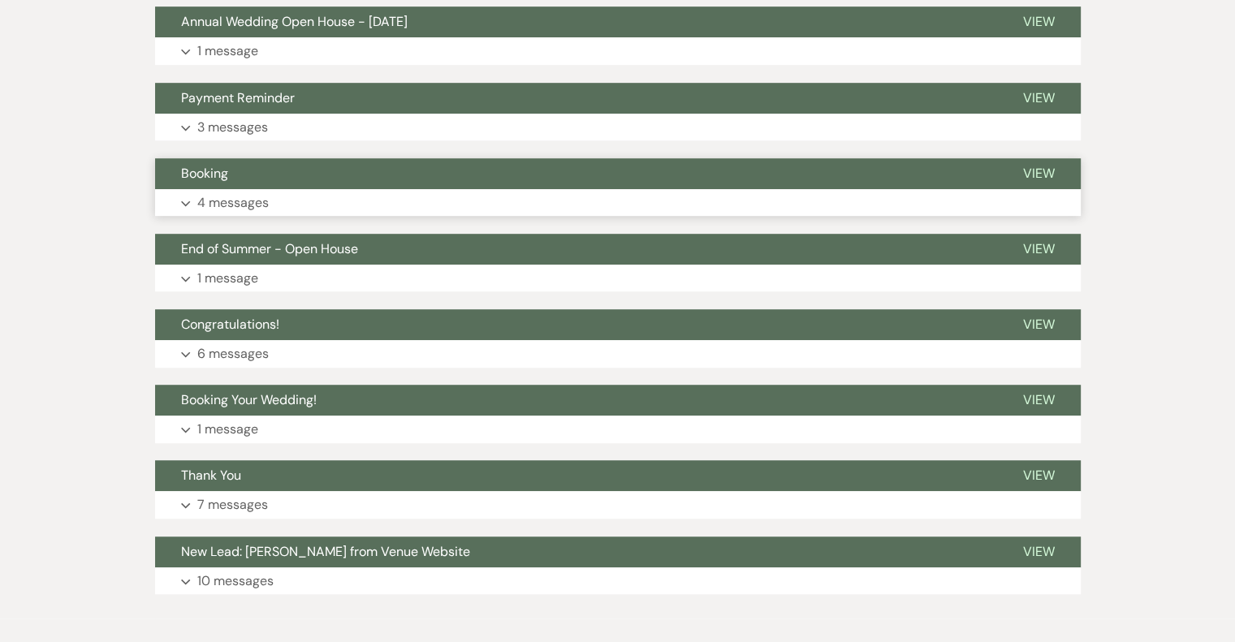
click at [203, 203] on p "4 messages" at bounding box center [232, 202] width 71 height 21
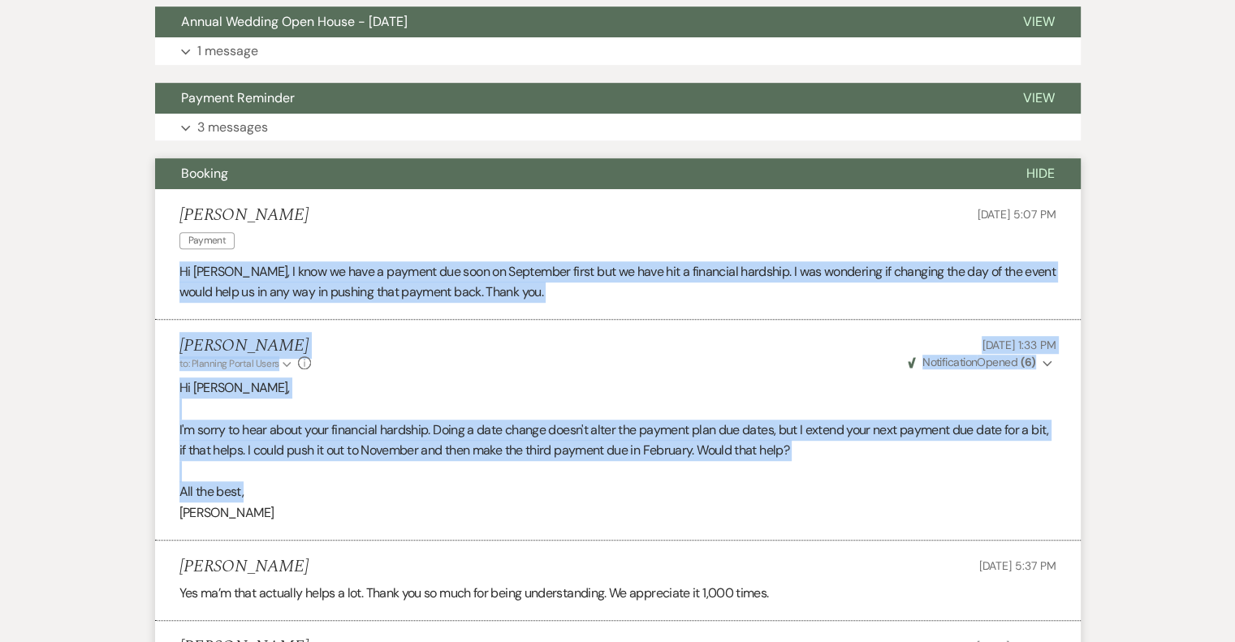
drag, startPoint x: 179, startPoint y: 268, endPoint x: 599, endPoint y: 485, distance: 472.8
click at [599, 485] on ul "[PERSON_NAME] Payment [DATE] 5:07 PM Hi [PERSON_NAME], I know we have a payment…" at bounding box center [617, 484] width 925 height 590
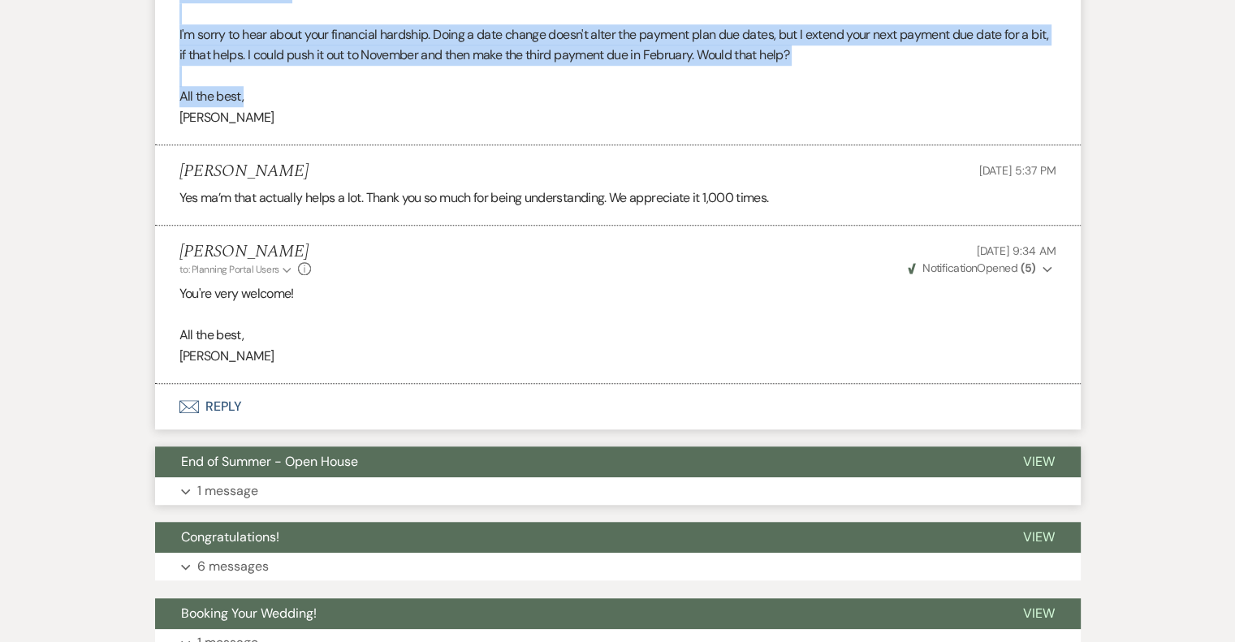
scroll to position [1316, 0]
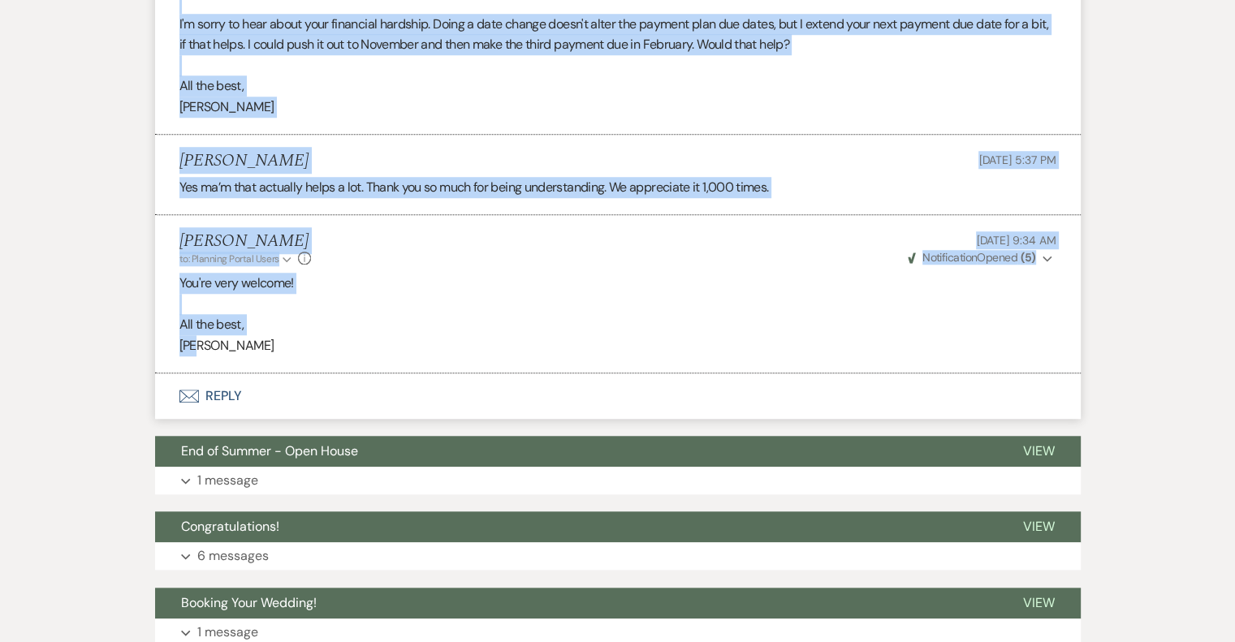
click at [257, 357] on li "[PERSON_NAME] to: Planning Portal Users Expand Info [DATE] 9:34 AM Weven Check …" at bounding box center [617, 294] width 925 height 158
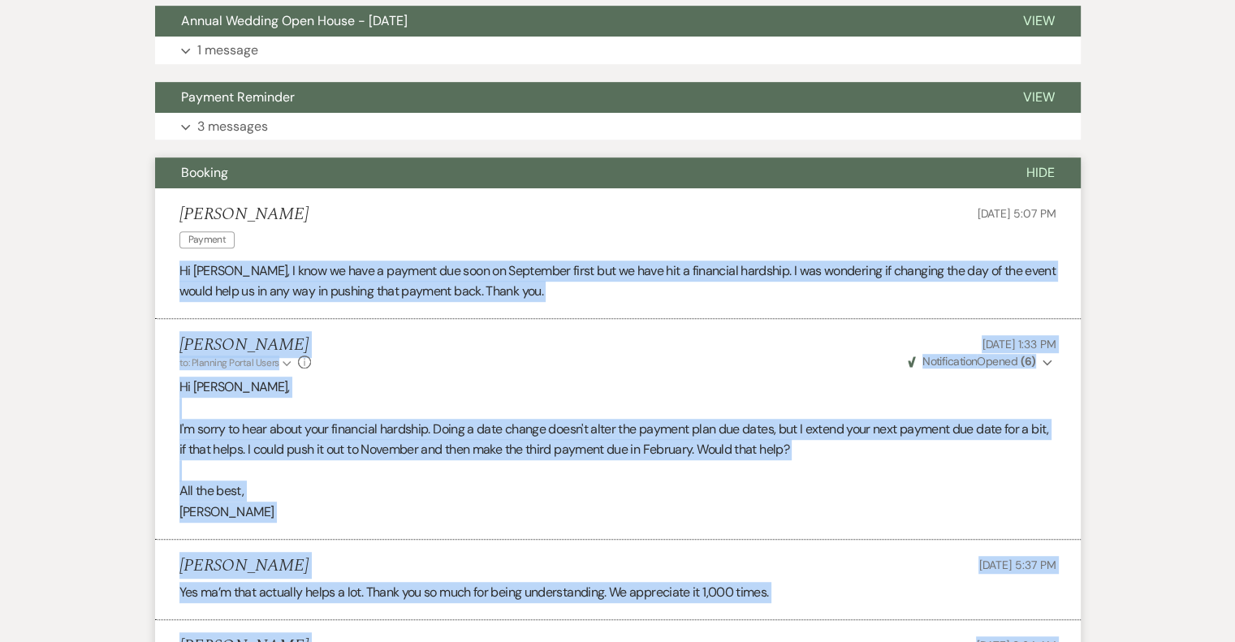
scroll to position [910, 0]
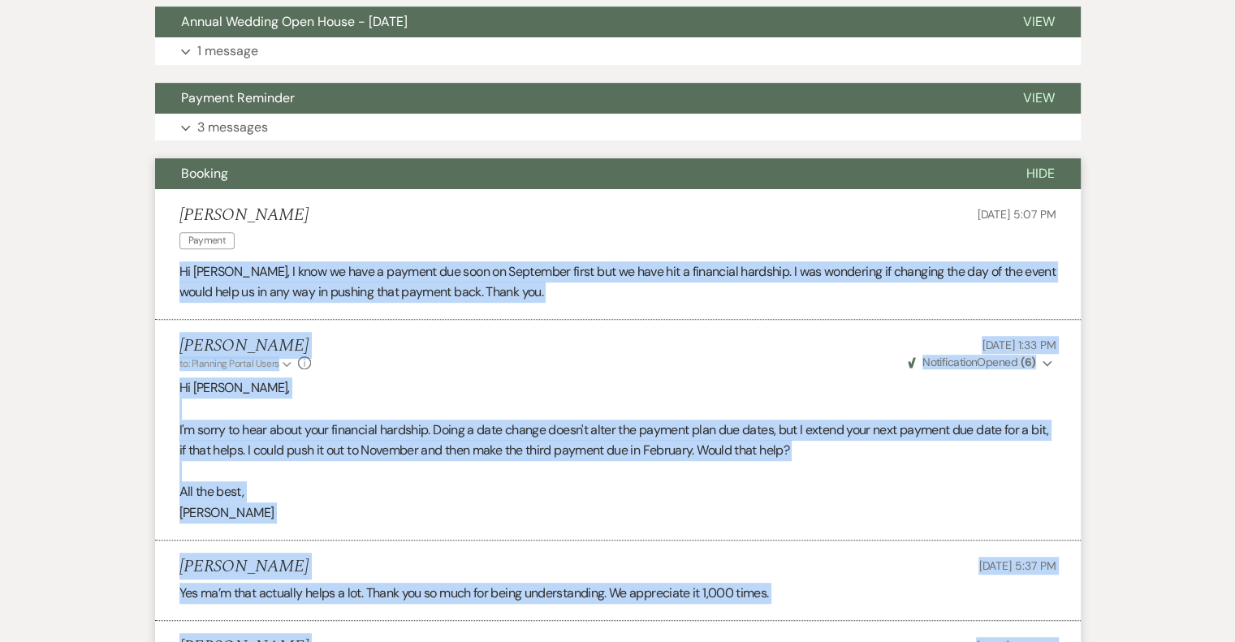
click at [218, 168] on span "Booking" at bounding box center [204, 173] width 47 height 17
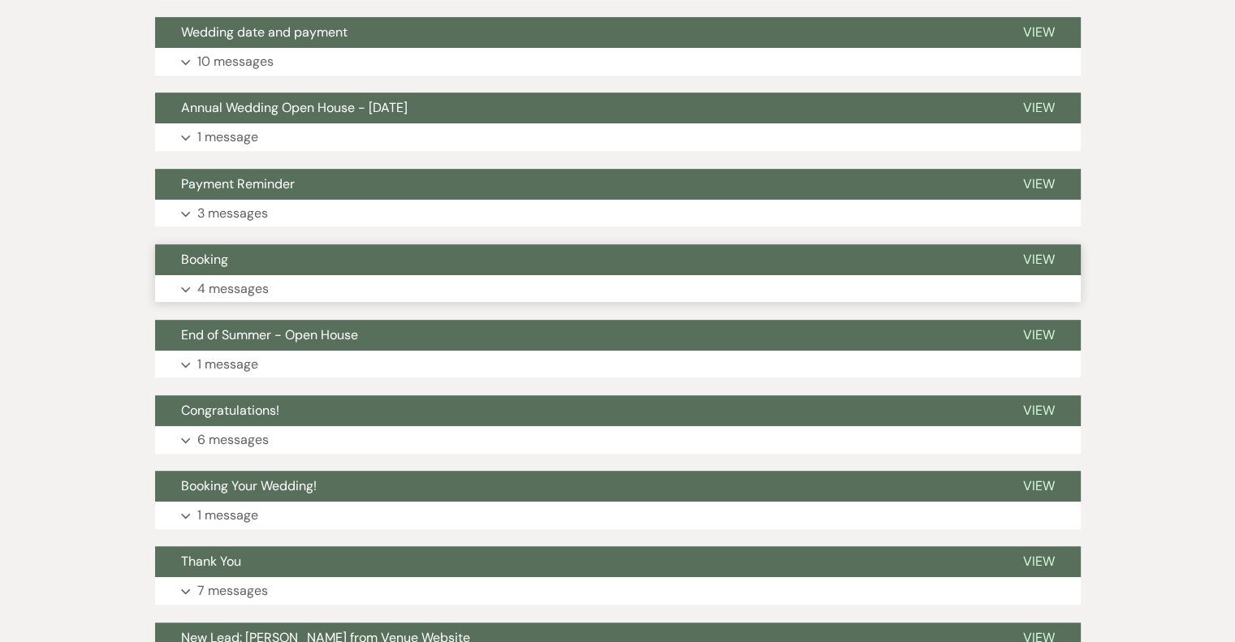
scroll to position [748, 0]
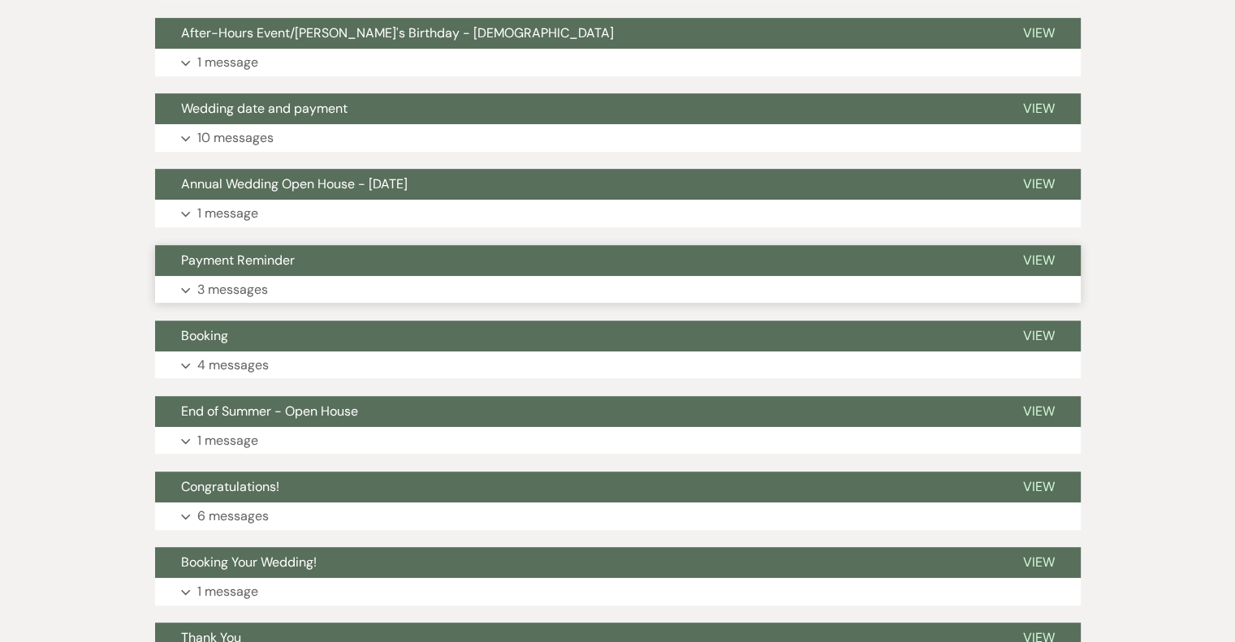
click at [244, 292] on p "3 messages" at bounding box center [232, 289] width 71 height 21
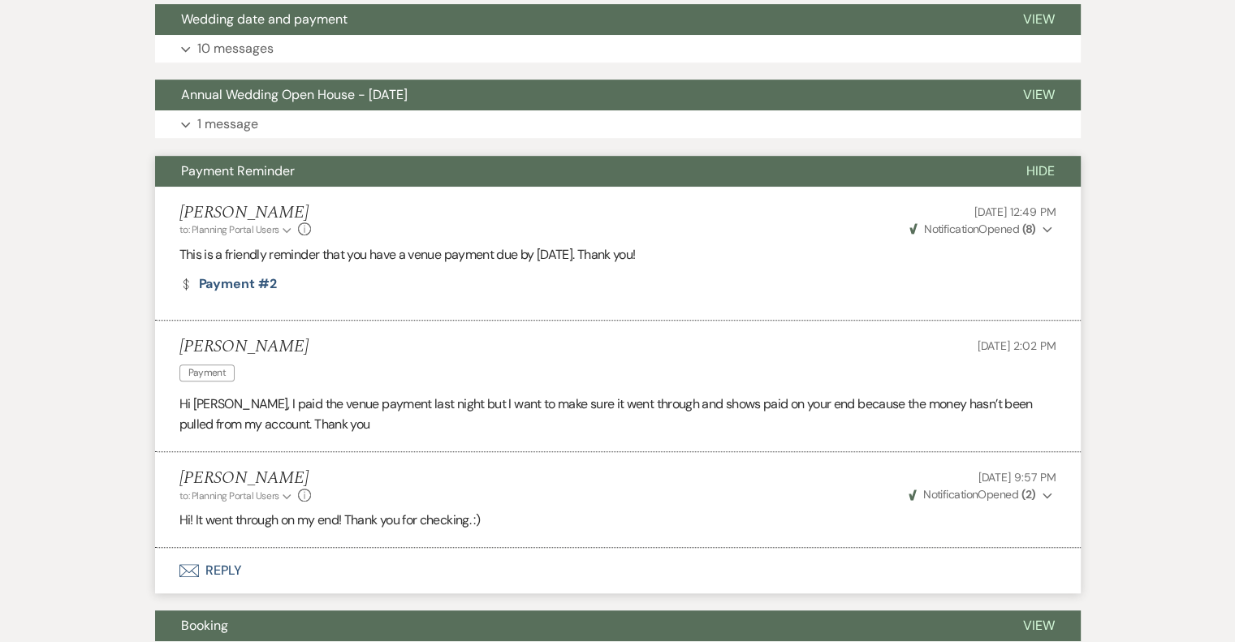
scroll to position [829, 0]
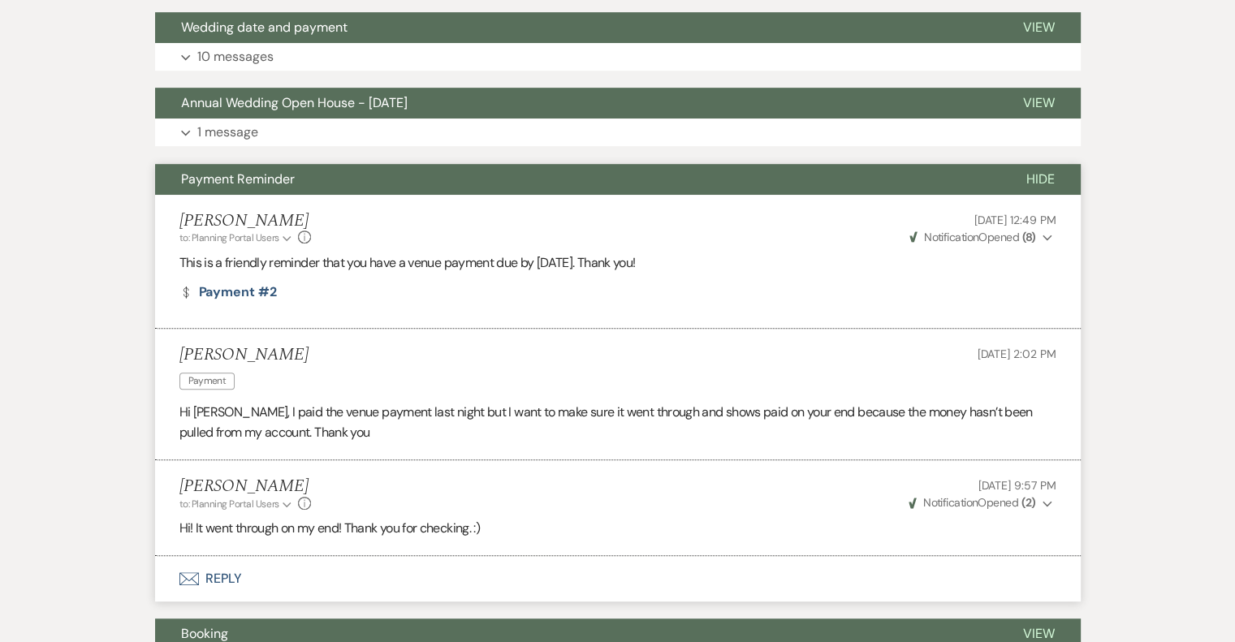
click at [272, 174] on span "Payment Reminder" at bounding box center [238, 178] width 114 height 17
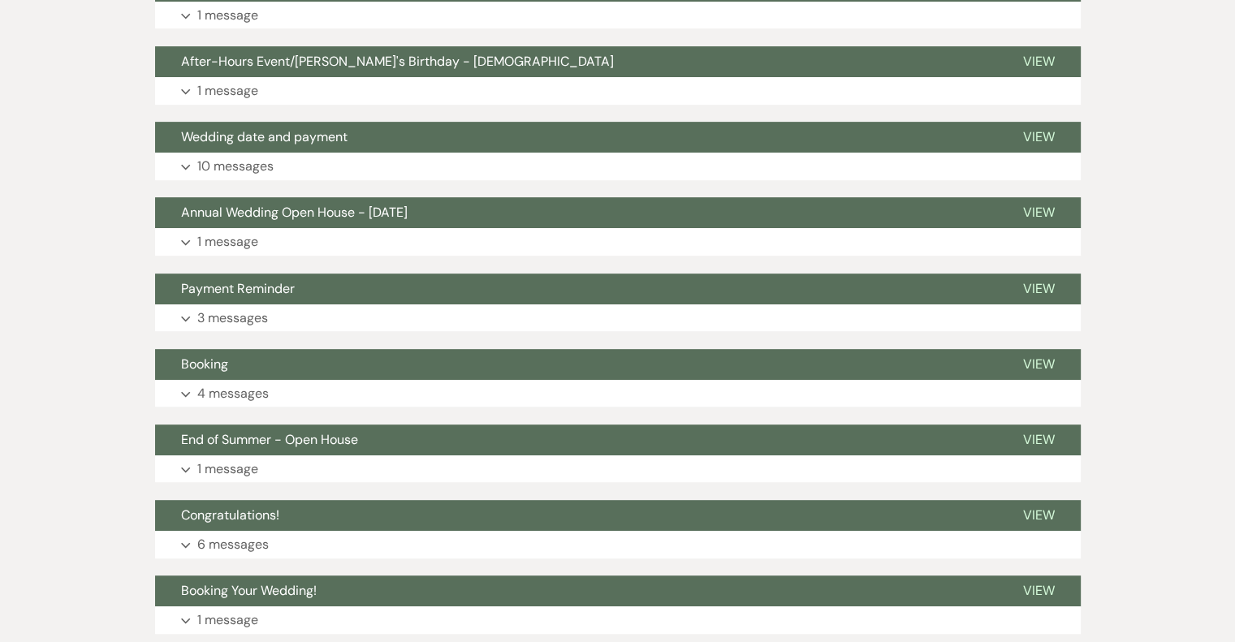
scroll to position [667, 0]
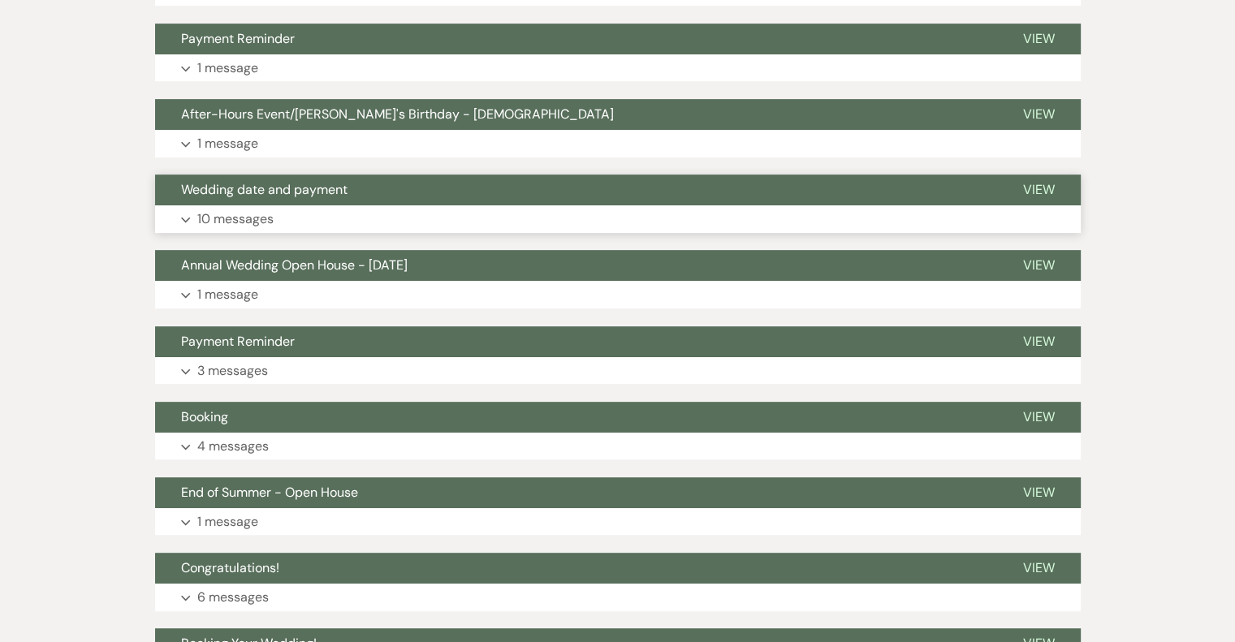
click at [245, 222] on p "10 messages" at bounding box center [235, 219] width 76 height 21
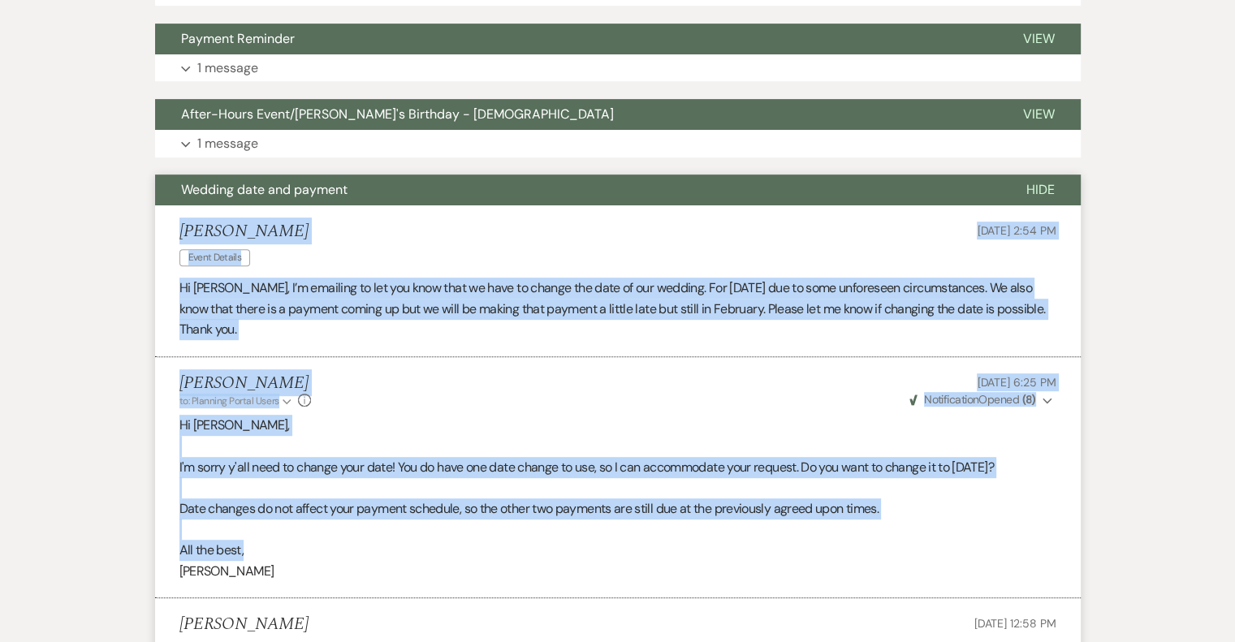
drag, startPoint x: 183, startPoint y: 226, endPoint x: 505, endPoint y: 559, distance: 463.9
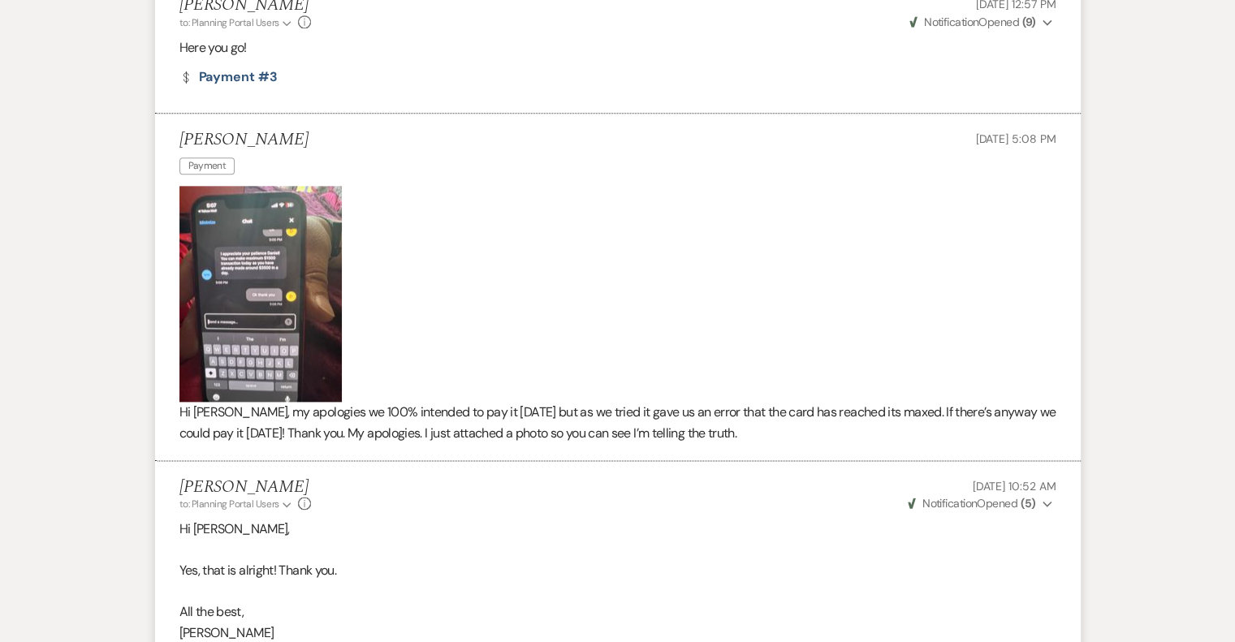
scroll to position [2128, 0]
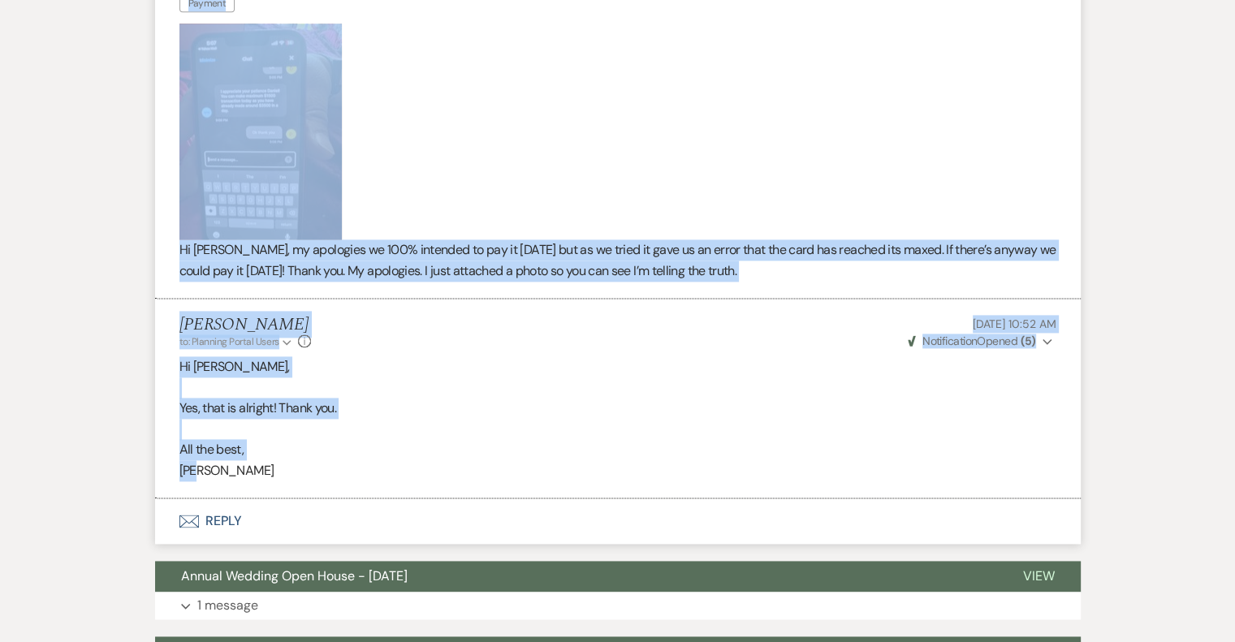
click at [339, 480] on li "[PERSON_NAME] to: Planning Portal Users Expand Info [DATE] 10:52 AM Weven Check…" at bounding box center [617, 399] width 925 height 200
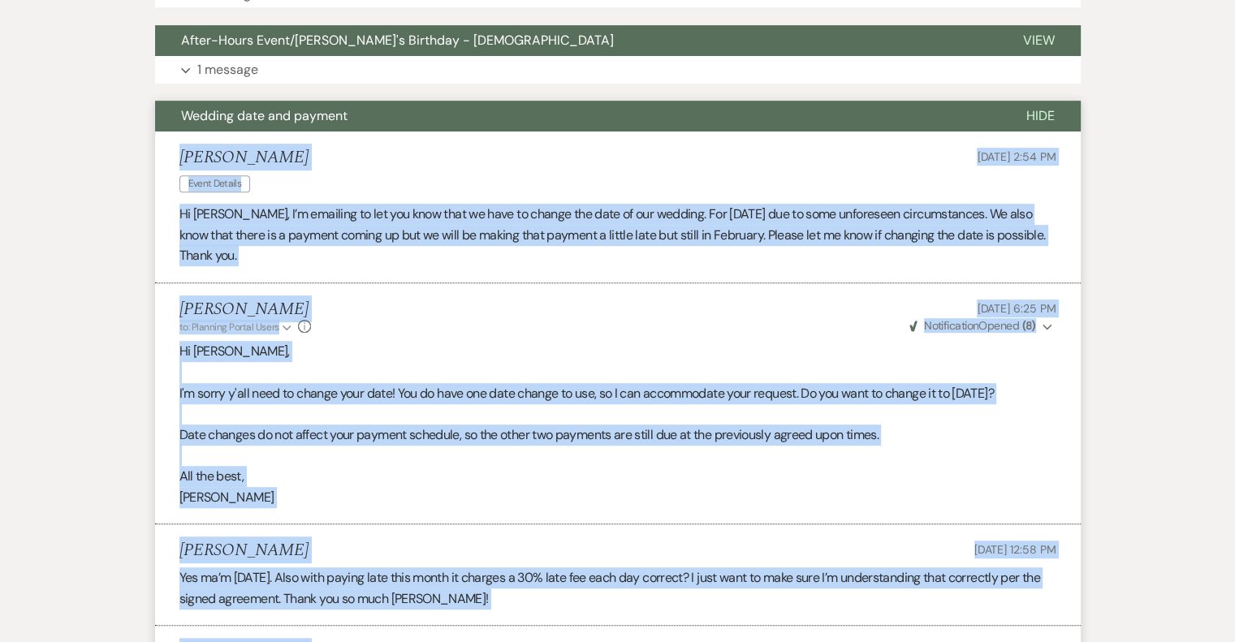
scroll to position [423, 0]
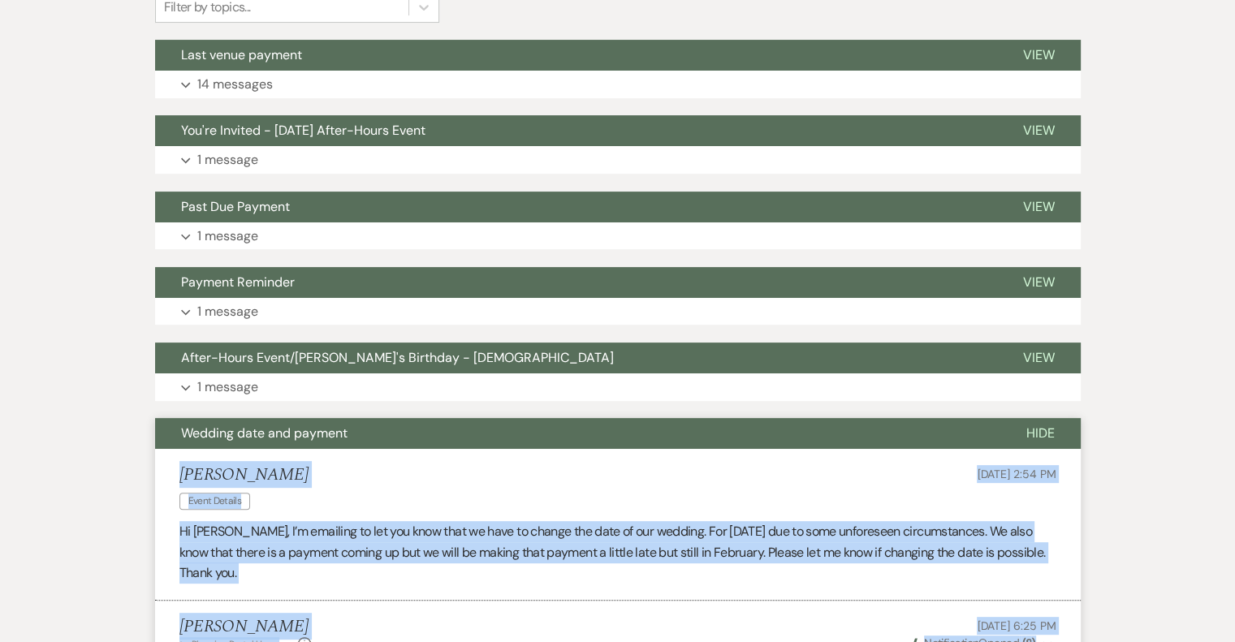
click at [297, 434] on span "Wedding date and payment" at bounding box center [264, 433] width 166 height 17
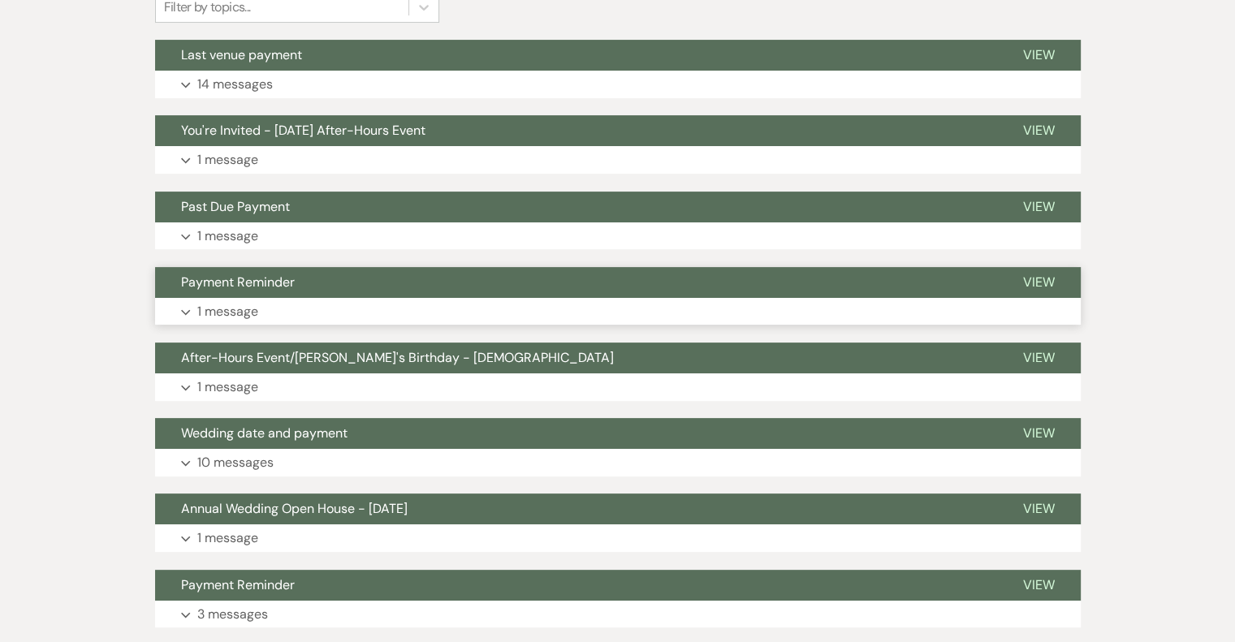
click at [248, 319] on p "1 message" at bounding box center [227, 311] width 61 height 21
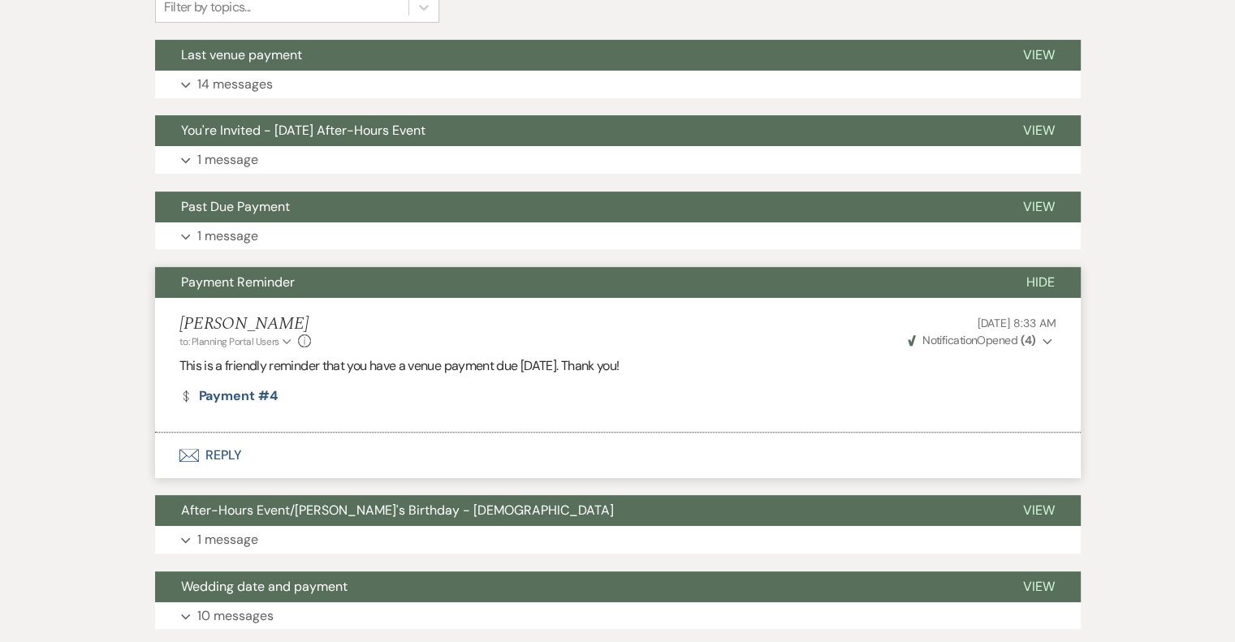
click at [245, 288] on span "Payment Reminder" at bounding box center [238, 282] width 114 height 17
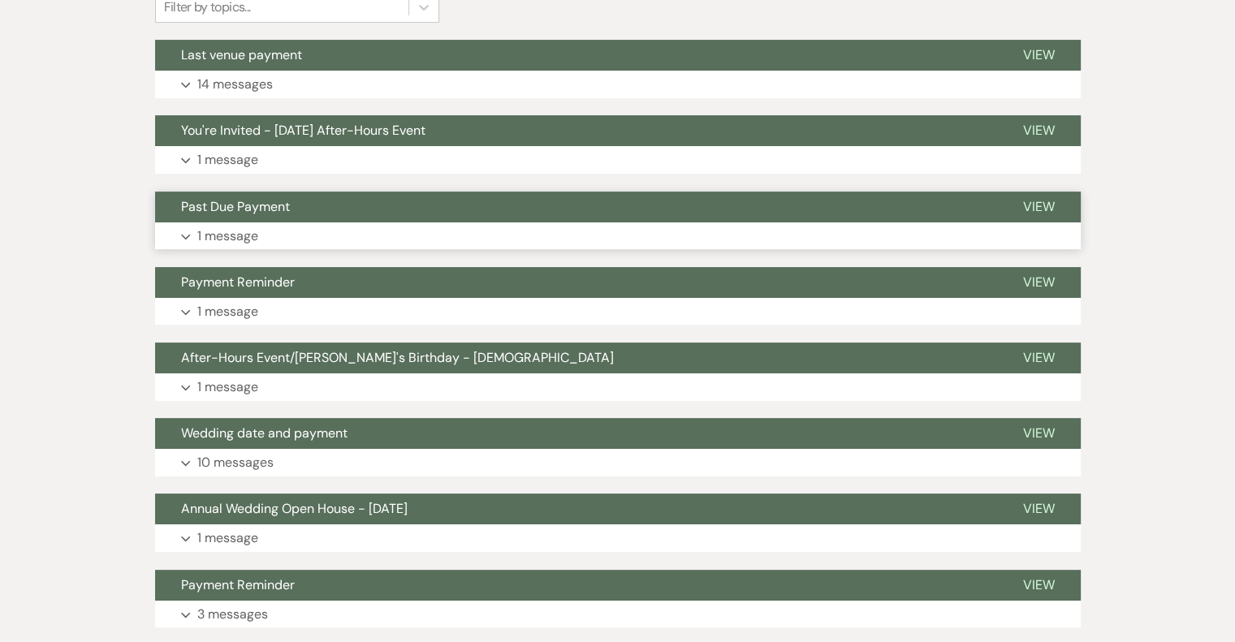
click at [244, 239] on p "1 message" at bounding box center [227, 236] width 61 height 21
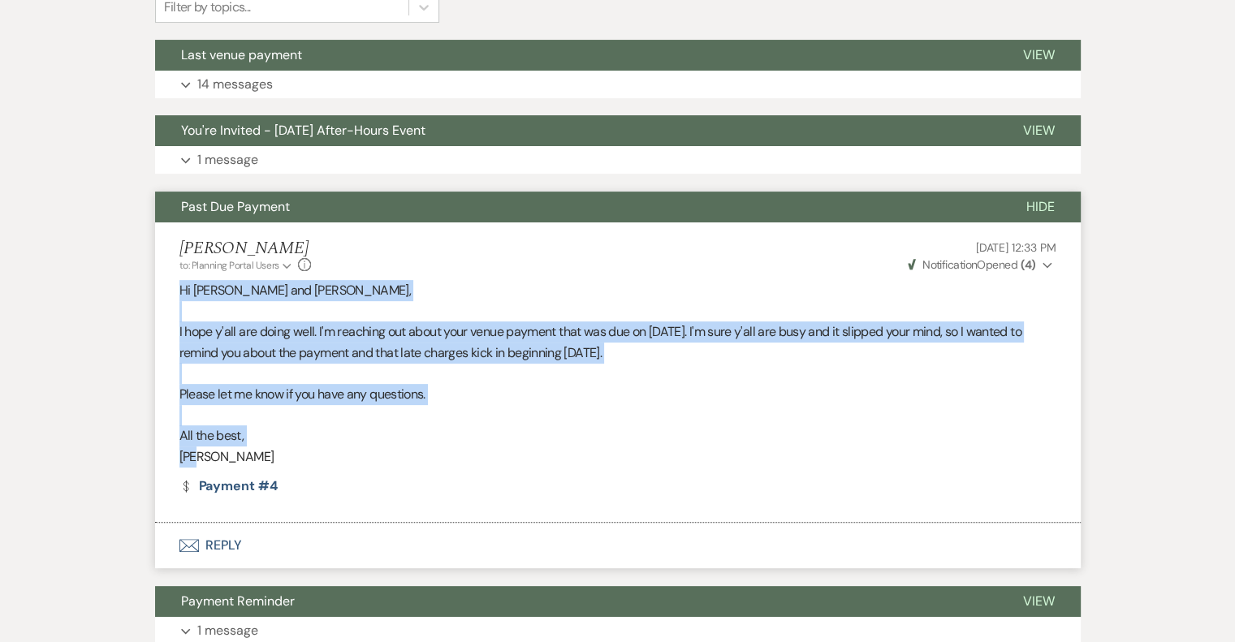
drag, startPoint x: 180, startPoint y: 287, endPoint x: 339, endPoint y: 464, distance: 238.0
click at [339, 464] on div "Hi [PERSON_NAME] and [PERSON_NAME], I hope y'all are doing well. I'm reaching o…" at bounding box center [617, 373] width 877 height 187
click at [372, 275] on li "[PERSON_NAME] to: Planning Portal Users Expand Info [DATE] 12:33 PM Weven Check…" at bounding box center [617, 372] width 925 height 301
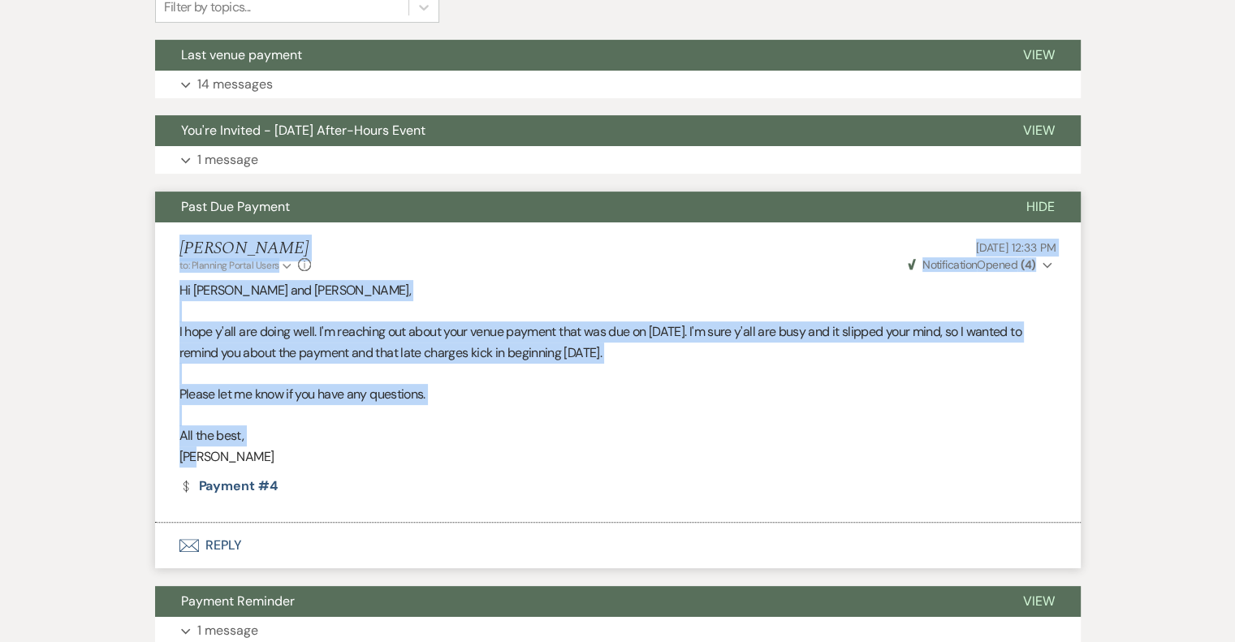
drag, startPoint x: 180, startPoint y: 244, endPoint x: 345, endPoint y: 458, distance: 269.7
click at [345, 458] on li "[PERSON_NAME] to: Planning Portal Users Expand Info [DATE] 12:33 PM Weven Check…" at bounding box center [617, 372] width 925 height 301
click at [232, 207] on span "Past Due Payment" at bounding box center [235, 206] width 109 height 17
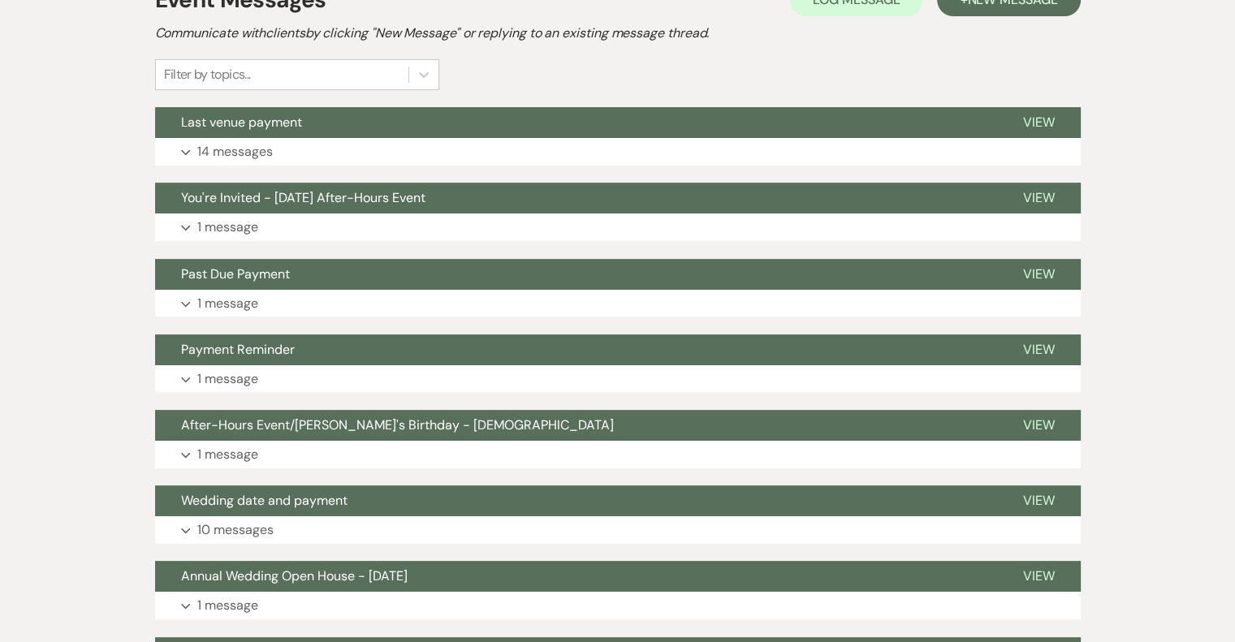
scroll to position [342, 0]
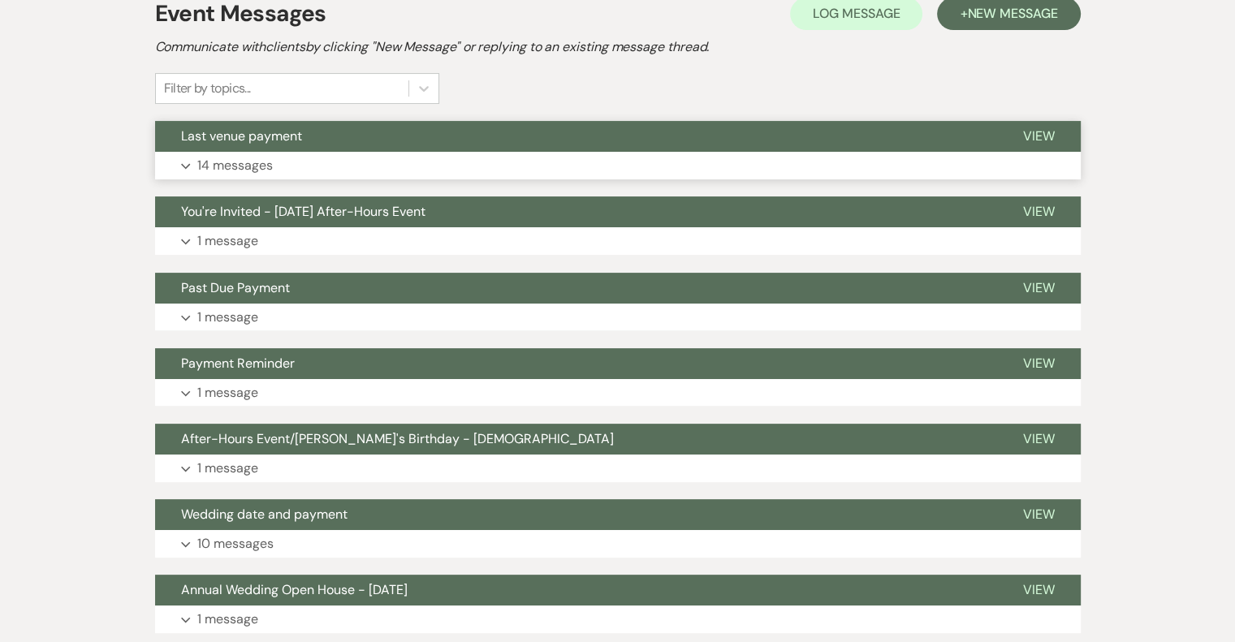
click at [264, 166] on p "14 messages" at bounding box center [234, 165] width 75 height 21
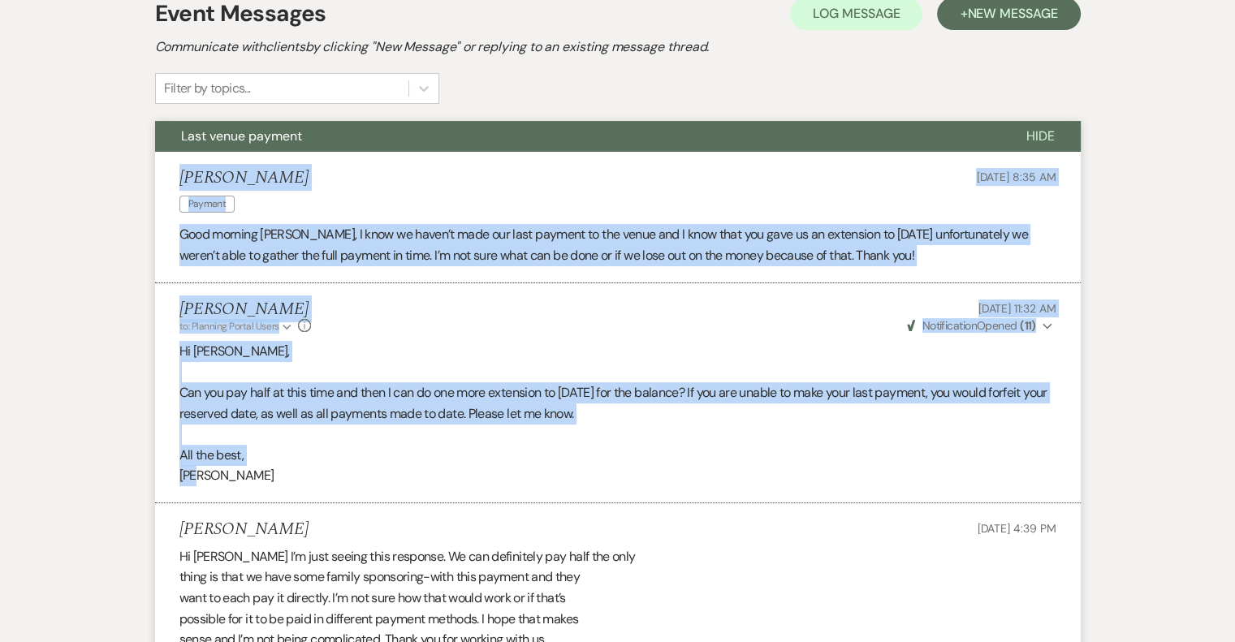
drag, startPoint x: 182, startPoint y: 175, endPoint x: 627, endPoint y: 490, distance: 545.1
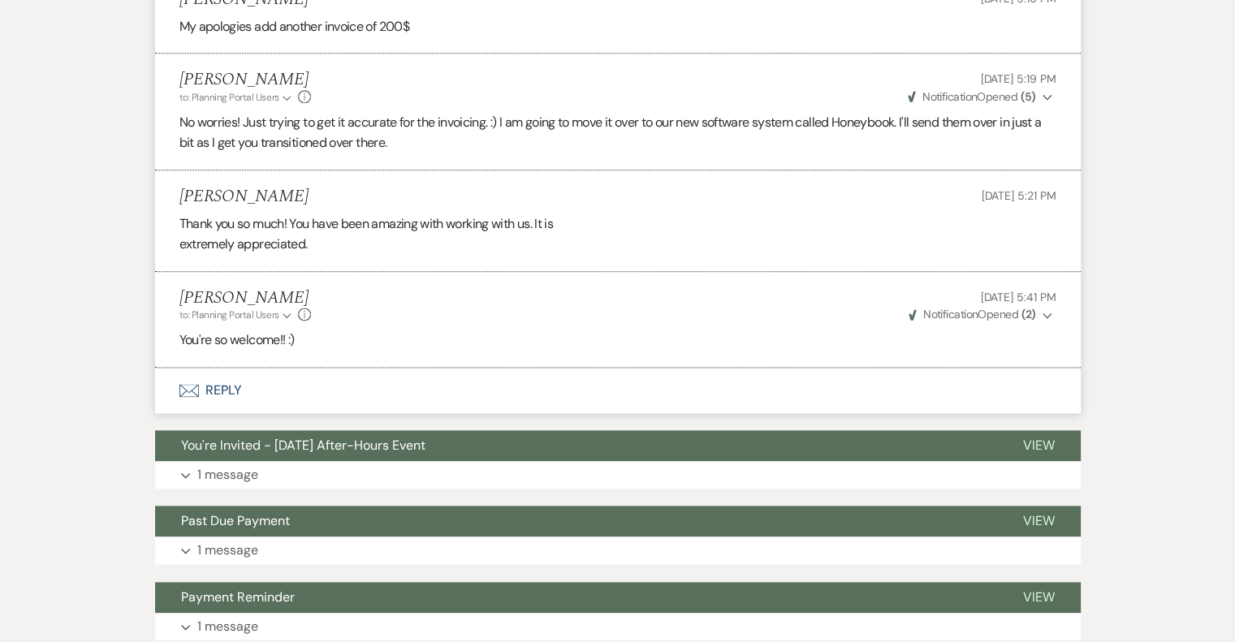
scroll to position [2128, 0]
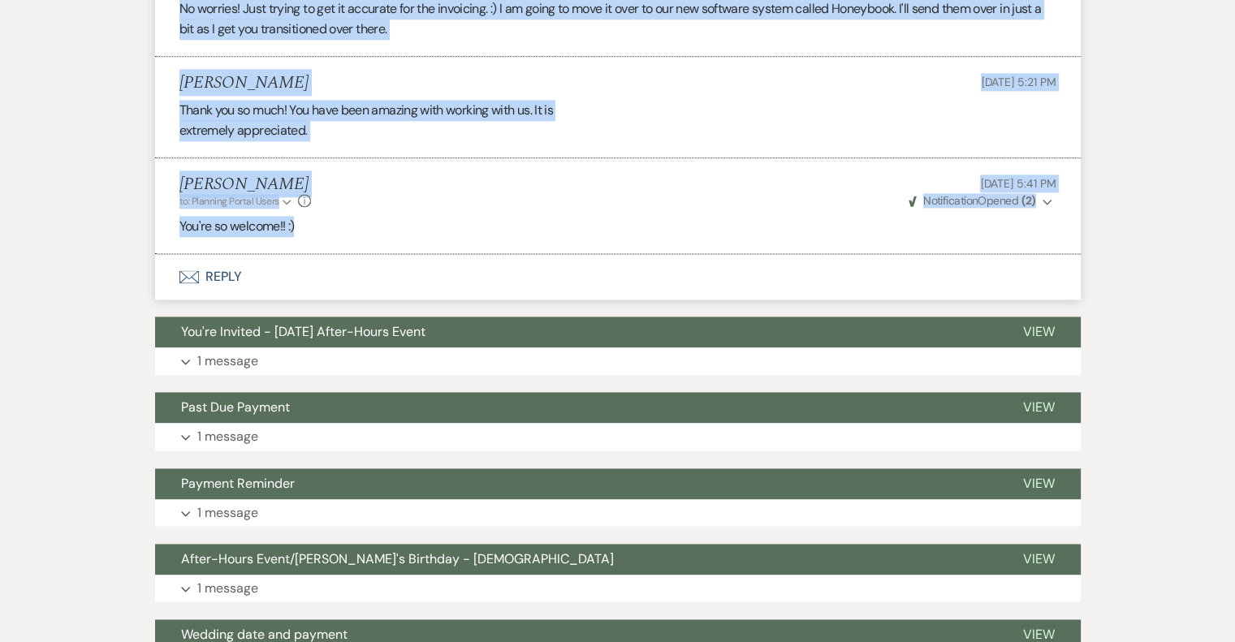
click at [397, 230] on p "You're so welcome!! :)" at bounding box center [617, 226] width 877 height 21
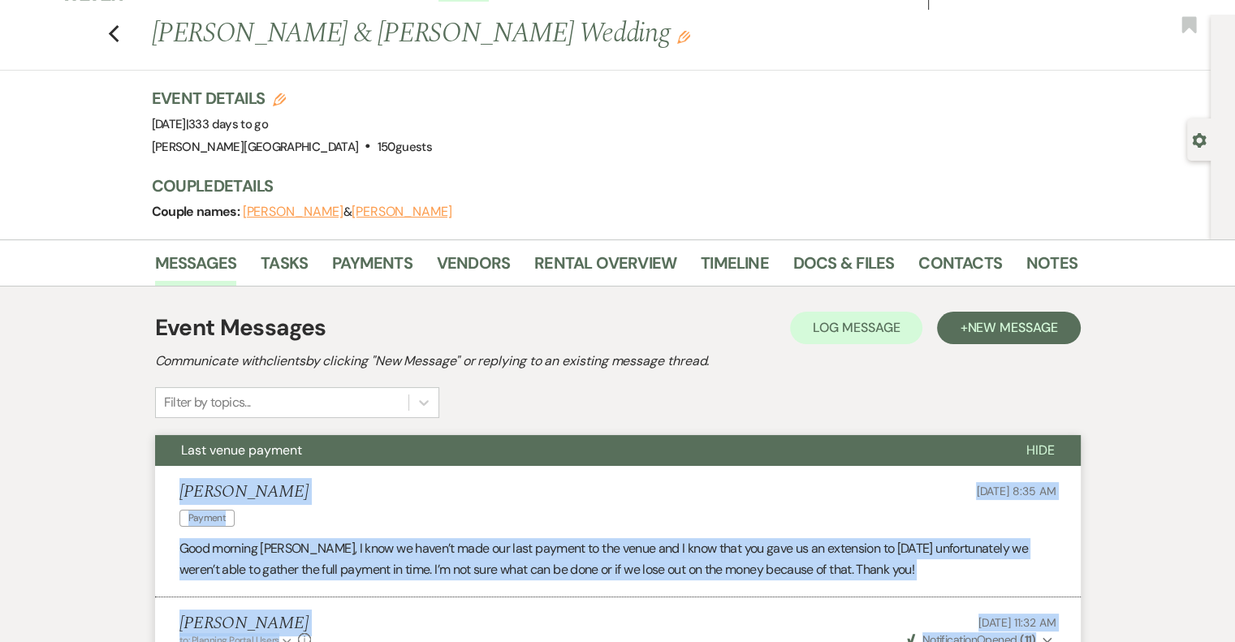
scroll to position [0, 0]
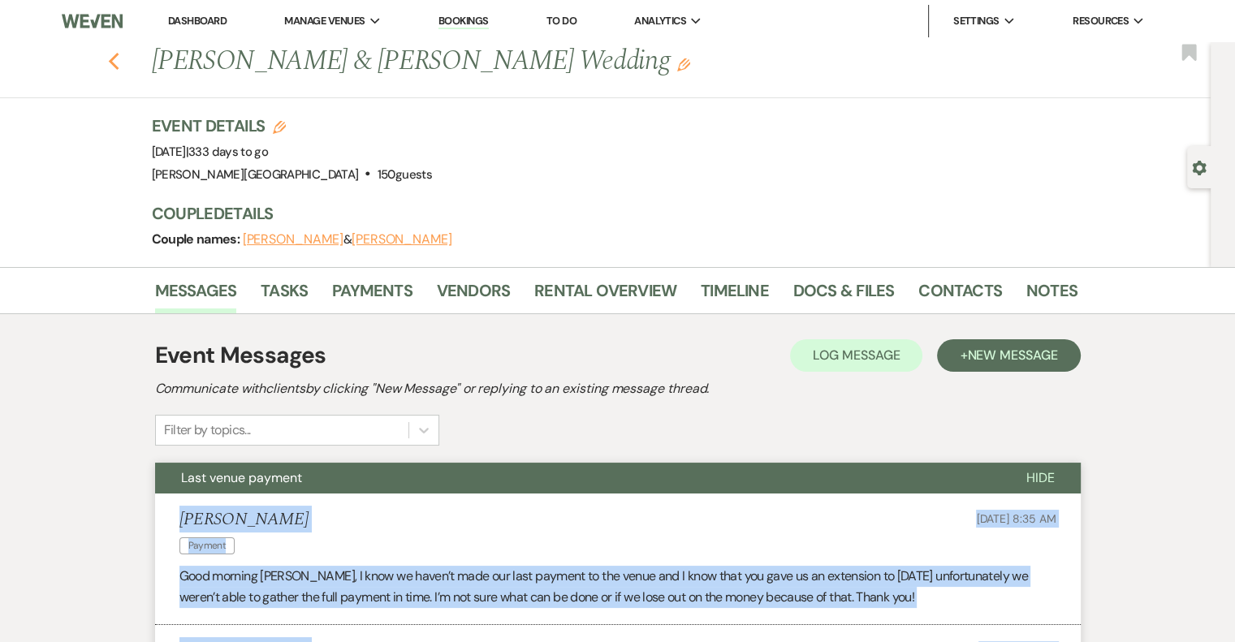
click at [115, 58] on icon "Previous" at bounding box center [114, 61] width 12 height 19
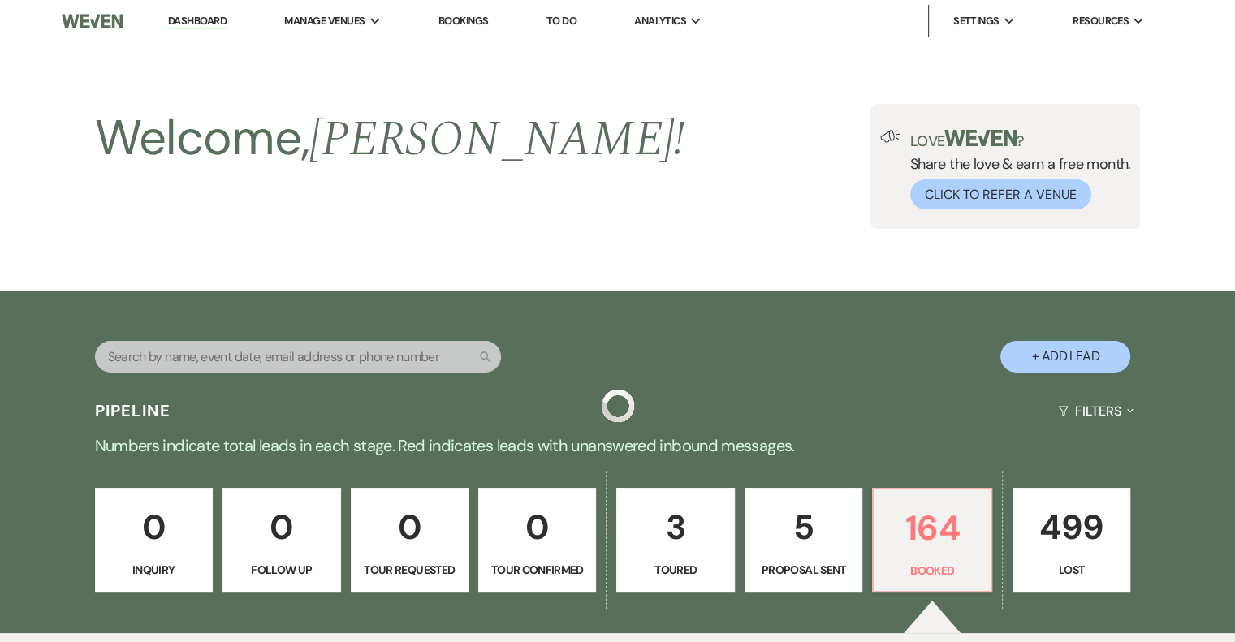
scroll to position [162, 0]
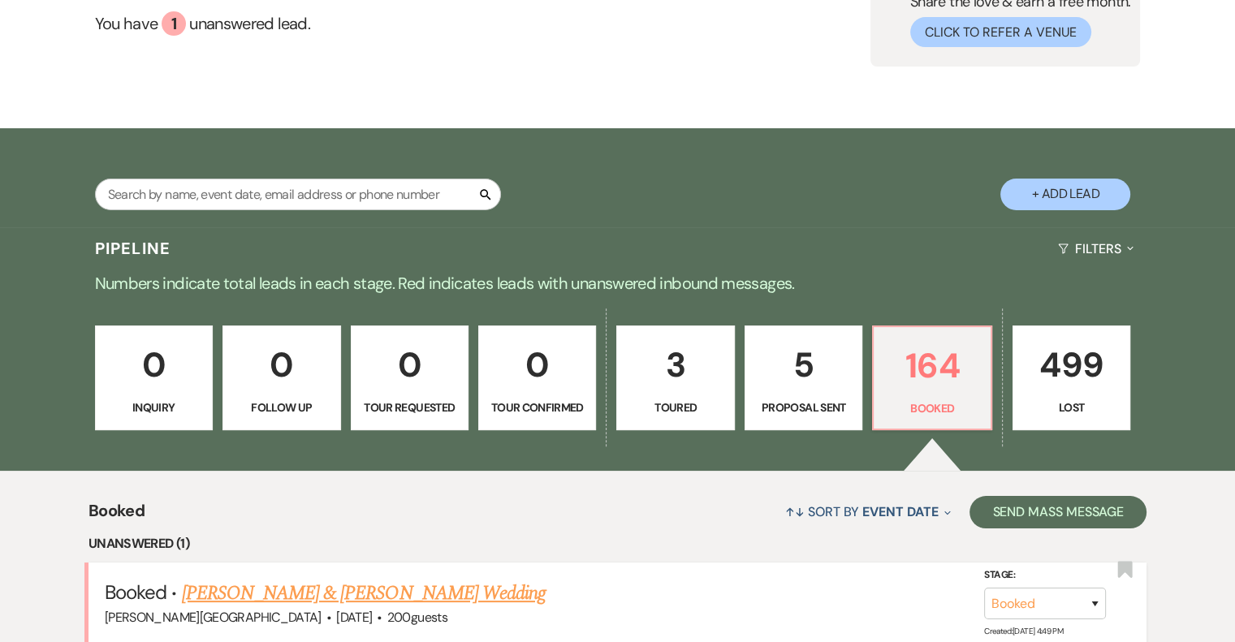
click at [405, 589] on link "[PERSON_NAME] & [PERSON_NAME] Wedding" at bounding box center [364, 593] width 364 height 29
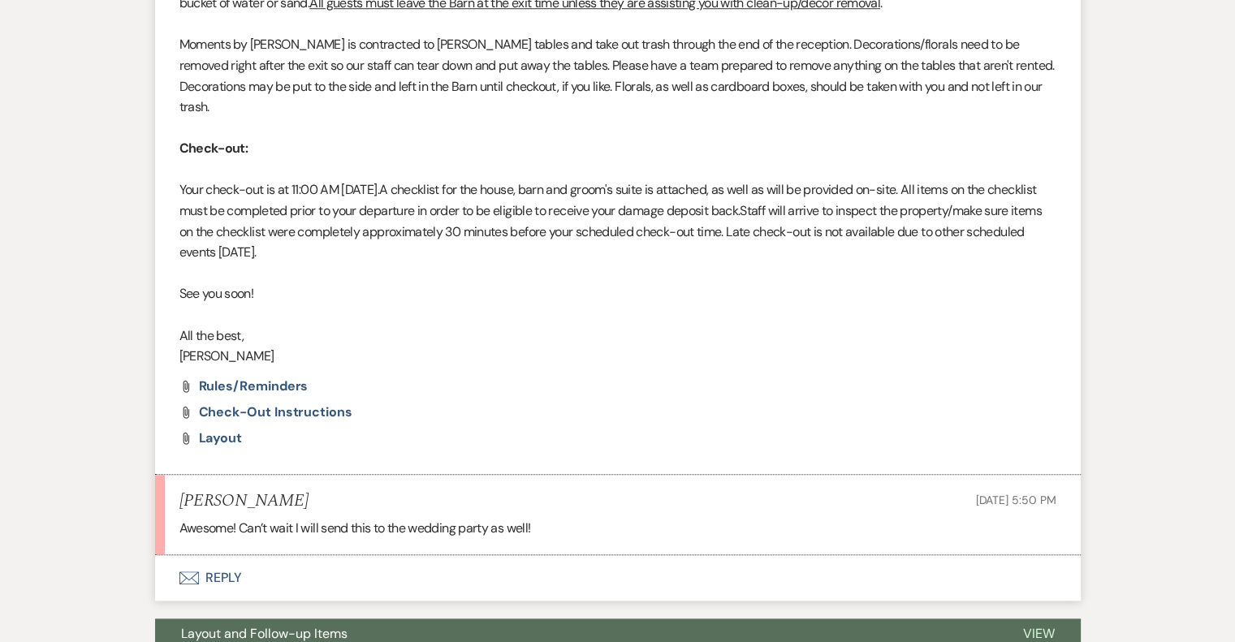
scroll to position [1380, 0]
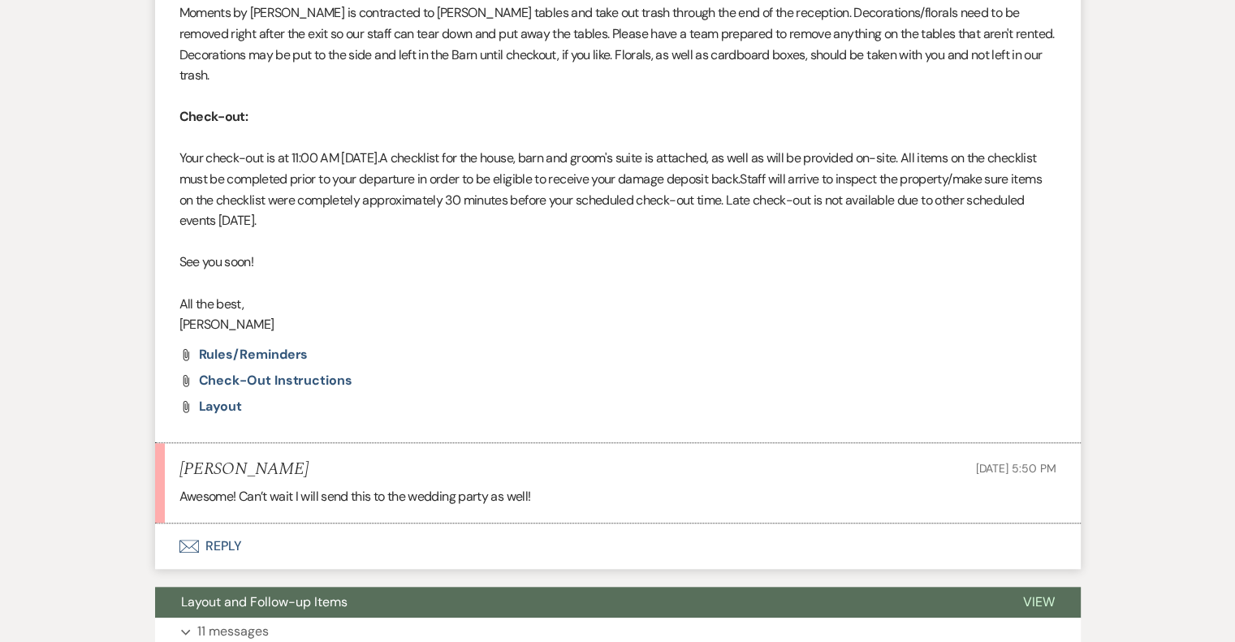
click at [217, 524] on button "Envelope Reply" at bounding box center [617, 546] width 925 height 45
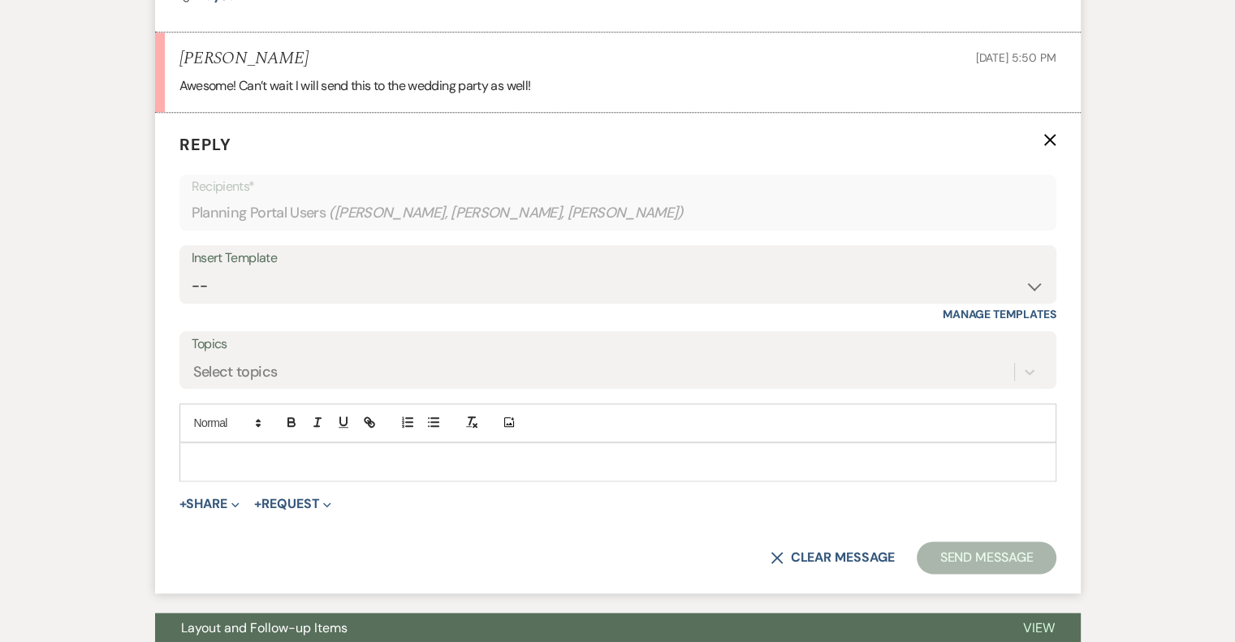
scroll to position [1801, 0]
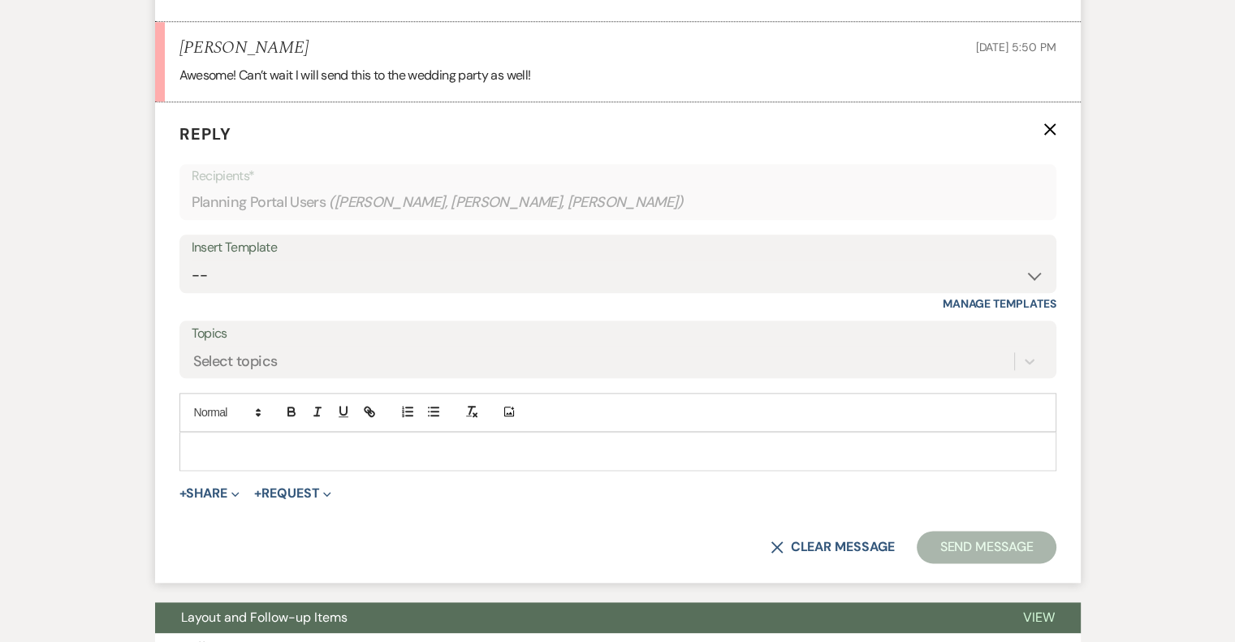
click at [254, 433] on div at bounding box center [617, 451] width 875 height 37
click at [963, 531] on button "Send Message" at bounding box center [986, 547] width 139 height 32
